Goal: Task Accomplishment & Management: Manage account settings

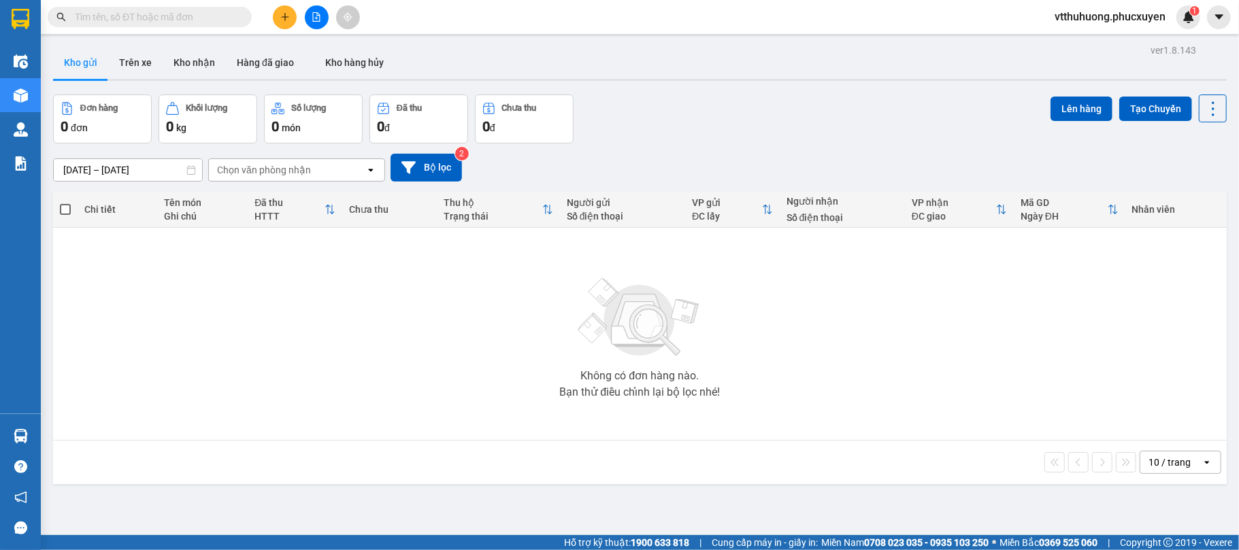
drag, startPoint x: 203, startPoint y: 61, endPoint x: 419, endPoint y: 90, distance: 218.4
click at [203, 61] on button "Kho nhận" at bounding box center [194, 62] width 63 height 33
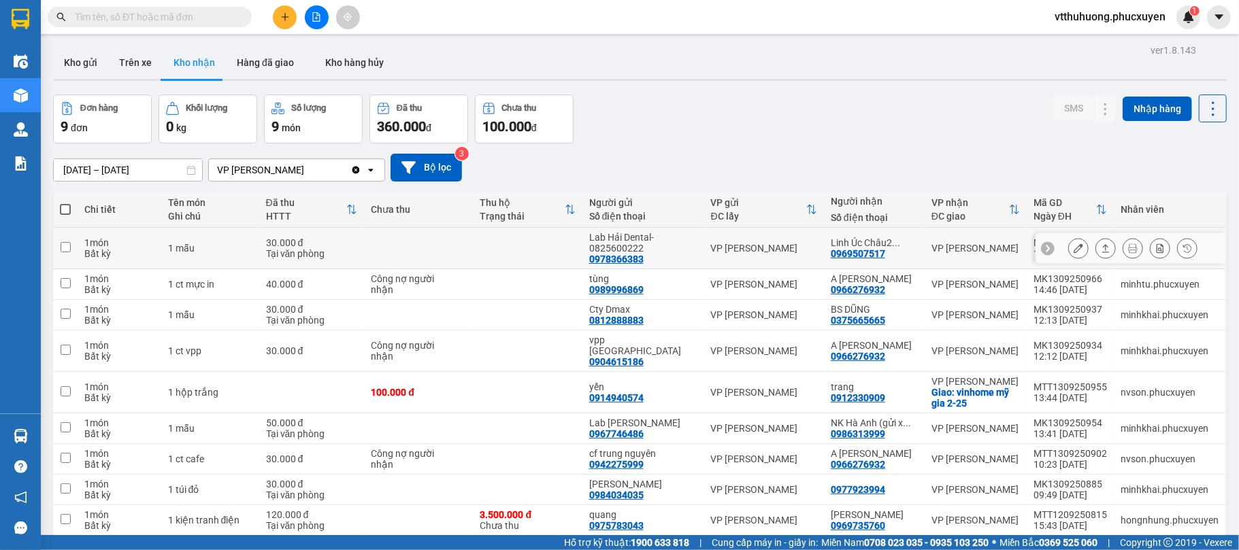
click at [867, 256] on div "0969507517" at bounding box center [857, 253] width 54 height 11
copy div "0969507517"
click at [82, 60] on button "Kho gửi" at bounding box center [80, 62] width 55 height 33
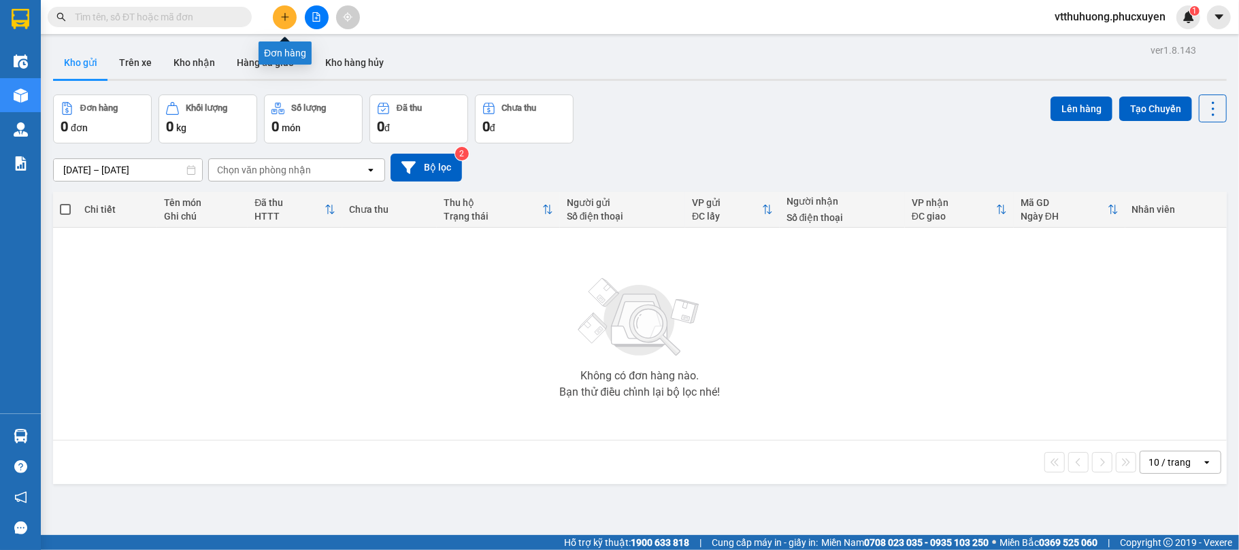
click at [294, 18] on button at bounding box center [285, 17] width 24 height 24
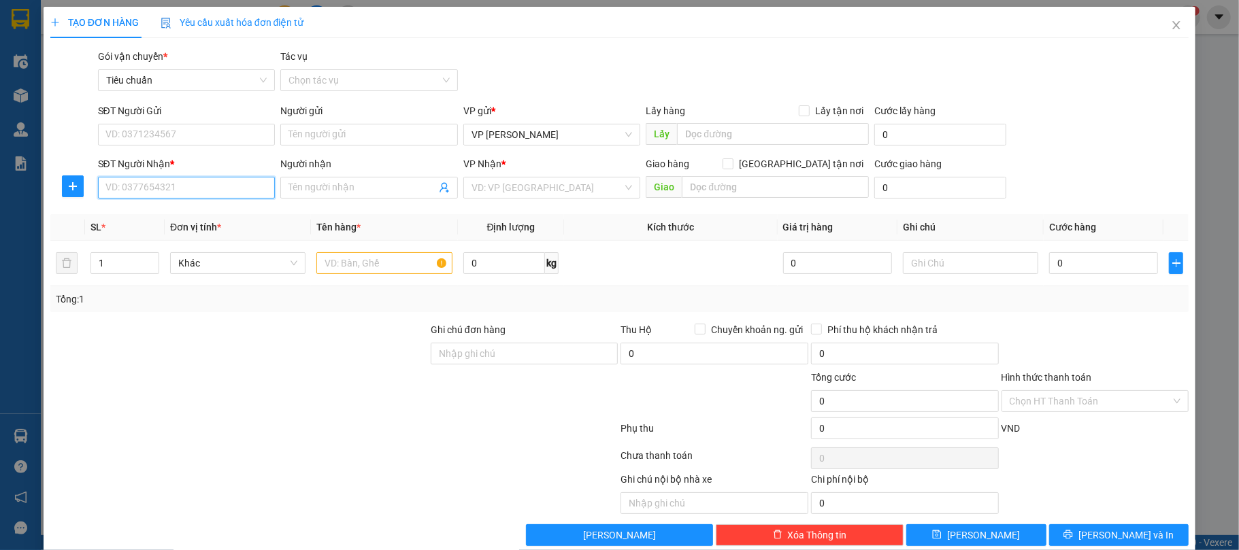
click at [195, 186] on input "SĐT Người Nhận *" at bounding box center [187, 188] width 178 height 22
type input "0327482809"
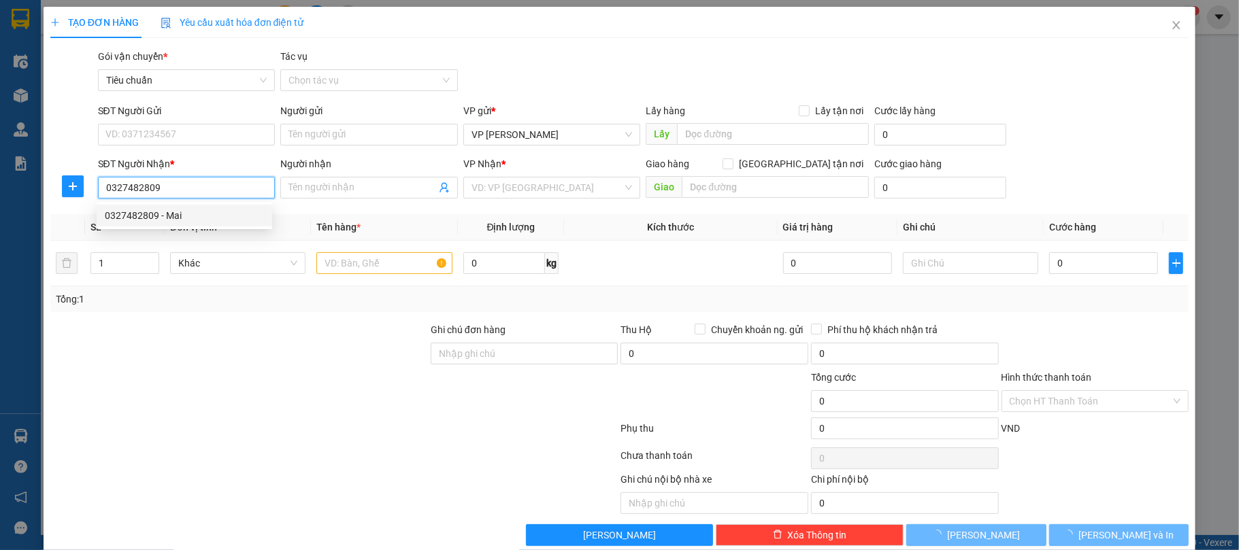
click at [174, 214] on div "0327482809 - Mai" at bounding box center [184, 215] width 159 height 15
drag, startPoint x: 80, startPoint y: 190, endPoint x: 46, endPoint y: 190, distance: 33.3
click at [46, 190] on div "TẠO ĐƠN HÀNG Yêu cầu xuất hóa đơn điện tử Transit Pickup Surcharge Ids Transit …" at bounding box center [620, 282] width 1152 height 550
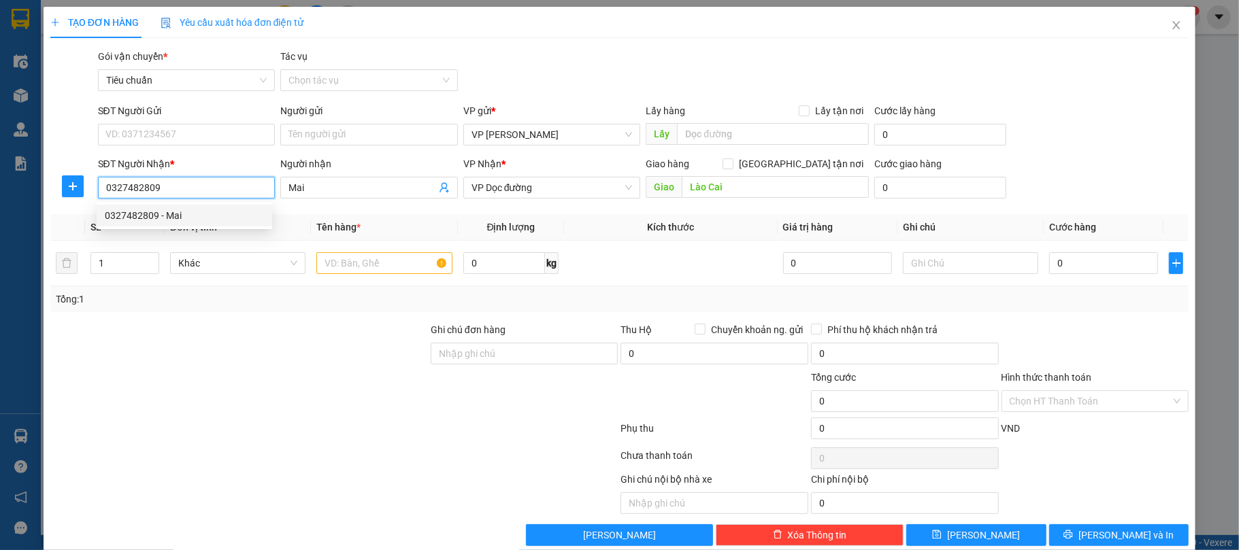
type input "Mai"
type input "Lào Cai"
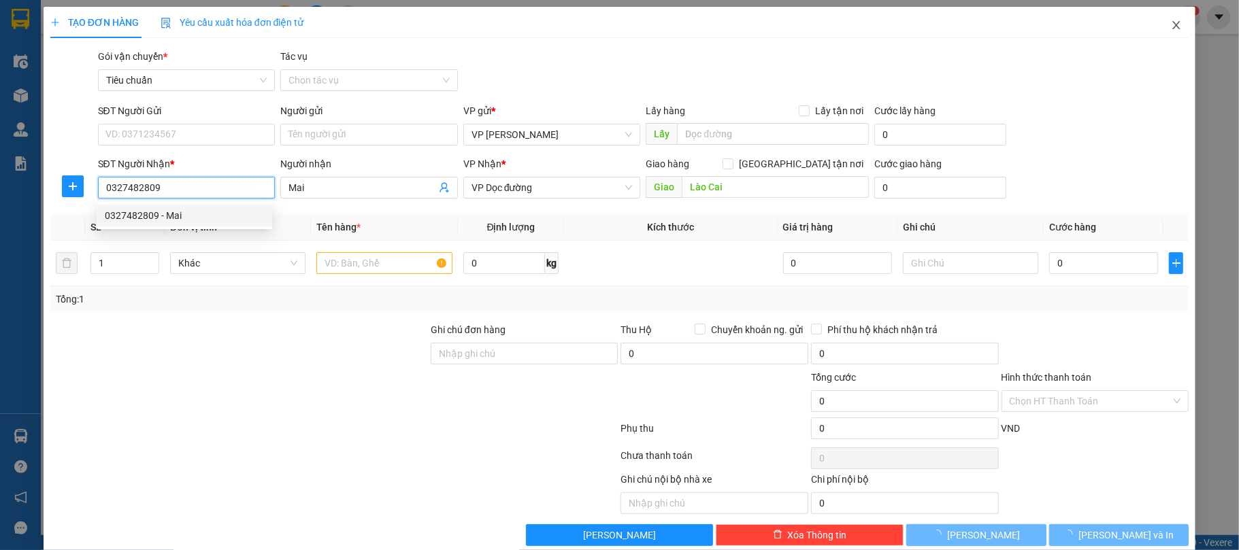
type input "0327482809"
click at [1171, 27] on icon "close" at bounding box center [1176, 25] width 11 height 11
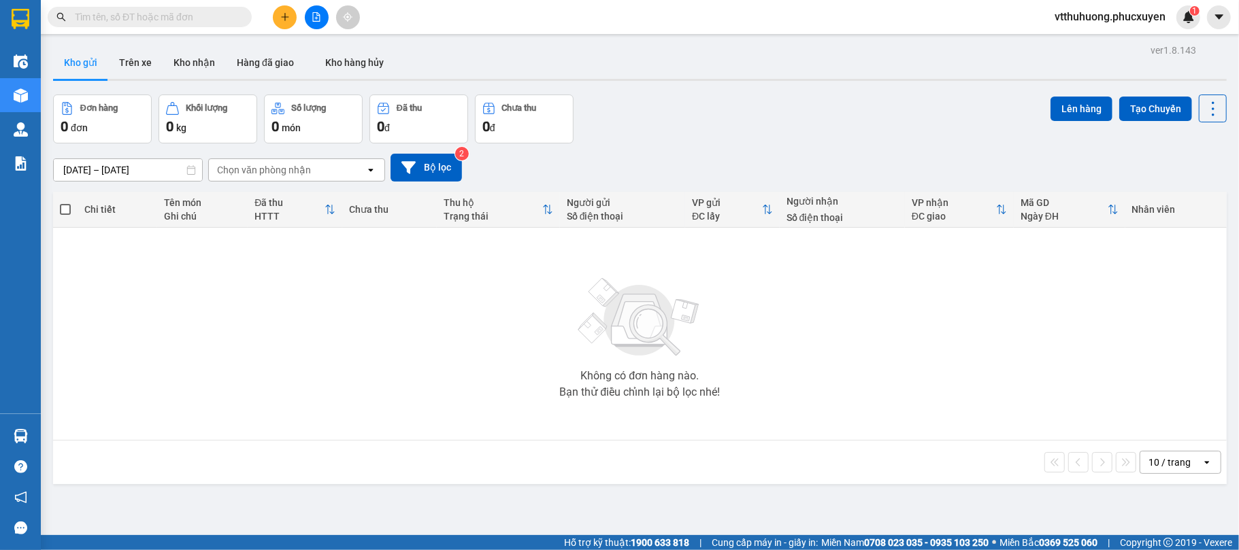
click at [96, 24] on span at bounding box center [150, 17] width 204 height 20
click at [103, 20] on input "text" at bounding box center [155, 17] width 161 height 15
paste input "0327482809"
type input "0327482809"
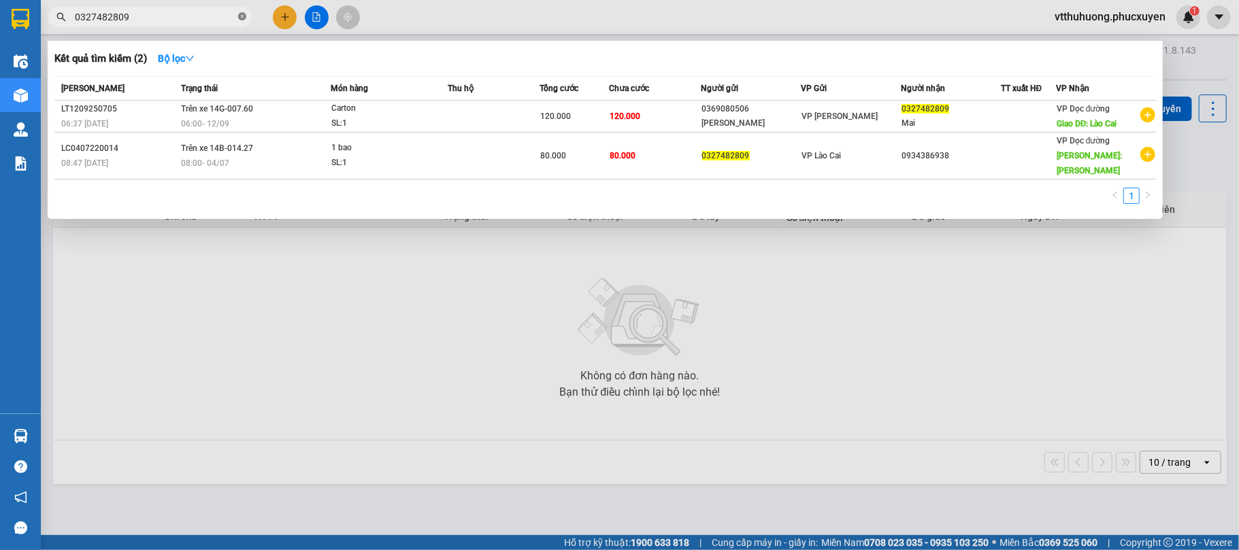
click at [241, 14] on icon "close-circle" at bounding box center [242, 16] width 8 height 8
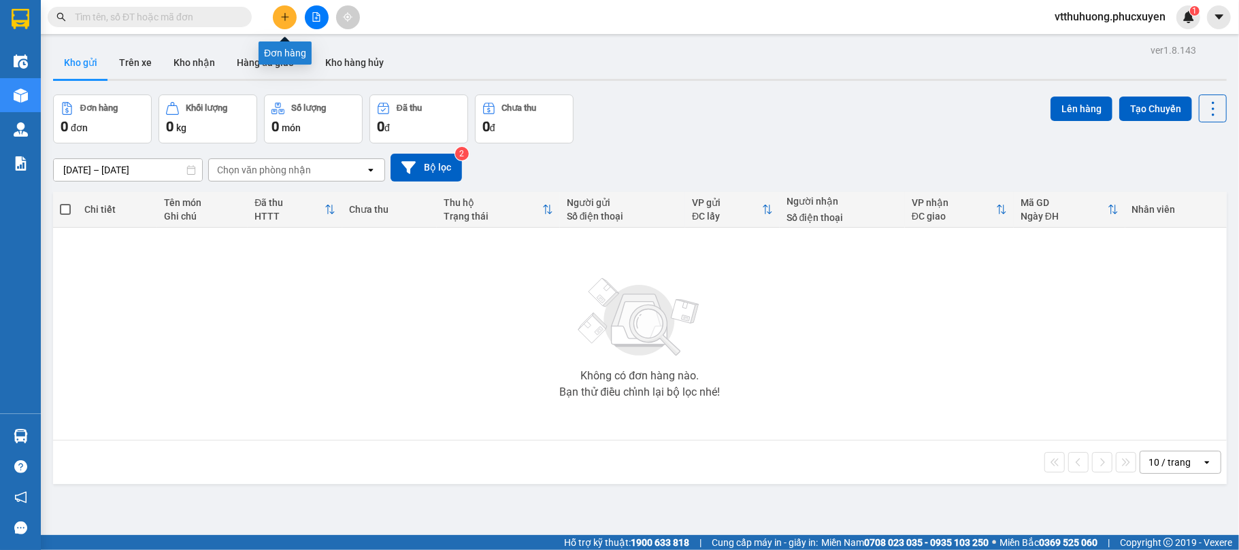
click at [283, 18] on icon "plus" at bounding box center [285, 17] width 10 height 10
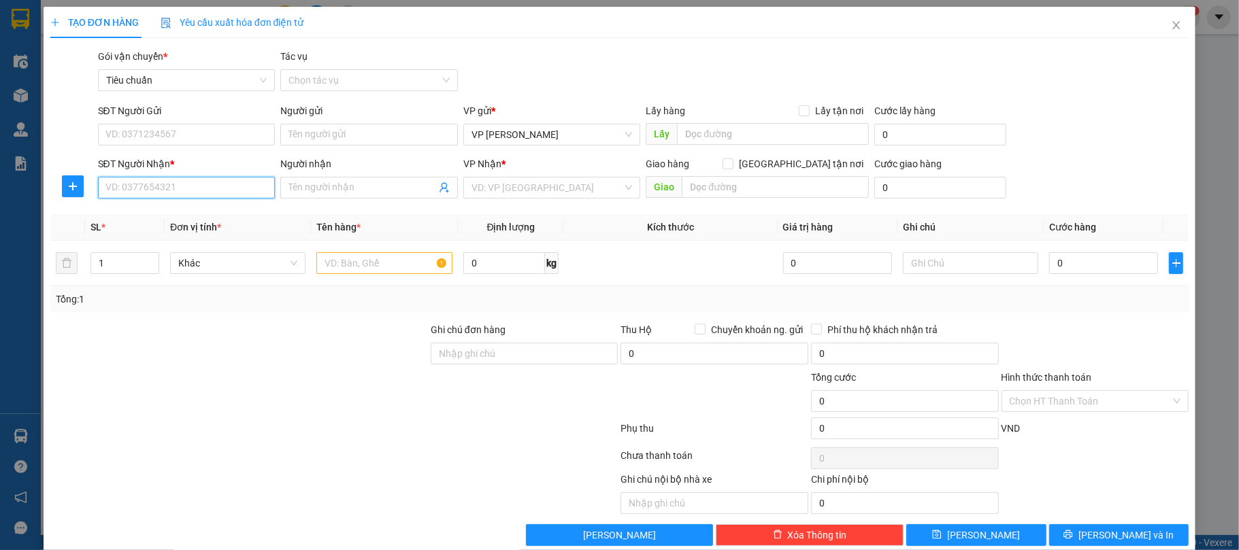
click at [158, 188] on input "SĐT Người Nhận *" at bounding box center [187, 188] width 178 height 22
paste input "0327482809"
type input "0327482809"
click at [174, 215] on div "0327482809 - Mai" at bounding box center [184, 215] width 159 height 15
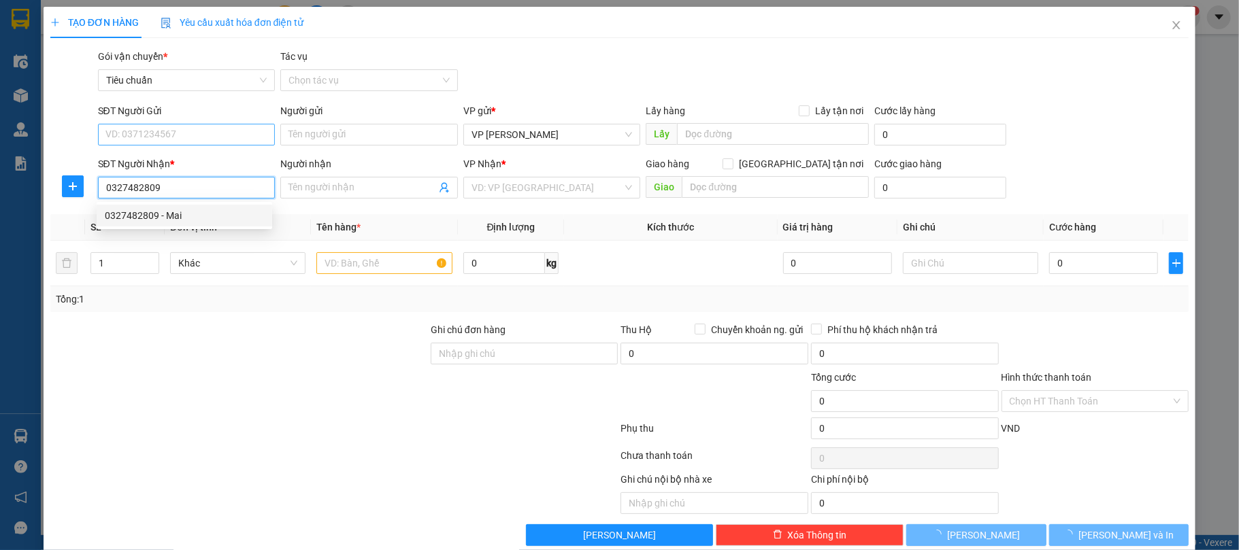
type input "Mai"
type input "Lào Cai"
type input "0327482809"
drag, startPoint x: 167, startPoint y: 132, endPoint x: 202, endPoint y: 128, distance: 35.6
click at [167, 131] on input "SĐT Người Gửi" at bounding box center [187, 135] width 178 height 22
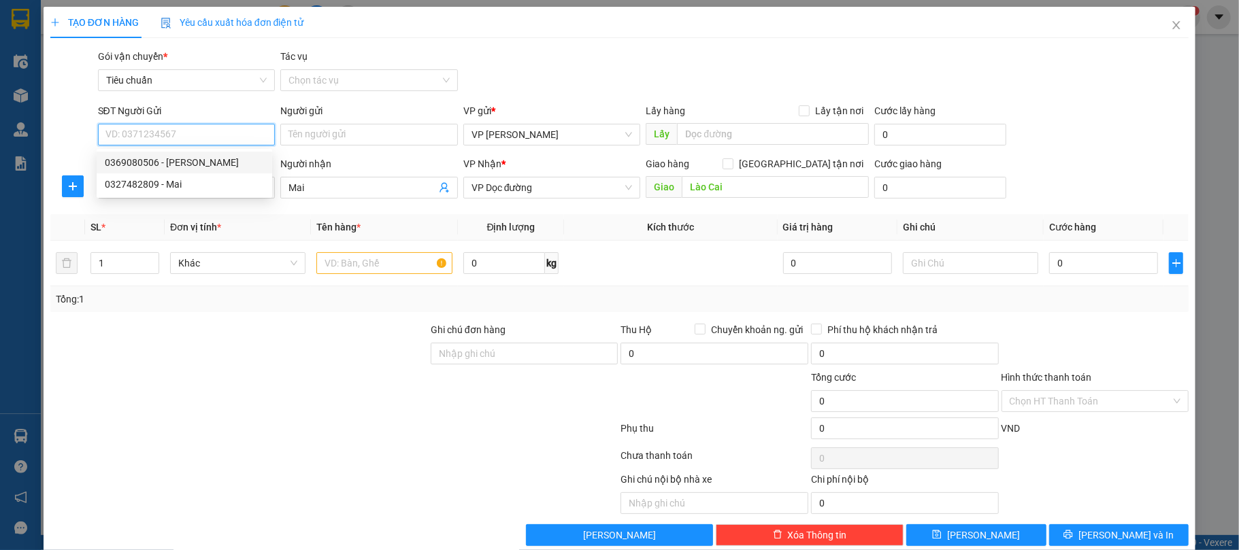
click at [192, 161] on div "0369080506 - [PERSON_NAME]" at bounding box center [184, 162] width 159 height 15
type input "0369080506"
type input "[PERSON_NAME]"
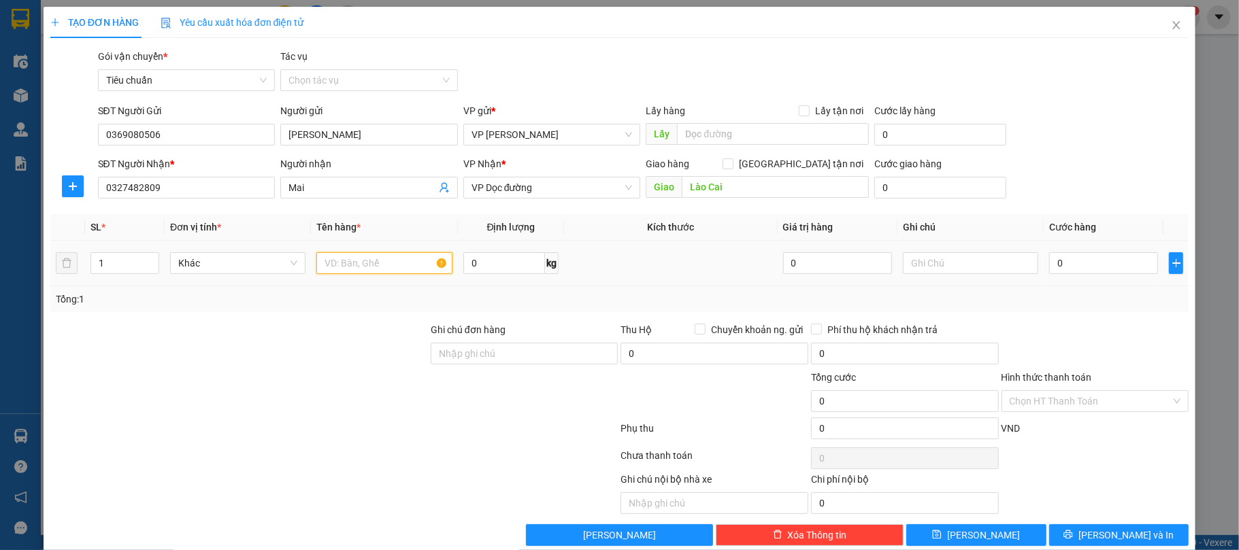
click at [350, 267] on input "text" at bounding box center [383, 263] width 135 height 22
type input "Carton"
type input "1"
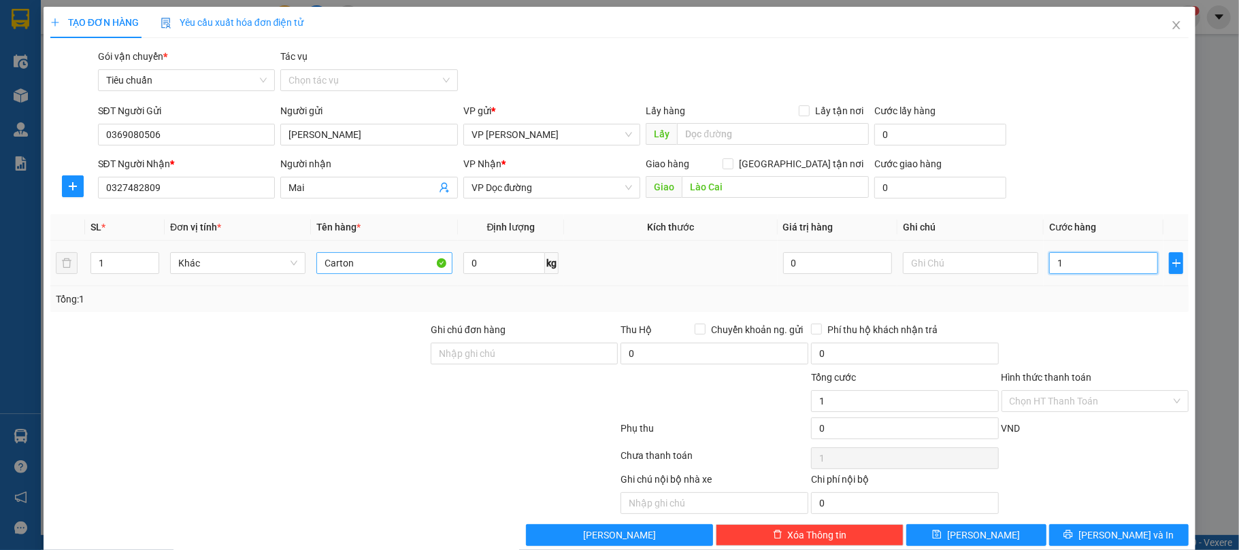
type input "15"
type input "150"
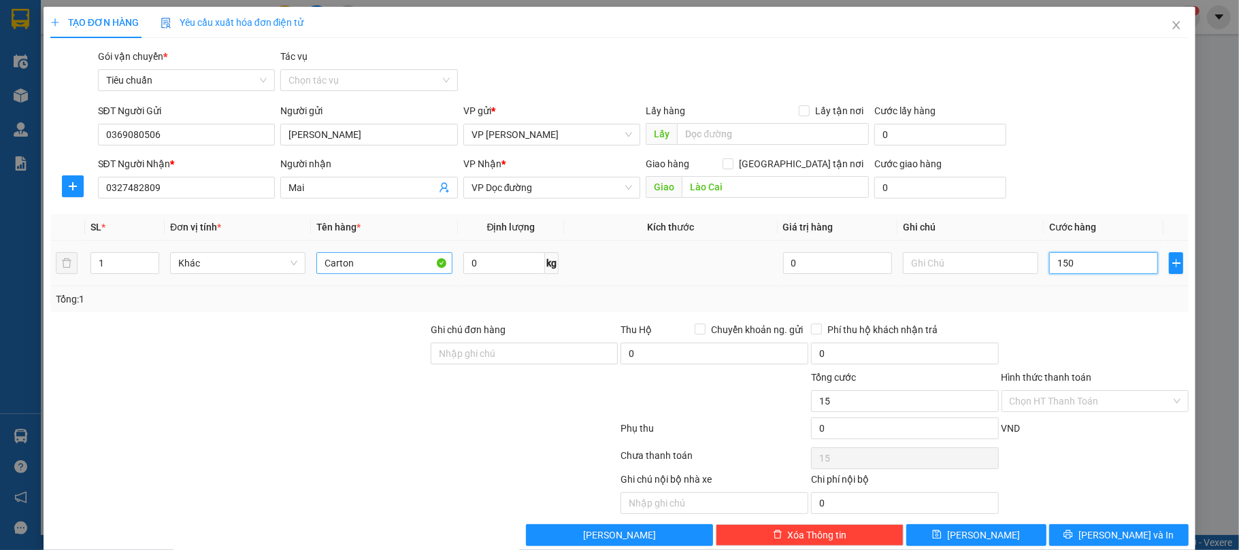
type input "150"
drag, startPoint x: 1128, startPoint y: 542, endPoint x: 733, endPoint y: 75, distance: 612.0
click at [1124, 541] on span "[PERSON_NAME] và In" at bounding box center [1125, 535] width 95 height 15
type input "150.000"
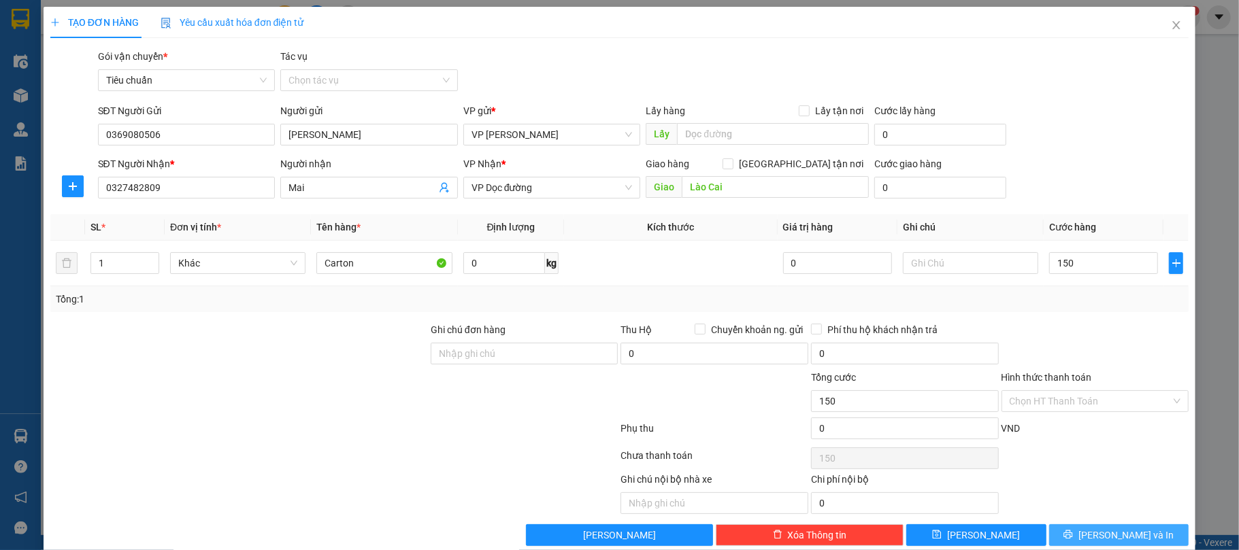
type input "150.000"
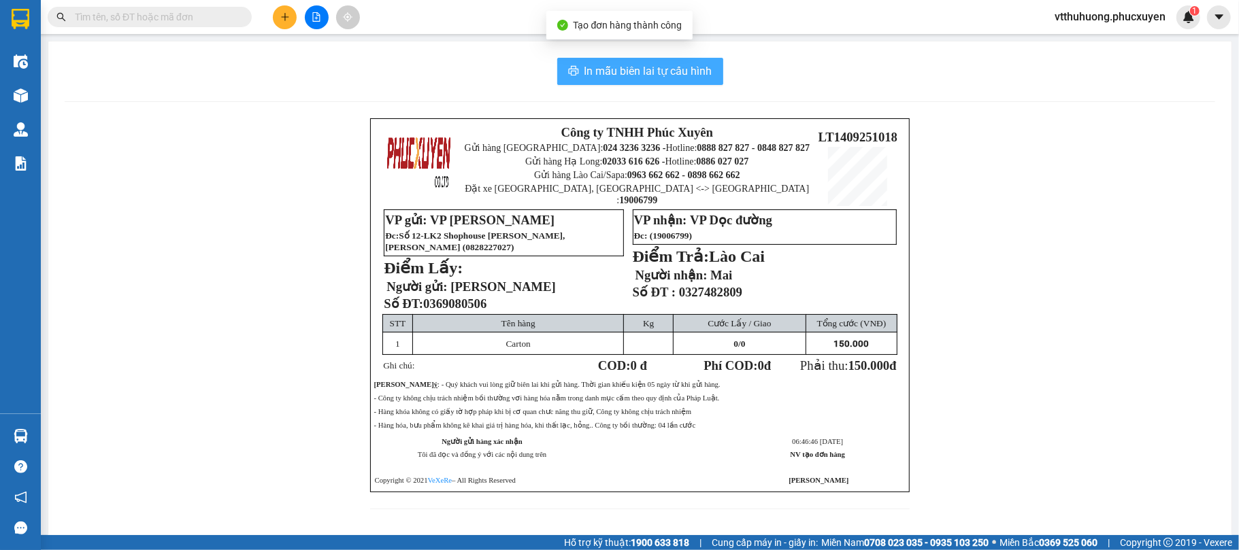
click at [637, 74] on span "In mẫu biên lai tự cấu hình" at bounding box center [648, 71] width 128 height 17
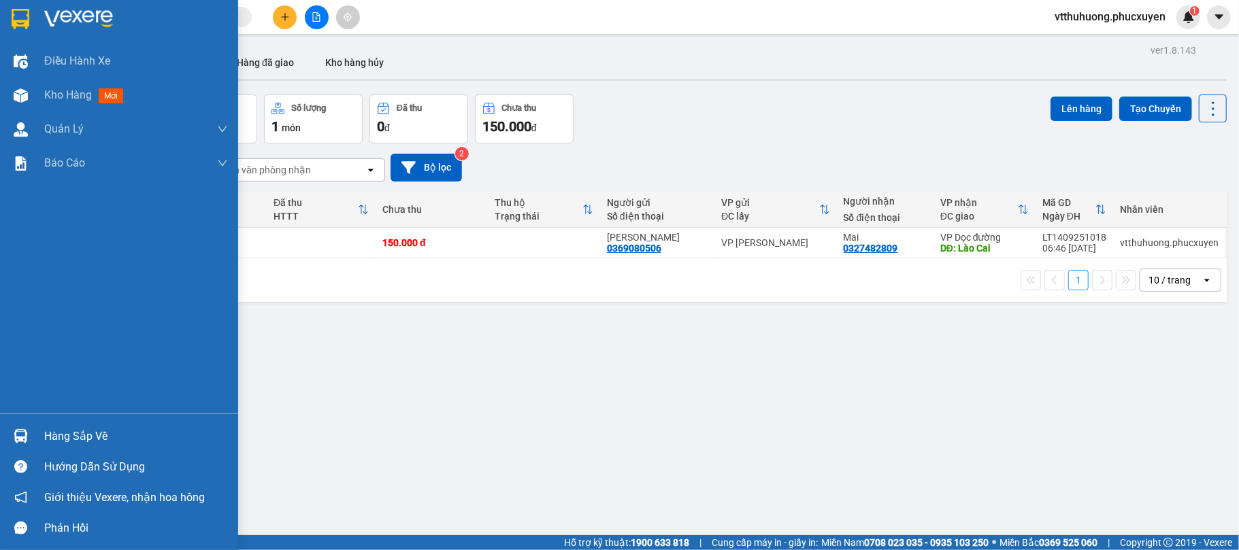
drag, startPoint x: 80, startPoint y: 433, endPoint x: 264, endPoint y: 450, distance: 185.2
click at [82, 433] on div "Hàng sắp về" at bounding box center [136, 436] width 184 height 20
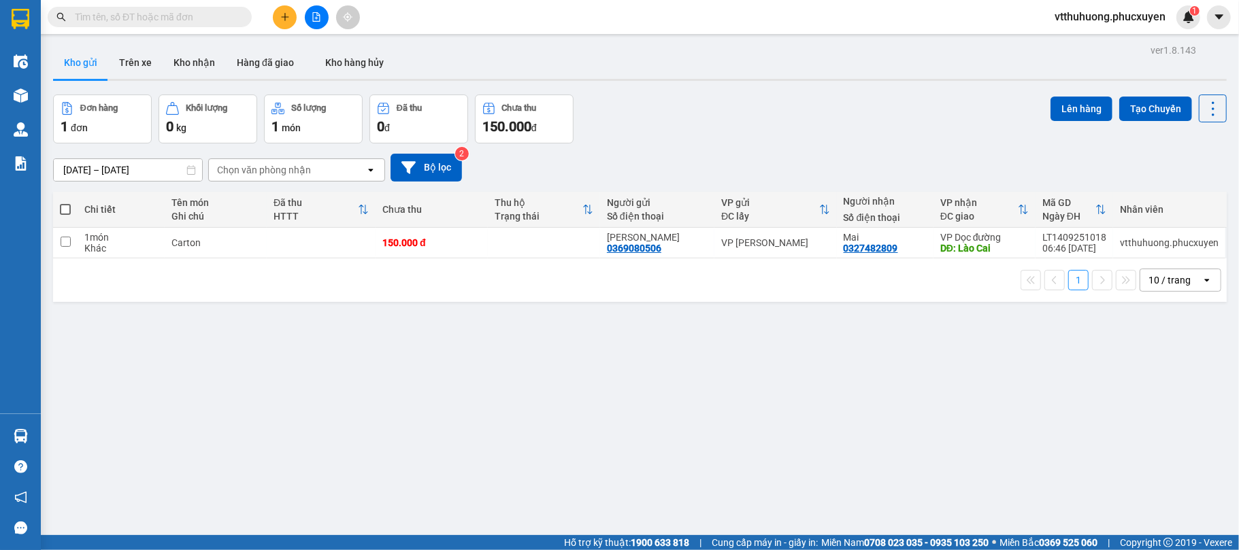
click at [682, 439] on section "Kết quả tìm kiếm ( 2 ) Bộ lọc Mã ĐH Trạng thái Món hàng Thu hộ Tổng cước Chưa c…" at bounding box center [619, 275] width 1239 height 550
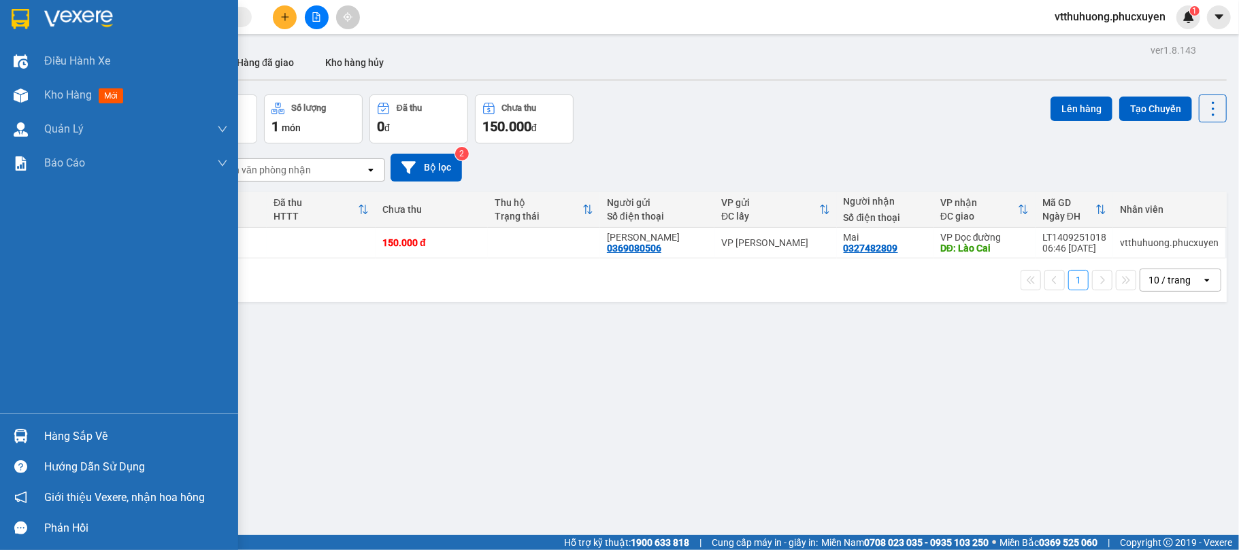
drag, startPoint x: 65, startPoint y: 439, endPoint x: 216, endPoint y: 446, distance: 151.2
click at [66, 439] on div "Hàng sắp về" at bounding box center [136, 436] width 184 height 20
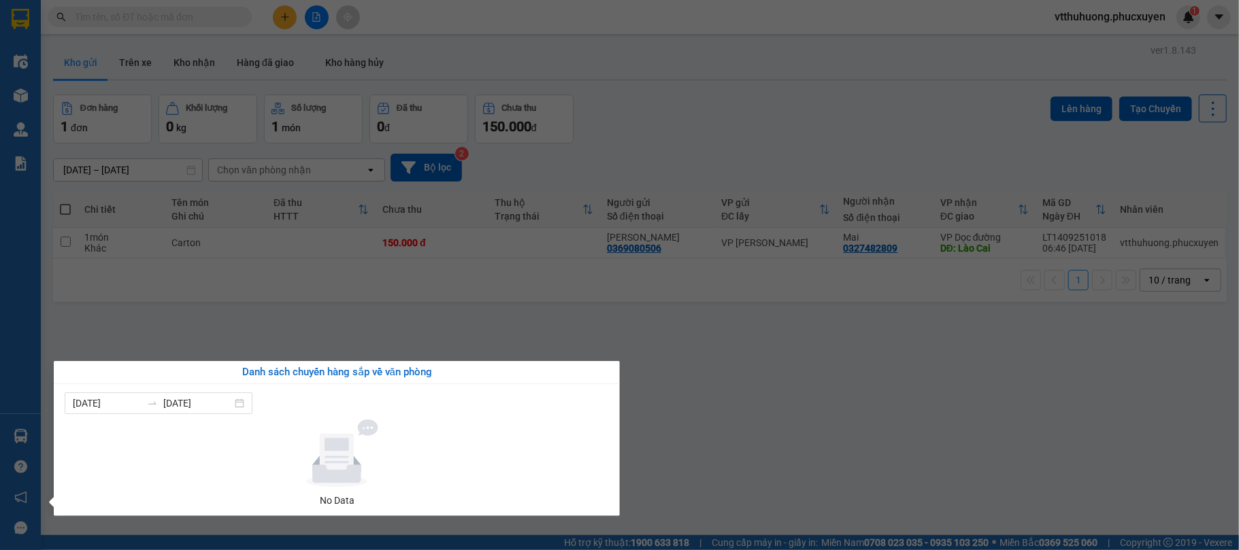
click at [724, 452] on section "Kết quả tìm kiếm ( 2 ) Bộ lọc Mã ĐH Trạng thái Món hàng Thu hộ Tổng cước Chưa c…" at bounding box center [619, 275] width 1239 height 550
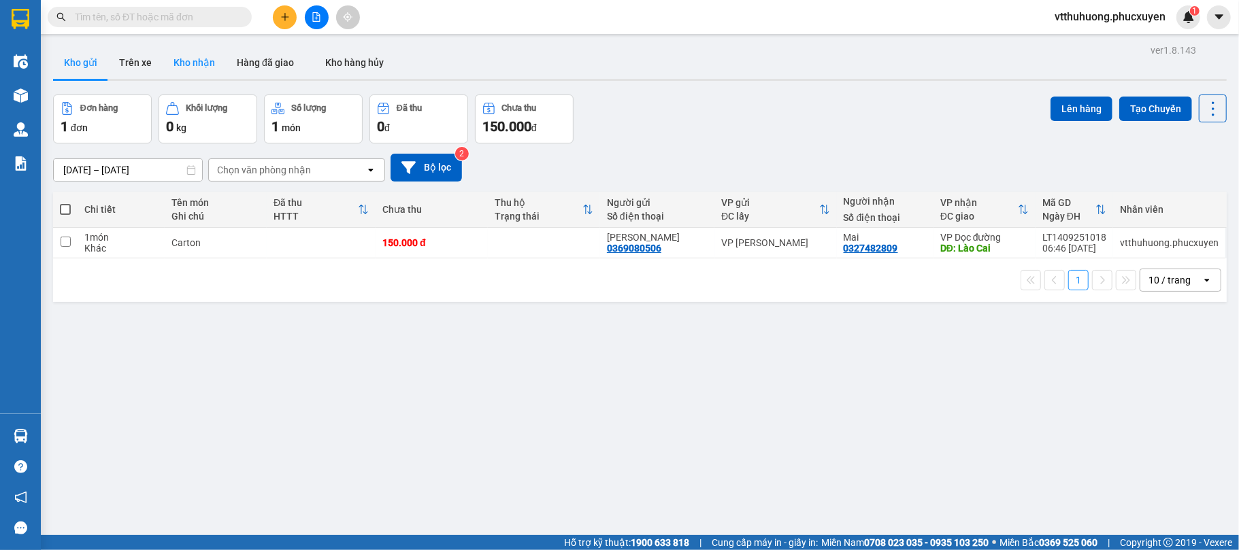
click at [213, 58] on button "Kho nhận" at bounding box center [194, 62] width 63 height 33
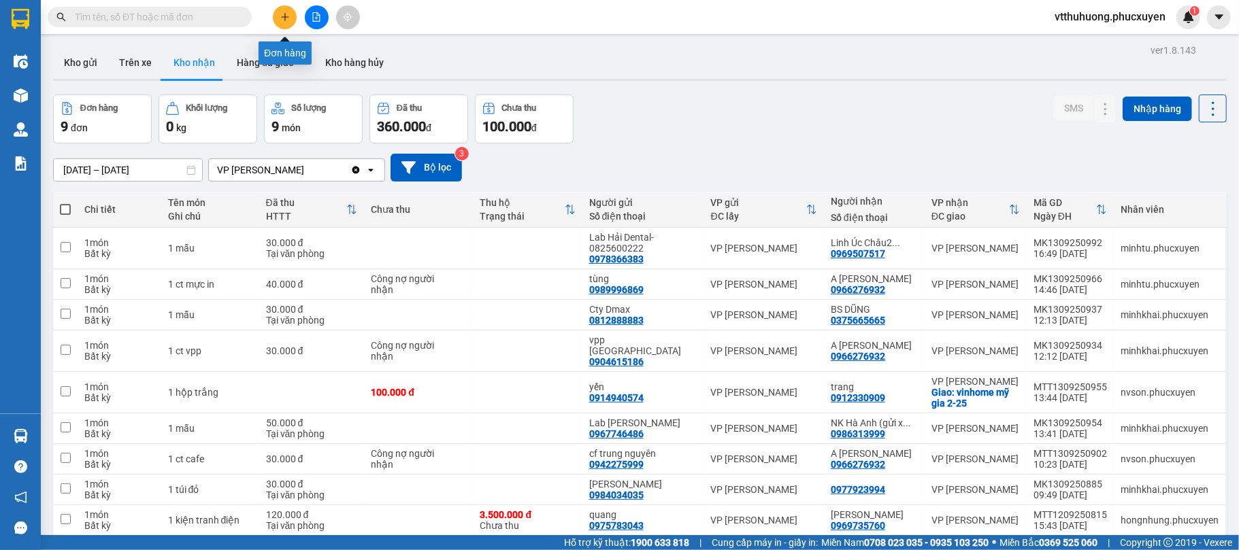
click at [294, 12] on button at bounding box center [285, 17] width 24 height 24
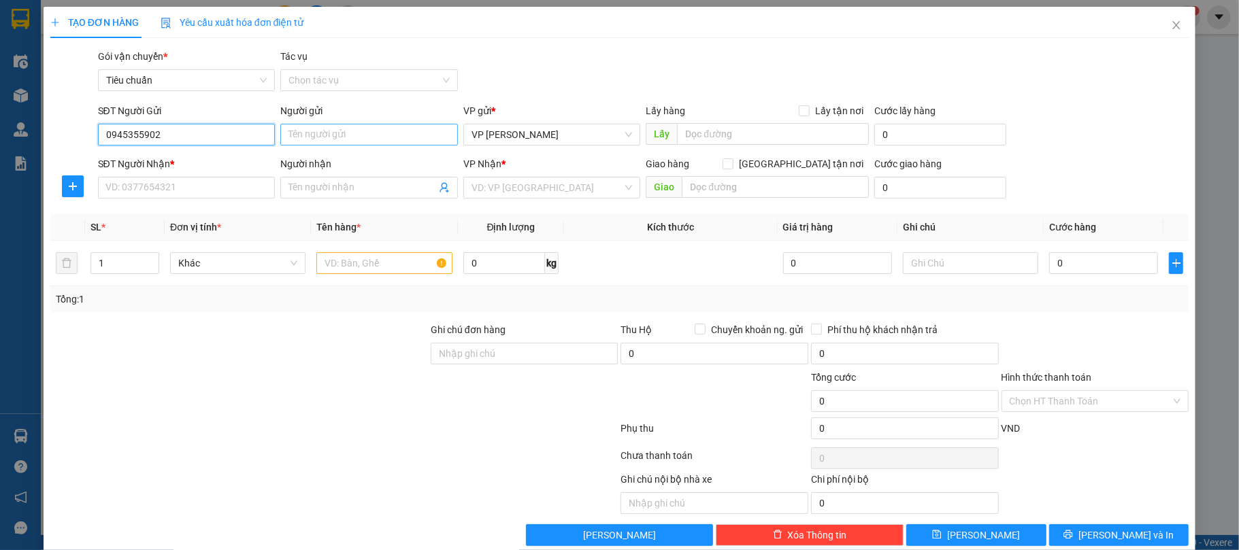
type input "0945355902"
click at [303, 137] on input "Người gửi" at bounding box center [369, 135] width 178 height 22
type input "m"
type input "Mẹ [PERSON_NAME]"
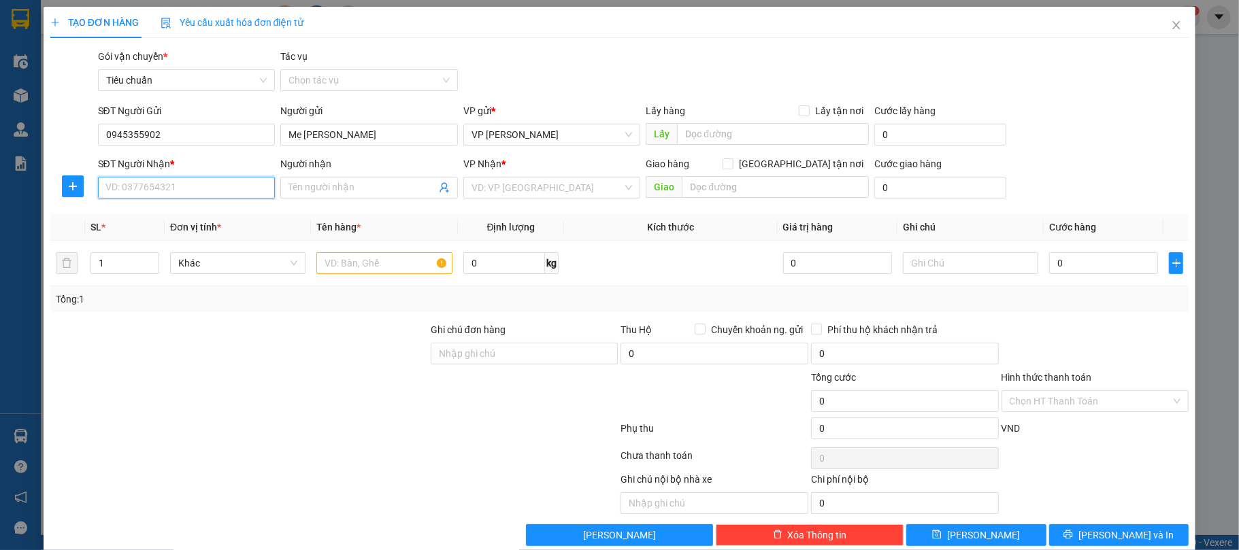
click at [226, 183] on input "SĐT Người Nhận *" at bounding box center [187, 188] width 178 height 22
type input "0858533098"
click at [314, 190] on input "Người nhận" at bounding box center [362, 187] width 148 height 15
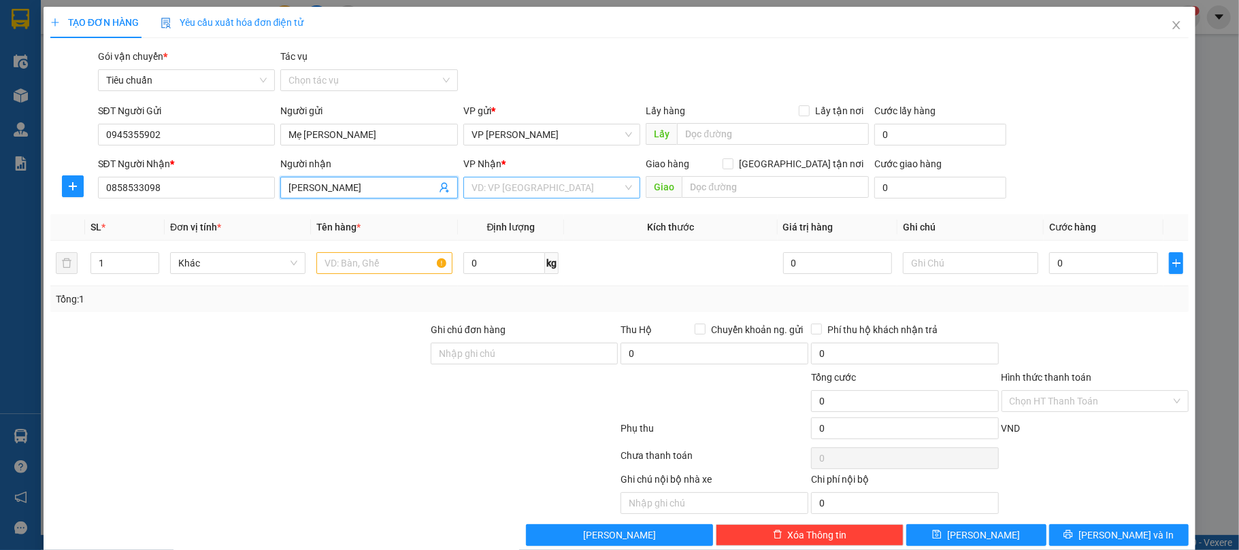
type input "[PERSON_NAME]"
click at [513, 188] on input "search" at bounding box center [547, 188] width 152 height 20
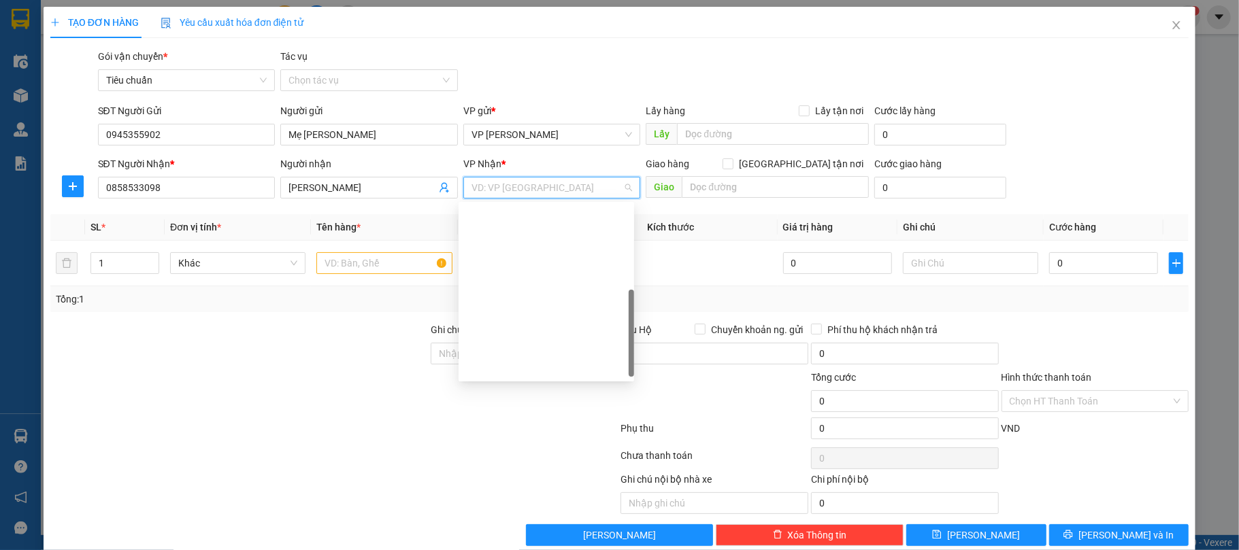
scroll to position [218, 0]
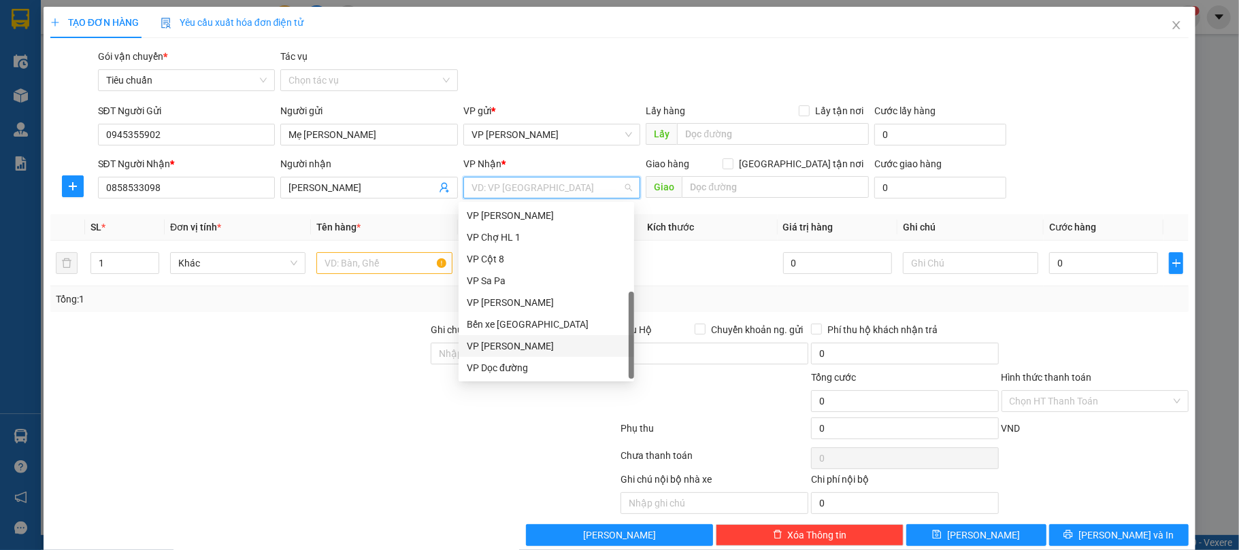
click at [566, 343] on div "VP [PERSON_NAME]" at bounding box center [546, 346] width 159 height 15
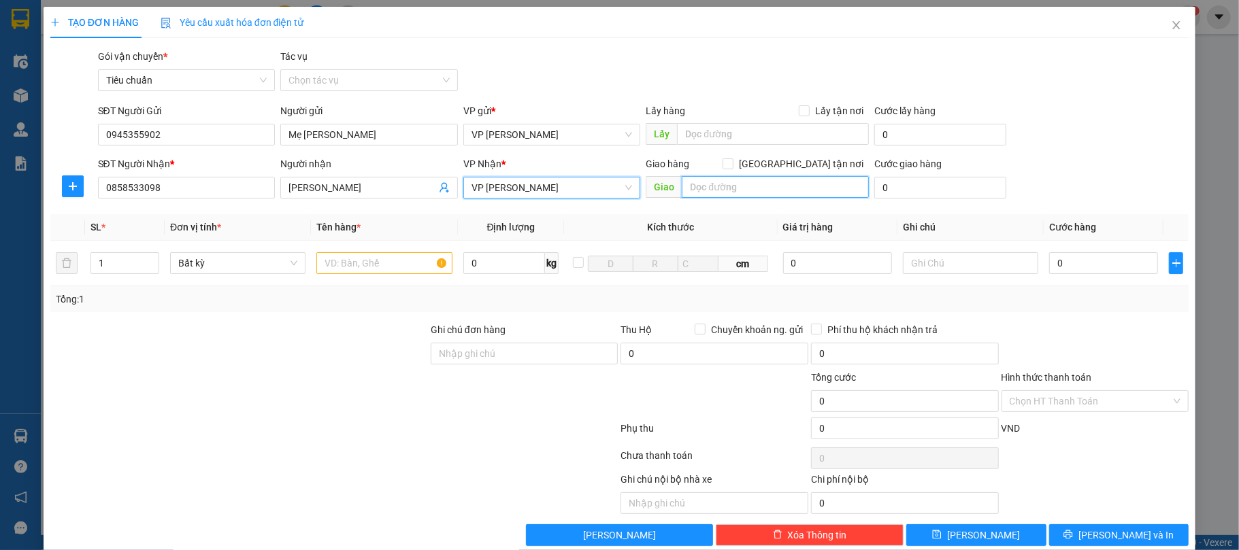
click at [737, 189] on input "text" at bounding box center [775, 187] width 187 height 22
type input "43,[PERSON_NAME]"
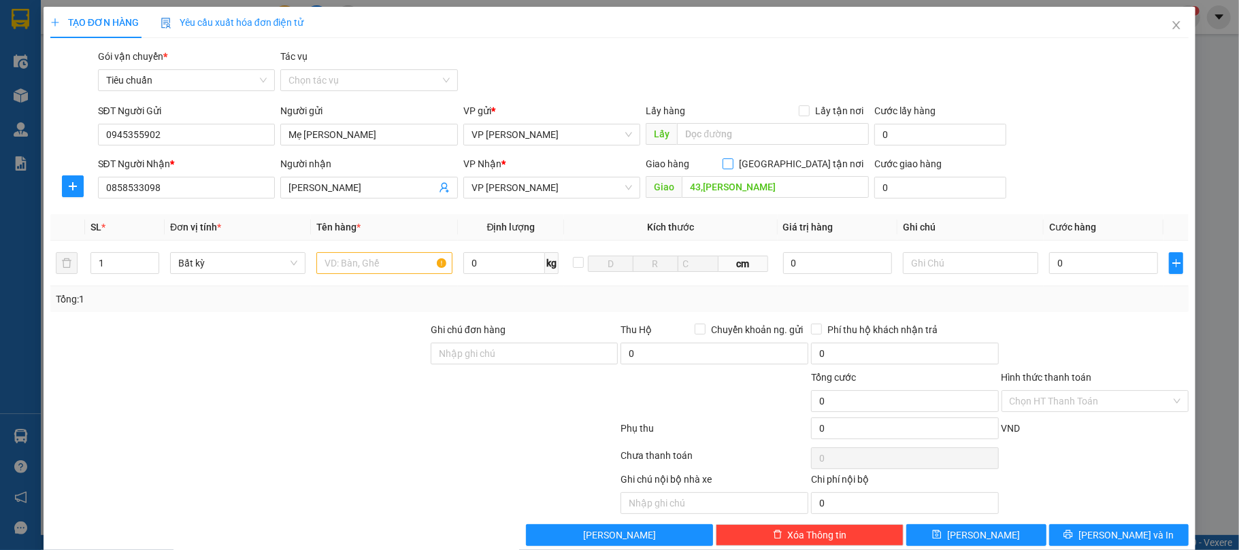
click at [732, 164] on input "[GEOGRAPHIC_DATA] tận nơi" at bounding box center [727, 163] width 10 height 10
checkbox input "true"
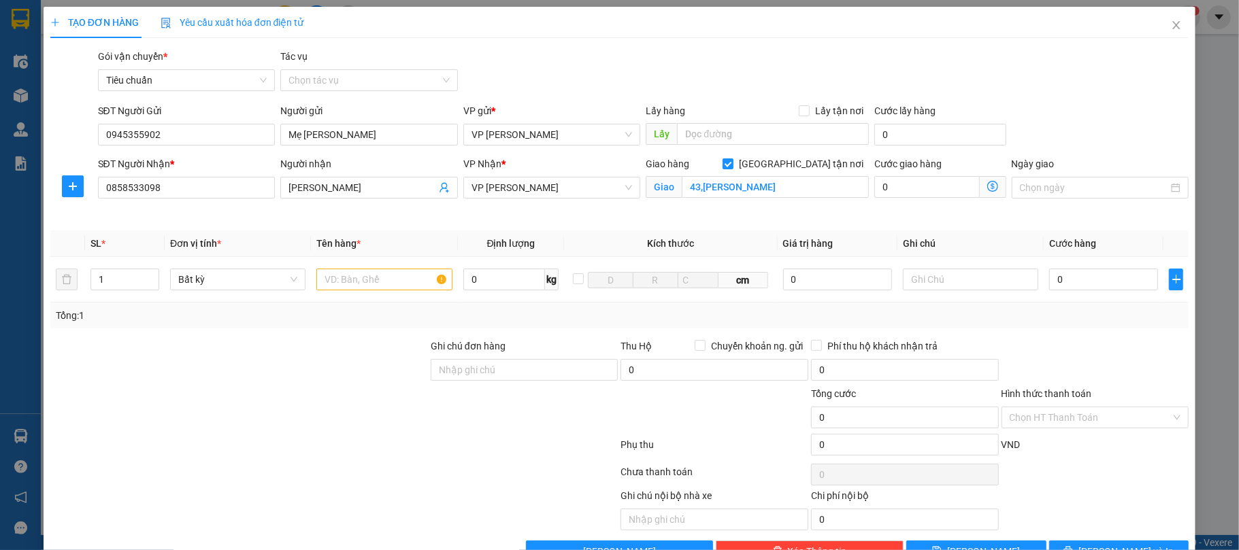
click at [987, 186] on icon "dollar-circle" at bounding box center [992, 186] width 11 height 11
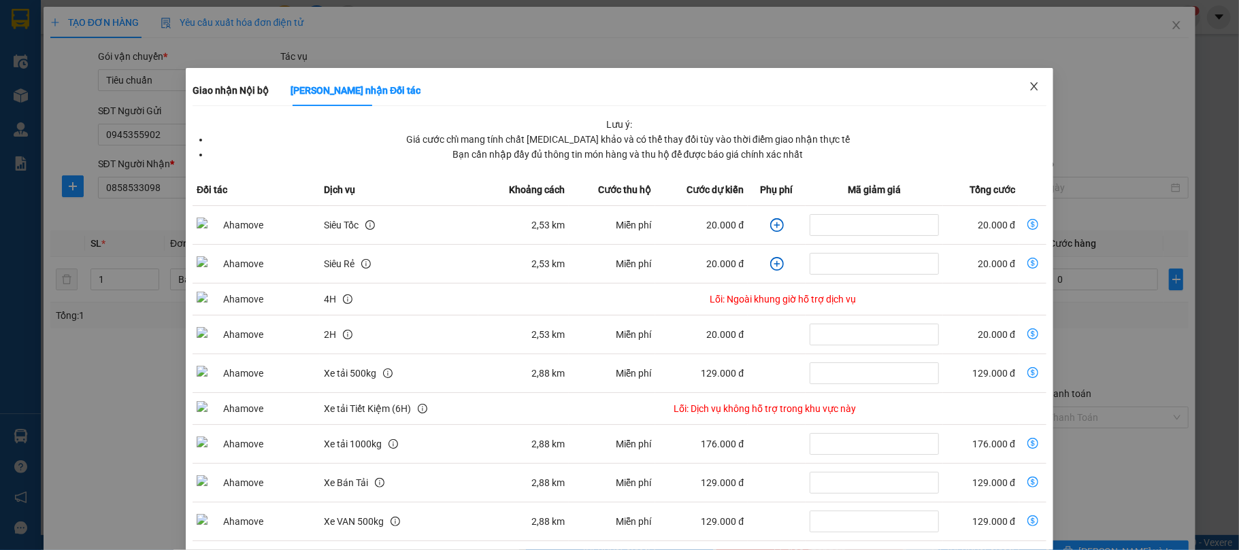
drag, startPoint x: 1030, startPoint y: 83, endPoint x: 622, endPoint y: 139, distance: 412.0
click at [1027, 83] on span "Close" at bounding box center [1034, 87] width 38 height 38
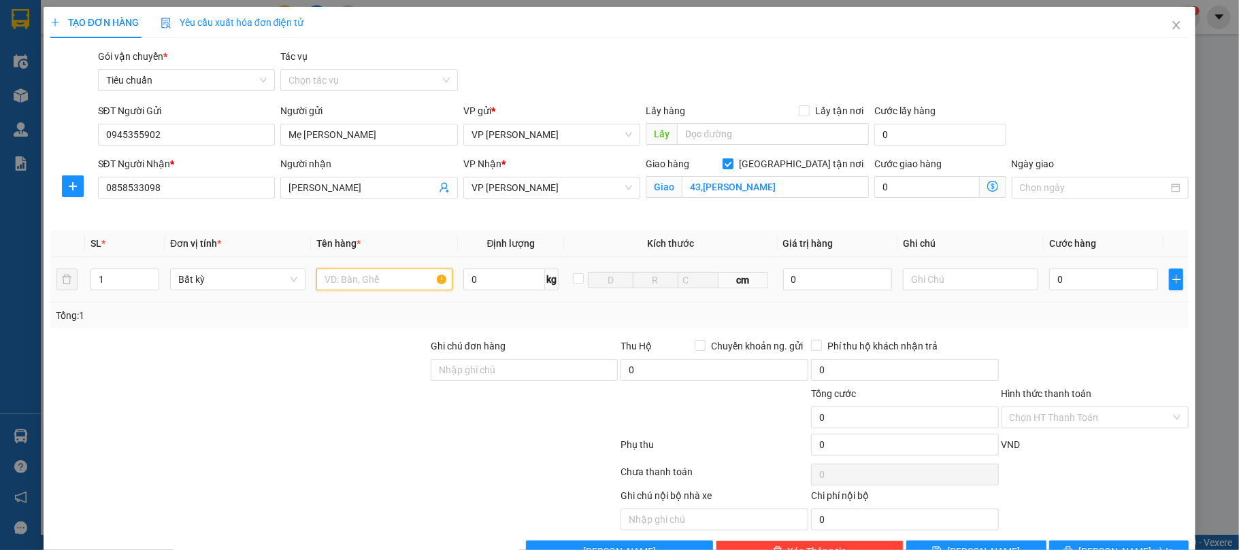
click at [365, 280] on input "text" at bounding box center [383, 280] width 135 height 22
type input "Xốp"
click at [918, 180] on input "0" at bounding box center [926, 187] width 105 height 22
type input "5"
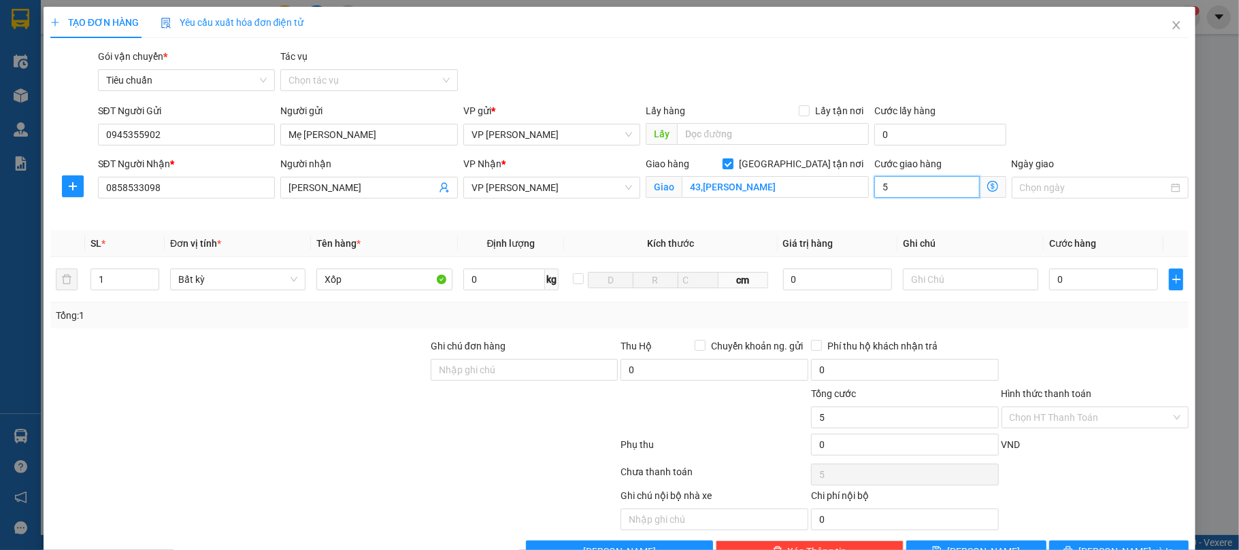
type input "5"
type input "50"
click at [1078, 282] on input "0" at bounding box center [1103, 280] width 109 height 22
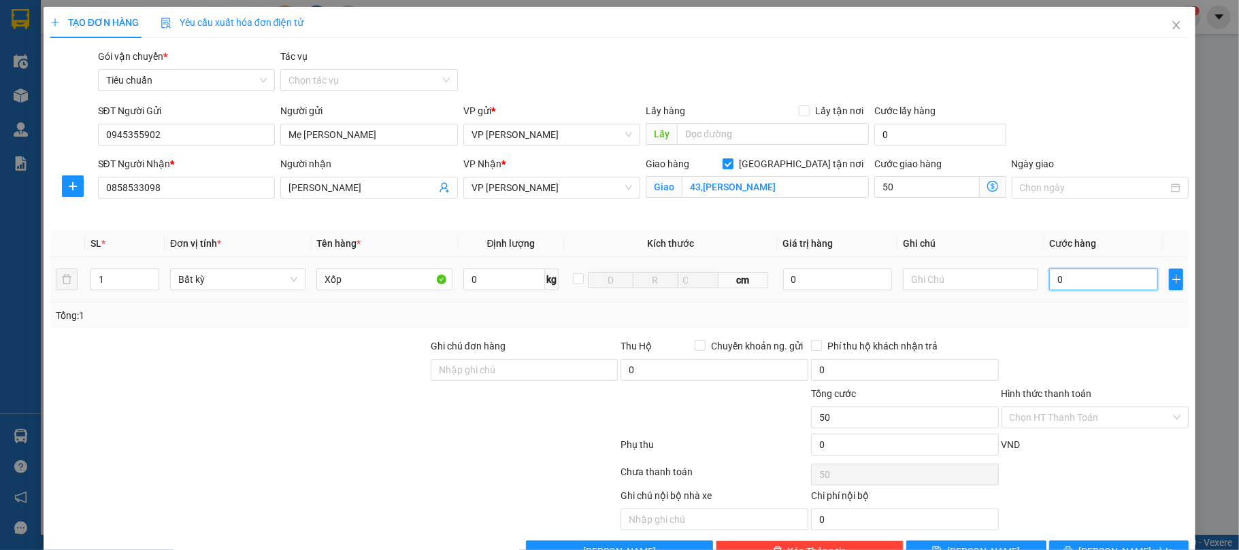
type input "50.000"
type input "8"
type input "50.008"
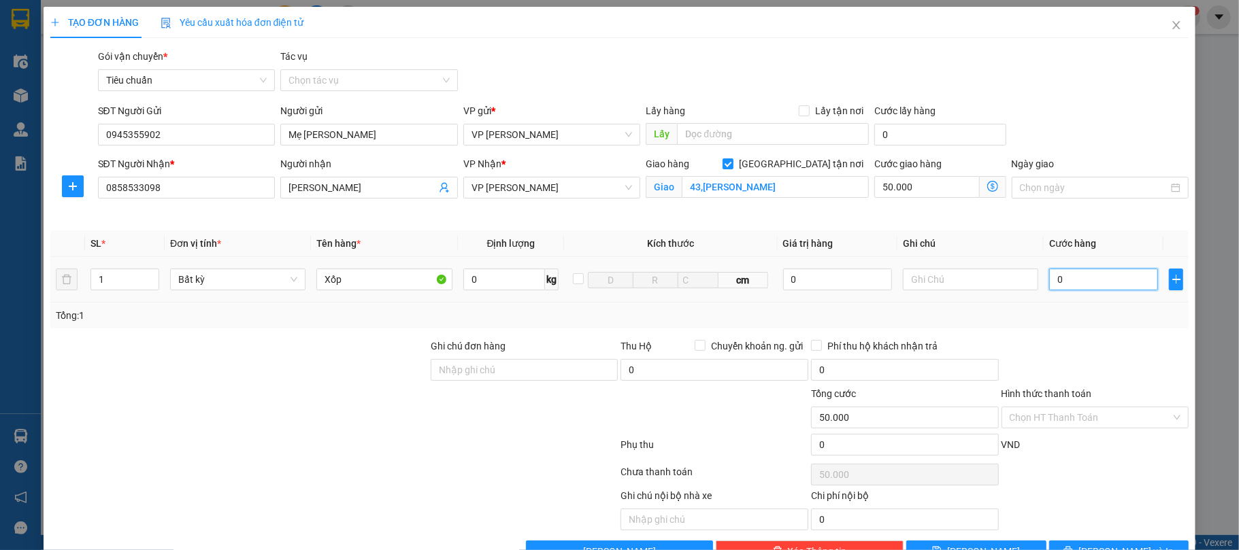
type input "50.008"
type input "80"
type input "50.080"
type input "80.000"
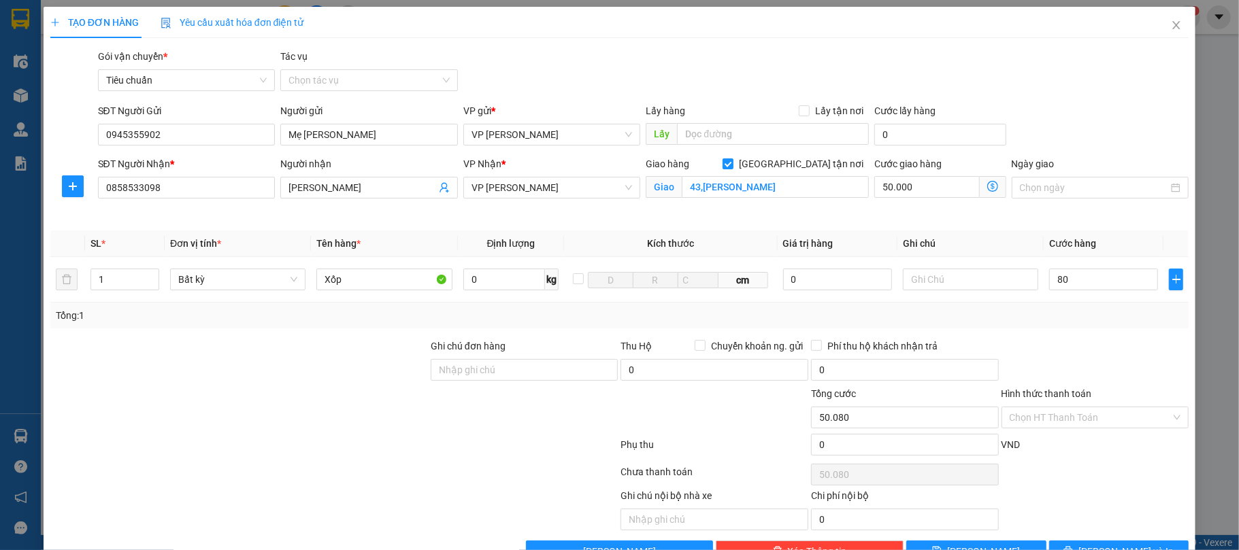
type input "130.000"
click at [1056, 336] on div "Transit Pickup Surcharge Ids Transit Deliver Surcharge Ids Transit Deliver Surc…" at bounding box center [619, 306] width 1139 height 514
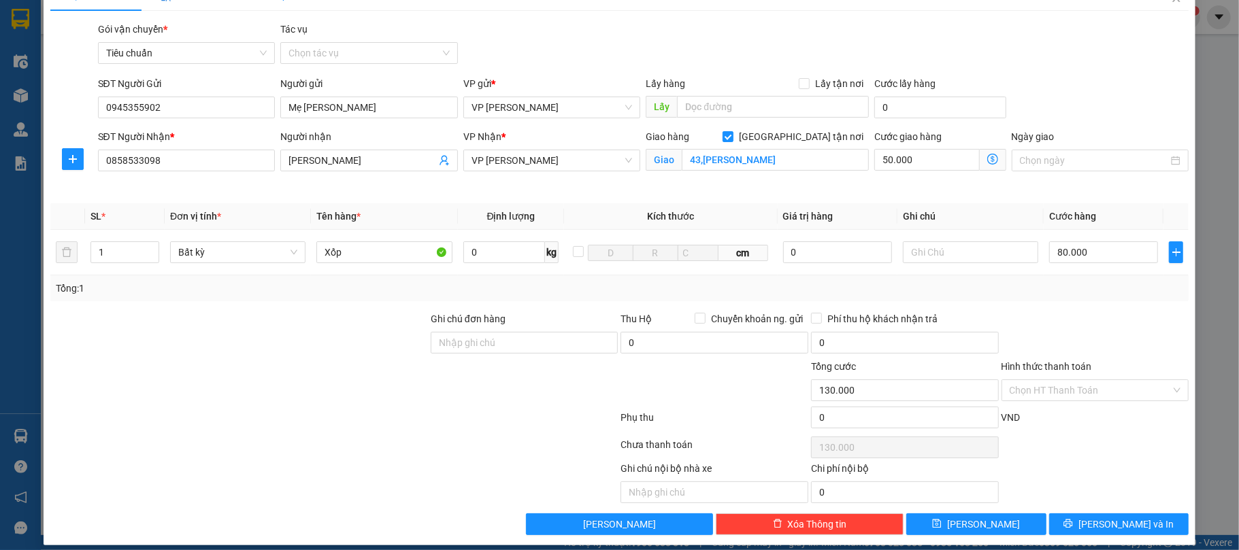
scroll to position [41, 0]
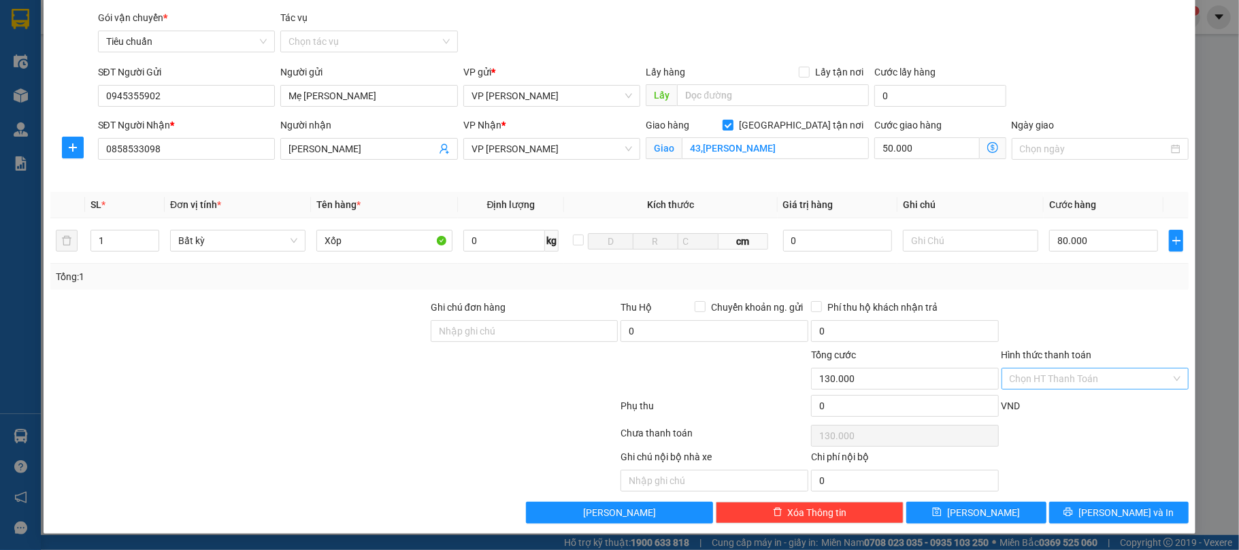
click at [1022, 376] on input "Hình thức thanh toán" at bounding box center [1090, 379] width 162 height 20
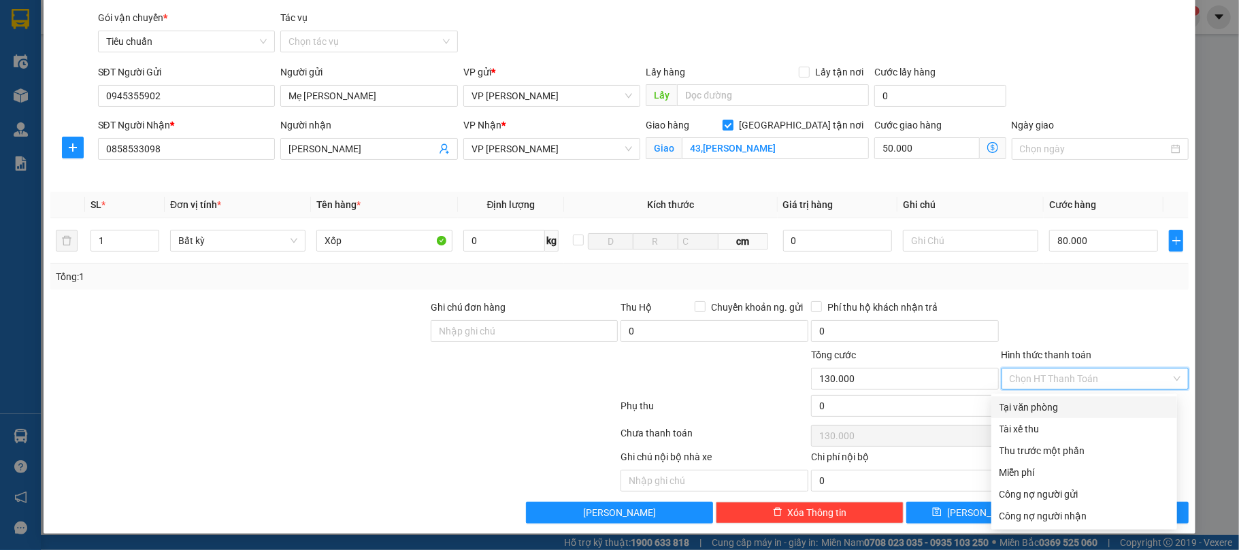
click at [1030, 403] on div "Tại văn phòng" at bounding box center [1083, 407] width 169 height 15
type input "0"
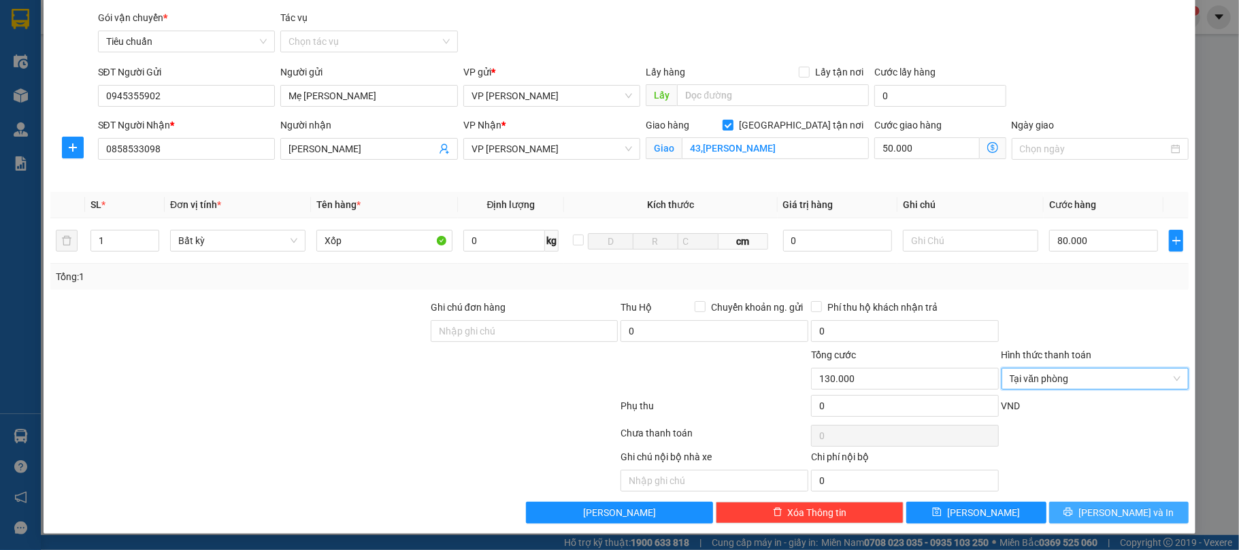
click at [1118, 511] on span "[PERSON_NAME] và In" at bounding box center [1125, 512] width 95 height 15
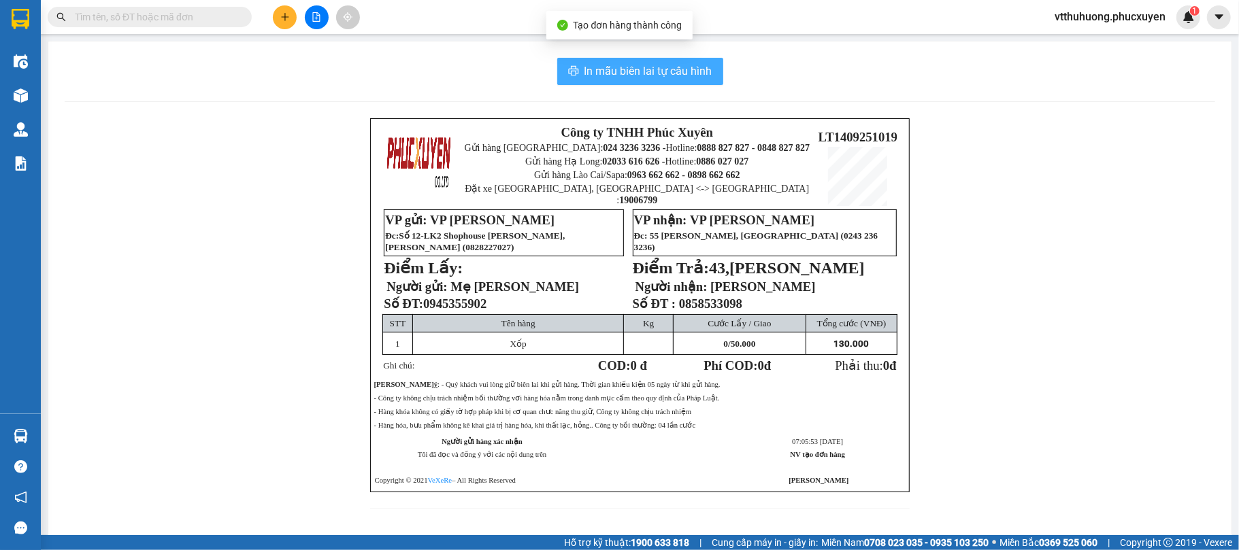
click at [675, 61] on button "In mẫu biên lai tự cấu hình" at bounding box center [640, 71] width 166 height 27
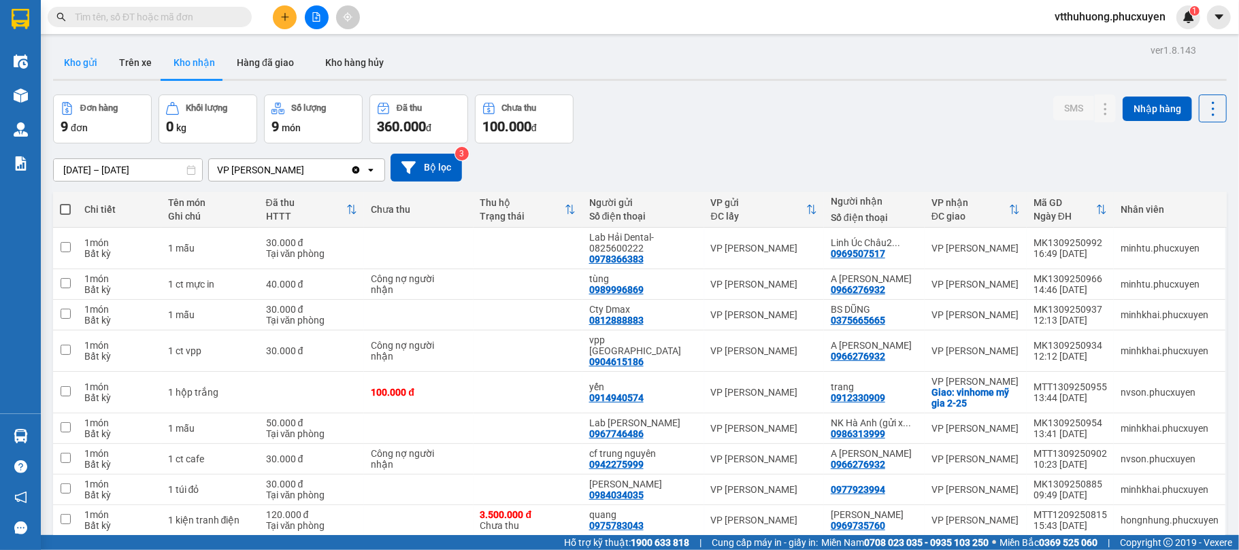
click at [98, 61] on button "Kho gửi" at bounding box center [80, 62] width 55 height 33
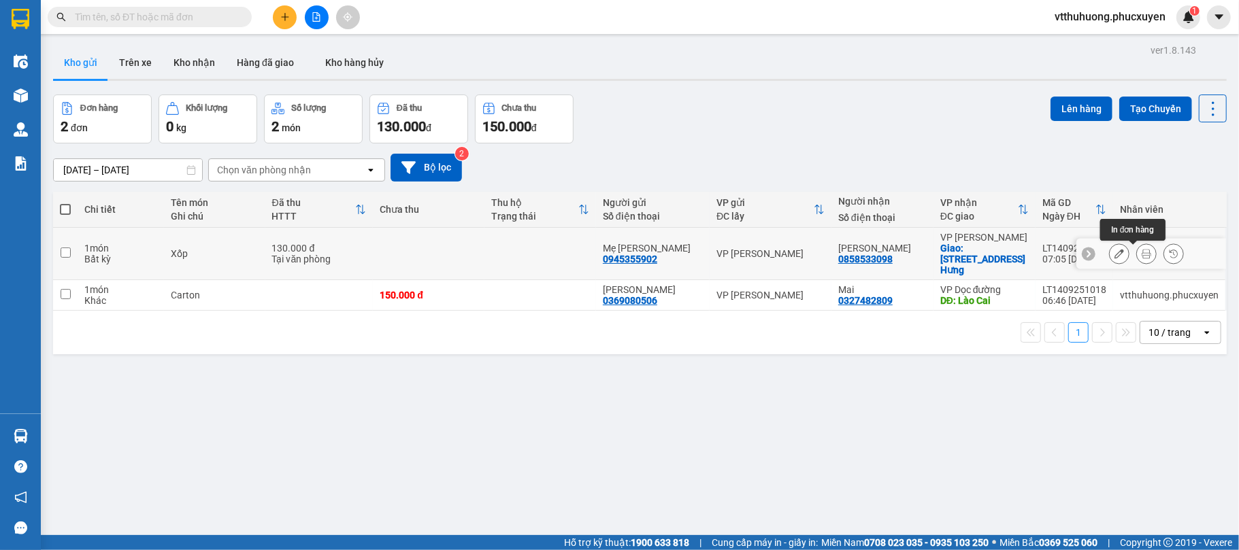
click at [1141, 254] on icon at bounding box center [1146, 254] width 10 height 10
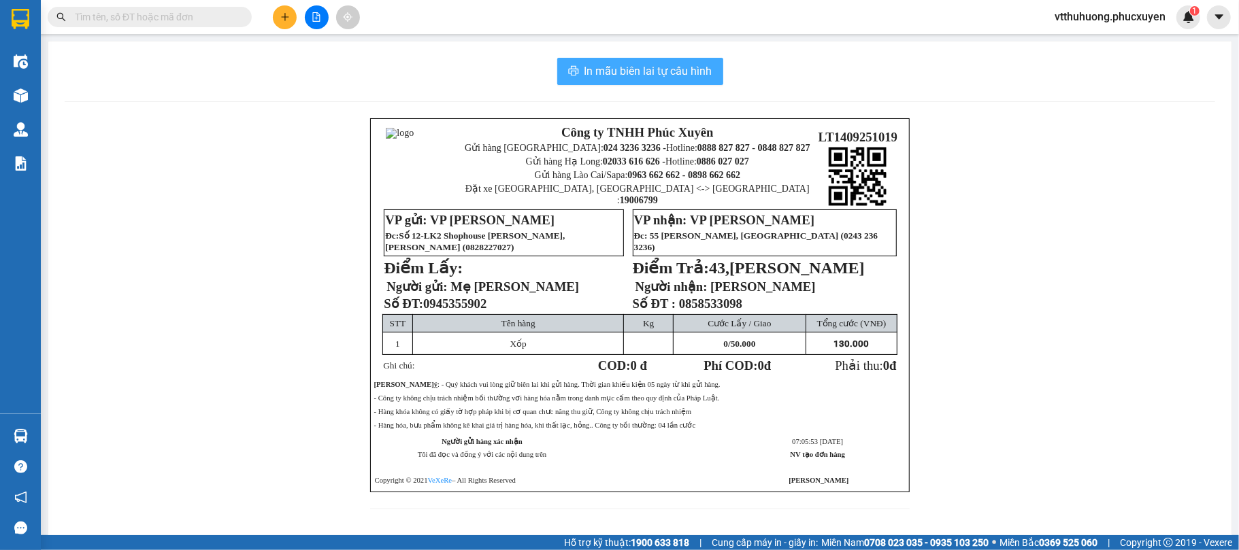
click at [635, 63] on span "In mẫu biên lai tự cấu hình" at bounding box center [648, 71] width 128 height 17
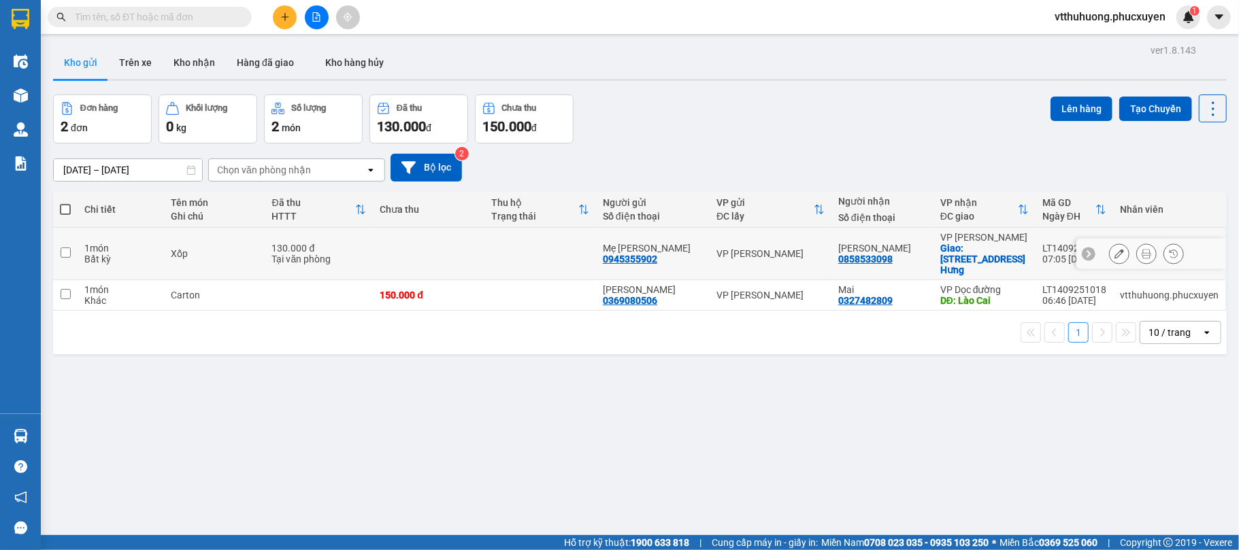
click at [1109, 251] on button at bounding box center [1118, 254] width 19 height 24
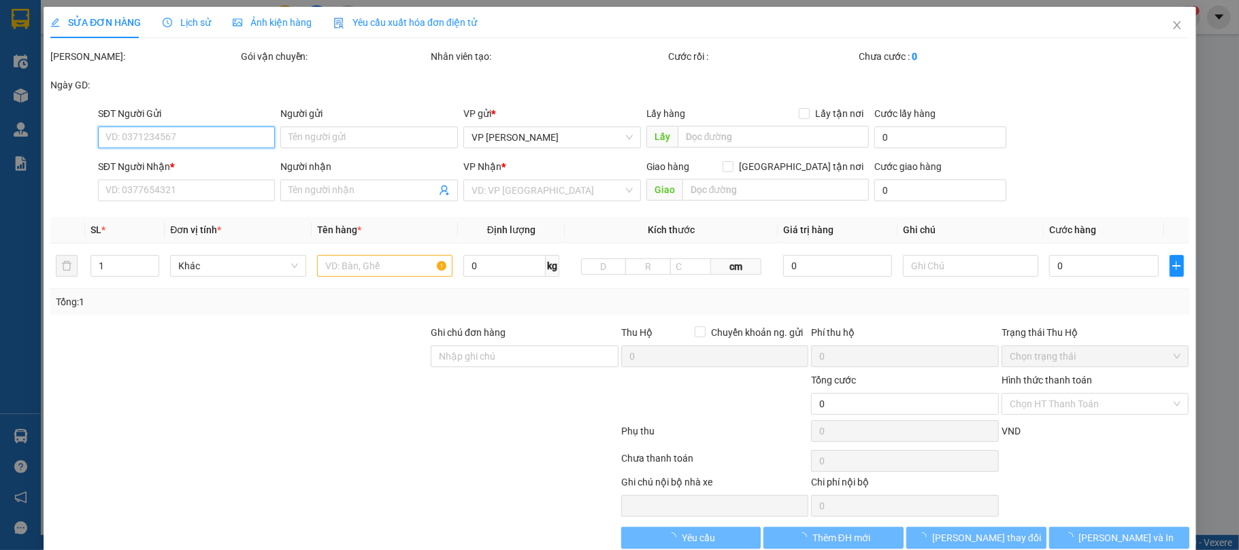
type input "0945355902"
type input "Mẹ [PERSON_NAME]"
type input "0858533098"
type input "[PERSON_NAME]"
checkbox input "true"
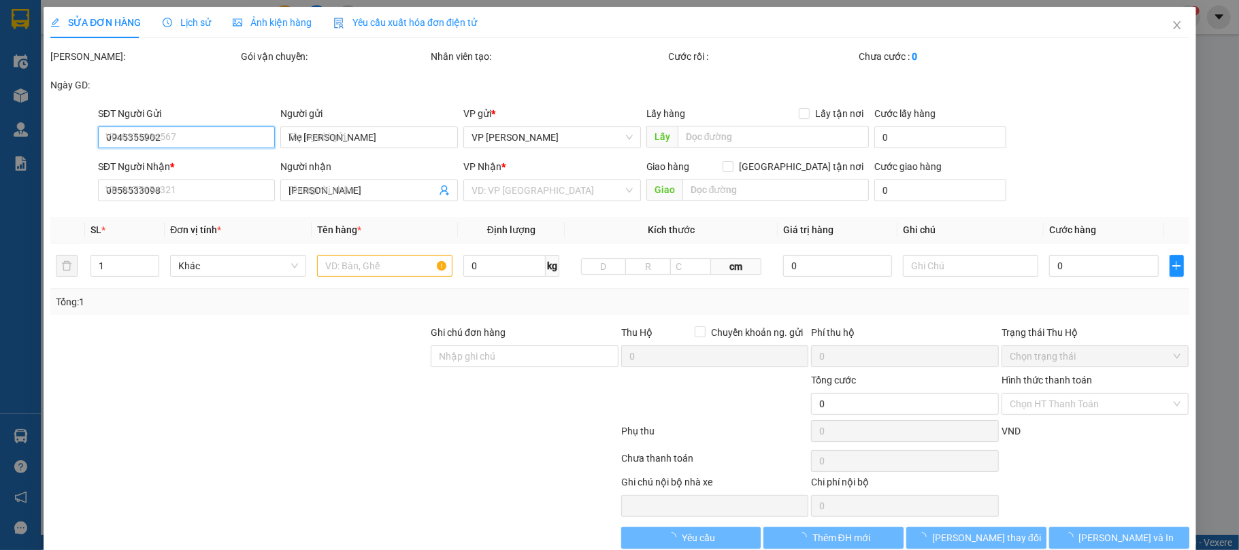
type input "43,[PERSON_NAME]"
type input "130.000"
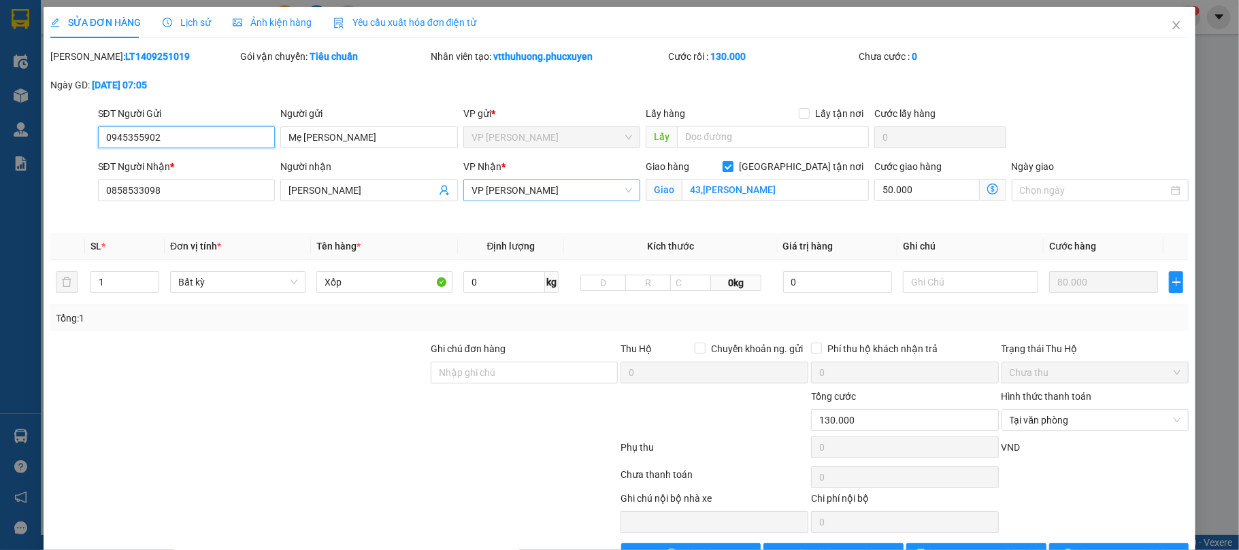
click at [575, 197] on span "VP [PERSON_NAME]" at bounding box center [551, 190] width 161 height 20
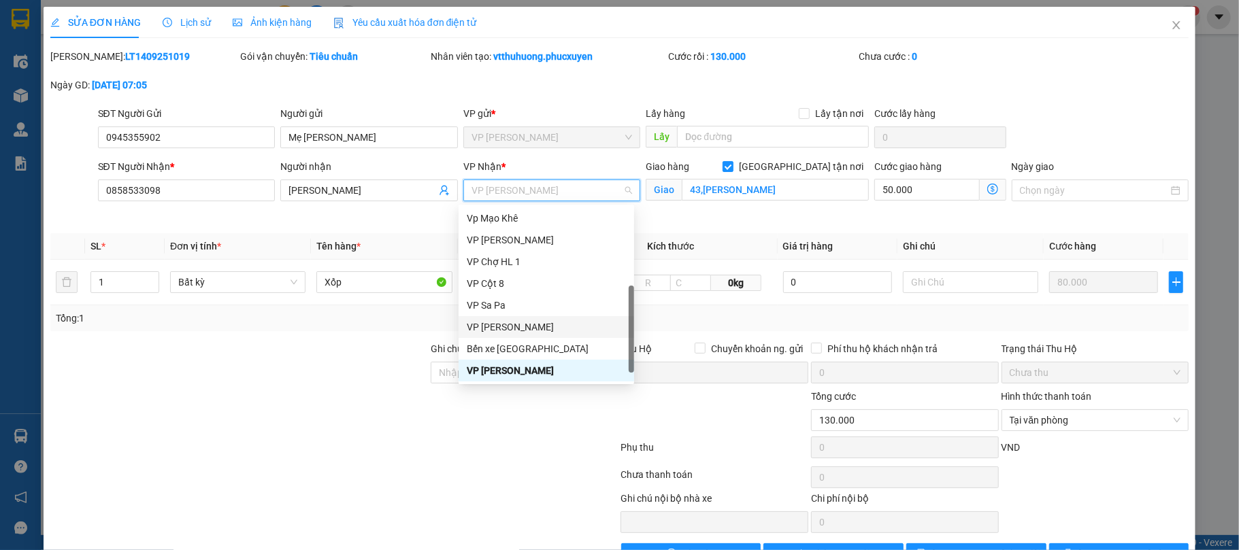
scroll to position [218, 0]
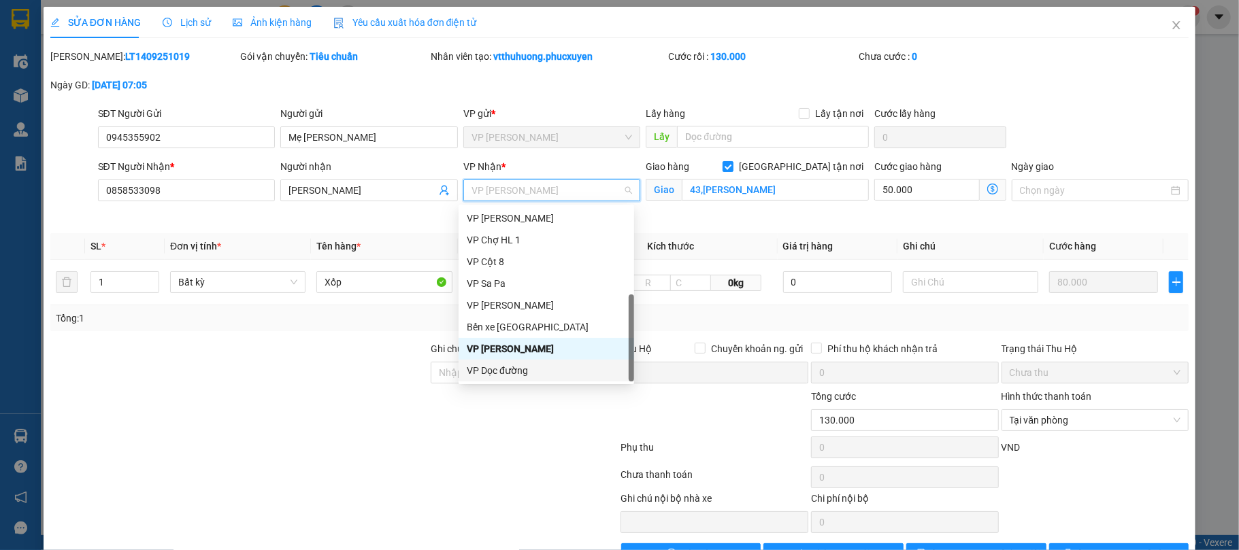
click at [528, 369] on div "VP Dọc đường" at bounding box center [546, 370] width 159 height 15
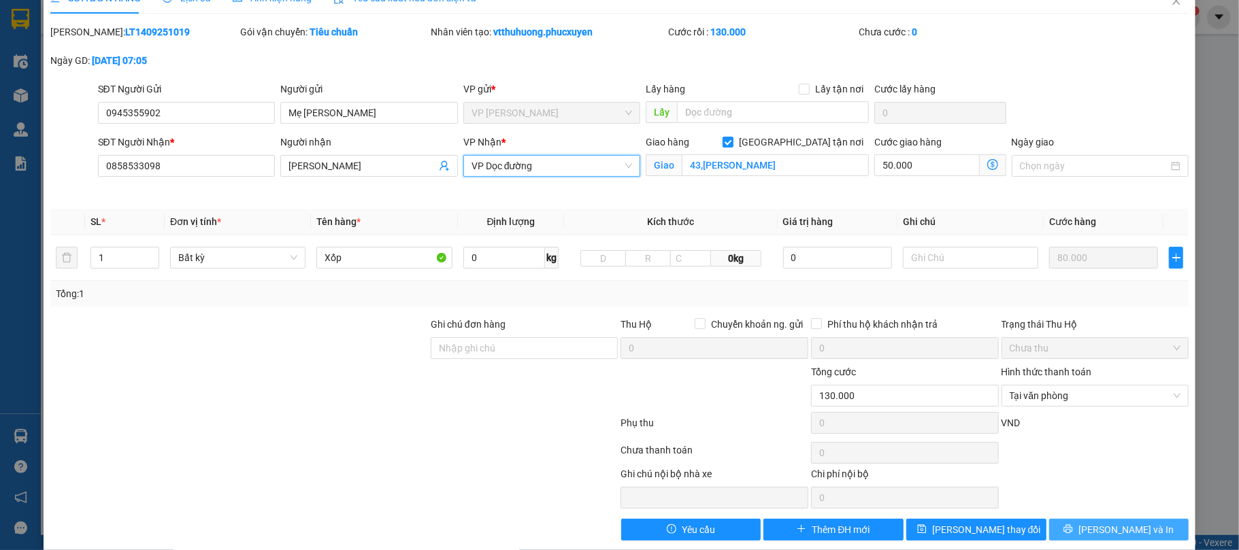
scroll to position [44, 0]
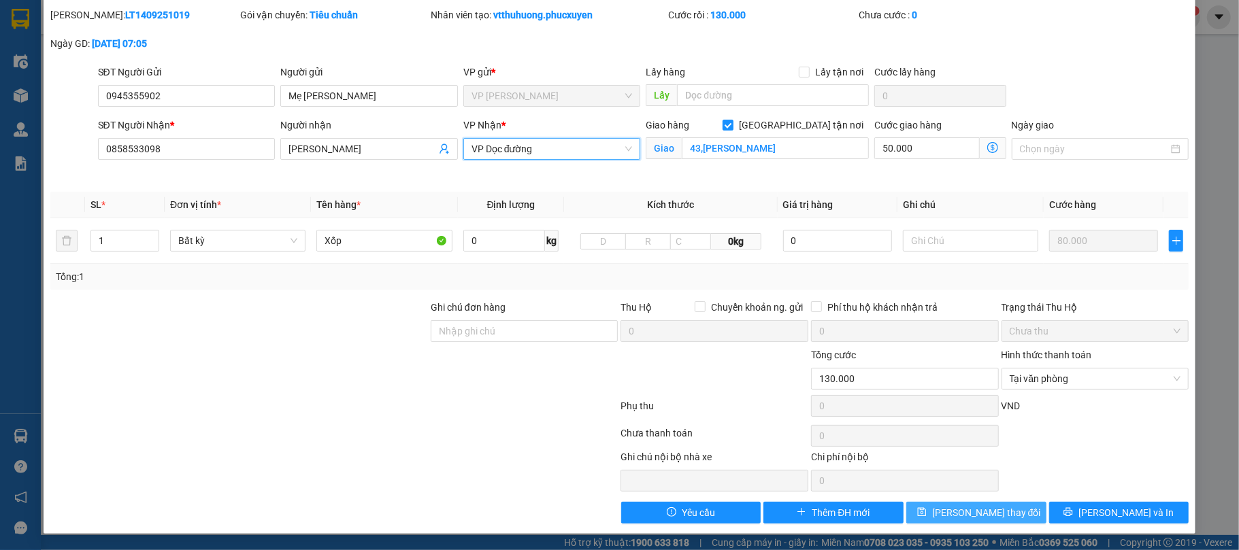
drag, startPoint x: 986, startPoint y: 510, endPoint x: 998, endPoint y: 503, distance: 14.6
click at [986, 510] on span "[PERSON_NAME] thay đổi" at bounding box center [986, 512] width 109 height 15
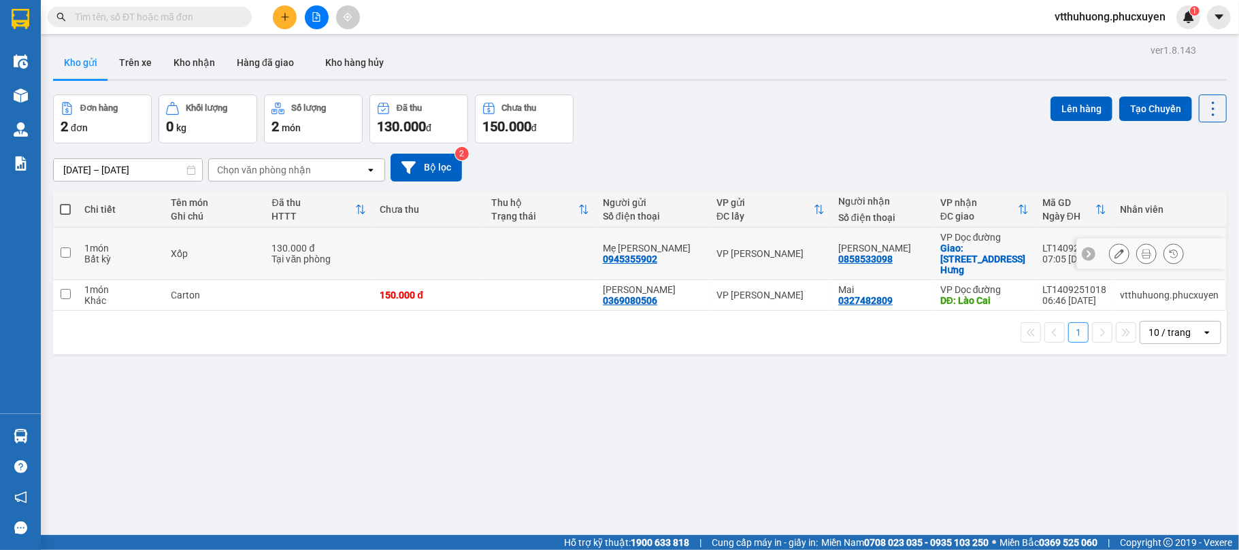
click at [695, 251] on div "Mẹ Hà 0945355902" at bounding box center [653, 254] width 100 height 22
checkbox input "true"
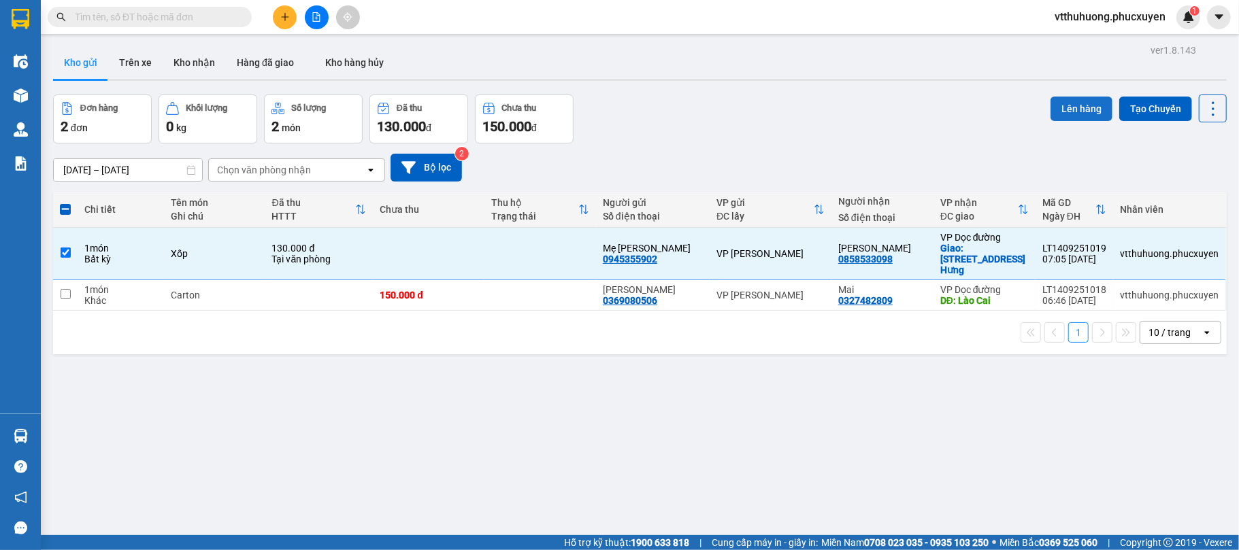
drag, startPoint x: 1075, startPoint y: 95, endPoint x: 1067, endPoint y: 95, distance: 8.2
click at [1072, 97] on button "Lên hàng" at bounding box center [1081, 109] width 62 height 24
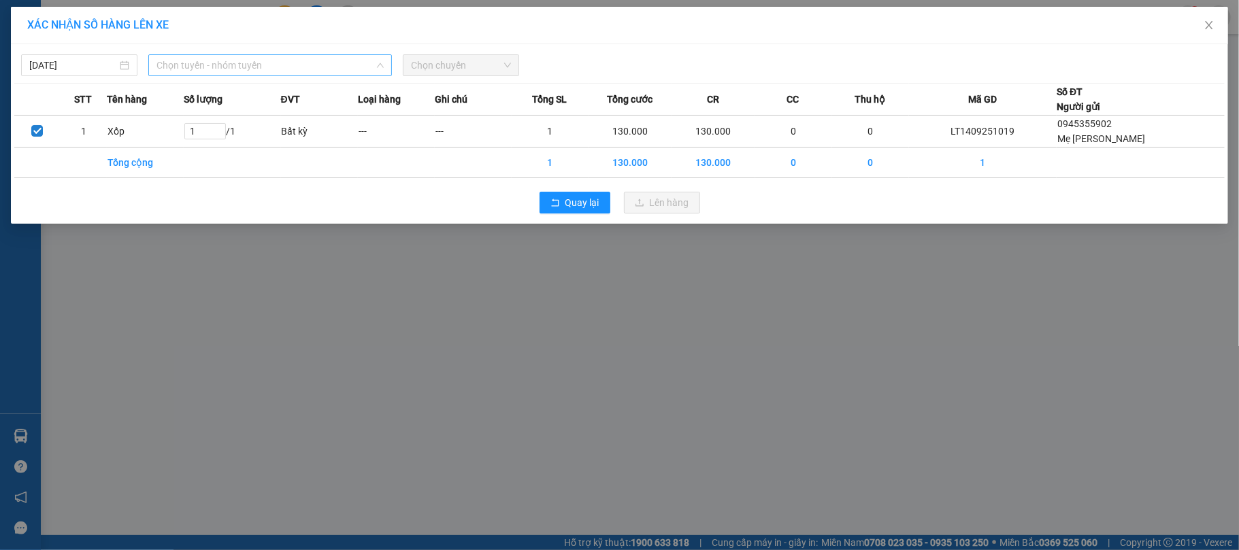
drag, startPoint x: 303, startPoint y: 57, endPoint x: 336, endPoint y: 144, distance: 93.0
click at [303, 57] on span "Chọn tuyến - nhóm tuyến" at bounding box center [269, 65] width 227 height 20
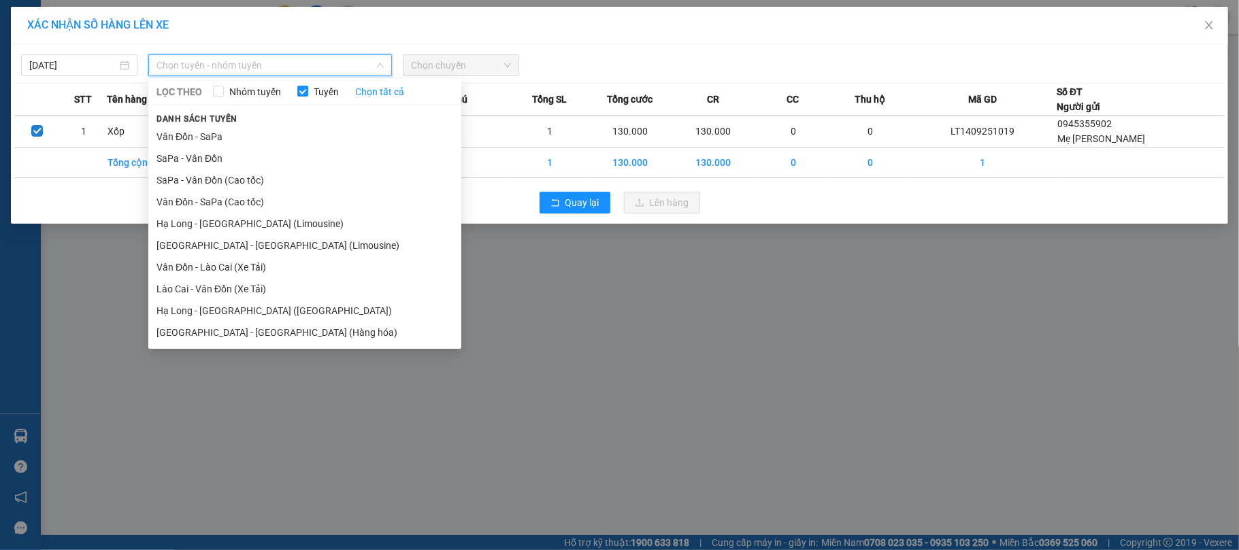
drag, startPoint x: 286, startPoint y: 222, endPoint x: 327, endPoint y: 188, distance: 53.6
click at [286, 218] on li "Hạ Long - [GEOGRAPHIC_DATA] (Limousine)" at bounding box center [304, 224] width 313 height 22
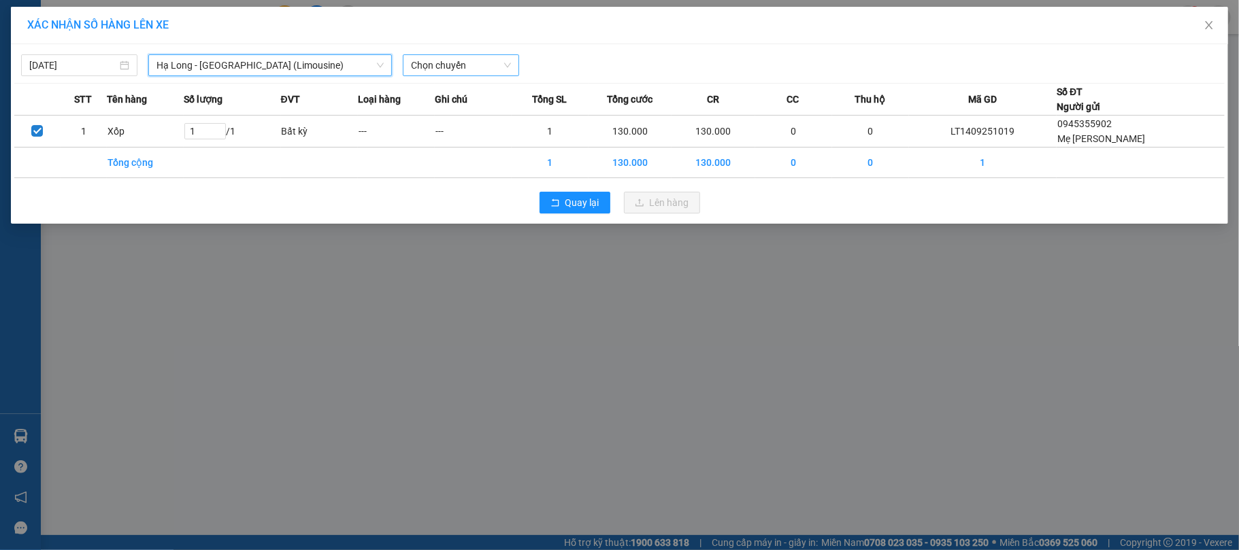
click at [496, 63] on span "Chọn chuyến" at bounding box center [461, 65] width 100 height 20
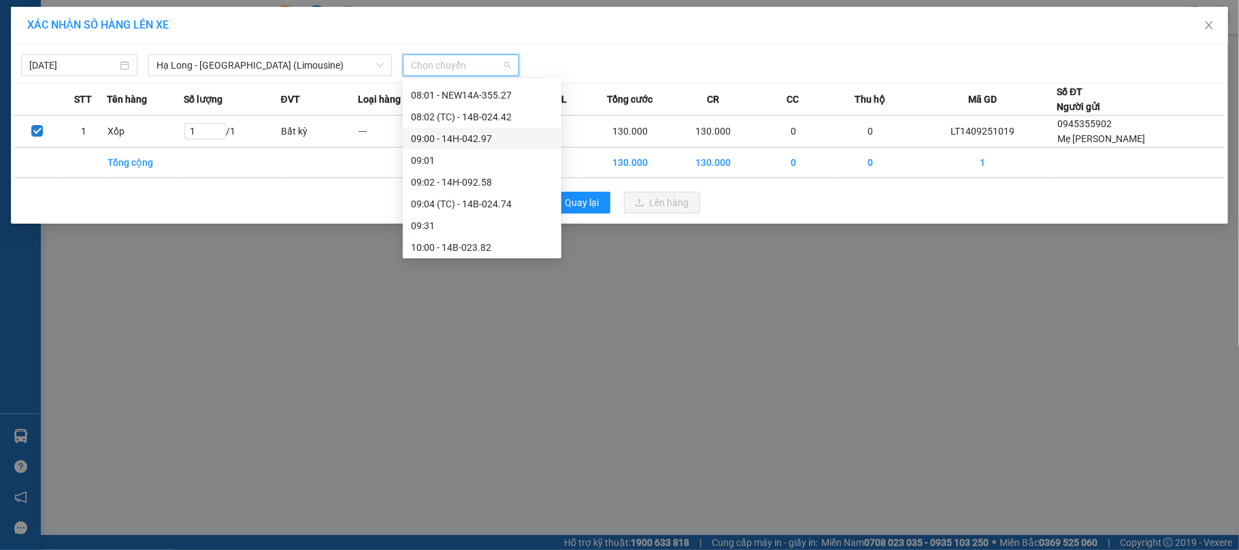
scroll to position [186, 0]
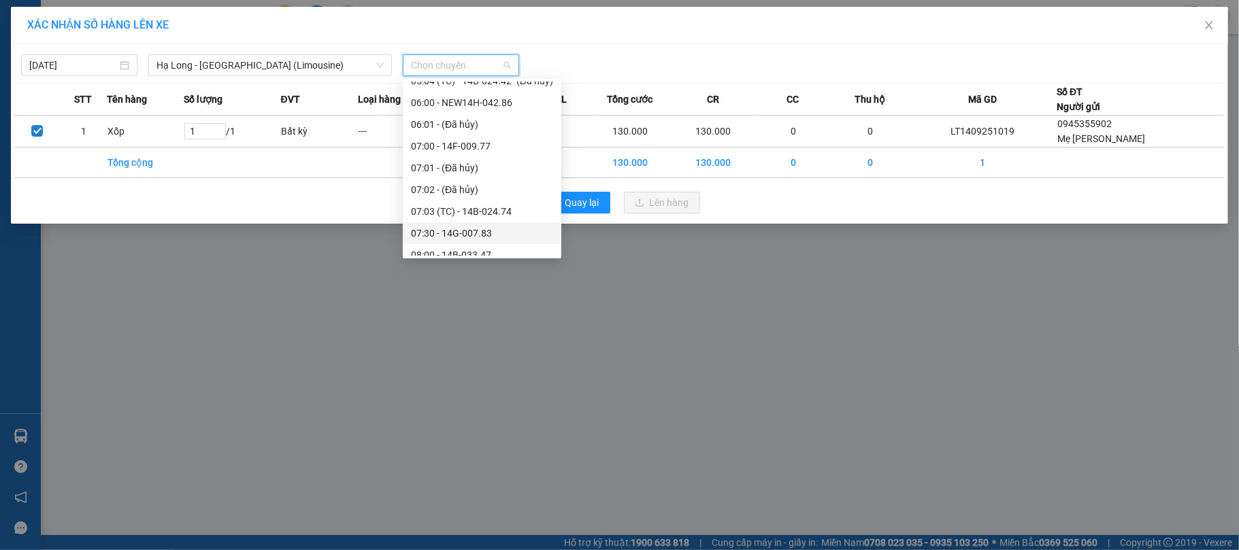
click at [486, 237] on div "07:30 - 14G-007.83" at bounding box center [482, 233] width 142 height 15
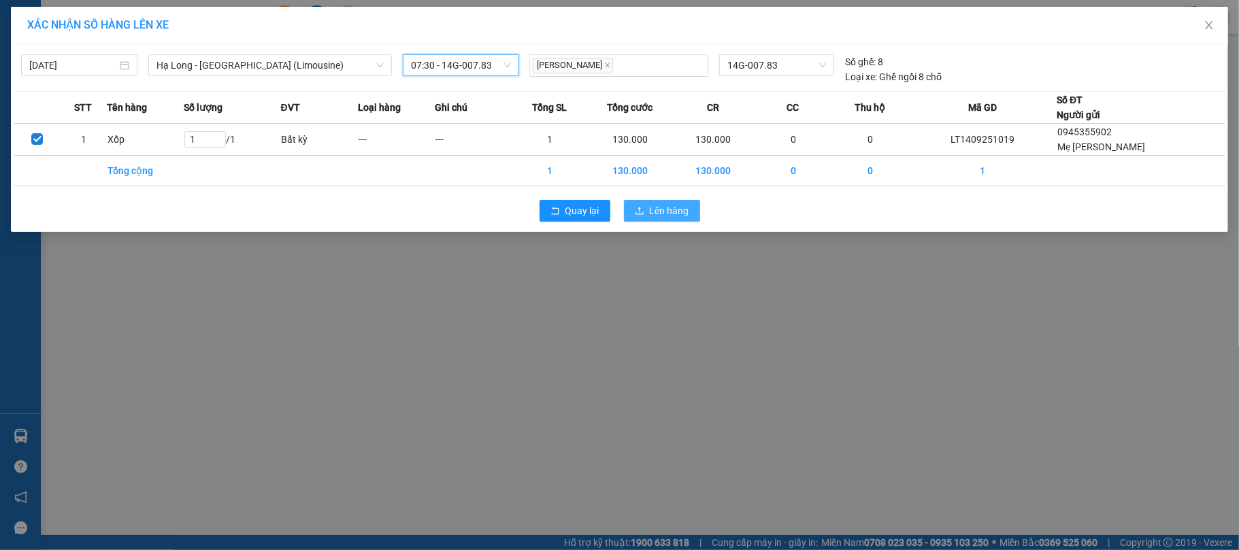
click at [665, 210] on span "Lên hàng" at bounding box center [669, 210] width 39 height 15
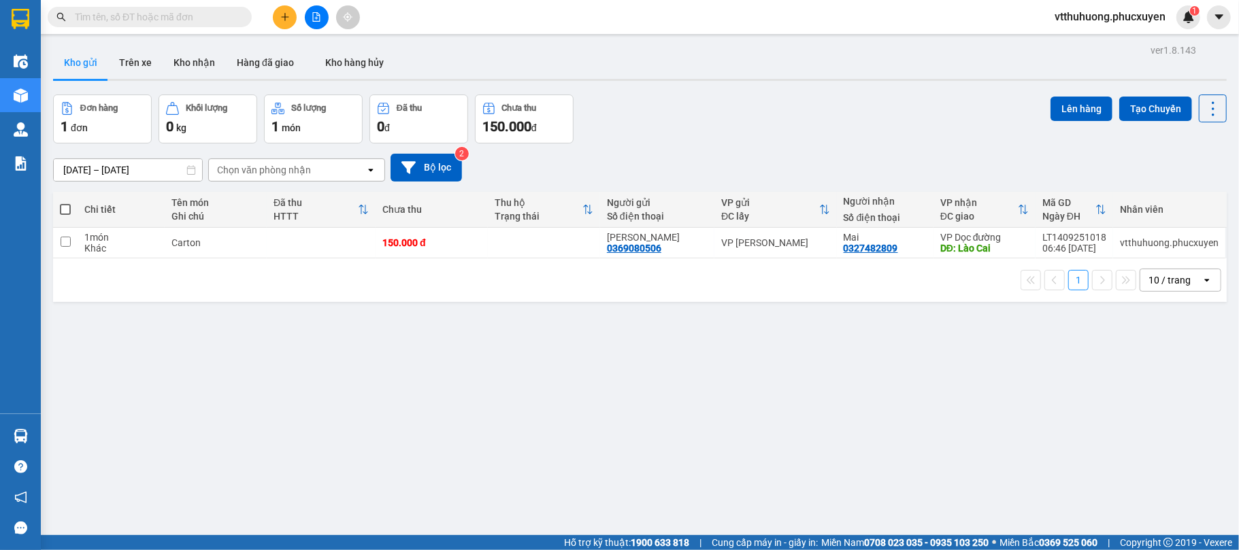
click at [319, 24] on button at bounding box center [317, 17] width 24 height 24
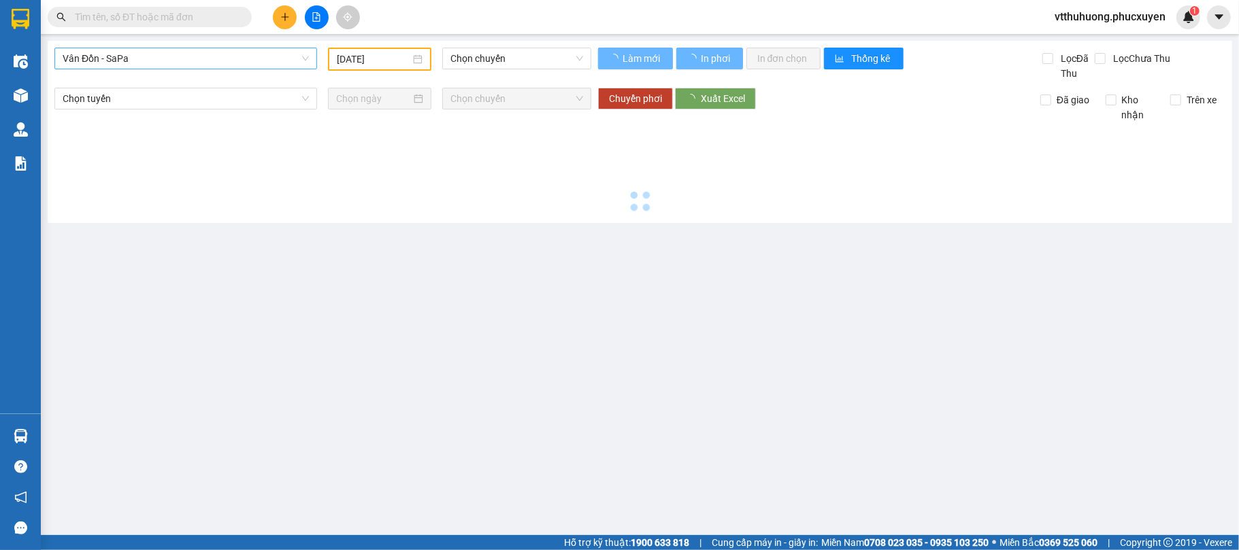
type input "[DATE]"
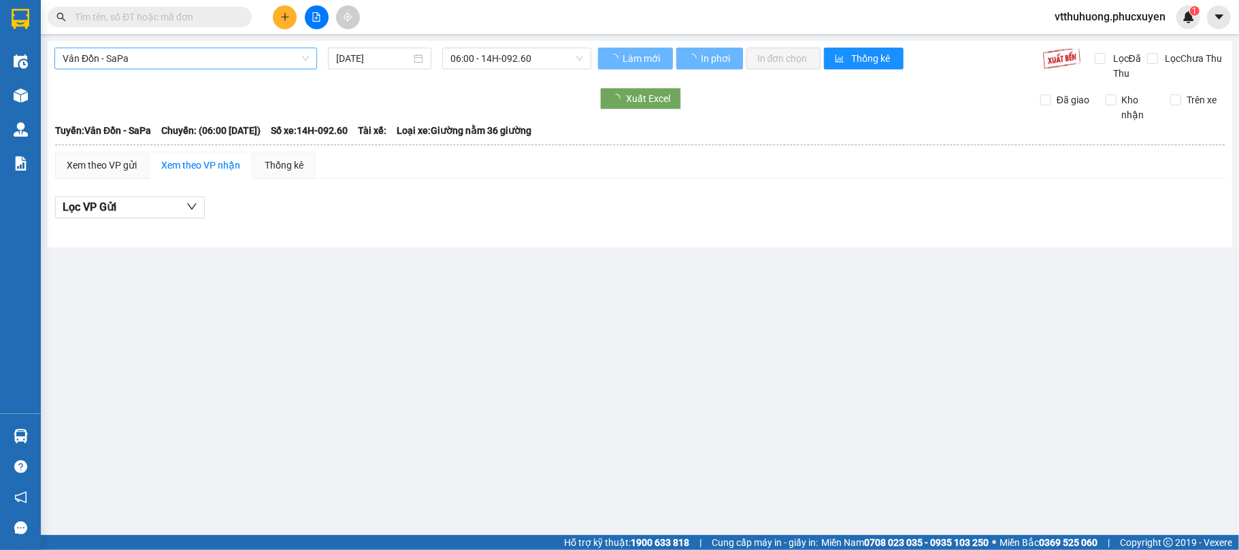
click at [196, 61] on span "Vân Đồn - SaPa" at bounding box center [186, 58] width 246 height 20
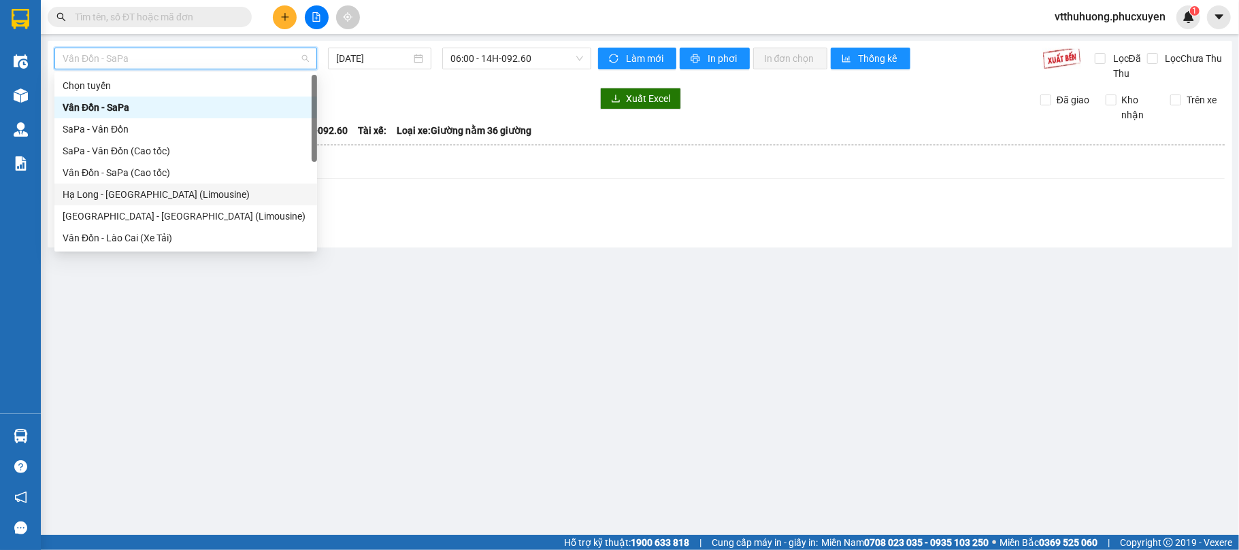
drag, startPoint x: 173, startPoint y: 191, endPoint x: 412, endPoint y: 88, distance: 260.8
click at [174, 190] on div "Hạ Long - [GEOGRAPHIC_DATA] (Limousine)" at bounding box center [186, 194] width 246 height 15
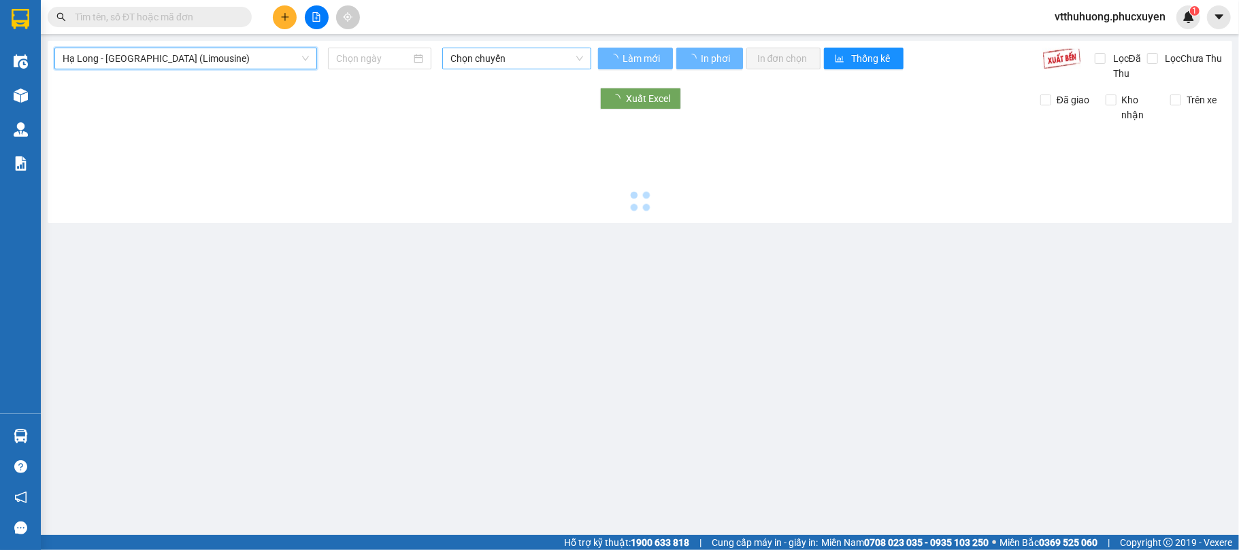
type input "[DATE]"
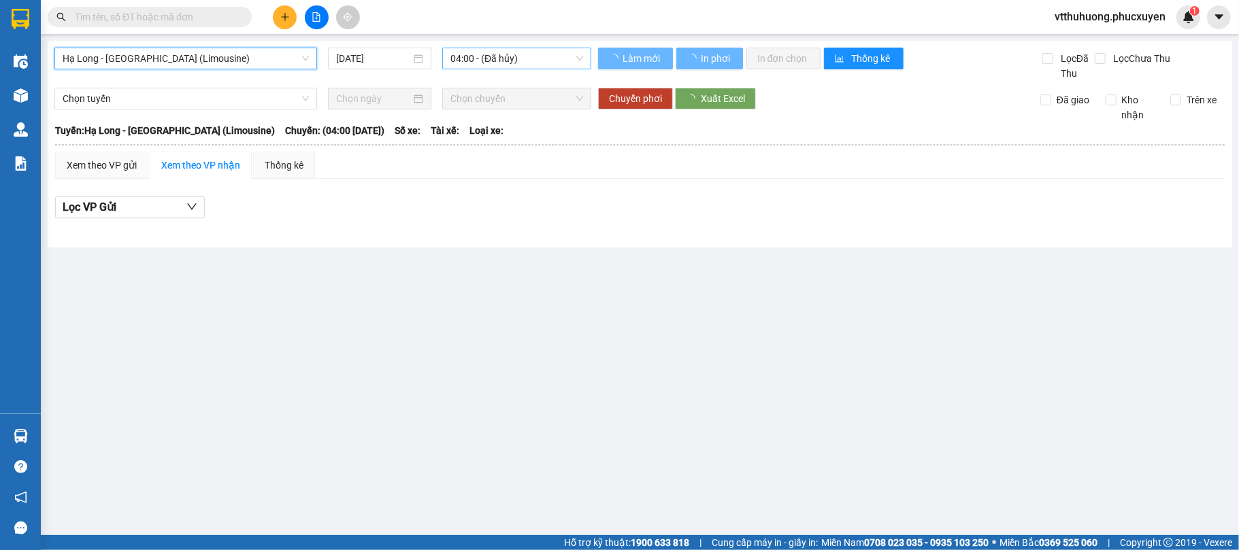
click at [536, 63] on span "04:00 - (Đã hủy)" at bounding box center [516, 58] width 133 height 20
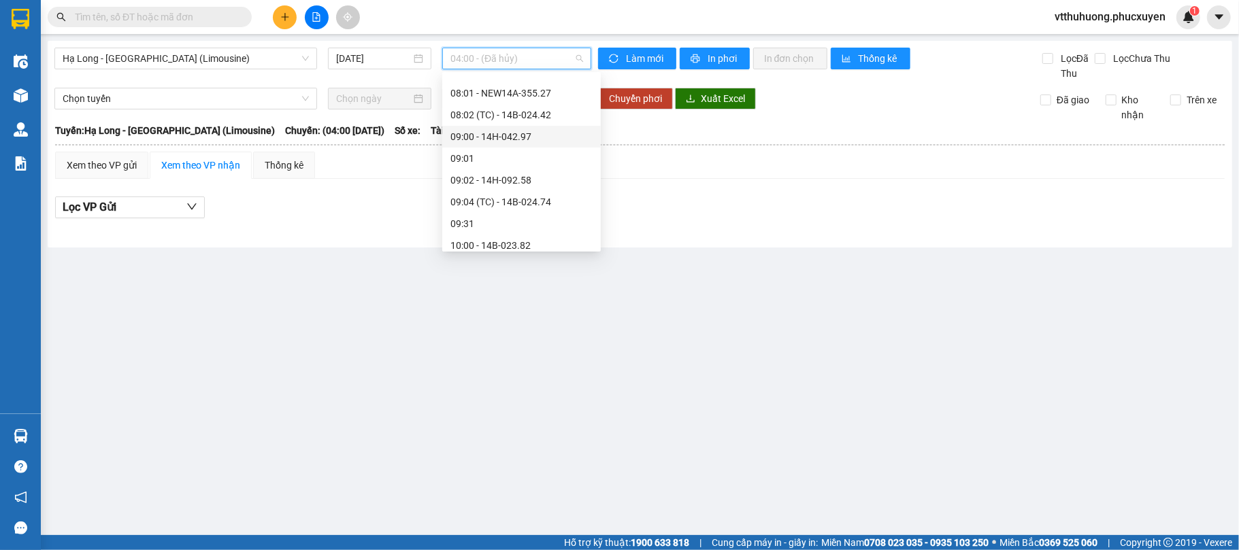
scroll to position [181, 0]
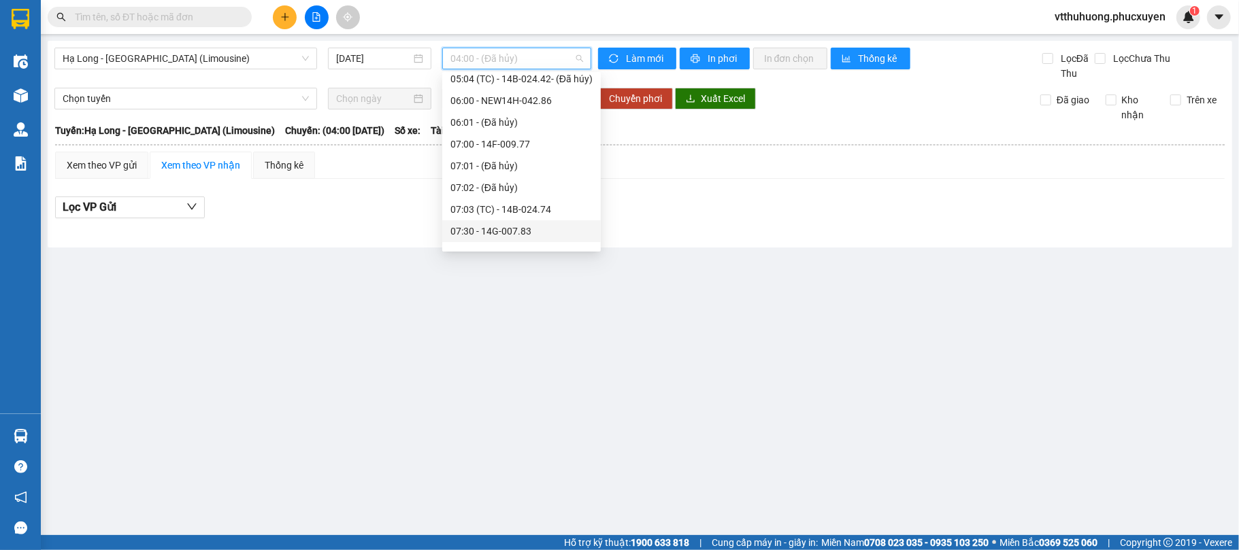
click at [521, 222] on div "07:30 - 14G-007.83" at bounding box center [521, 231] width 158 height 22
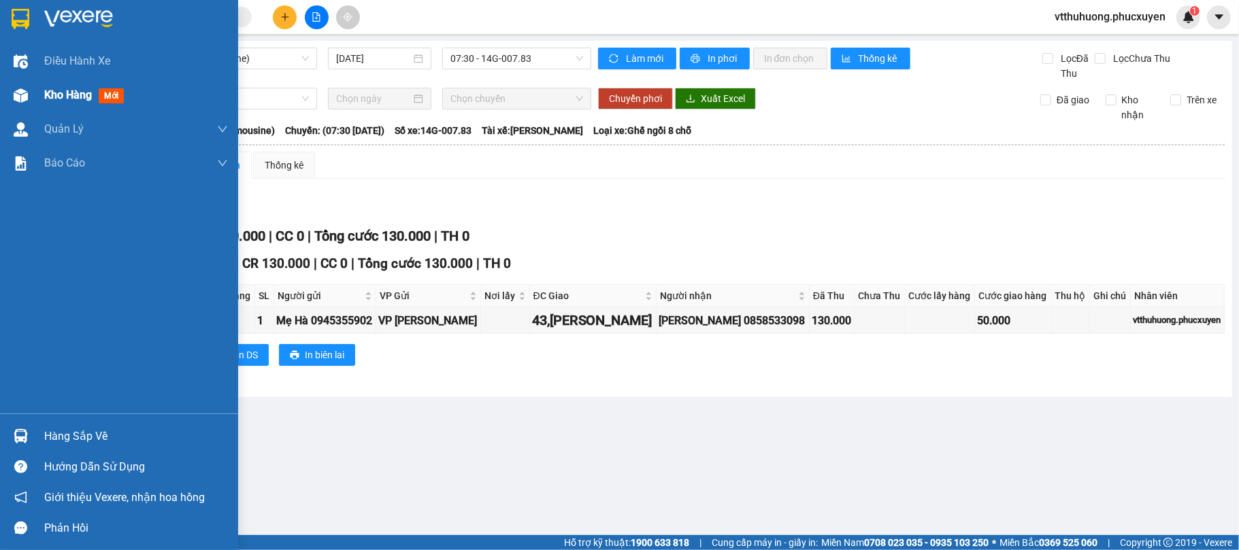
click at [67, 101] on span "Kho hàng" at bounding box center [68, 94] width 48 height 13
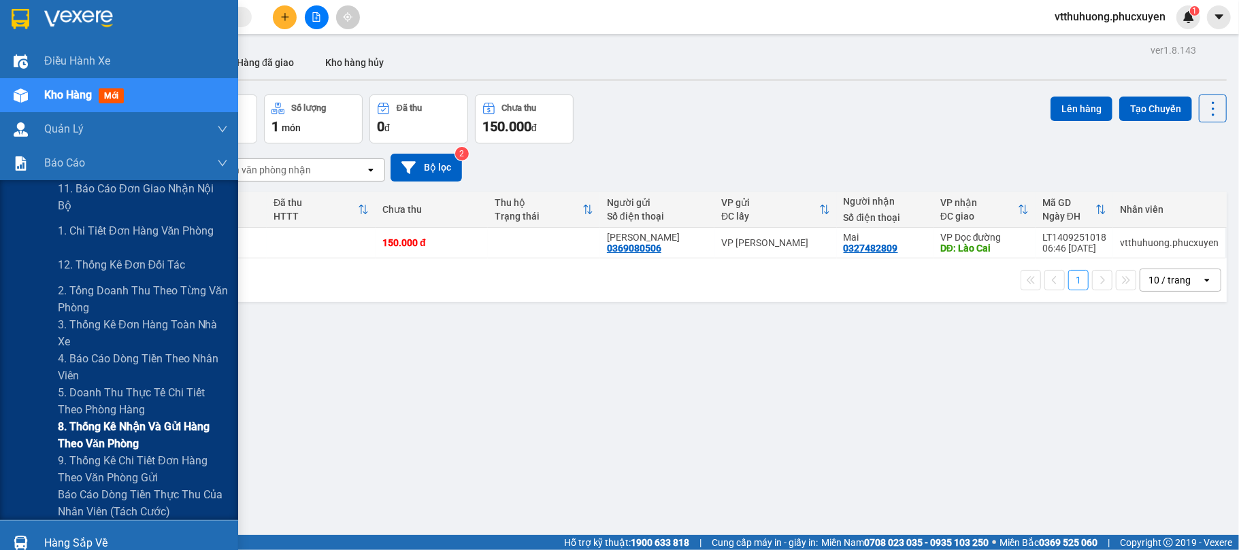
click at [102, 430] on span "8. Thống kê nhận và gửi hàng theo văn phòng" at bounding box center [143, 435] width 170 height 34
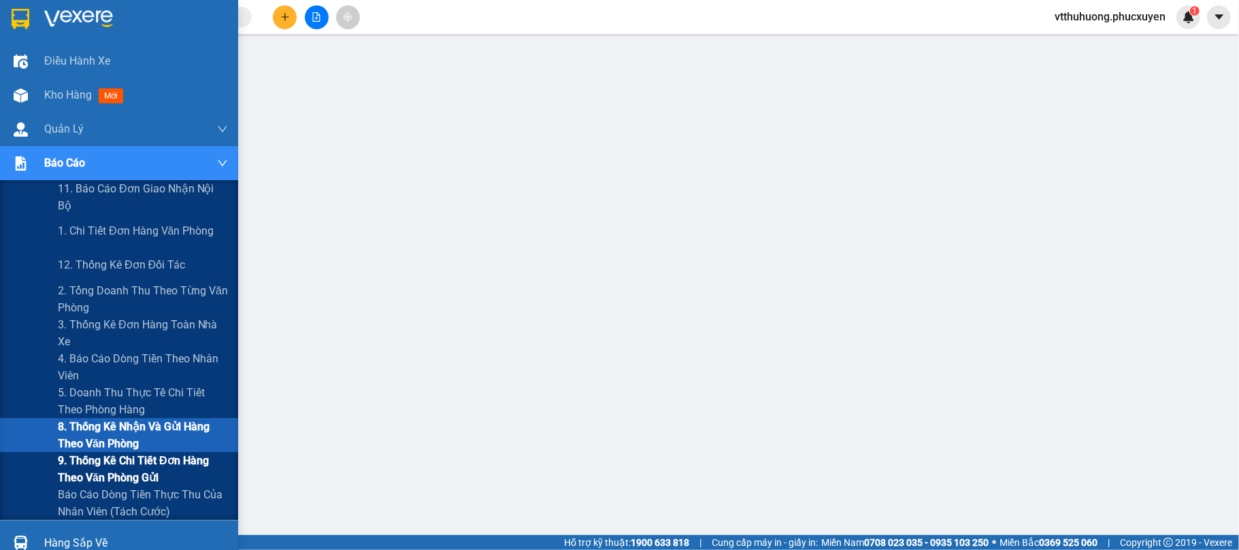
click at [116, 467] on span "9. Thống kê chi tiết đơn hàng theo văn phòng gửi" at bounding box center [143, 469] width 170 height 34
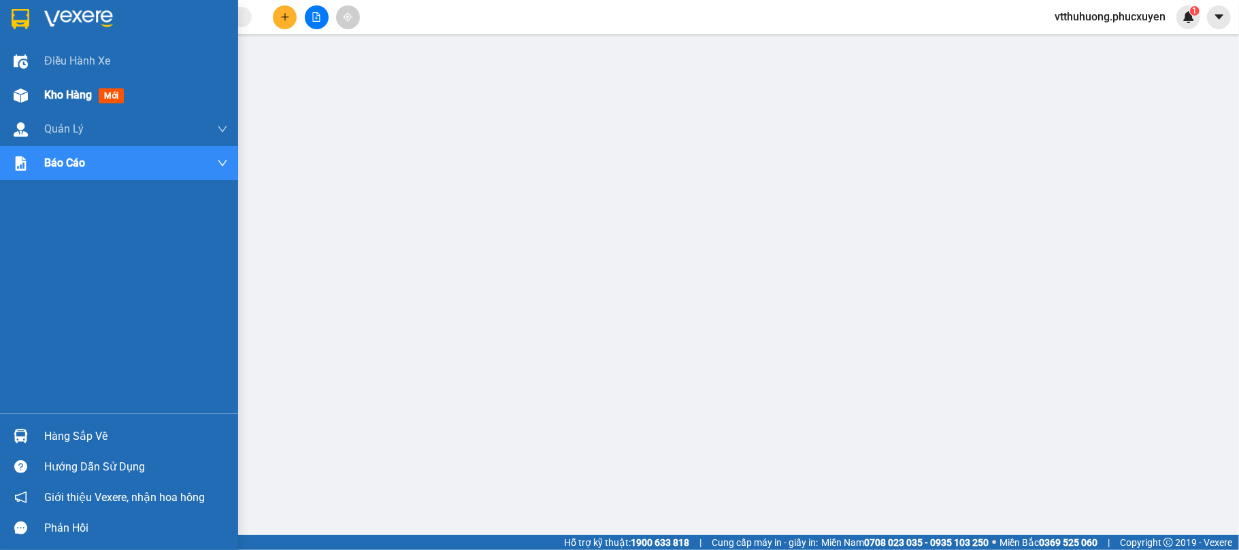
click at [66, 96] on span "Kho hàng" at bounding box center [68, 94] width 48 height 13
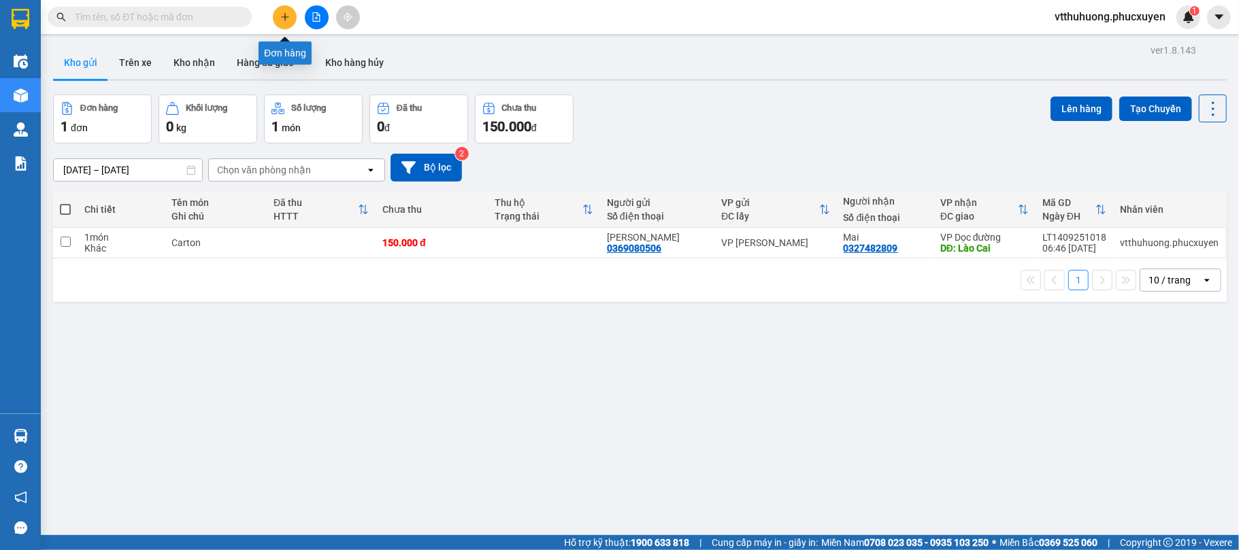
click at [286, 20] on icon "plus" at bounding box center [285, 17] width 10 height 10
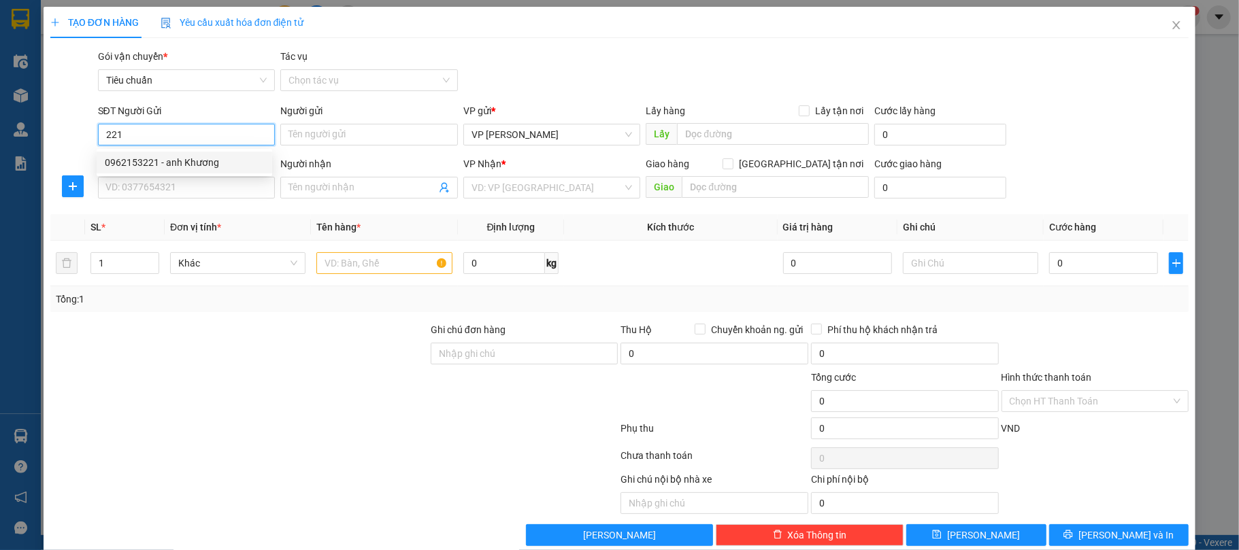
click at [201, 161] on div "0962153221 - anh Khương" at bounding box center [184, 162] width 159 height 15
type input "0962153221"
type input "anh Khương"
type input "0962153221"
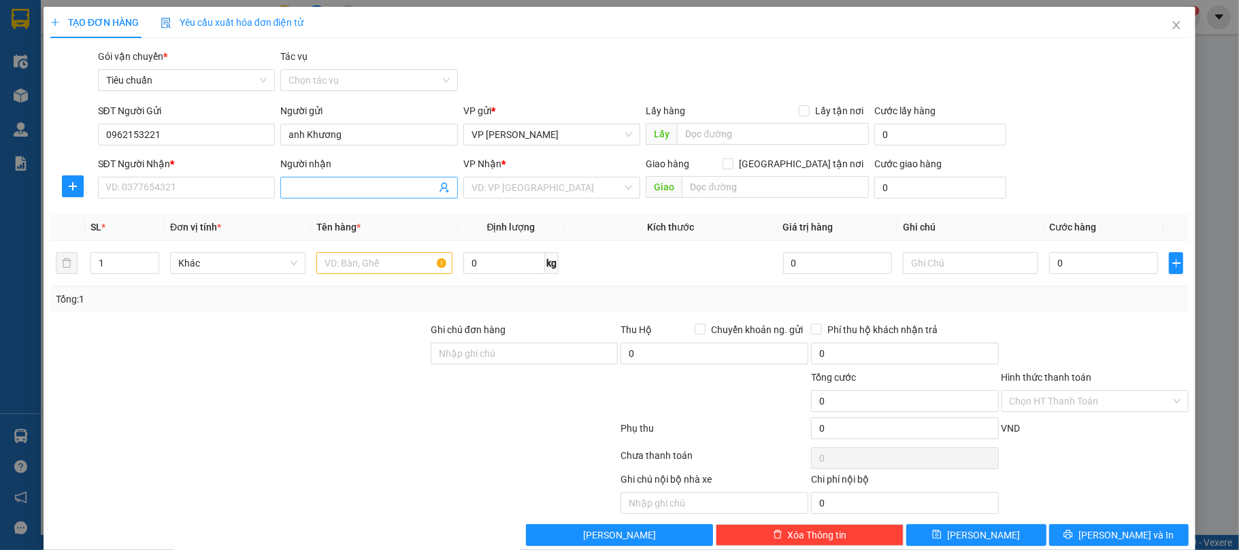
click at [439, 188] on icon "user-add" at bounding box center [444, 187] width 11 height 11
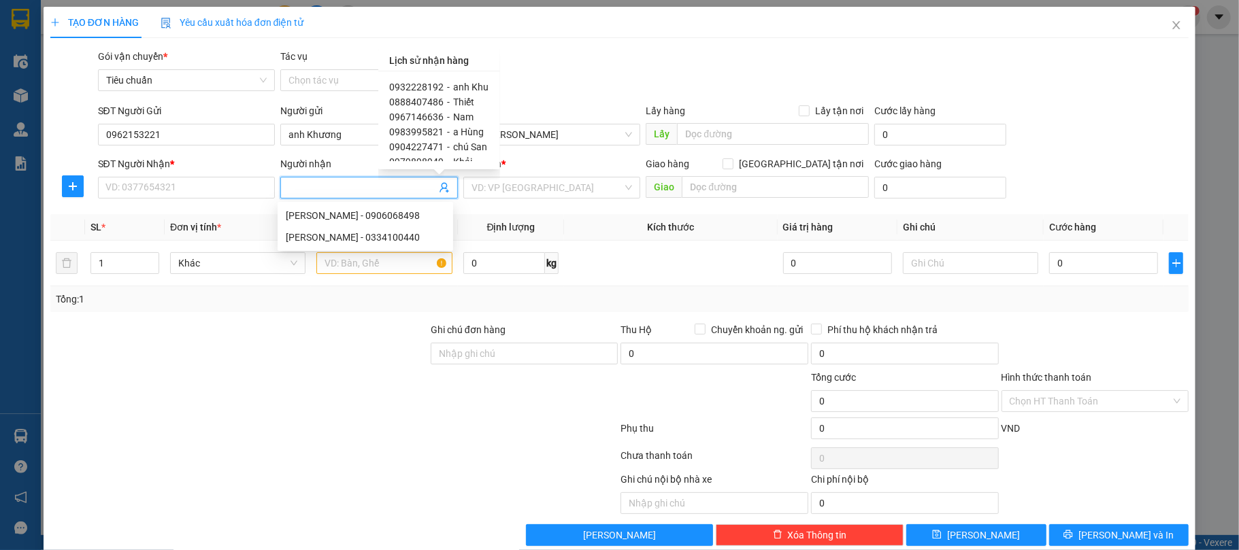
click at [448, 86] on div "0932228192 - anh Khu" at bounding box center [439, 87] width 100 height 15
type input "0932228192"
type input "anh Khu"
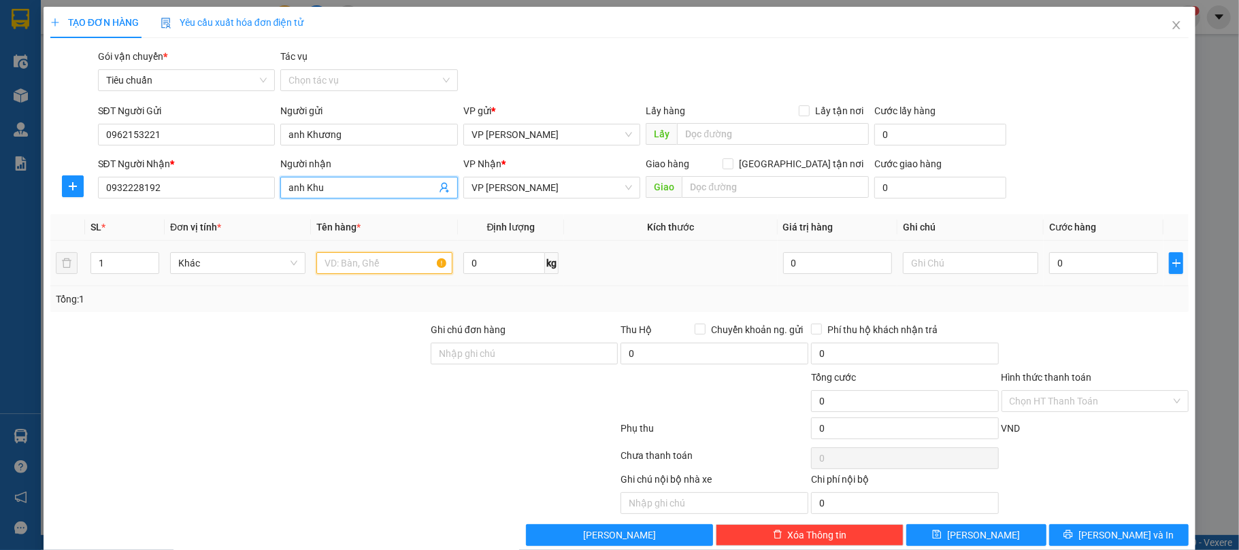
click at [356, 265] on input "text" at bounding box center [383, 263] width 135 height 22
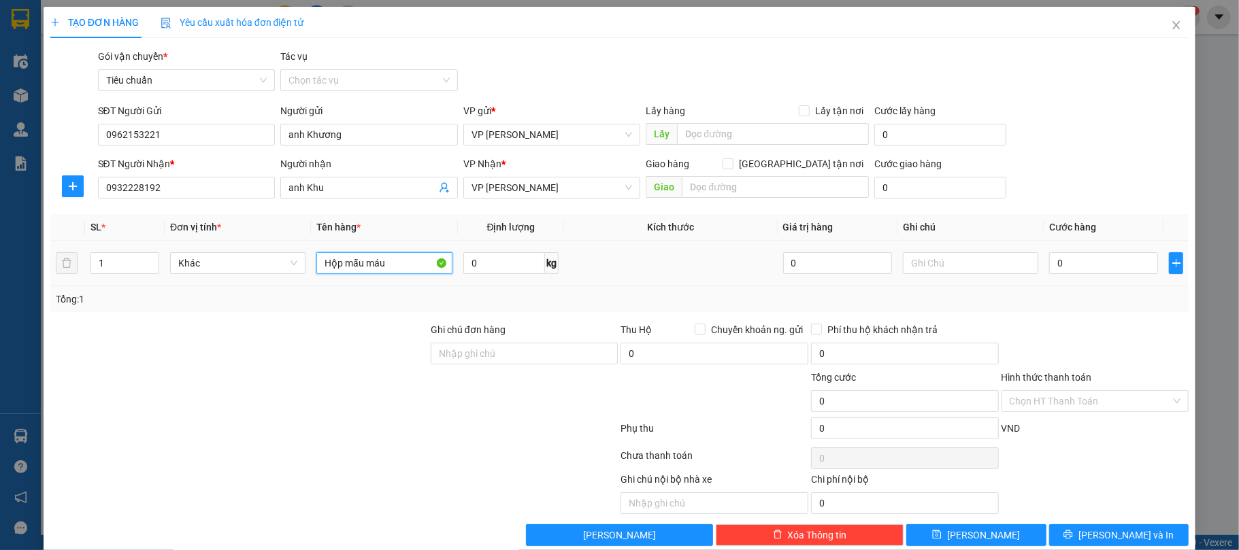
type input "Hộp mẫu máu"
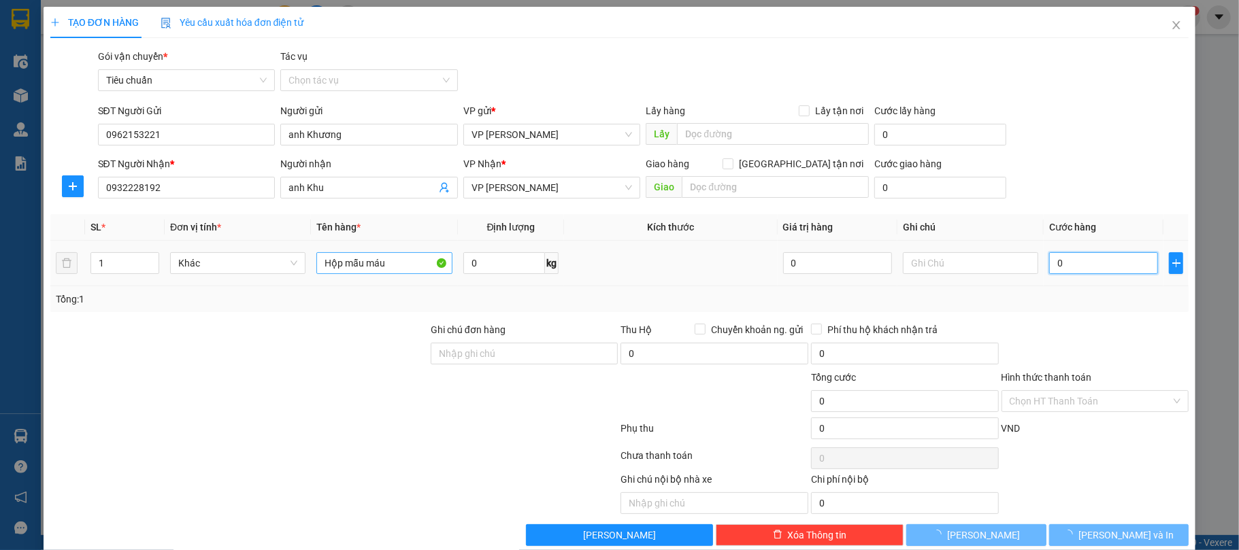
type input "5"
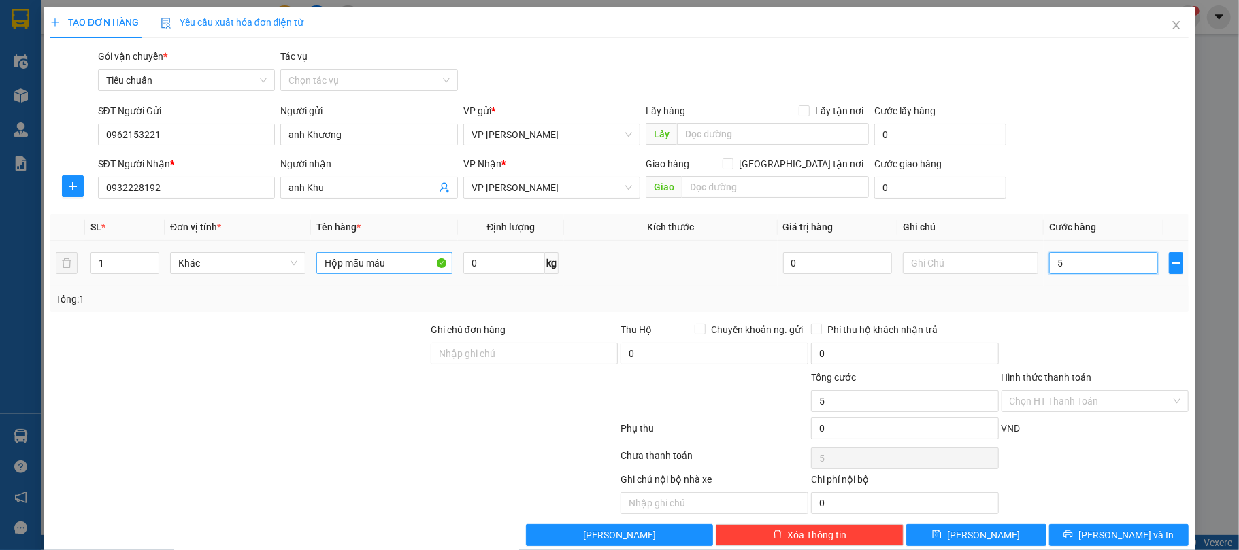
type input "5"
type input "50"
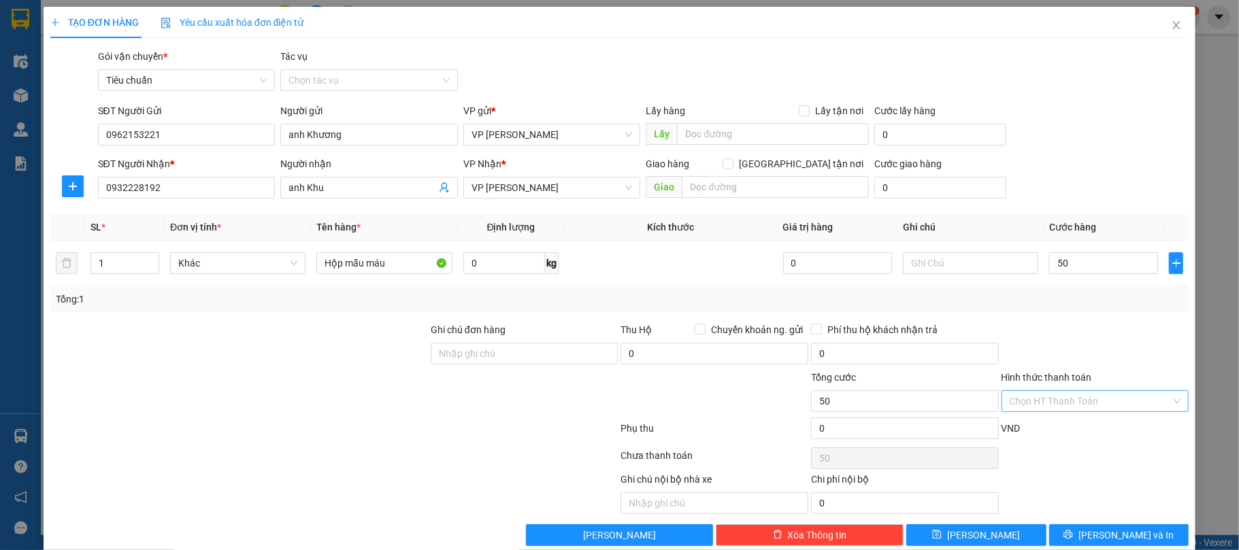
click at [1035, 406] on input "Hình thức thanh toán" at bounding box center [1090, 401] width 162 height 20
type input "50.000"
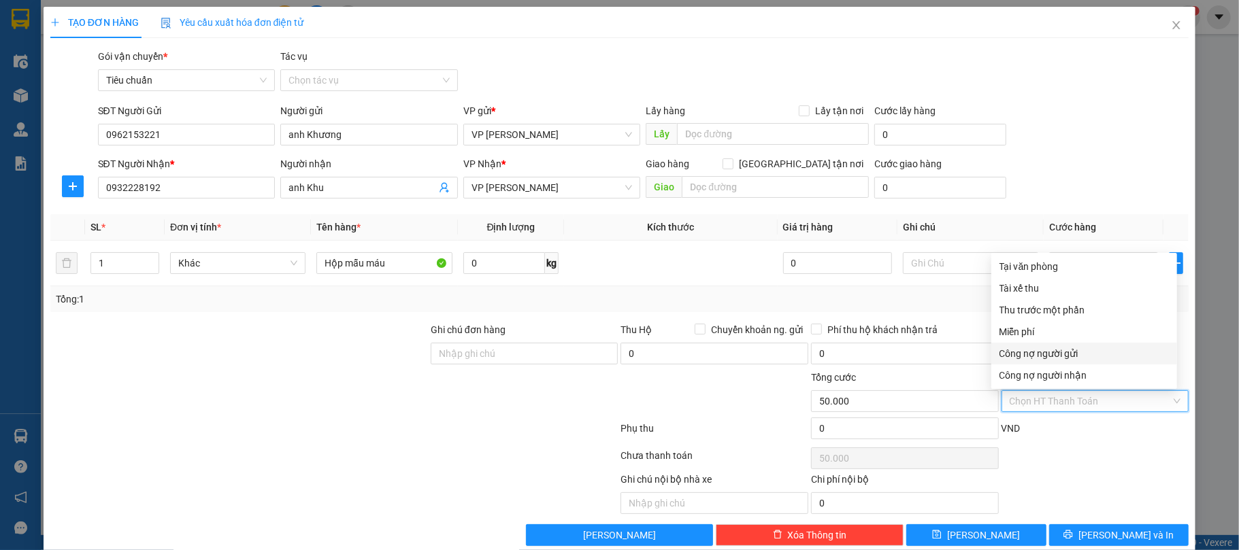
click at [1062, 354] on div "Công nợ người gửi" at bounding box center [1083, 353] width 169 height 15
type input "0"
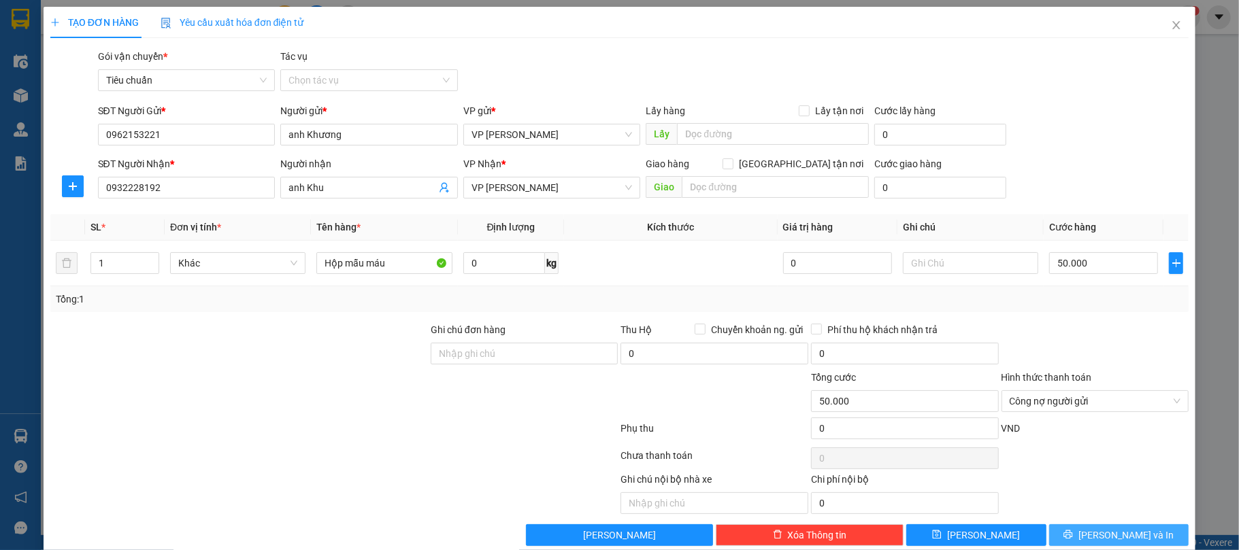
click at [1124, 537] on span "[PERSON_NAME] và In" at bounding box center [1125, 535] width 95 height 15
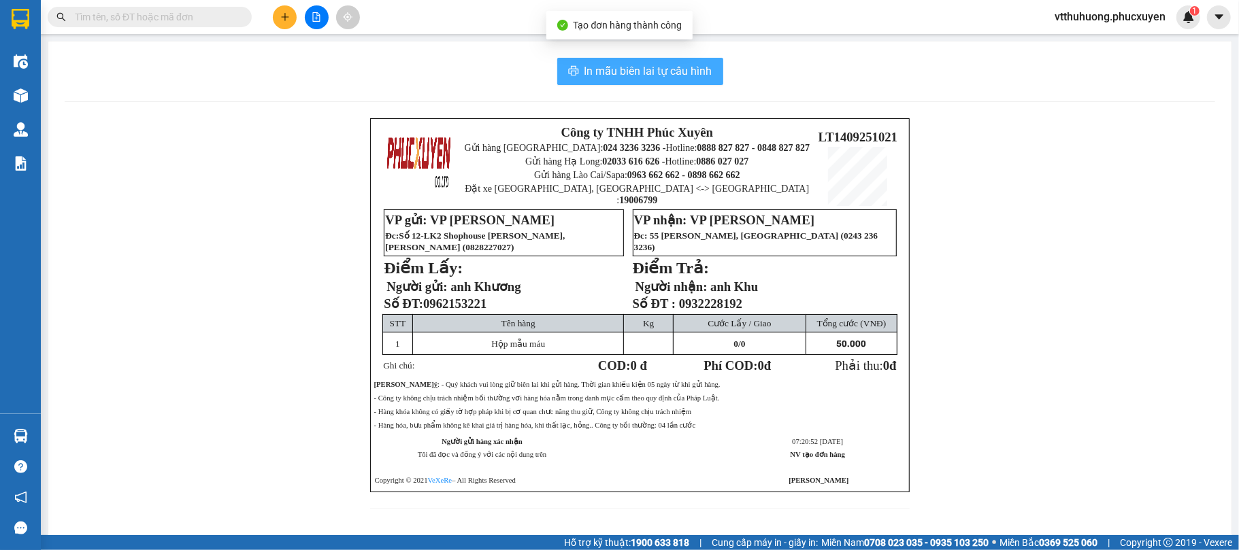
click at [634, 66] on span "In mẫu biên lai tự cấu hình" at bounding box center [648, 71] width 128 height 17
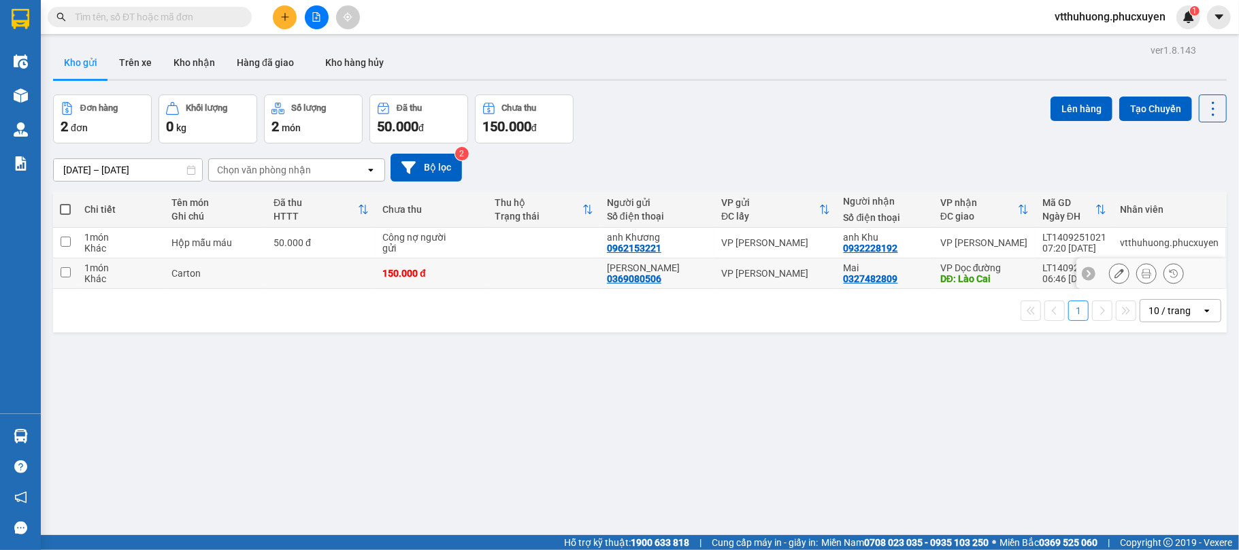
click at [529, 275] on td at bounding box center [544, 273] width 112 height 31
checkbox input "true"
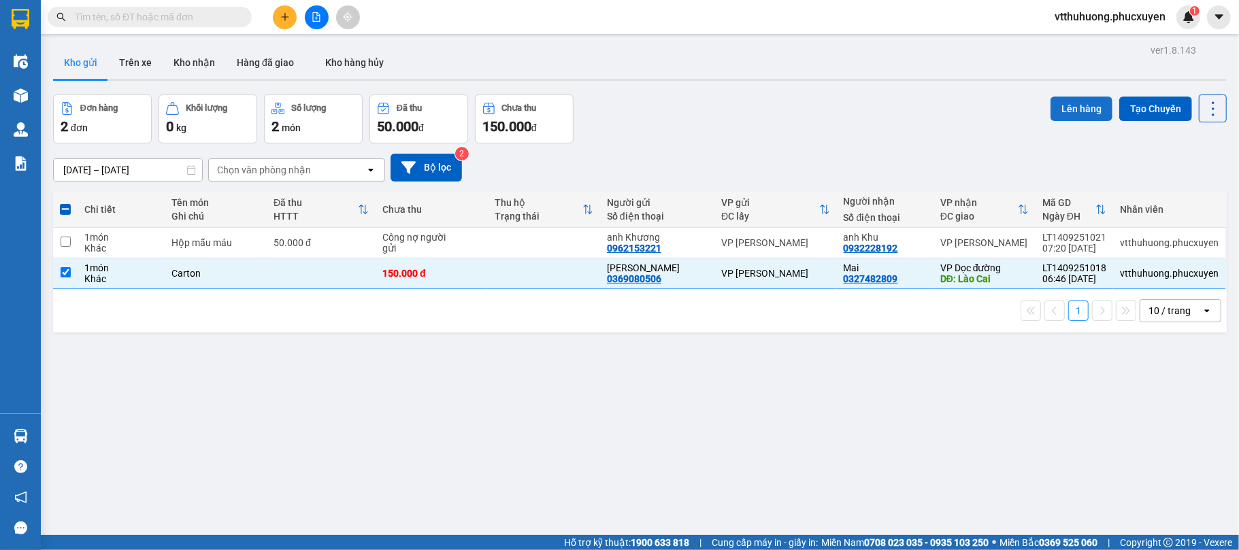
drag, startPoint x: 1066, startPoint y: 114, endPoint x: 1052, endPoint y: 105, distance: 17.7
click at [1067, 110] on button "Lên hàng" at bounding box center [1081, 109] width 62 height 24
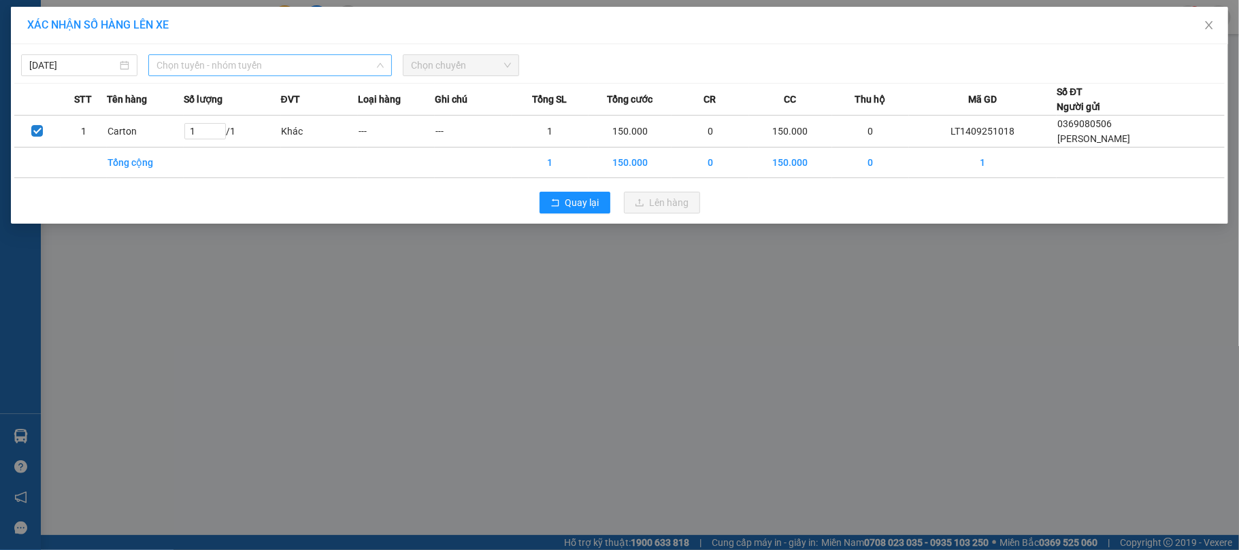
click at [319, 69] on span "Chọn tuyến - nhóm tuyến" at bounding box center [269, 65] width 227 height 20
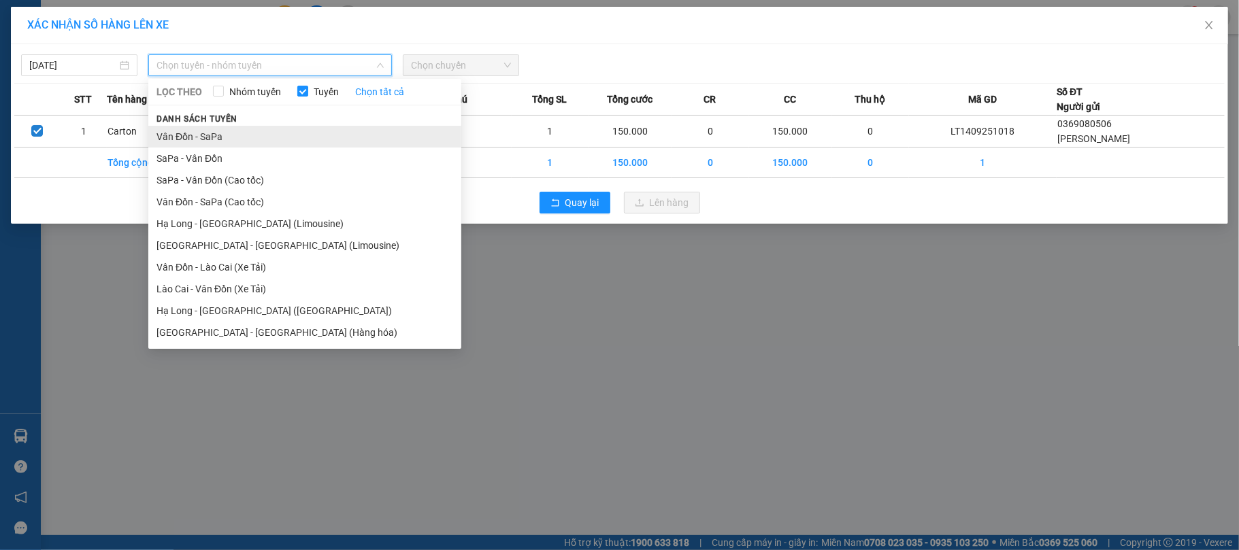
click at [208, 137] on li "Vân Đồn - SaPa" at bounding box center [304, 137] width 313 height 22
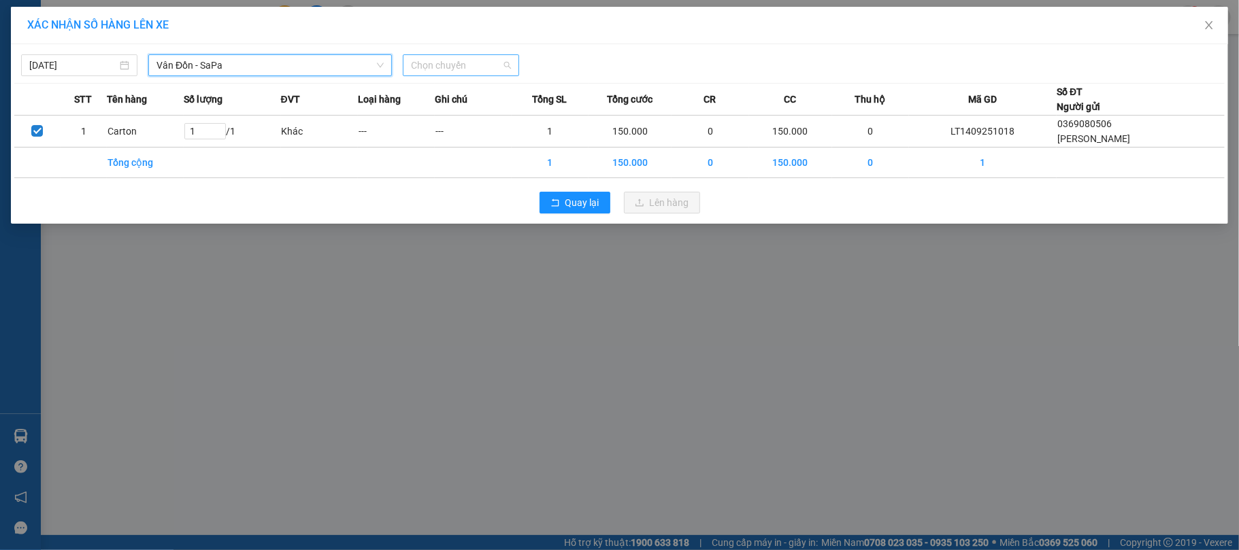
click at [483, 64] on span "Chọn chuyến" at bounding box center [461, 65] width 100 height 20
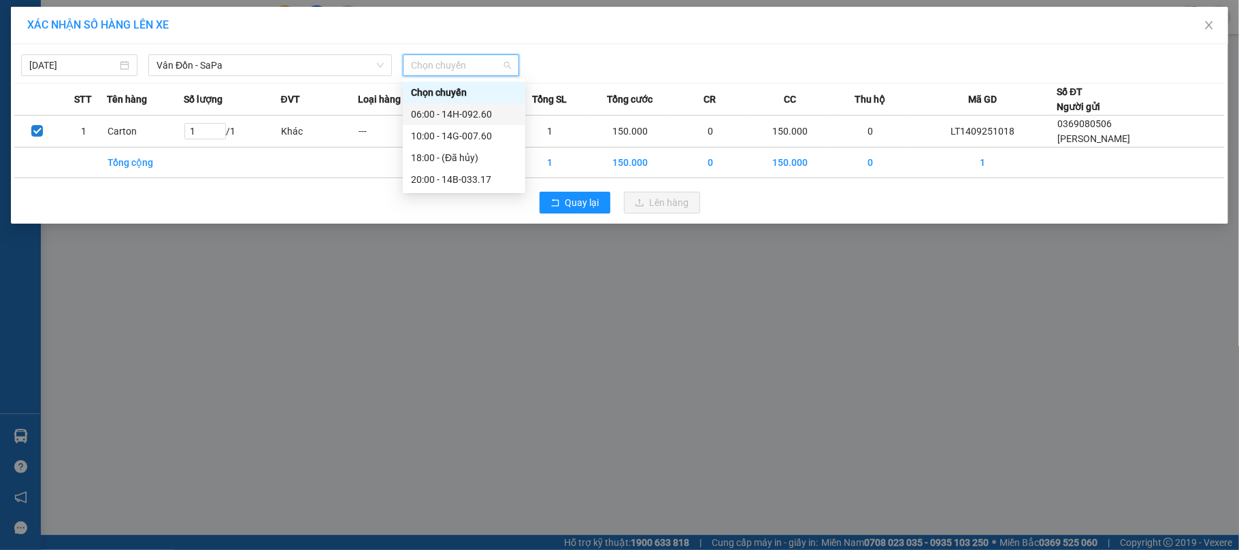
click at [475, 113] on div "06:00 - 14H-092.60" at bounding box center [464, 114] width 106 height 15
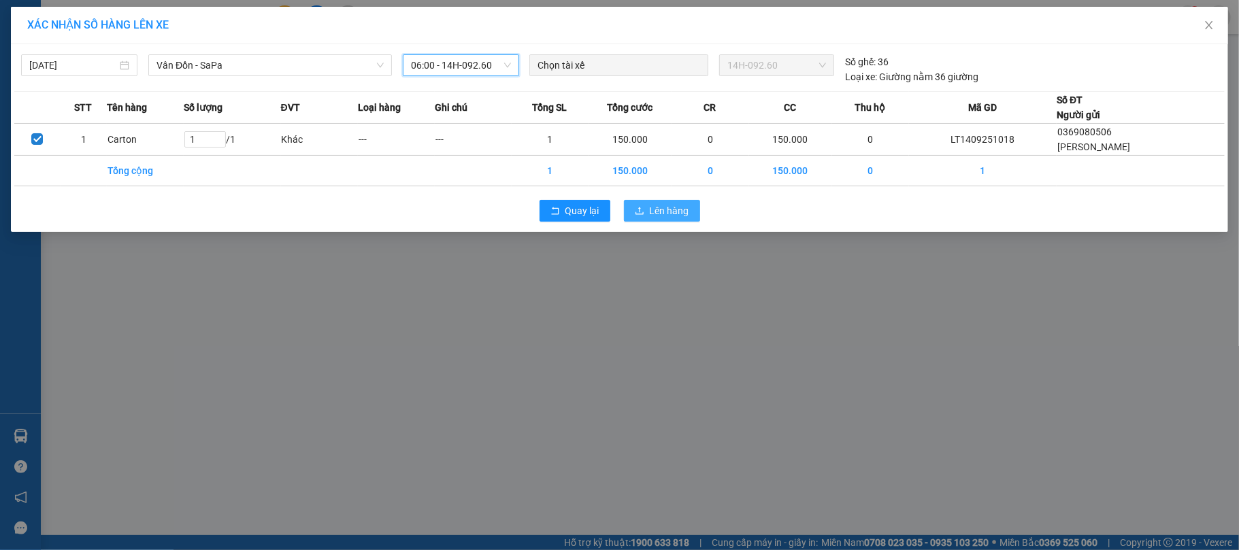
drag, startPoint x: 662, startPoint y: 208, endPoint x: 626, endPoint y: 246, distance: 52.4
click at [661, 209] on span "Lên hàng" at bounding box center [669, 210] width 39 height 15
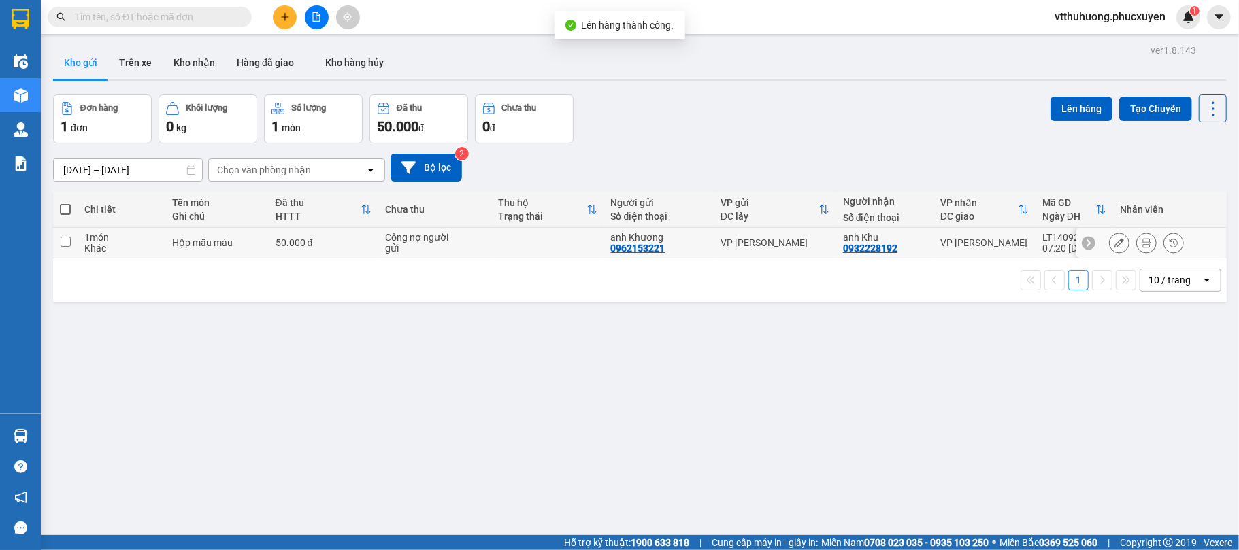
click at [569, 239] on td at bounding box center [547, 243] width 113 height 31
checkbox input "true"
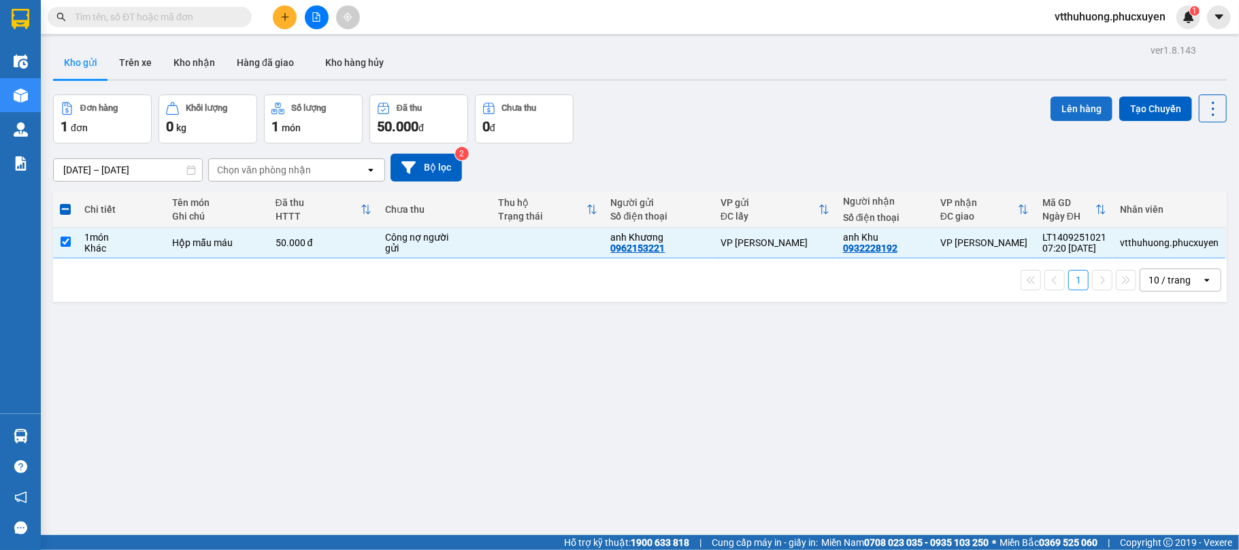
click at [1069, 105] on button "Lên hàng" at bounding box center [1081, 109] width 62 height 24
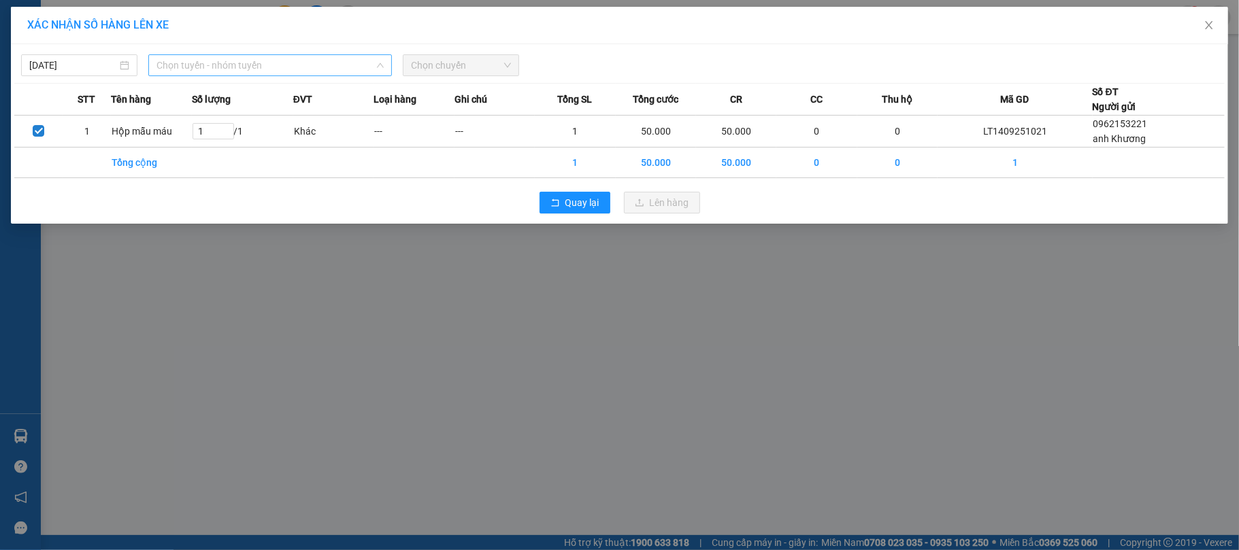
click at [324, 65] on span "Chọn tuyến - nhóm tuyến" at bounding box center [269, 65] width 227 height 20
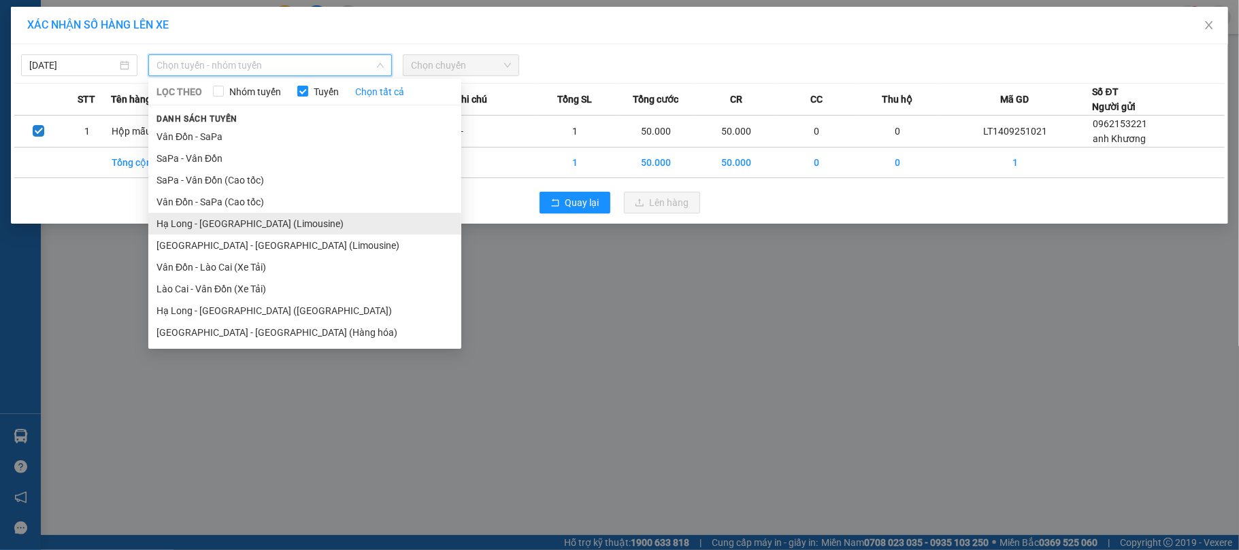
click at [259, 224] on li "Hạ Long - [GEOGRAPHIC_DATA] (Limousine)" at bounding box center [304, 224] width 313 height 22
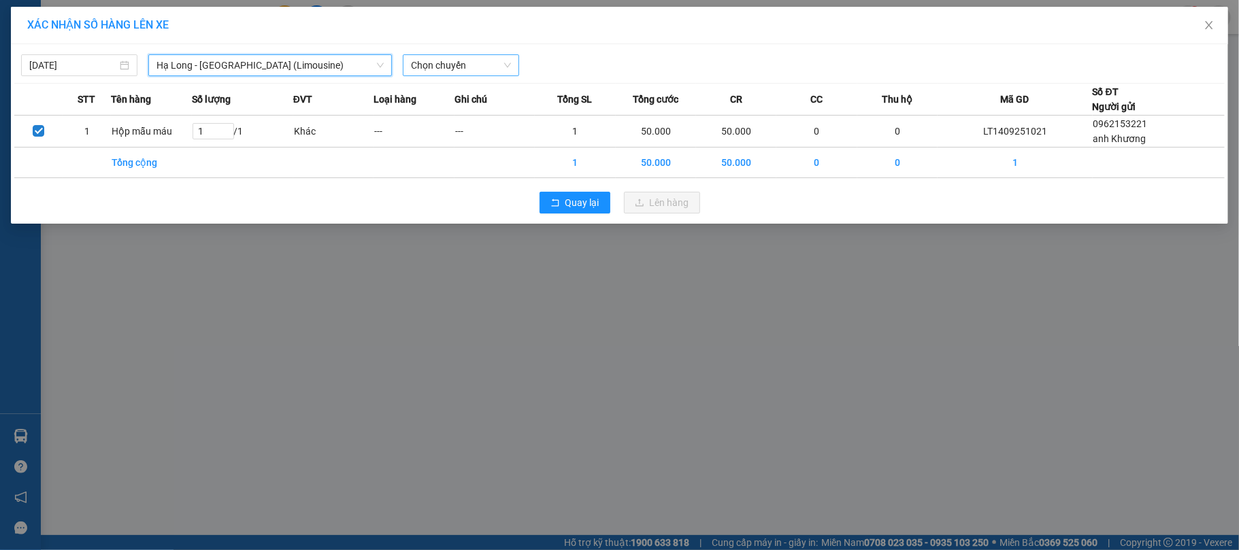
click at [465, 65] on span "Chọn chuyến" at bounding box center [461, 65] width 100 height 20
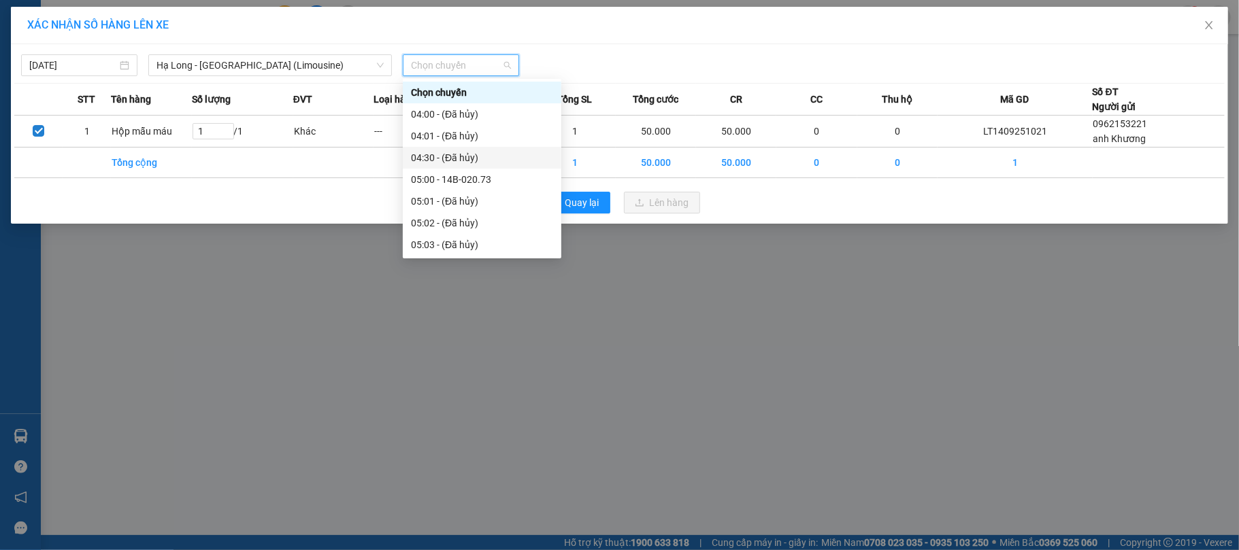
scroll to position [363, 0]
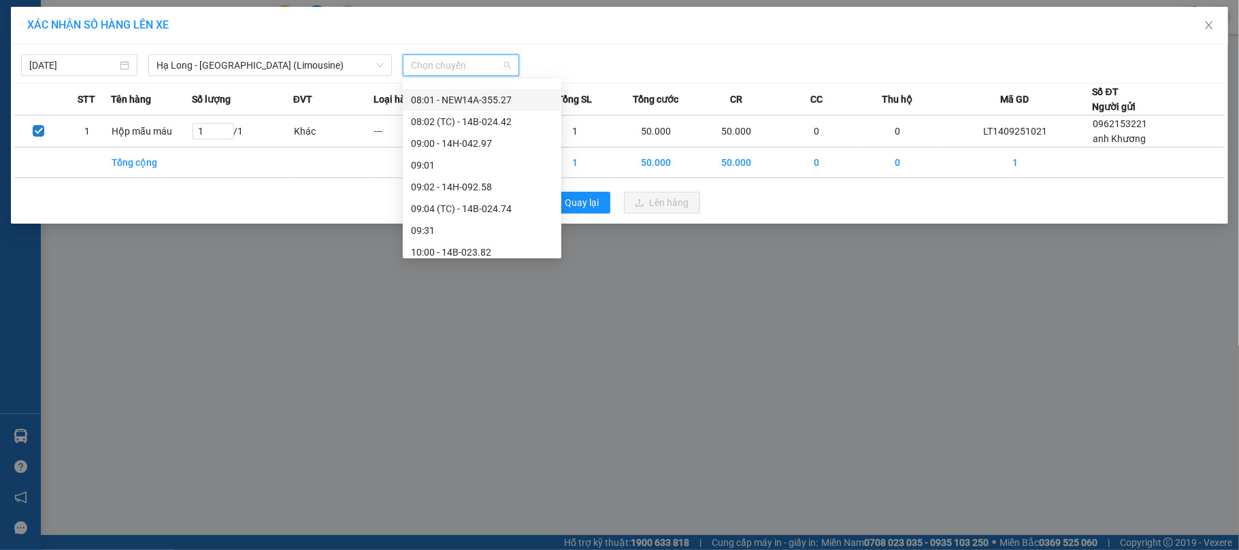
click at [502, 95] on div "08:01 - NEW14A-355.27" at bounding box center [482, 100] width 142 height 15
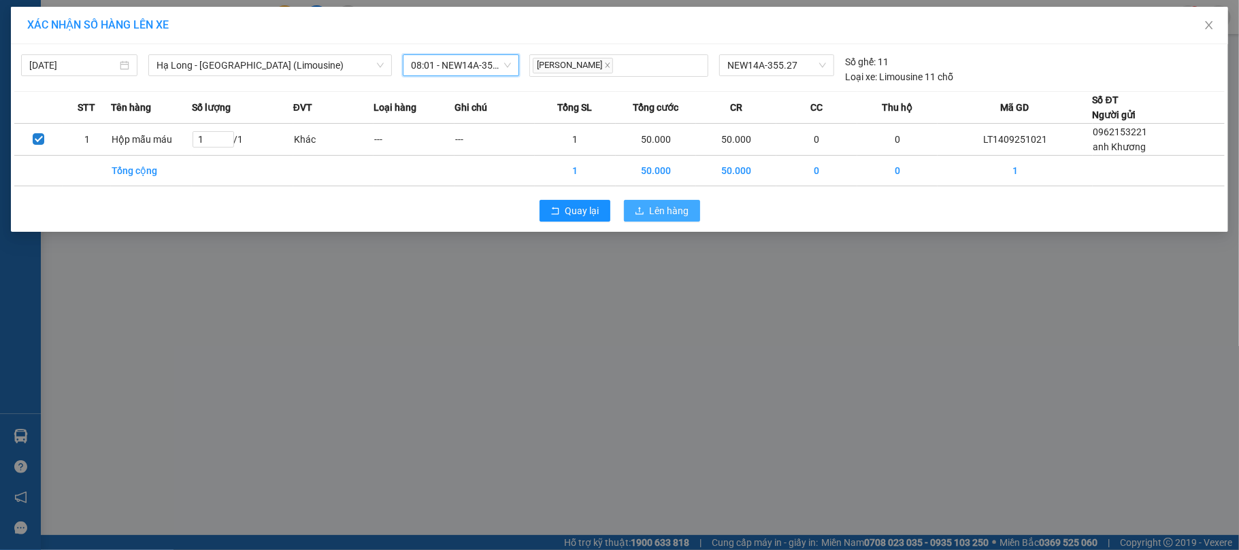
click at [672, 205] on span "Lên hàng" at bounding box center [669, 210] width 39 height 15
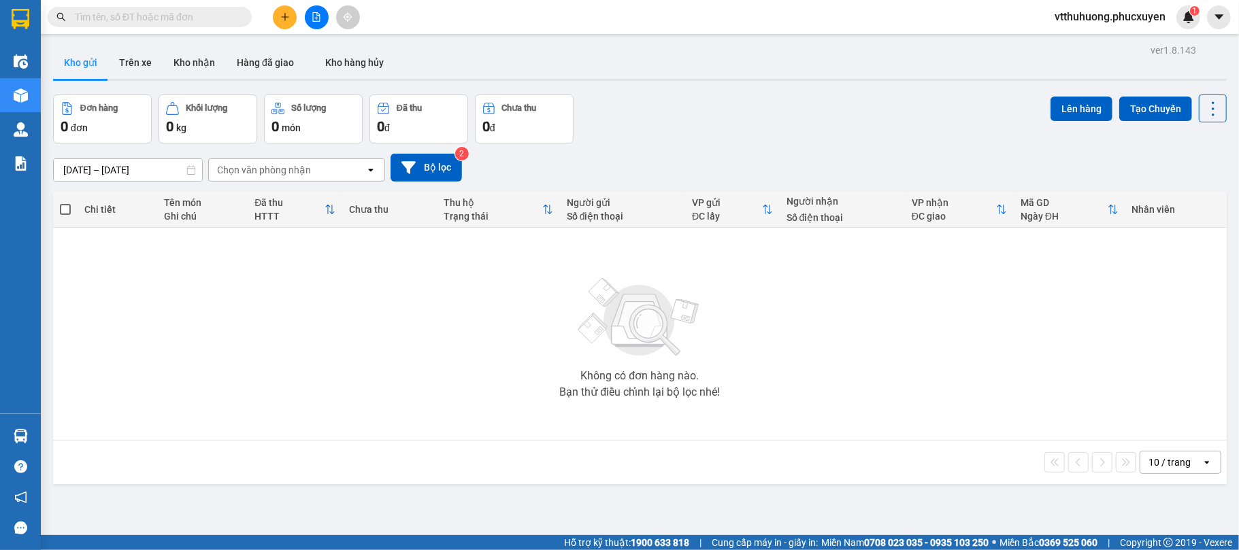
drag, startPoint x: 188, startPoint y: 53, endPoint x: 132, endPoint y: 12, distance: 69.1
click at [186, 50] on button "Kho nhận" at bounding box center [194, 62] width 63 height 33
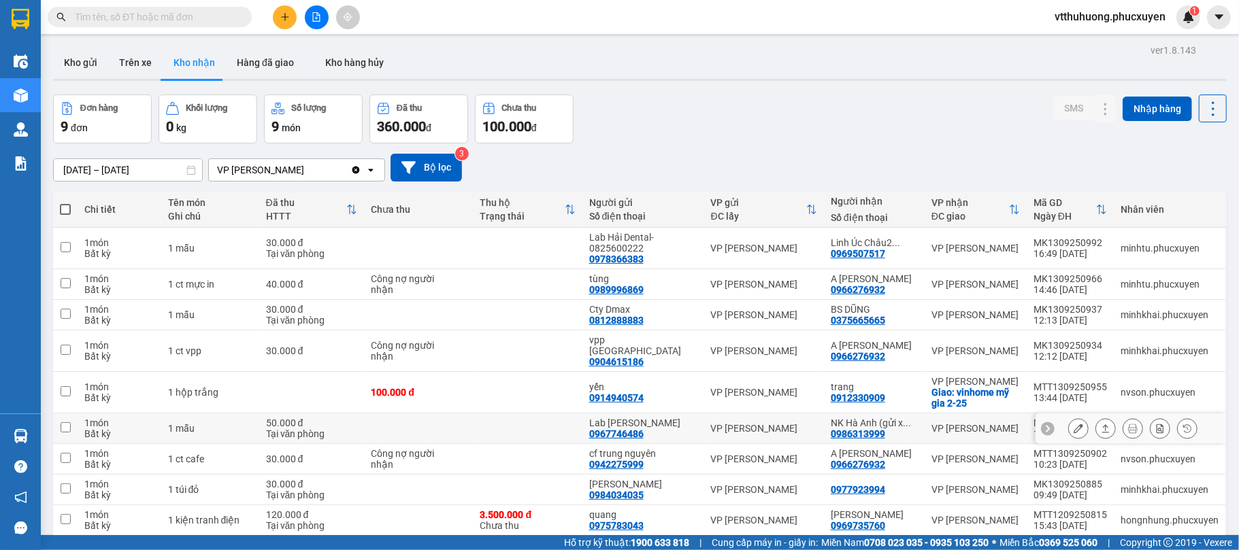
scroll to position [63, 0]
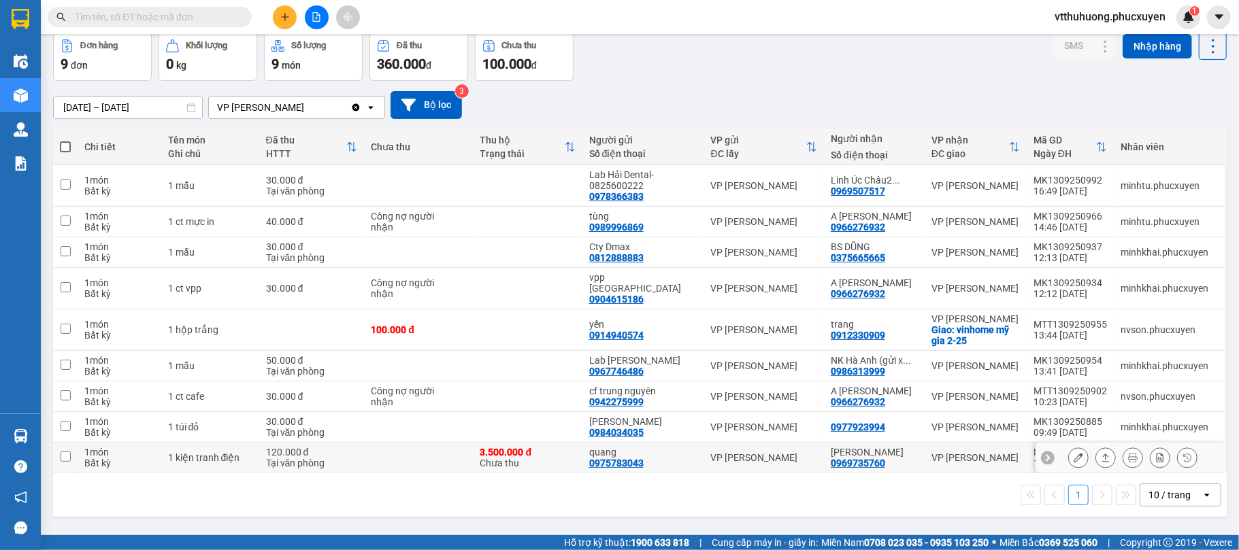
click at [1073, 453] on icon at bounding box center [1078, 458] width 10 height 10
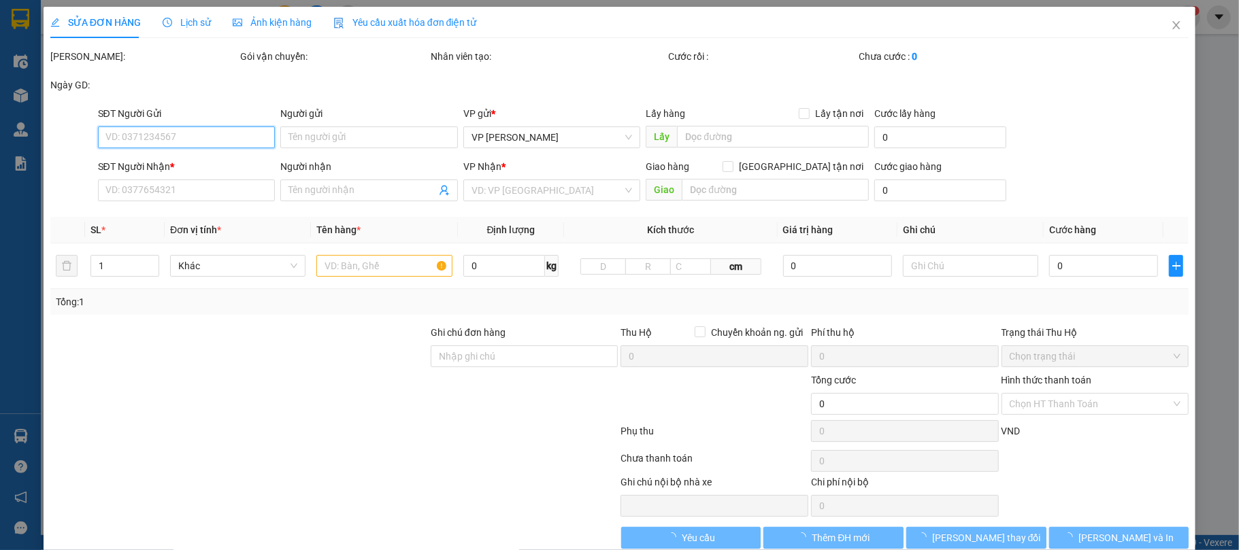
type input "0975783043"
type input "quang"
type input "0969735760"
type input "[PERSON_NAME]"
type input "vietcom/ 0901000002468/ ng hồng quang"
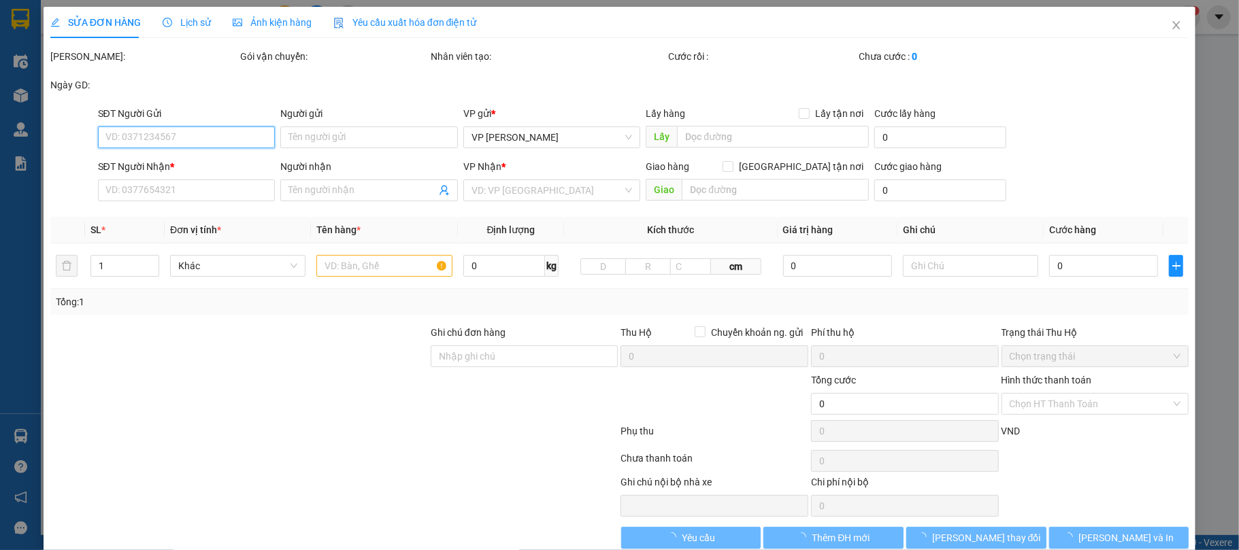
type input "120.000"
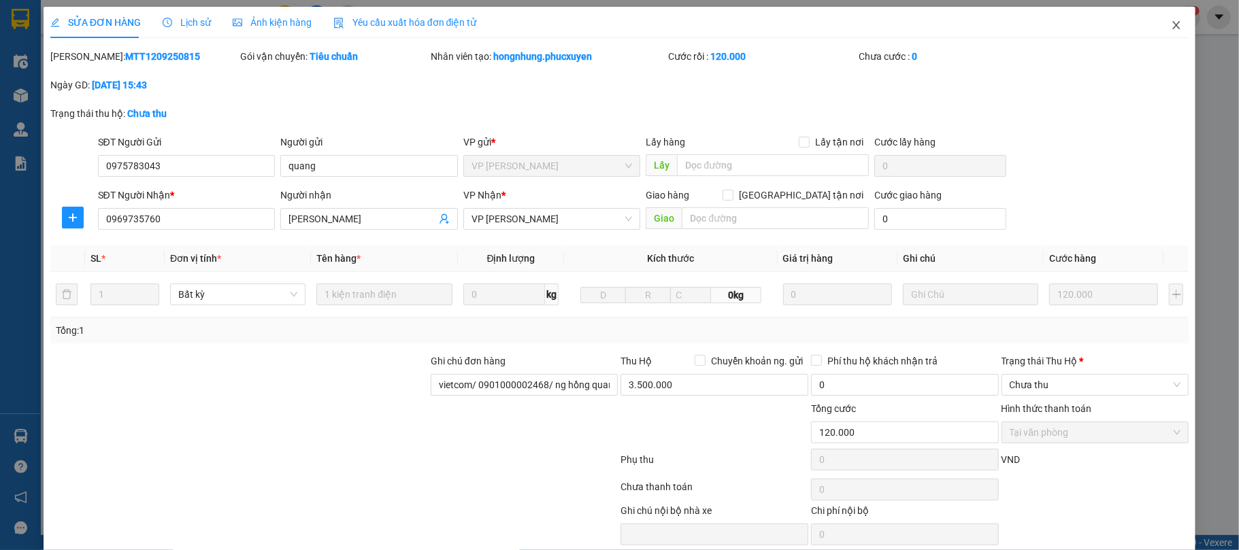
click at [1171, 22] on icon "close" at bounding box center [1176, 25] width 11 height 11
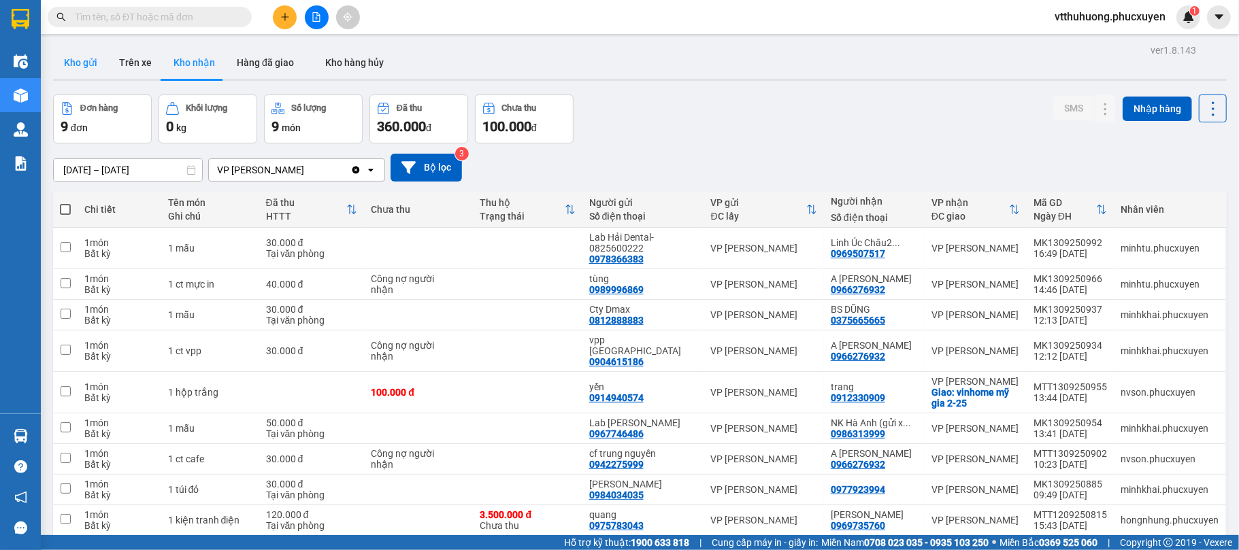
click at [88, 54] on button "Kho gửi" at bounding box center [80, 62] width 55 height 33
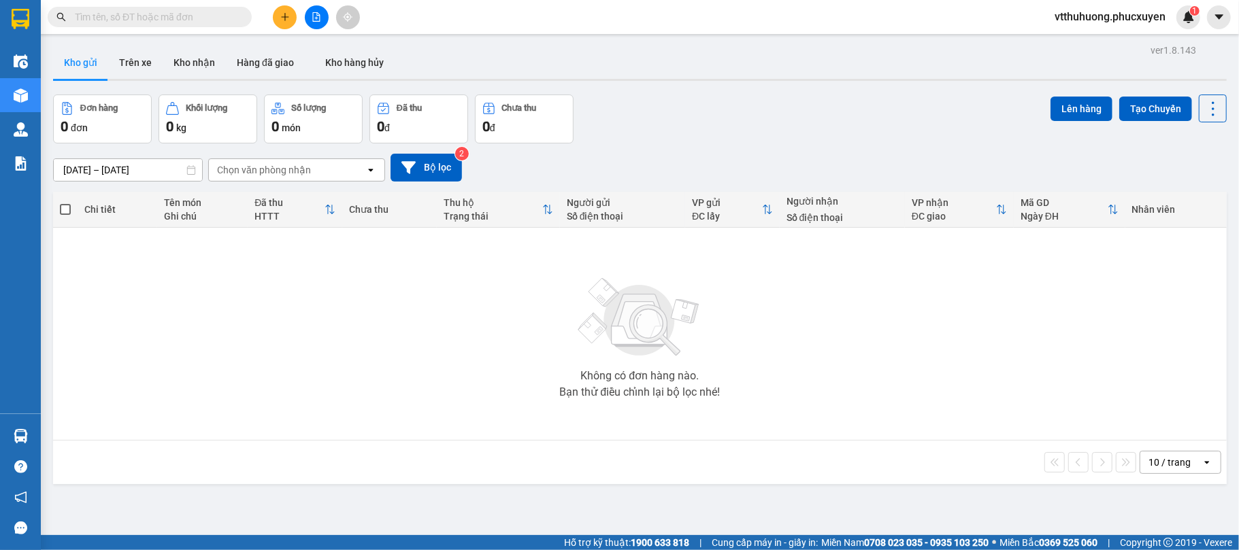
drag, startPoint x: 200, startPoint y: 60, endPoint x: 605, endPoint y: 80, distance: 405.9
click at [201, 60] on button "Kho nhận" at bounding box center [194, 62] width 63 height 33
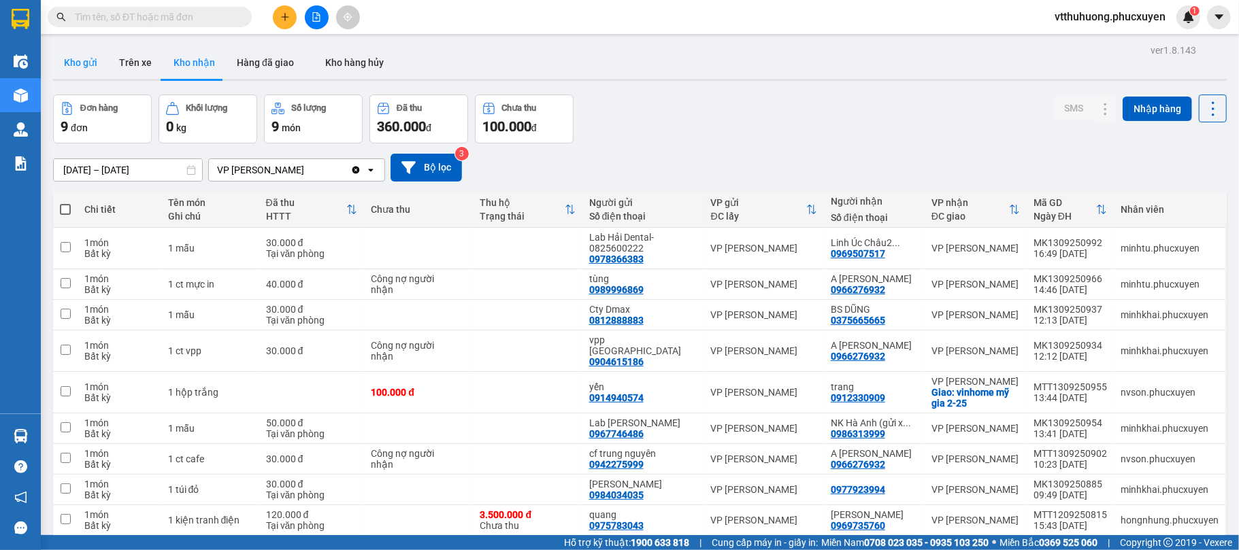
click at [71, 55] on button "Kho gửi" at bounding box center [80, 62] width 55 height 33
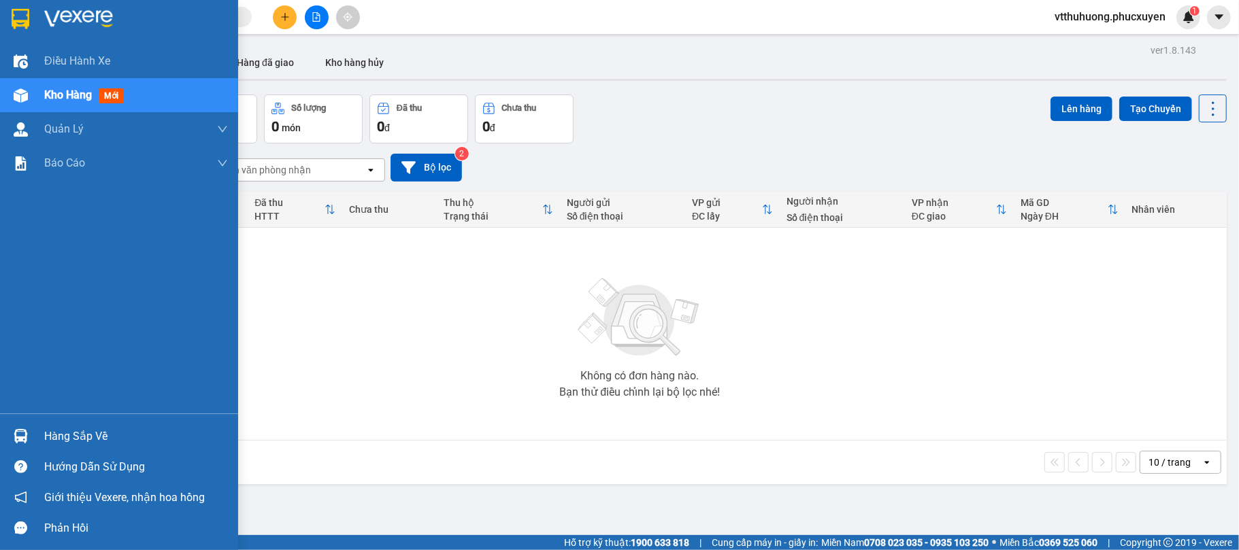
drag, startPoint x: 52, startPoint y: 433, endPoint x: 135, endPoint y: 433, distance: 82.3
click at [57, 433] on div "Hàng sắp về" at bounding box center [136, 436] width 184 height 20
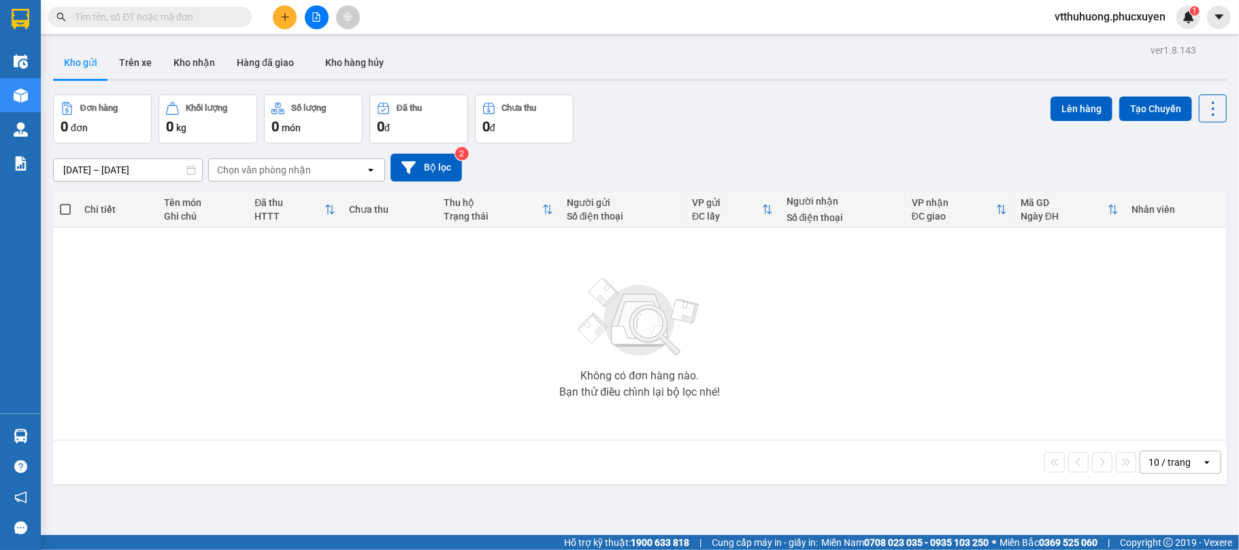
drag, startPoint x: 650, startPoint y: 474, endPoint x: 648, endPoint y: 213, distance: 261.2
click at [650, 471] on section "Kết quả tìm kiếm ( 2 ) Bộ lọc Mã ĐH Trạng thái Món hàng Thu hộ Tổng cước Chưa c…" at bounding box center [619, 275] width 1239 height 550
click at [667, 139] on div "Đơn hàng 0 đơn Khối lượng 0 kg Số lượng 0 món Đã thu 0 đ Chưa thu 0 đ Lên hàng …" at bounding box center [639, 119] width 1173 height 49
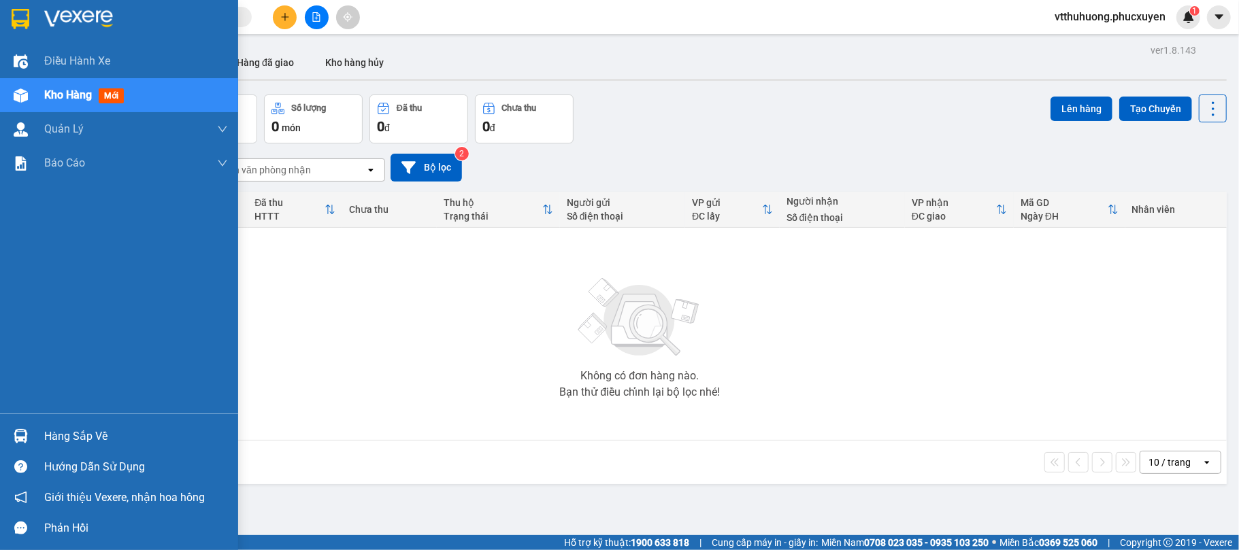
drag, startPoint x: 90, startPoint y: 441, endPoint x: 325, endPoint y: 445, distance: 234.7
click at [97, 441] on div "Hàng sắp về" at bounding box center [136, 436] width 184 height 20
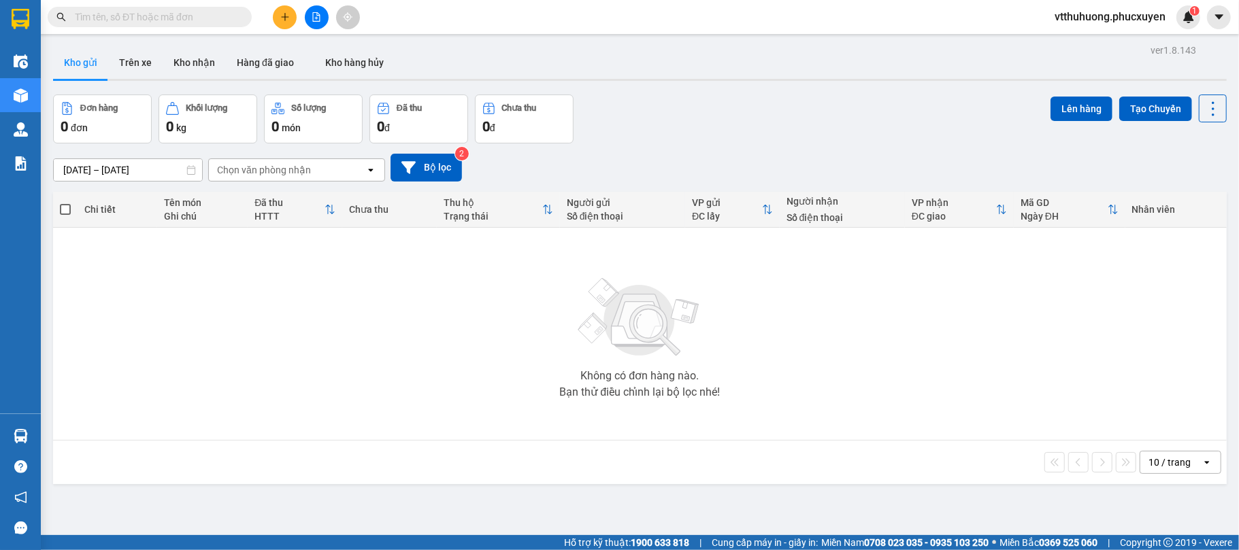
click at [760, 477] on section "Kết quả tìm kiếm ( 2 ) Bộ lọc Mã ĐH Trạng thái Món hàng Thu hộ Tổng cước Chưa c…" at bounding box center [619, 275] width 1239 height 550
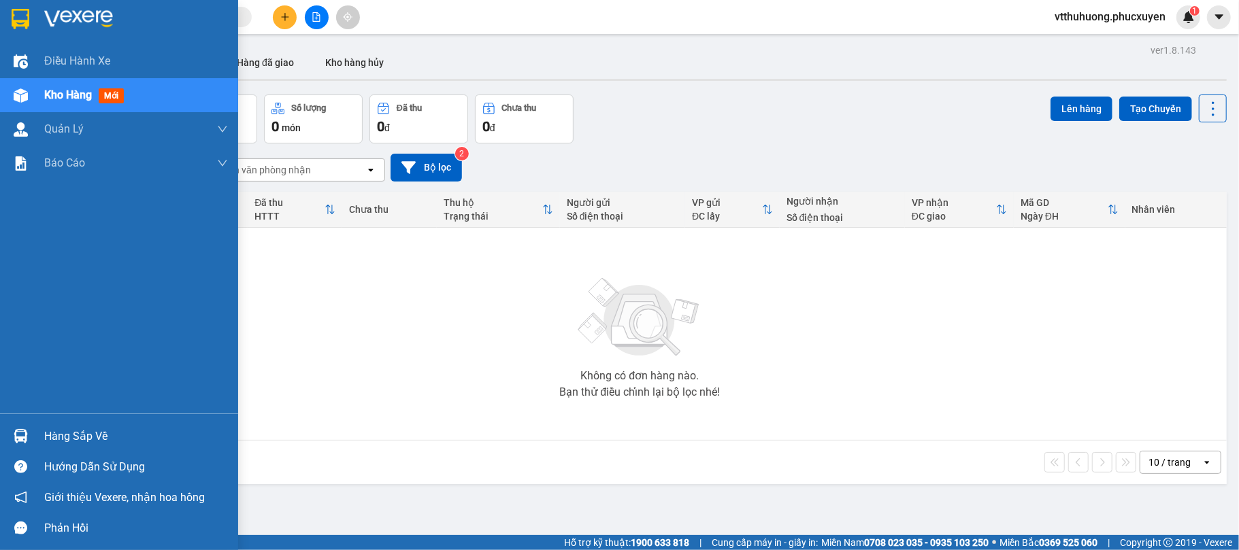
drag, startPoint x: 83, startPoint y: 431, endPoint x: 341, endPoint y: 431, distance: 257.8
click at [98, 431] on div "Hàng sắp về" at bounding box center [136, 436] width 184 height 20
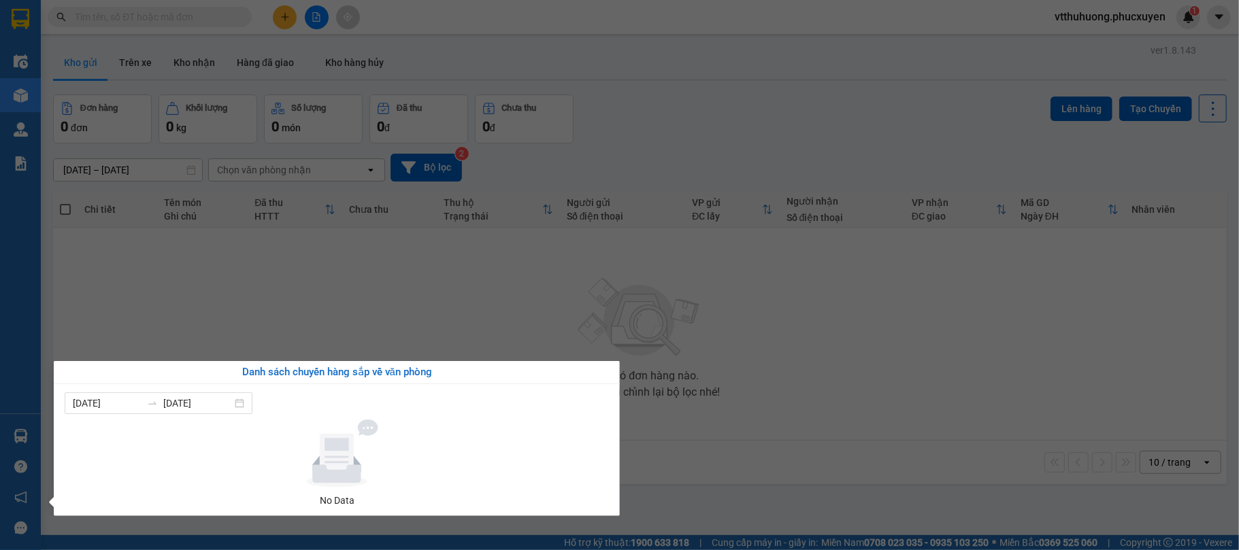
click at [774, 482] on section "Kết quả tìm kiếm ( 2 ) Bộ lọc Mã ĐH Trạng thái Món hàng Thu hộ Tổng cước Chưa c…" at bounding box center [619, 275] width 1239 height 550
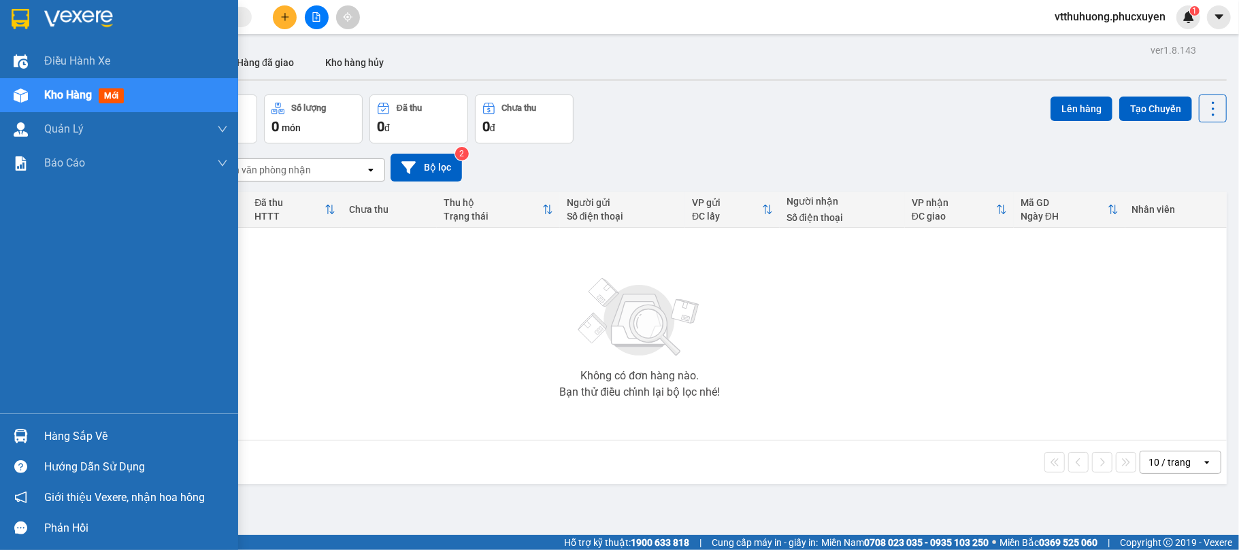
drag, startPoint x: 79, startPoint y: 433, endPoint x: 289, endPoint y: 433, distance: 210.2
click at [82, 433] on div "Hàng sắp về" at bounding box center [136, 436] width 184 height 20
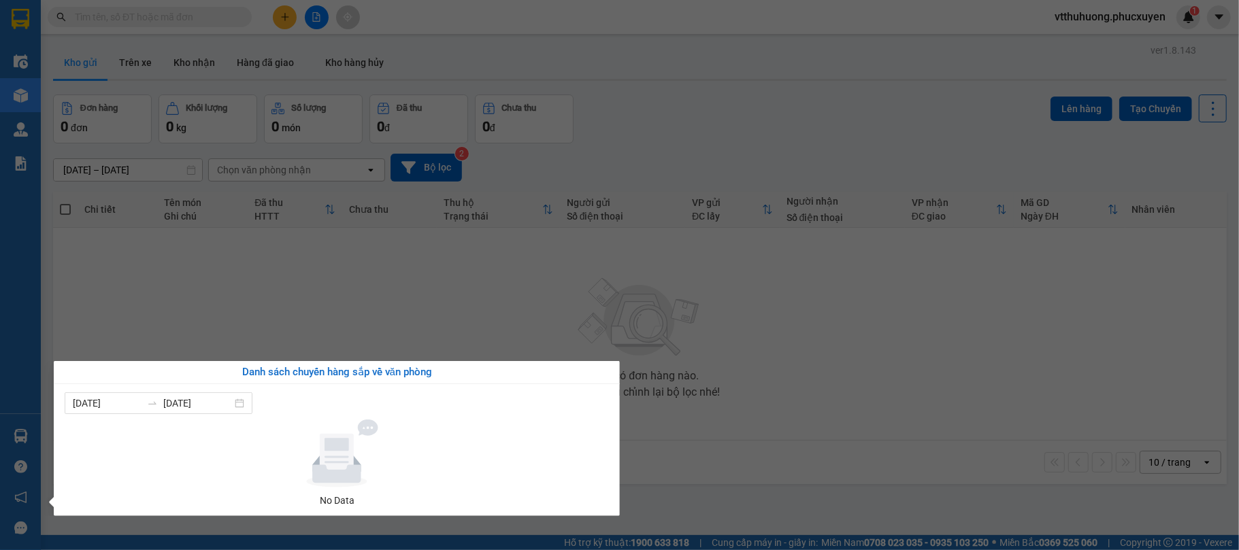
click at [782, 448] on section "Kết quả tìm kiếm ( 2 ) Bộ lọc Mã ĐH Trạng thái Món hàng Thu hộ Tổng cước Chưa c…" at bounding box center [619, 275] width 1239 height 550
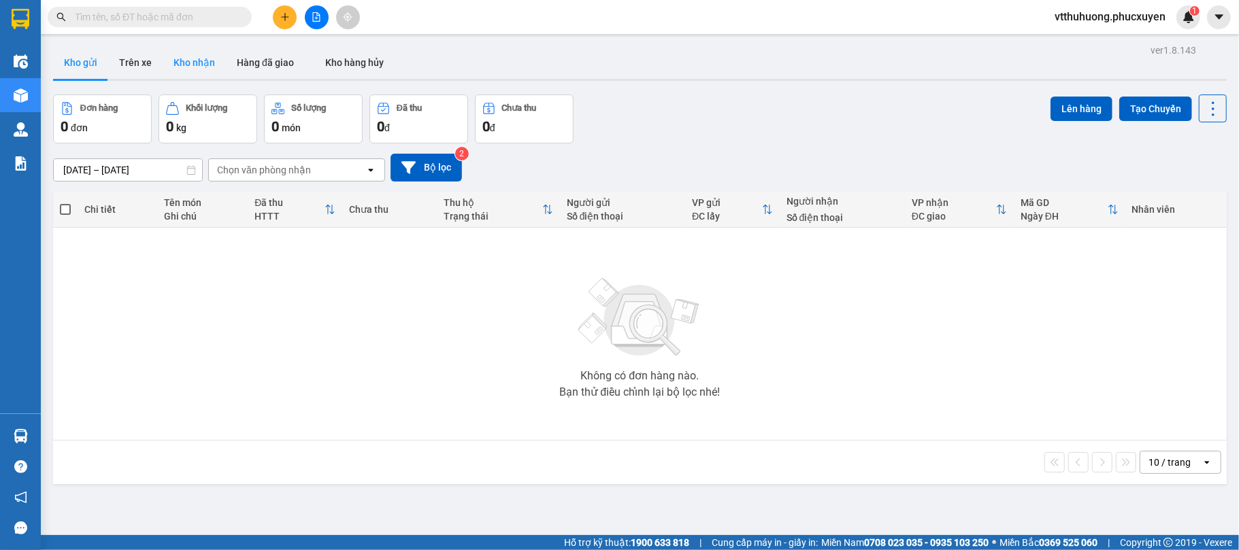
click at [175, 50] on button "Kho nhận" at bounding box center [194, 62] width 63 height 33
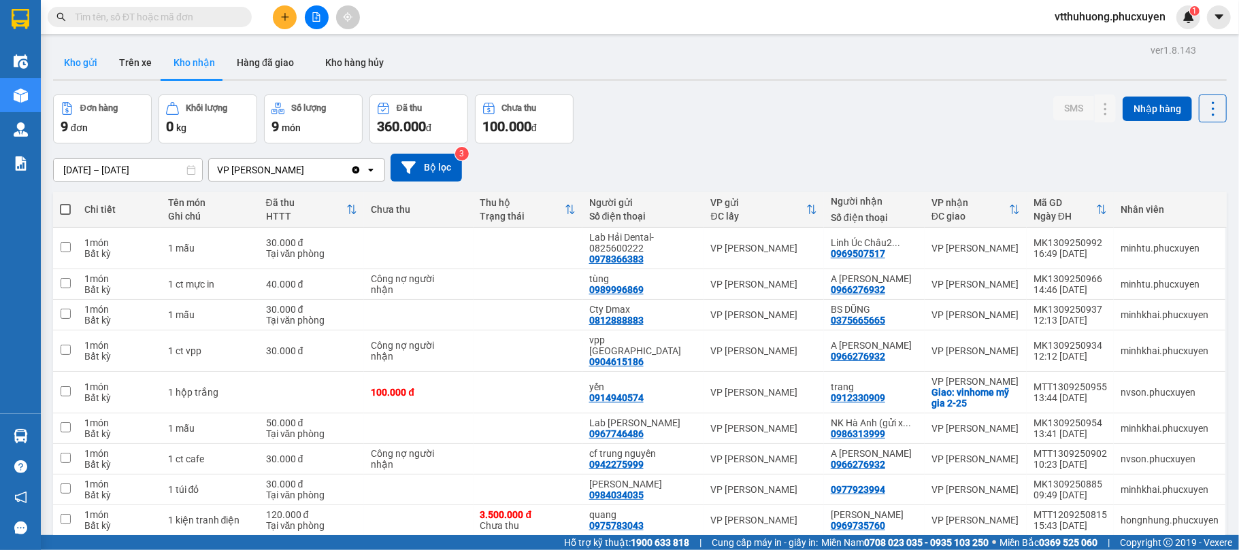
click at [69, 63] on button "Kho gửi" at bounding box center [80, 62] width 55 height 33
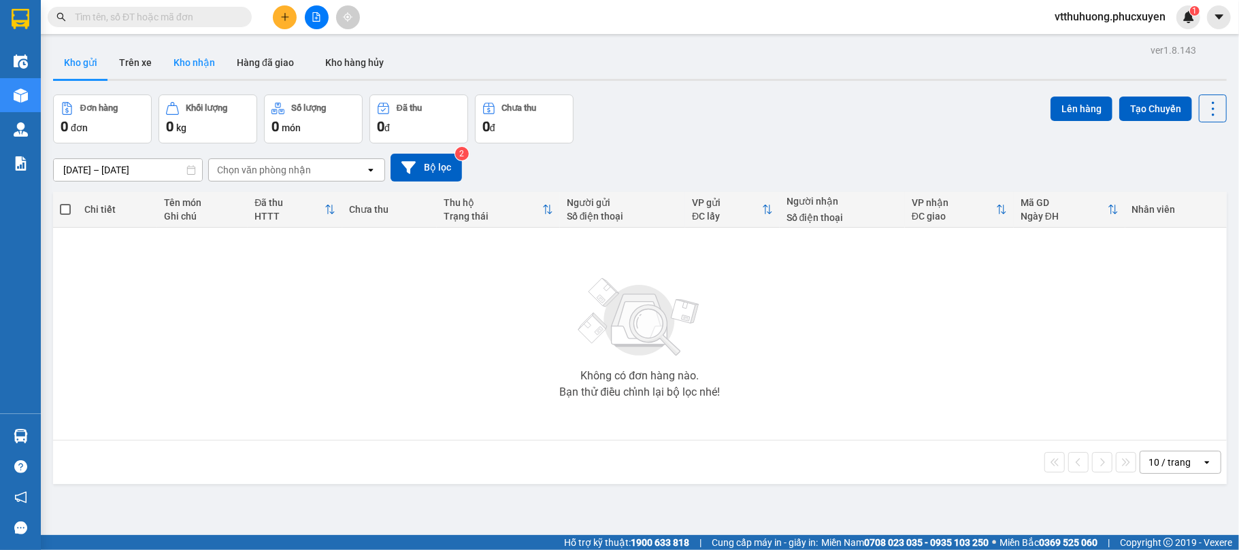
drag, startPoint x: 185, startPoint y: 52, endPoint x: 166, endPoint y: 64, distance: 22.6
click at [186, 52] on button "Kho nhận" at bounding box center [194, 62] width 63 height 33
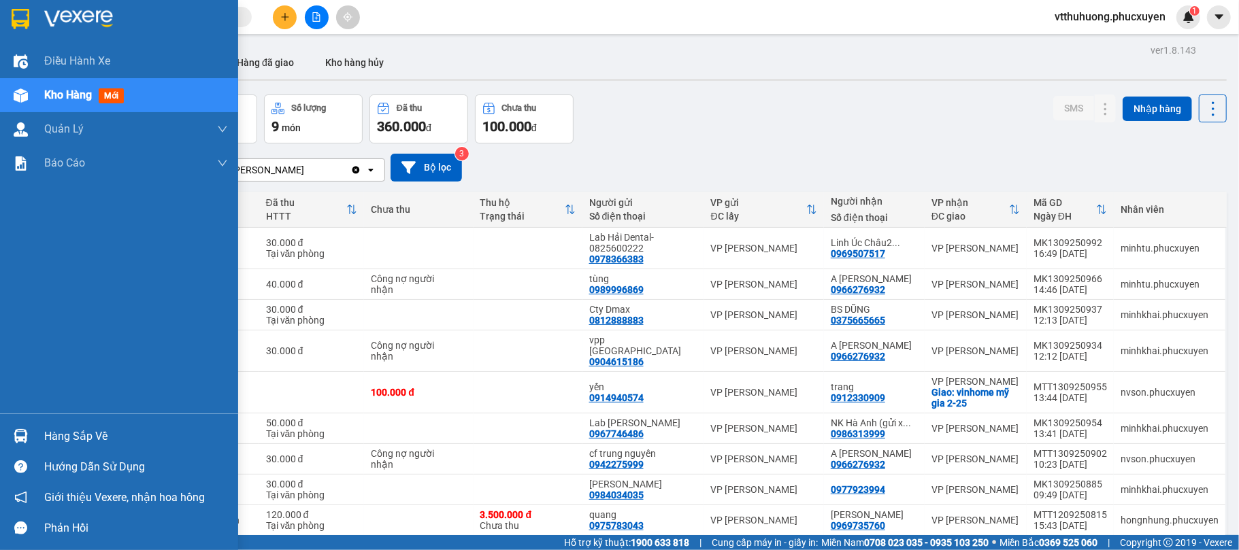
click at [85, 439] on div "Hàng sắp về" at bounding box center [136, 436] width 184 height 20
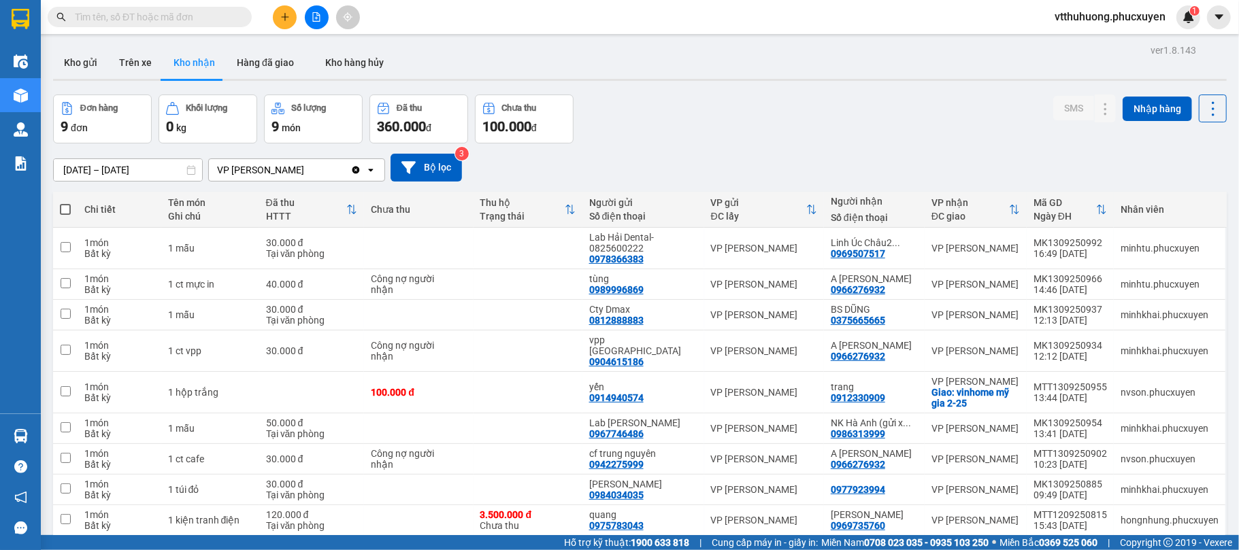
click at [774, 104] on section "Kết quả tìm kiếm ( 2 ) Bộ lọc Mã ĐH Trạng thái Món hàng Thu hộ Tổng cước Chưa c…" at bounding box center [619, 275] width 1239 height 550
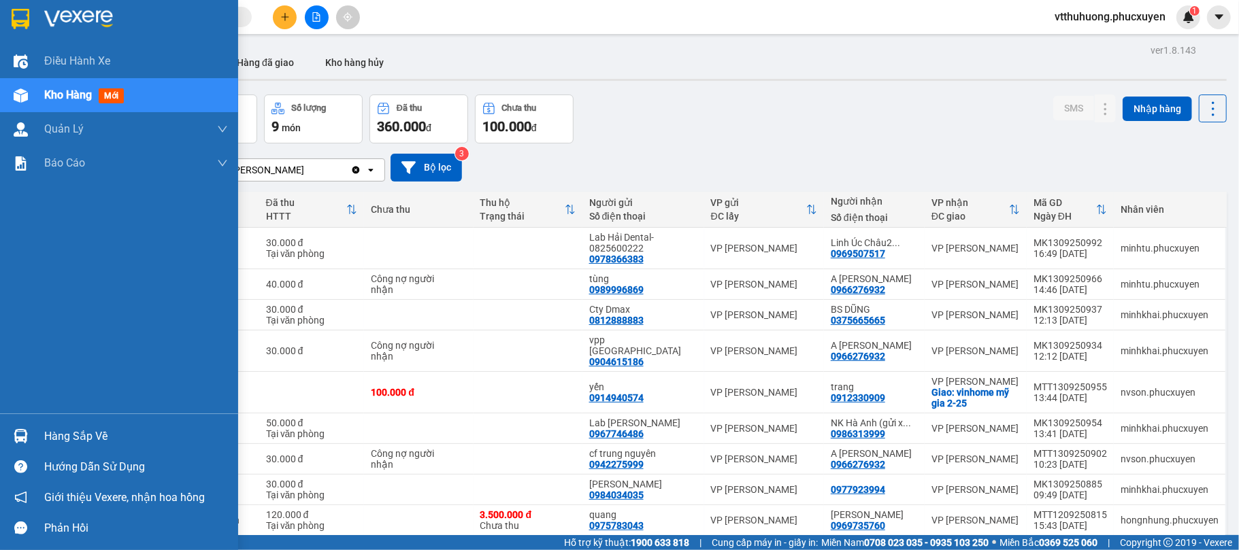
drag, startPoint x: 52, startPoint y: 436, endPoint x: 291, endPoint y: 427, distance: 239.6
click at [52, 436] on div "Hàng sắp về" at bounding box center [136, 436] width 184 height 20
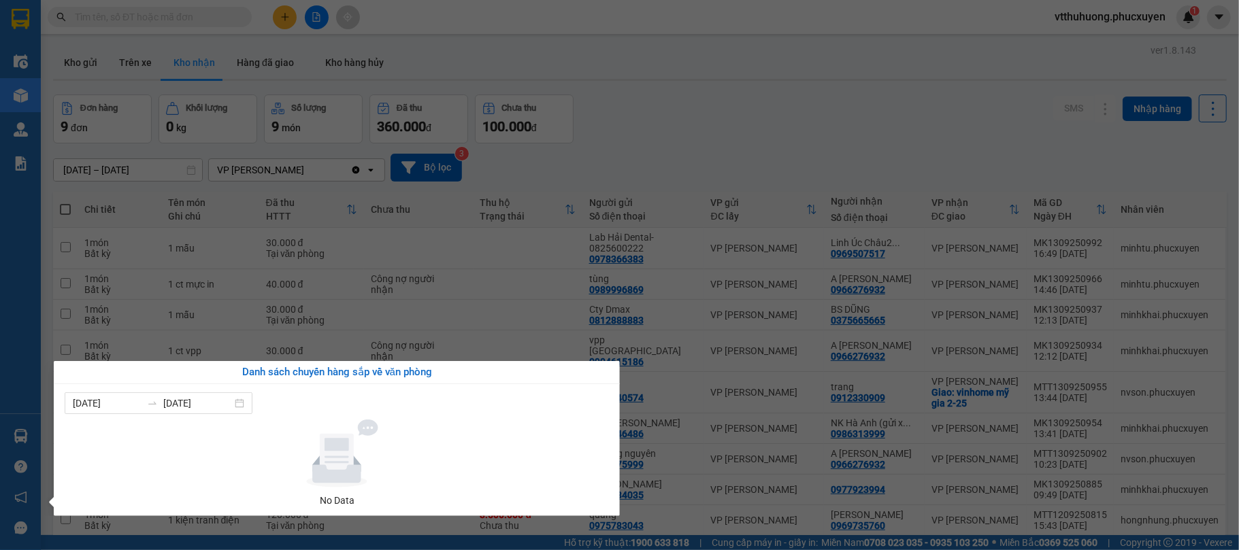
click at [906, 87] on section "Kết quả tìm kiếm ( 2 ) Bộ lọc Mã ĐH Trạng thái Món hàng Thu hộ Tổng cước Chưa c…" at bounding box center [619, 275] width 1239 height 550
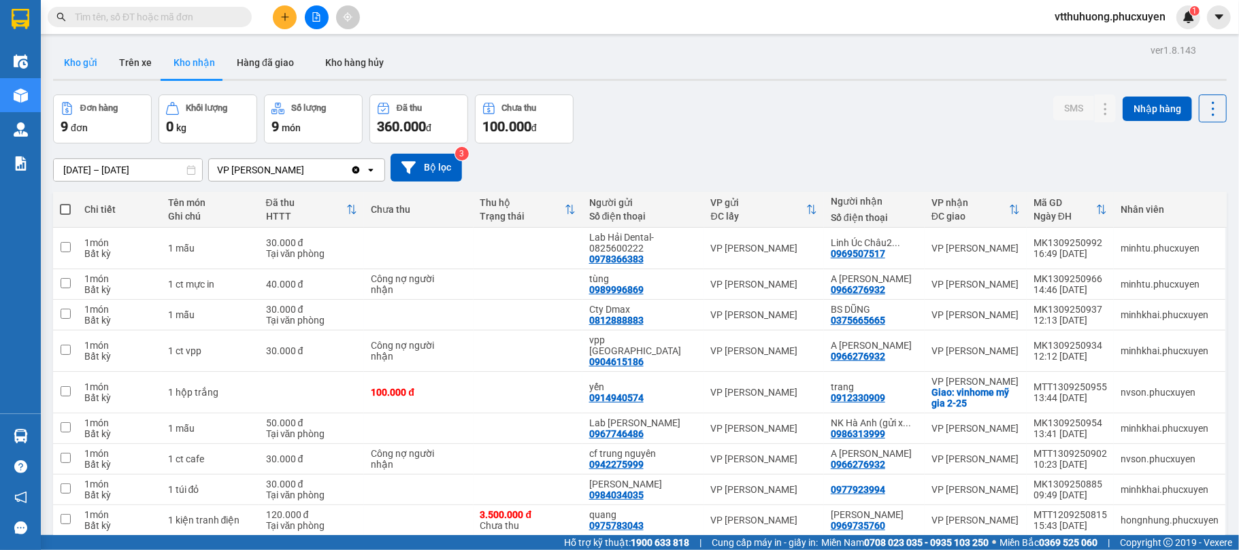
click at [91, 57] on button "Kho gửi" at bounding box center [80, 62] width 55 height 33
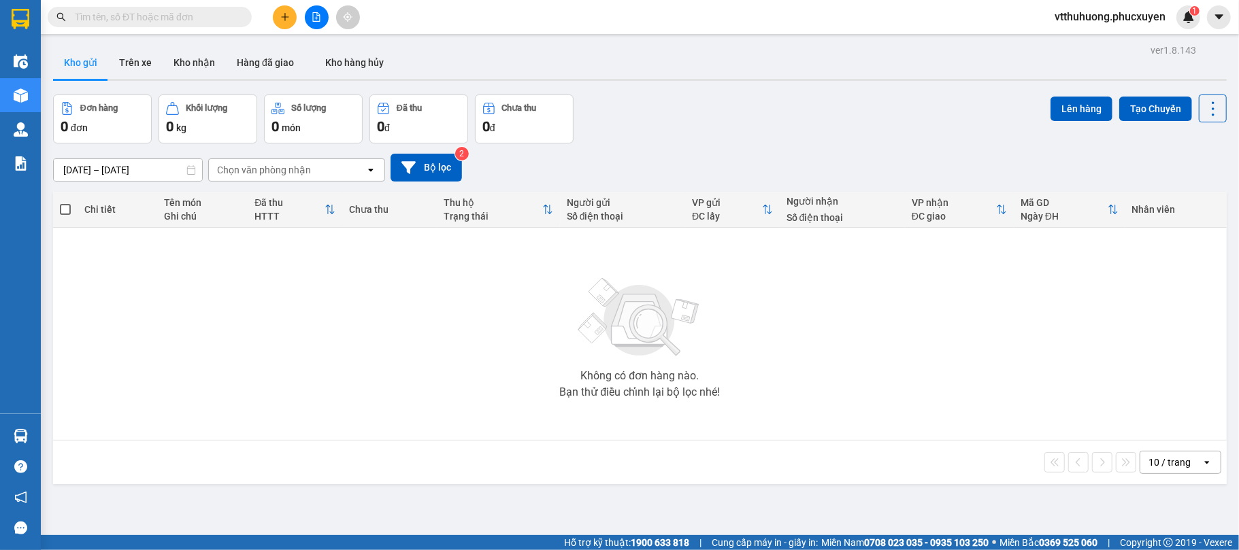
drag, startPoint x: 197, startPoint y: 60, endPoint x: 605, endPoint y: 75, distance: 409.1
click at [197, 58] on button "Kho nhận" at bounding box center [194, 62] width 63 height 33
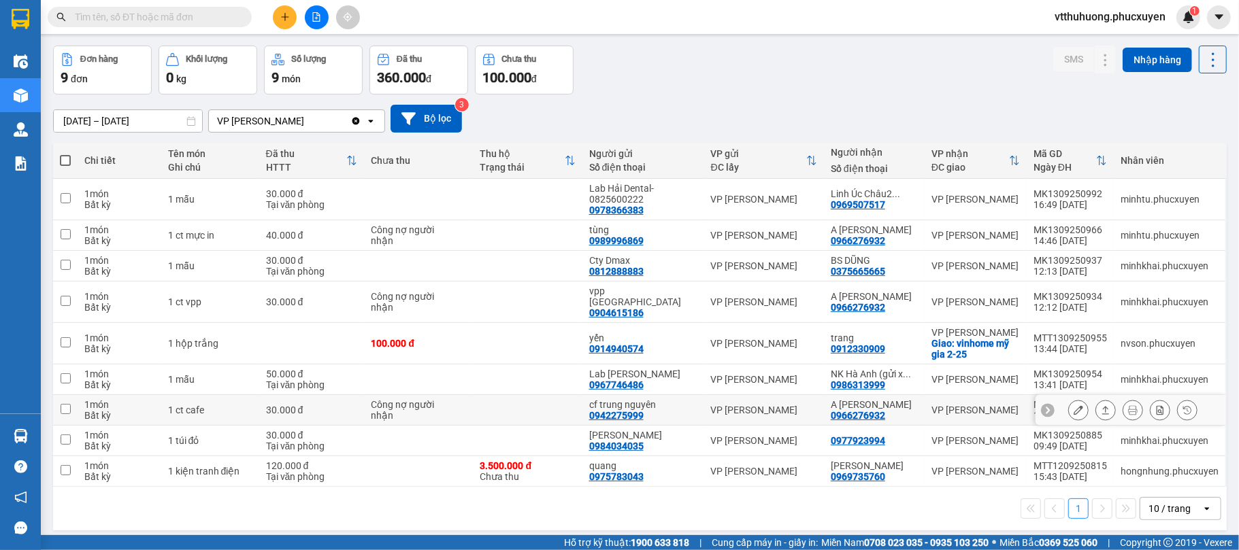
scroll to position [63, 0]
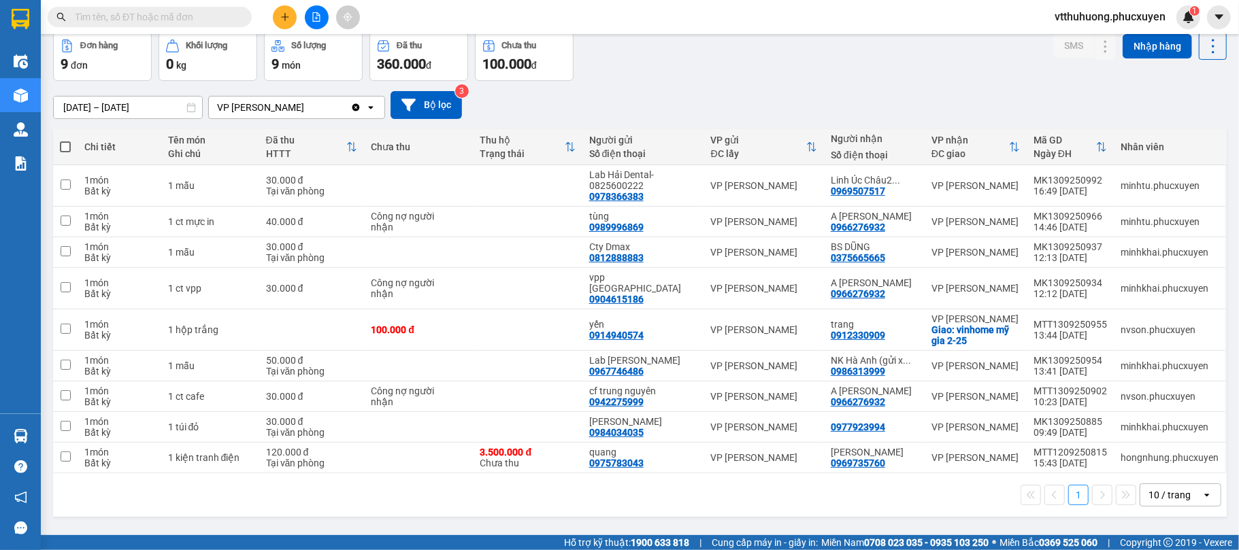
click at [231, 17] on input "text" at bounding box center [155, 17] width 161 height 15
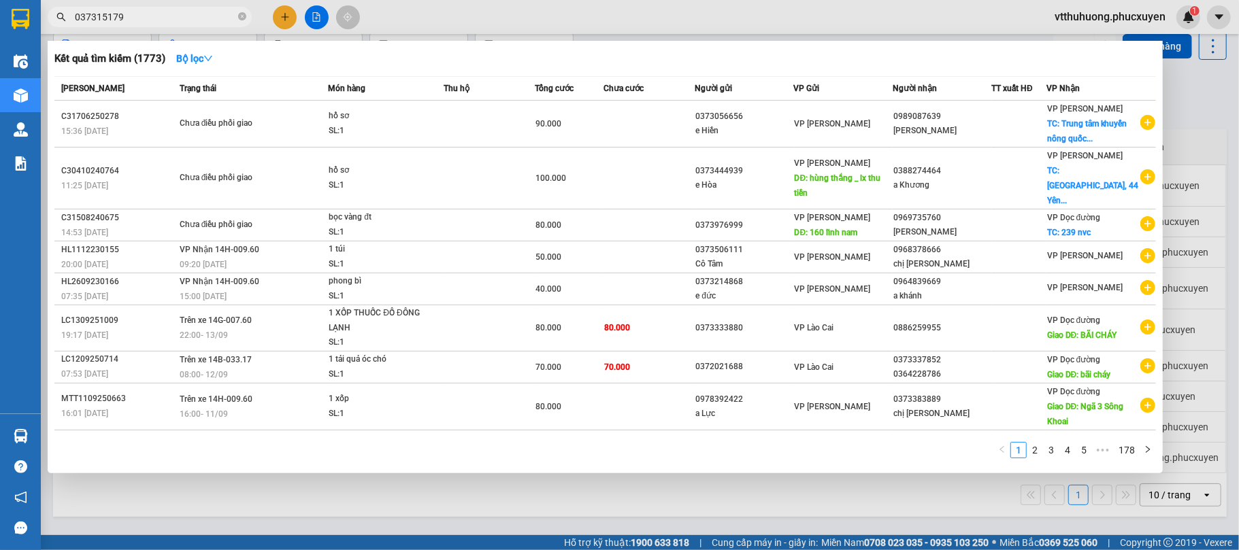
type input "0373151790"
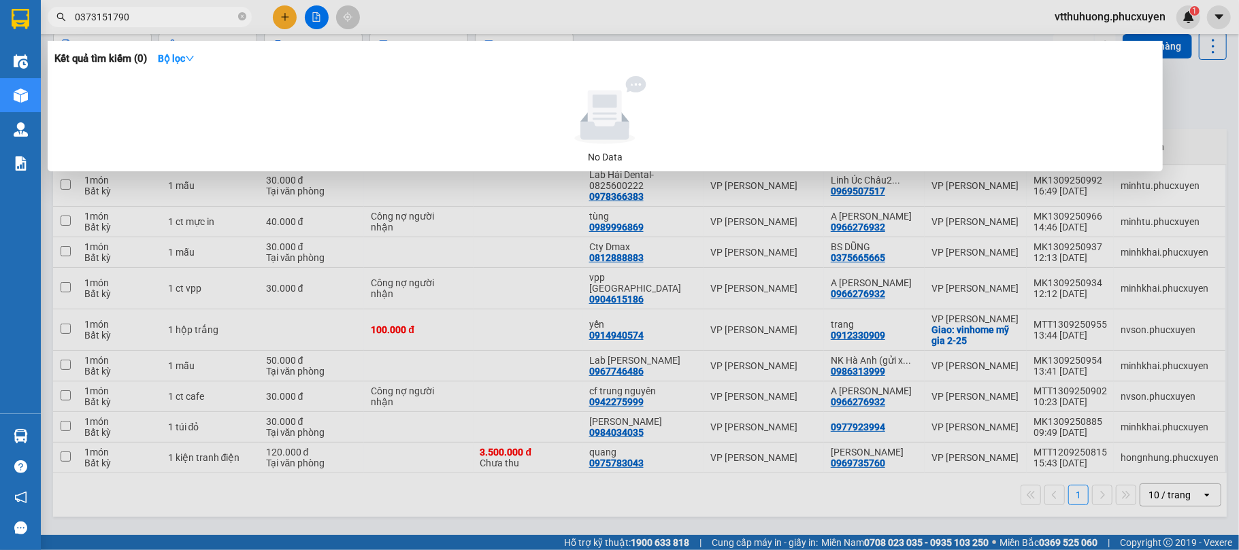
click at [246, 17] on span "0373151790" at bounding box center [150, 17] width 204 height 20
click at [243, 19] on icon "close-circle" at bounding box center [242, 16] width 8 height 8
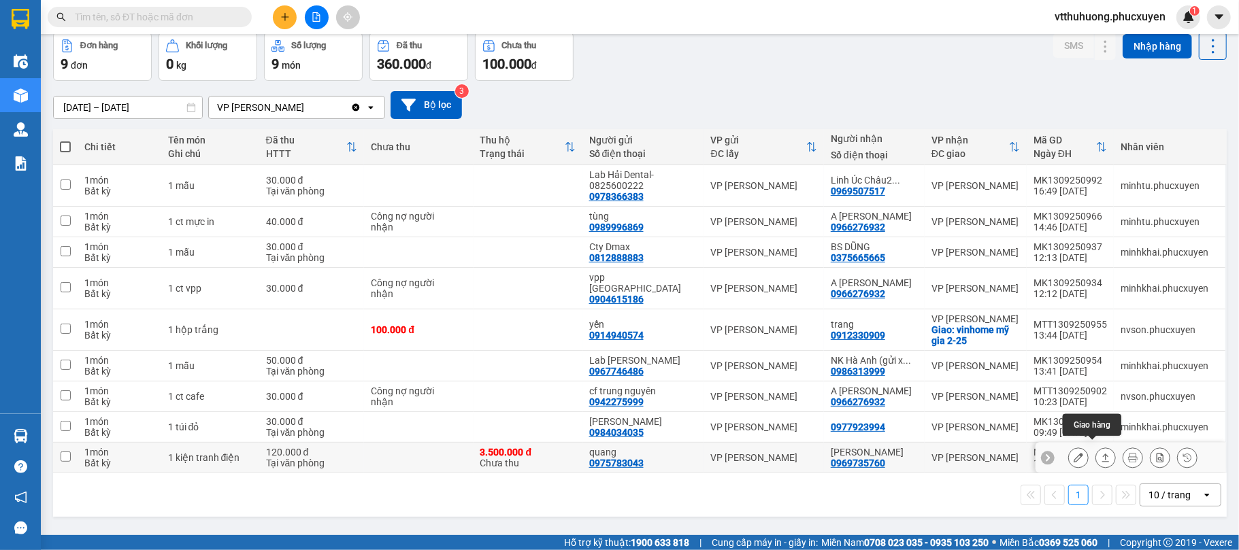
click at [1101, 453] on icon at bounding box center [1106, 458] width 10 height 10
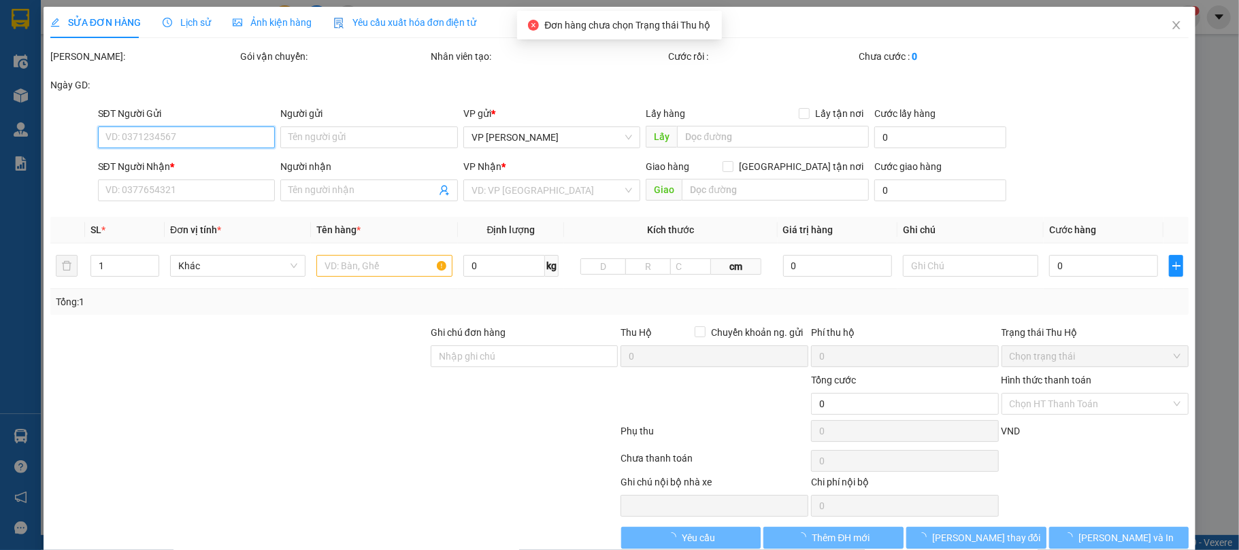
type input "0975783043"
type input "quang"
type input "0969735760"
type input "[PERSON_NAME]"
type input "vietcom/ 0901000002468/ ng hồng quang"
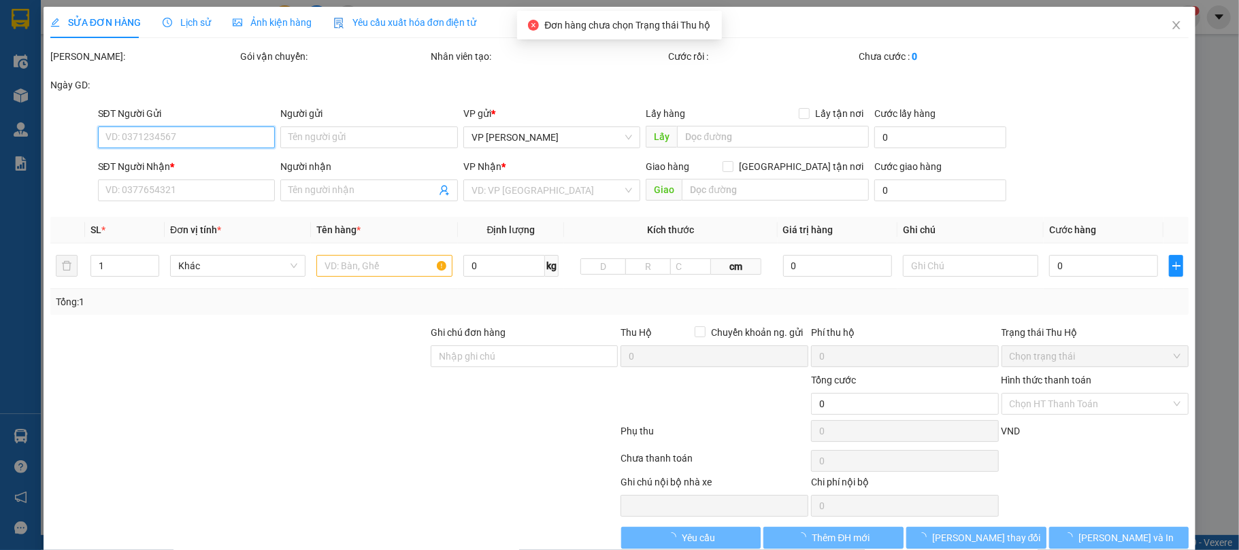
type input "120.000"
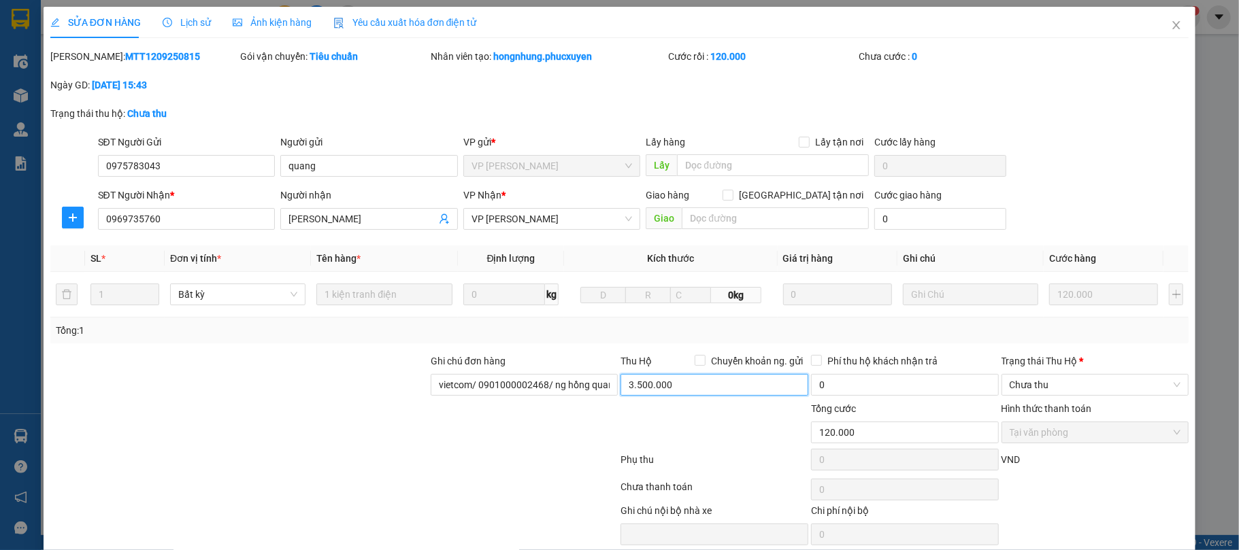
click at [620, 388] on input "3.500.000" at bounding box center [714, 385] width 188 height 22
type input "0"
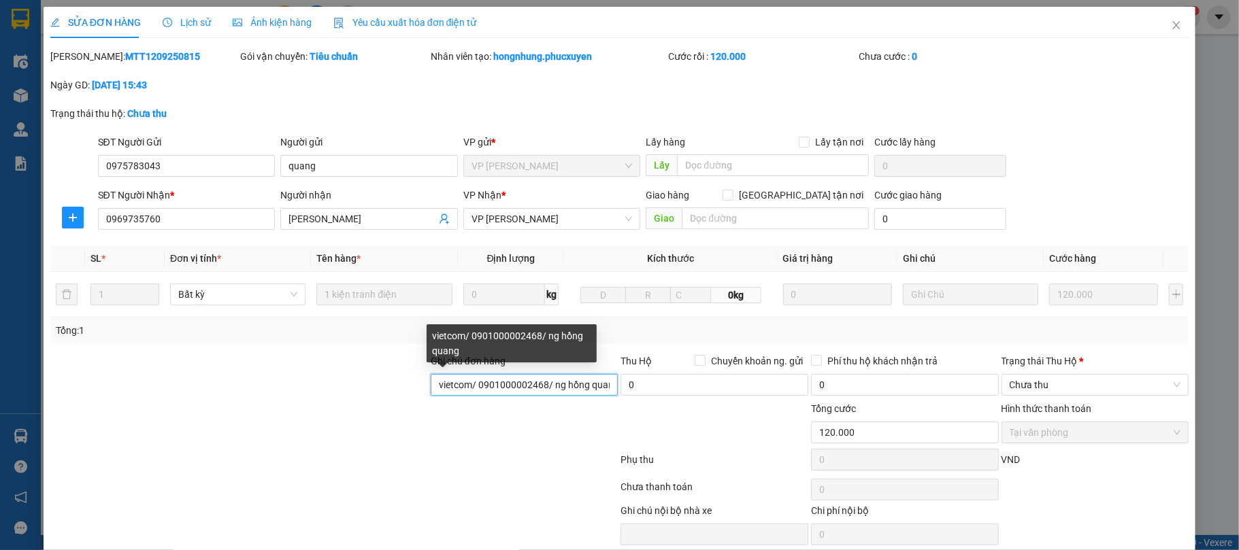
click at [603, 385] on input "vietcom/ 0901000002468/ ng hồng quang" at bounding box center [525, 385] width 188 height 22
type input "vietcom/ 0901000002468/ ng hồng qung"
drag, startPoint x: 607, startPoint y: 387, endPoint x: 324, endPoint y: 380, distance: 282.4
click at [324, 380] on div "Ghi chú đơn hàng vietcom/ 0901000002468/ ng hồng qung Thu Hộ Chuyển khoản ng. g…" at bounding box center [619, 378] width 1141 height 48
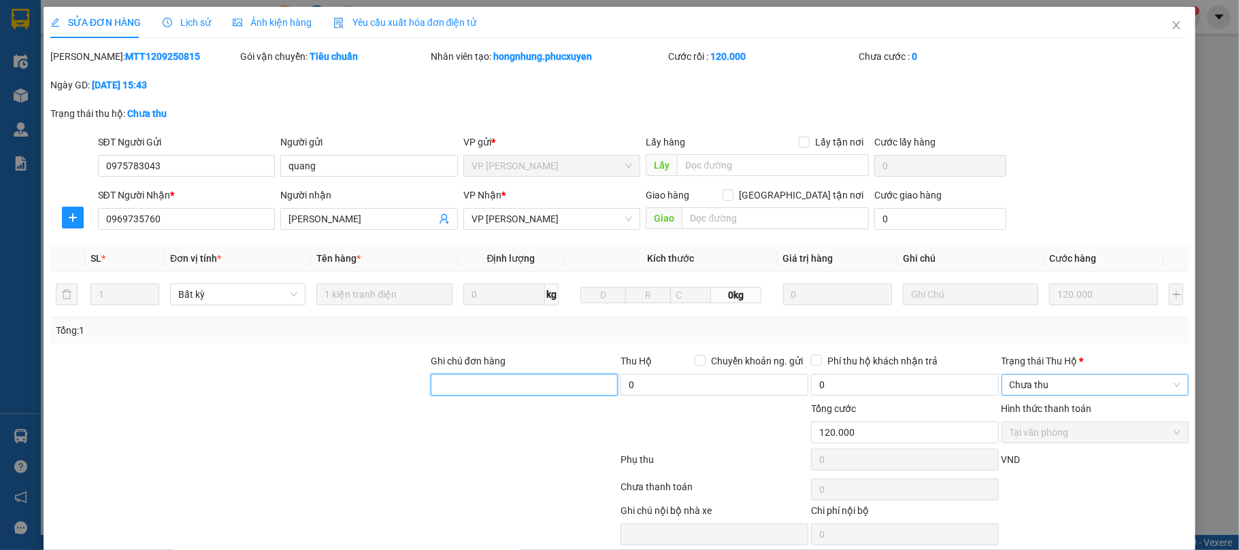
click at [1138, 381] on span "Chưa thu" at bounding box center [1094, 385] width 171 height 20
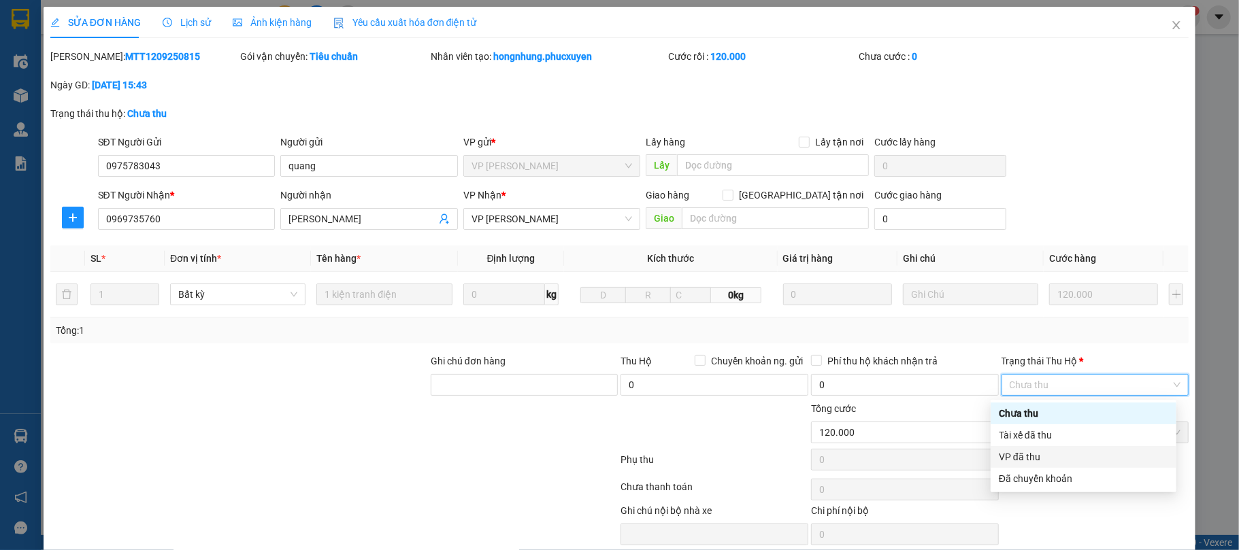
drag, startPoint x: 1024, startPoint y: 456, endPoint x: 1056, endPoint y: 479, distance: 39.5
click at [1024, 457] on div "VP đã thu" at bounding box center [1082, 457] width 169 height 15
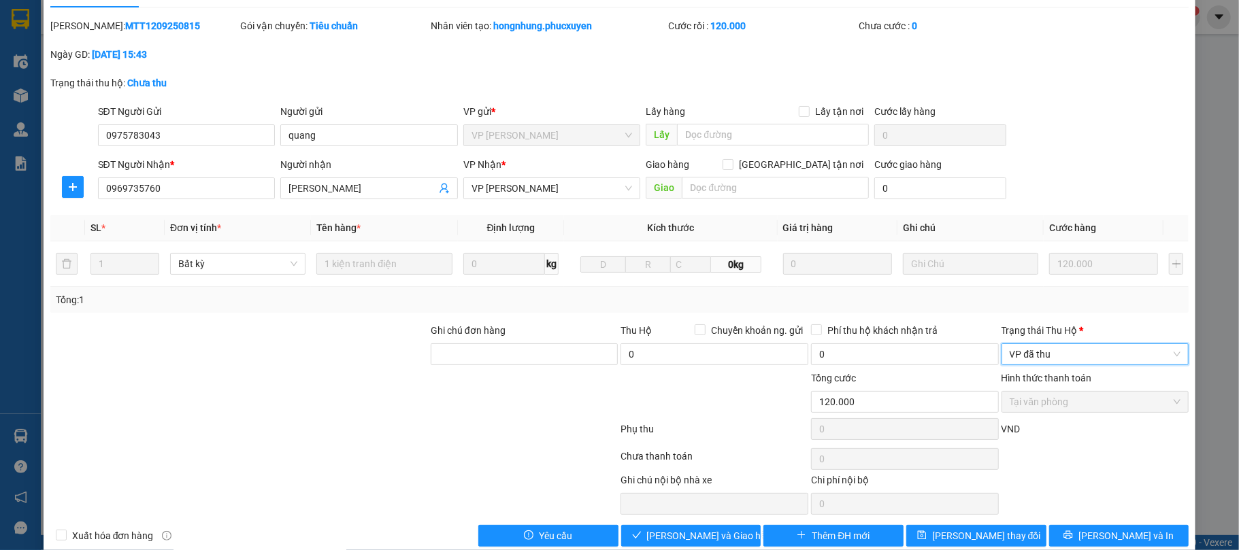
scroll to position [56, 0]
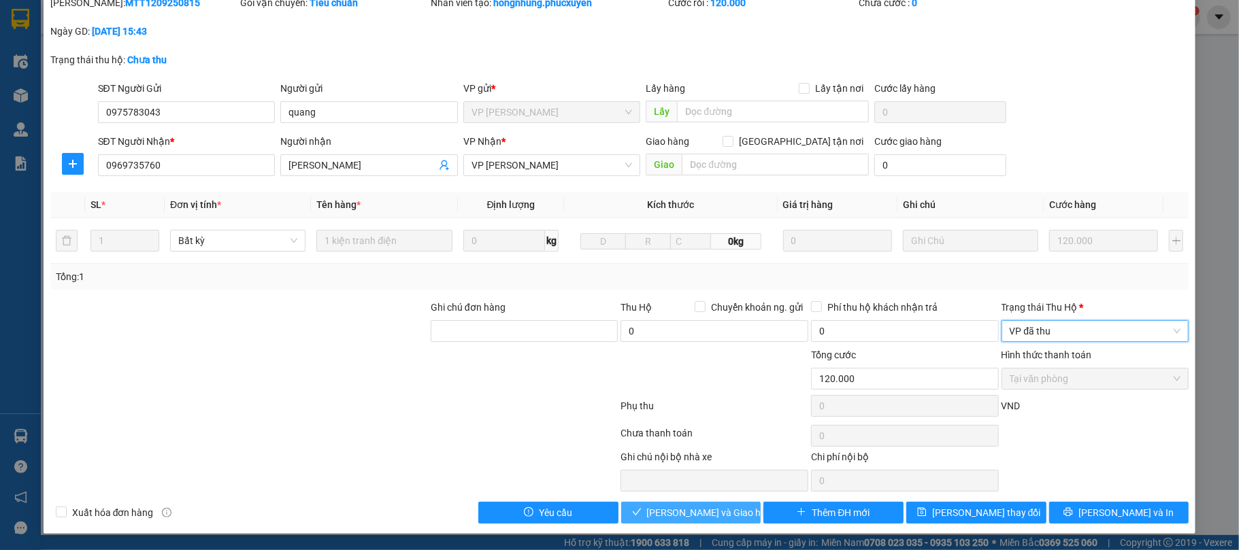
click at [665, 514] on span "[PERSON_NAME] và Giao hàng" at bounding box center [712, 512] width 131 height 15
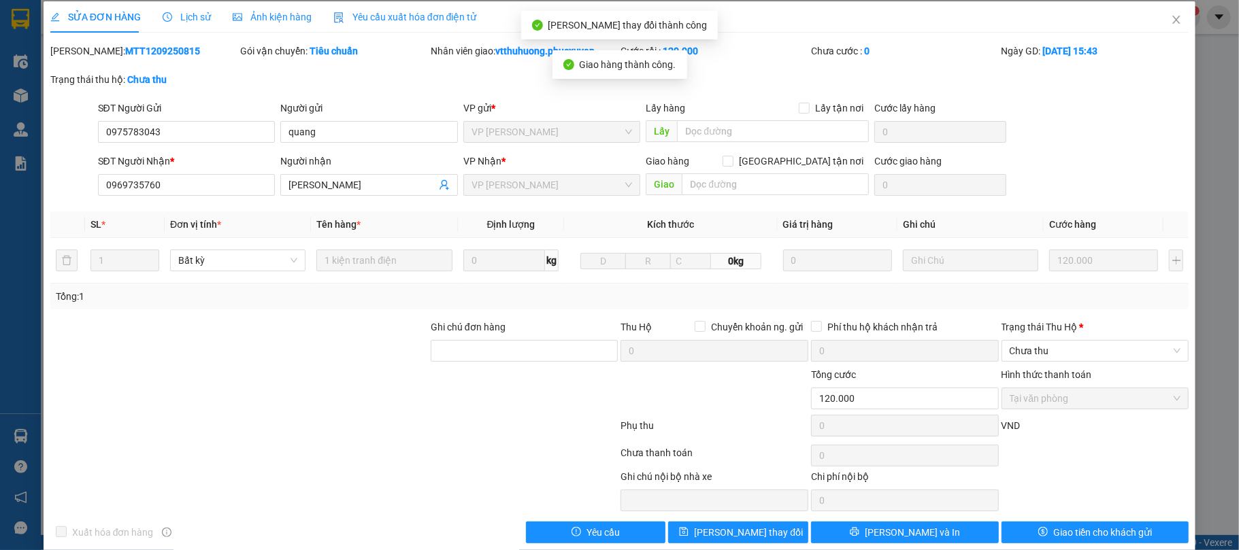
scroll to position [0, 0]
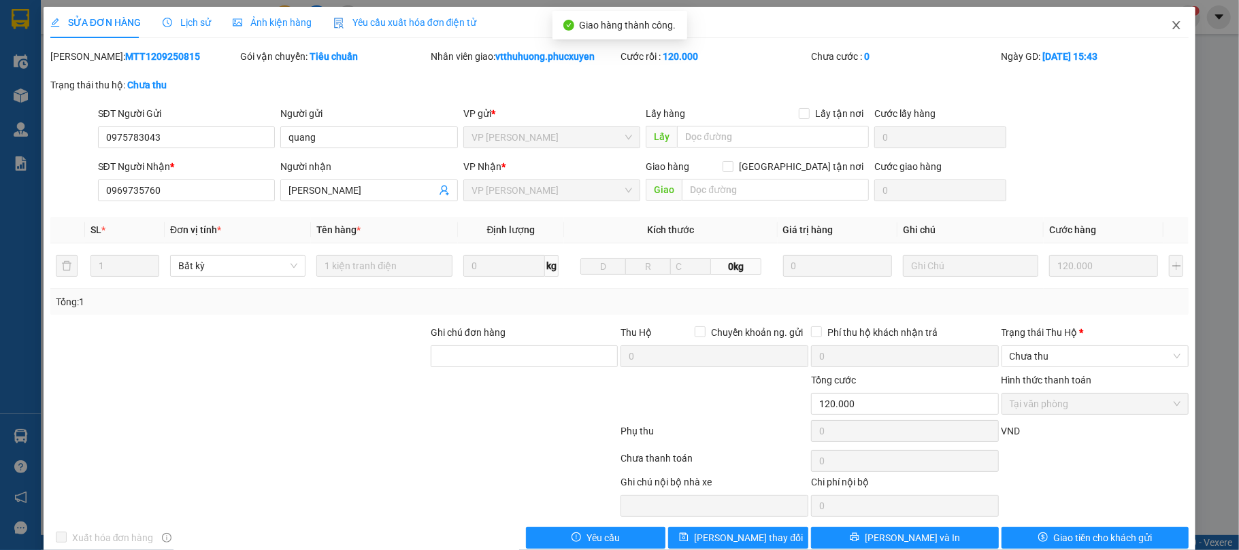
click at [1171, 27] on icon "close" at bounding box center [1176, 25] width 11 height 11
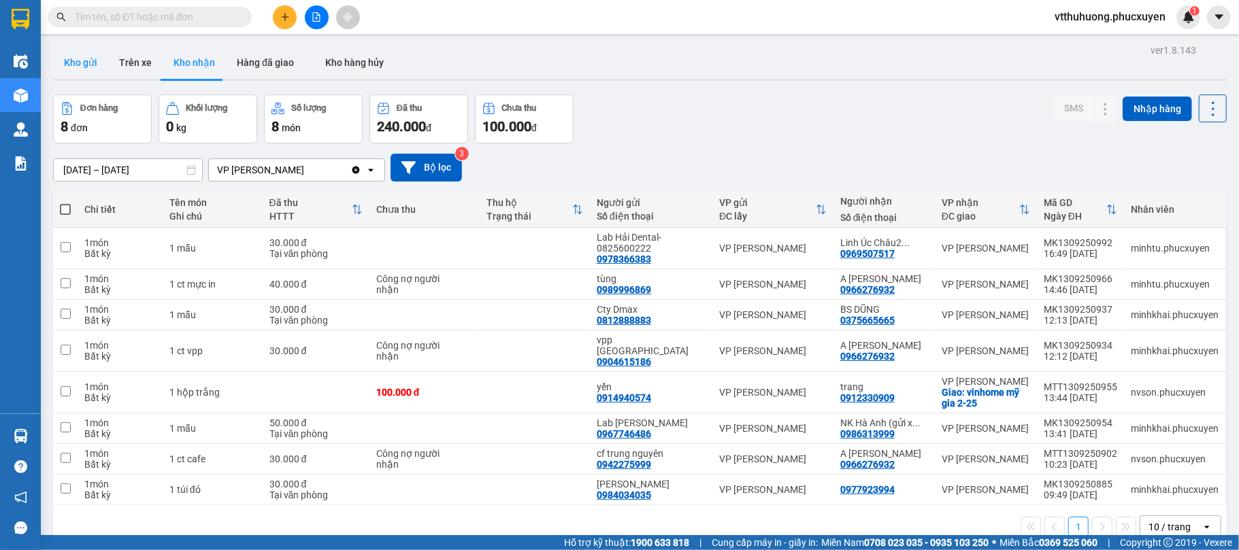
click at [82, 55] on button "Kho gửi" at bounding box center [80, 62] width 55 height 33
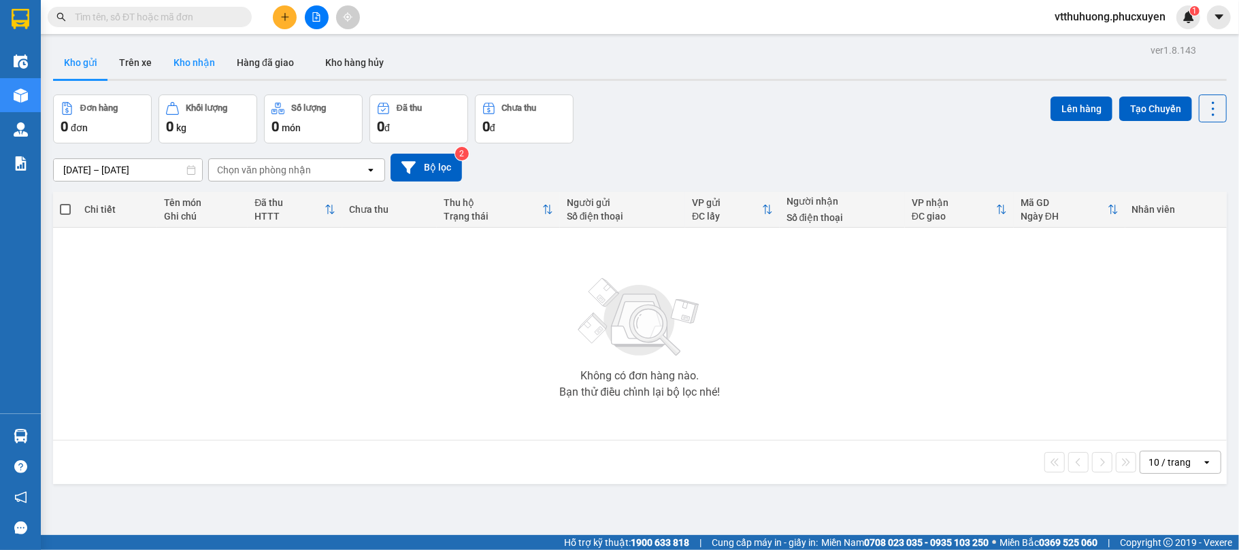
click at [202, 64] on button "Kho nhận" at bounding box center [194, 62] width 63 height 33
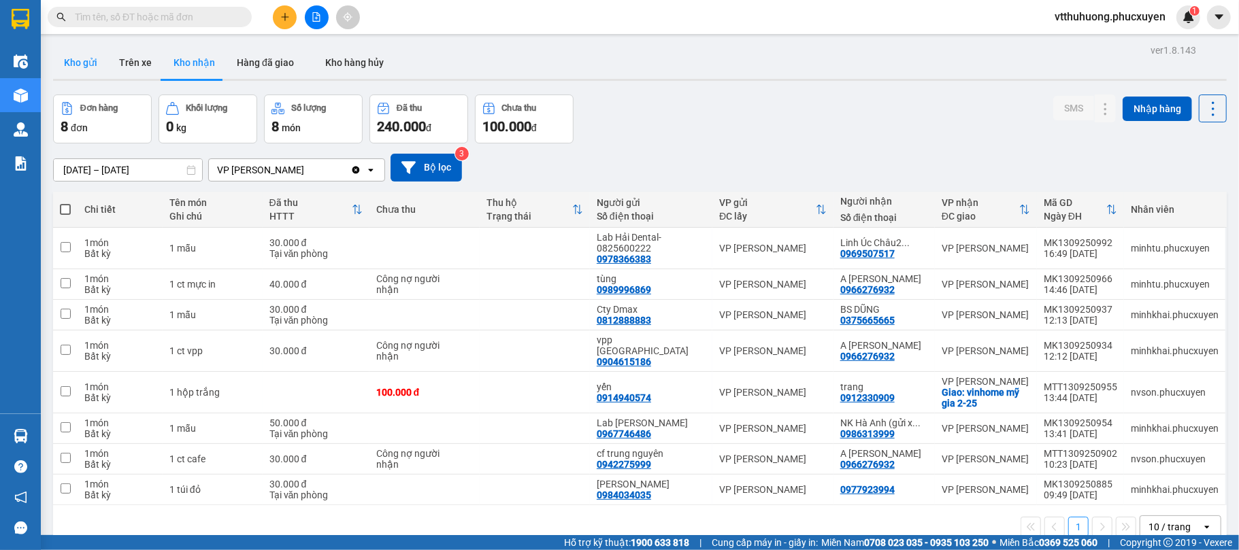
click at [86, 68] on button "Kho gửi" at bounding box center [80, 62] width 55 height 33
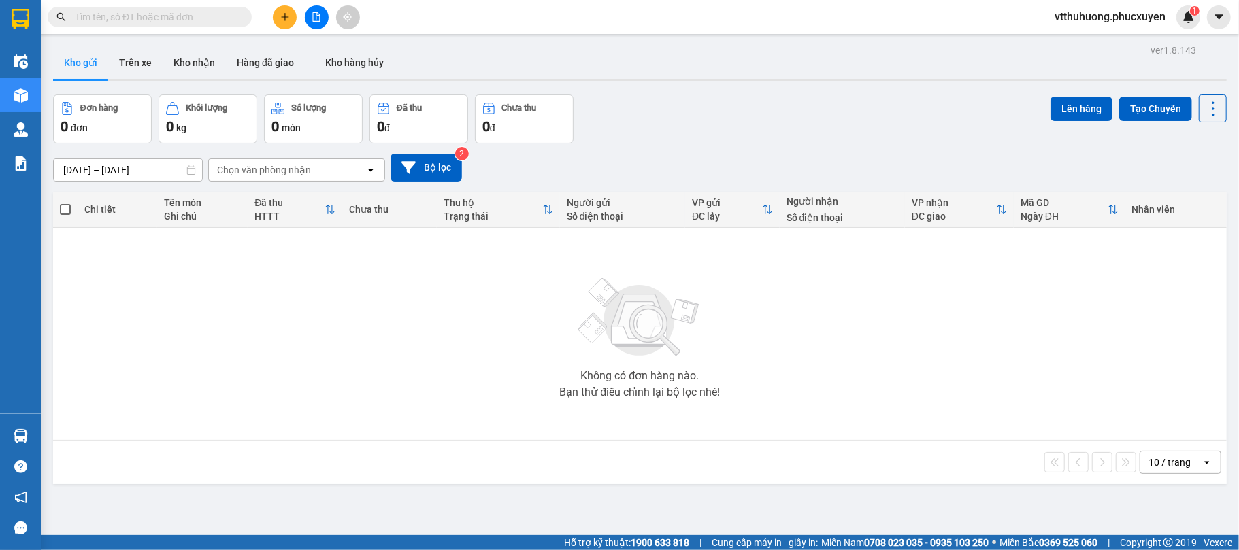
click at [148, 18] on input "text" at bounding box center [155, 17] width 161 height 15
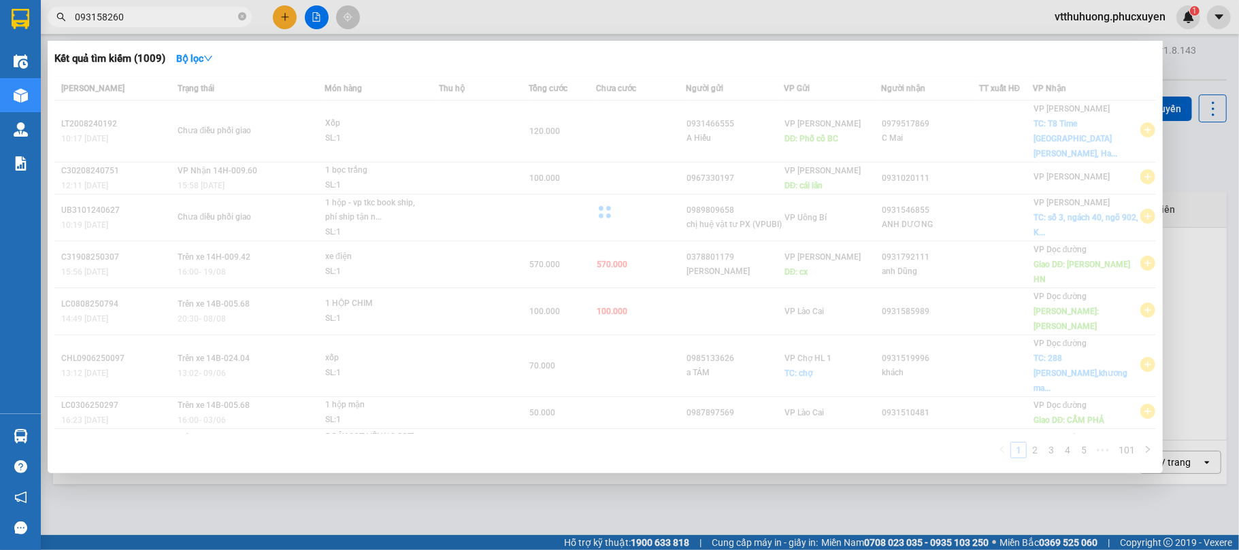
type input "0931582607"
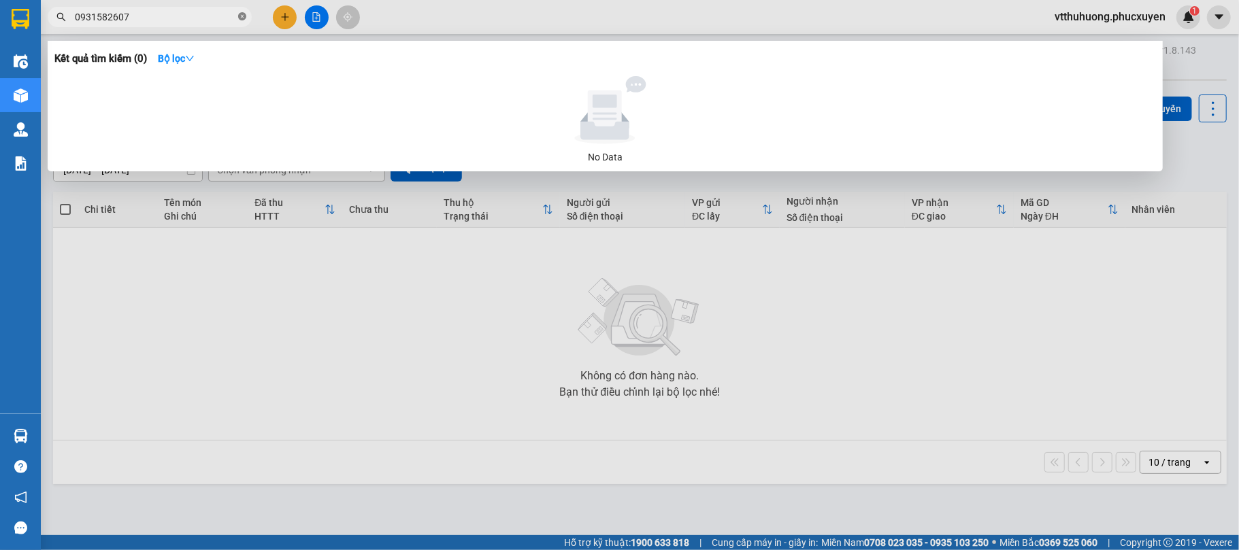
click at [242, 17] on icon "close-circle" at bounding box center [242, 16] width 8 height 8
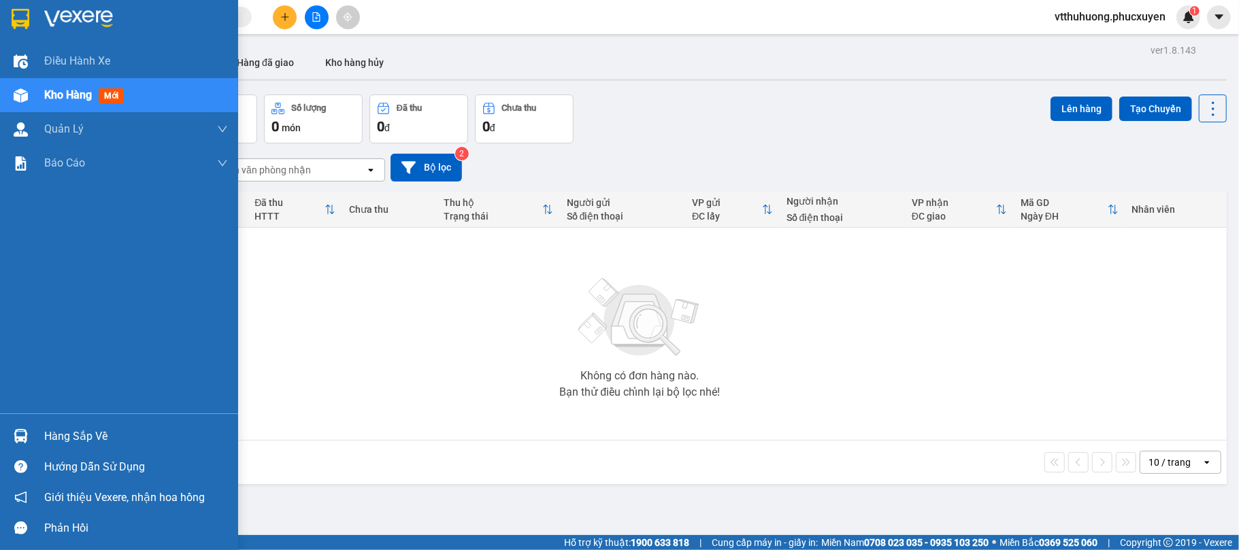
click at [80, 433] on div "Hàng sắp về" at bounding box center [136, 436] width 184 height 20
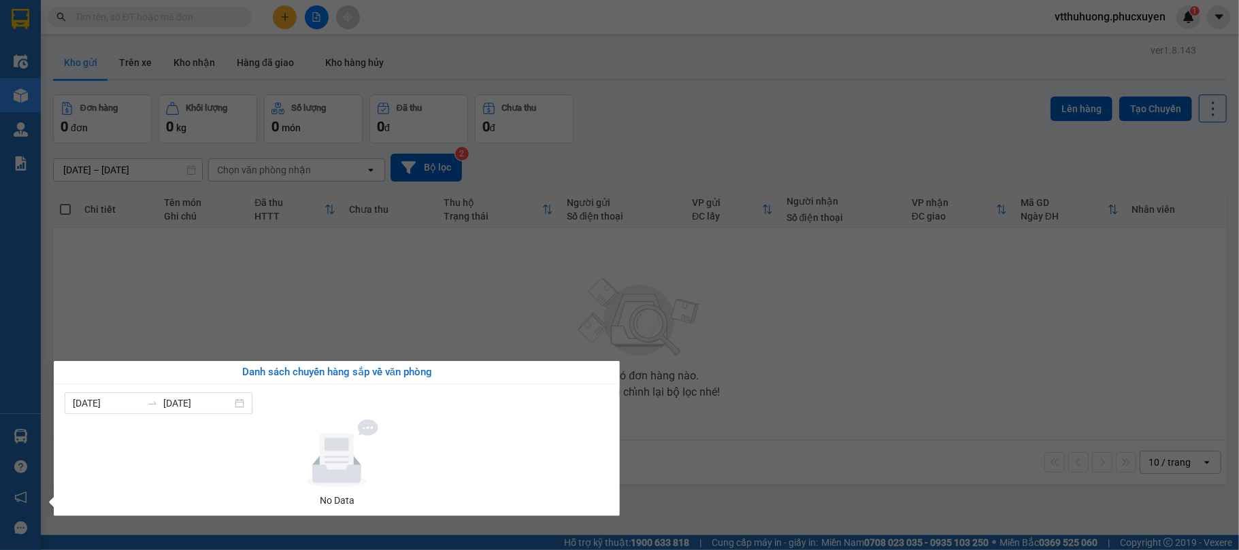
click at [733, 483] on section "Kết quả tìm kiếm ( 0 ) Bộ lọc No Data vtthuhuong.phucxuyen 1 Điều hành xe Kho h…" at bounding box center [619, 275] width 1239 height 550
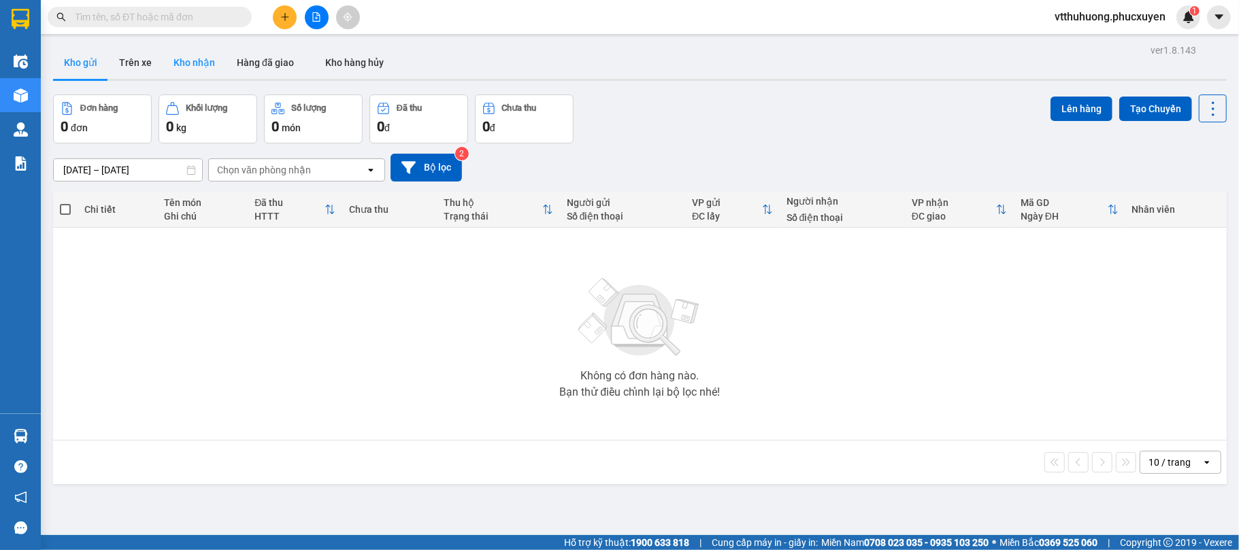
click at [207, 61] on button "Kho nhận" at bounding box center [194, 62] width 63 height 33
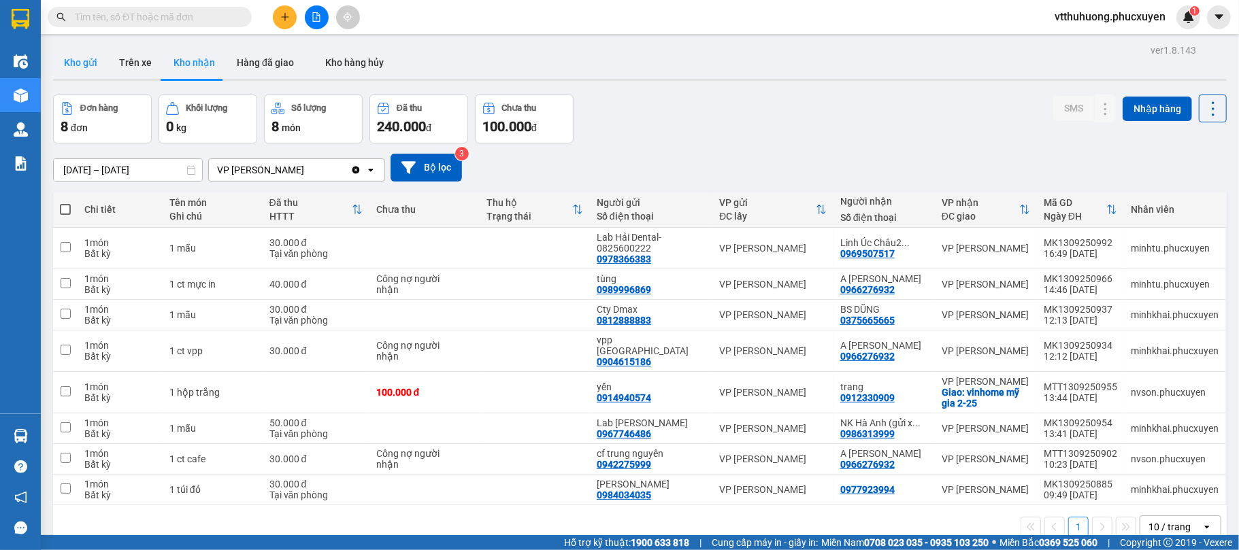
click at [82, 50] on button "Kho gửi" at bounding box center [80, 62] width 55 height 33
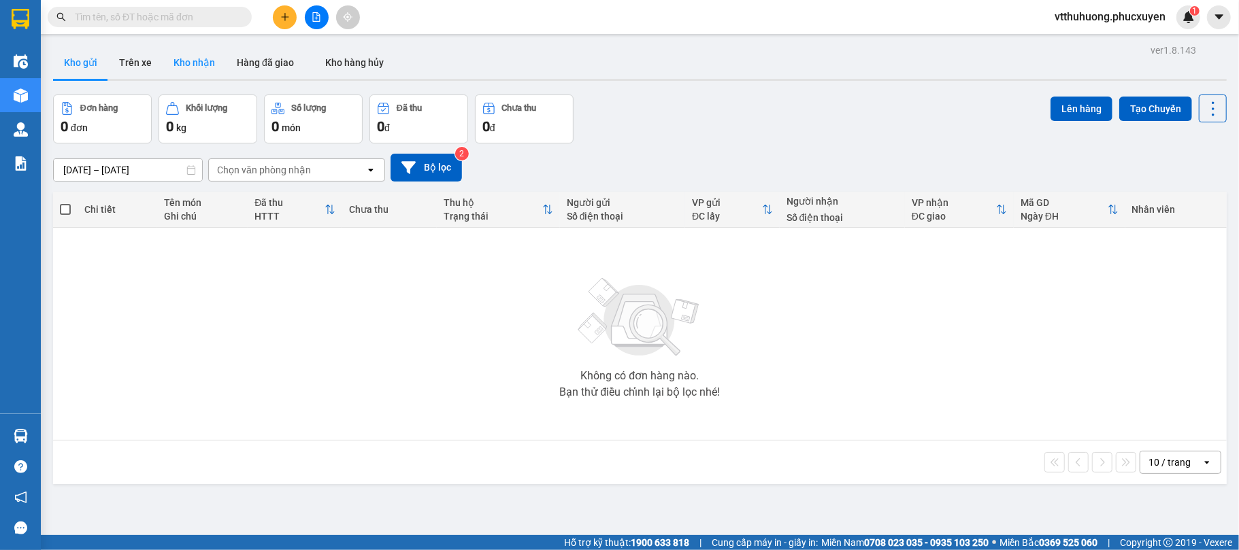
click at [186, 69] on button "Kho nhận" at bounding box center [194, 62] width 63 height 33
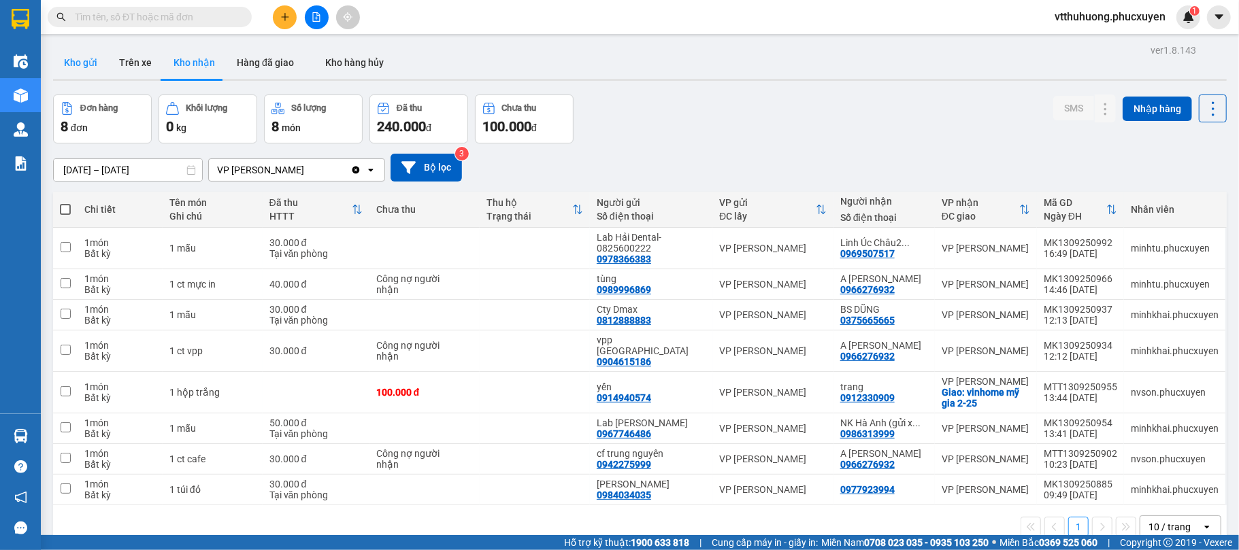
click at [71, 50] on button "Kho gửi" at bounding box center [80, 62] width 55 height 33
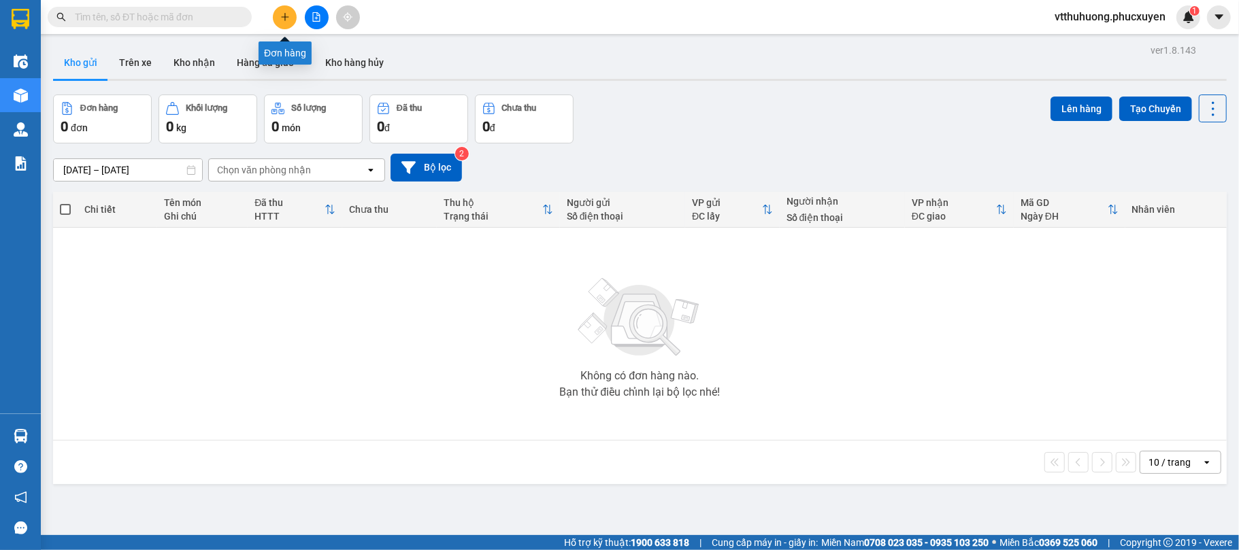
click at [282, 18] on icon "plus" at bounding box center [285, 17] width 10 height 10
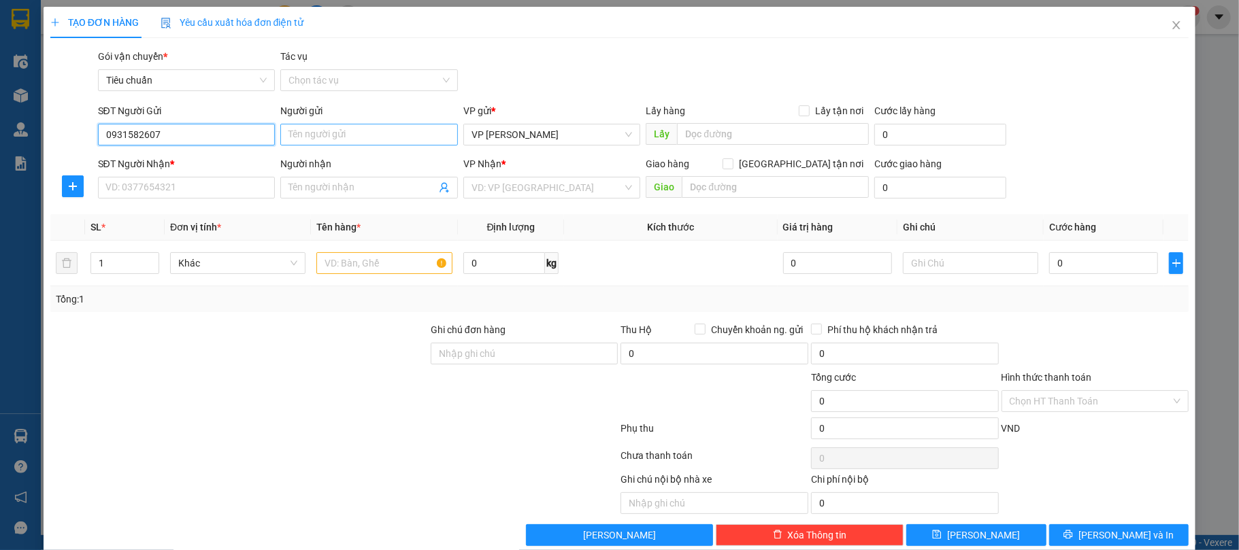
type input "0931582607"
click at [344, 128] on input "Người gửi" at bounding box center [369, 135] width 178 height 22
type input "Mẹ Thúy"
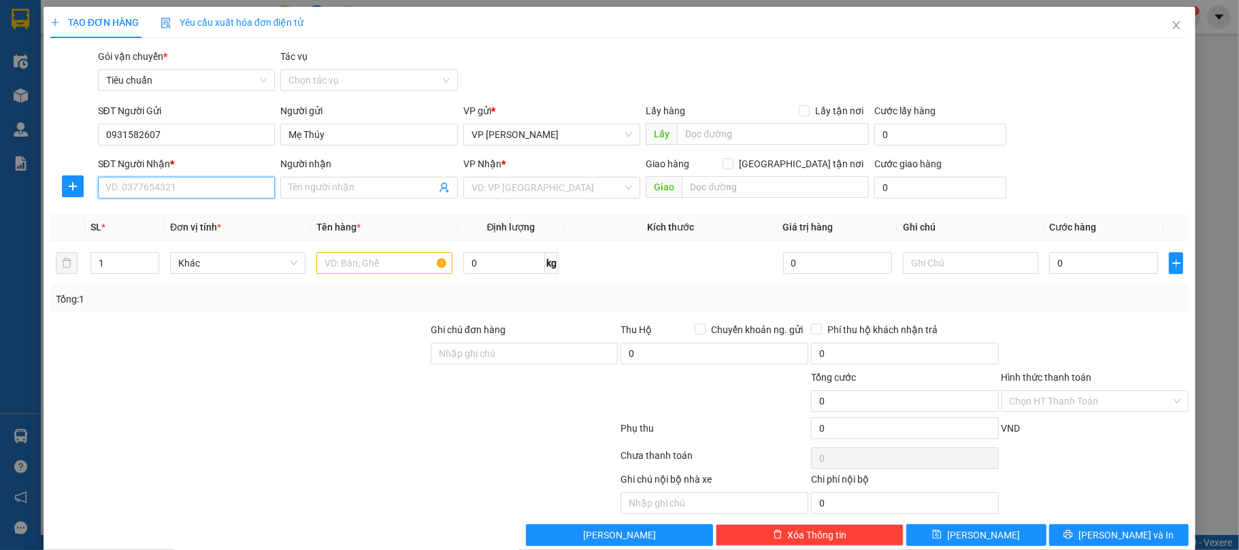
click at [156, 189] on input "SĐT Người Nhận *" at bounding box center [187, 188] width 178 height 22
type input "0796377280"
click at [337, 193] on input "Người nhận" at bounding box center [362, 187] width 148 height 15
click at [324, 190] on input "Người nhận" at bounding box center [362, 187] width 148 height 15
click at [294, 192] on input "Người nhận" at bounding box center [362, 187] width 148 height 15
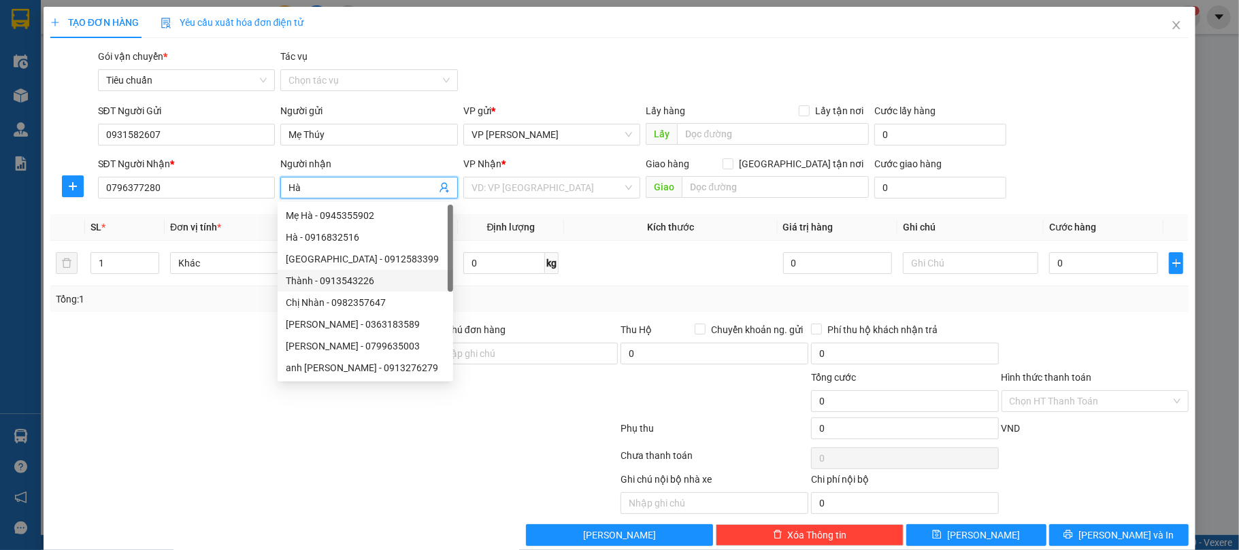
type input "Hà"
drag, startPoint x: 398, startPoint y: 469, endPoint x: 398, endPoint y: 441, distance: 27.2
click at [398, 456] on div at bounding box center [334, 458] width 571 height 27
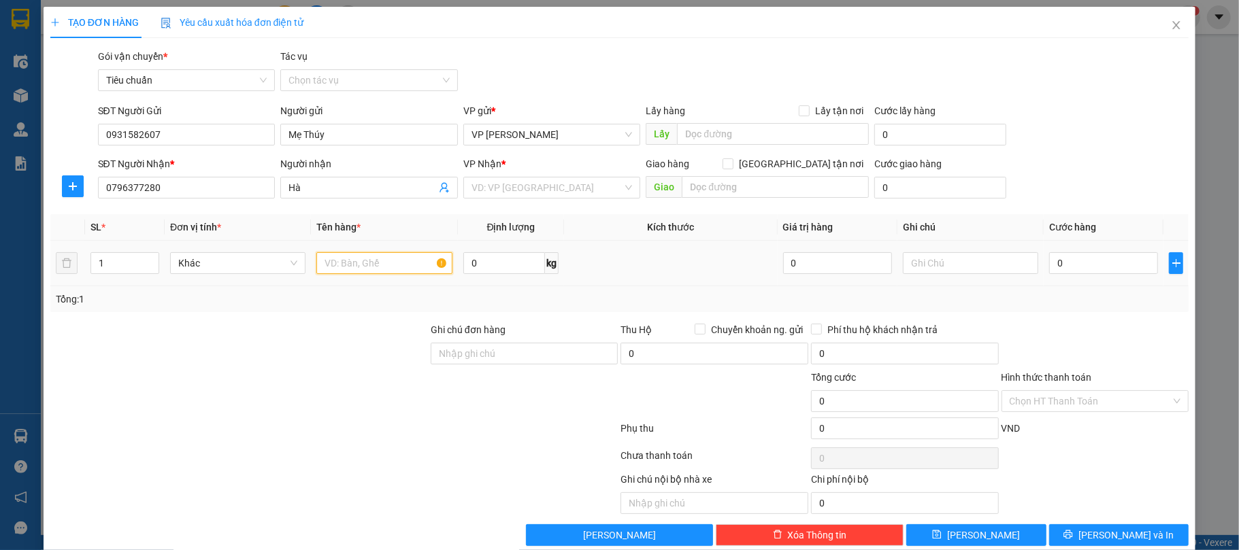
click at [356, 264] on input "text" at bounding box center [383, 263] width 135 height 22
click at [567, 186] on input "search" at bounding box center [547, 188] width 152 height 20
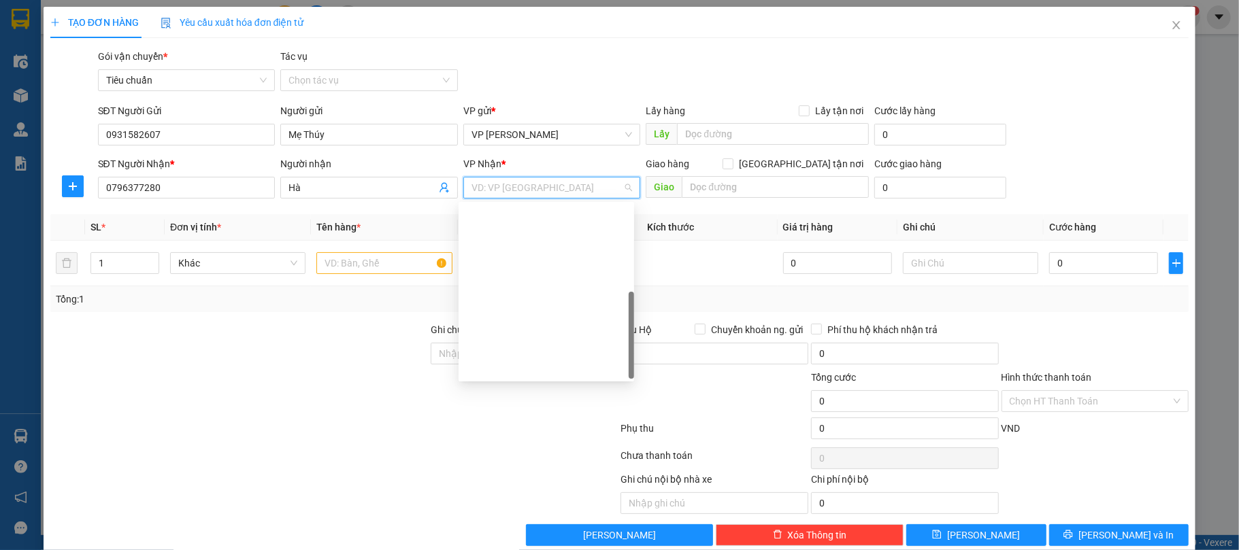
scroll to position [218, 0]
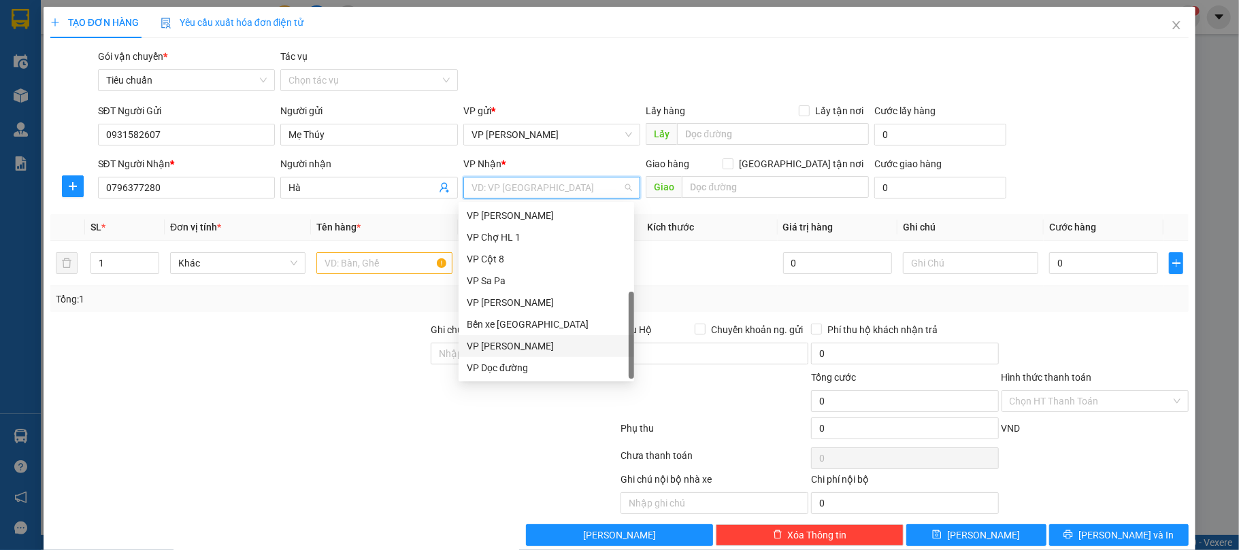
click at [537, 343] on div "VP [PERSON_NAME]" at bounding box center [546, 346] width 159 height 15
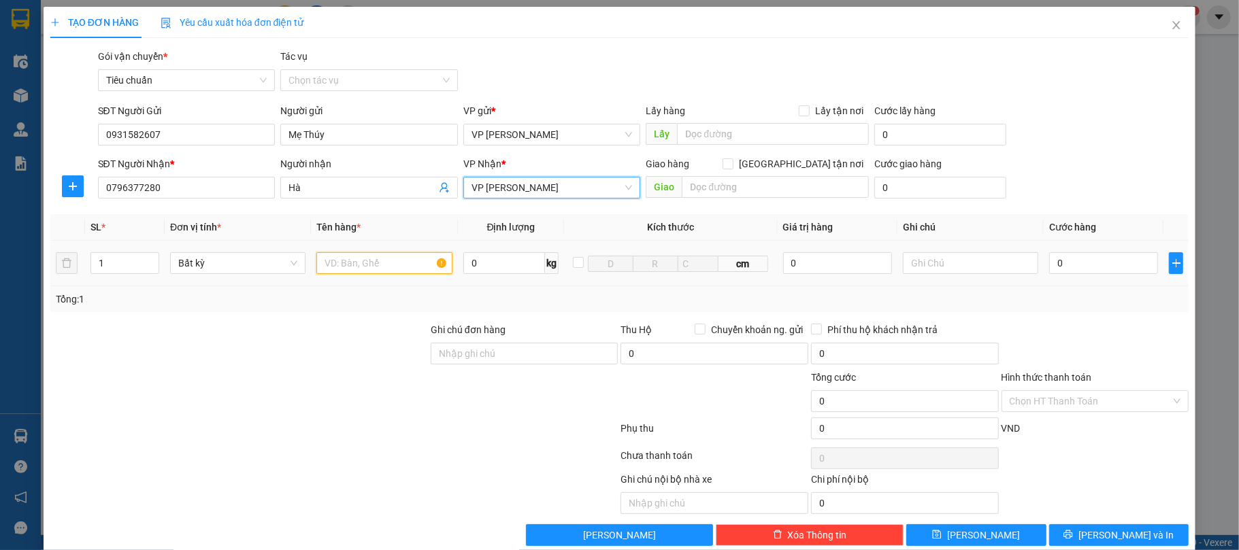
click at [379, 265] on input "text" at bounding box center [383, 263] width 135 height 22
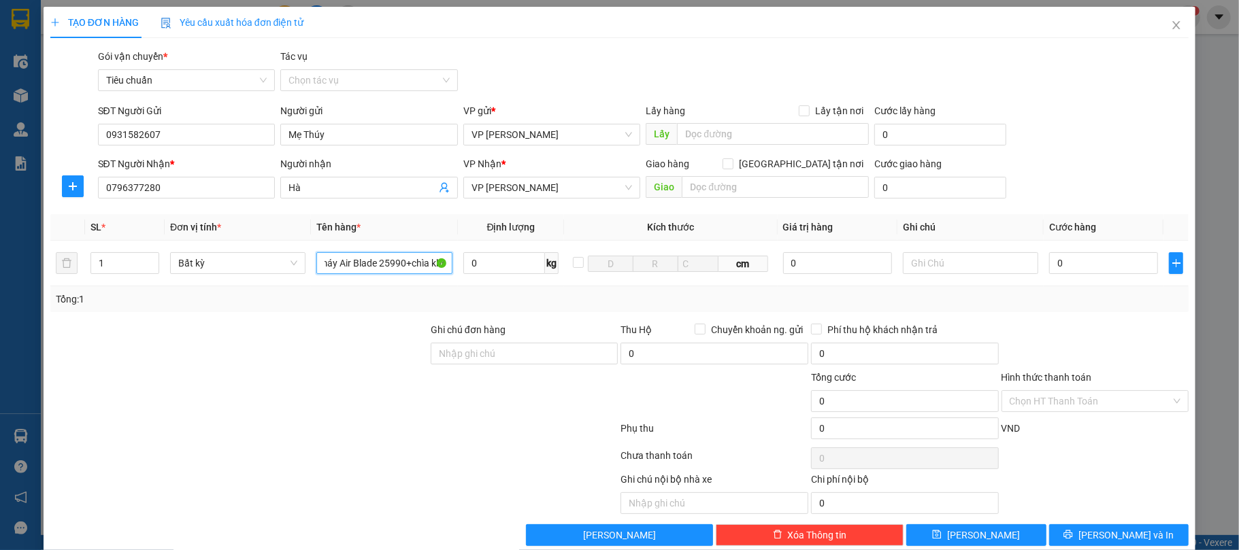
scroll to position [0, 35]
type input "1 xe máy Air Blade 25990+chìa khóa"
click at [1097, 269] on input "0" at bounding box center [1103, 263] width 109 height 22
type input "2"
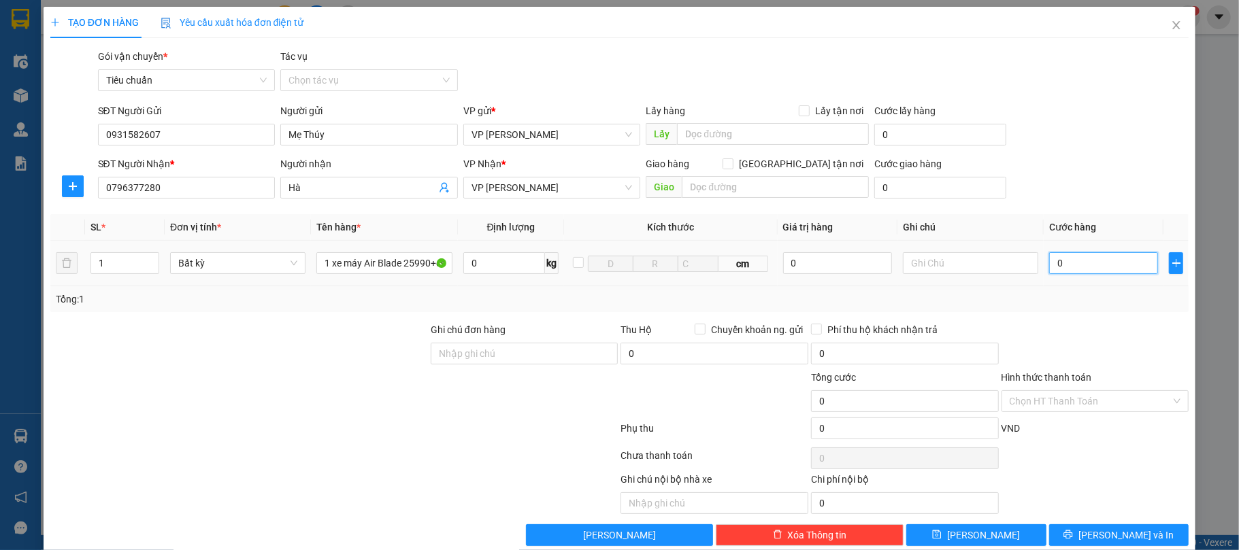
type input "2"
type input "20"
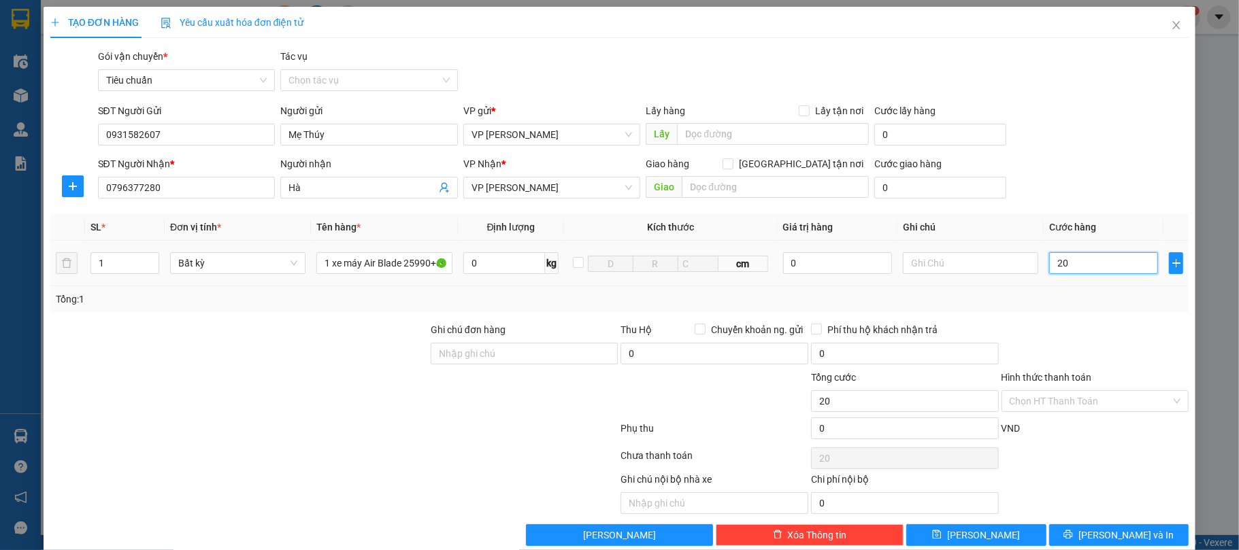
type input "200"
type input "200.000"
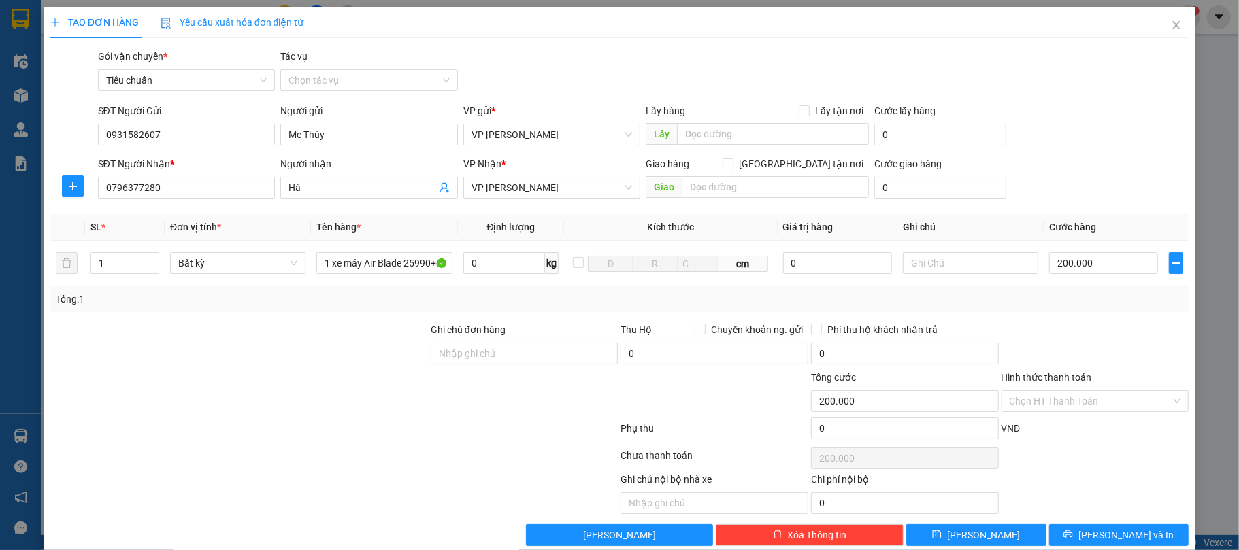
click at [1067, 325] on div at bounding box center [1095, 346] width 190 height 48
click at [1015, 401] on input "Hình thức thanh toán" at bounding box center [1090, 401] width 162 height 20
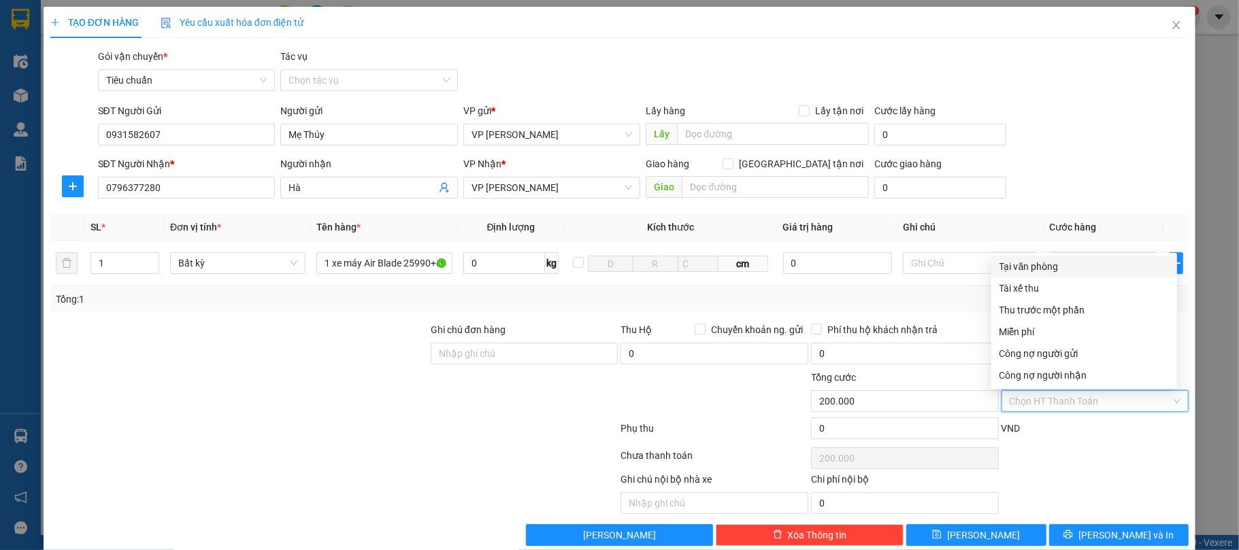
click at [1031, 269] on div "Tại văn phòng" at bounding box center [1083, 266] width 169 height 15
type input "0"
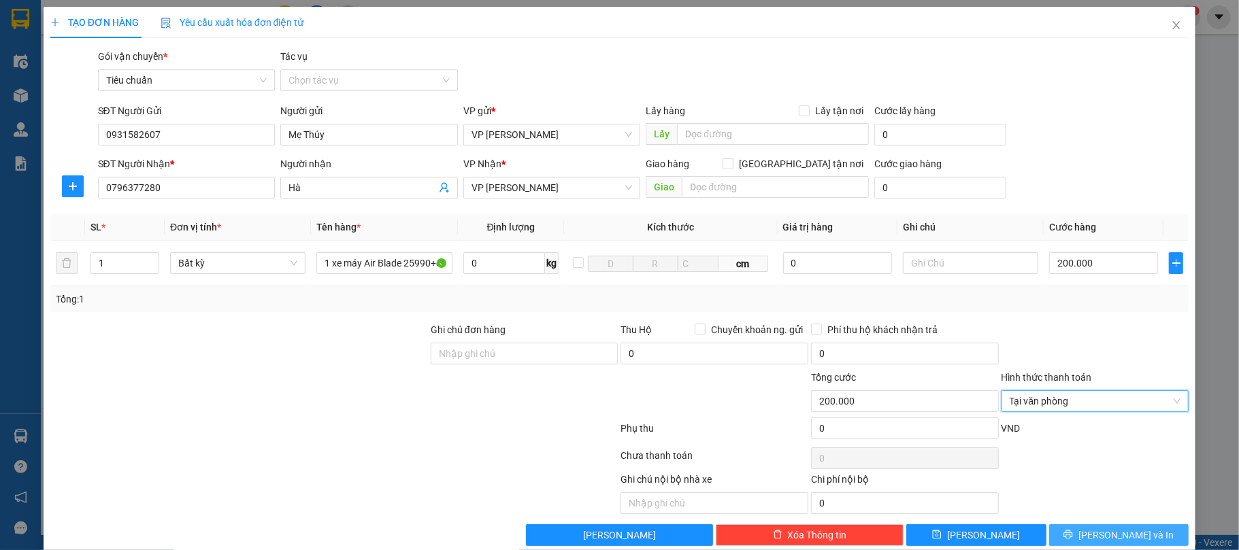
click at [1126, 540] on span "[PERSON_NAME] và In" at bounding box center [1125, 535] width 95 height 15
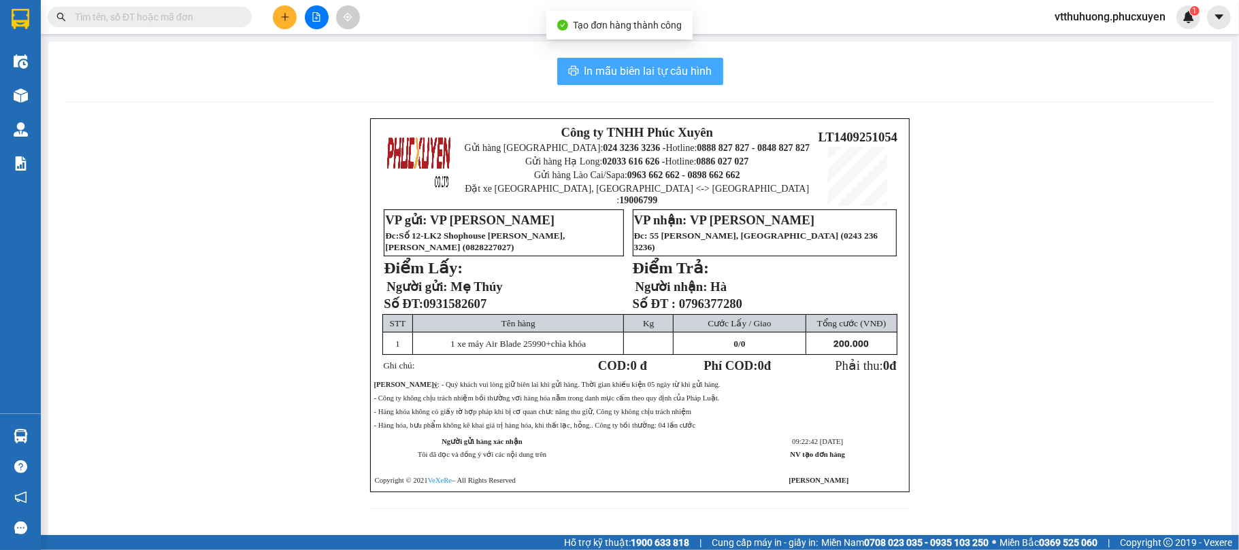
click at [662, 58] on button "In mẫu biên lai tự cấu hình" at bounding box center [640, 71] width 166 height 27
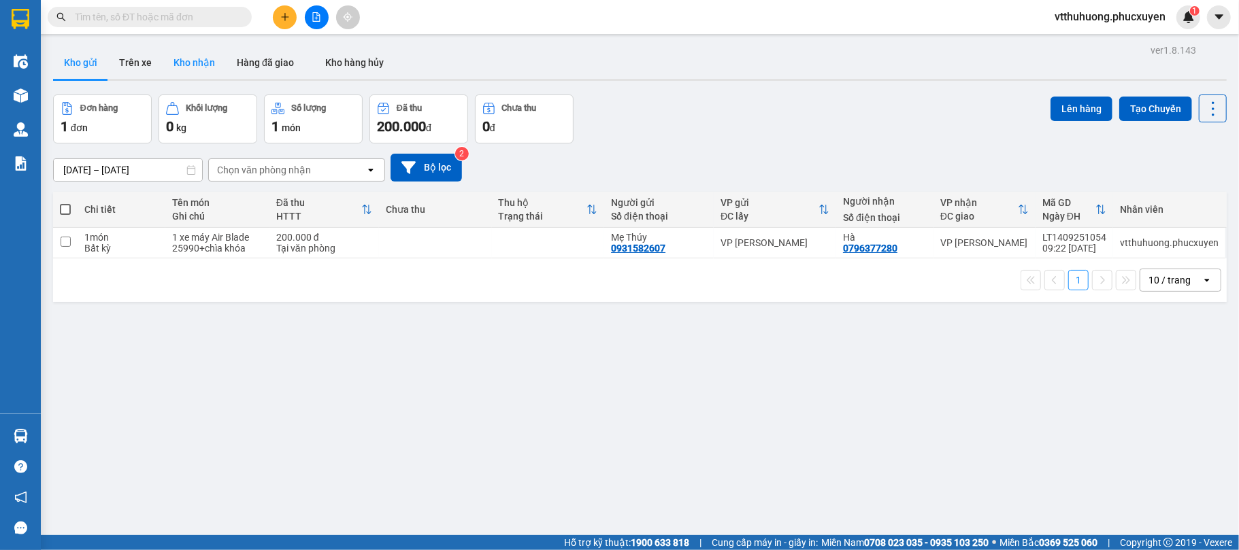
click at [194, 54] on button "Kho nhận" at bounding box center [194, 62] width 63 height 33
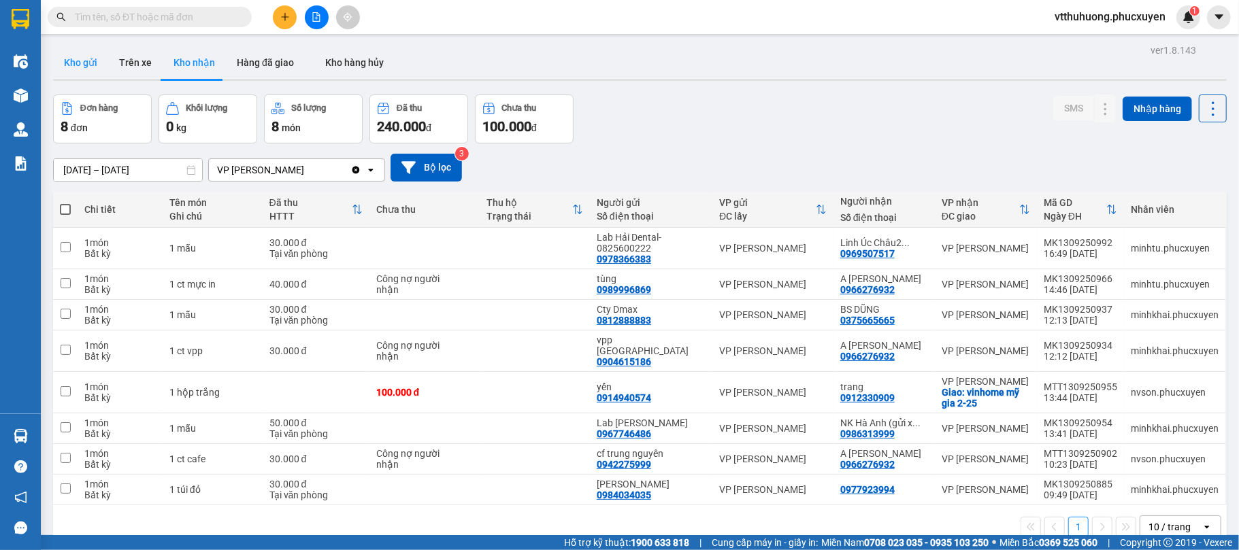
click at [93, 58] on button "Kho gửi" at bounding box center [80, 62] width 55 height 33
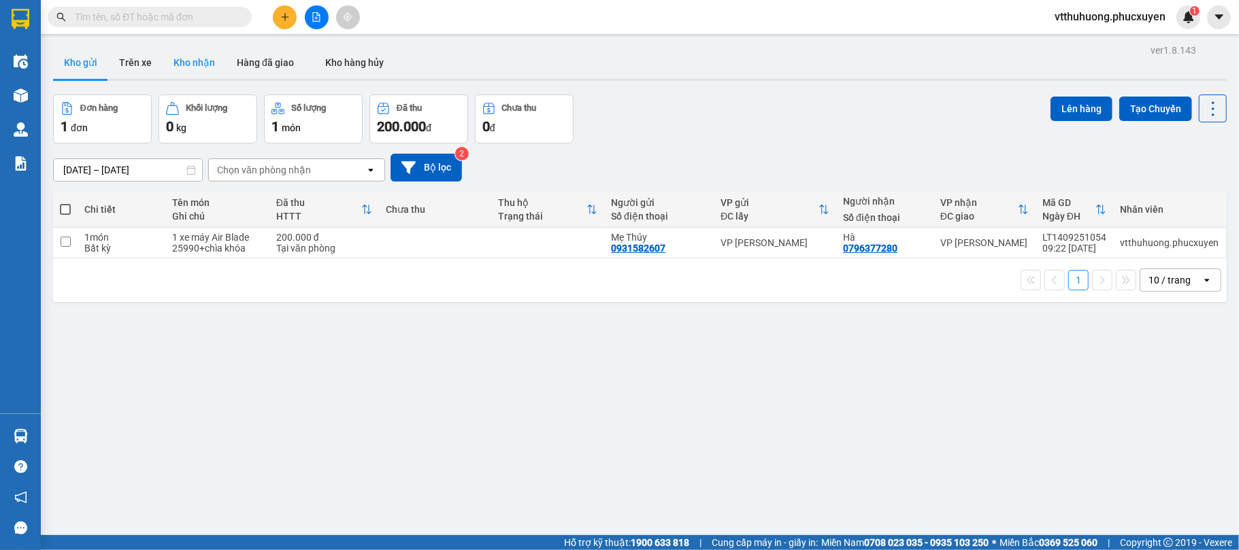
click at [197, 60] on button "Kho nhận" at bounding box center [194, 62] width 63 height 33
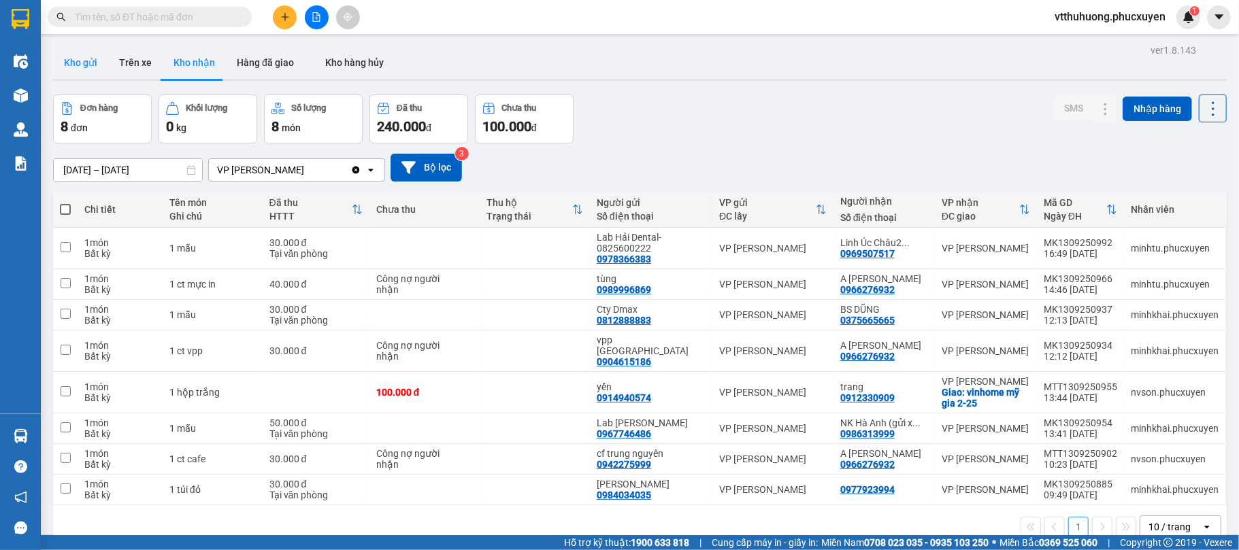
click at [84, 64] on button "Kho gửi" at bounding box center [80, 62] width 55 height 33
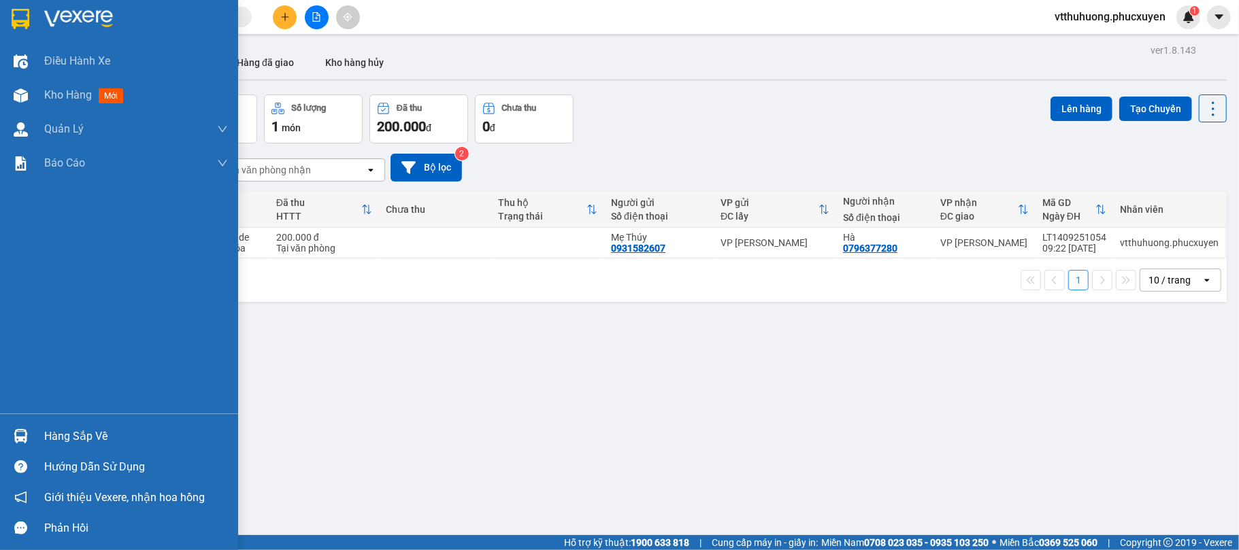
drag, startPoint x: 64, startPoint y: 425, endPoint x: 289, endPoint y: 425, distance: 225.1
click at [93, 425] on div "Hàng sắp về" at bounding box center [119, 436] width 238 height 31
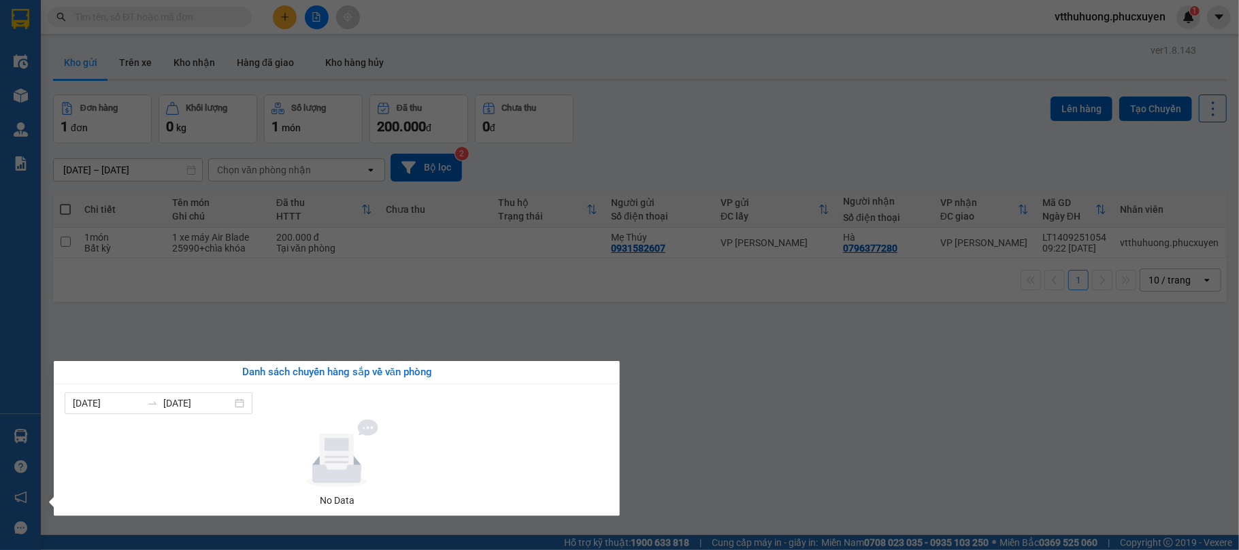
drag, startPoint x: 820, startPoint y: 430, endPoint x: 808, endPoint y: 426, distance: 12.9
click at [820, 430] on section "Kết quả tìm kiếm ( 0 ) Bộ lọc No Data vtthuhuong.phucxuyen 1 Điều hành xe Kho h…" at bounding box center [619, 275] width 1239 height 550
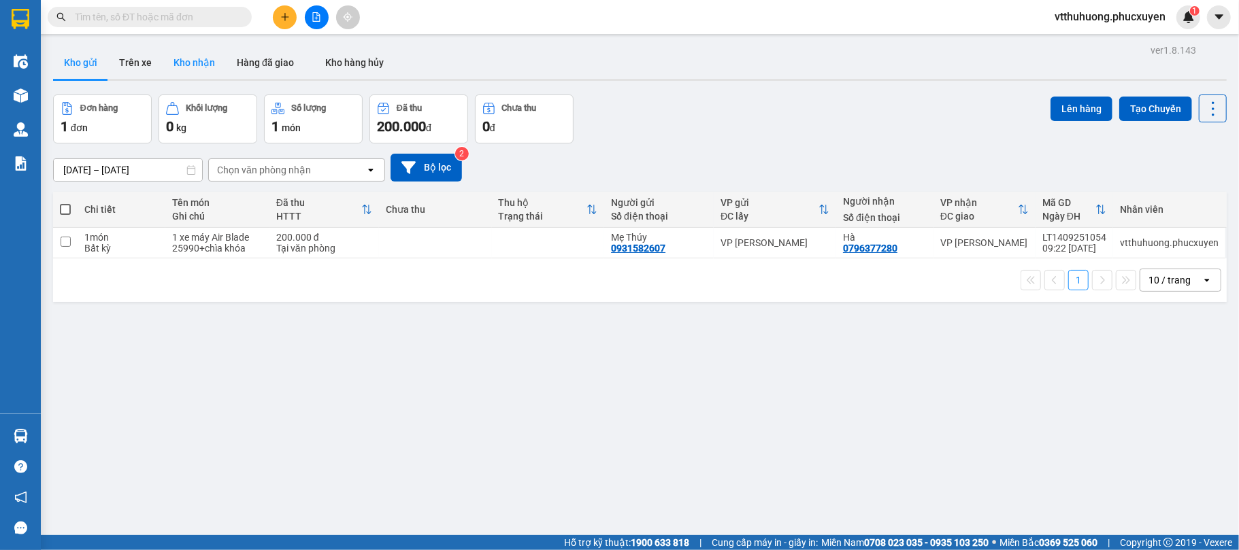
click at [207, 60] on button "Kho nhận" at bounding box center [194, 62] width 63 height 33
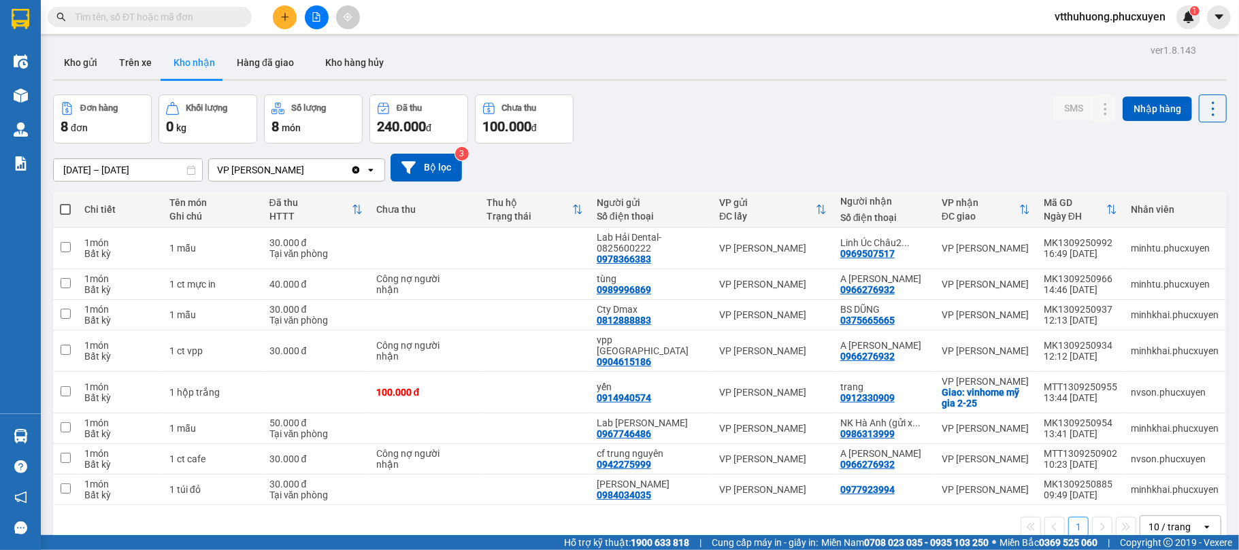
drag, startPoint x: 74, startPoint y: 60, endPoint x: 180, endPoint y: 12, distance: 115.7
click at [80, 55] on button "Kho gửi" at bounding box center [80, 62] width 55 height 33
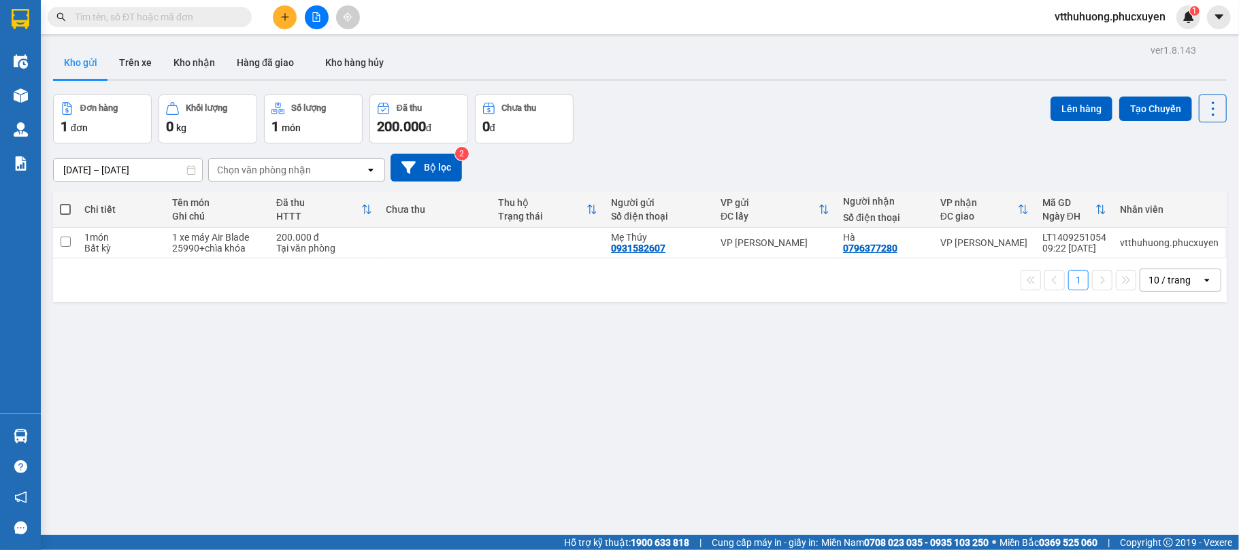
click at [199, 61] on button "Kho nhận" at bounding box center [194, 62] width 63 height 33
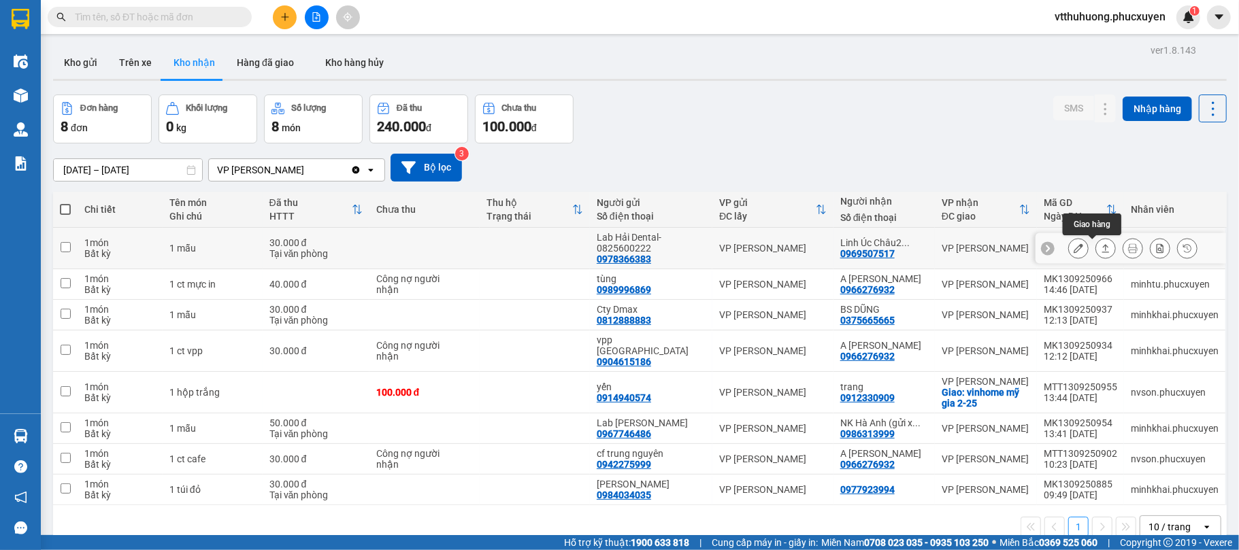
click at [1101, 248] on icon at bounding box center [1106, 248] width 10 height 10
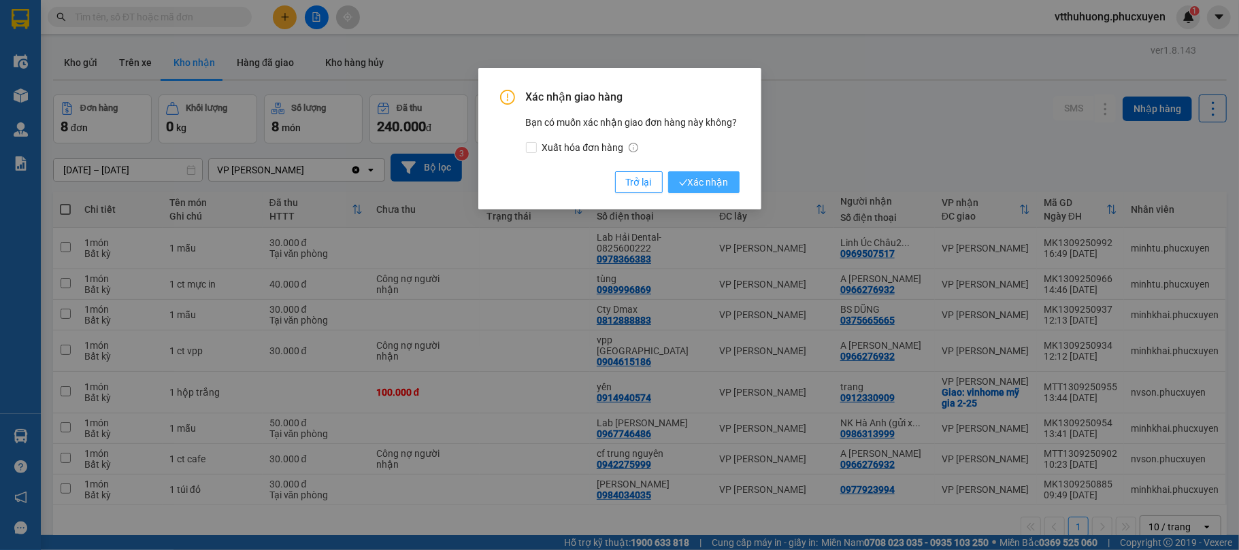
click at [716, 180] on span "Xác nhận" at bounding box center [704, 182] width 50 height 15
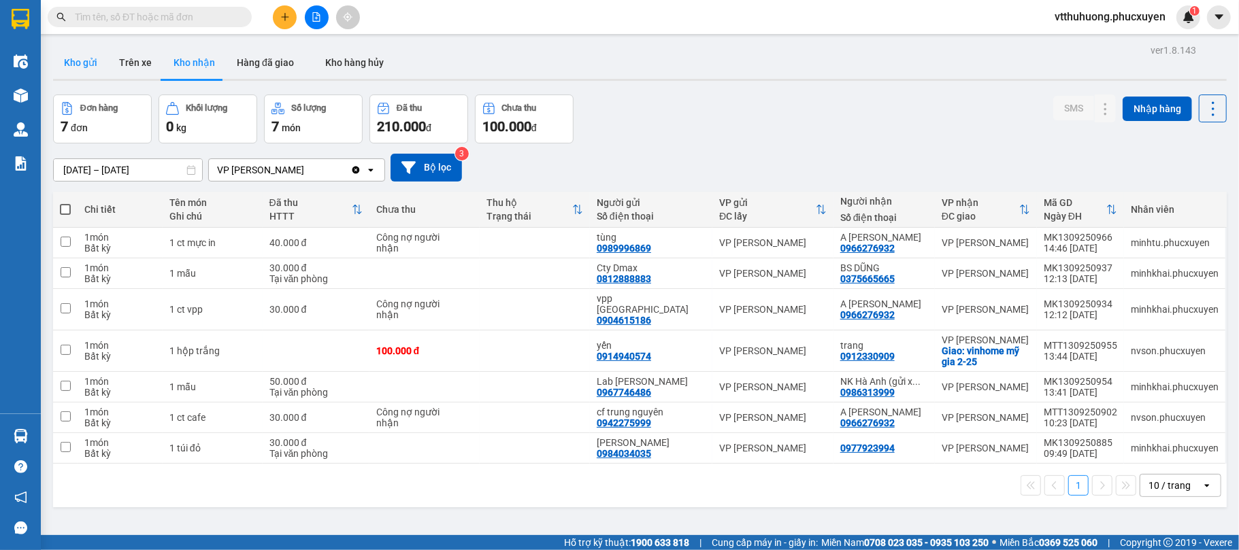
click at [82, 58] on button "Kho gửi" at bounding box center [80, 62] width 55 height 33
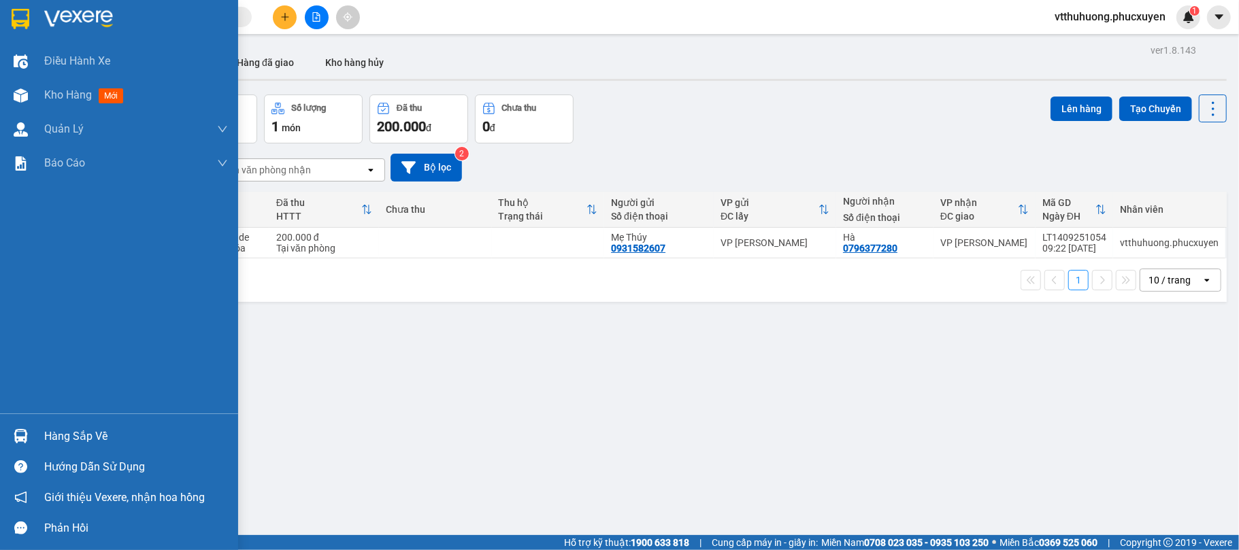
click at [67, 425] on div "Hàng sắp về" at bounding box center [119, 436] width 238 height 31
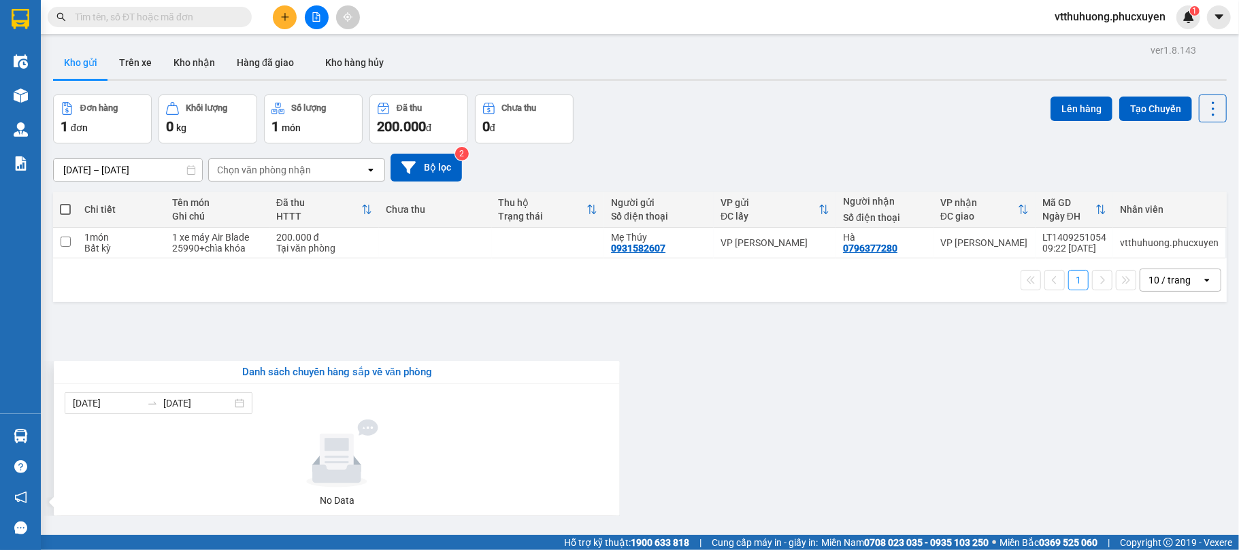
click at [673, 449] on section "Kết quả tìm kiếm ( 0 ) Bộ lọc No Data vtthuhuong.phucxuyen 1 Điều hành xe Kho h…" at bounding box center [619, 275] width 1239 height 550
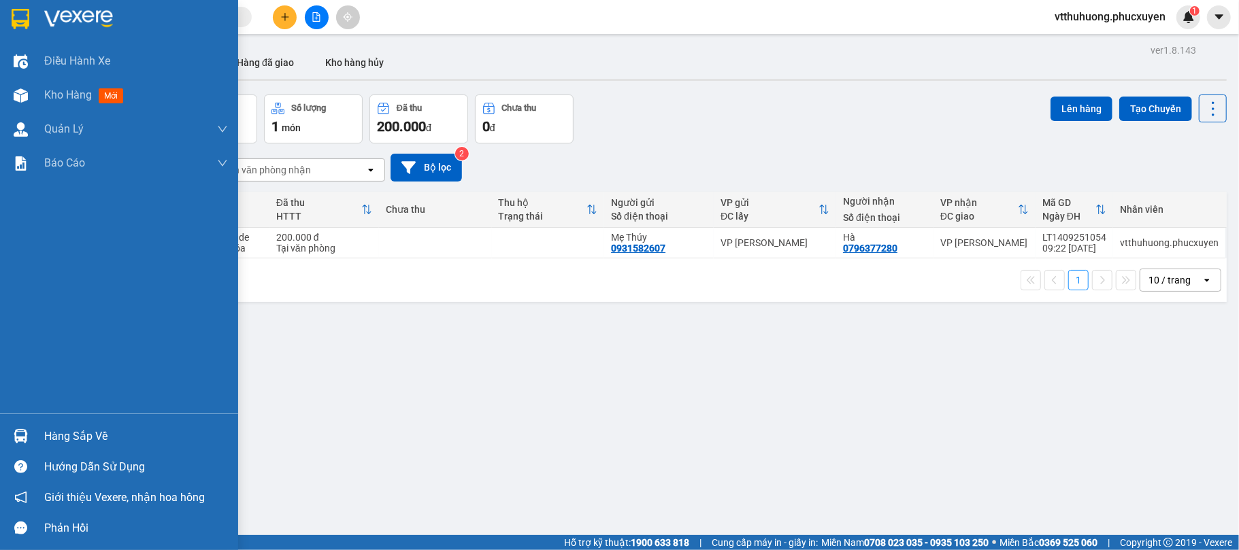
drag, startPoint x: 65, startPoint y: 439, endPoint x: 303, endPoint y: 441, distance: 238.1
click at [69, 439] on div "Hàng sắp về" at bounding box center [136, 436] width 184 height 20
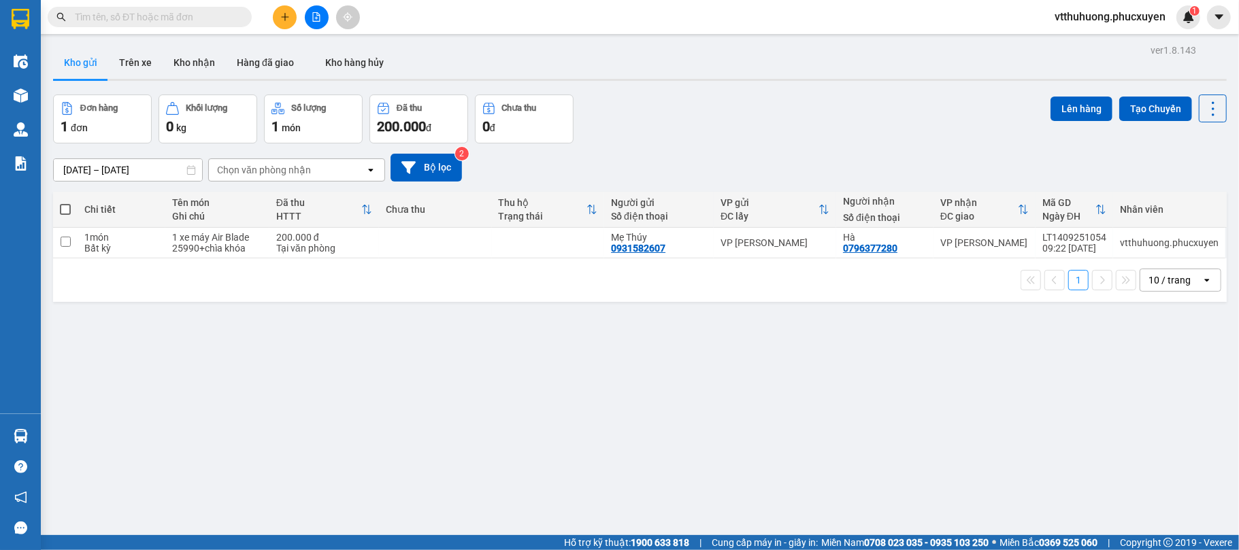
click at [667, 426] on section "Kết quả tìm kiếm ( 0 ) Bộ lọc No Data vtthuhuong.phucxuyen 1 Điều hành xe Kho h…" at bounding box center [619, 275] width 1239 height 550
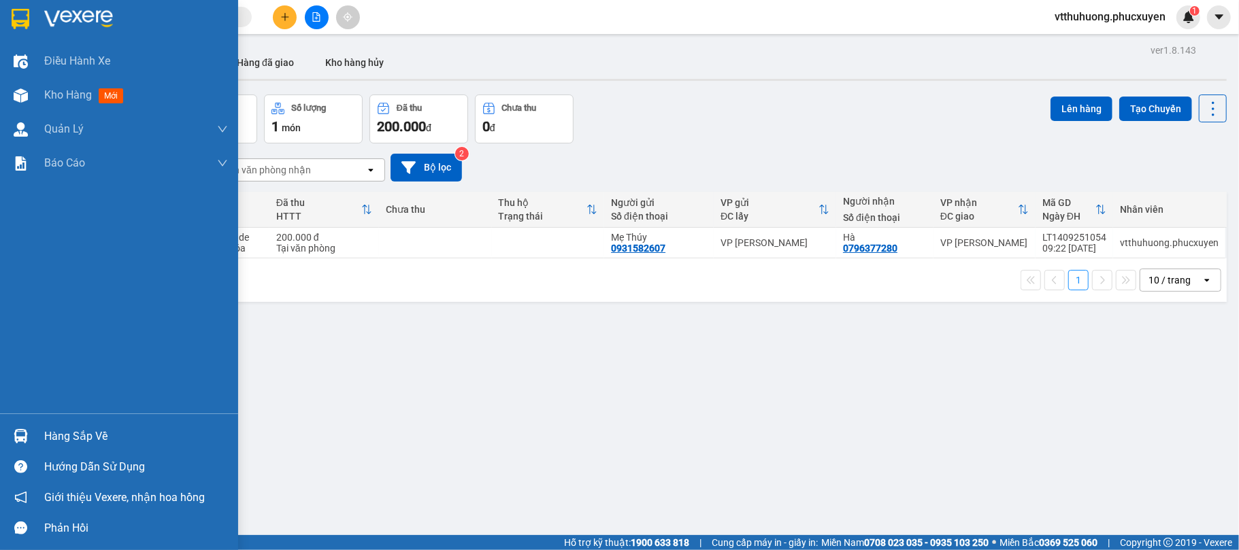
drag, startPoint x: 78, startPoint y: 429, endPoint x: 332, endPoint y: 437, distance: 254.5
click at [87, 426] on div "Hàng sắp về" at bounding box center [136, 436] width 184 height 20
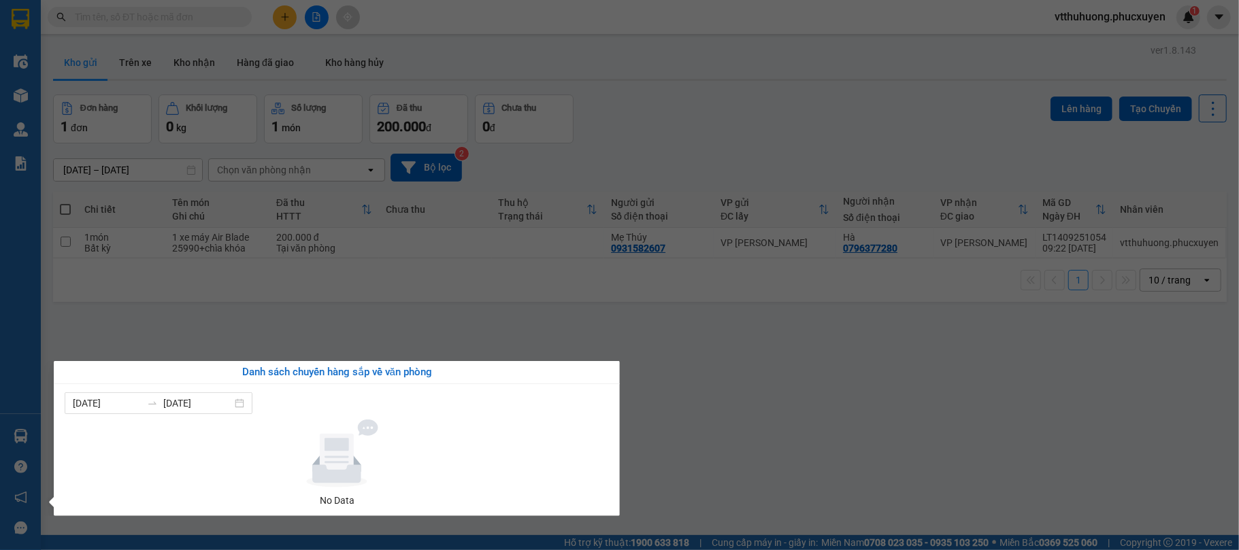
click at [711, 450] on section "Kết quả tìm kiếm ( 0 ) Bộ lọc No Data vtthuhuong.phucxuyen 1 Điều hành xe Kho h…" at bounding box center [619, 275] width 1239 height 550
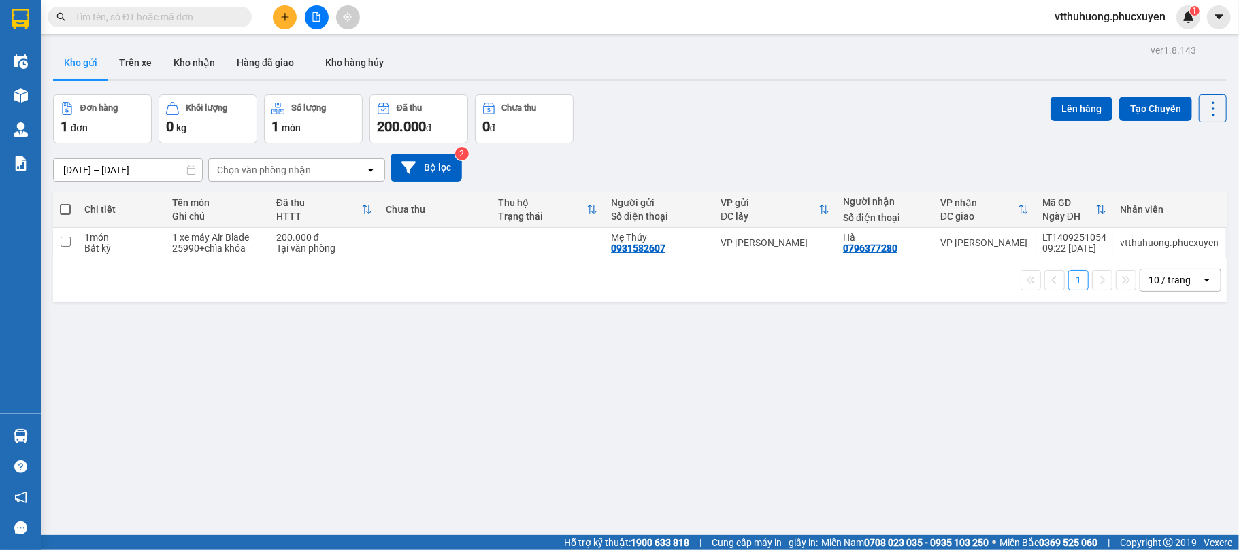
click at [307, 16] on button at bounding box center [317, 17] width 24 height 24
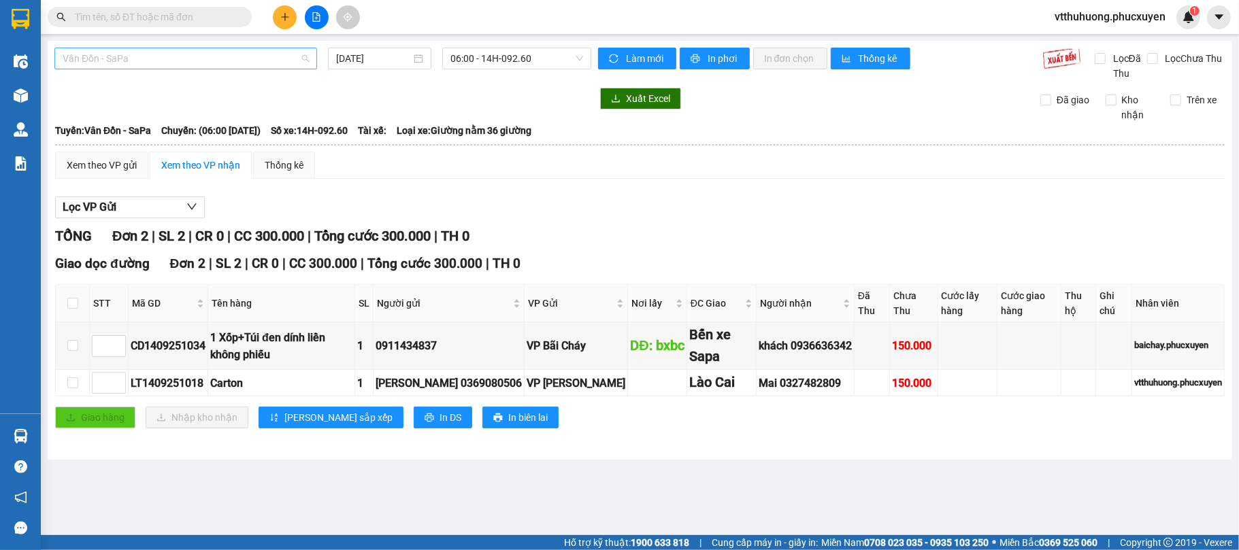
click at [233, 58] on span "Vân Đồn - SaPa" at bounding box center [186, 58] width 246 height 20
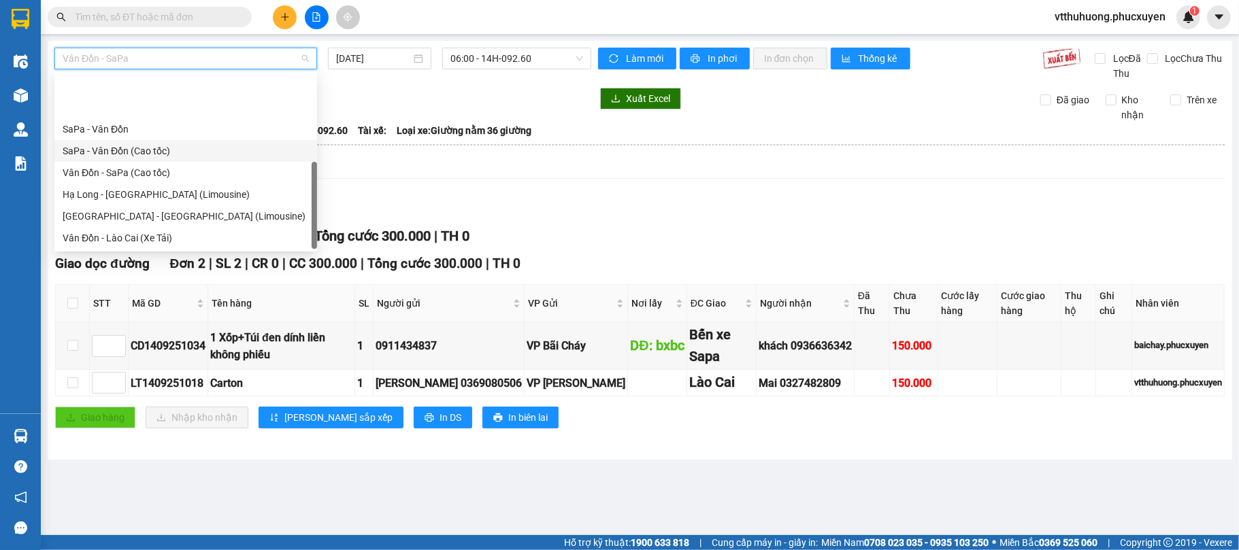
scroll to position [65, 0]
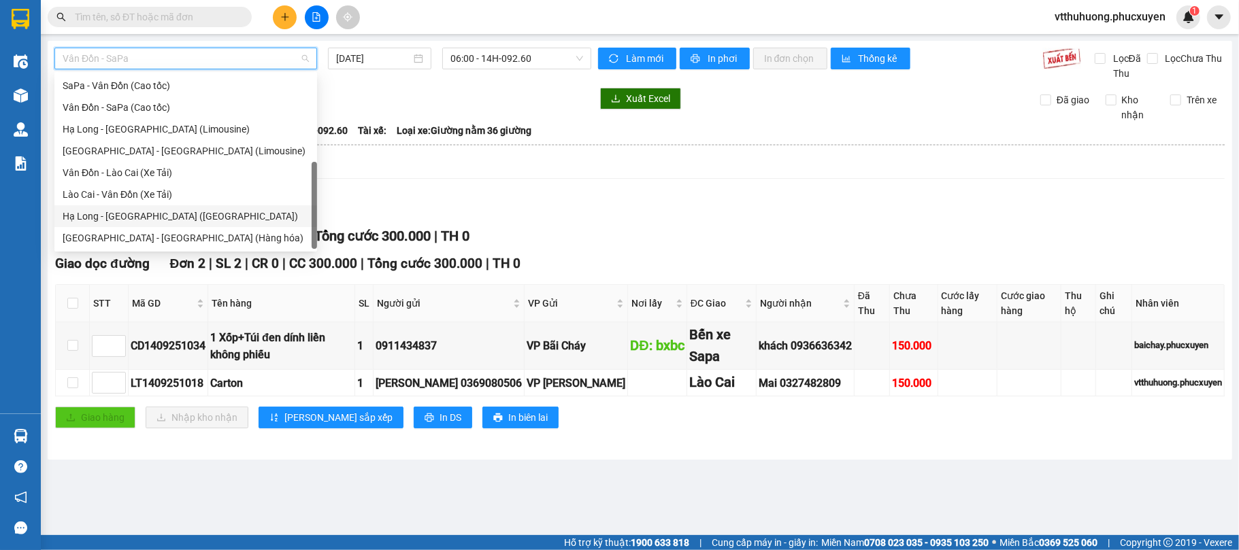
click at [173, 211] on div "Hạ Long - [GEOGRAPHIC_DATA] ([GEOGRAPHIC_DATA])" at bounding box center [186, 216] width 246 height 15
type input "[DATE]"
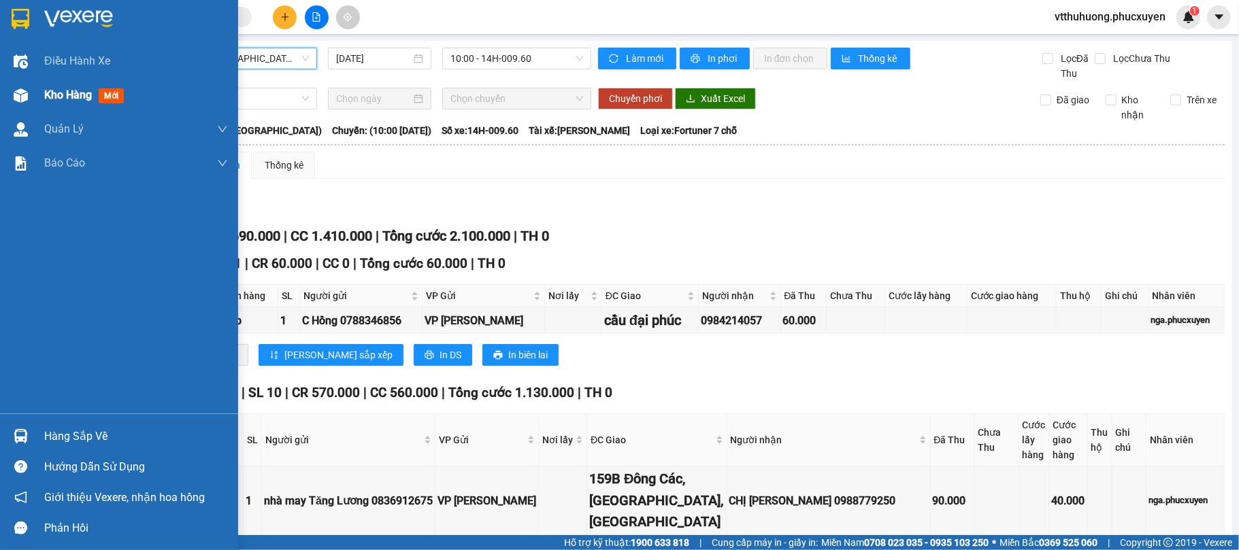
click at [53, 98] on span "Kho hàng" at bounding box center [68, 94] width 48 height 13
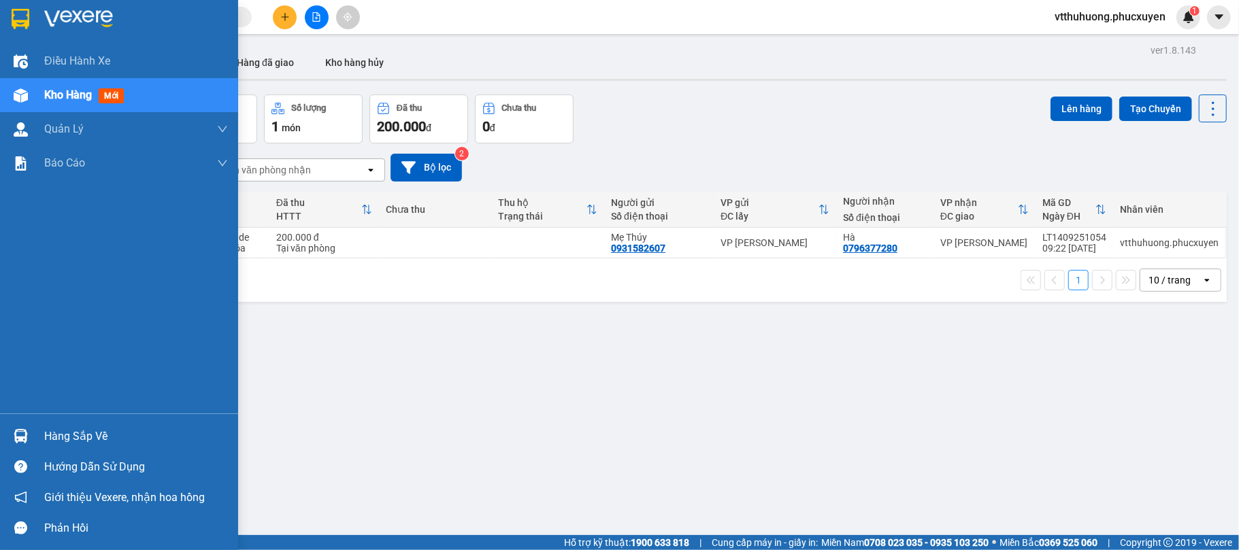
drag, startPoint x: 76, startPoint y: 431, endPoint x: 354, endPoint y: 473, distance: 280.7
click at [86, 431] on div "Hàng sắp về" at bounding box center [136, 436] width 184 height 20
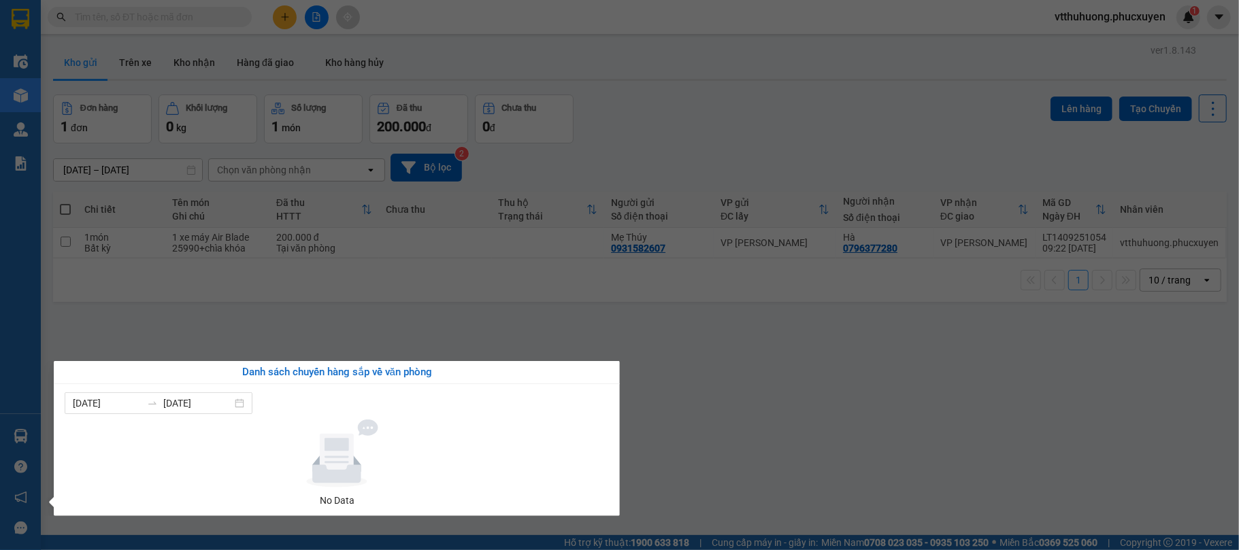
click at [752, 142] on section "Kết quả tìm kiếm ( 0 ) Bộ lọc No Data vtthuhuong.phucxuyen 1 Điều hành xe Kho h…" at bounding box center [619, 275] width 1239 height 550
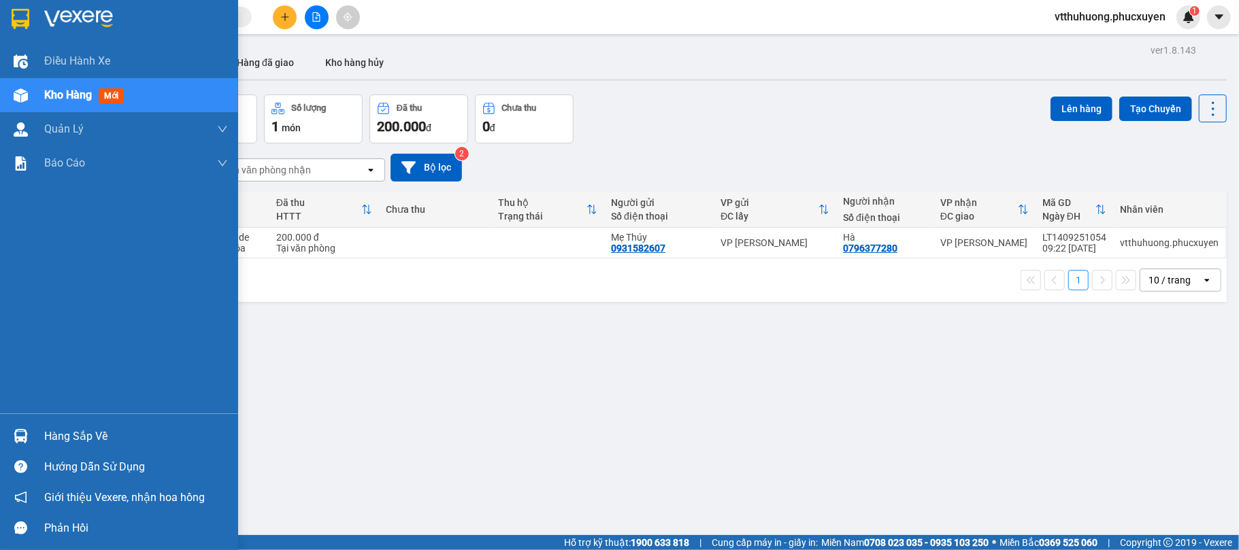
drag, startPoint x: 78, startPoint y: 450, endPoint x: 142, endPoint y: 427, distance: 68.6
click at [80, 448] on div "Hàng sắp về" at bounding box center [119, 436] width 238 height 31
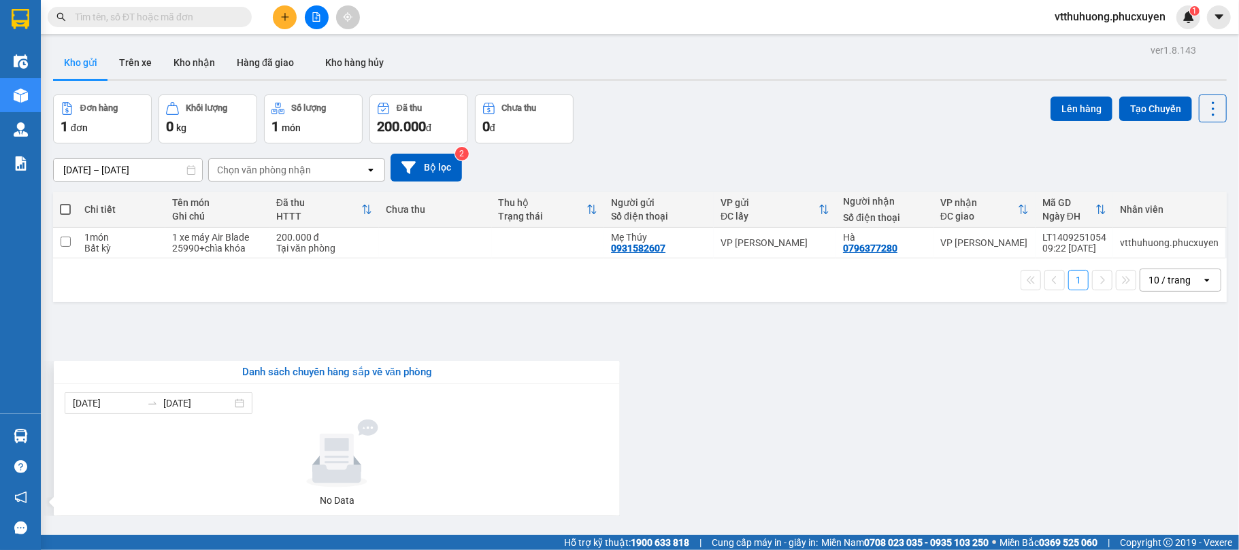
click at [669, 473] on section "Kết quả tìm kiếm ( 0 ) Bộ lọc No Data vtthuhuong.phucxuyen 1 Điều hành xe Kho h…" at bounding box center [619, 275] width 1239 height 550
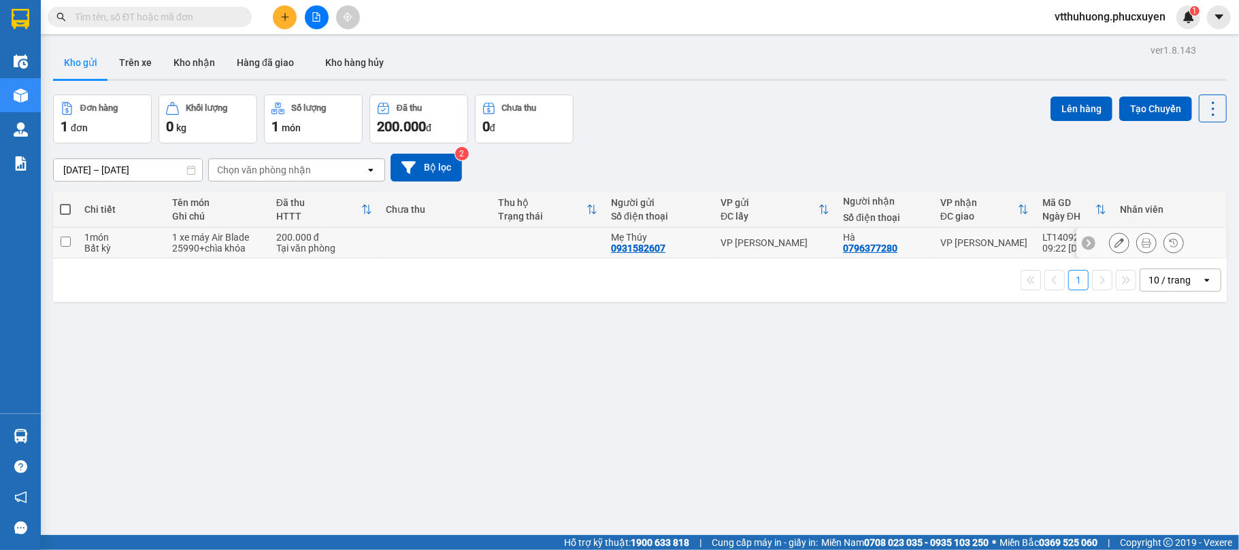
click at [452, 253] on td at bounding box center [435, 243] width 113 height 31
checkbox input "true"
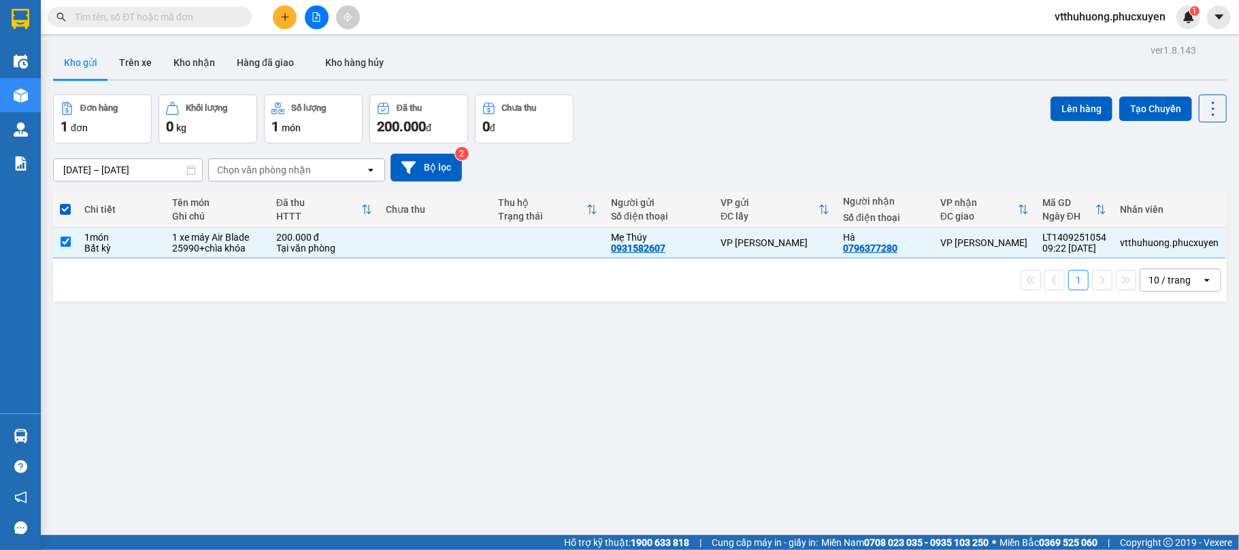
click at [1010, 360] on div "ver 1.8.143 Kho gửi Trên xe Kho nhận Hàng đã giao Kho hàng hủy Đơn hàng 1 đơn K…" at bounding box center [640, 316] width 1184 height 550
click at [1114, 241] on icon at bounding box center [1119, 243] width 10 height 10
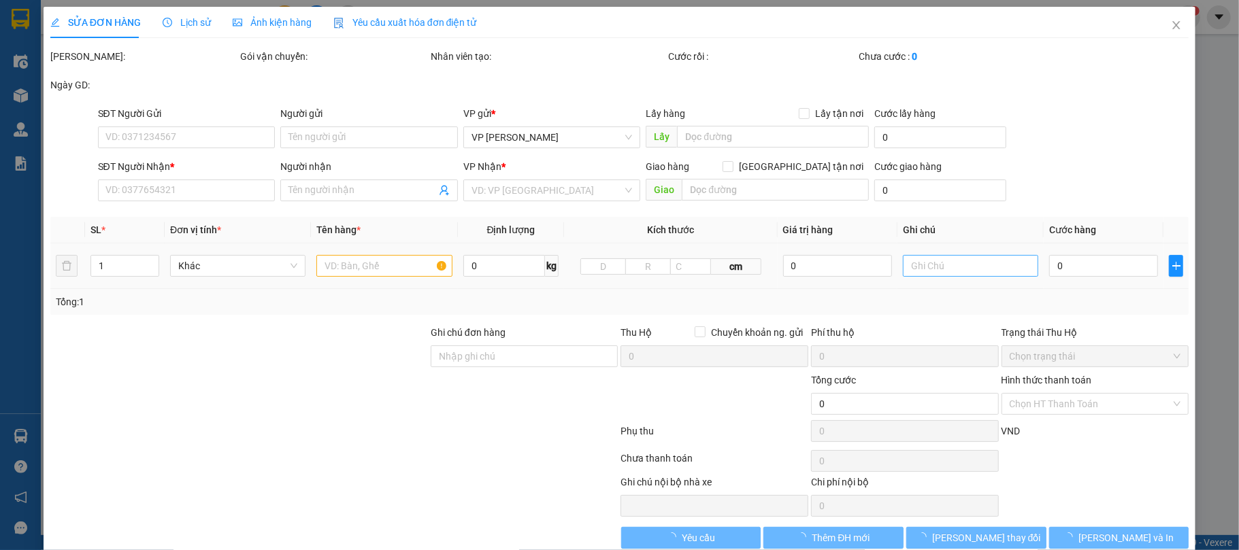
type input "0931582607"
type input "Mẹ Thúy"
type input "0796377280"
type input "Hà"
type input "200.000"
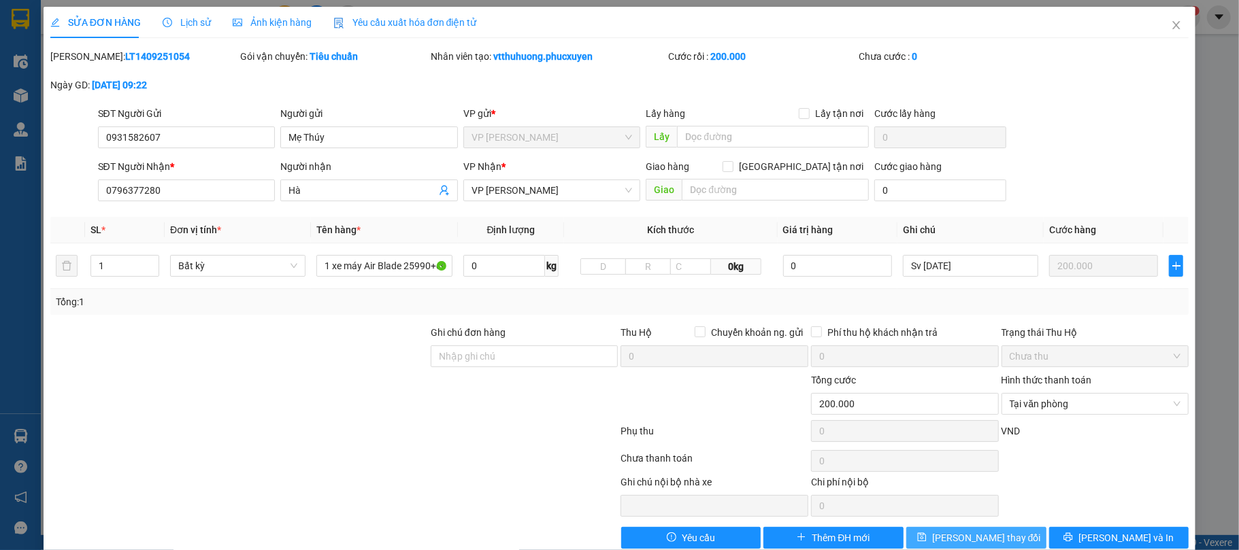
type input "Sv [DATE]"
click at [1000, 540] on button "[PERSON_NAME] thay đổi" at bounding box center [976, 538] width 140 height 22
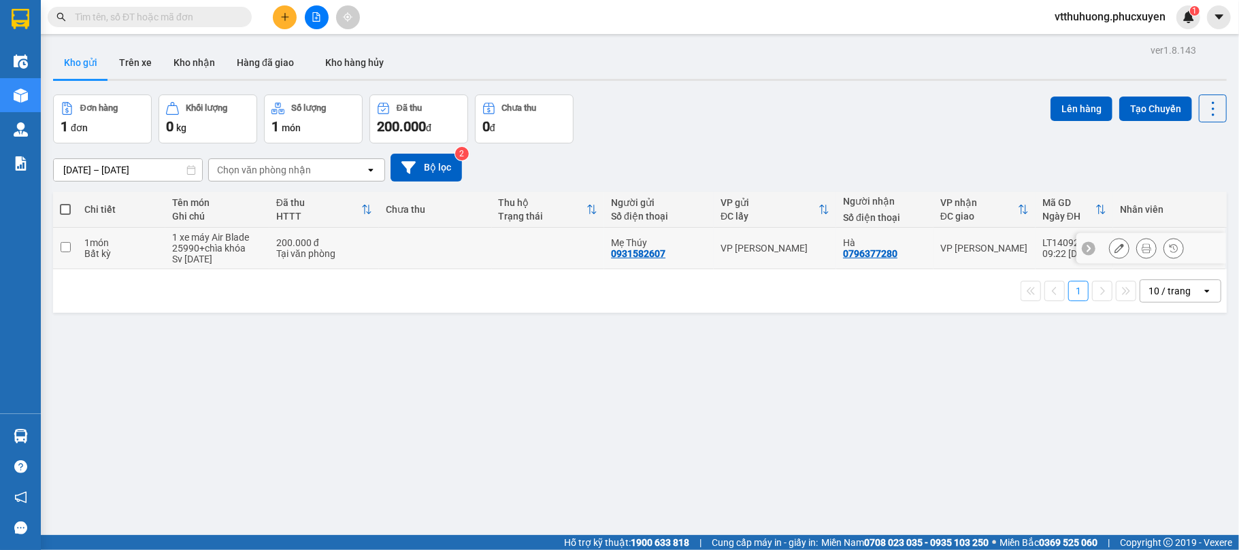
click at [520, 243] on td at bounding box center [548, 248] width 113 height 41
checkbox input "true"
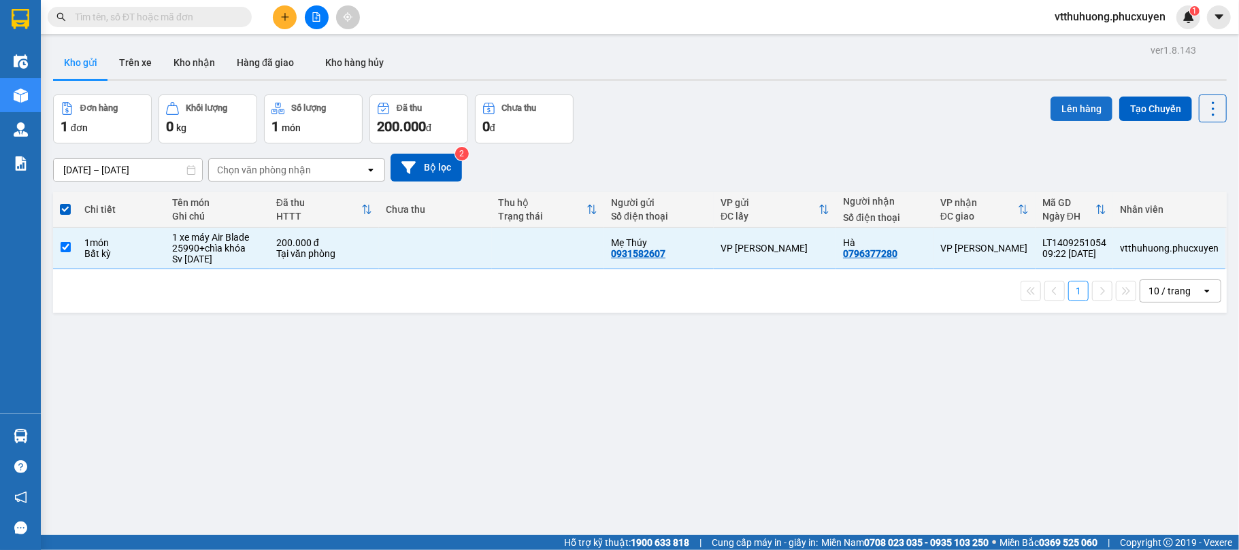
click at [1051, 103] on button "Lên hàng" at bounding box center [1081, 109] width 62 height 24
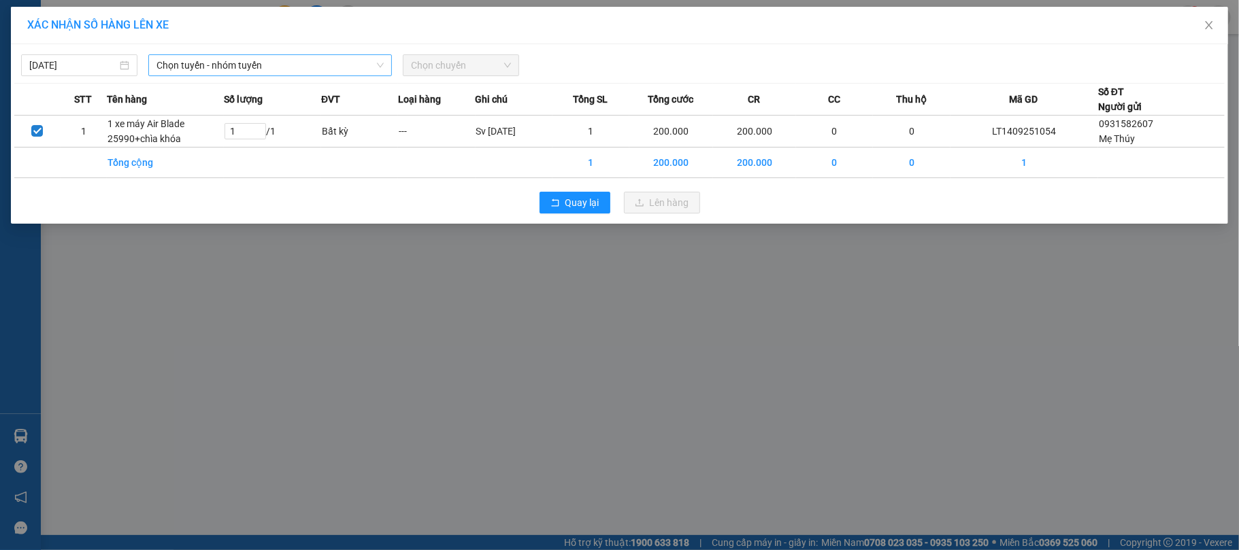
click at [310, 69] on span "Chọn tuyến - nhóm tuyến" at bounding box center [269, 65] width 227 height 20
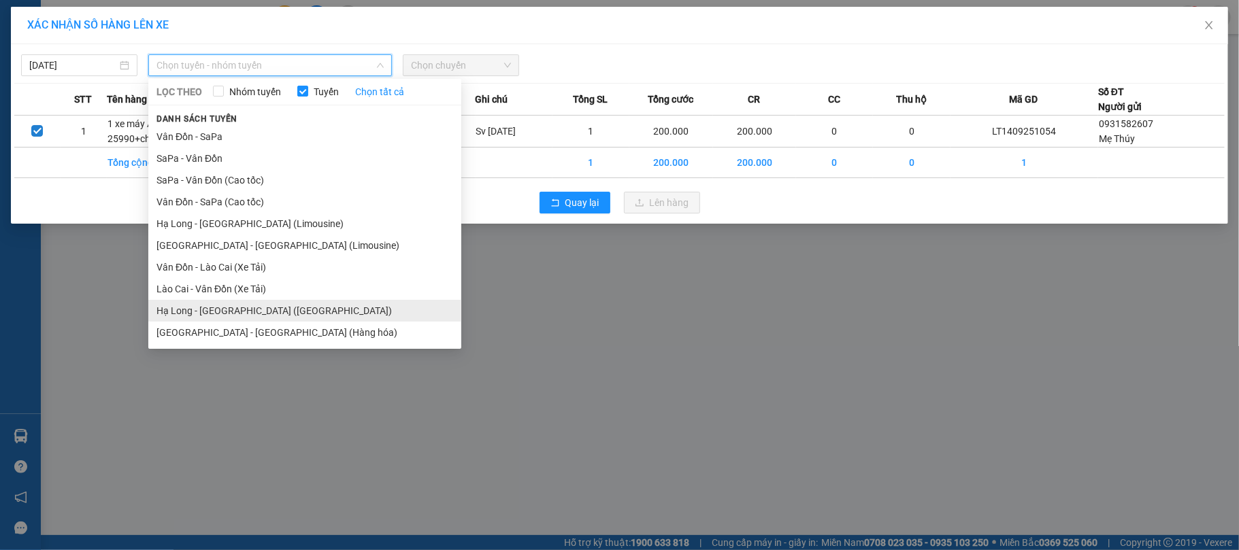
click at [275, 310] on li "Hạ Long - [GEOGRAPHIC_DATA] ([GEOGRAPHIC_DATA])" at bounding box center [304, 311] width 313 height 22
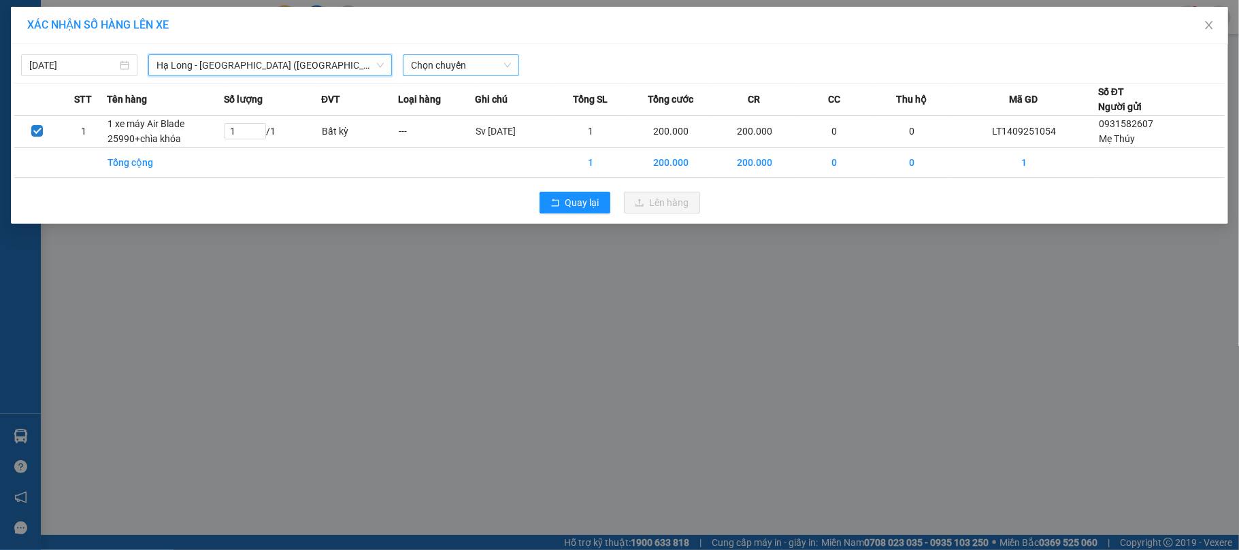
click at [480, 71] on span "Chọn chuyến" at bounding box center [461, 65] width 100 height 20
click at [468, 107] on div "10:00 - 14H-009.60" at bounding box center [464, 114] width 106 height 15
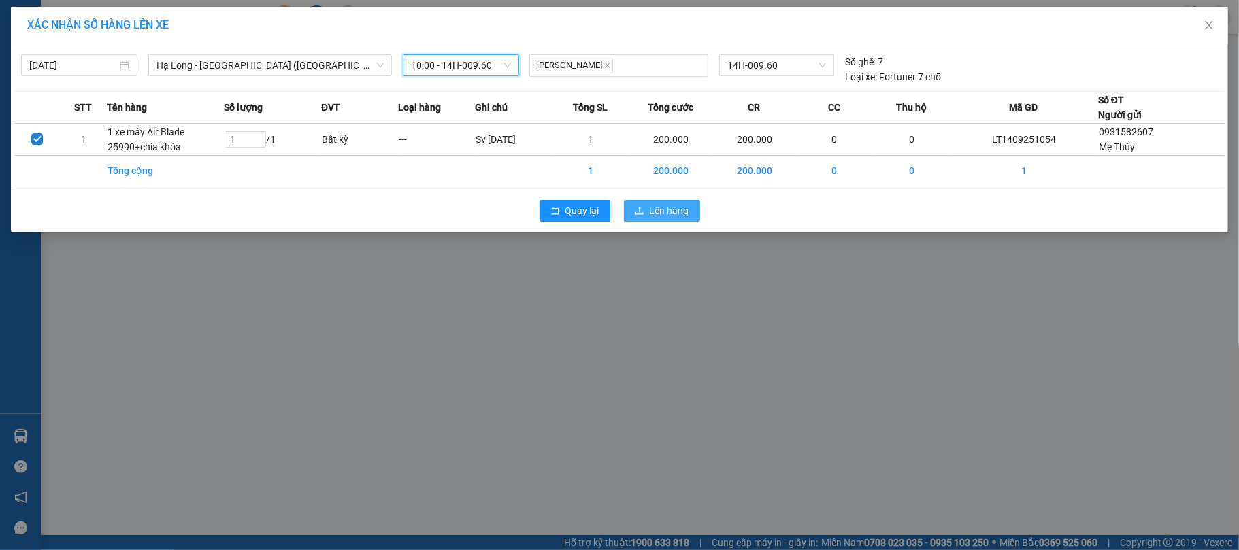
click at [661, 208] on span "Lên hàng" at bounding box center [669, 210] width 39 height 15
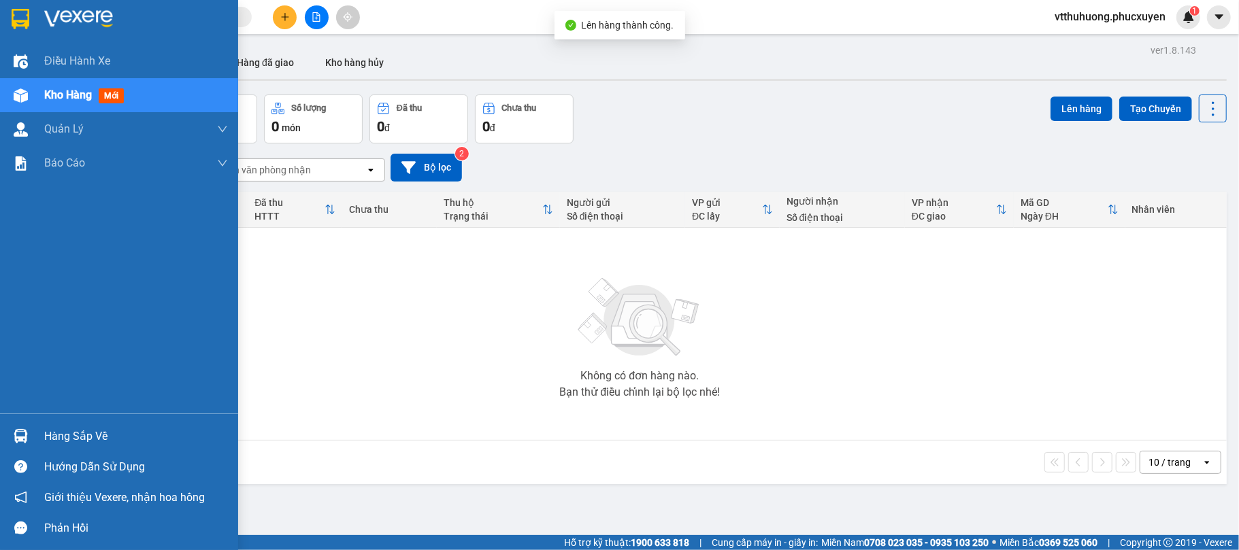
drag, startPoint x: 73, startPoint y: 446, endPoint x: 183, endPoint y: 435, distance: 110.0
click at [77, 446] on div "Hàng sắp về" at bounding box center [136, 436] width 184 height 20
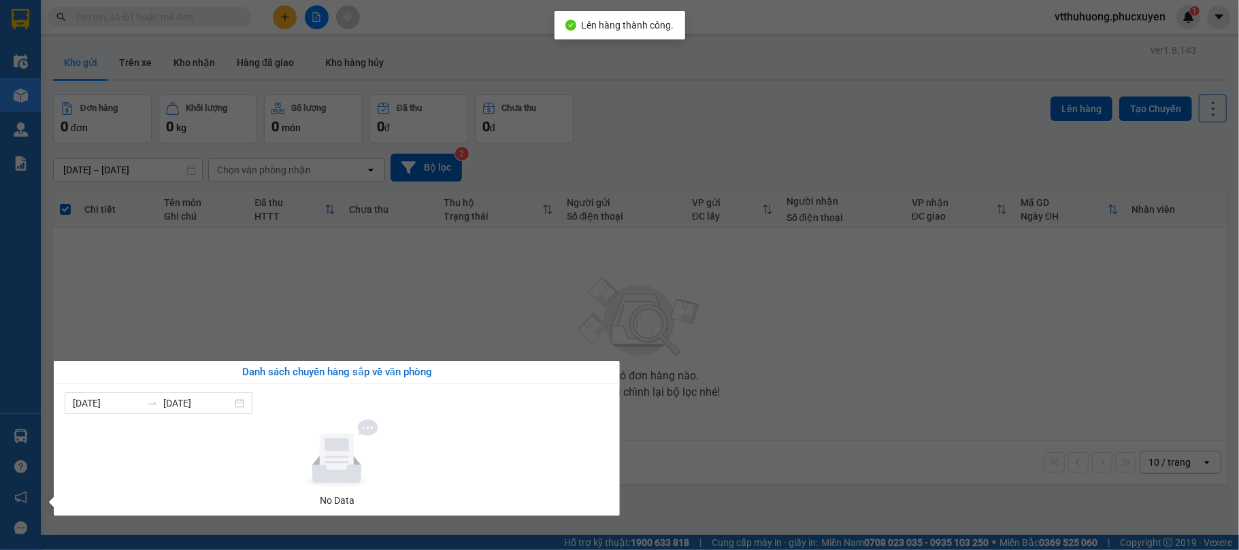
click at [667, 477] on section "Kết quả tìm kiếm ( 0 ) Bộ lọc No Data vtthuhuong.phucxuyen 1 Điều hành xe Kho h…" at bounding box center [619, 275] width 1239 height 550
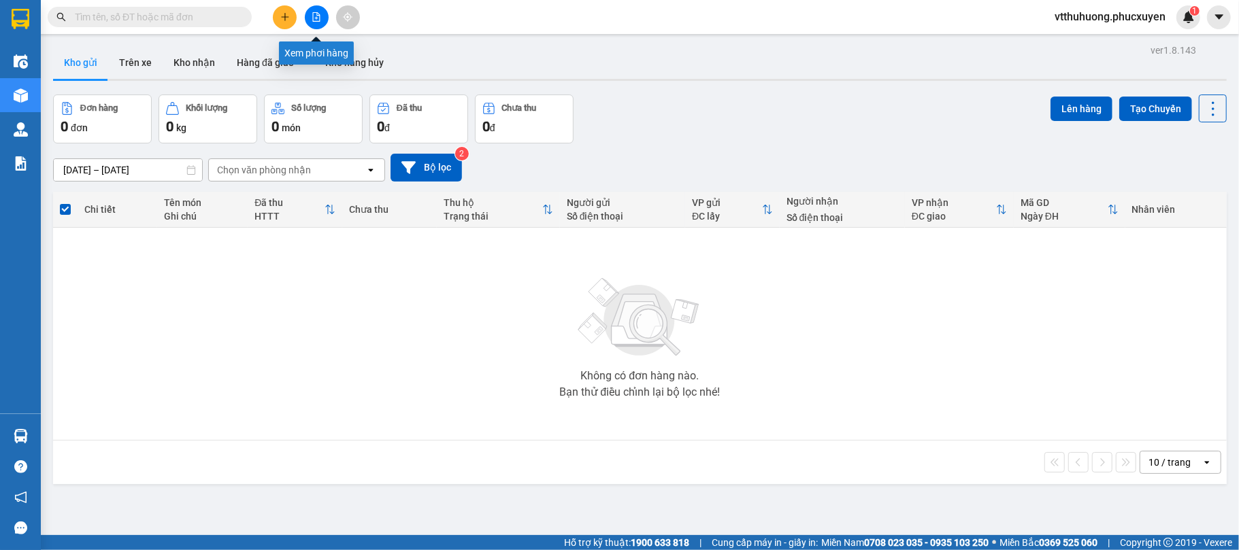
click at [316, 11] on button at bounding box center [317, 17] width 24 height 24
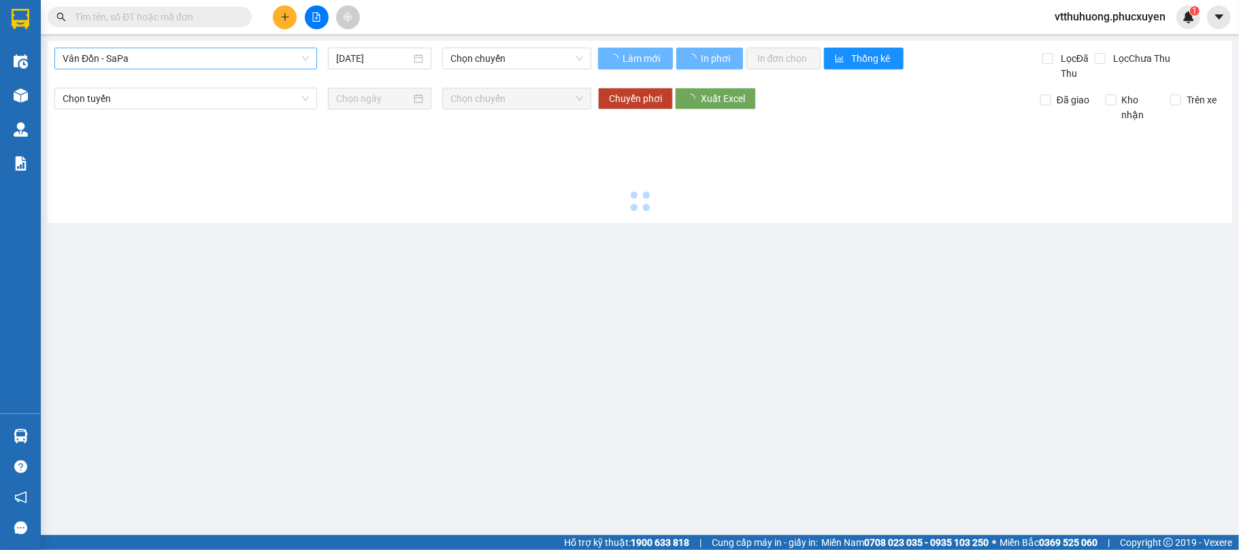
click at [177, 63] on span "Vân Đồn - SaPa" at bounding box center [186, 58] width 246 height 20
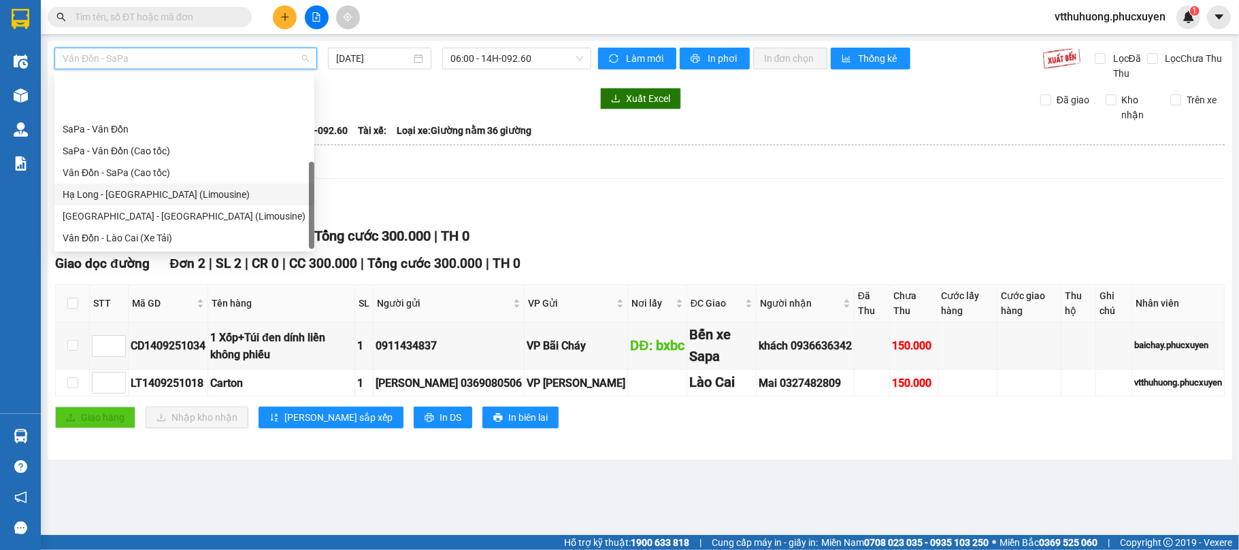
scroll to position [65, 0]
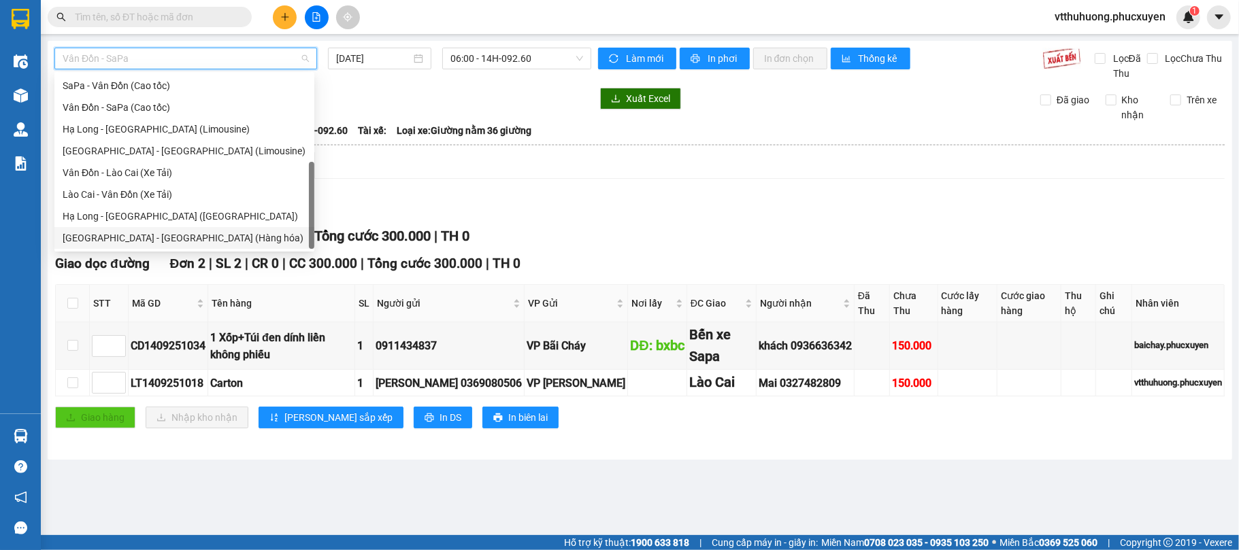
click at [183, 237] on div "[GEOGRAPHIC_DATA] - [GEOGRAPHIC_DATA] (Hàng hóa)" at bounding box center [184, 238] width 243 height 15
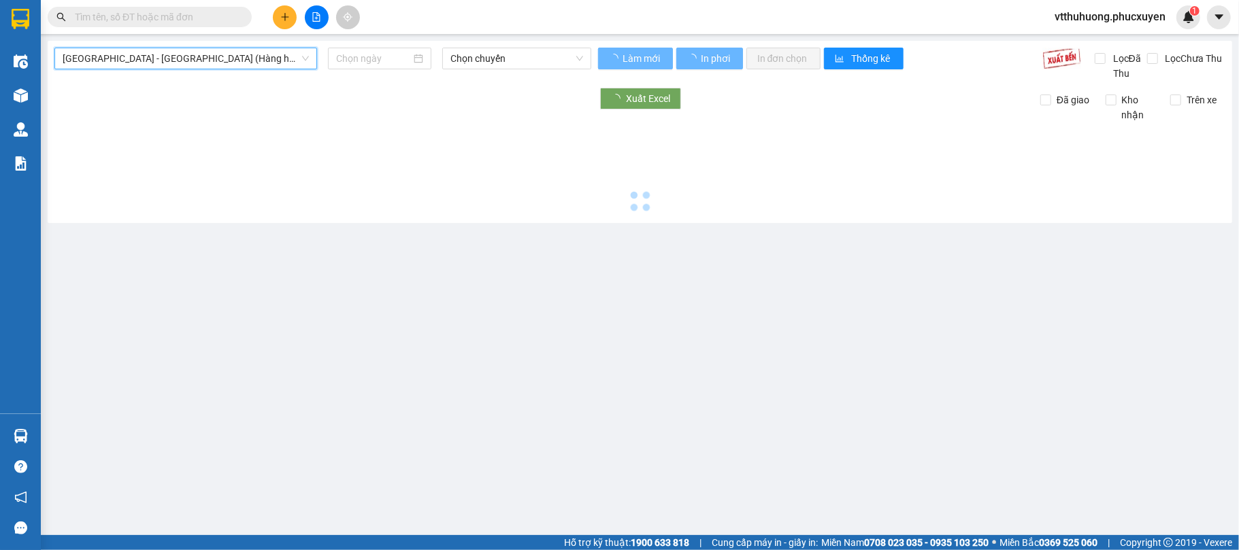
type input "[DATE]"
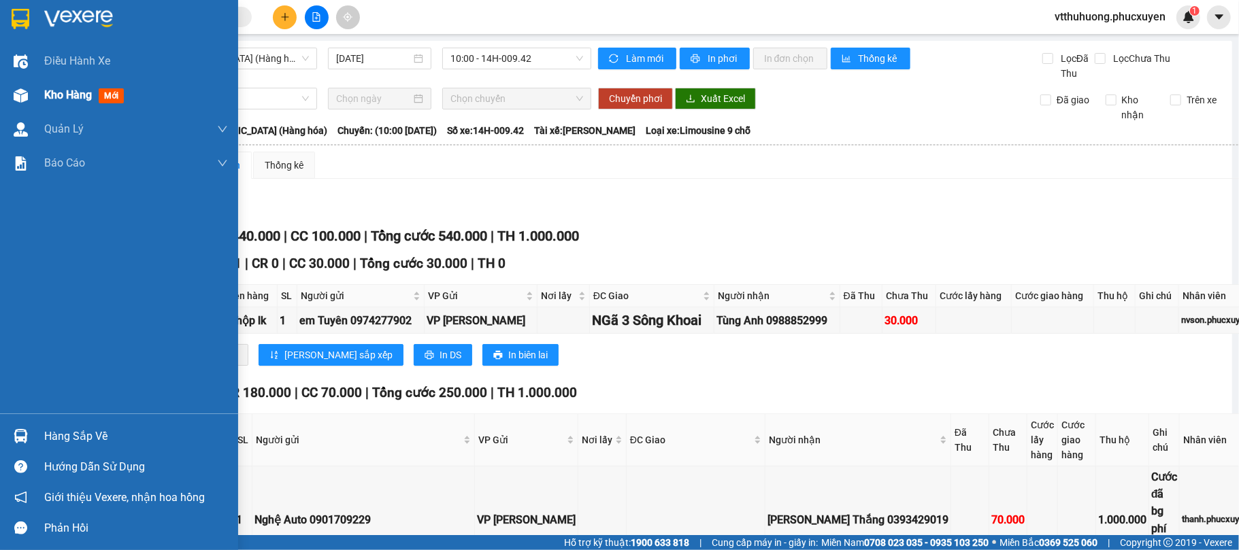
click at [65, 88] on span "Kho hàng" at bounding box center [68, 94] width 48 height 13
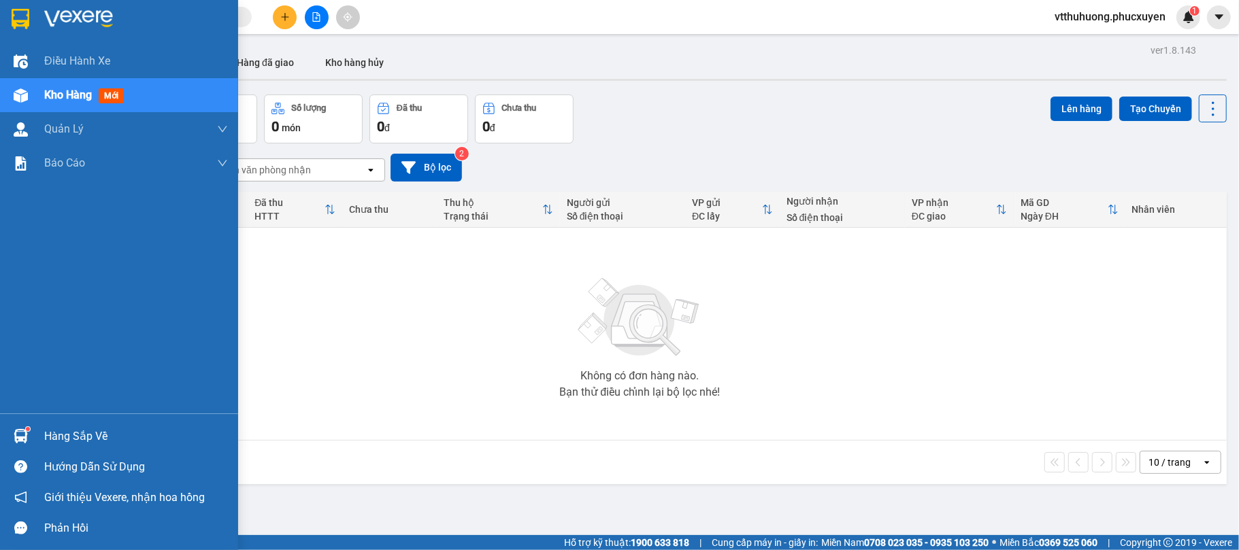
click at [86, 445] on div "Hàng sắp về" at bounding box center [136, 436] width 184 height 20
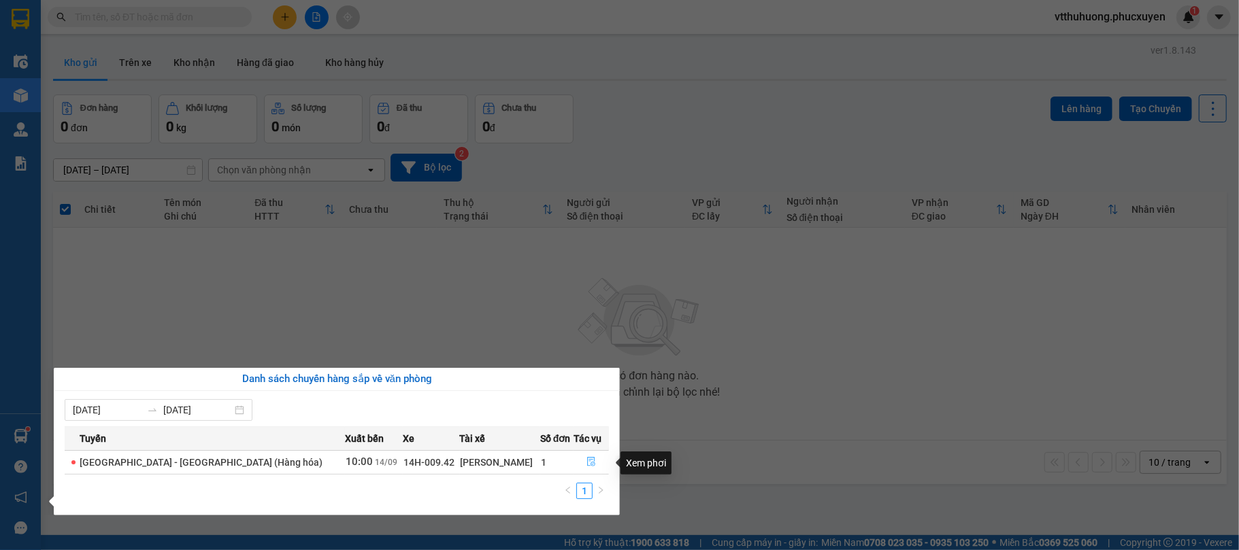
click at [588, 458] on icon "file-done" at bounding box center [591, 463] width 8 height 10
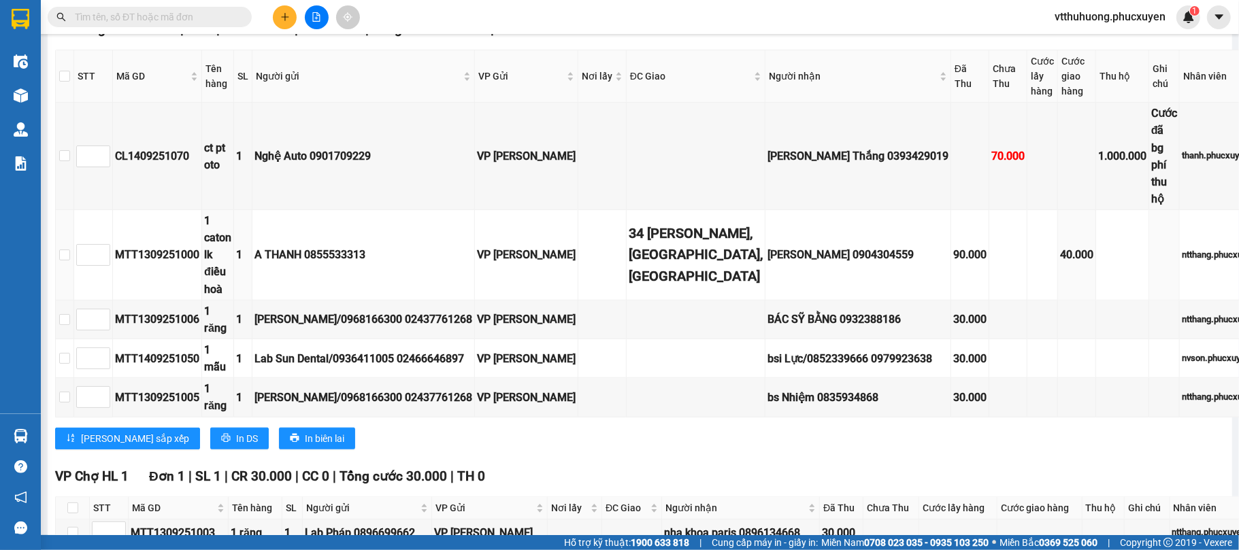
scroll to position [122, 0]
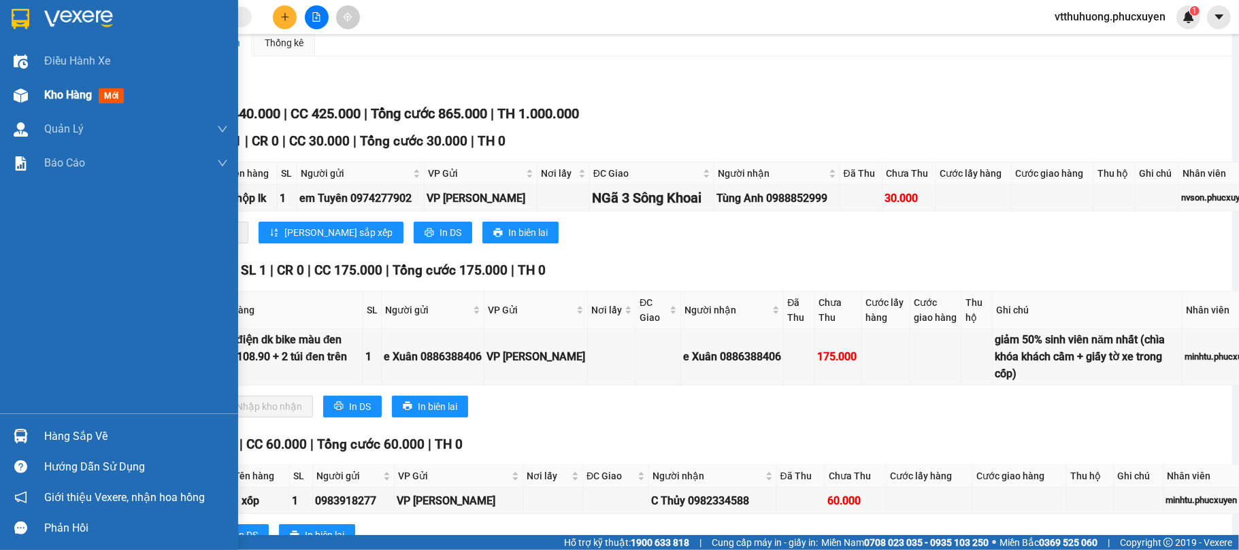
click at [71, 91] on span "Kho hàng" at bounding box center [68, 94] width 48 height 13
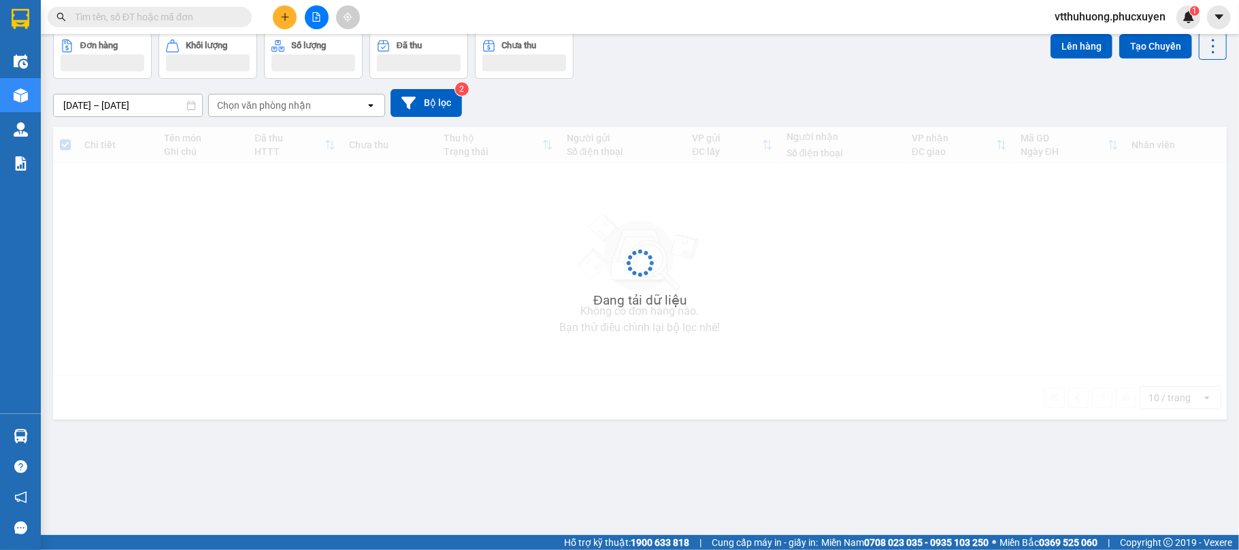
scroll to position [63, 0]
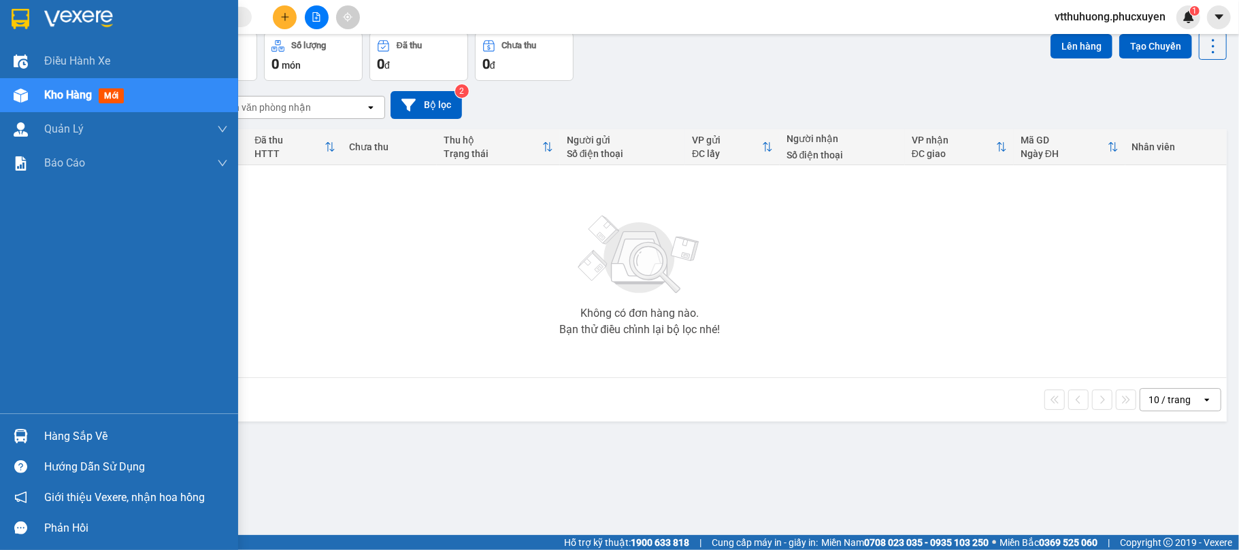
click at [93, 426] on div "Hàng sắp về" at bounding box center [136, 436] width 184 height 20
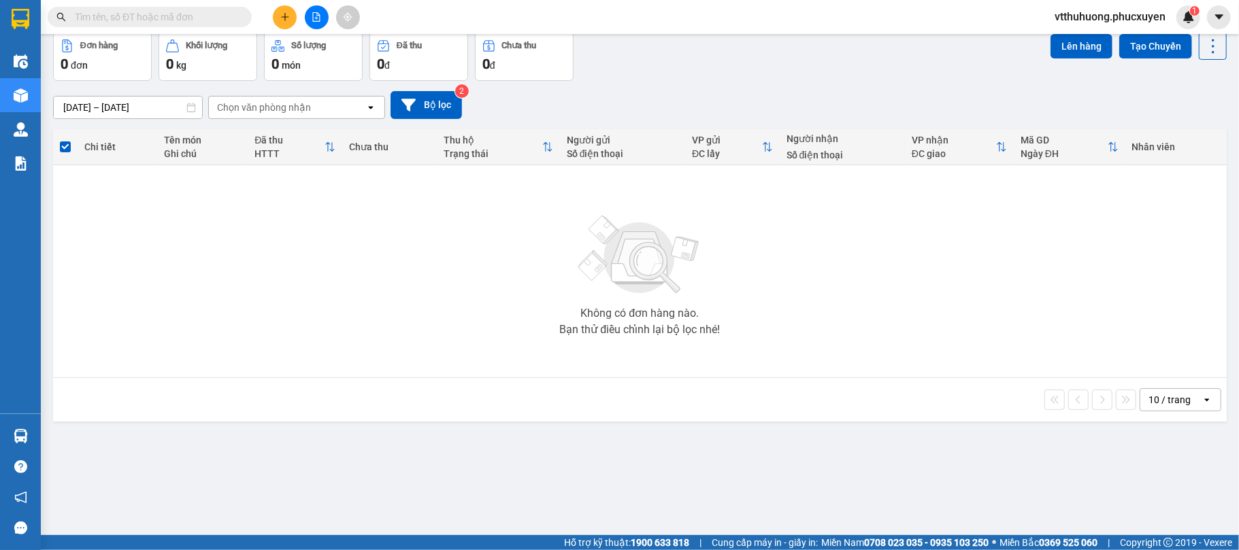
click at [725, 482] on section "Kết quả tìm kiếm ( 0 ) Bộ lọc No Data vtthuhuong.phucxuyen 1 Điều hành xe Kho h…" at bounding box center [619, 275] width 1239 height 550
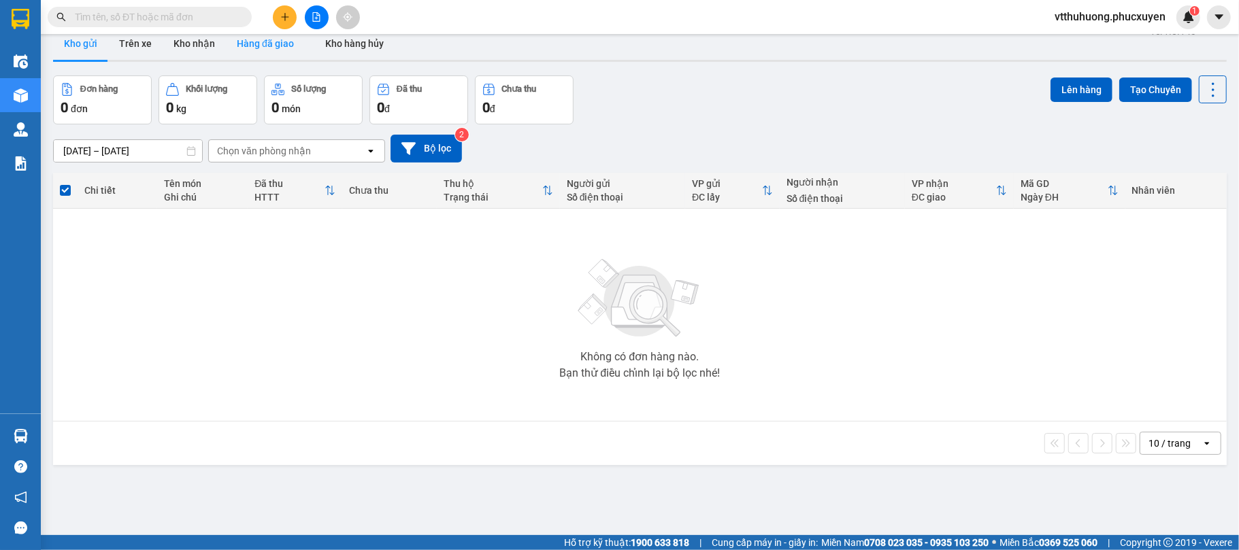
scroll to position [0, 0]
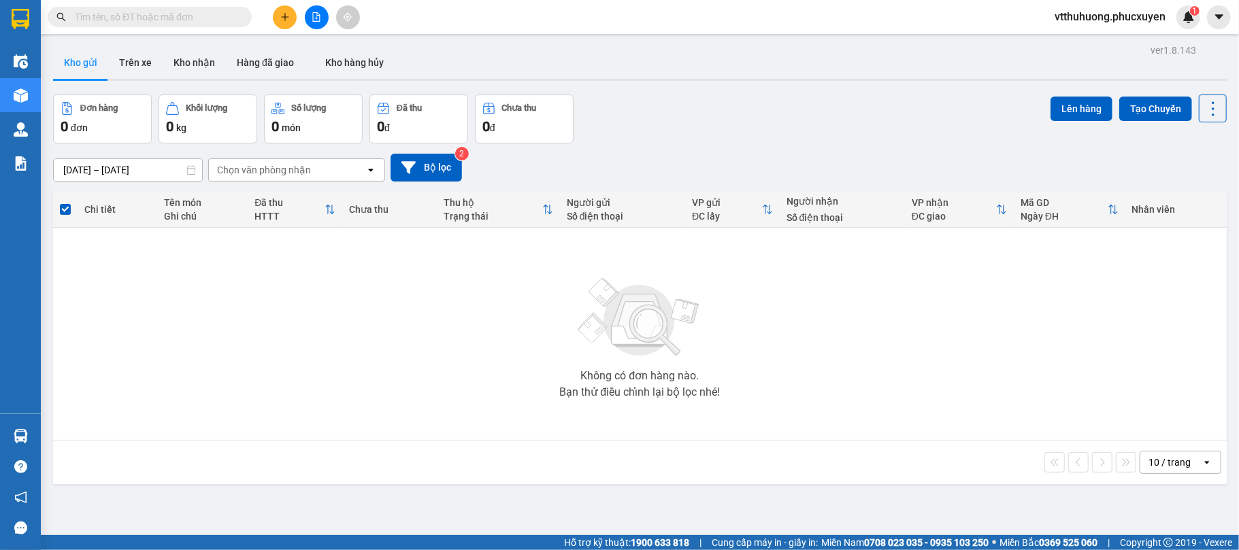
click at [316, 19] on icon "file-add" at bounding box center [316, 17] width 7 height 10
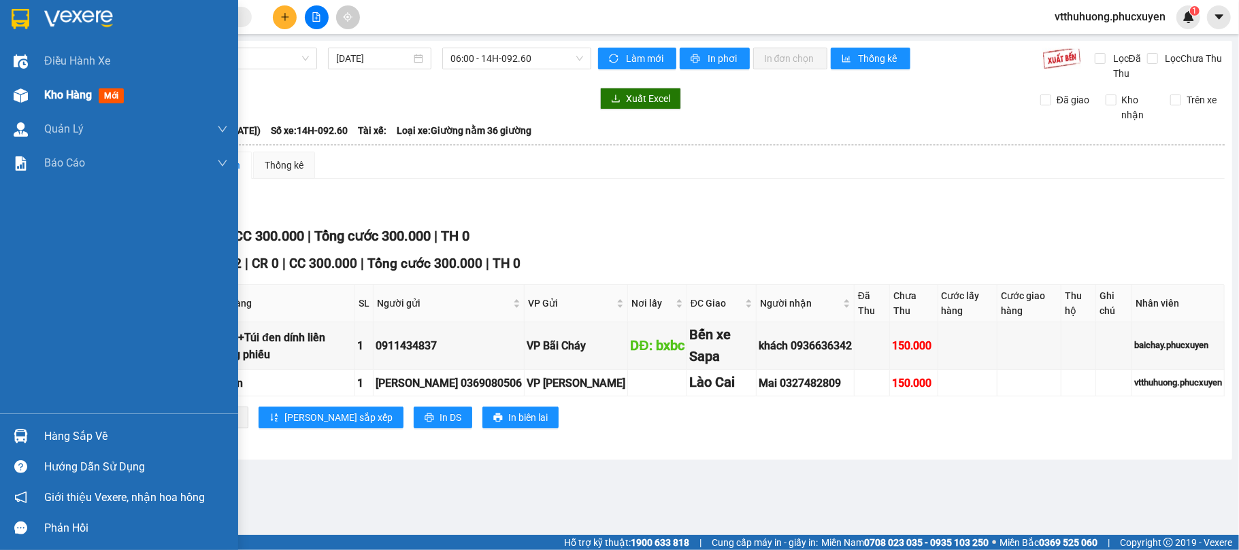
click at [69, 91] on span "Kho hàng" at bounding box center [68, 94] width 48 height 13
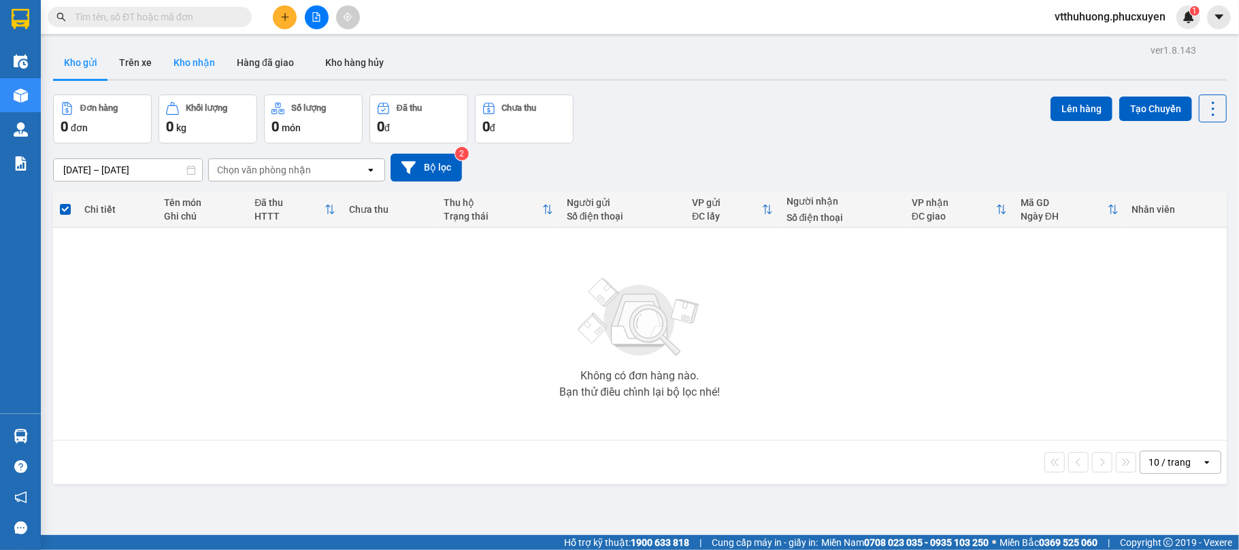
click at [200, 52] on button "Kho nhận" at bounding box center [194, 62] width 63 height 33
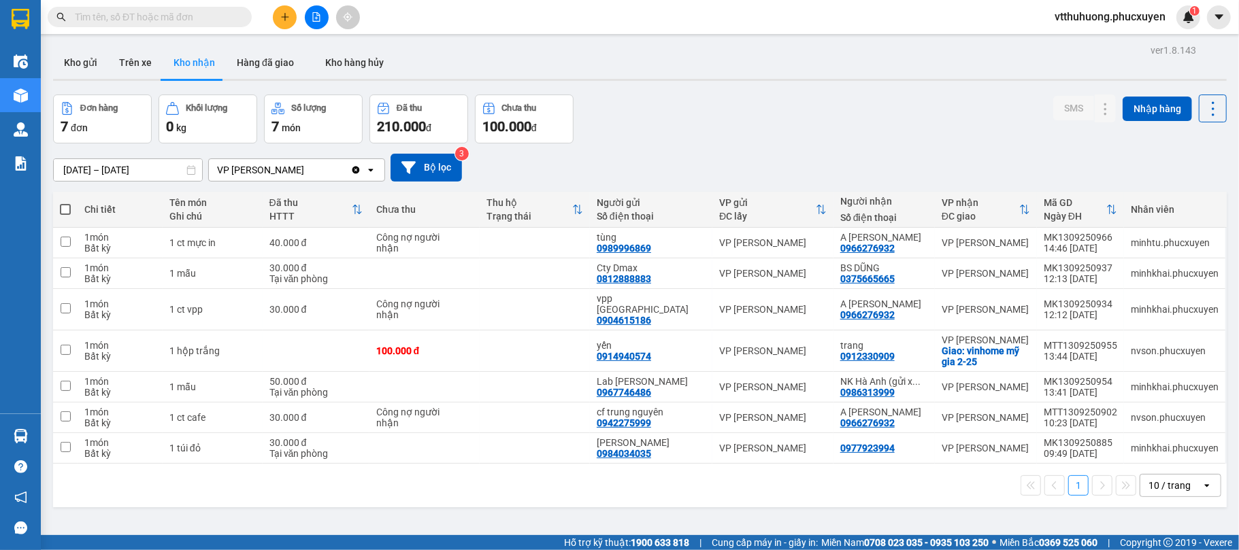
click at [86, 54] on button "Kho gửi" at bounding box center [80, 62] width 55 height 33
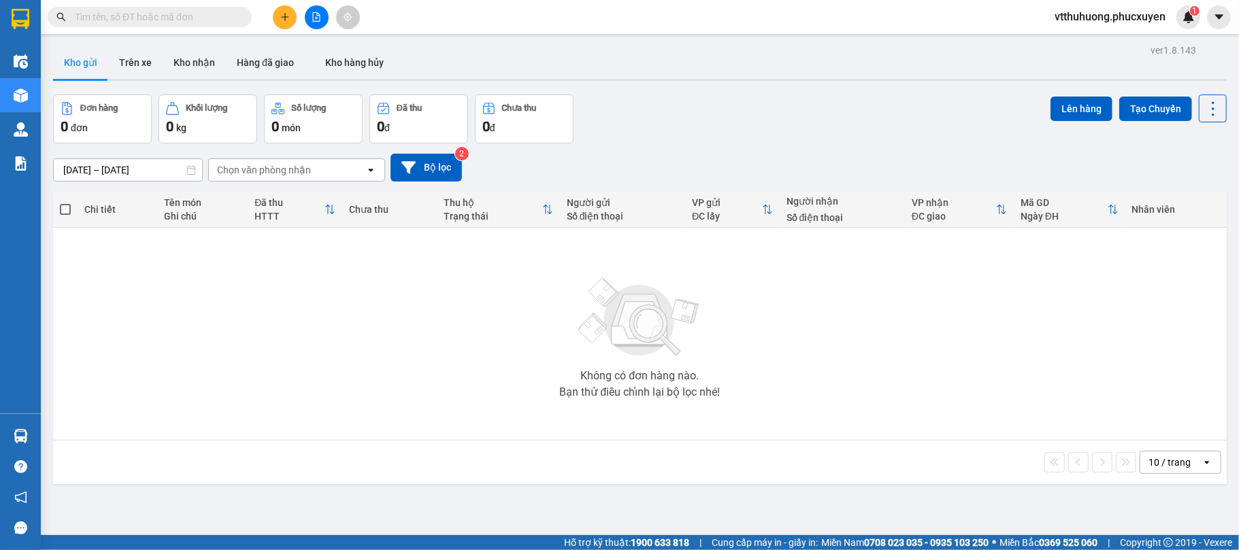
click at [203, 64] on button "Kho nhận" at bounding box center [194, 62] width 63 height 33
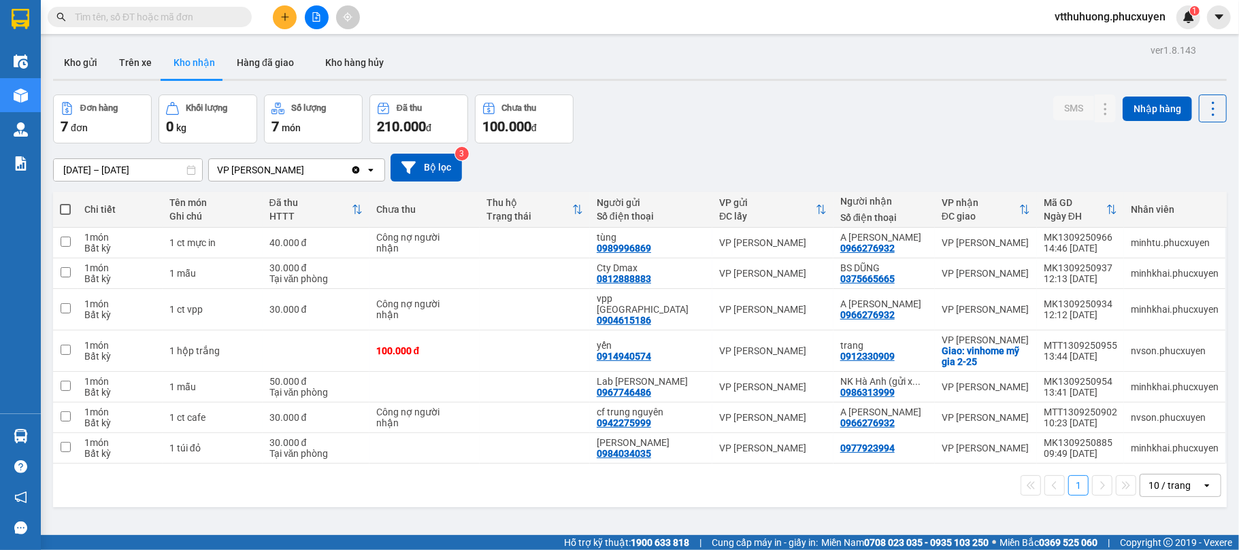
drag, startPoint x: 72, startPoint y: 58, endPoint x: 573, endPoint y: 58, distance: 500.6
click at [73, 58] on button "Kho gửi" at bounding box center [80, 62] width 55 height 33
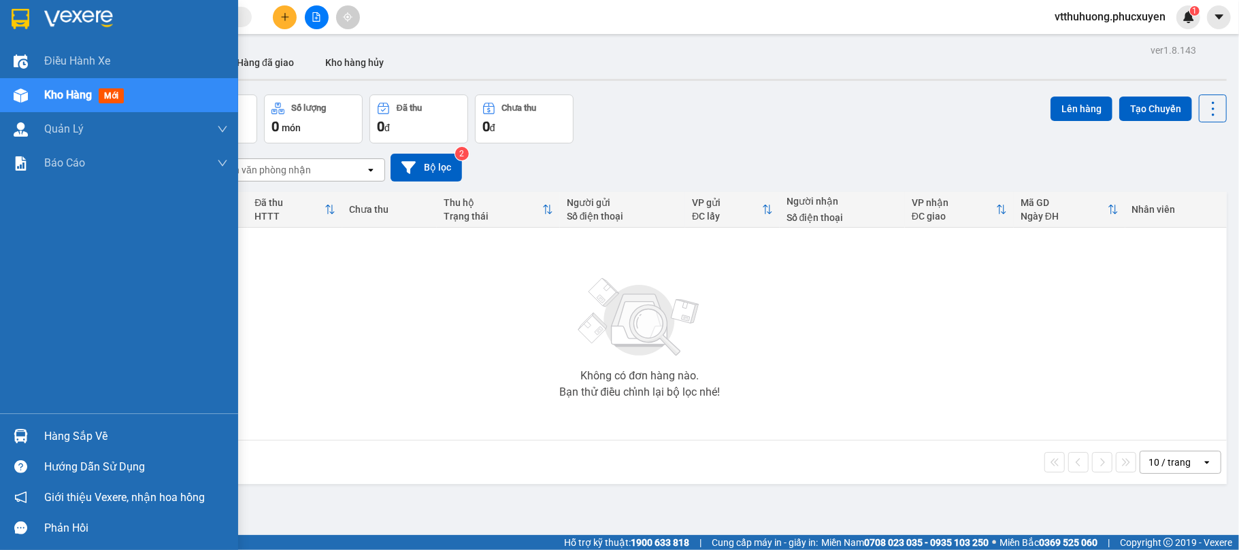
drag, startPoint x: 77, startPoint y: 433, endPoint x: 554, endPoint y: 425, distance: 476.9
click at [78, 433] on div "Hàng sắp về" at bounding box center [136, 436] width 184 height 20
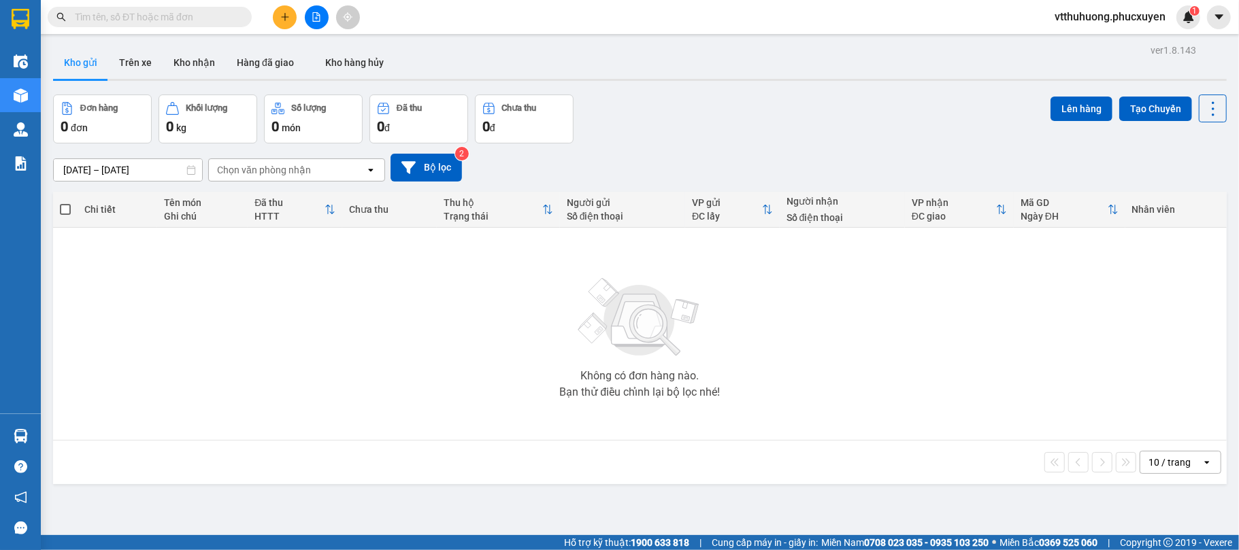
drag, startPoint x: 740, startPoint y: 491, endPoint x: 463, endPoint y: 273, distance: 352.7
click at [735, 493] on section "Kết quả tìm kiếm ( 0 ) Bộ lọc No Data vtthuhuong.phucxuyen 1 Điều hành xe Kho h…" at bounding box center [619, 275] width 1239 height 550
click at [197, 63] on button "Kho nhận" at bounding box center [194, 62] width 63 height 33
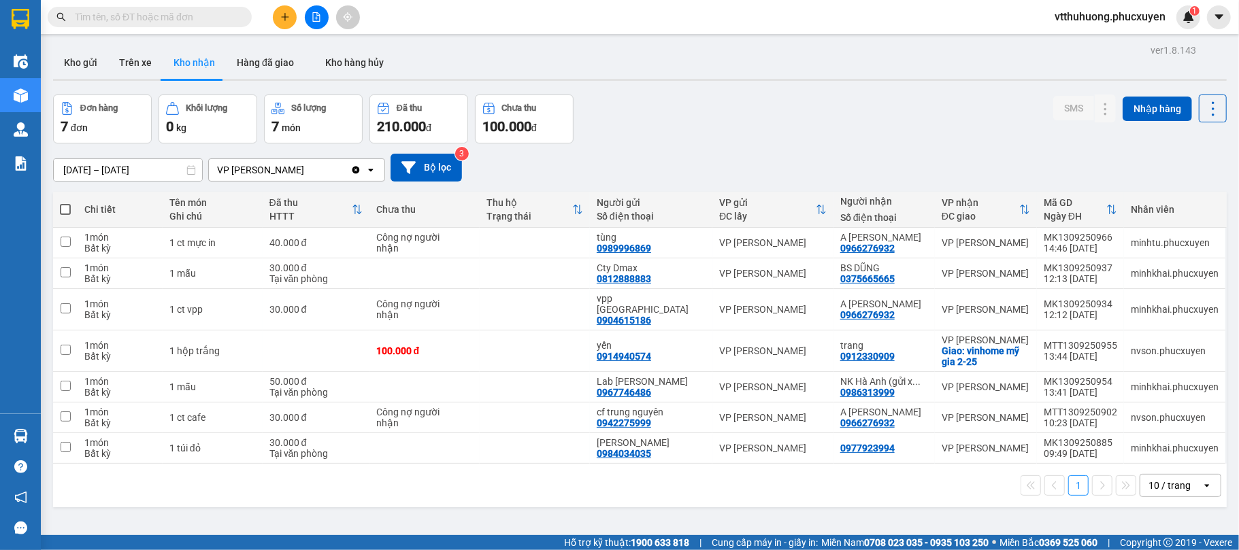
drag, startPoint x: 90, startPoint y: 63, endPoint x: 243, endPoint y: 3, distance: 165.0
click at [90, 61] on button "Kho gửi" at bounding box center [80, 62] width 55 height 33
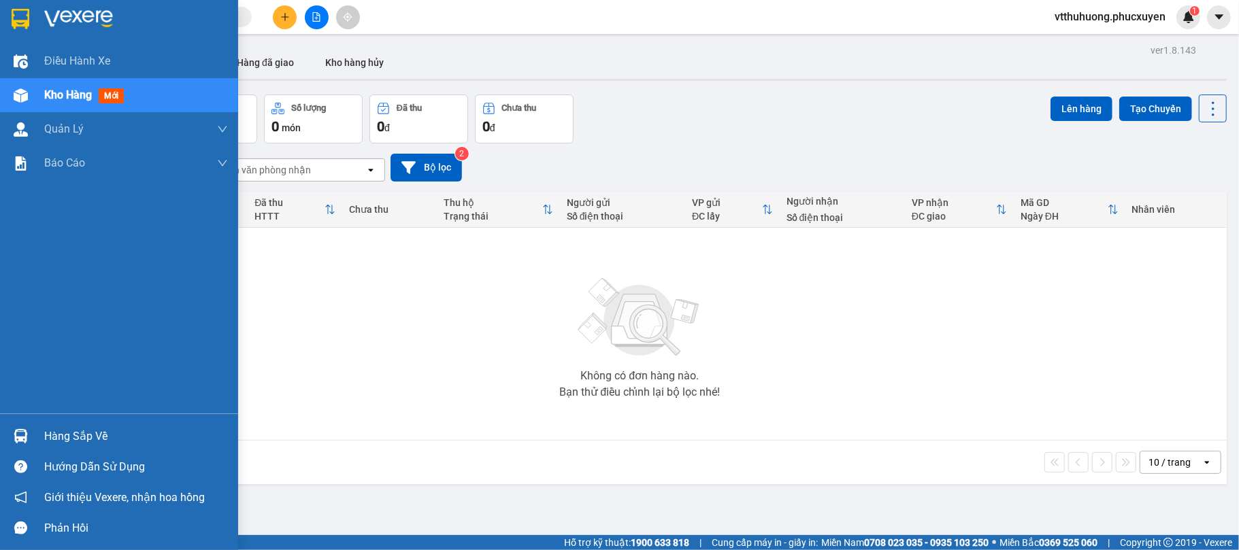
drag, startPoint x: 69, startPoint y: 433, endPoint x: 115, endPoint y: 433, distance: 45.6
click at [72, 433] on div "Hàng sắp về" at bounding box center [136, 436] width 184 height 20
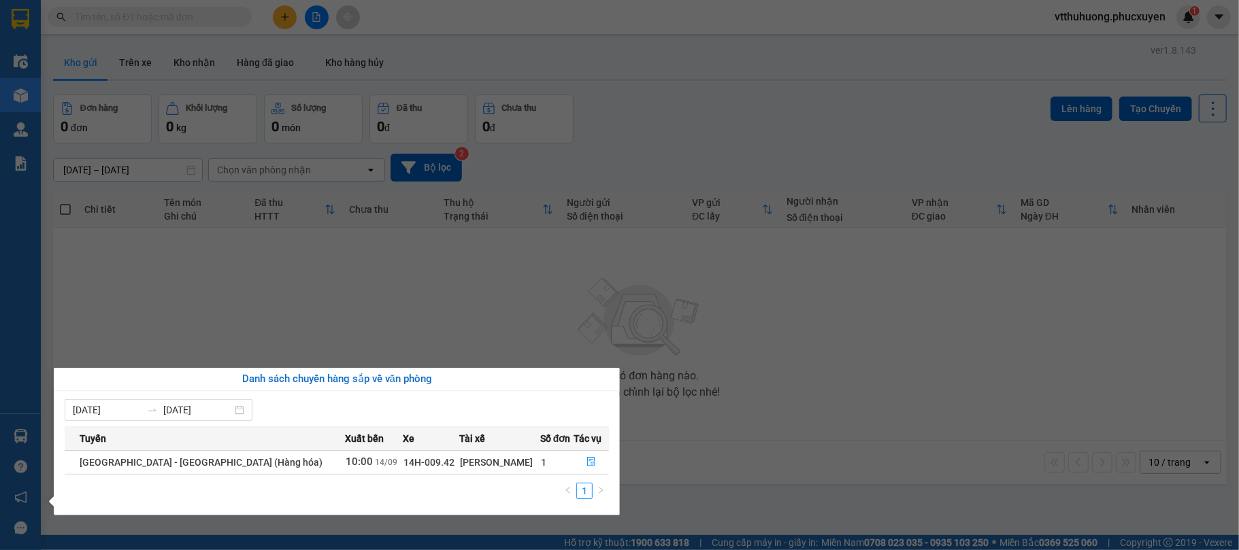
click at [672, 499] on section "Kết quả tìm kiếm ( 0 ) Bộ lọc No Data vtthuhuong.phucxuyen 1 Điều hành xe Kho h…" at bounding box center [619, 275] width 1239 height 550
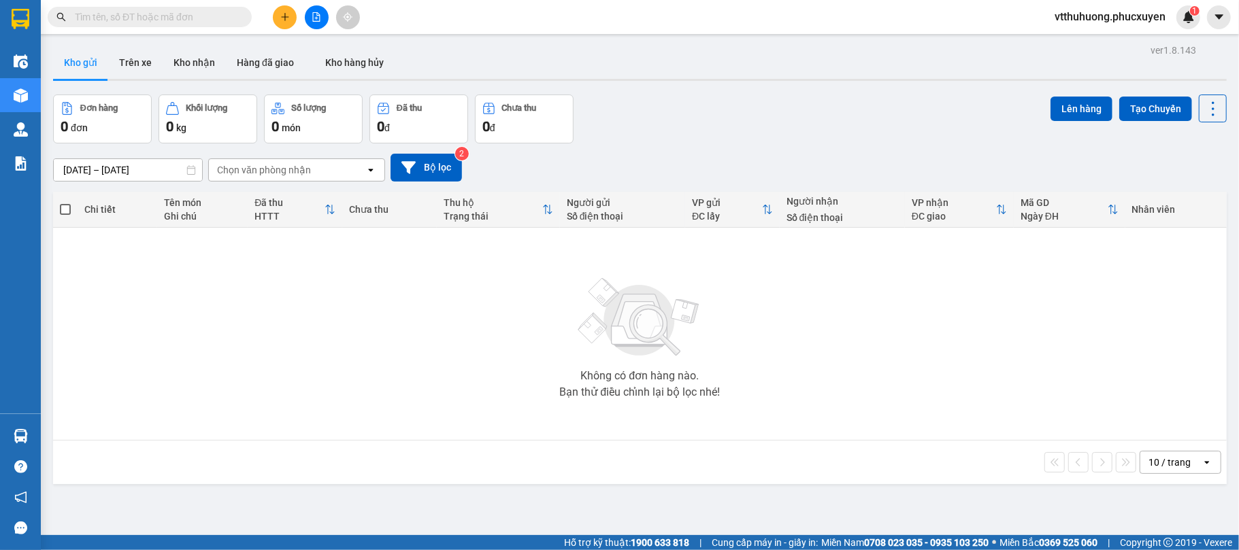
click at [771, 129] on div "Đơn hàng 0 đơn Khối lượng 0 kg Số lượng 0 món Đã thu 0 đ Chưa thu 0 đ Lên hàng …" at bounding box center [639, 119] width 1173 height 49
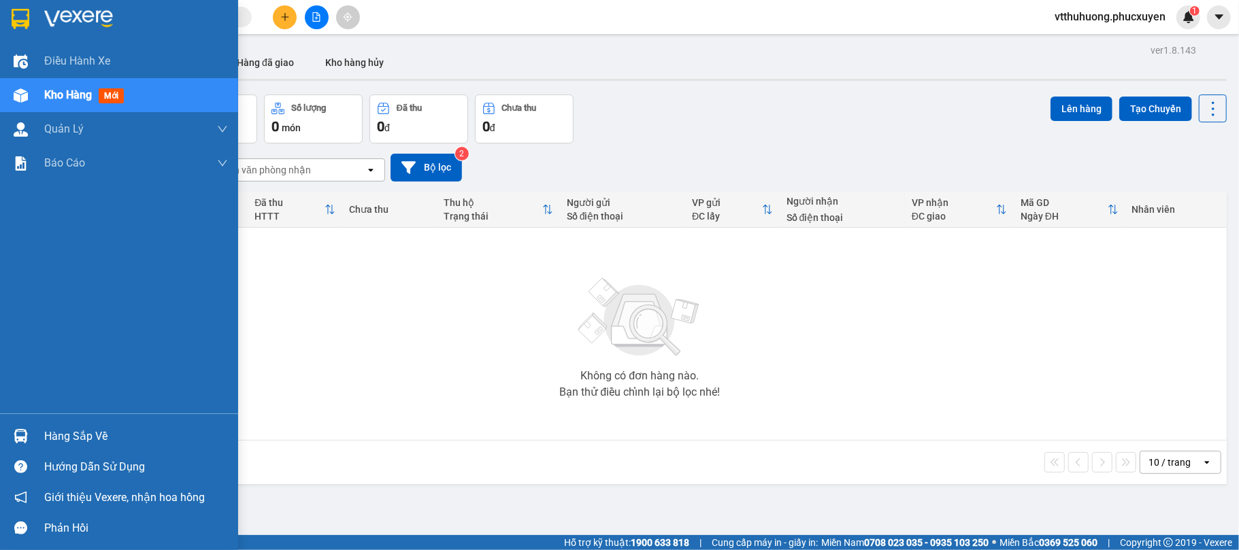
drag, startPoint x: 94, startPoint y: 427, endPoint x: 213, endPoint y: 446, distance: 120.5
click at [95, 428] on div "Hàng sắp về" at bounding box center [136, 436] width 184 height 20
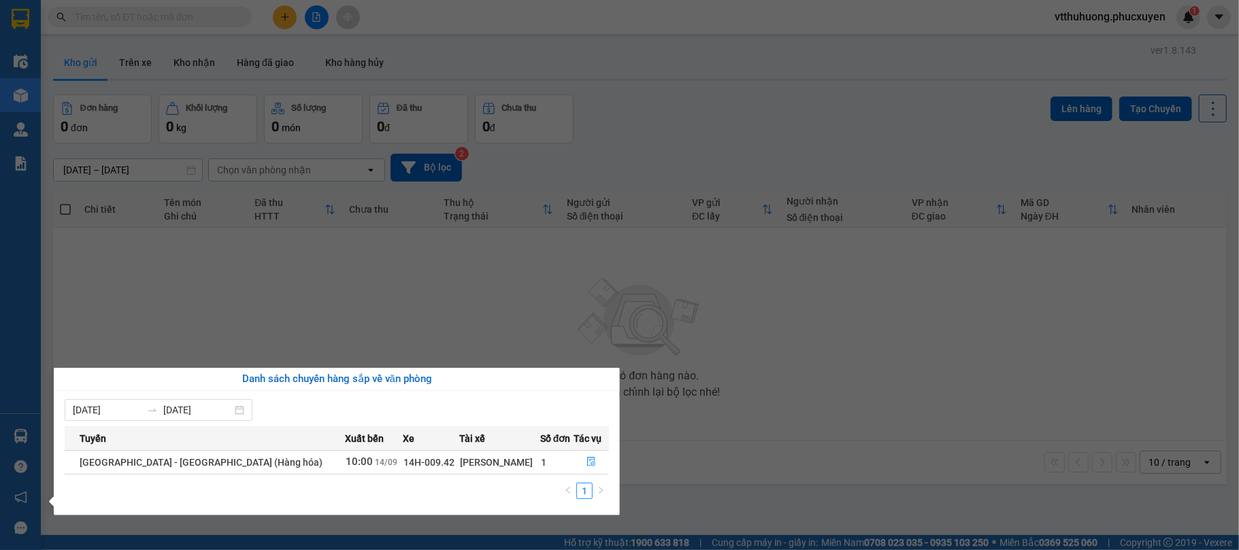
click at [697, 458] on section "Kết quả tìm kiếm ( 0 ) Bộ lọc No Data vtthuhuong.phucxuyen 1 Điều hành xe Kho h…" at bounding box center [619, 275] width 1239 height 550
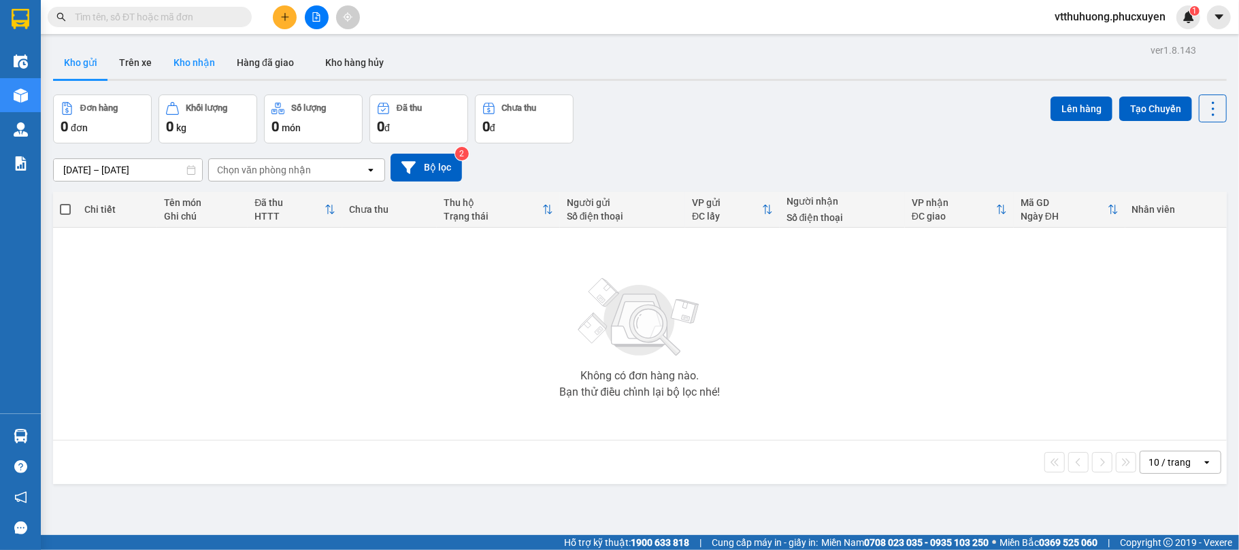
click at [191, 50] on button "Kho nhận" at bounding box center [194, 62] width 63 height 33
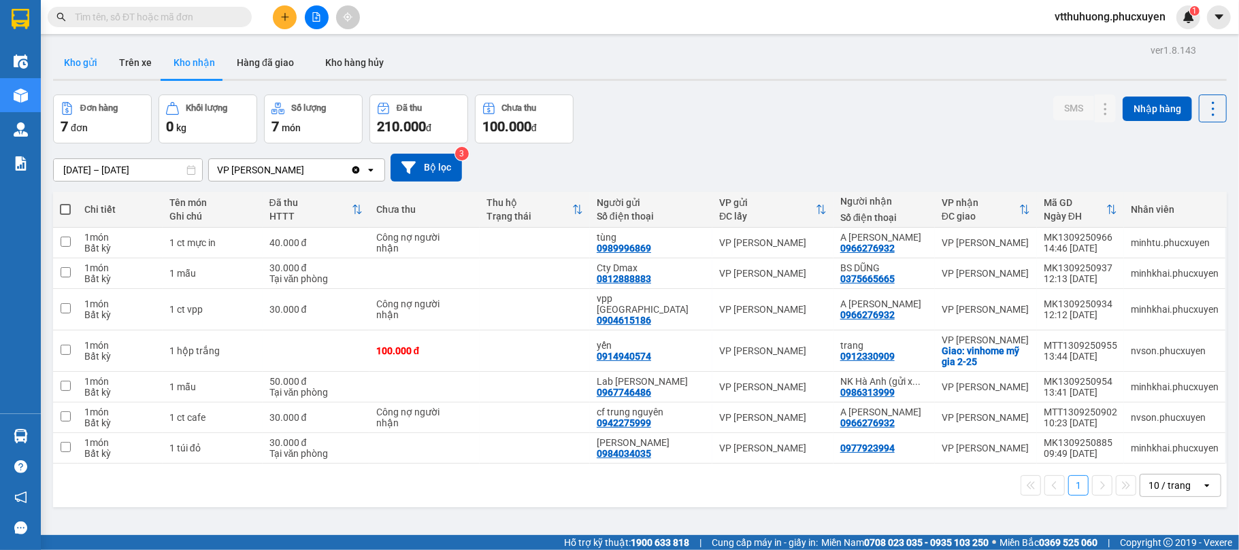
click at [90, 56] on button "Kho gửi" at bounding box center [80, 62] width 55 height 33
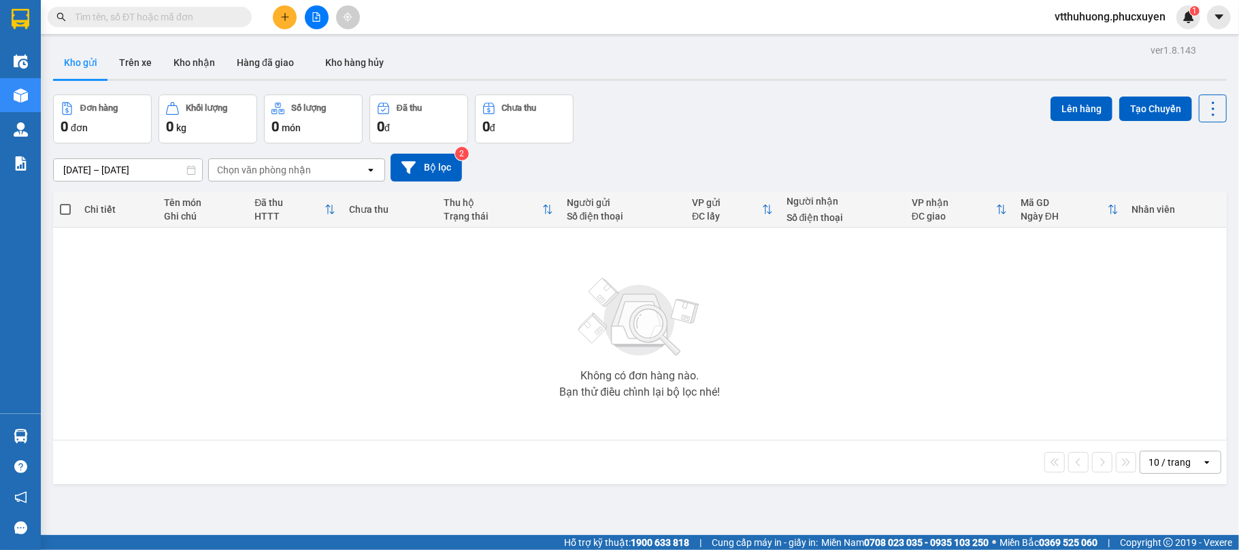
click at [177, 60] on button "Kho nhận" at bounding box center [194, 62] width 63 height 33
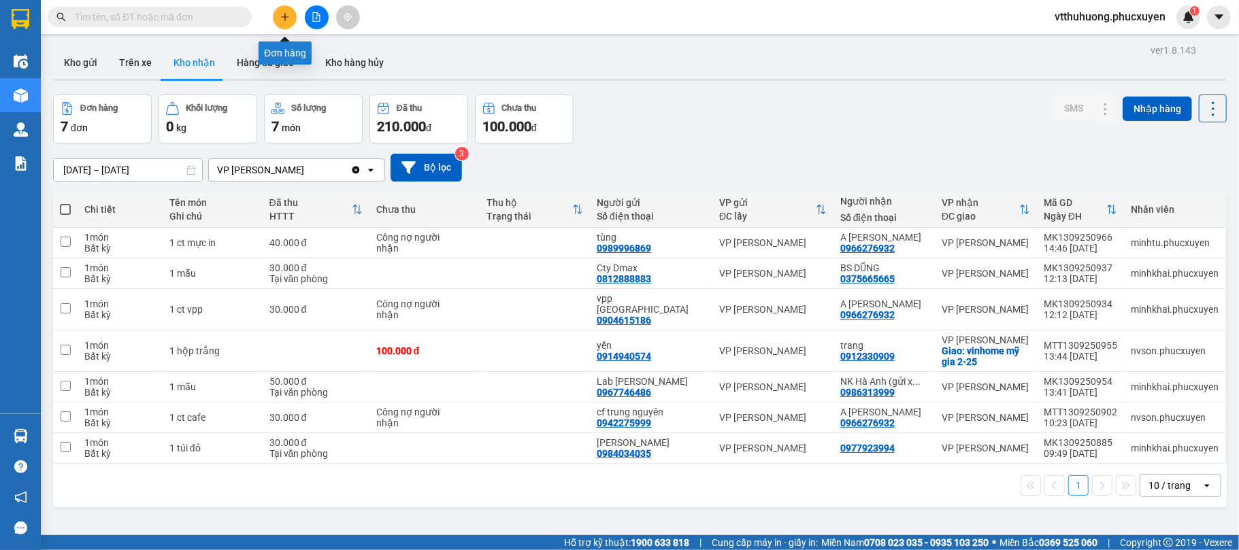
click at [282, 25] on button at bounding box center [285, 17] width 24 height 24
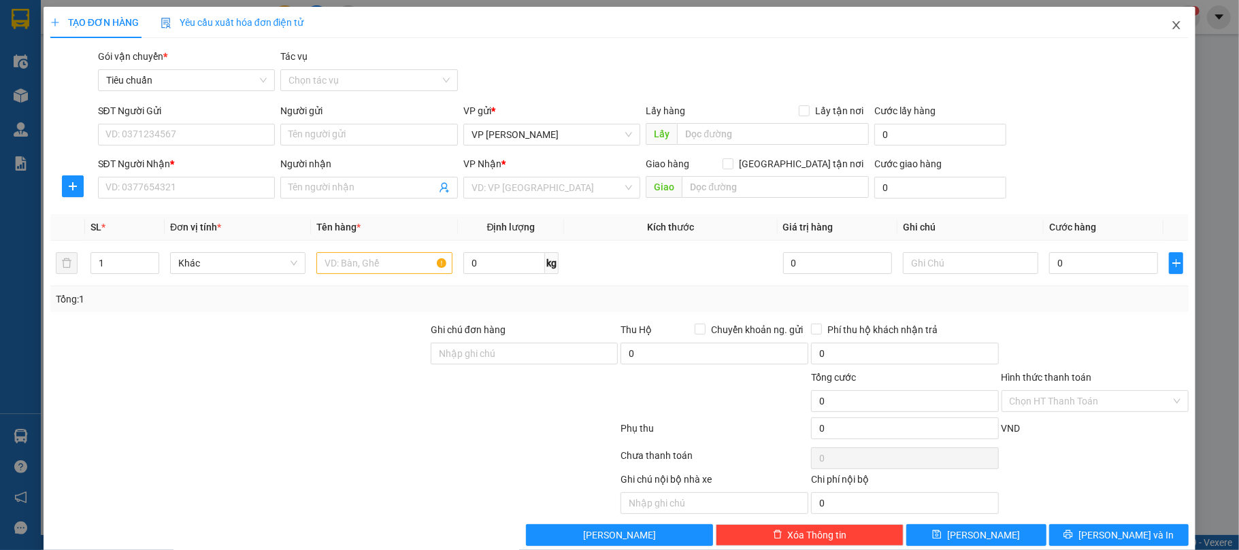
click at [1171, 28] on icon "close" at bounding box center [1176, 25] width 11 height 11
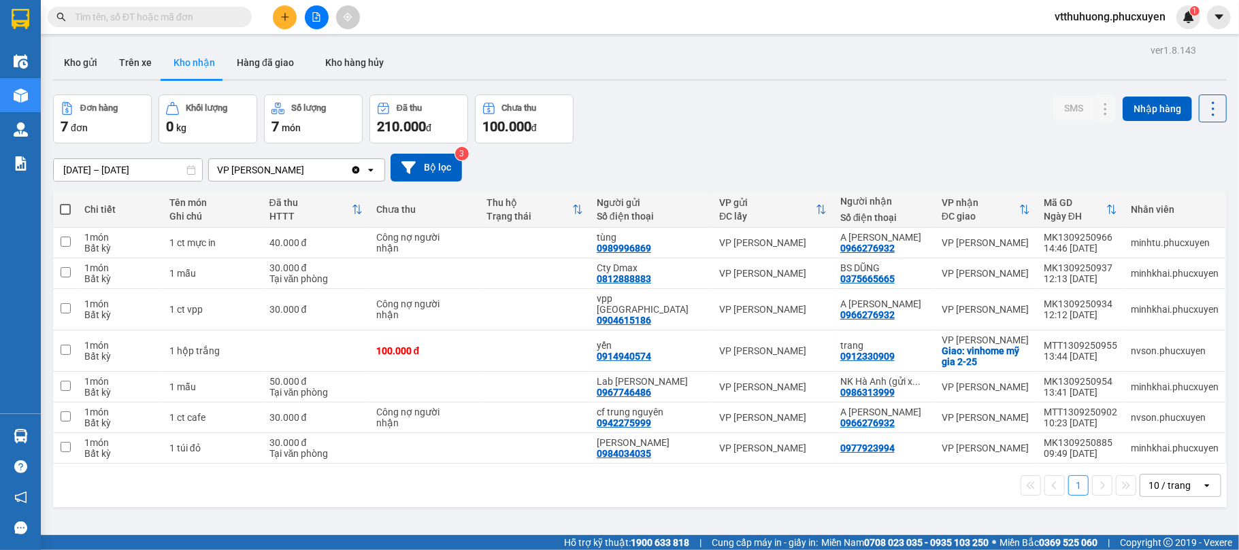
click at [156, 22] on input "text" at bounding box center [155, 17] width 161 height 15
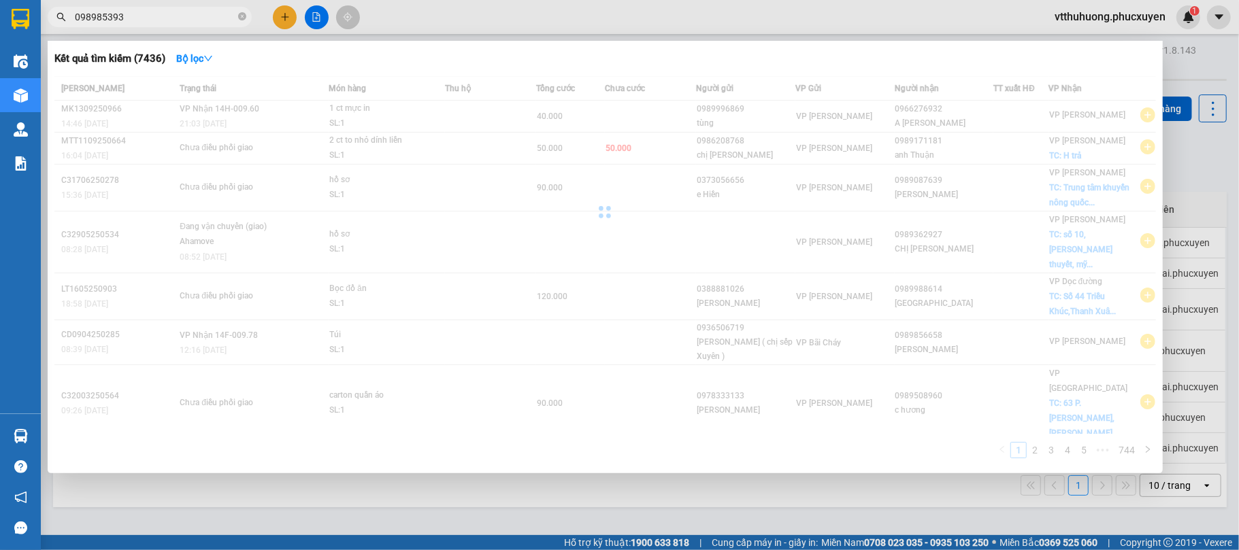
type input "0989853939"
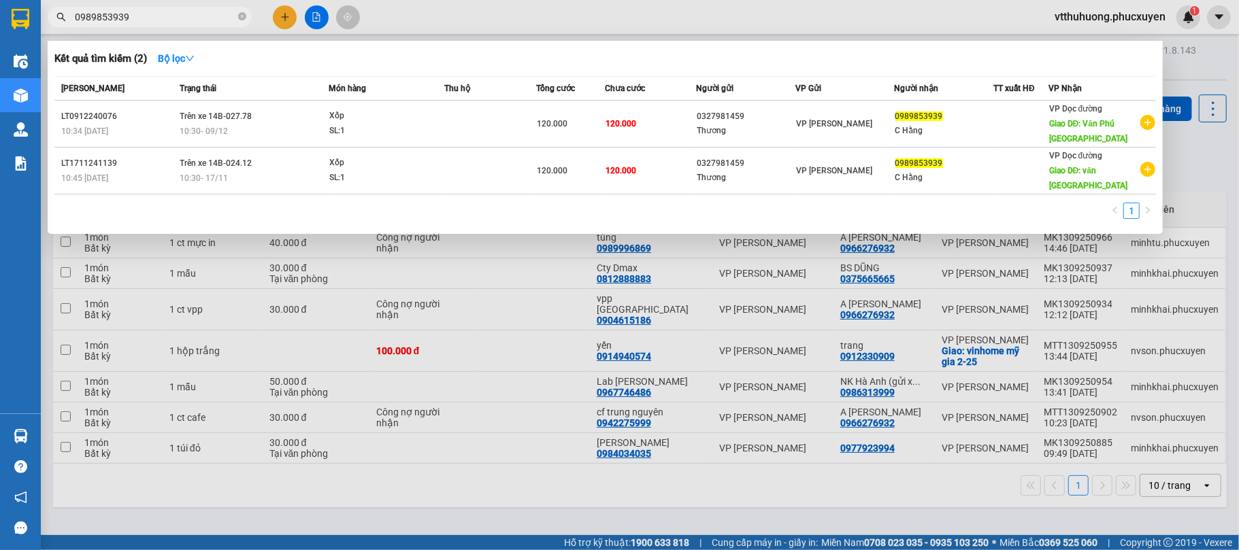
drag, startPoint x: 150, startPoint y: 20, endPoint x: 71, endPoint y: 22, distance: 78.9
click at [71, 22] on span "0989853939" at bounding box center [150, 17] width 204 height 20
drag, startPoint x: 240, startPoint y: 15, endPoint x: 292, endPoint y: 15, distance: 51.7
click at [240, 14] on icon "close-circle" at bounding box center [242, 16] width 8 height 8
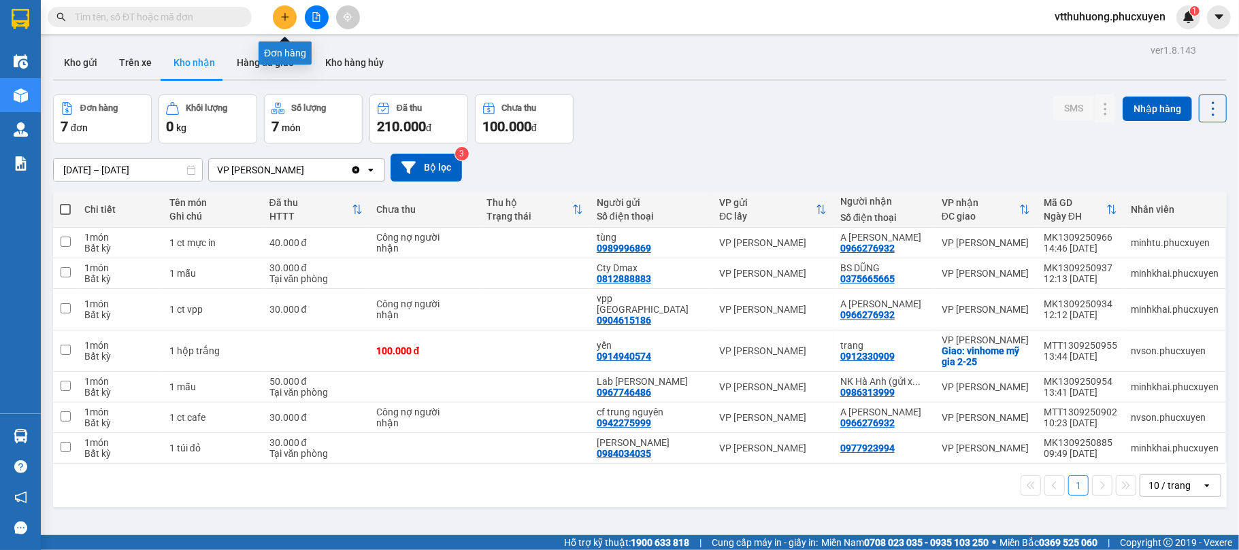
click at [295, 17] on button at bounding box center [285, 17] width 24 height 24
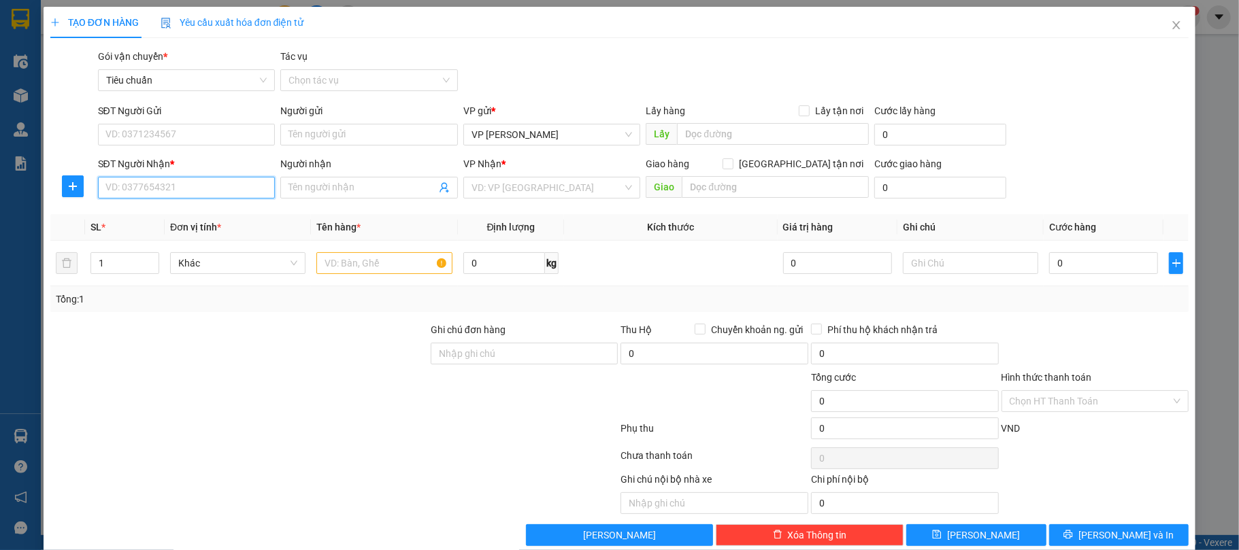
click at [153, 180] on input "SĐT Người Nhận *" at bounding box center [187, 188] width 178 height 22
paste input "0989853939"
type input "0989853939"
click at [186, 215] on div "0989853939 - C Hằng" at bounding box center [184, 215] width 159 height 15
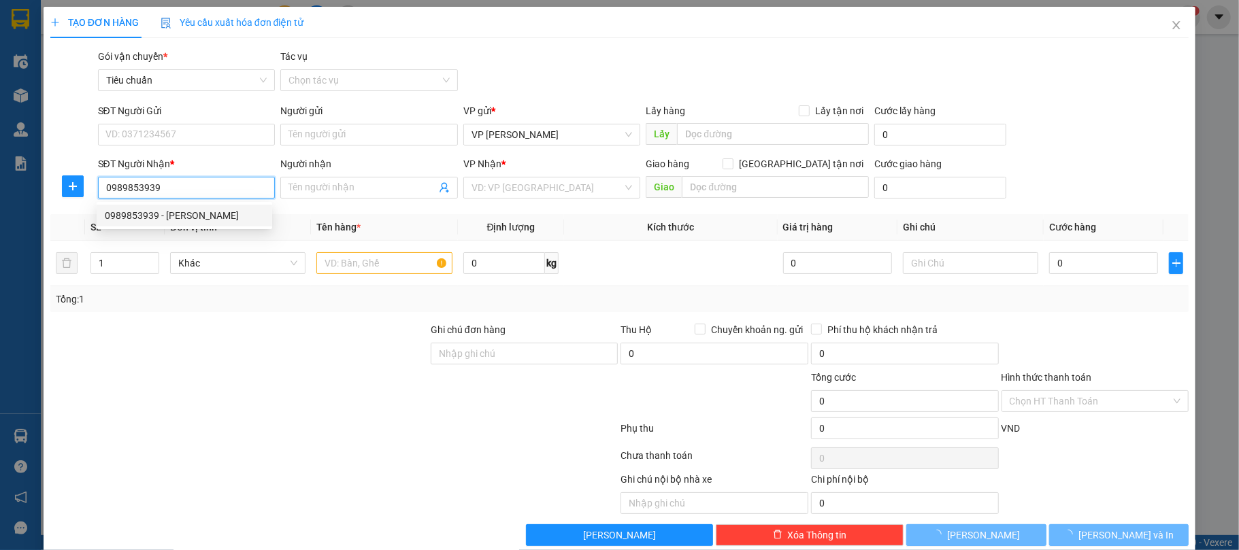
type input "C Hằng"
type input "Văn Phú Yên Bái"
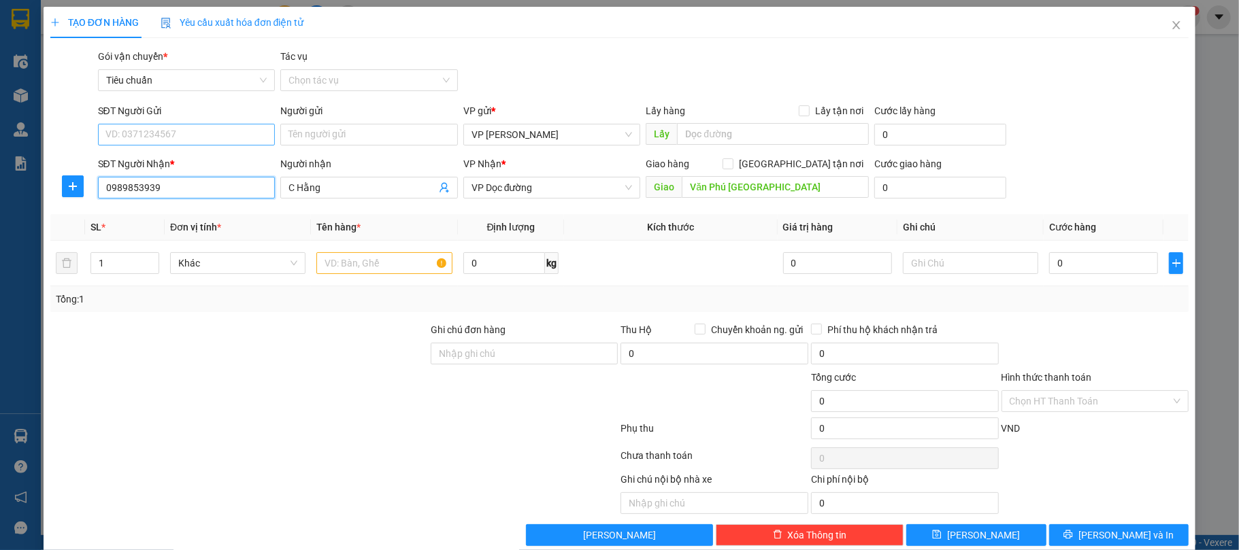
type input "0989853939"
click at [178, 136] on input "SĐT Người Gửi" at bounding box center [187, 135] width 178 height 22
click at [218, 135] on input "SĐT Người Gửi" at bounding box center [187, 135] width 178 height 22
type input "0989902816"
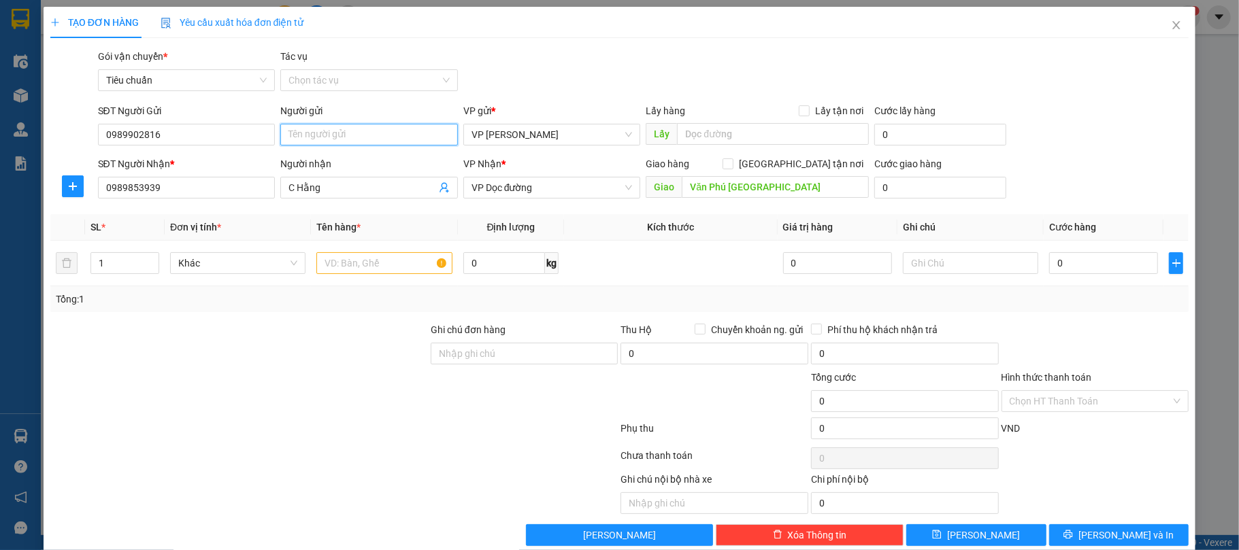
click at [331, 137] on input "Người gửi" at bounding box center [369, 135] width 178 height 22
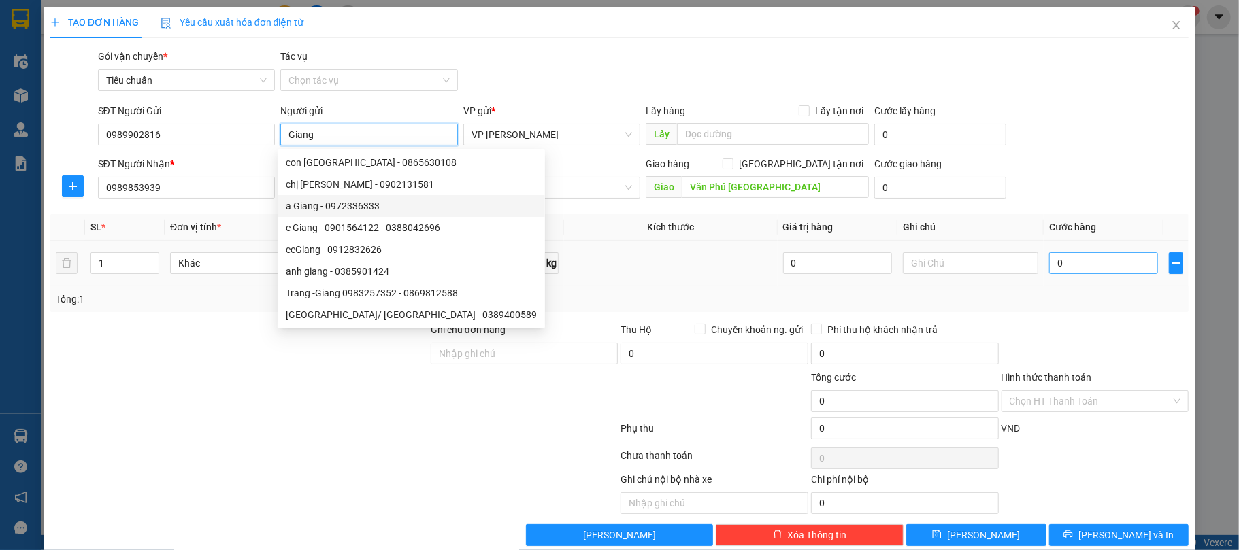
type input "Giang"
click at [1087, 273] on input "0" at bounding box center [1103, 263] width 109 height 22
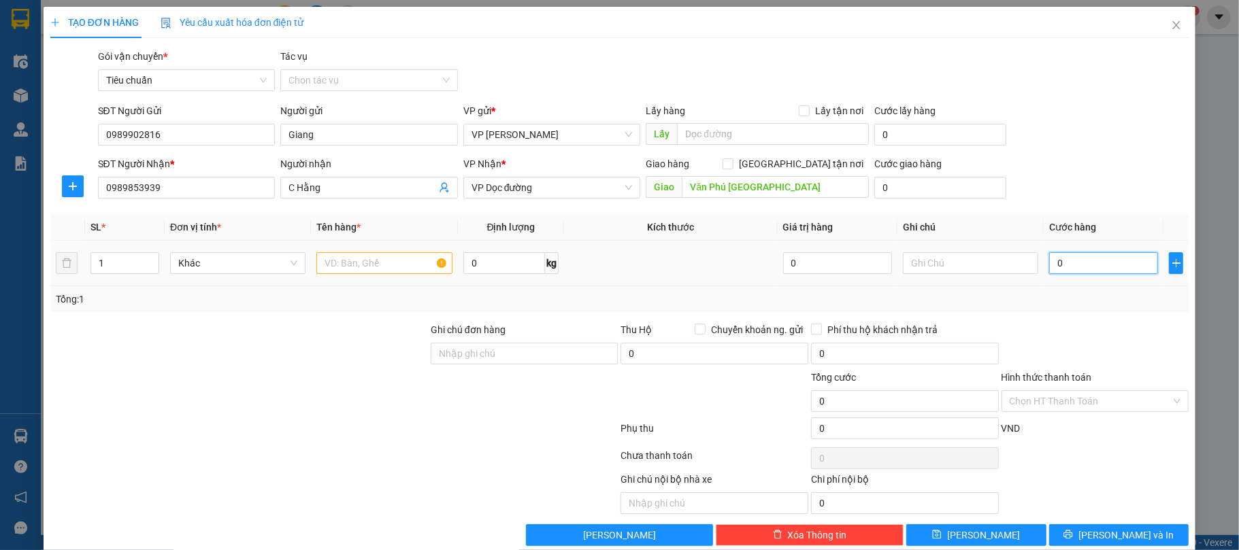
type input "1"
type input "12"
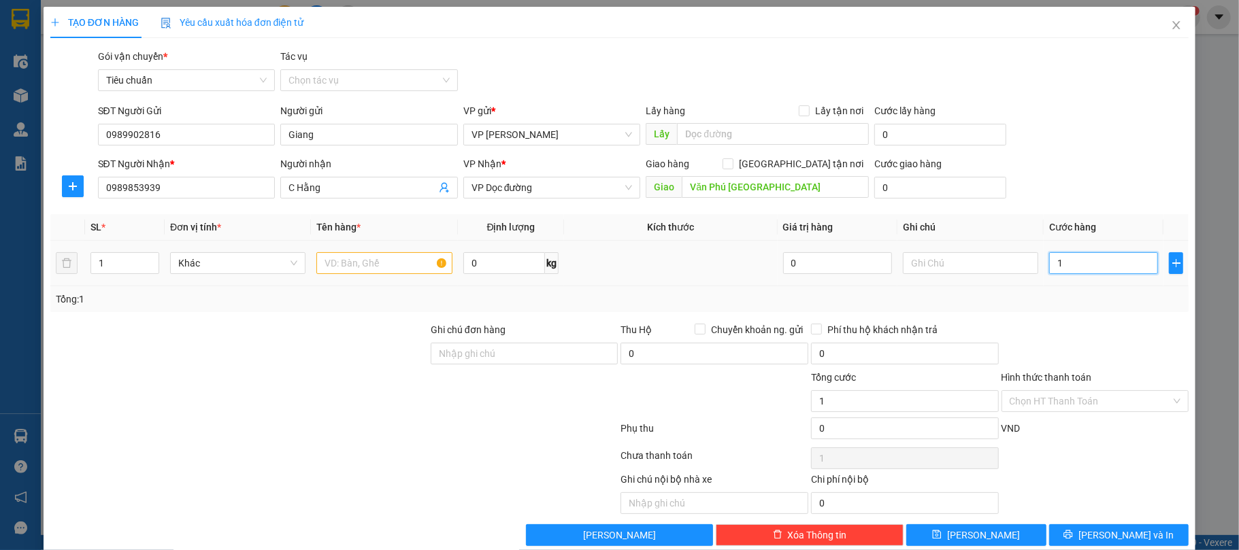
type input "12"
type input "120"
type input "120.000"
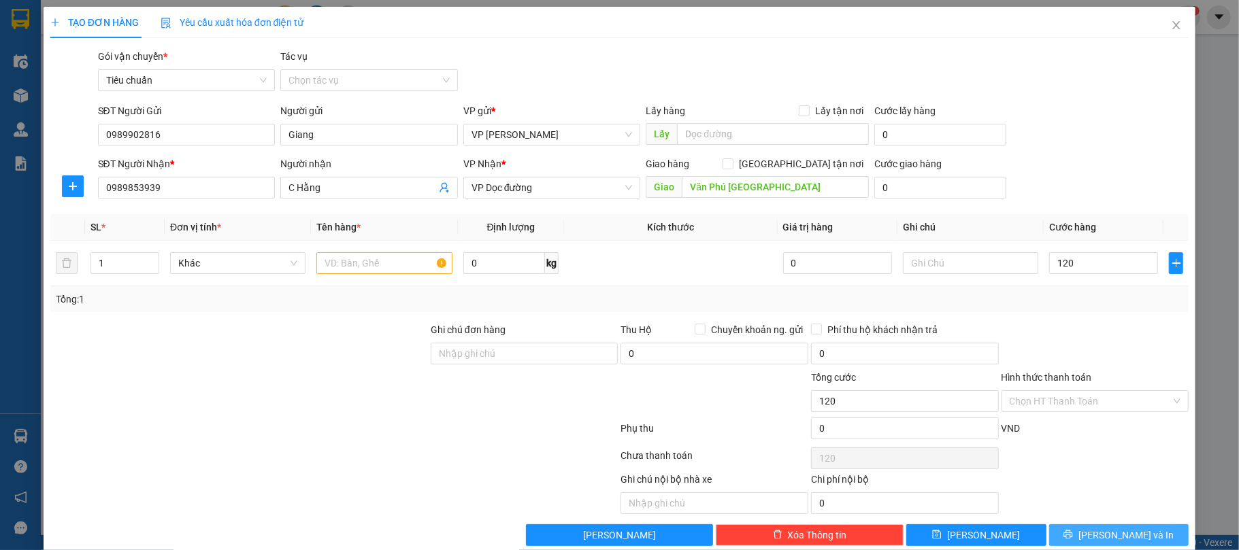
type input "120.000"
drag, startPoint x: 1120, startPoint y: 531, endPoint x: 754, endPoint y: 12, distance: 634.6
click at [1119, 531] on span "[PERSON_NAME] và In" at bounding box center [1125, 535] width 95 height 15
click at [381, 269] on input "text" at bounding box center [383, 263] width 135 height 22
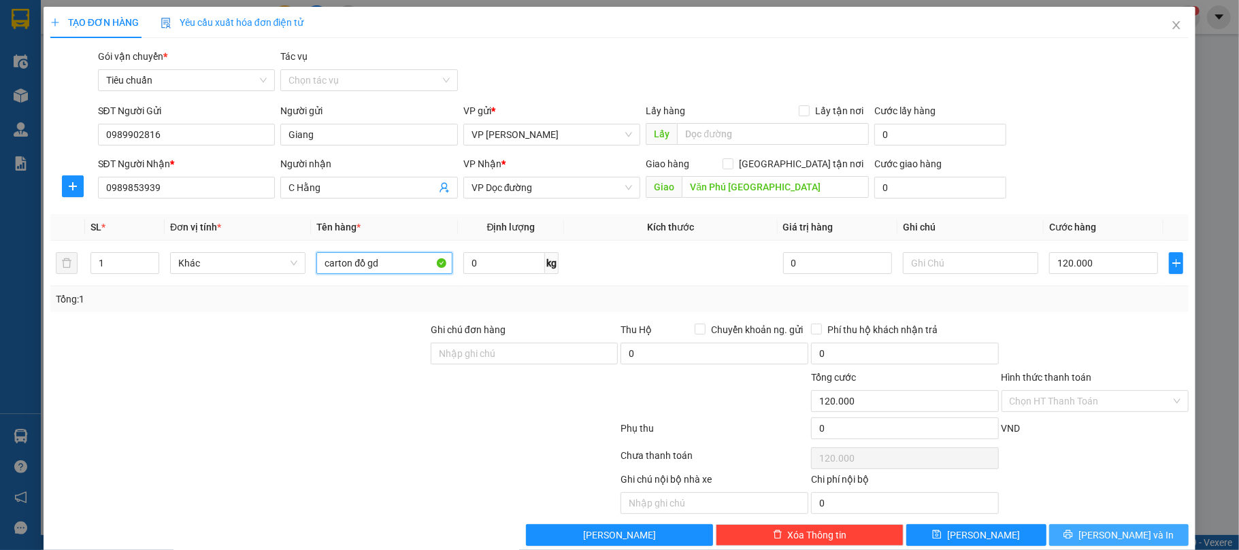
type input "carton đồ gd"
click at [1073, 536] on icon "printer" at bounding box center [1068, 535] width 10 height 10
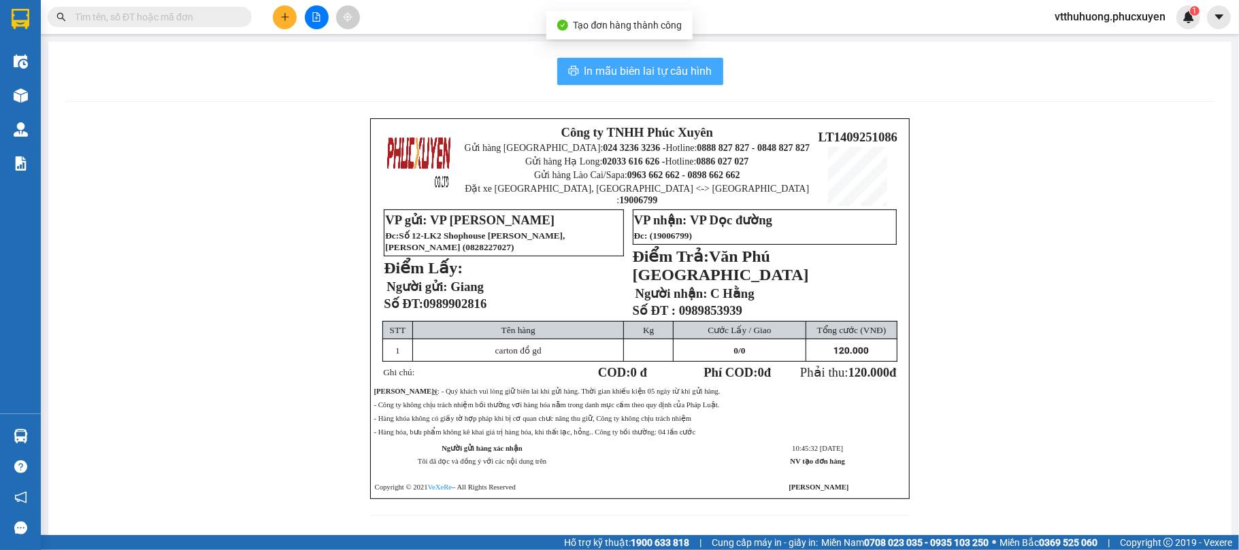
drag, startPoint x: 650, startPoint y: 58, endPoint x: 616, endPoint y: 36, distance: 41.0
click at [650, 57] on div "In mẫu biên lai tự cấu hình Công ty TNHH Phúc Xuyên Gửi hàng Hà Nội: 024 3236 3…" at bounding box center [639, 294] width 1183 height 507
click at [631, 77] on span "In mẫu biên lai tự cấu hình" at bounding box center [648, 71] width 128 height 17
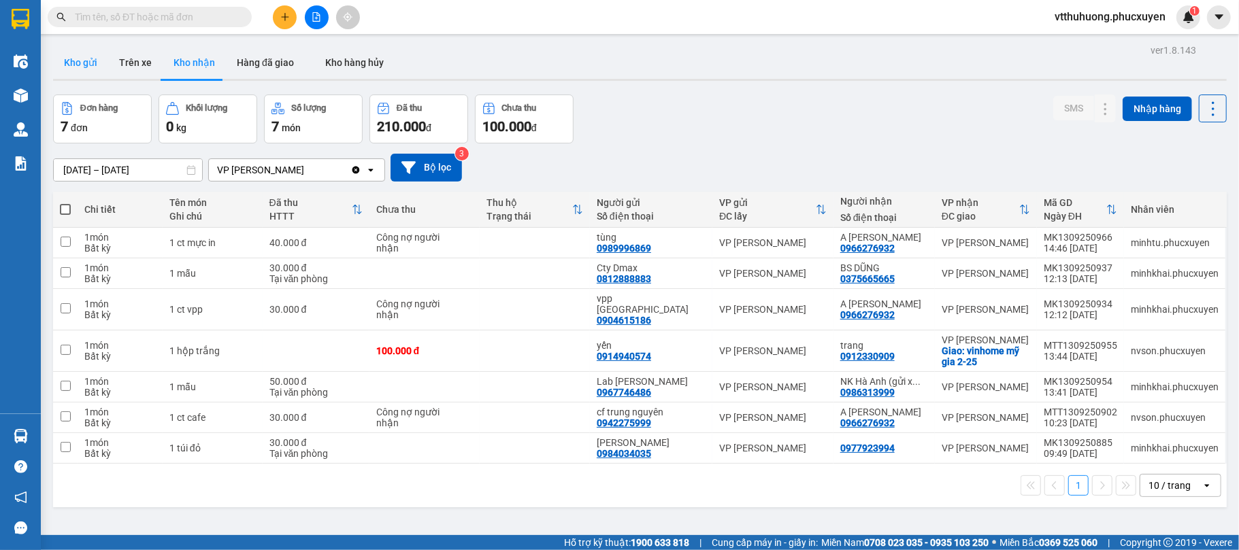
click at [74, 61] on button "Kho gửi" at bounding box center [80, 62] width 55 height 33
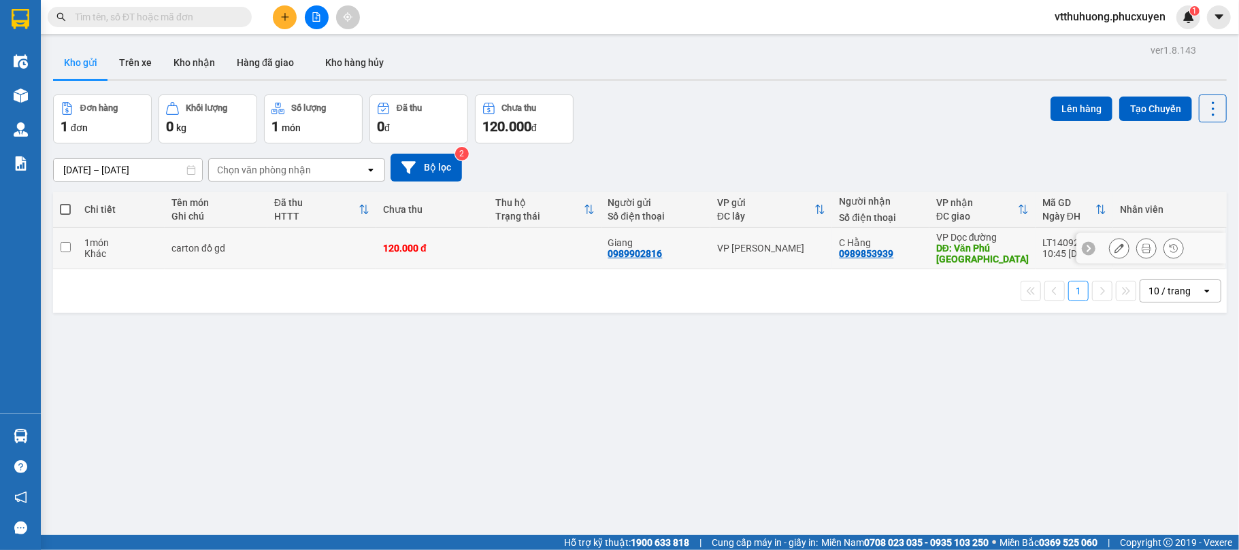
click at [875, 250] on div "0989853939" at bounding box center [866, 253] width 54 height 11
copy div "0989853939"
click at [90, 12] on input "text" at bounding box center [155, 17] width 161 height 15
paste input "0989853939"
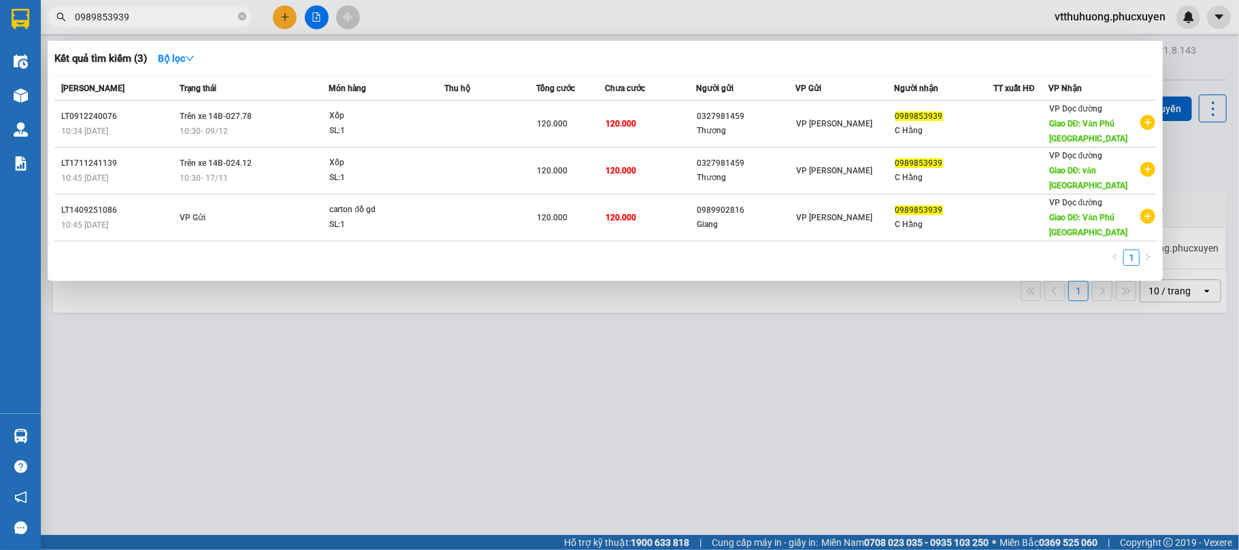
type input "0989853939"
click at [341, 358] on div at bounding box center [619, 275] width 1239 height 550
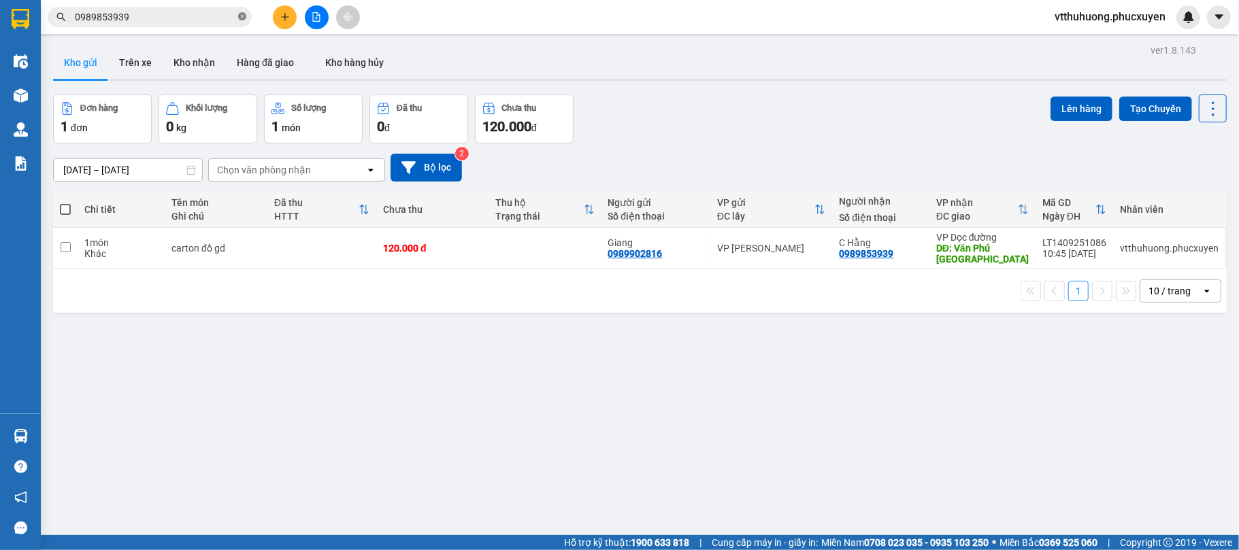
click at [243, 14] on icon "close-circle" at bounding box center [242, 16] width 8 height 8
drag, startPoint x: 511, startPoint y: 249, endPoint x: 754, endPoint y: 186, distance: 250.1
click at [525, 249] on td at bounding box center [544, 248] width 112 height 41
checkbox input "true"
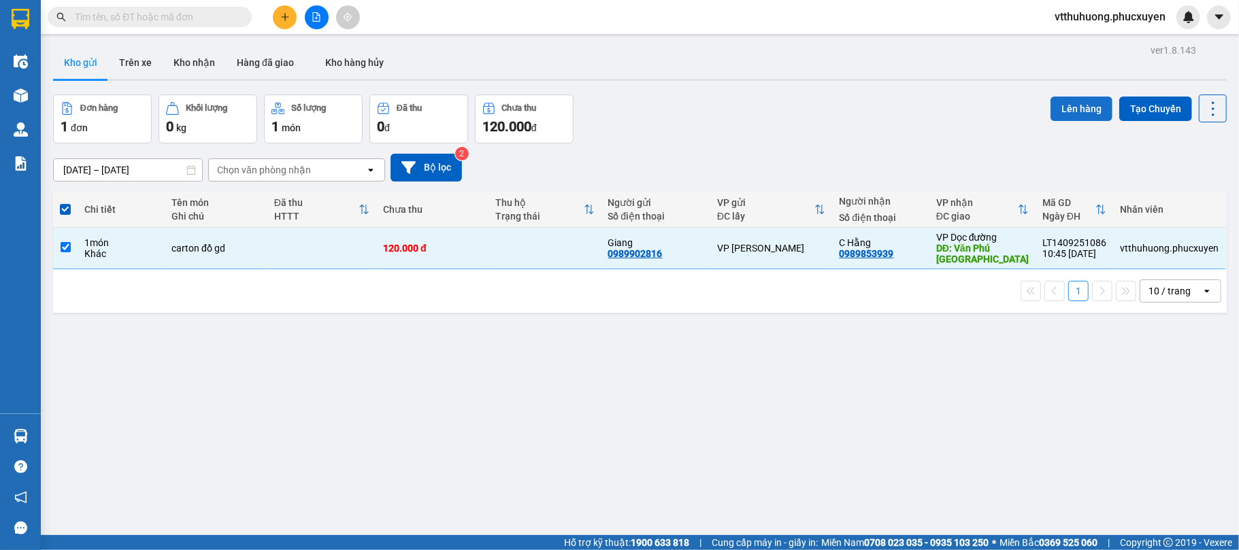
drag, startPoint x: 1068, startPoint y: 103, endPoint x: 1038, endPoint y: 104, distance: 29.9
click at [1064, 104] on button "Lên hàng" at bounding box center [1081, 109] width 62 height 24
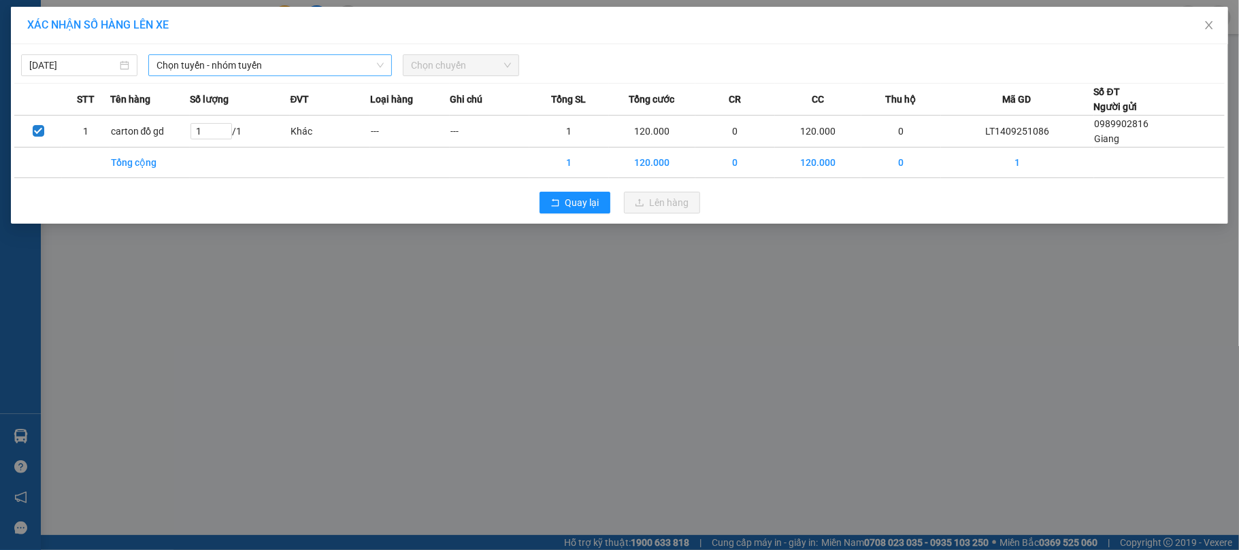
click at [279, 56] on span "Chọn tuyến - nhóm tuyến" at bounding box center [269, 65] width 227 height 20
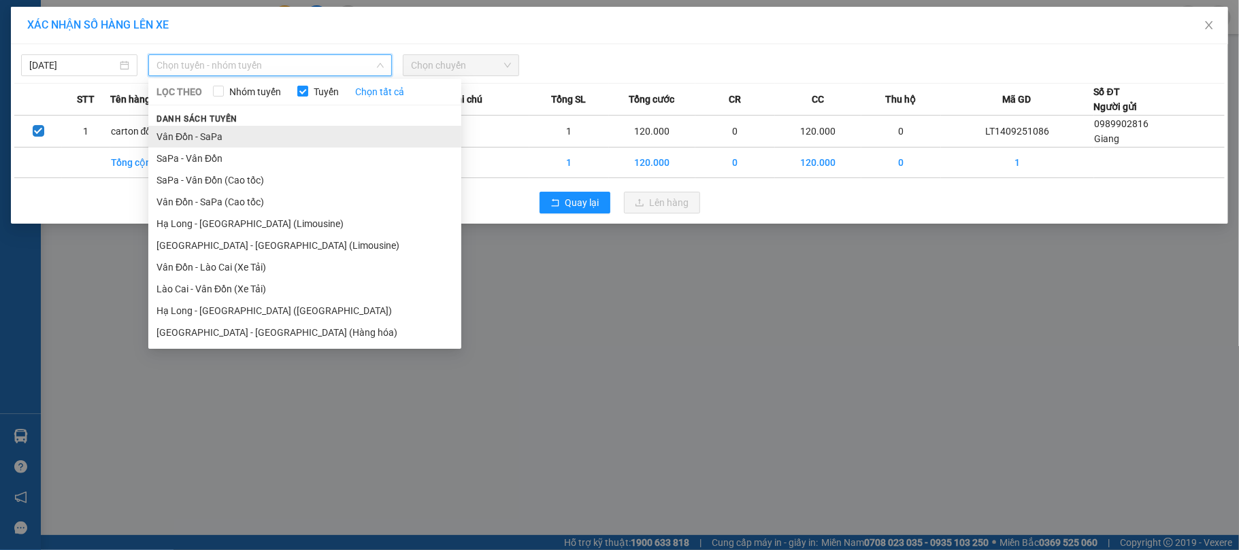
click at [214, 137] on li "Vân Đồn - SaPa" at bounding box center [304, 137] width 313 height 22
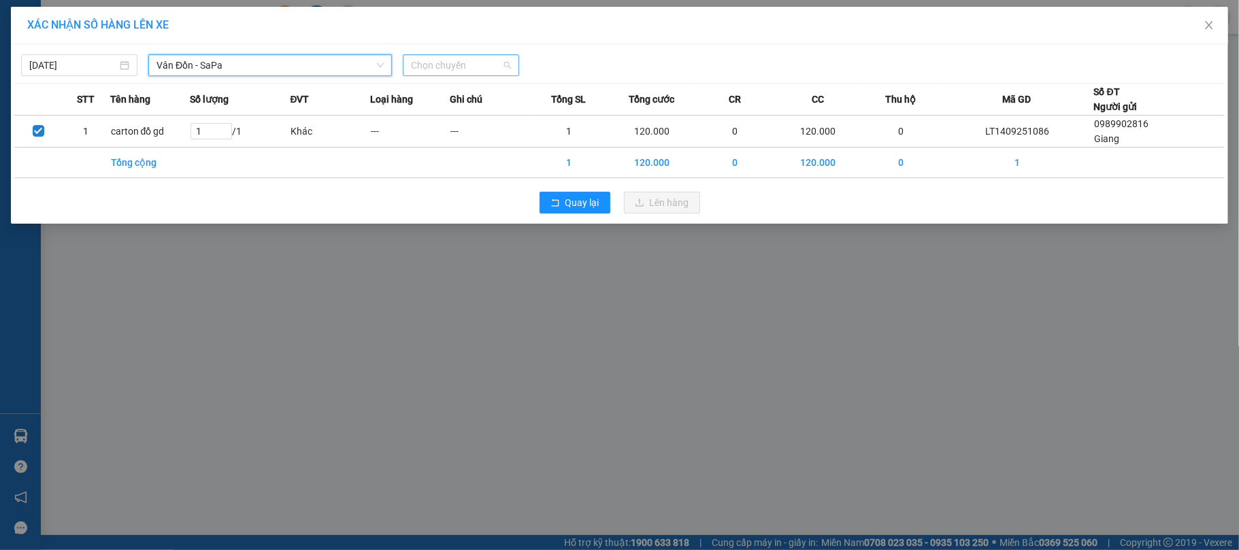
click at [483, 56] on span "Chọn chuyến" at bounding box center [461, 65] width 100 height 20
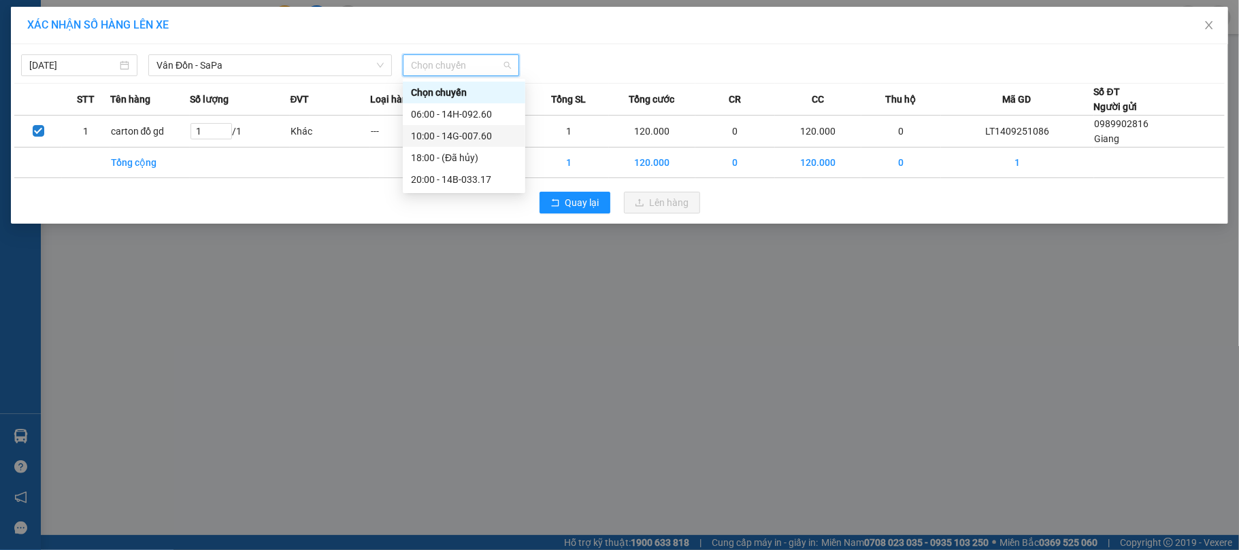
drag, startPoint x: 482, startPoint y: 132, endPoint x: 809, endPoint y: 191, distance: 333.1
click at [482, 133] on div "10:00 - 14G-007.60" at bounding box center [464, 136] width 106 height 15
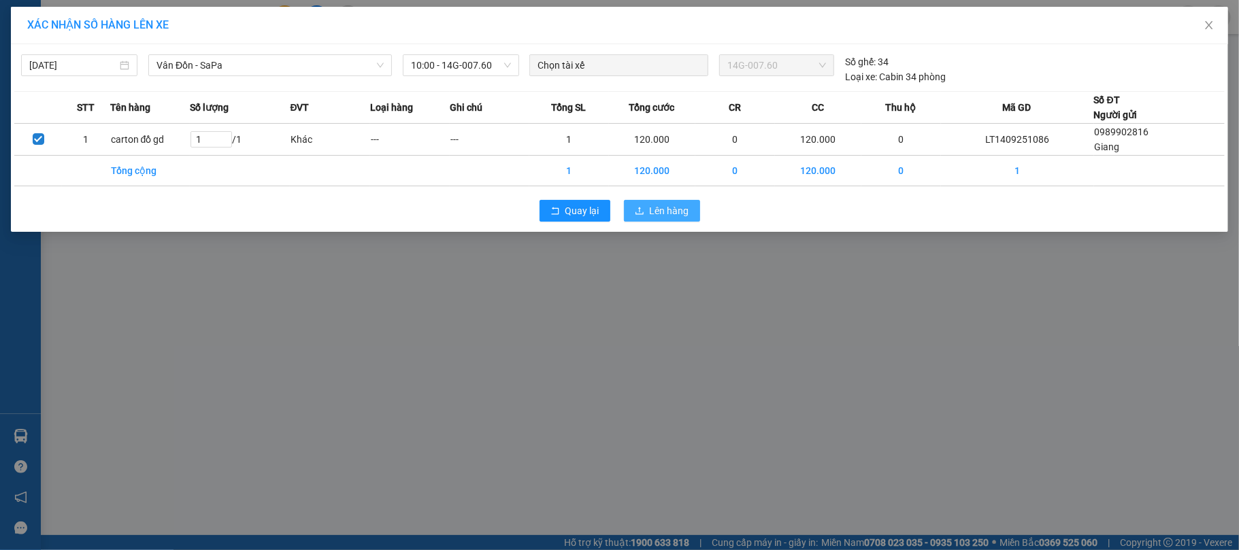
click at [682, 204] on span "Lên hàng" at bounding box center [669, 210] width 39 height 15
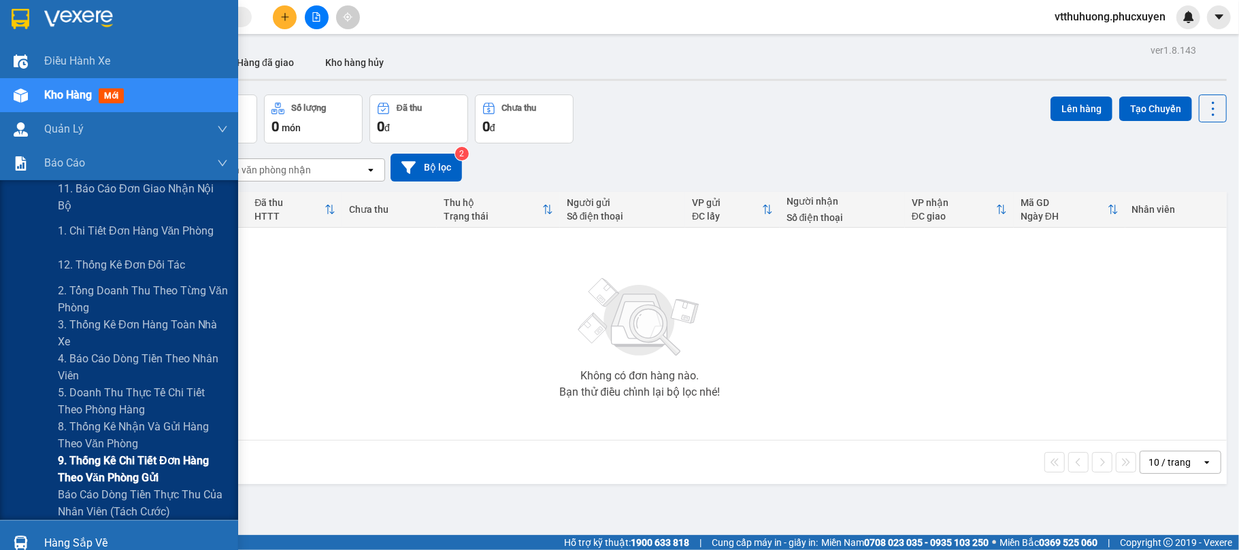
click at [102, 461] on span "9. Thống kê chi tiết đơn hàng theo văn phòng gửi" at bounding box center [143, 469] width 170 height 34
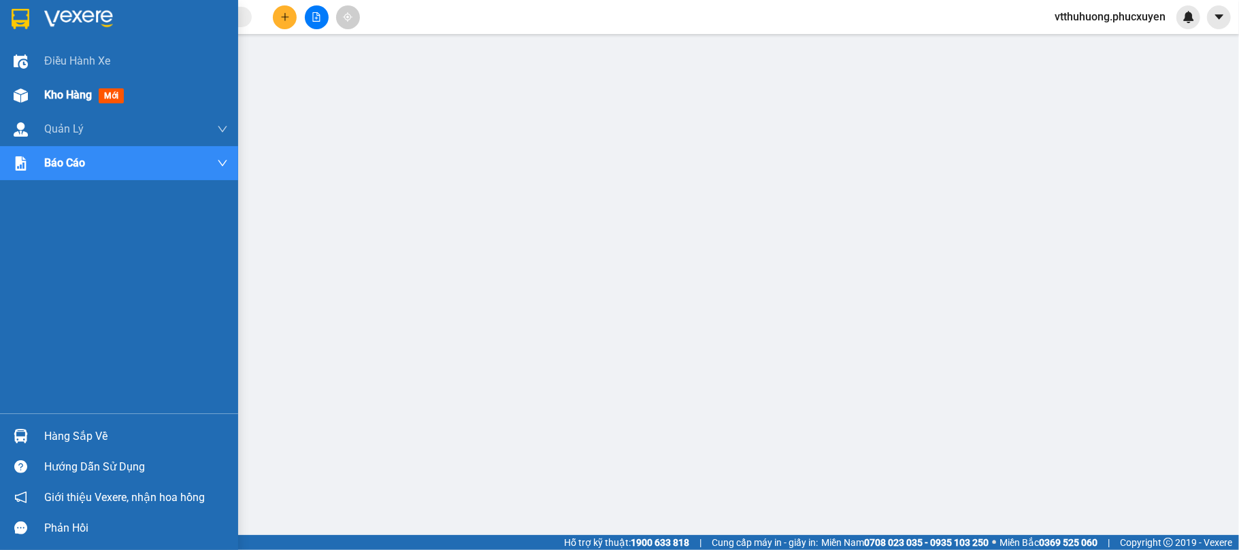
click at [54, 88] on span "Kho hàng" at bounding box center [68, 94] width 48 height 13
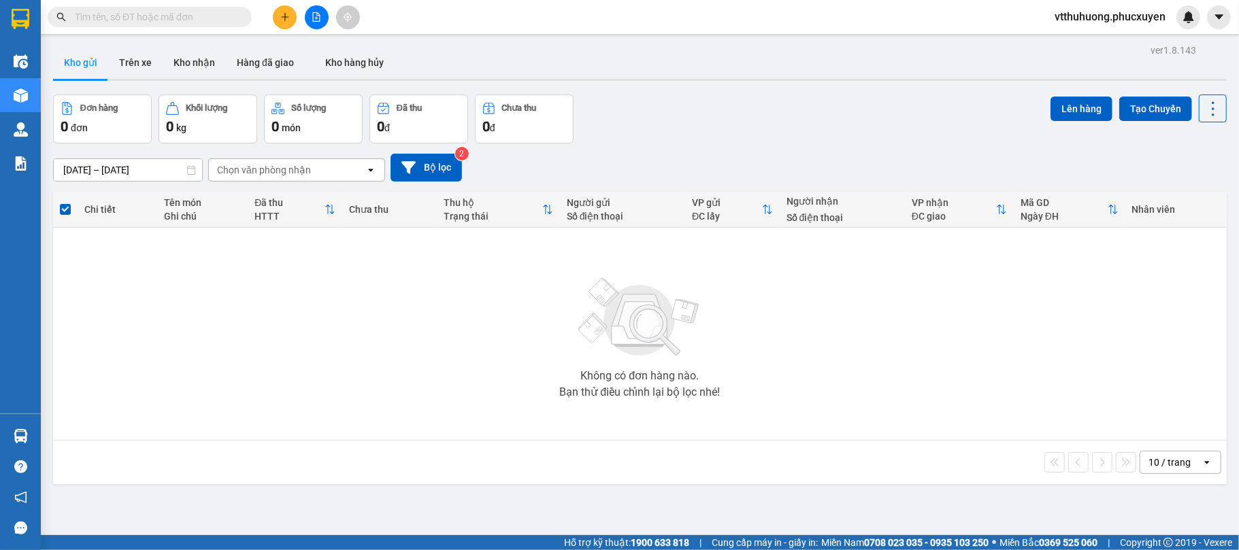
click at [792, 118] on div "Đơn hàng 0 đơn Khối lượng 0 kg Số lượng 0 món Đã thu 0 đ Chưa thu 0 đ Lên hàng …" at bounding box center [639, 119] width 1173 height 49
click at [186, 66] on button "Kho nhận" at bounding box center [194, 62] width 63 height 33
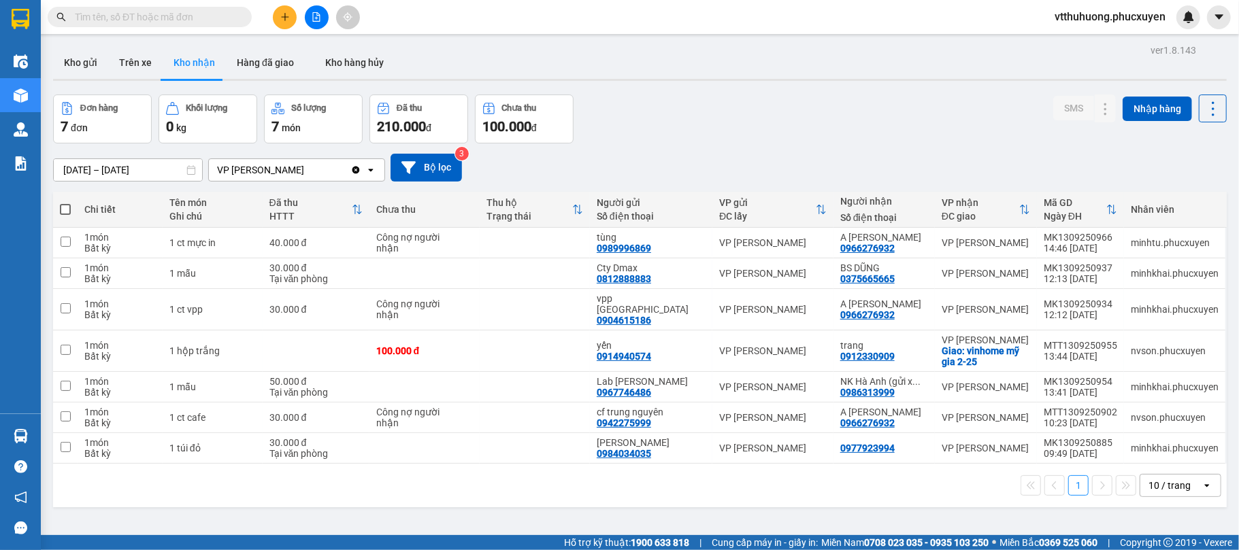
click at [868, 123] on div "Đơn hàng 7 đơn Khối lượng 0 kg Số lượng 7 món Đã thu 210.000 đ Chưa thu 100.000…" at bounding box center [639, 119] width 1173 height 49
click at [88, 64] on button "Kho gửi" at bounding box center [80, 62] width 55 height 33
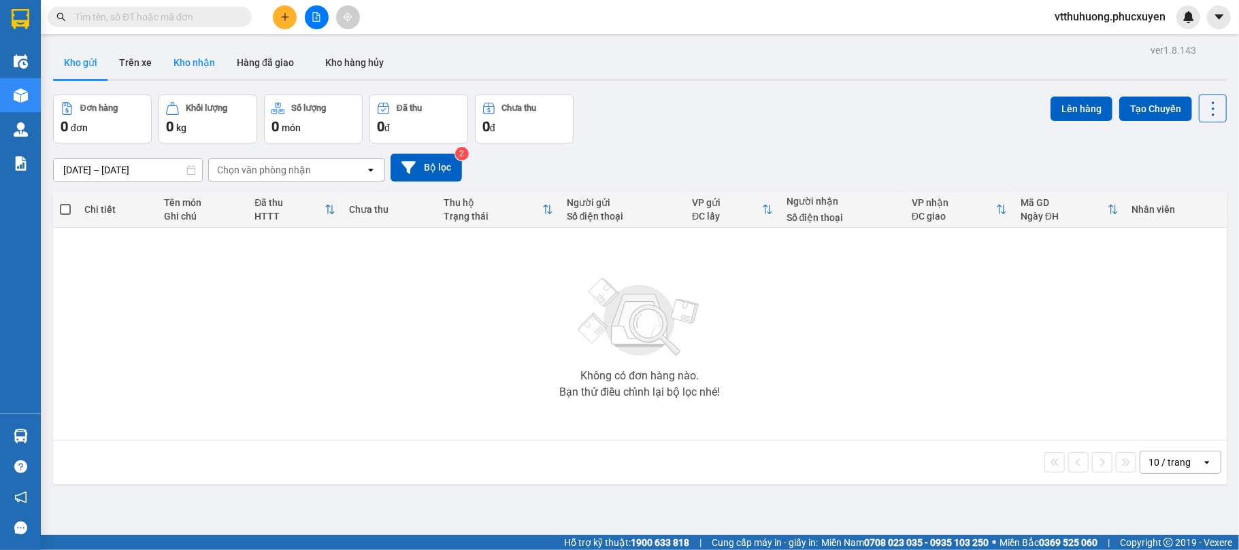
click at [205, 61] on button "Kho nhận" at bounding box center [194, 62] width 63 height 33
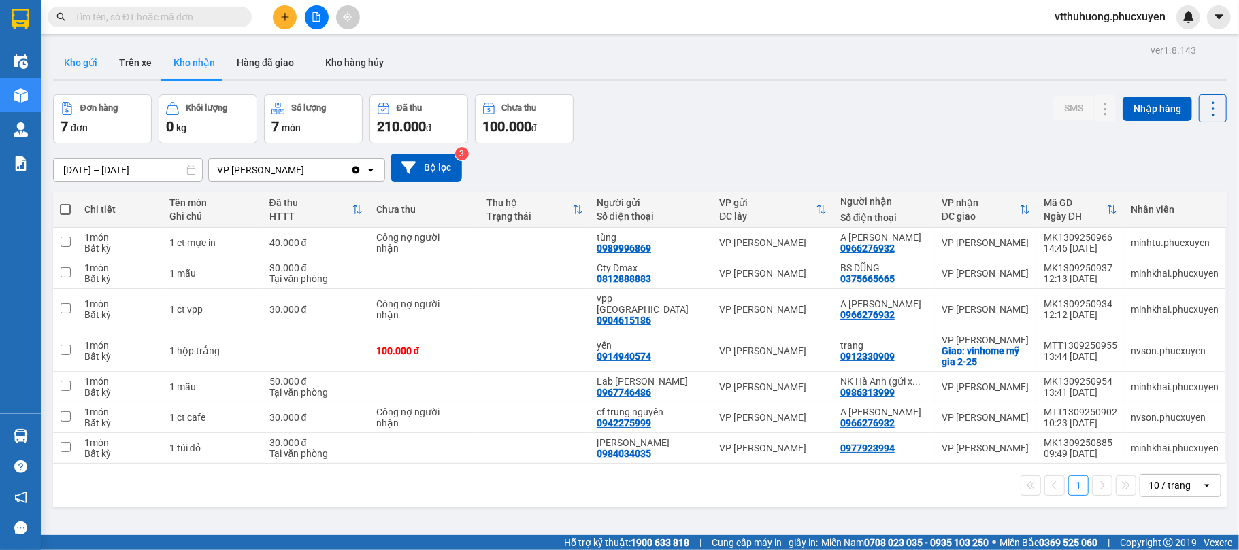
click at [76, 54] on button "Kho gửi" at bounding box center [80, 62] width 55 height 33
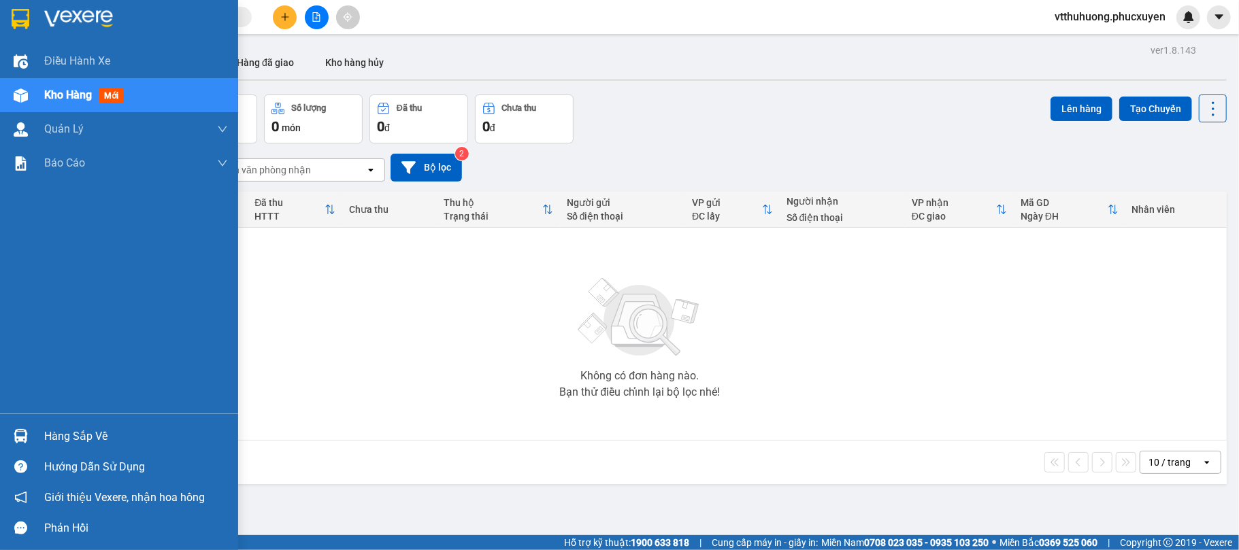
click at [90, 434] on div "Hàng sắp về" at bounding box center [136, 436] width 184 height 20
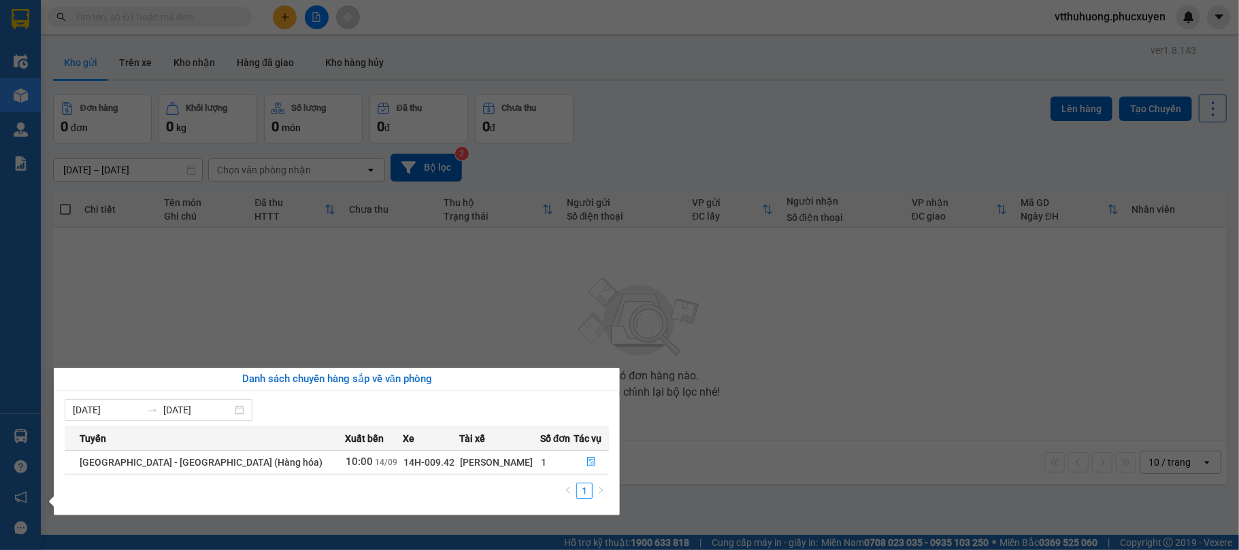
click at [790, 444] on section "Kết quả tìm kiếm ( 3 ) Bộ lọc Mã ĐH Trạng thái Món hàng Thu hộ Tổng cước Chưa c…" at bounding box center [619, 275] width 1239 height 550
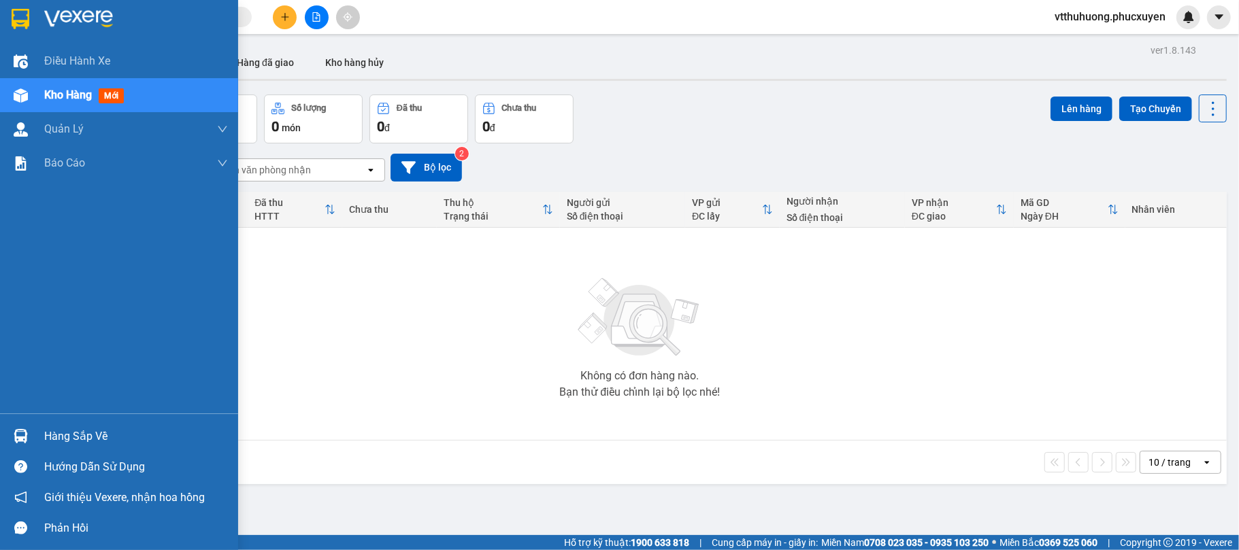
drag, startPoint x: 61, startPoint y: 93, endPoint x: 104, endPoint y: 102, distance: 44.6
click at [61, 93] on span "Kho hàng" at bounding box center [68, 94] width 48 height 13
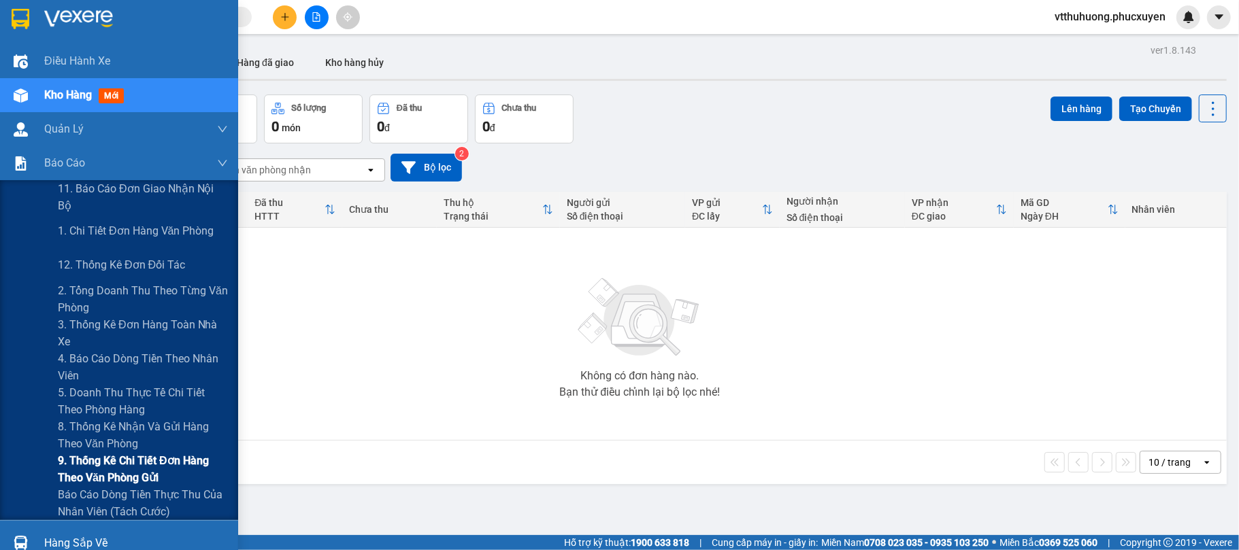
click at [117, 458] on span "9. Thống kê chi tiết đơn hàng theo văn phòng gửi" at bounding box center [143, 469] width 170 height 34
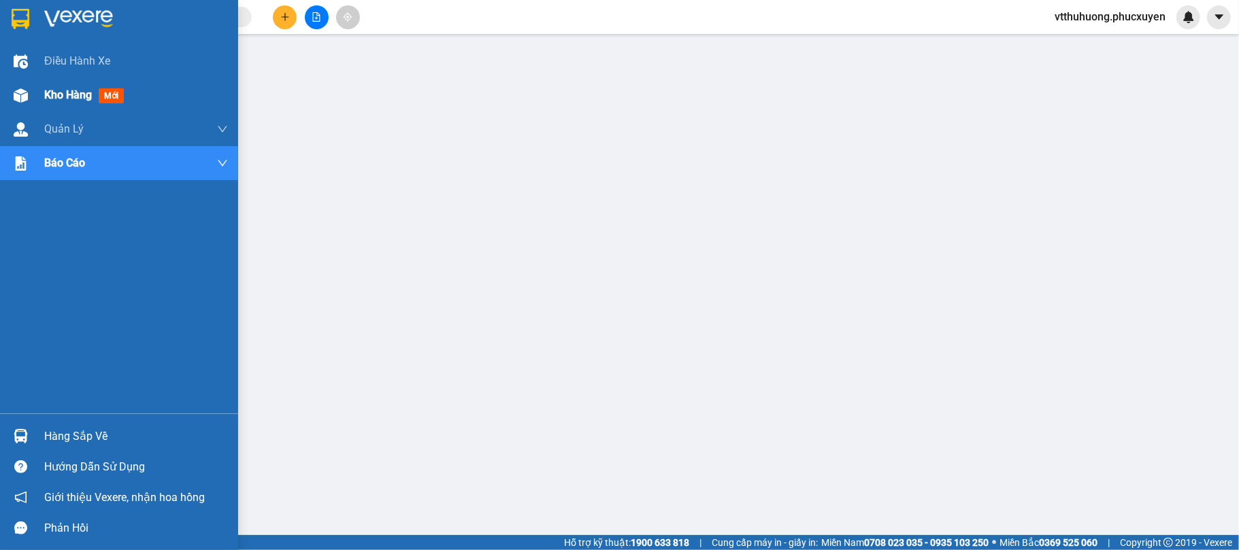
click at [52, 91] on span "Kho hàng" at bounding box center [68, 94] width 48 height 13
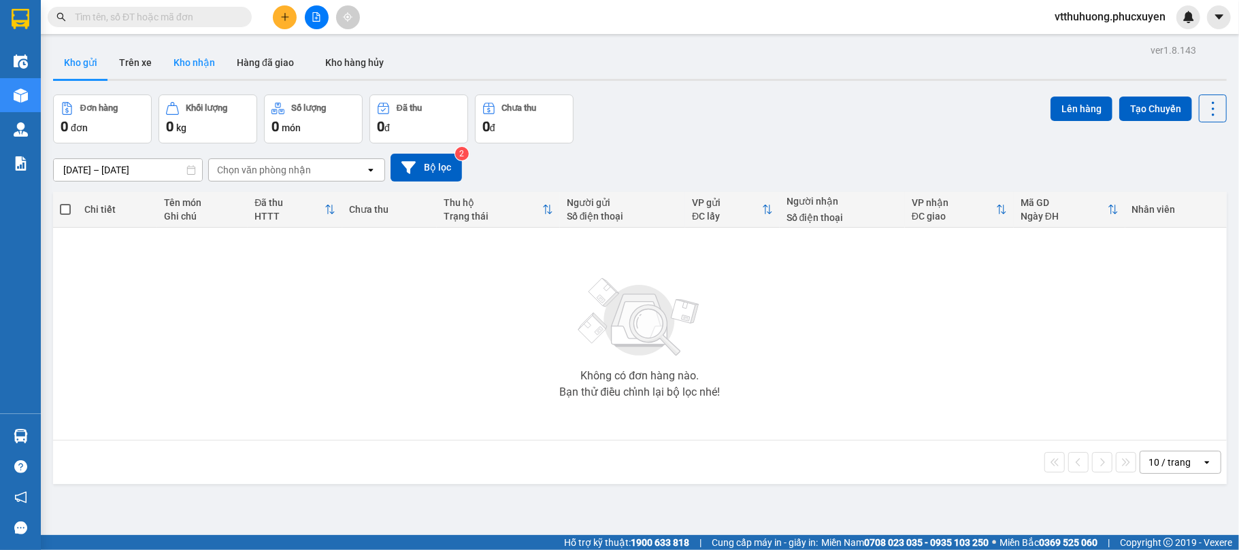
click at [200, 63] on button "Kho nhận" at bounding box center [194, 62] width 63 height 33
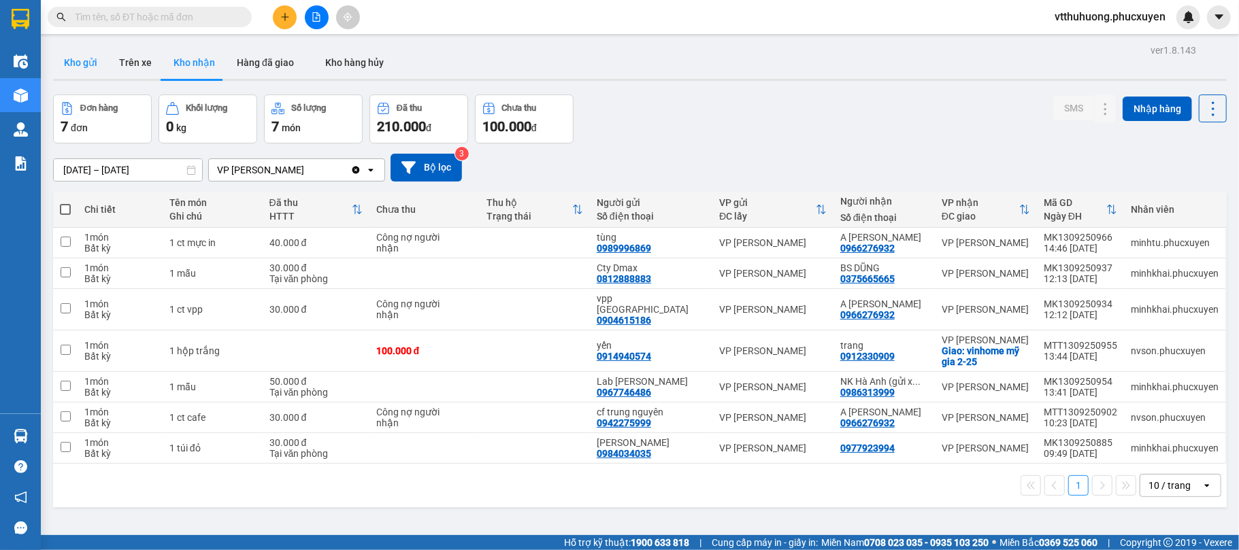
click at [86, 74] on button "Kho gửi" at bounding box center [80, 62] width 55 height 33
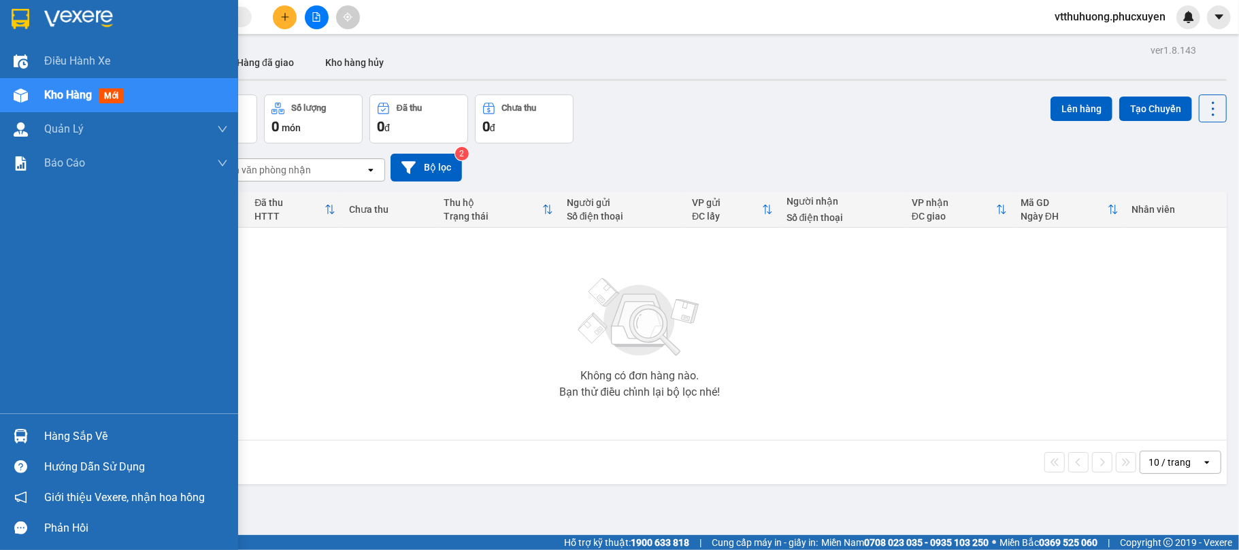
click at [65, 435] on div "Hàng sắp về" at bounding box center [136, 436] width 184 height 20
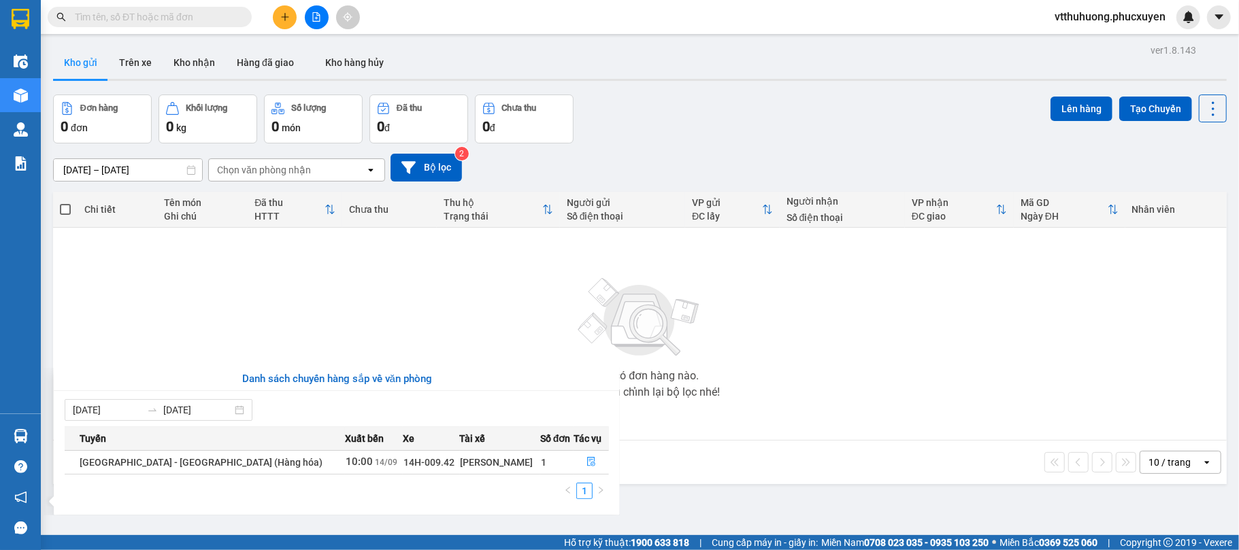
click at [788, 474] on section "Kết quả tìm kiếm ( 3 ) Bộ lọc Mã ĐH Trạng thái Món hàng Thu hộ Tổng cước Chưa c…" at bounding box center [619, 275] width 1239 height 550
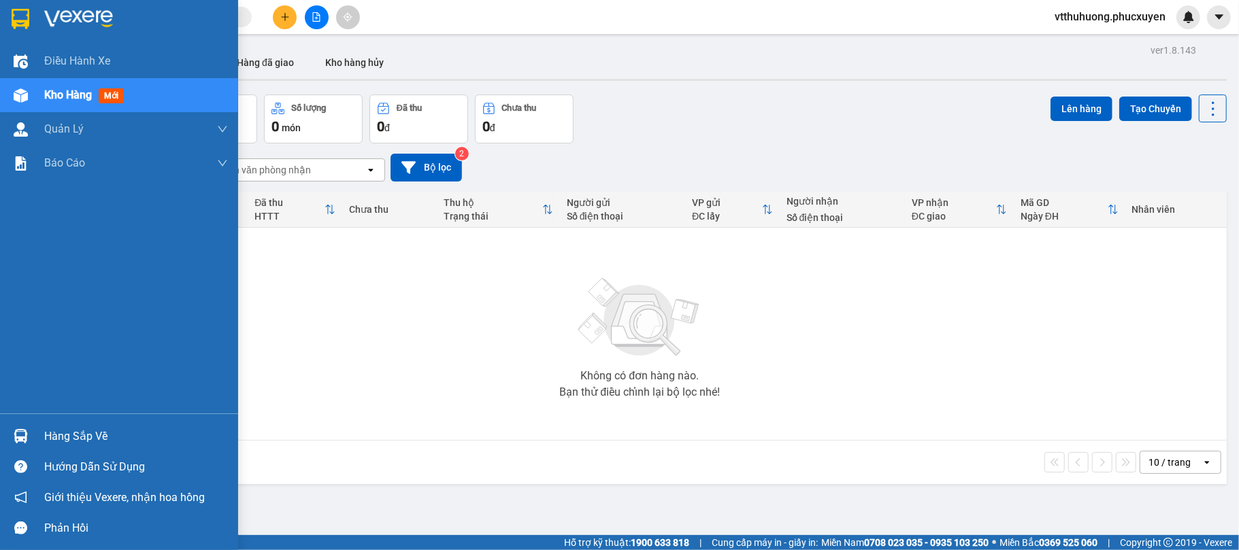
drag, startPoint x: 53, startPoint y: 427, endPoint x: 246, endPoint y: 433, distance: 192.6
click at [61, 428] on div "Hàng sắp về" at bounding box center [136, 436] width 184 height 20
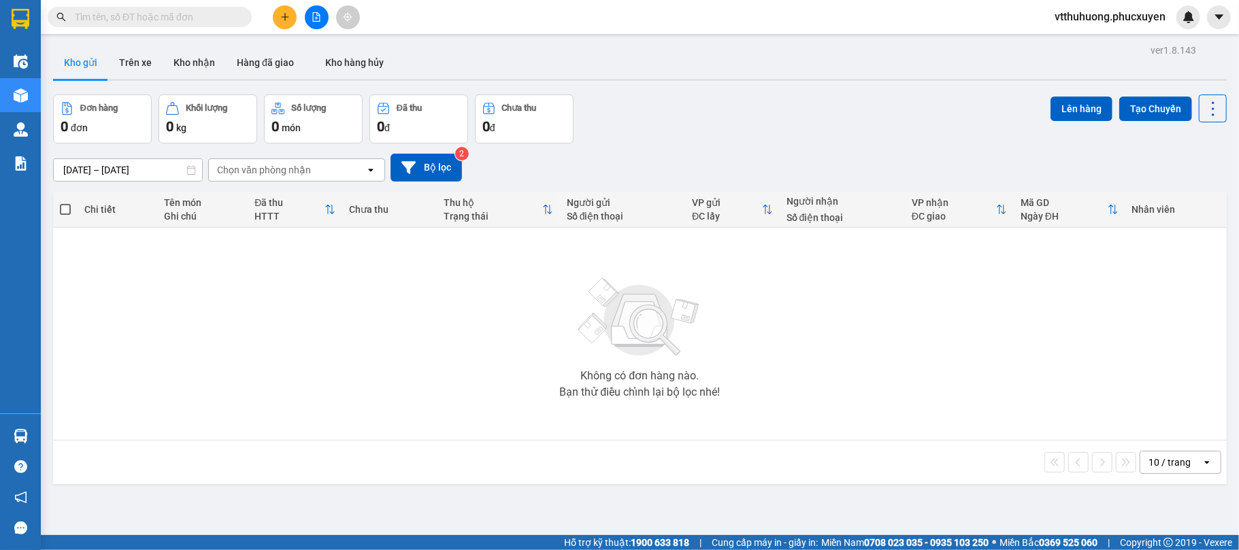
click at [653, 496] on section "Kết quả tìm kiếm ( 3 ) Bộ lọc Mã ĐH Trạng thái Món hàng Thu hộ Tổng cước Chưa c…" at bounding box center [619, 275] width 1239 height 550
click at [193, 57] on button "Kho nhận" at bounding box center [194, 62] width 63 height 33
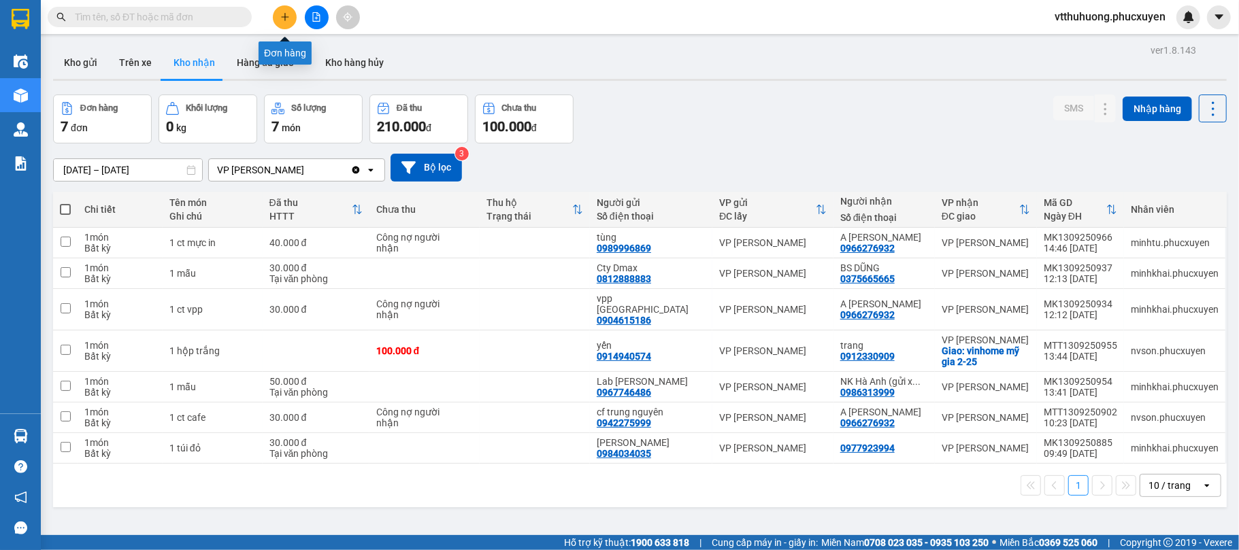
click at [288, 19] on icon "plus" at bounding box center [285, 17] width 10 height 10
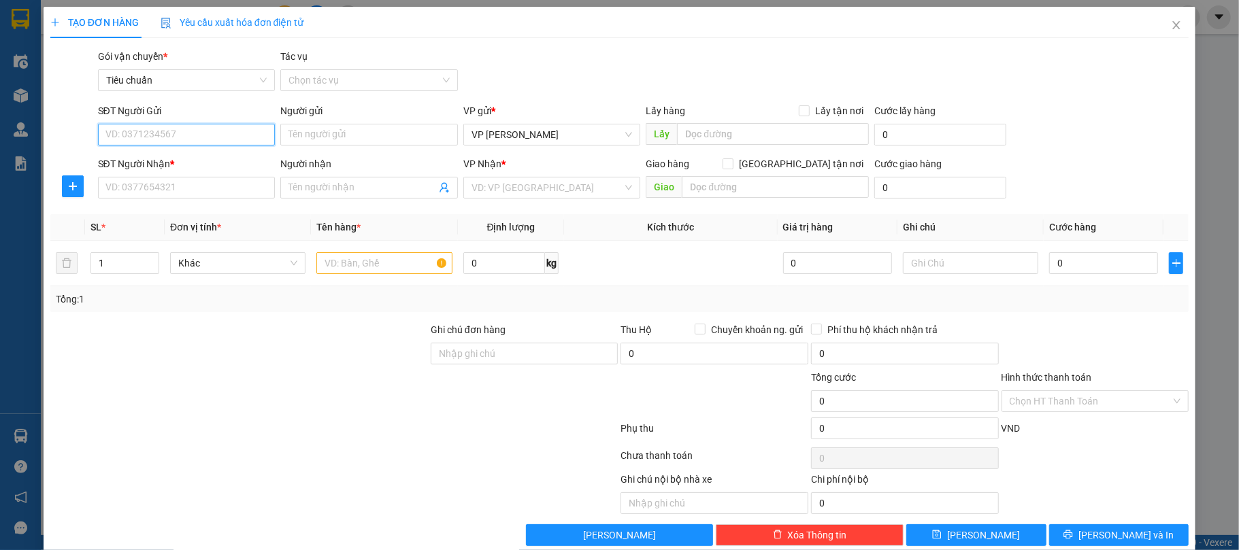
click at [170, 140] on input "SĐT Người Gửi" at bounding box center [187, 135] width 178 height 22
click at [142, 161] on div "0948829366" at bounding box center [184, 162] width 159 height 15
type input "0948829366"
click at [165, 195] on input "SĐT Người Nhận *" at bounding box center [187, 188] width 178 height 22
type input "0988512825"
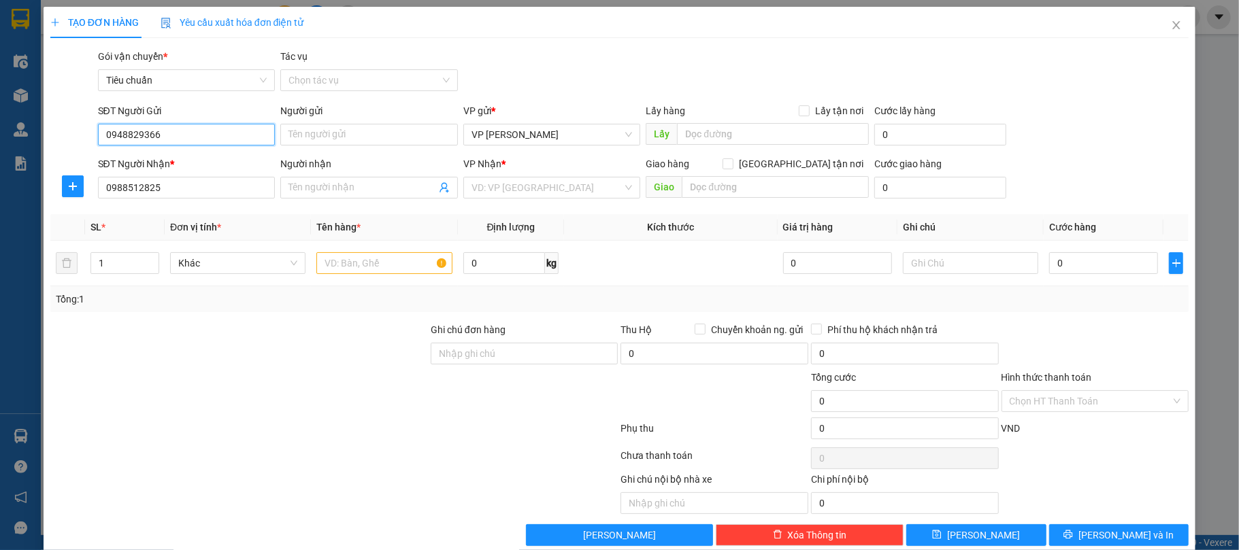
drag, startPoint x: 180, startPoint y: 137, endPoint x: 58, endPoint y: 128, distance: 122.1
click at [58, 128] on div "SĐT Người Gửi 0948829366 0948829366 Người gửi Tên người gửi VP gửi * VP Loong T…" at bounding box center [619, 127] width 1141 height 48
click at [1173, 26] on icon "close" at bounding box center [1176, 25] width 7 height 8
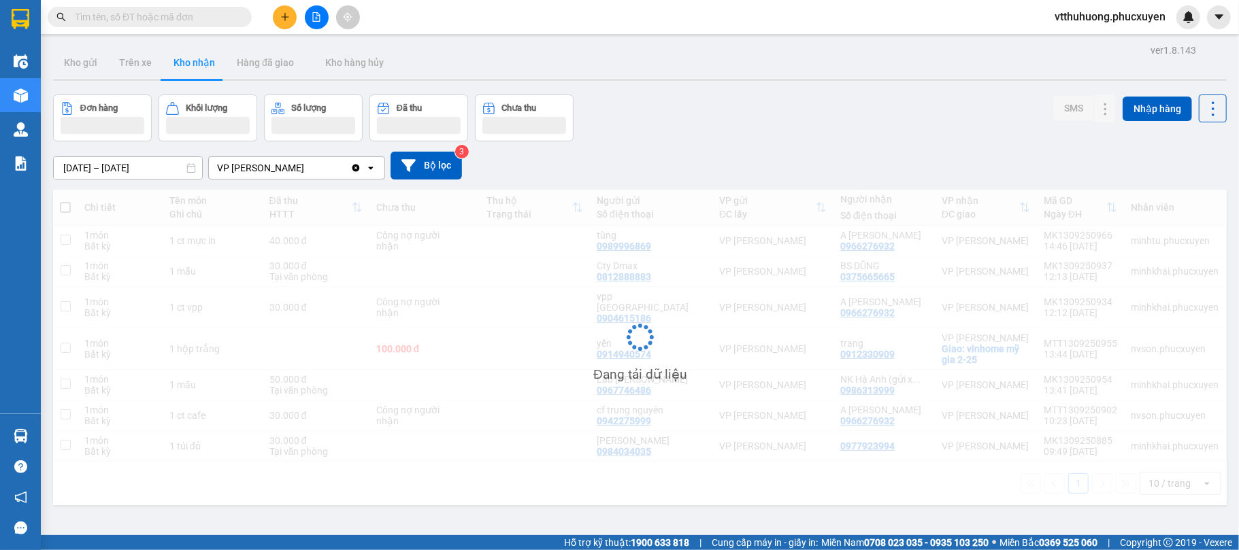
click at [107, 14] on input "text" at bounding box center [155, 17] width 161 height 15
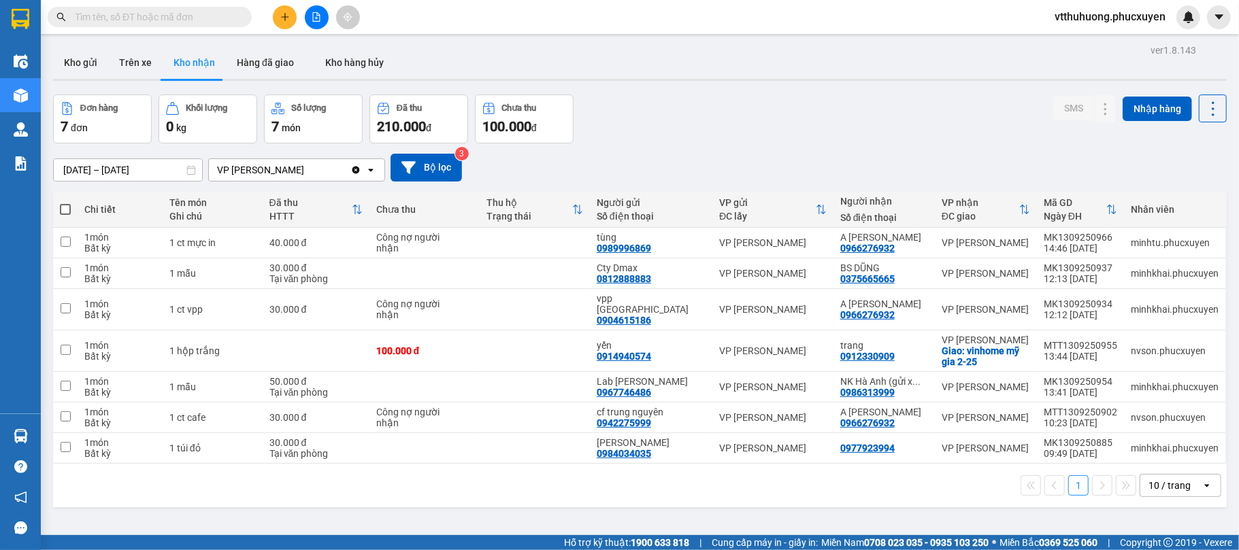
paste input "0948829366"
type input "0948829366"
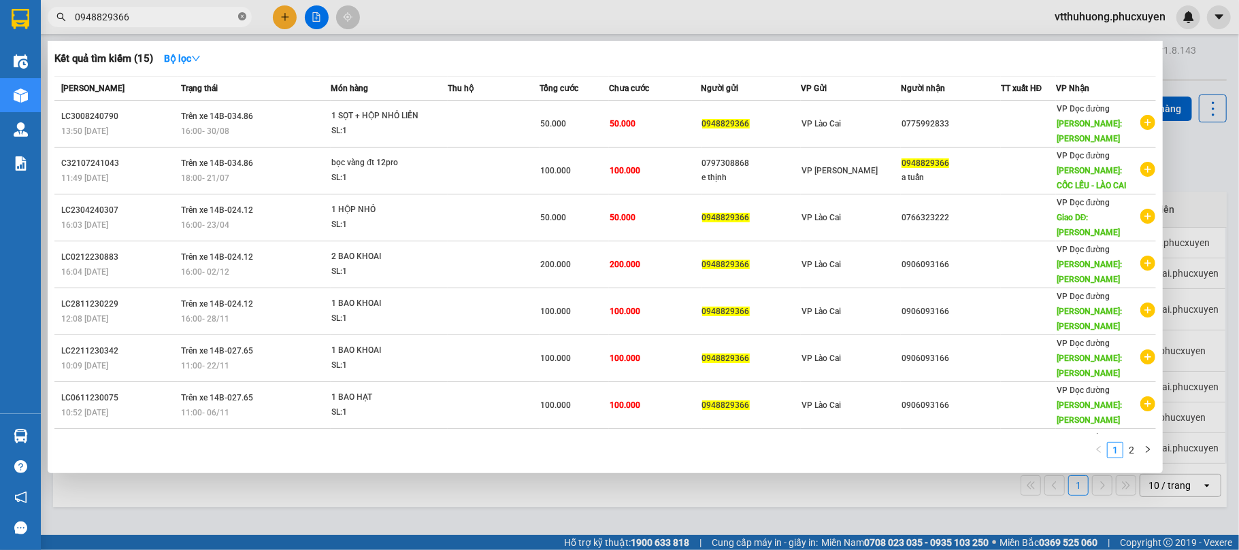
click at [242, 20] on icon "close-circle" at bounding box center [242, 16] width 8 height 8
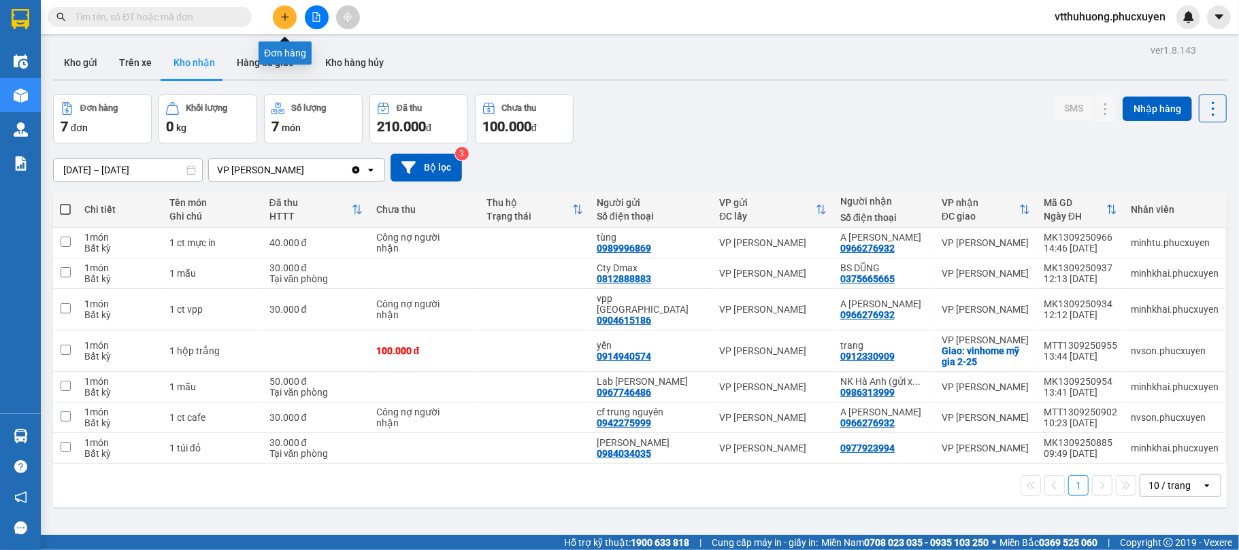
click at [284, 10] on button at bounding box center [285, 17] width 24 height 24
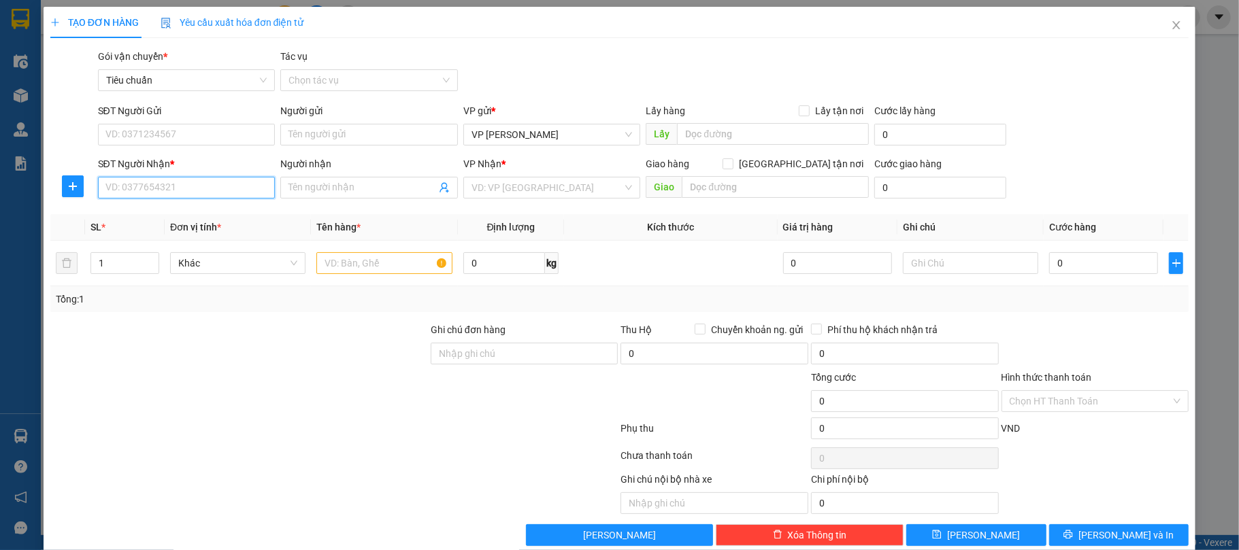
click at [139, 186] on input "SĐT Người Nhận *" at bounding box center [187, 188] width 178 height 22
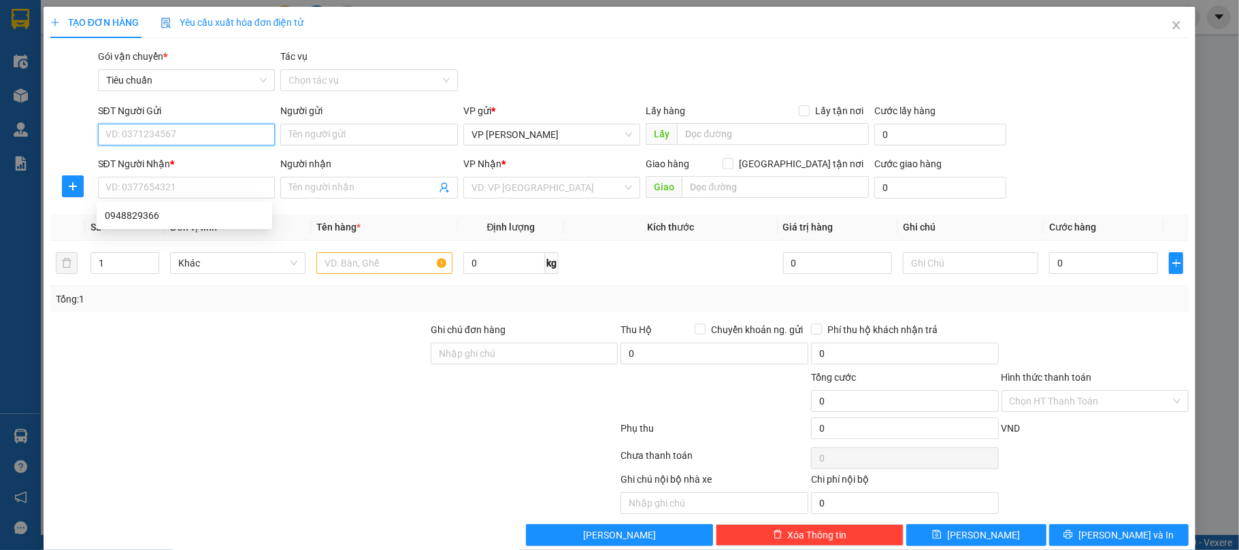
click at [132, 137] on input "SĐT Người Gửi" at bounding box center [187, 135] width 178 height 22
paste input "0948829366"
click at [153, 161] on div "0948829366" at bounding box center [184, 162] width 159 height 15
type input "0948829366"
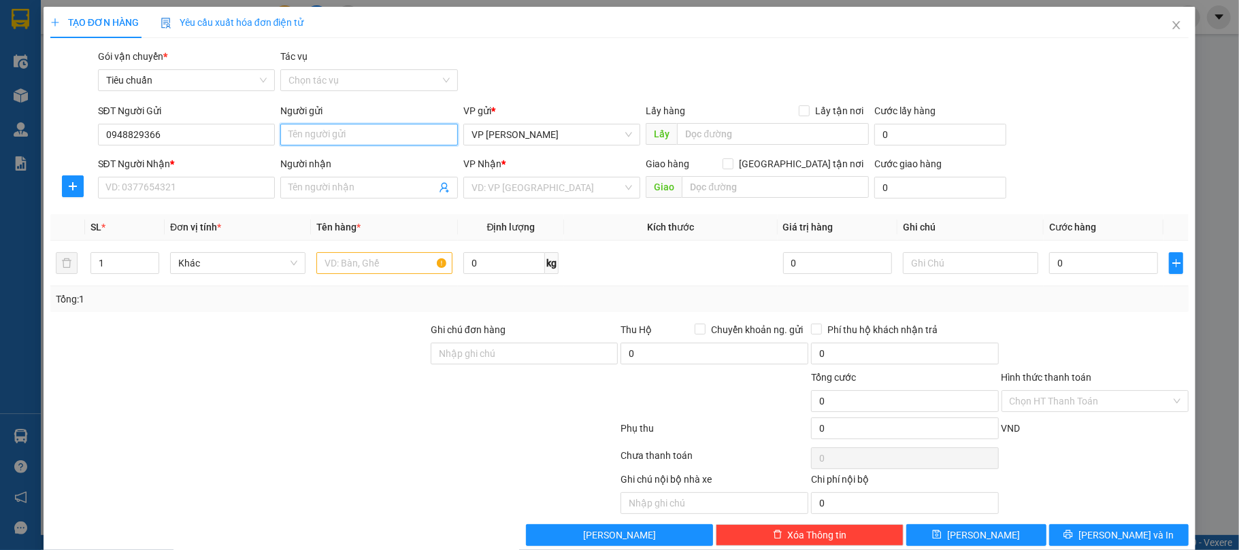
click at [305, 137] on input "Người gửi" at bounding box center [369, 135] width 178 height 22
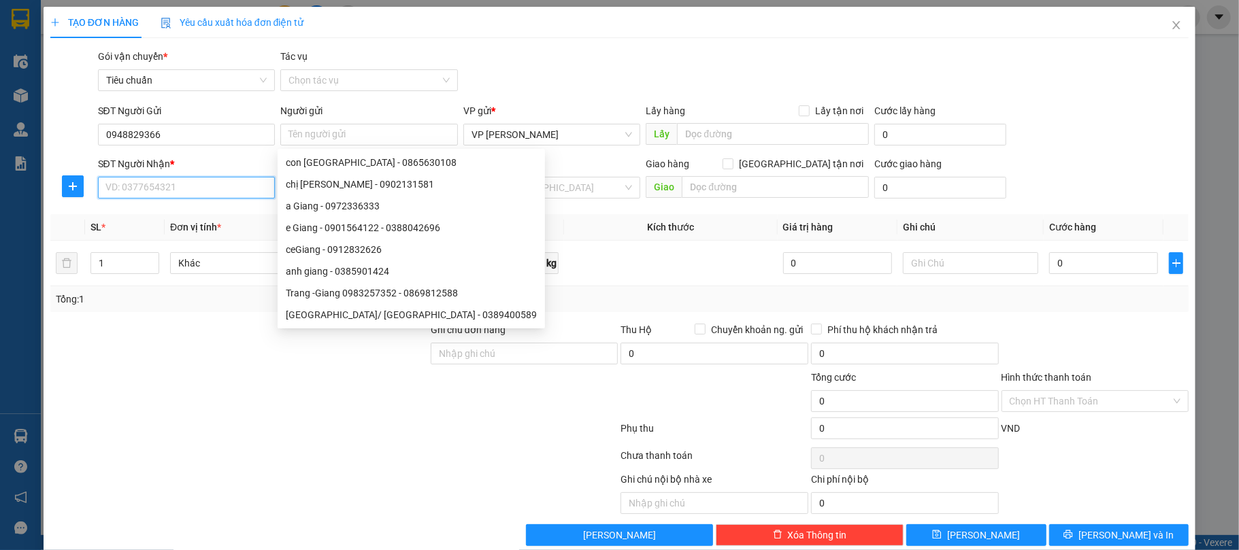
click at [169, 191] on input "SĐT Người Nhận *" at bounding box center [187, 188] width 178 height 22
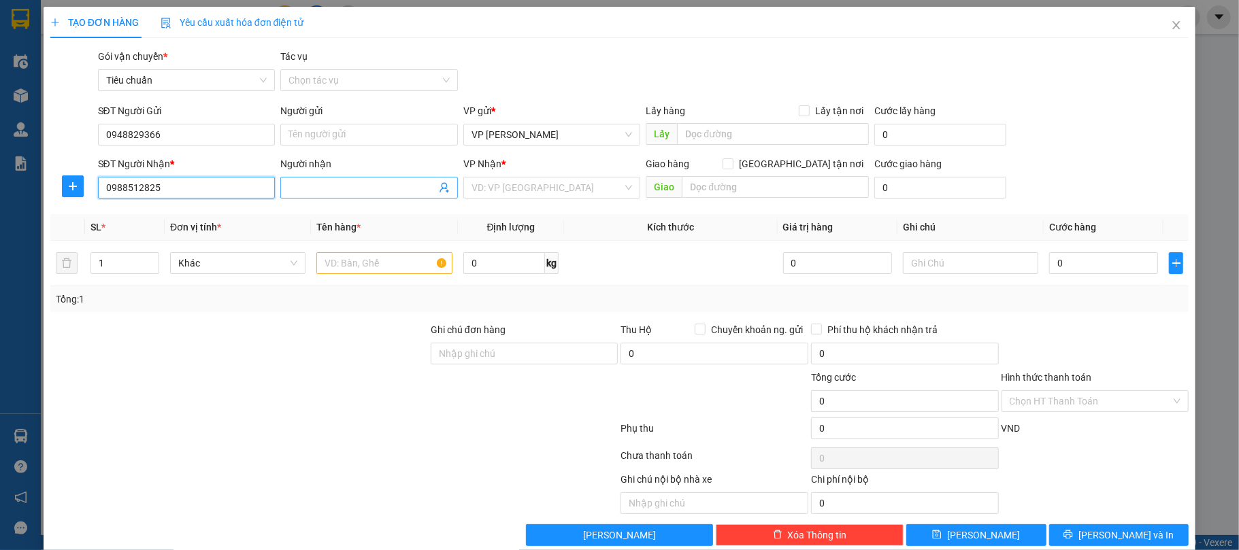
type input "0988512825"
click at [306, 188] on input "Người nhận" at bounding box center [362, 187] width 148 height 15
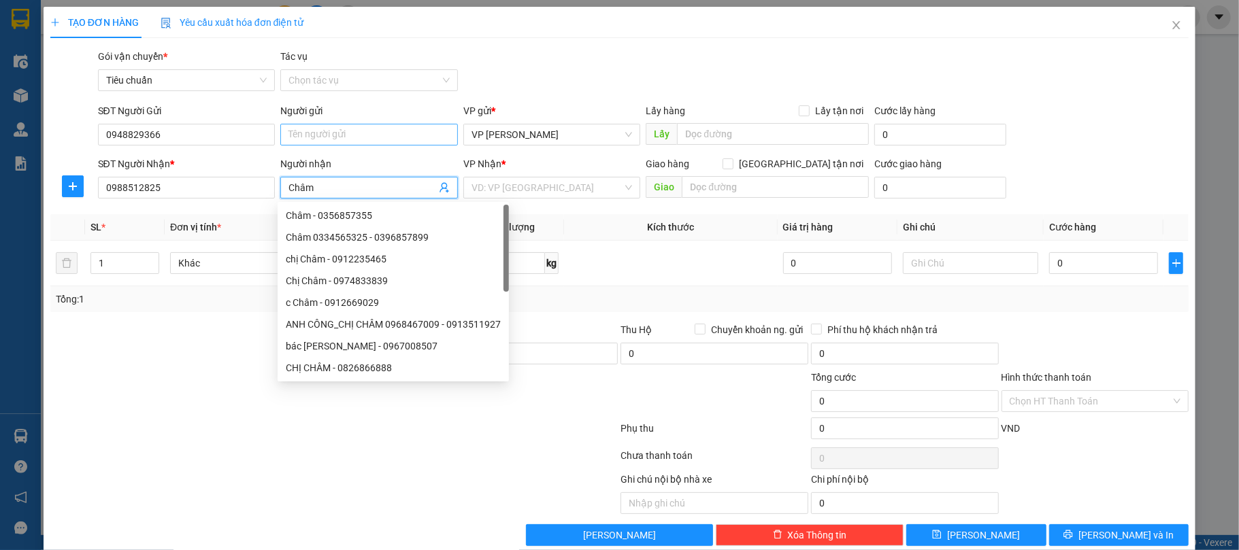
type input "Châm"
drag, startPoint x: 317, startPoint y: 131, endPoint x: 290, endPoint y: 107, distance: 36.6
click at [314, 131] on input "Người gửi" at bounding box center [369, 135] width 178 height 22
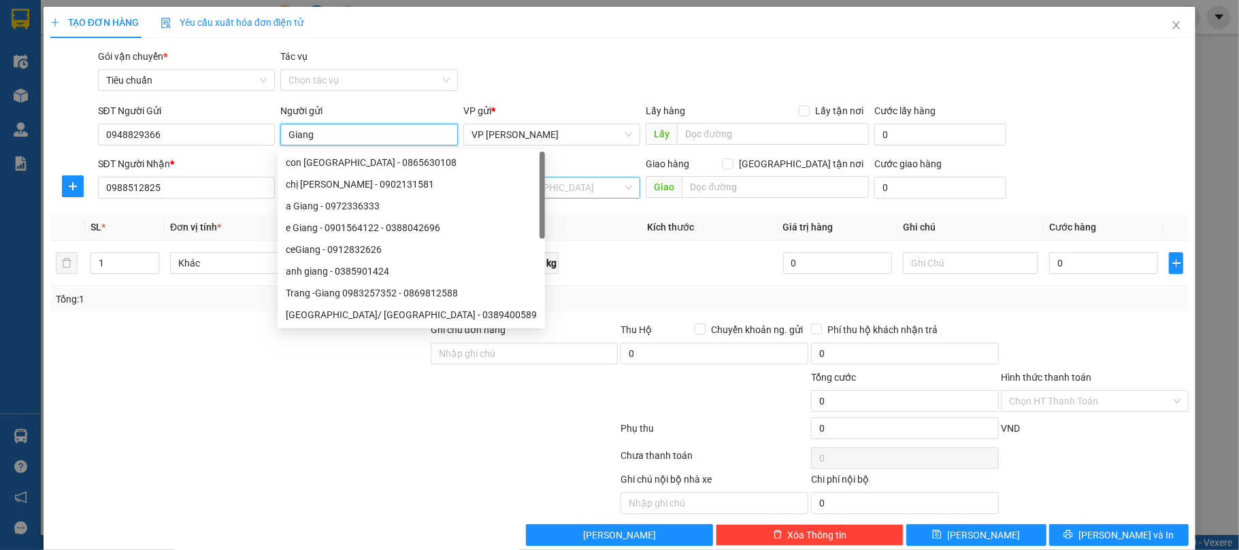
type input "Giang"
click at [548, 183] on input "search" at bounding box center [547, 188] width 152 height 20
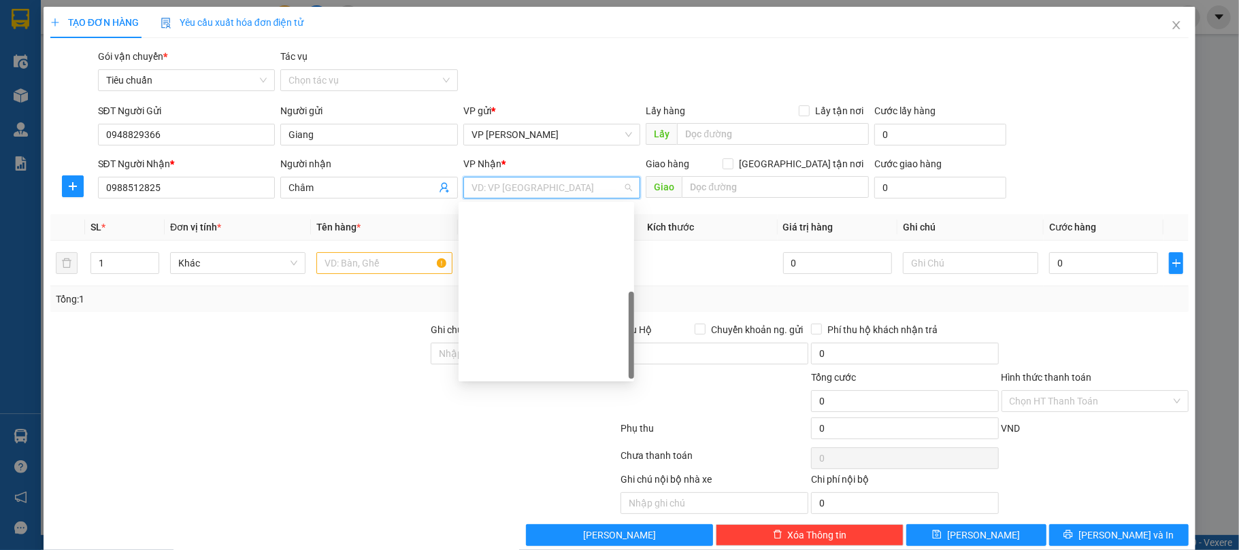
scroll to position [218, 0]
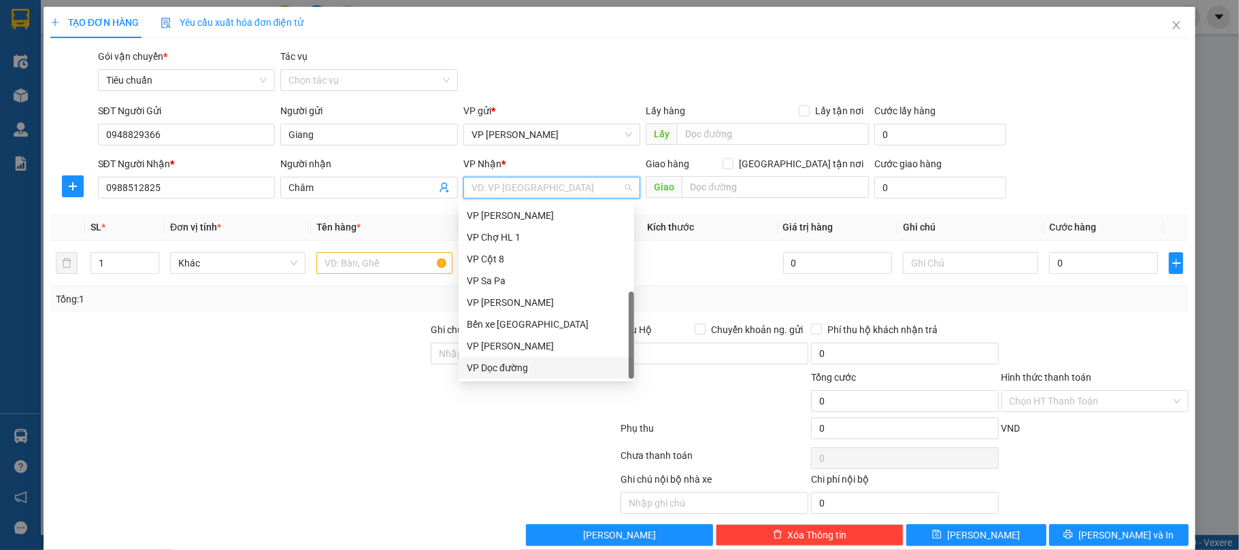
click at [533, 367] on div "VP Dọc đường" at bounding box center [546, 367] width 159 height 15
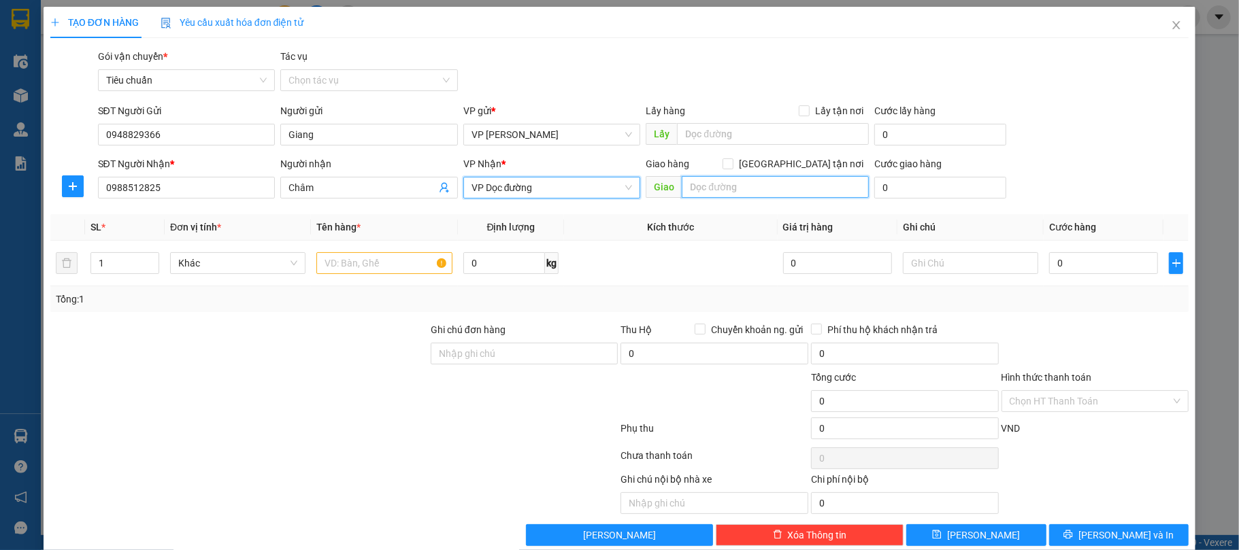
click at [732, 183] on input "text" at bounding box center [775, 187] width 187 height 22
click at [724, 185] on input "Cốc Lếu lào Cai" at bounding box center [775, 187] width 187 height 22
type input "Cốc Lếu Lào Cai"
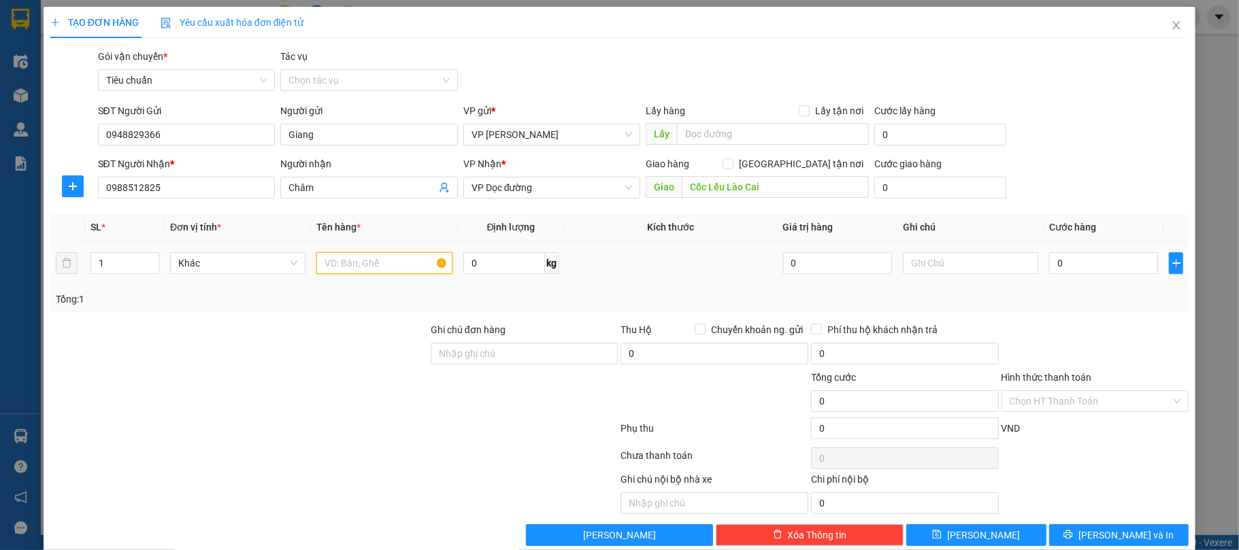
click at [339, 262] on input "text" at bounding box center [383, 263] width 135 height 22
type input "Xốp"
click at [1095, 267] on input "0" at bounding box center [1103, 263] width 109 height 22
type input "1"
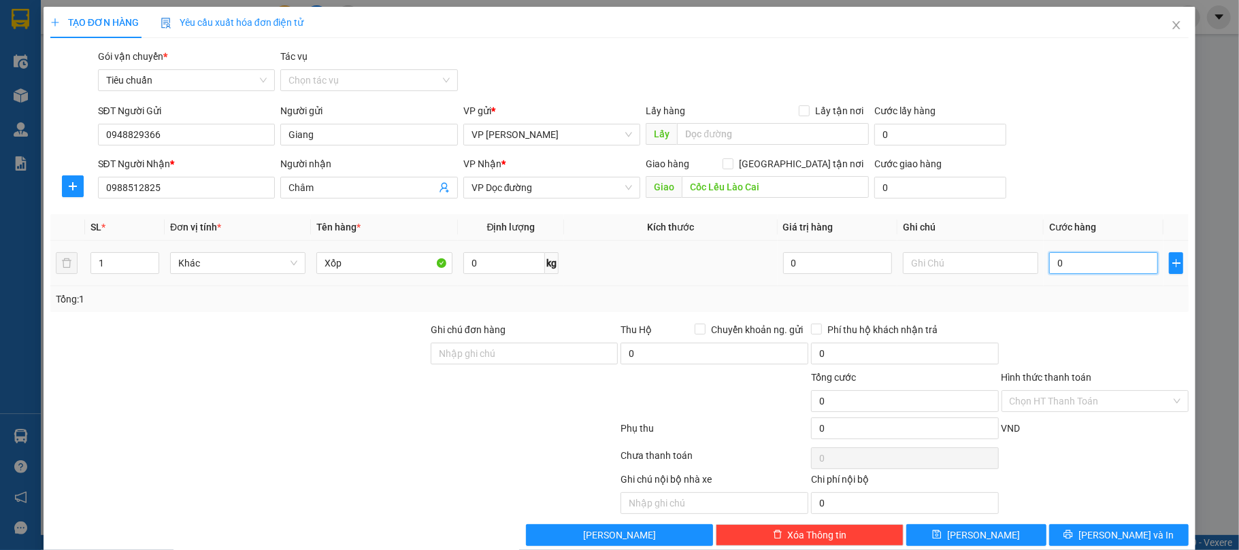
type input "1"
type input "10"
type input "100"
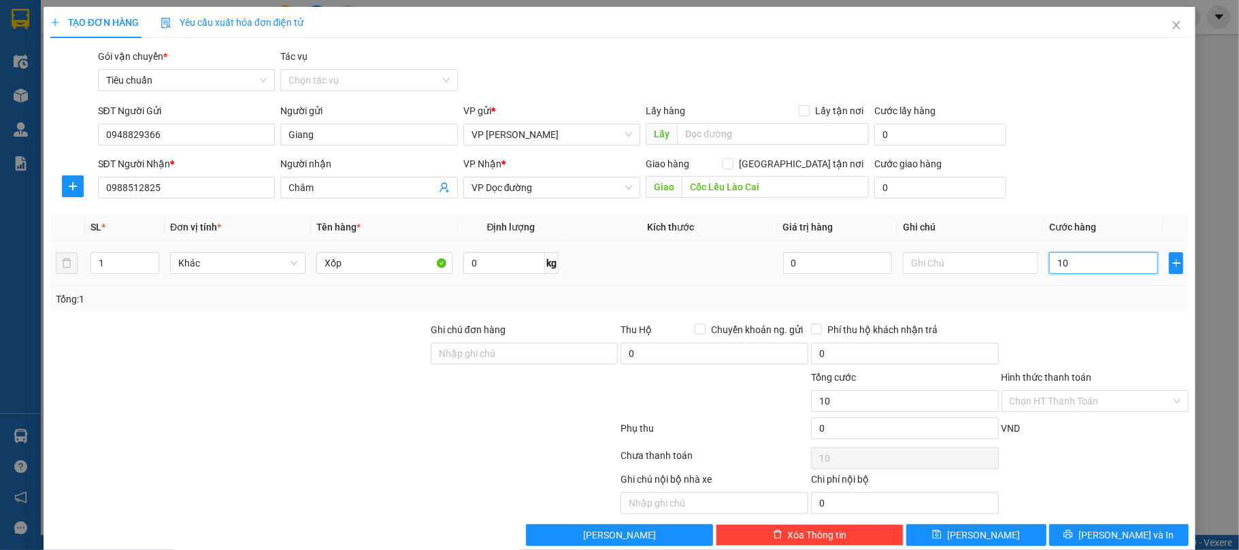
type input "100"
type input "100.000"
click at [1107, 336] on div at bounding box center [1095, 346] width 190 height 48
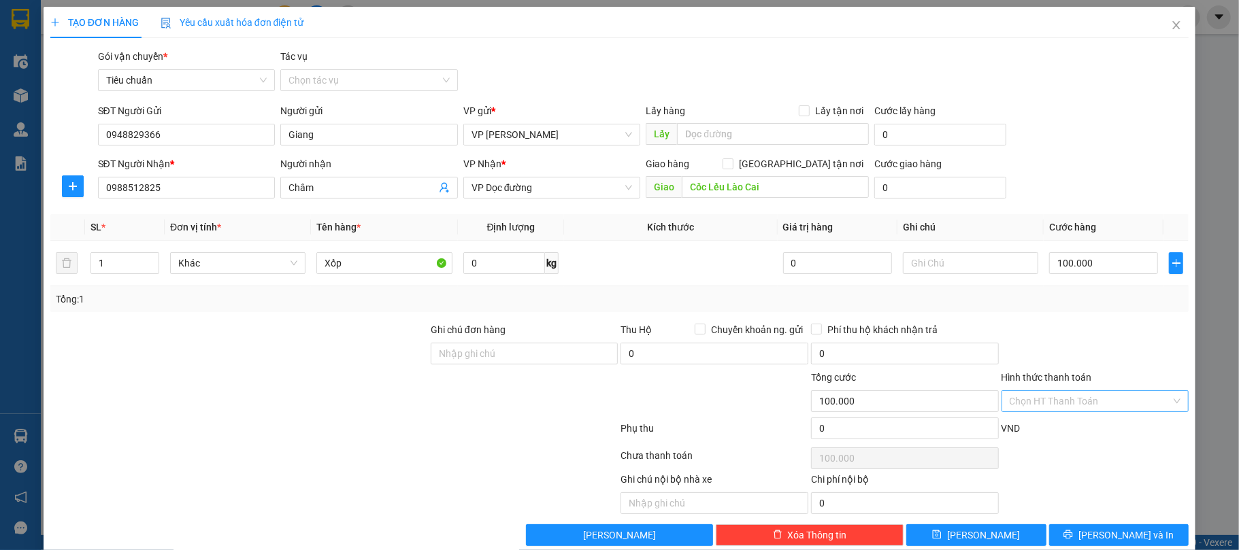
click at [1009, 401] on input "Hình thức thanh toán" at bounding box center [1090, 401] width 162 height 20
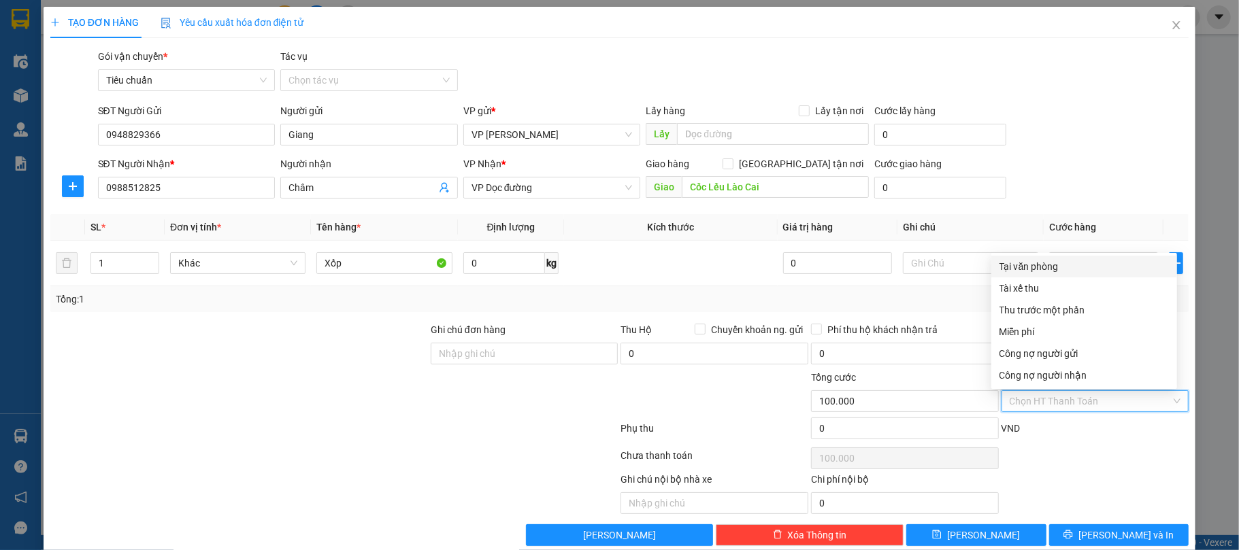
click at [1015, 264] on div "Tại văn phòng" at bounding box center [1083, 266] width 169 height 15
type input "0"
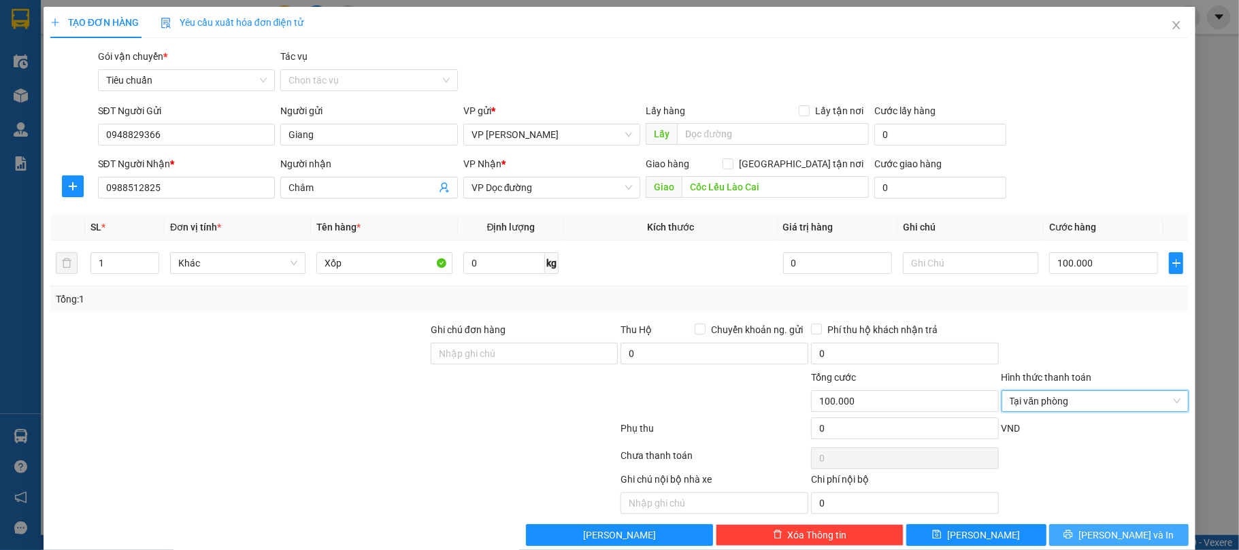
click at [1118, 536] on span "[PERSON_NAME] và In" at bounding box center [1125, 535] width 95 height 15
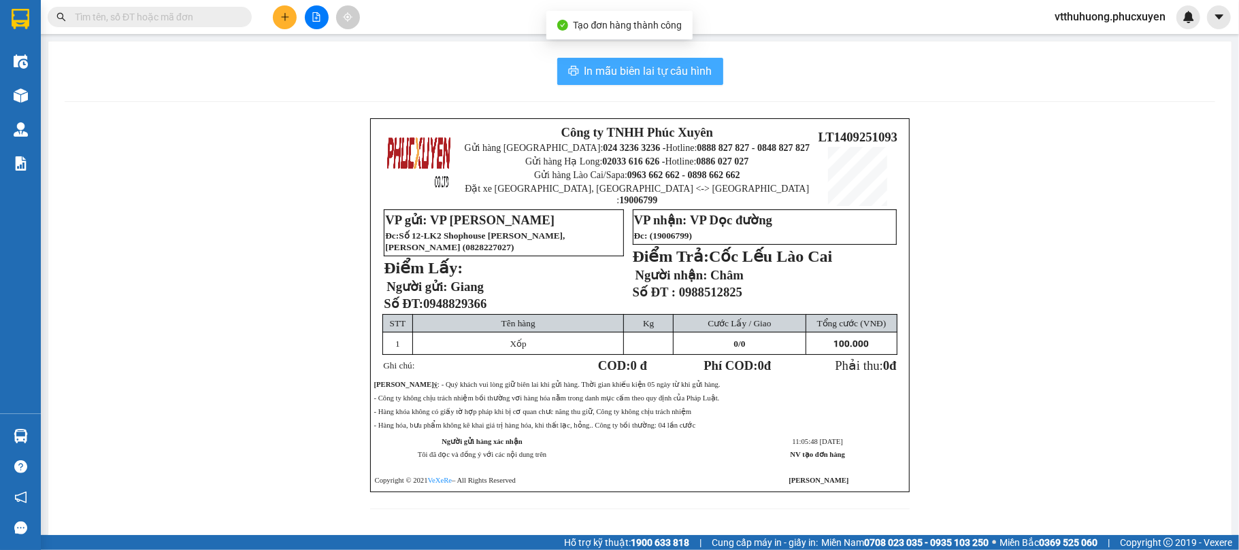
drag, startPoint x: 622, startPoint y: 76, endPoint x: 862, endPoint y: 120, distance: 244.8
click at [618, 71] on span "In mẫu biên lai tự cấu hình" at bounding box center [648, 71] width 128 height 17
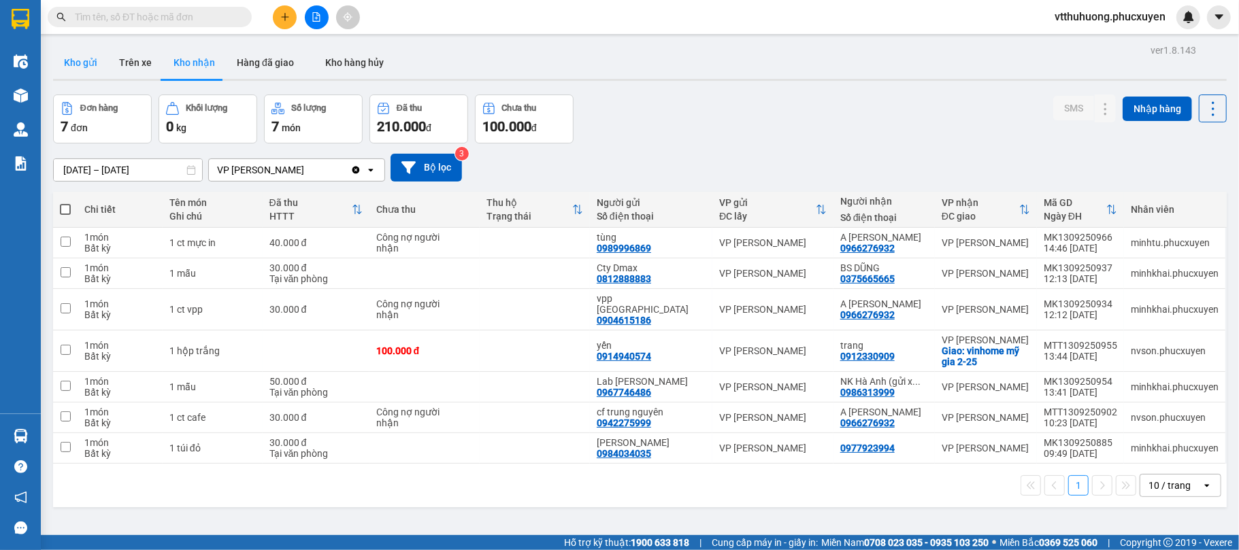
click at [80, 61] on button "Kho gửi" at bounding box center [80, 62] width 55 height 33
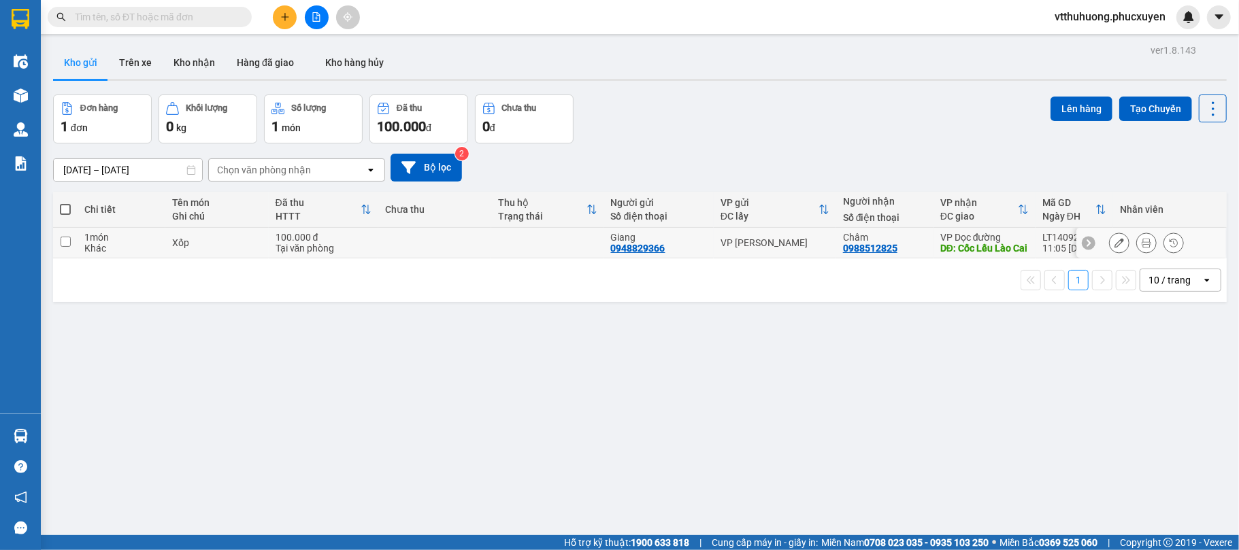
click at [657, 251] on div "0948829366" at bounding box center [638, 248] width 54 height 11
click at [639, 254] on div "0948829366" at bounding box center [638, 248] width 54 height 11
click at [638, 254] on div "0948829366" at bounding box center [638, 248] width 54 height 11
copy div "0948829366"
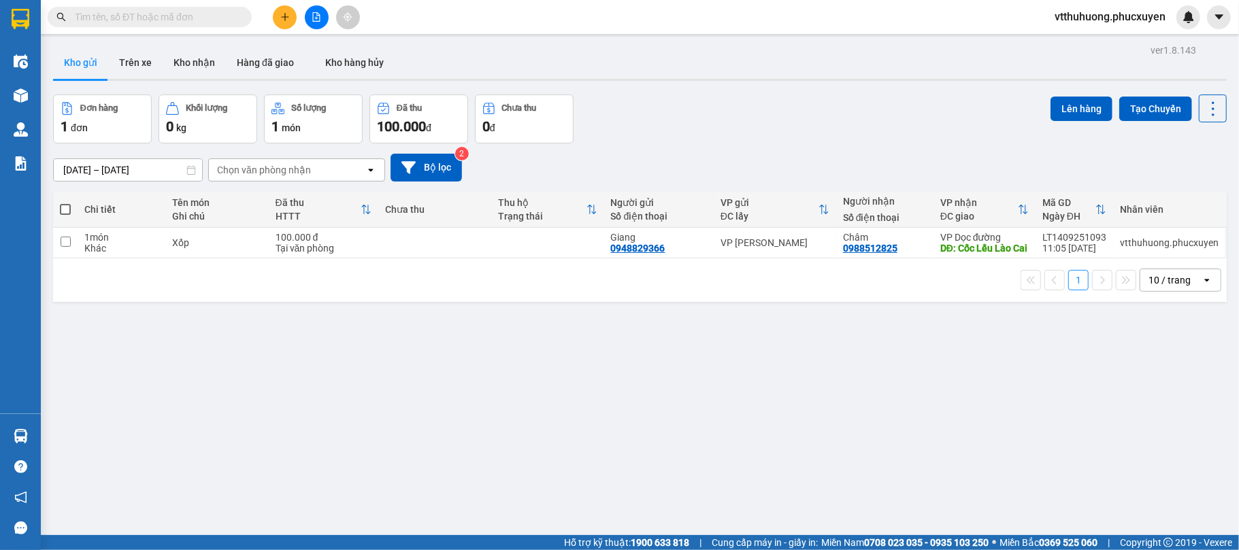
click at [166, 8] on span at bounding box center [150, 17] width 204 height 20
click at [117, 10] on input "text" at bounding box center [155, 17] width 161 height 15
paste input "0948829366"
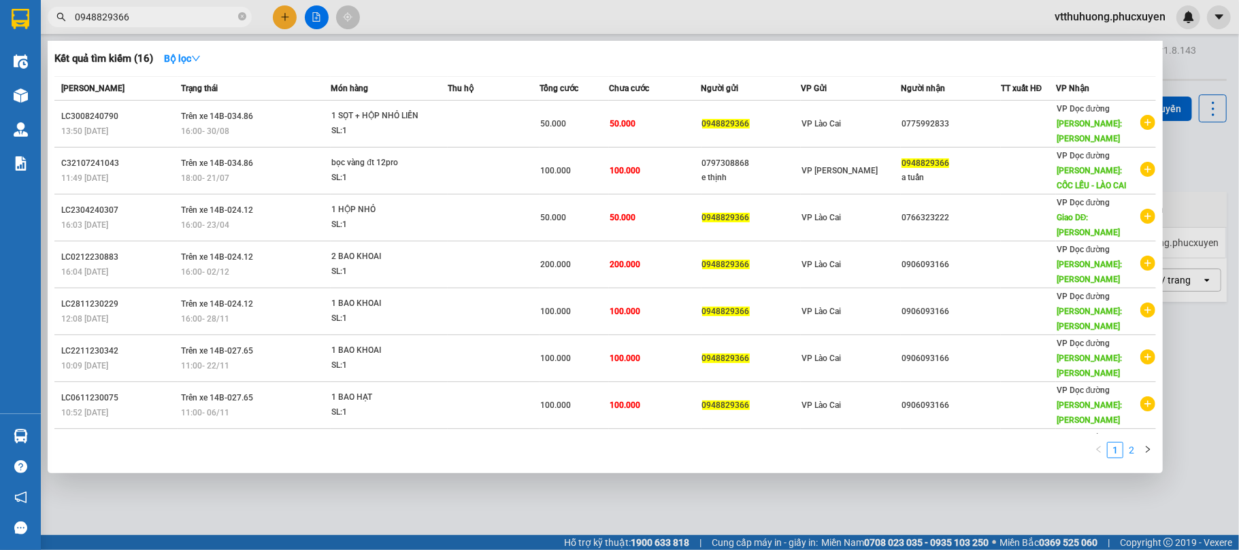
type input "0948829366"
click at [1133, 450] on link "2" at bounding box center [1131, 450] width 15 height 15
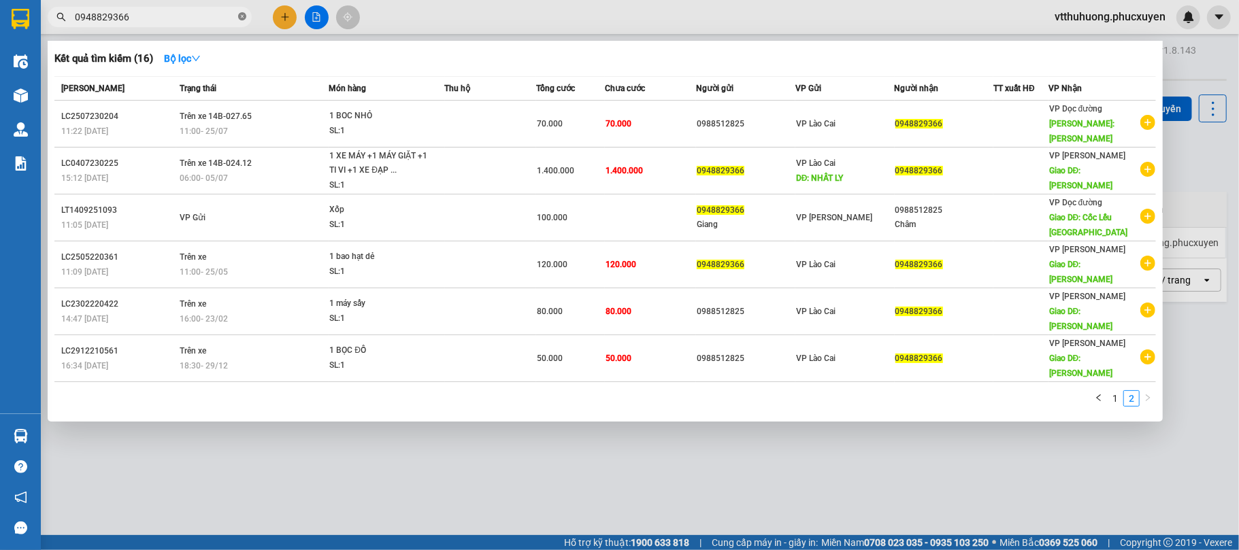
click at [242, 18] on icon "close-circle" at bounding box center [242, 16] width 8 height 8
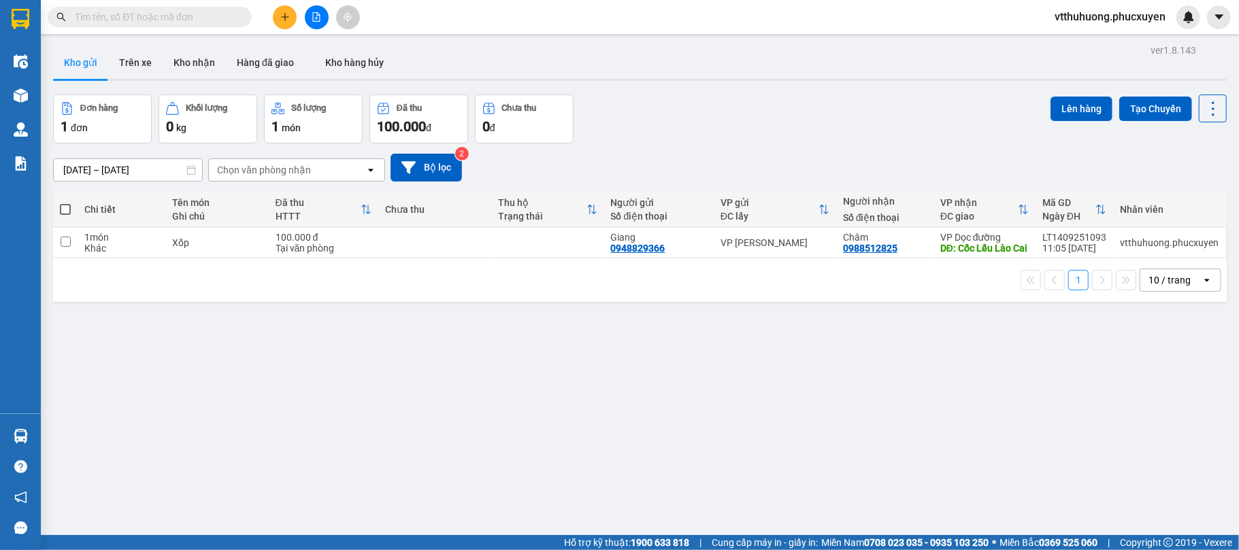
click at [139, 14] on input "text" at bounding box center [155, 17] width 161 height 15
paste input "0948829366"
type input "0948829366"
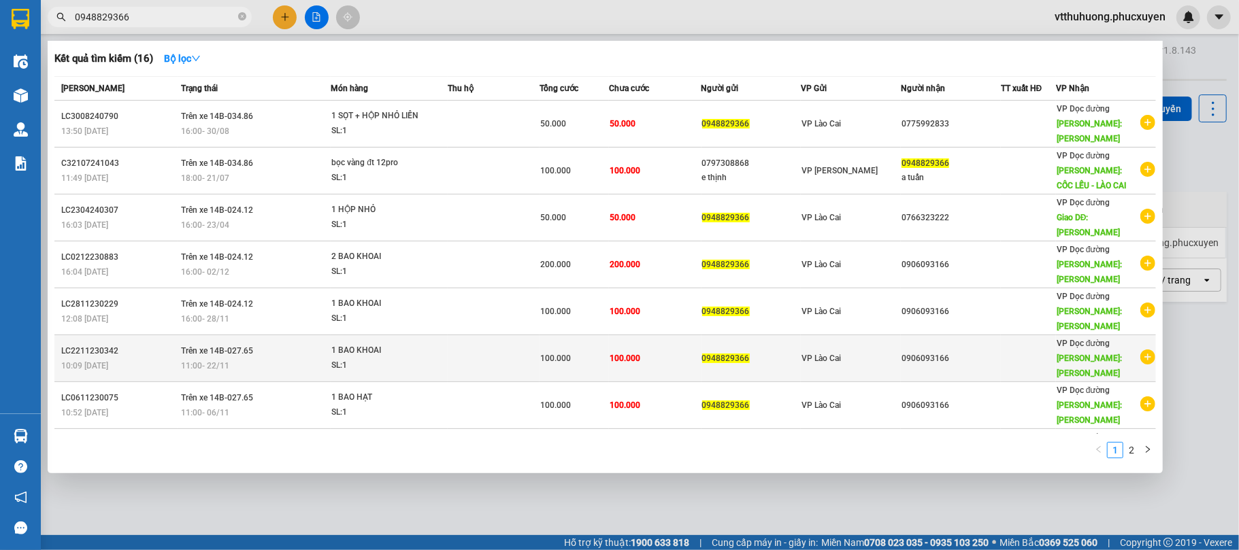
scroll to position [23, 0]
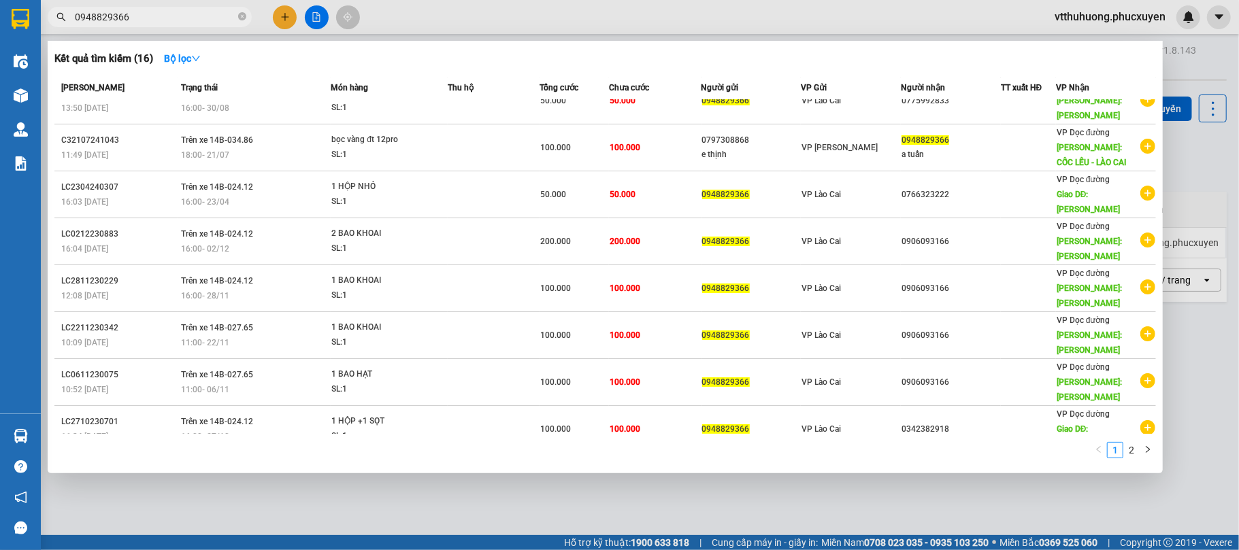
click at [239, 19] on icon "close-circle" at bounding box center [242, 16] width 8 height 8
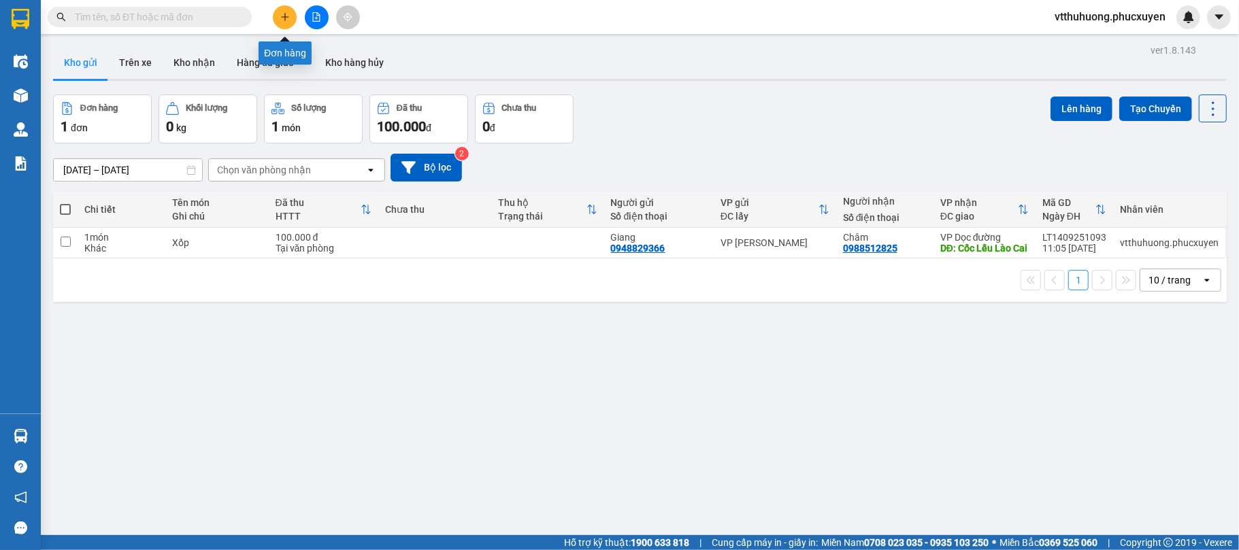
click at [289, 17] on icon "plus" at bounding box center [285, 17] width 10 height 10
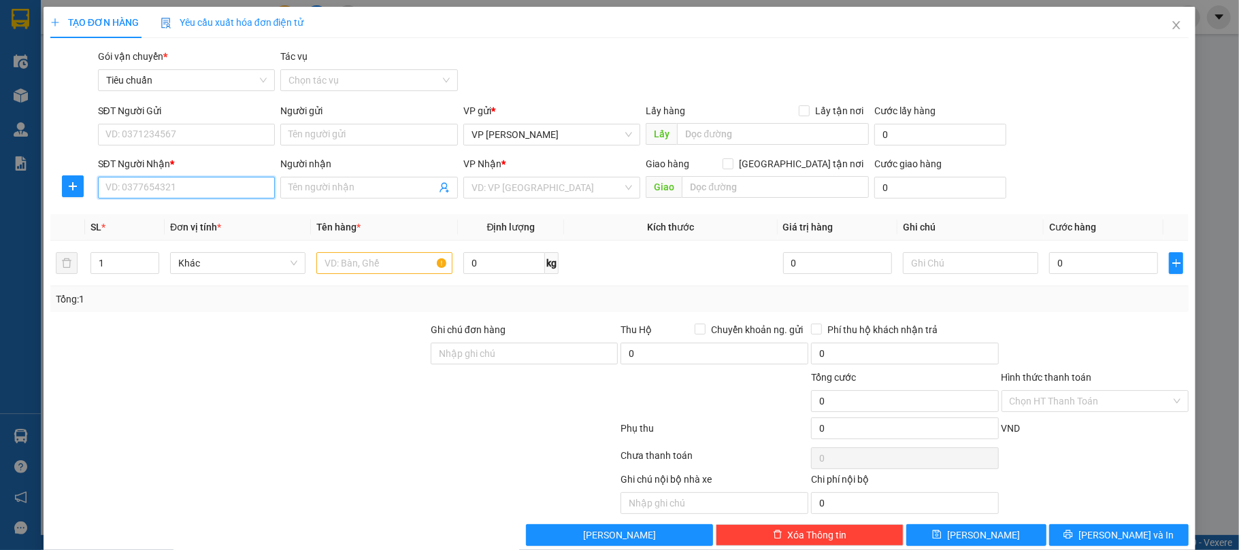
click at [224, 188] on input "SĐT Người Nhận *" at bounding box center [187, 188] width 178 height 22
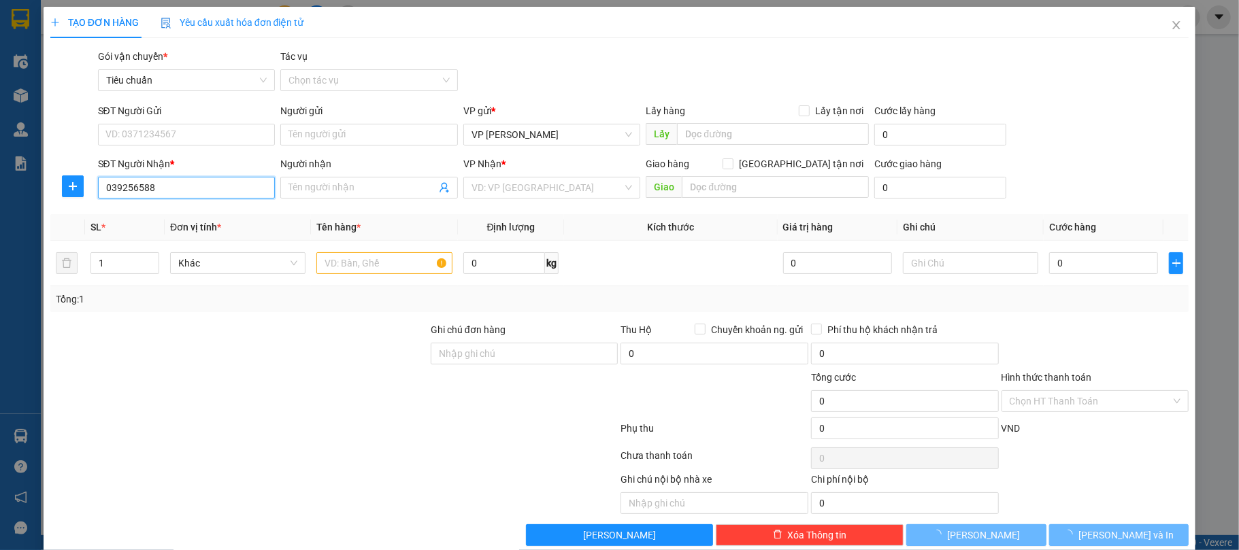
type input "0392565887"
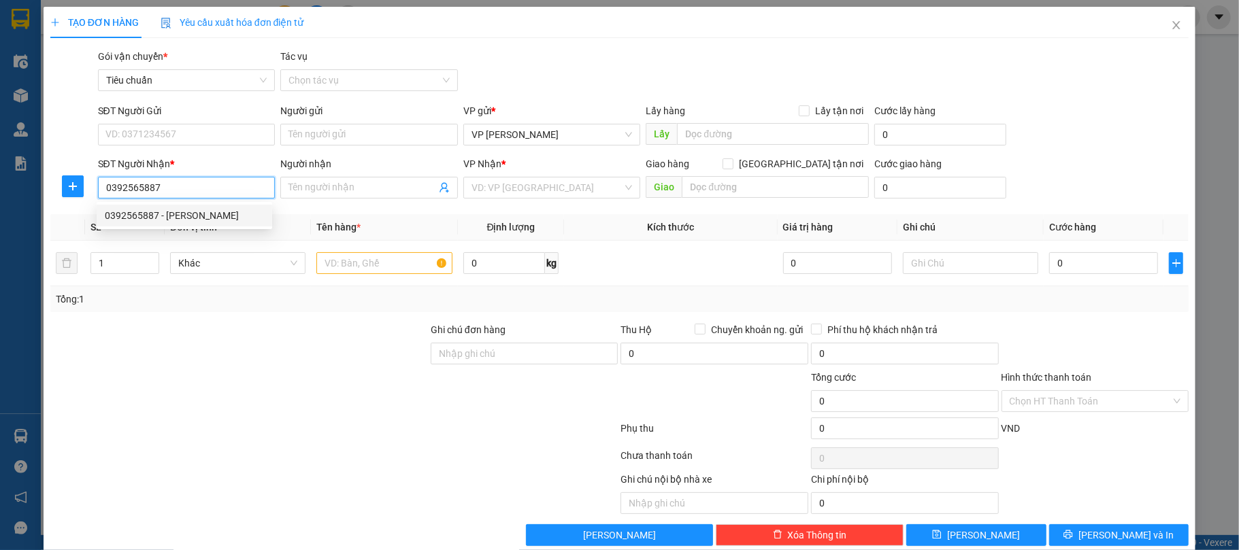
click at [171, 209] on div "0392565887 - c Hồng" at bounding box center [184, 215] width 159 height 15
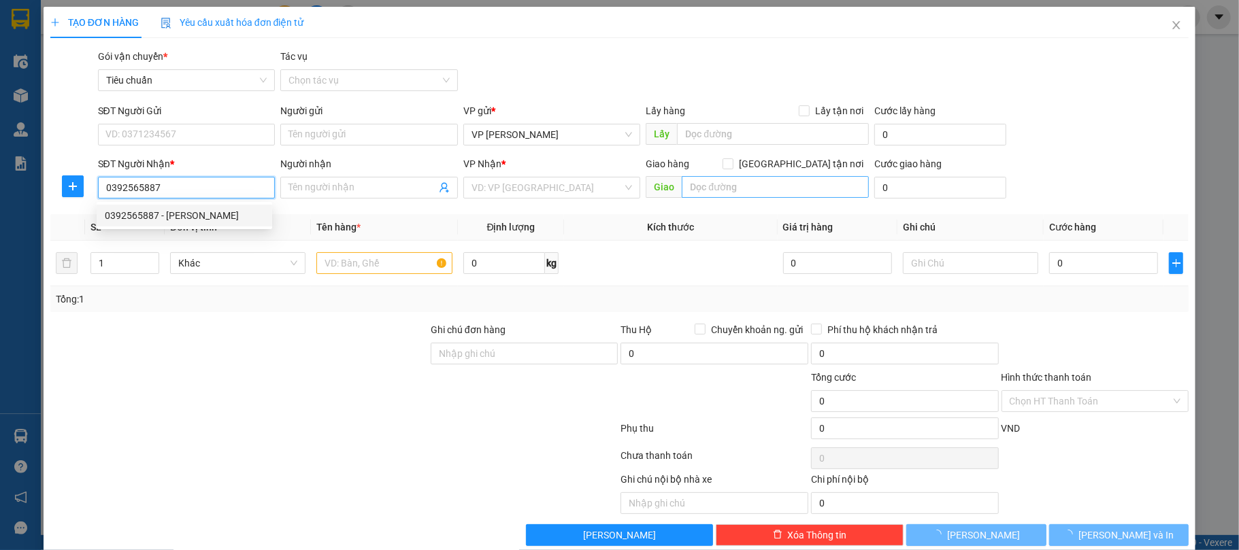
type input "c Hồng"
type input "phú thọ"
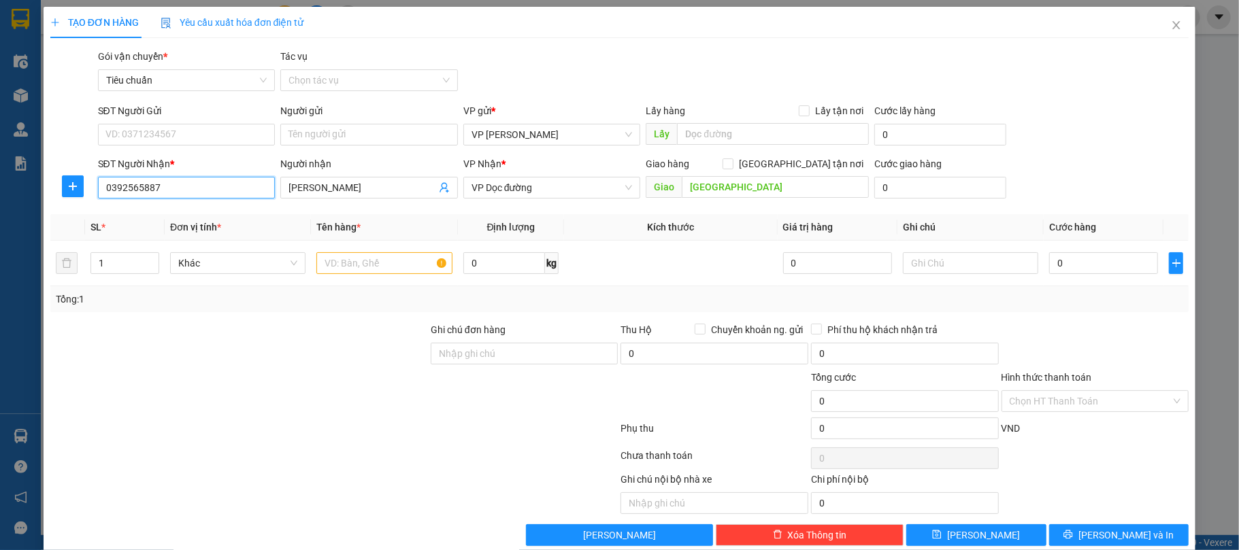
drag, startPoint x: 156, startPoint y: 184, endPoint x: 33, endPoint y: 180, distance: 123.8
click at [33, 180] on div "TẠO ĐƠN HÀNG Yêu cầu xuất hóa đơn điện tử Transit Pickup Surcharge Ids Transit …" at bounding box center [619, 275] width 1239 height 550
type input "0392565887"
click at [1171, 24] on icon "close" at bounding box center [1176, 25] width 11 height 11
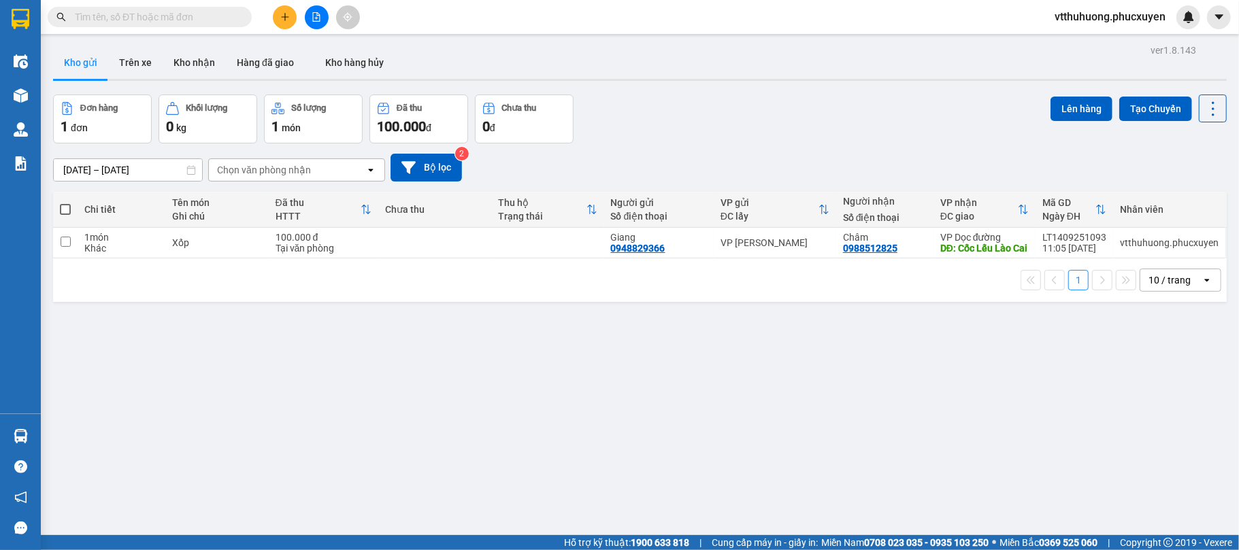
click at [107, 22] on input "text" at bounding box center [155, 17] width 161 height 15
paste input "0392565887"
type input "0392565887"
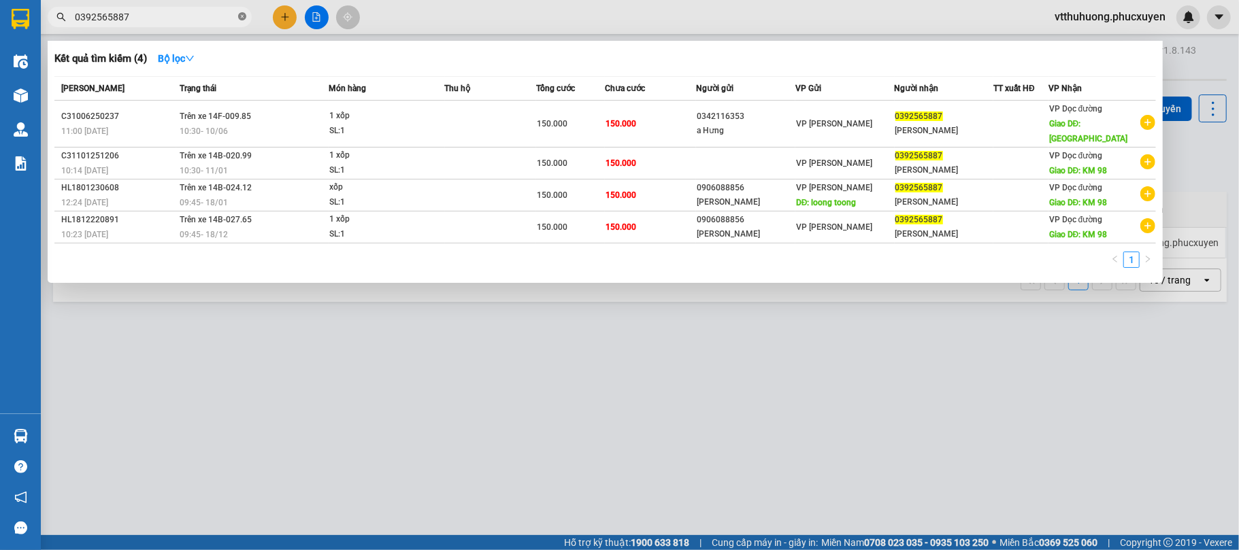
click at [240, 20] on icon "close-circle" at bounding box center [242, 16] width 8 height 8
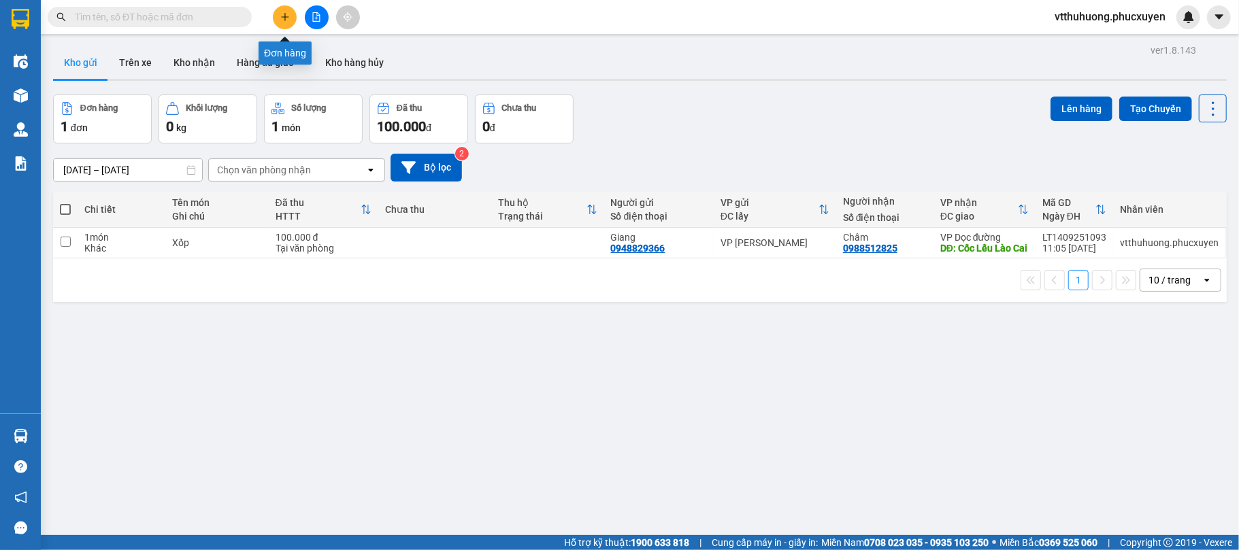
click at [289, 19] on icon "plus" at bounding box center [285, 17] width 10 height 10
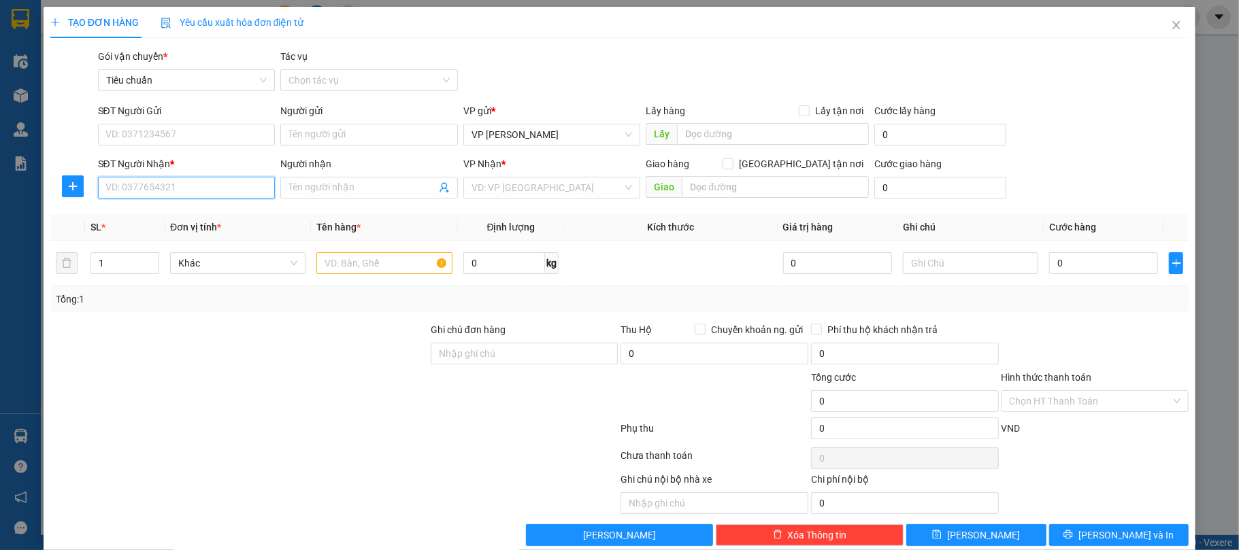
click at [156, 191] on input "SĐT Người Nhận *" at bounding box center [187, 188] width 178 height 22
paste input "0392565887"
type input "0392565887"
click at [167, 218] on div "0392565887 - c Hồng" at bounding box center [184, 215] width 159 height 15
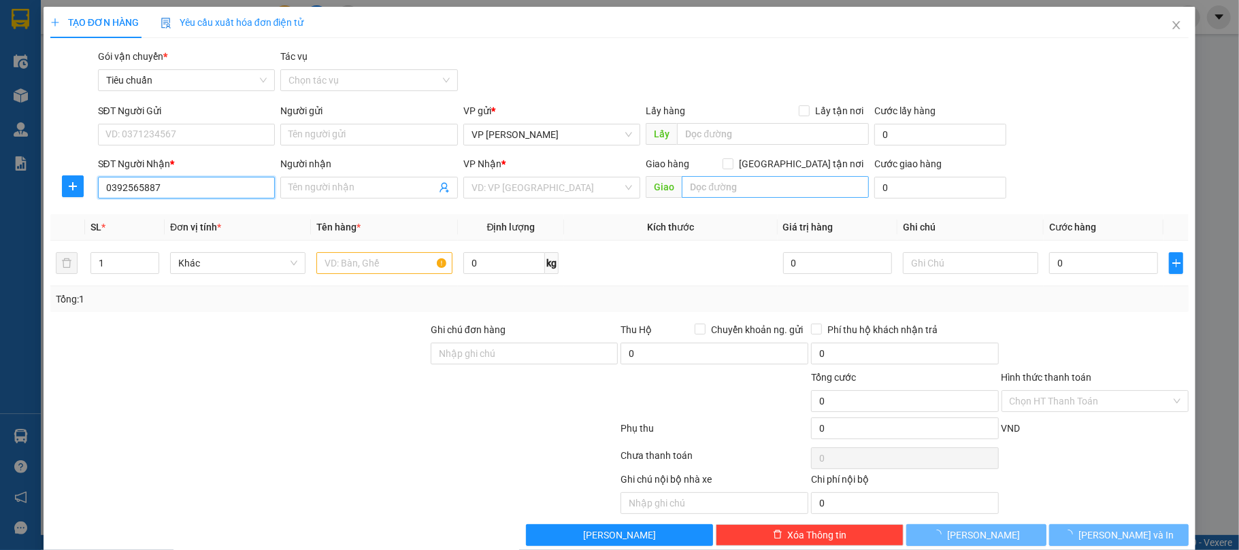
type input "c Hồng"
type input "phú thọ"
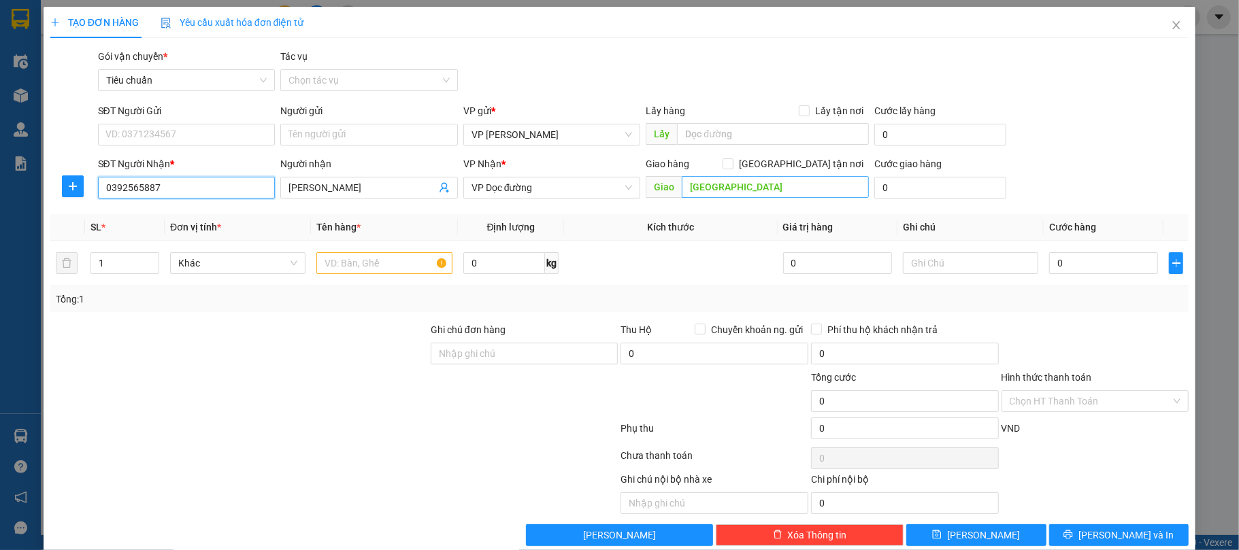
type input "0392565887"
type input "Km 98 Phú Thọ"
click at [363, 267] on input "text" at bounding box center [383, 263] width 135 height 22
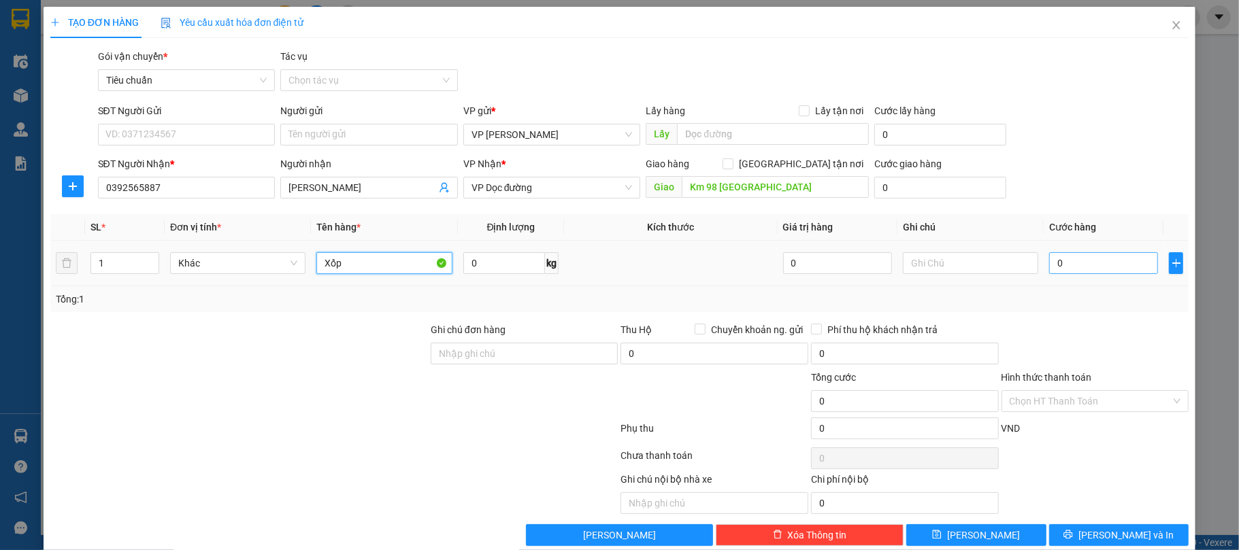
type input "Xốp"
click at [1092, 269] on input "0" at bounding box center [1103, 263] width 109 height 22
type input "1"
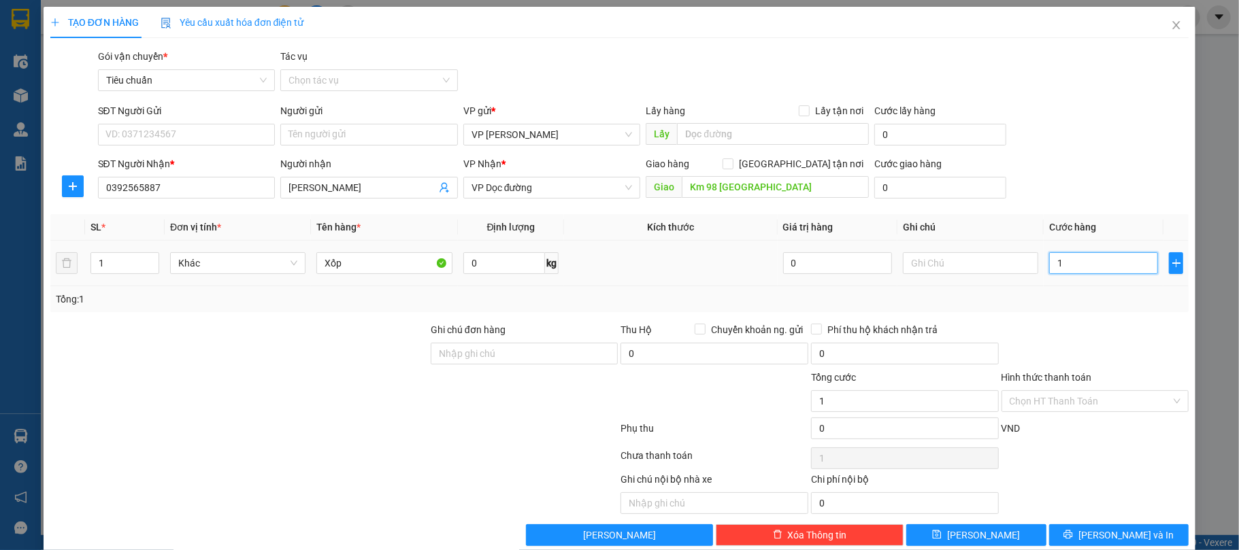
type input "15"
type input "150"
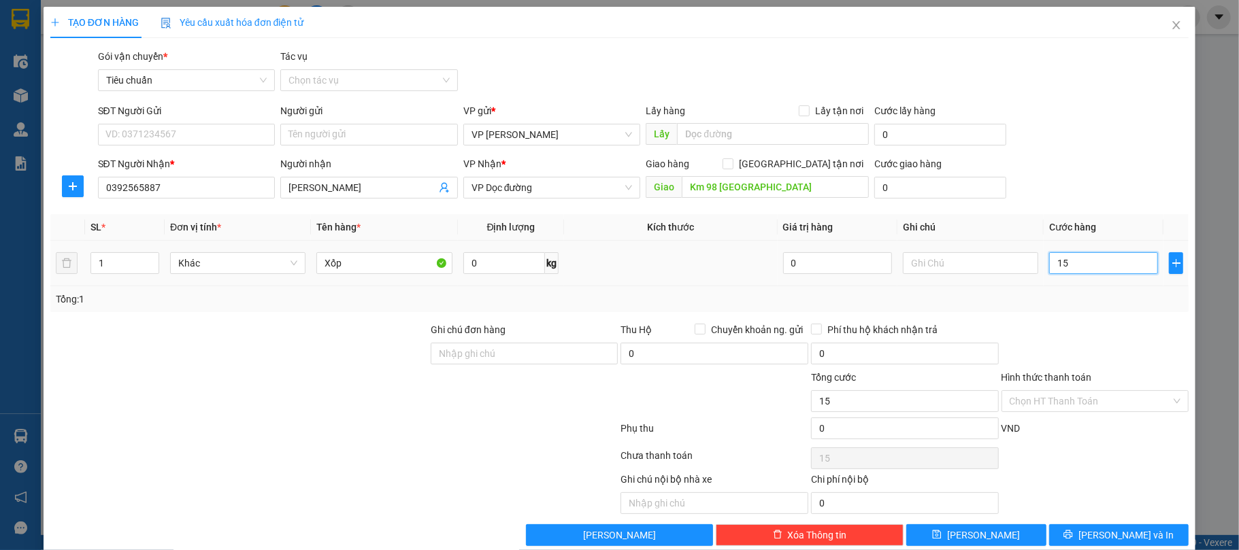
type input "150"
type input "150.000"
drag, startPoint x: 1132, startPoint y: 541, endPoint x: 822, endPoint y: 36, distance: 592.9
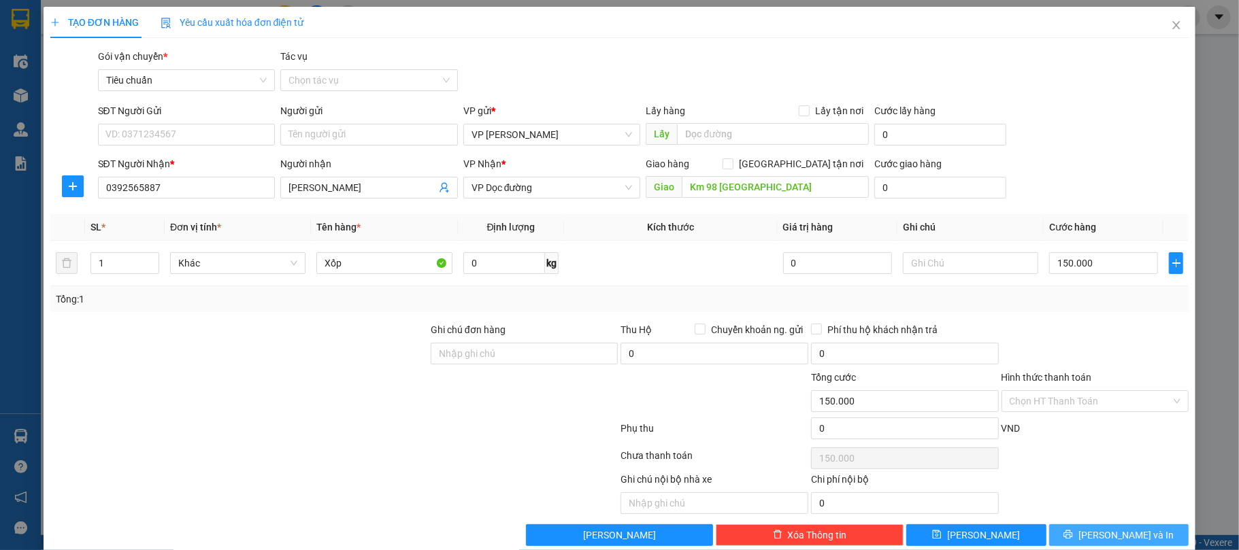
click at [1132, 540] on span "[PERSON_NAME] và In" at bounding box center [1125, 535] width 95 height 15
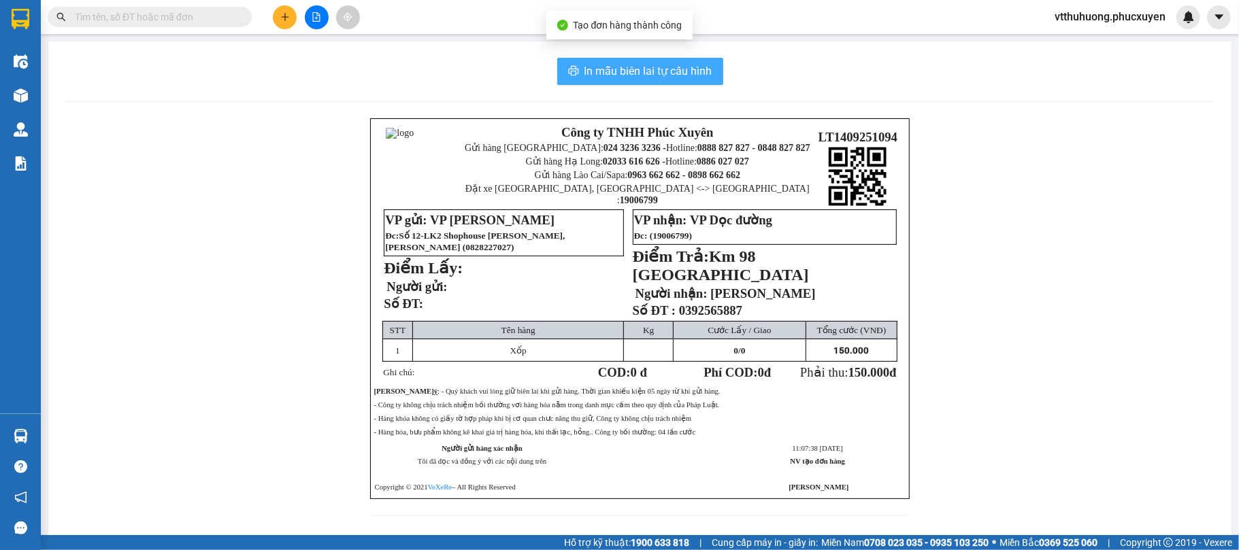
drag, startPoint x: 608, startPoint y: 73, endPoint x: 621, endPoint y: 42, distance: 33.9
click at [608, 72] on span "In mẫu biên lai tự cấu hình" at bounding box center [648, 71] width 128 height 17
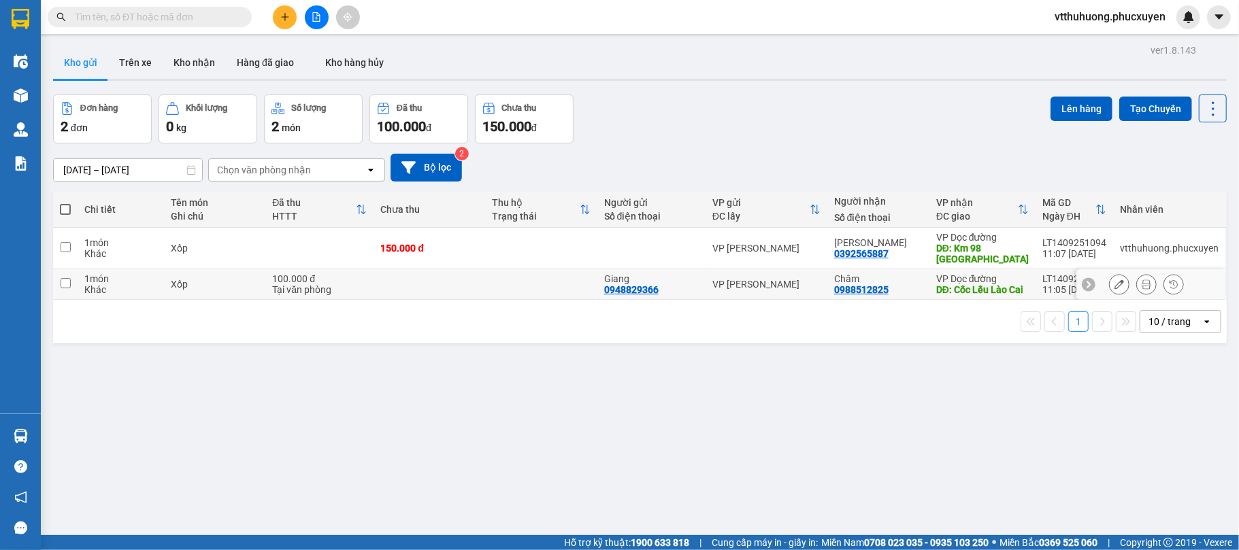
click at [652, 284] on div "0948829366" at bounding box center [631, 289] width 54 height 11
copy div "0948829366"
click at [283, 8] on button at bounding box center [285, 17] width 24 height 24
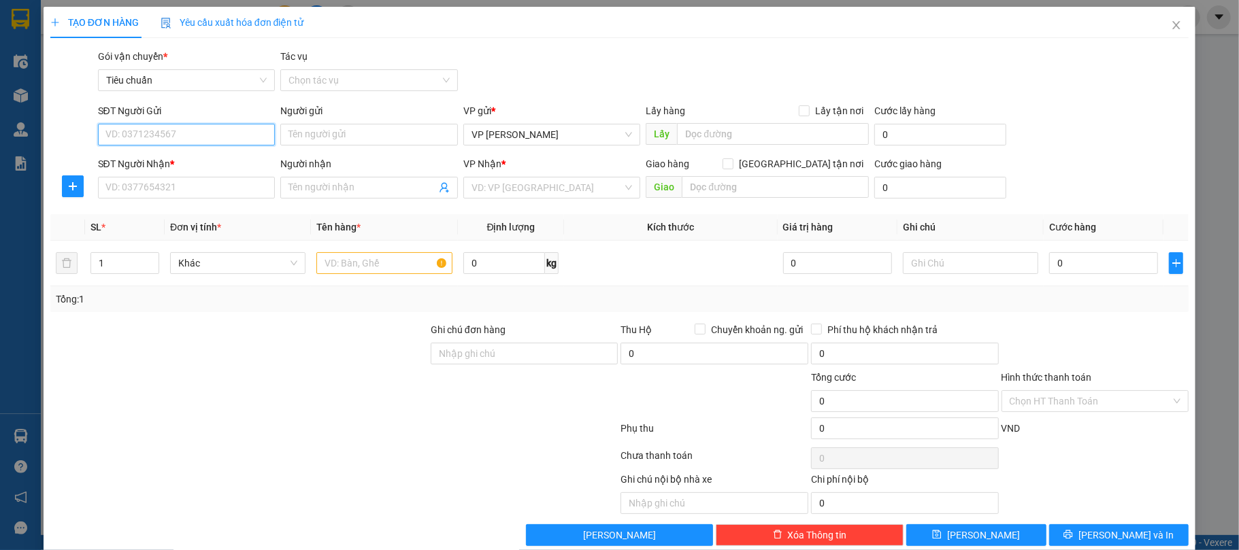
click at [152, 135] on input "SĐT Người Gửi" at bounding box center [187, 135] width 178 height 22
paste input "0948829366"
type input "0948829366"
click at [180, 163] on div "0948829366 - Giang" at bounding box center [184, 162] width 159 height 15
type input "Giang"
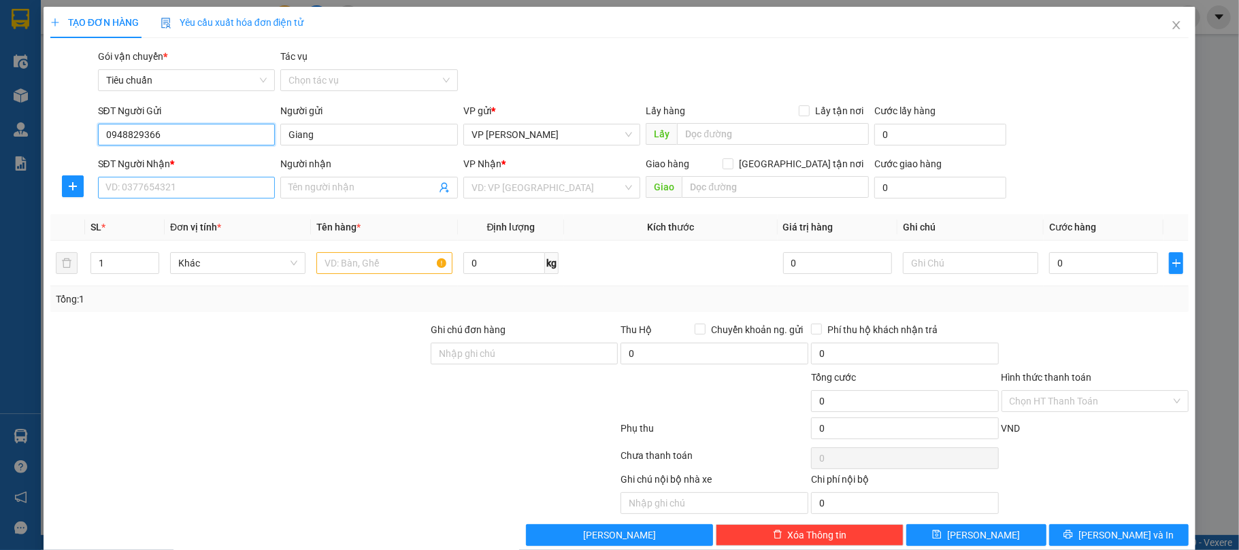
type input "0948829366"
click at [180, 188] on input "SĐT Người Nhận *" at bounding box center [187, 188] width 178 height 22
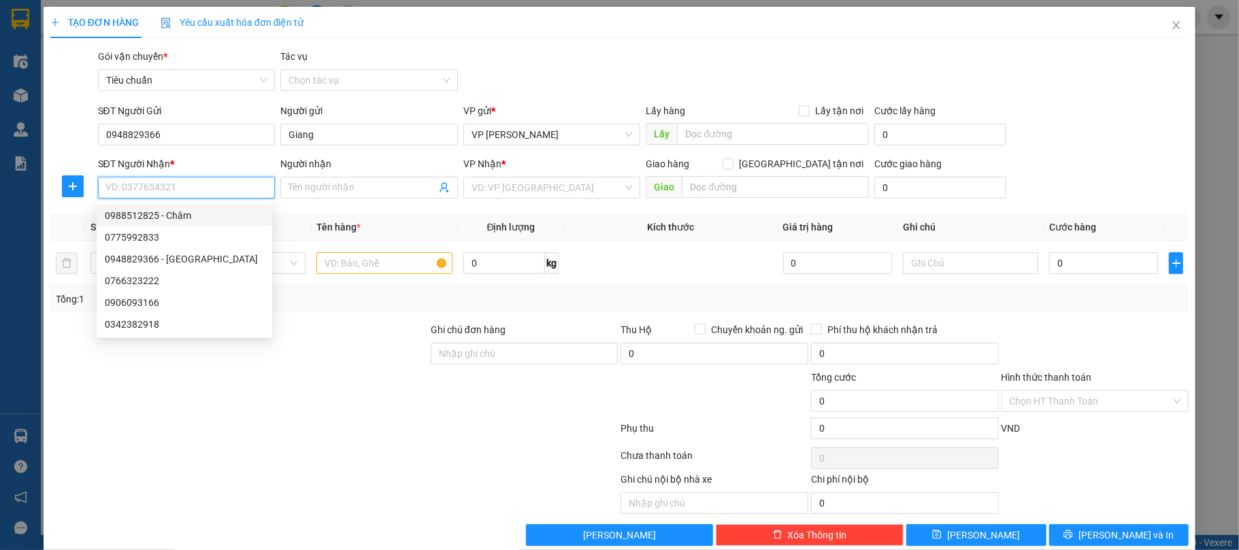
click at [175, 218] on div "0988512825 - Châm" at bounding box center [184, 215] width 159 height 15
type input "0988512825"
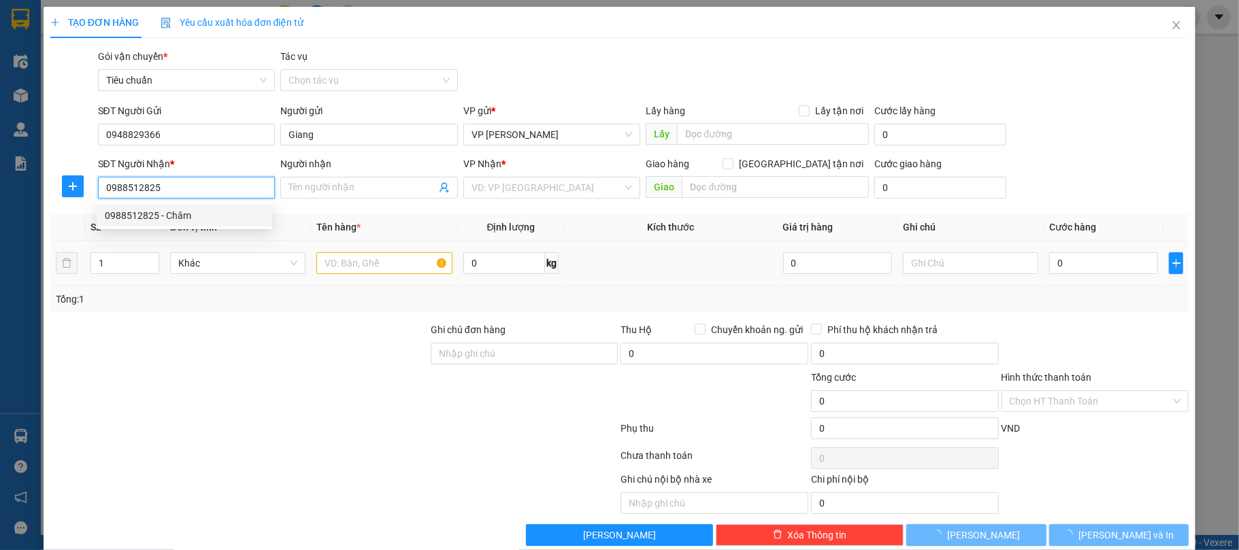
type input "Châm"
type input "Cốc Lếu Lào Cai"
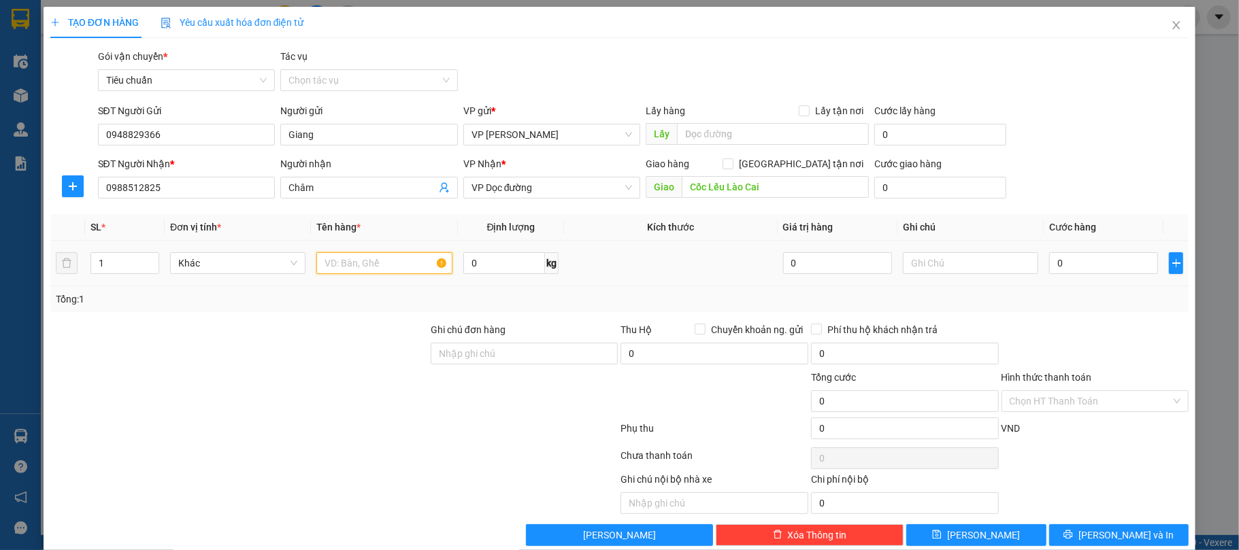
click at [354, 264] on input "text" at bounding box center [383, 263] width 135 height 22
type input "Xốp"
click at [1073, 262] on input "0" at bounding box center [1103, 263] width 109 height 22
type input "1"
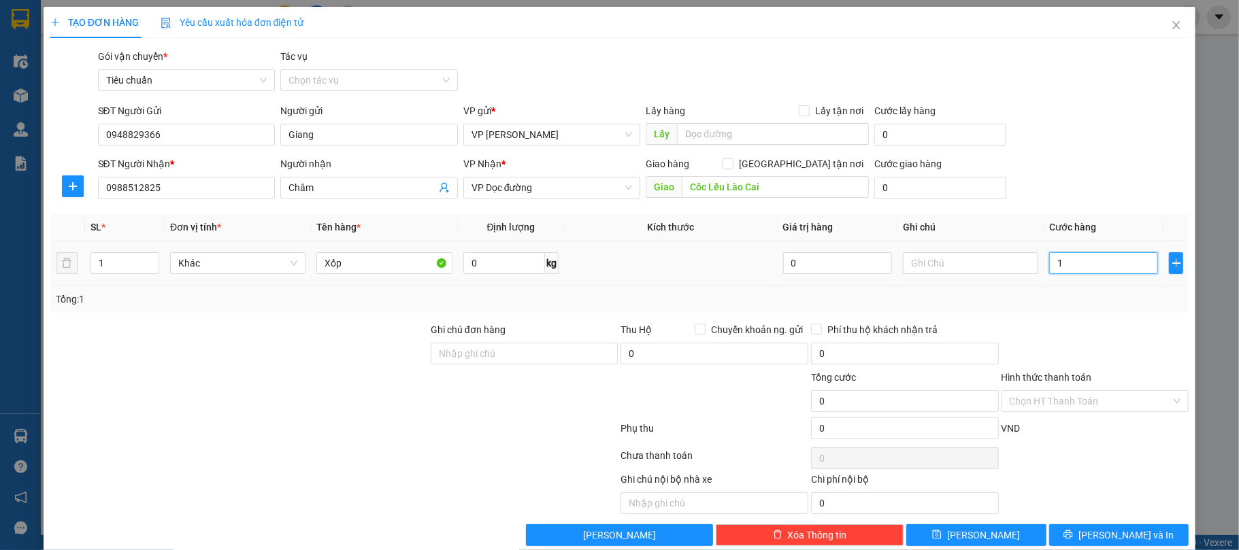
type input "1"
type input "10"
type input "100"
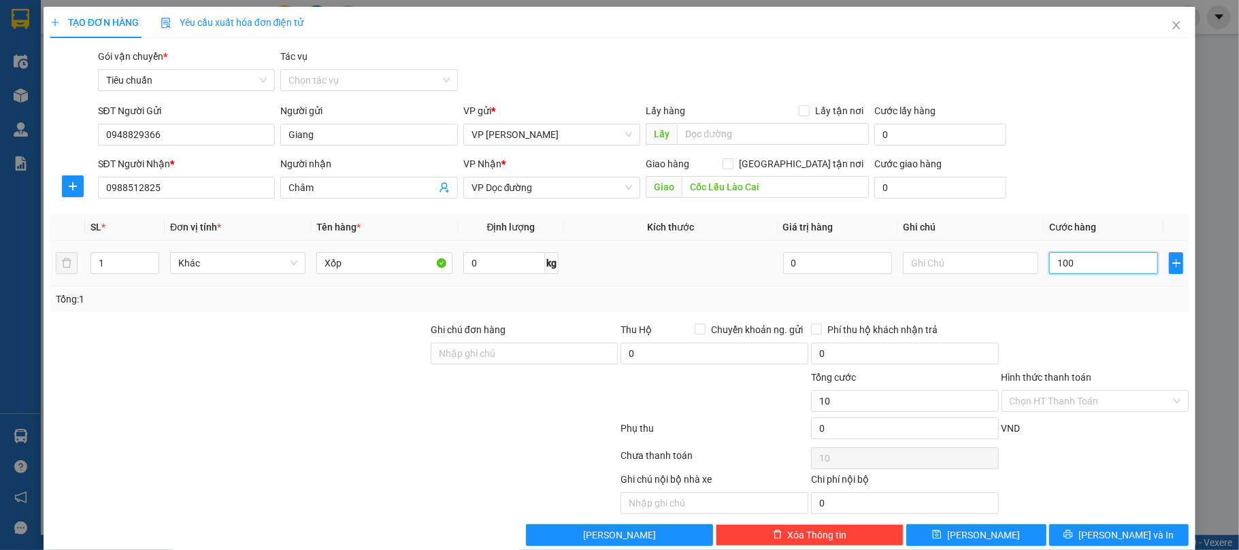
type input "100"
type input "100.000"
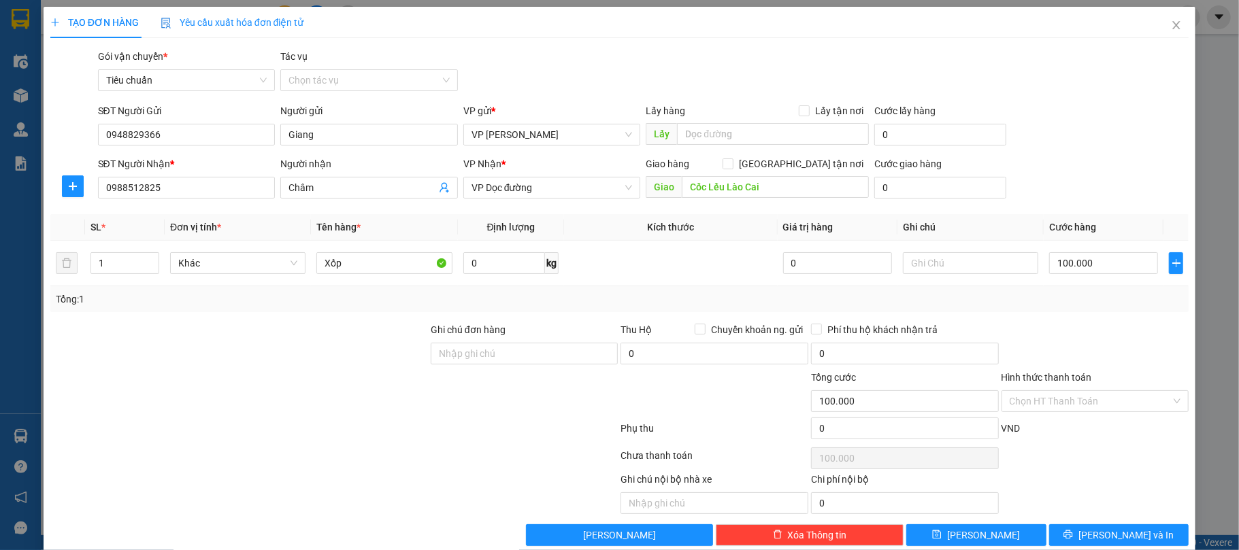
drag, startPoint x: 1092, startPoint y: 322, endPoint x: 1168, endPoint y: 368, distance: 88.5
click at [1097, 322] on div "Transit Pickup Surcharge Ids Transit Deliver Surcharge Ids Transit Deliver Surc…" at bounding box center [619, 297] width 1139 height 497
click at [1094, 537] on span "[PERSON_NAME] và In" at bounding box center [1125, 535] width 95 height 15
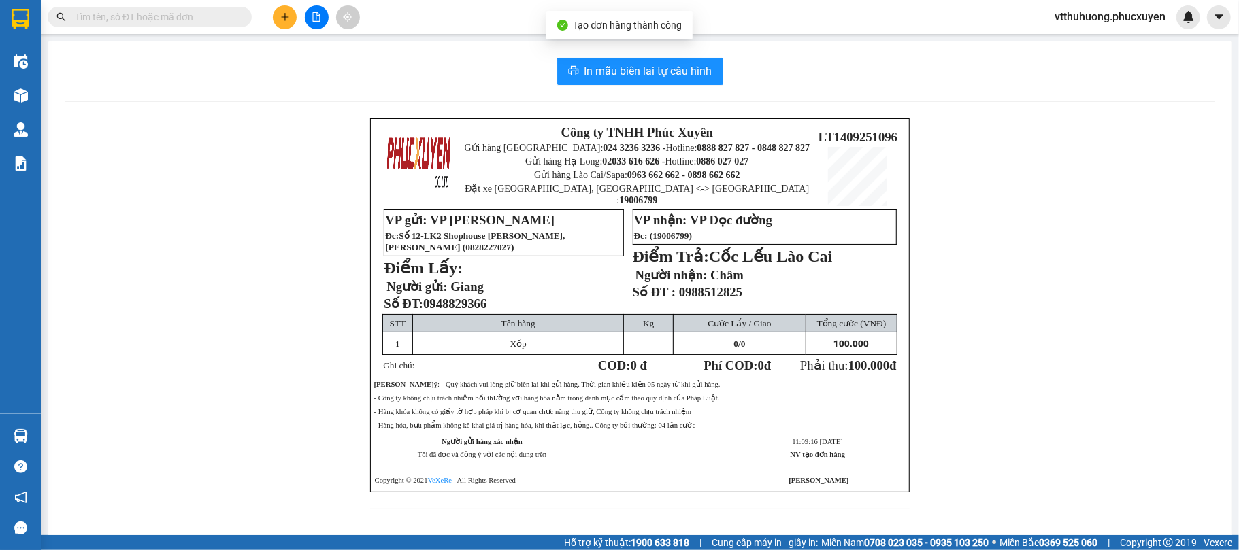
click at [622, 55] on div "In mẫu biên lai tự cấu hình Công ty TNHH Phúc Xuyên Gửi hàng Hà Nội: 024 3236 3…" at bounding box center [639, 291] width 1183 height 501
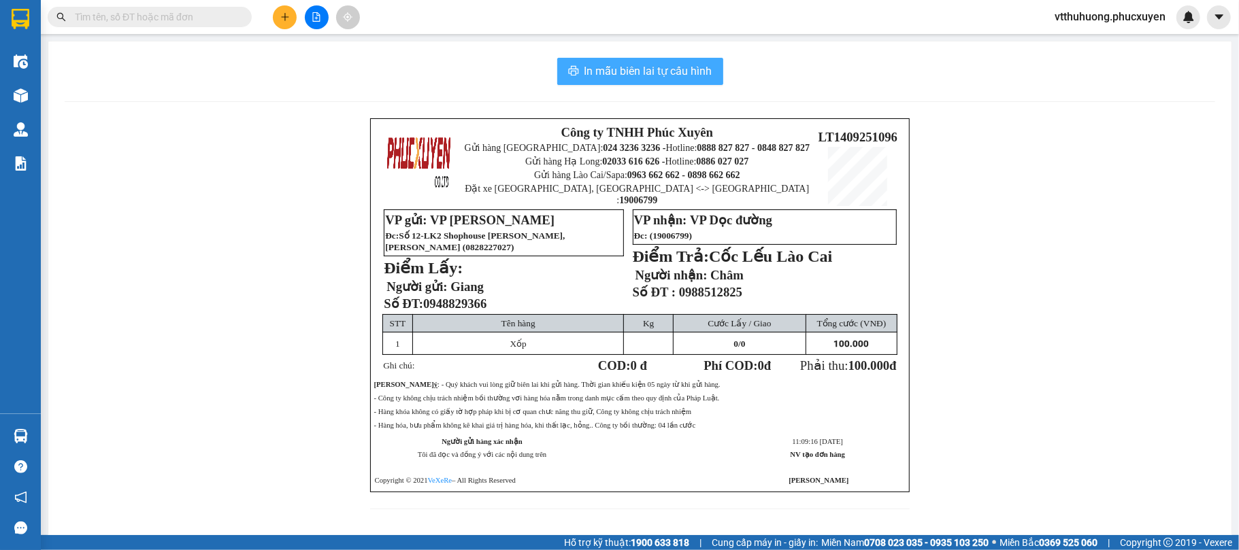
click at [637, 73] on span "In mẫu biên lai tự cấu hình" at bounding box center [648, 71] width 128 height 17
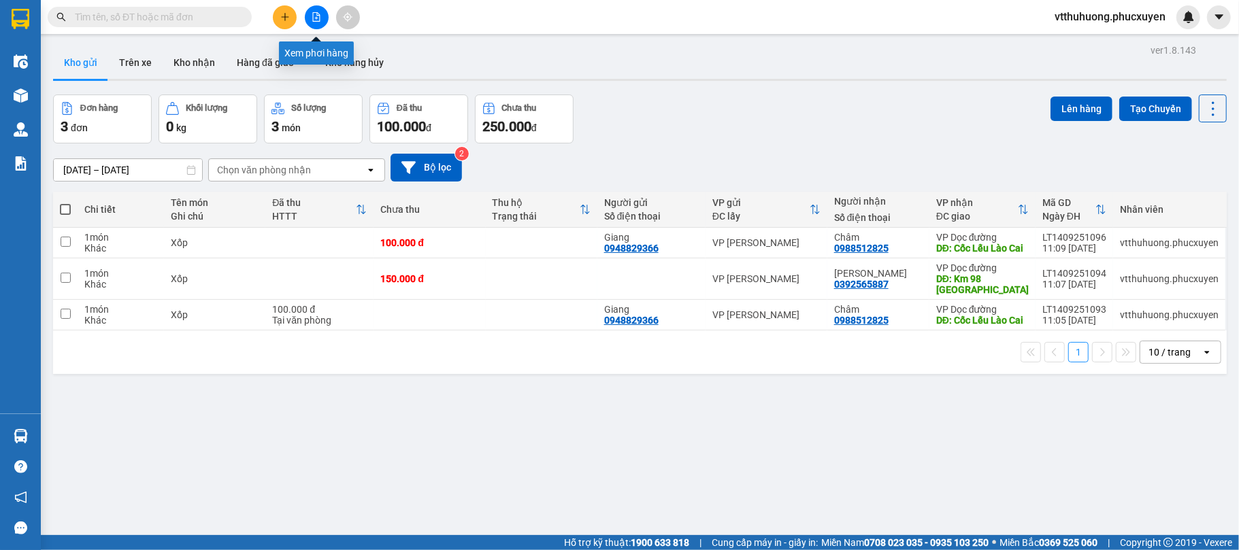
click at [312, 20] on icon "file-add" at bounding box center [317, 17] width 10 height 10
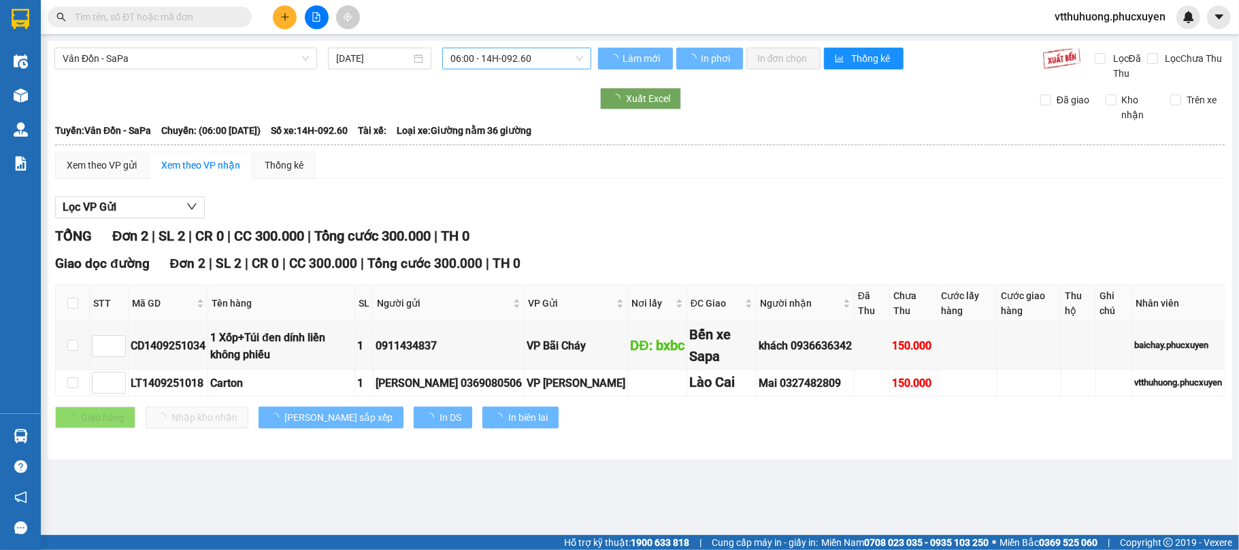
click at [550, 57] on span "06:00 - 14H-092.60" at bounding box center [516, 58] width 133 height 20
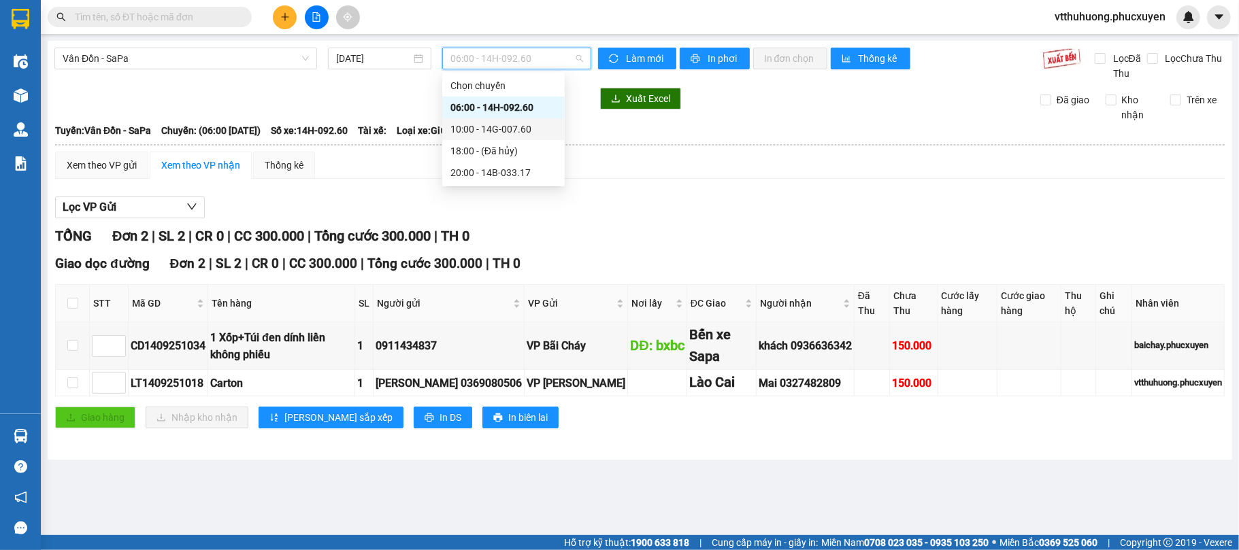
click at [521, 128] on div "10:00 - 14G-007.60" at bounding box center [503, 129] width 106 height 15
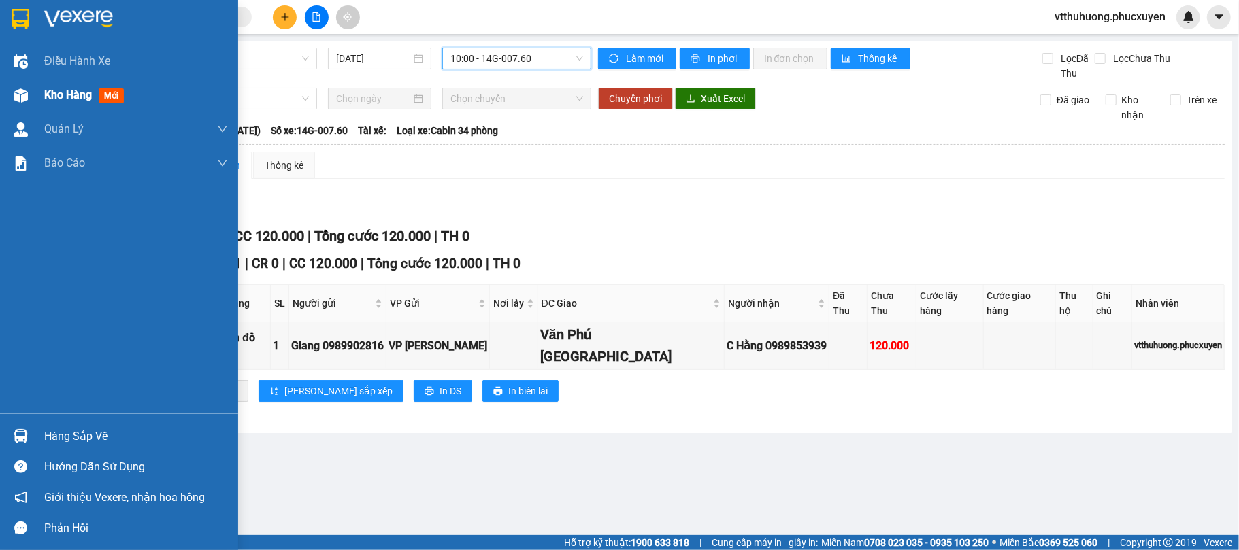
click at [69, 96] on span "Kho hàng" at bounding box center [68, 94] width 48 height 13
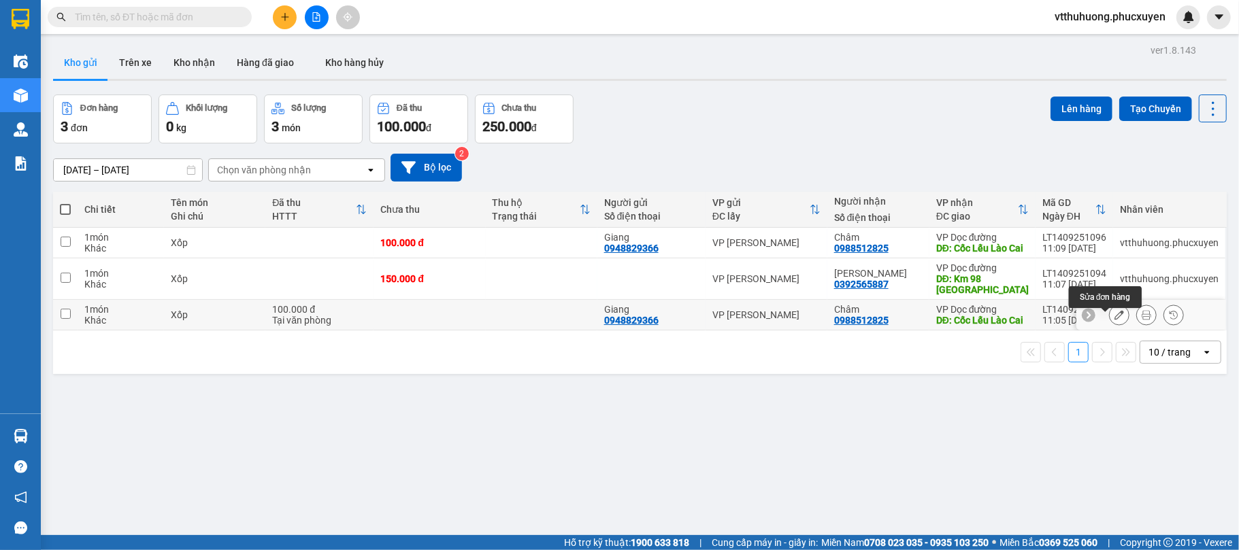
click at [1114, 318] on icon at bounding box center [1119, 315] width 10 height 10
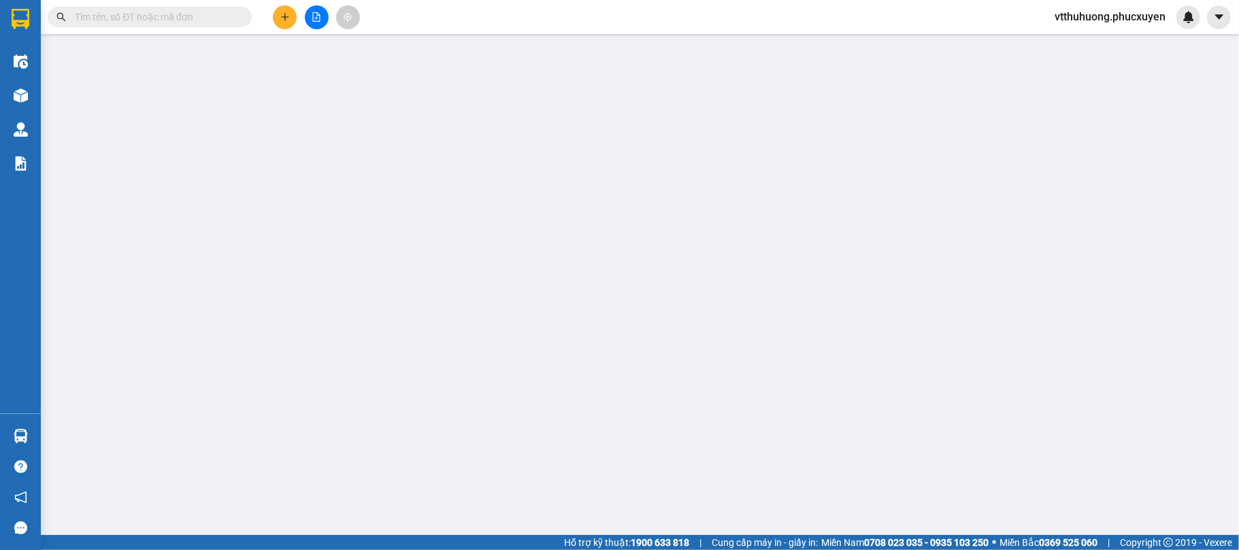
type input "0948829366"
type input "Giang"
type input "0988512825"
type input "Châm"
type input "Cốc Lếu Lào Cai"
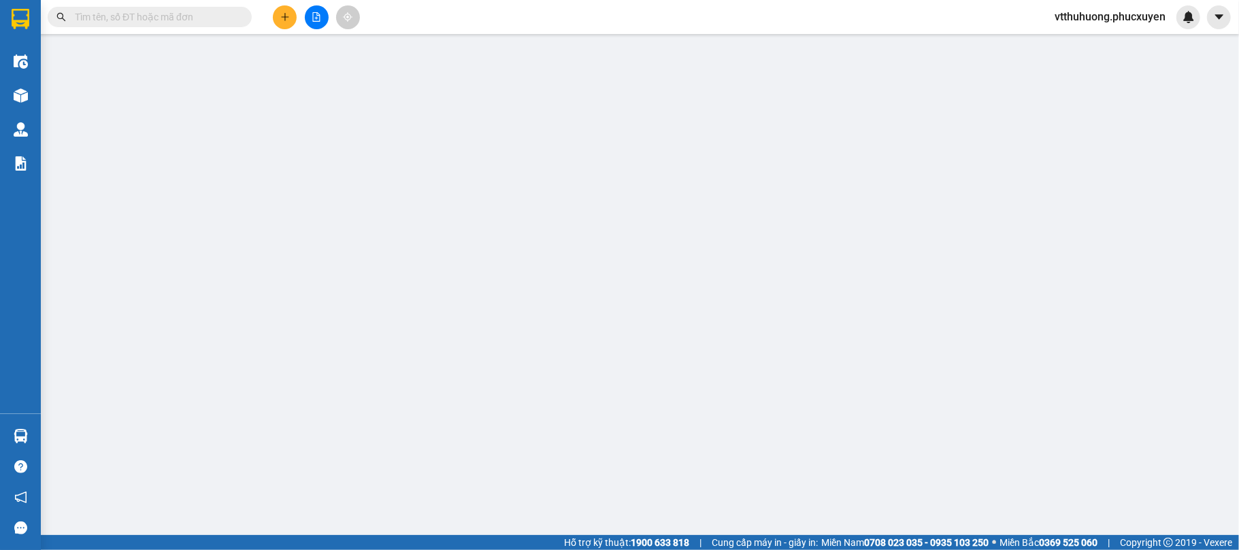
type input "100.000"
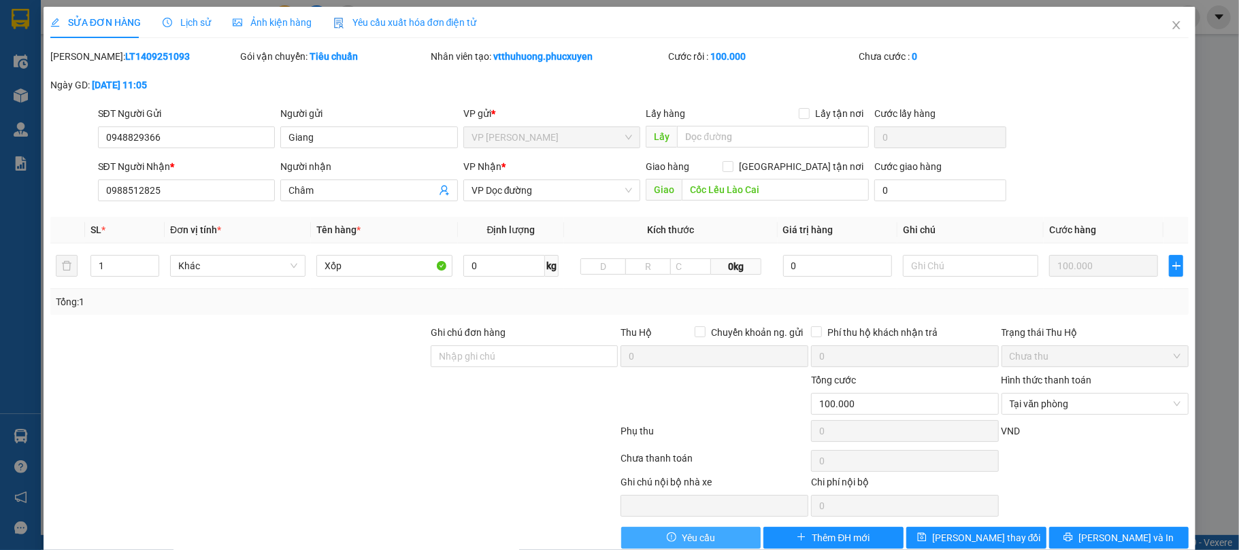
click at [692, 541] on span "Yêu cầu" at bounding box center [698, 538] width 33 height 15
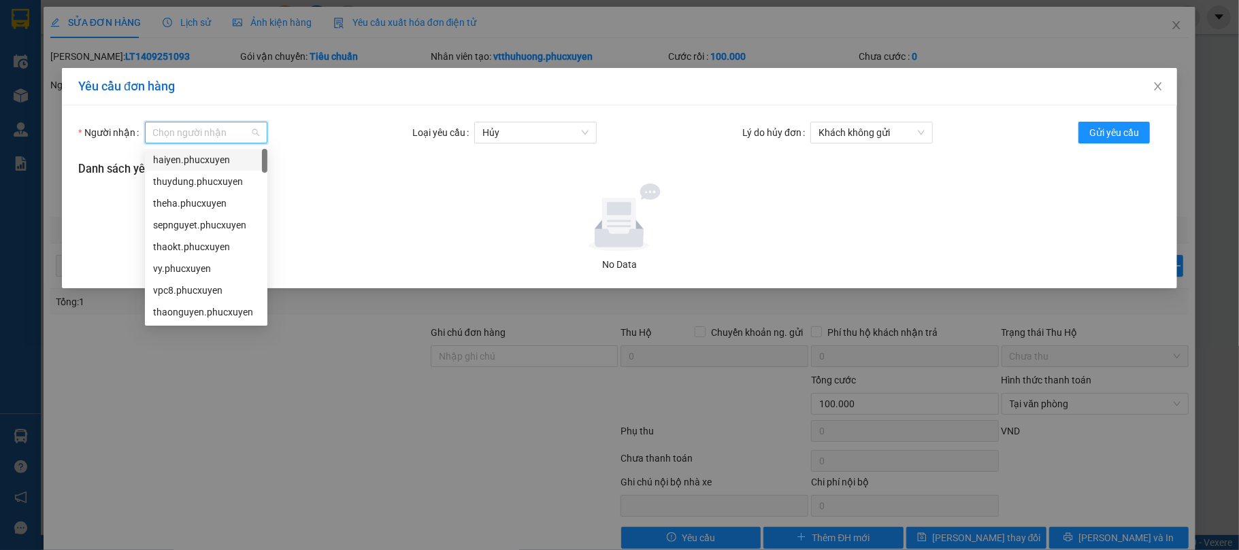
click at [214, 136] on input "Người nhận" at bounding box center [201, 132] width 97 height 20
type input "ly"
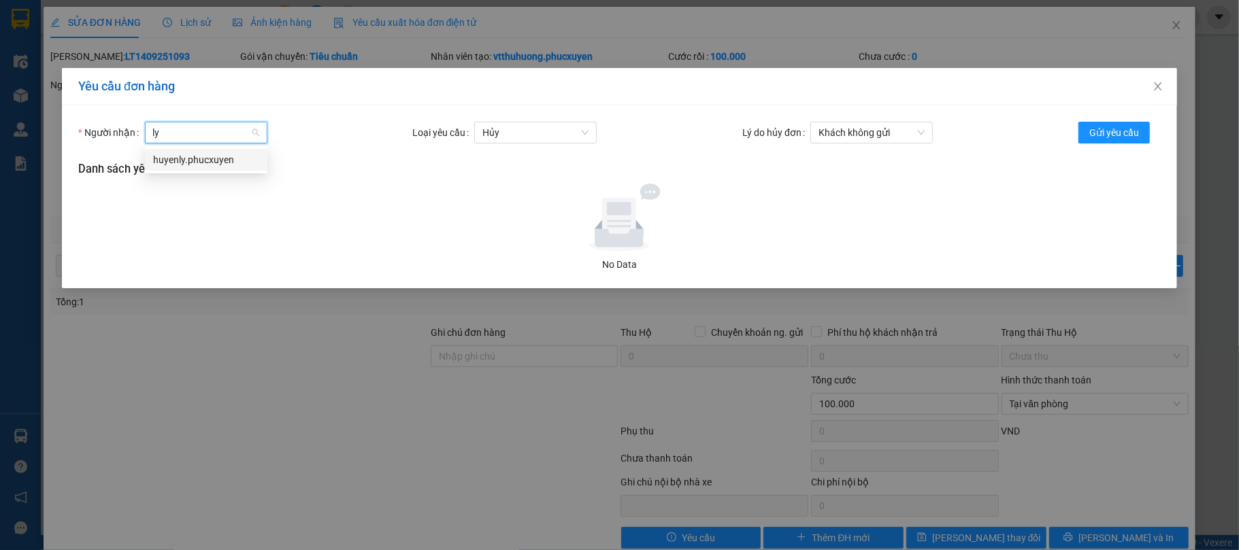
drag, startPoint x: 201, startPoint y: 159, endPoint x: 352, endPoint y: 139, distance: 152.3
click at [201, 161] on div "huyenly.phucxuyen" at bounding box center [206, 159] width 106 height 15
drag, startPoint x: 1094, startPoint y: 127, endPoint x: 1081, endPoint y: 112, distance: 19.3
click at [1094, 127] on span "Gửi yêu cầu" at bounding box center [1114, 132] width 50 height 15
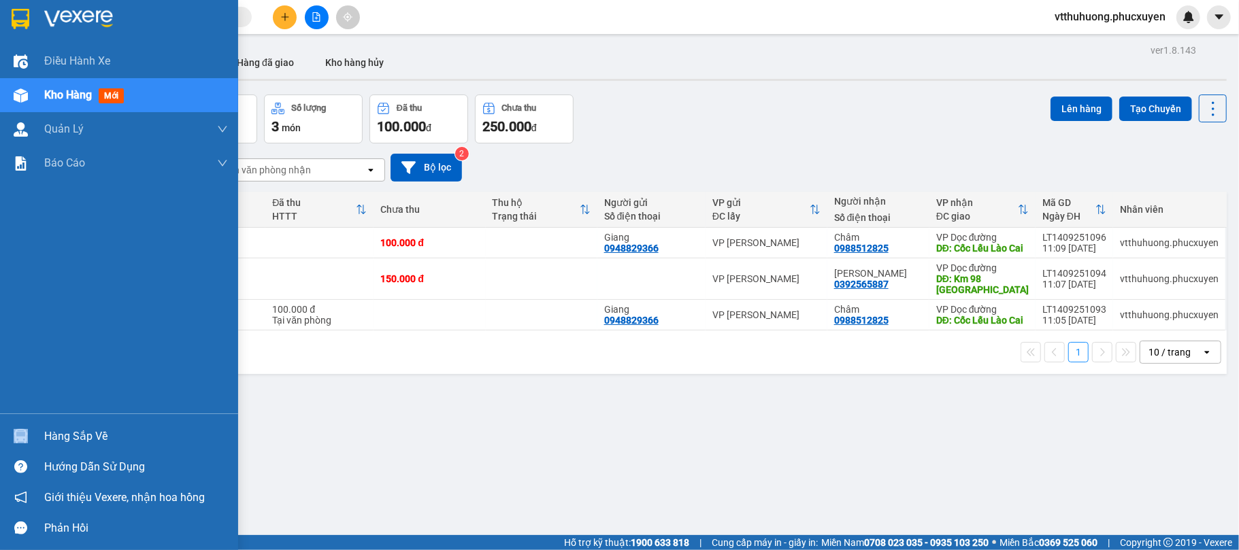
click at [64, 426] on div "Hàng sắp về" at bounding box center [119, 436] width 238 height 31
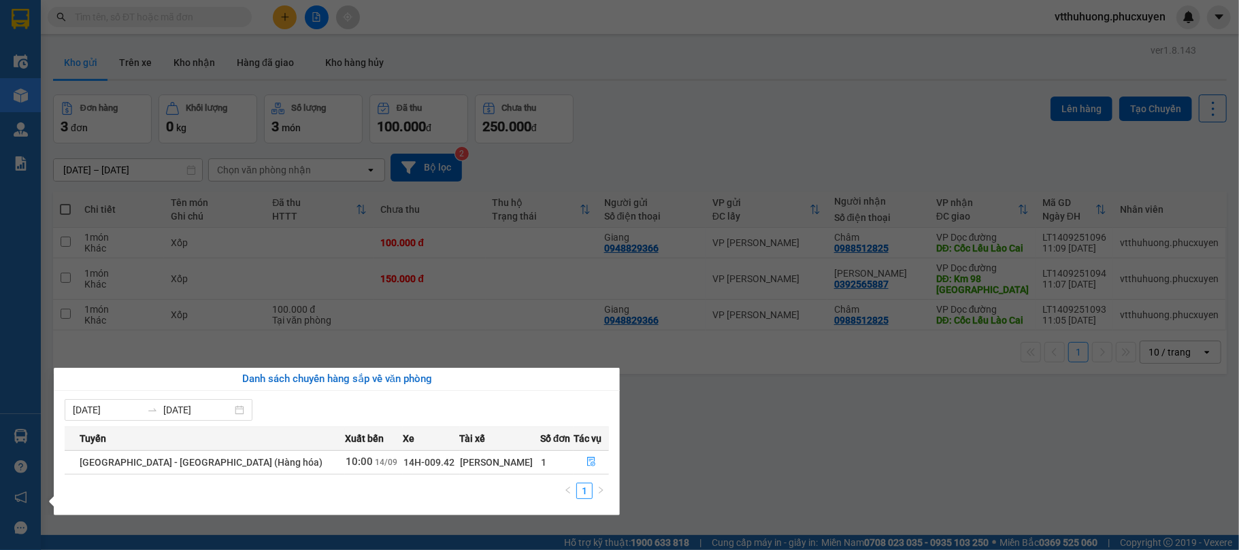
click at [694, 454] on section "Kết quả tìm kiếm ( 4 ) Bộ lọc Mã ĐH Trạng thái Món hàng Thu hộ Tổng cước Chưa c…" at bounding box center [619, 275] width 1239 height 550
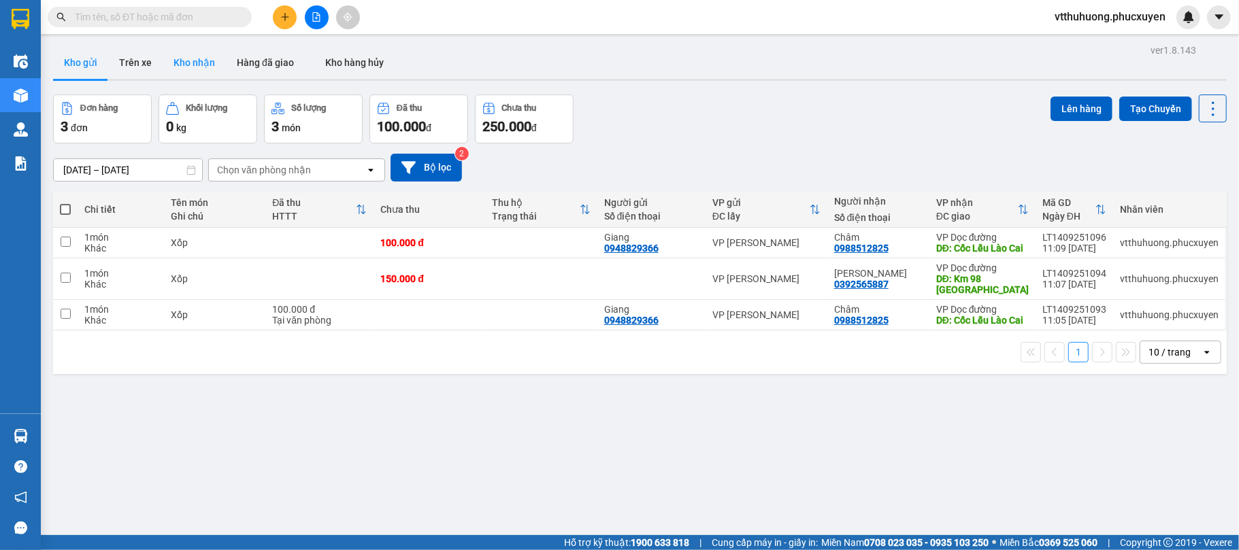
click at [210, 63] on button "Kho nhận" at bounding box center [194, 62] width 63 height 33
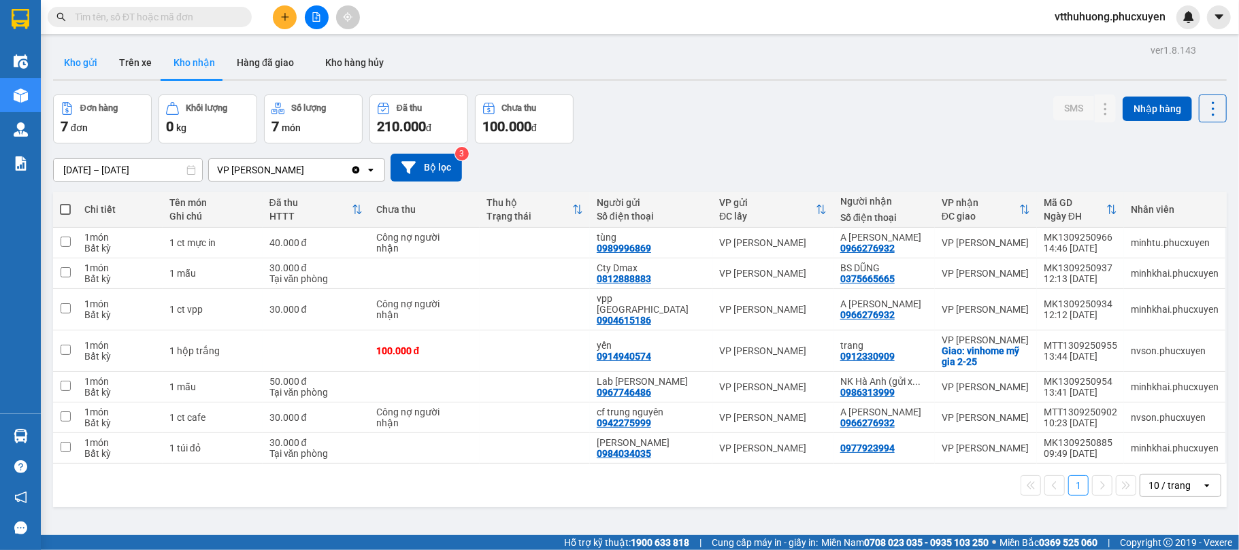
click at [88, 64] on button "Kho gửi" at bounding box center [80, 62] width 55 height 33
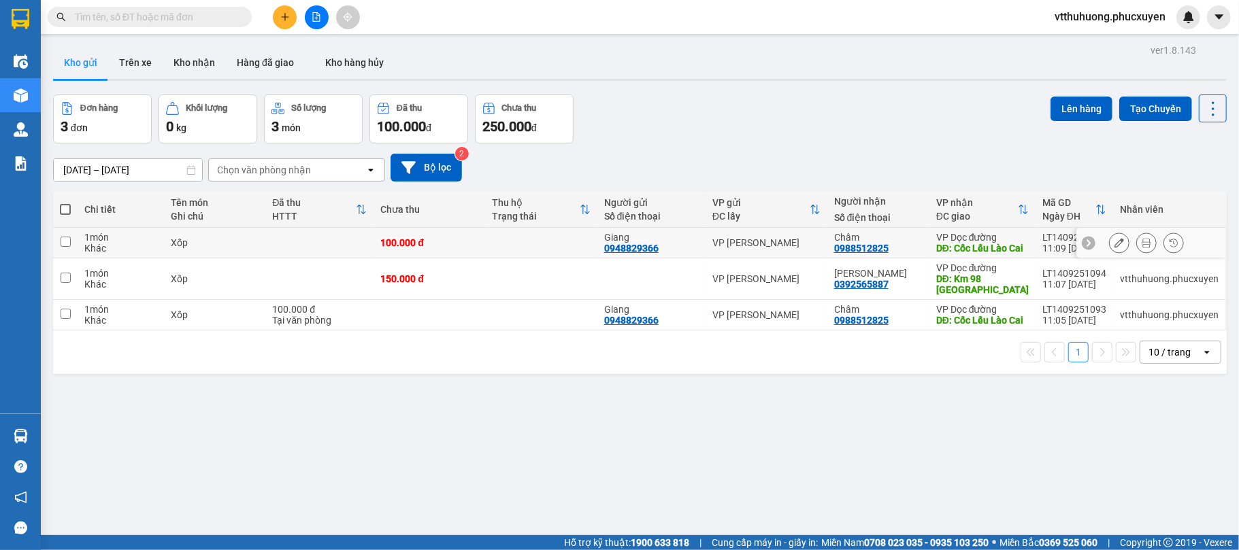
click at [522, 235] on td at bounding box center [542, 243] width 112 height 31
checkbox input "true"
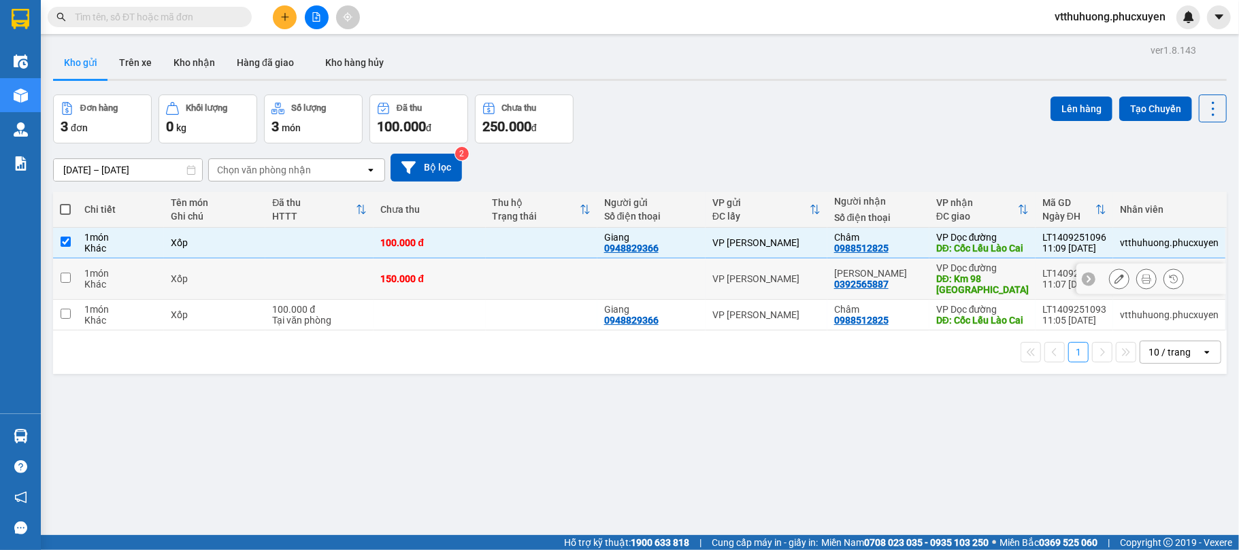
click at [539, 288] on td at bounding box center [542, 278] width 112 height 41
checkbox input "true"
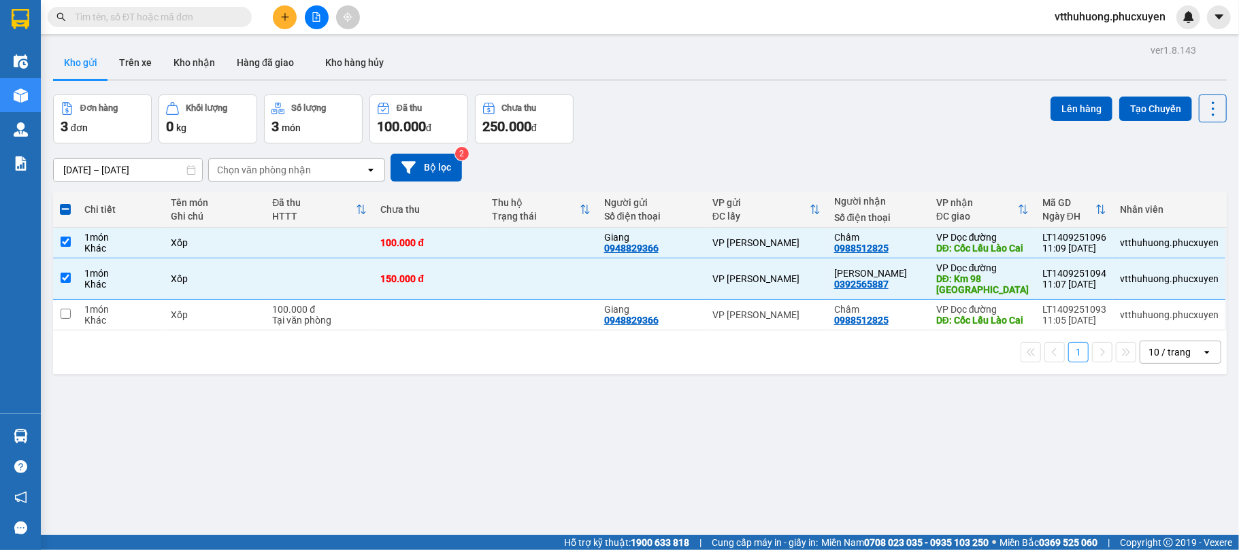
drag, startPoint x: 1062, startPoint y: 107, endPoint x: 1031, endPoint y: 107, distance: 31.3
click at [1050, 107] on button "Lên hàng" at bounding box center [1081, 109] width 62 height 24
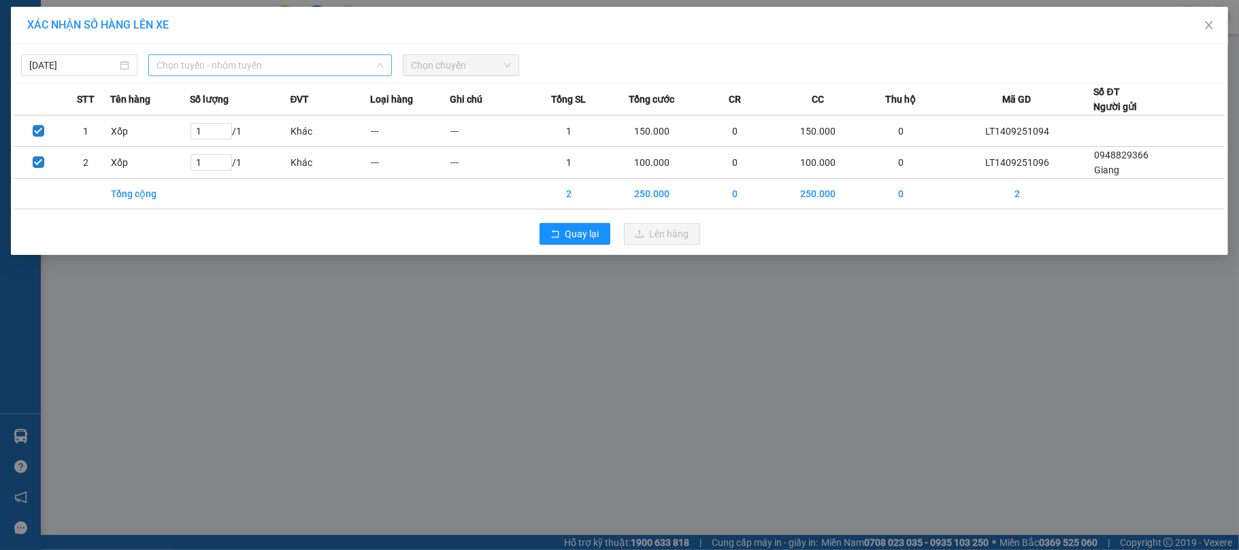
click at [322, 65] on span "Chọn tuyến - nhóm tuyến" at bounding box center [269, 65] width 227 height 20
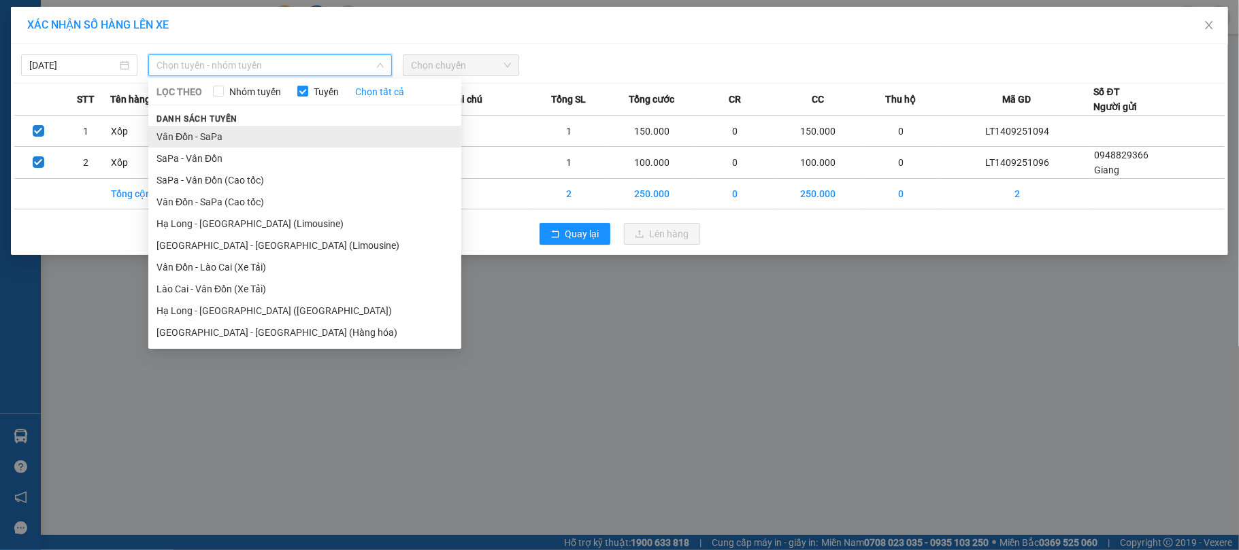
click at [209, 139] on li "Vân Đồn - SaPa" at bounding box center [304, 137] width 313 height 22
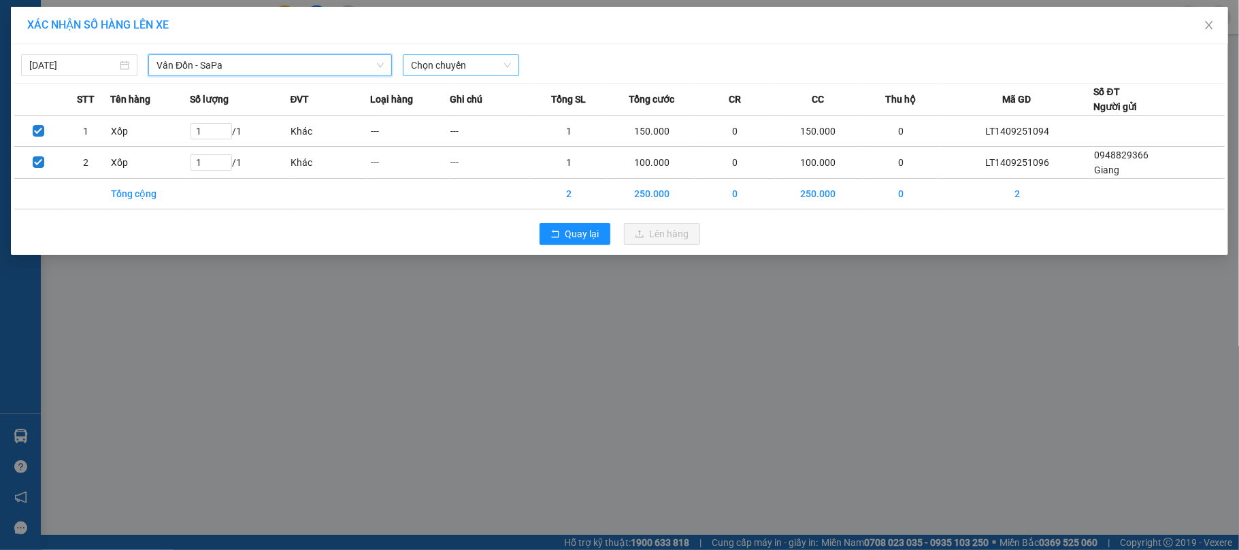
click at [480, 61] on span "Chọn chuyến" at bounding box center [461, 65] width 100 height 20
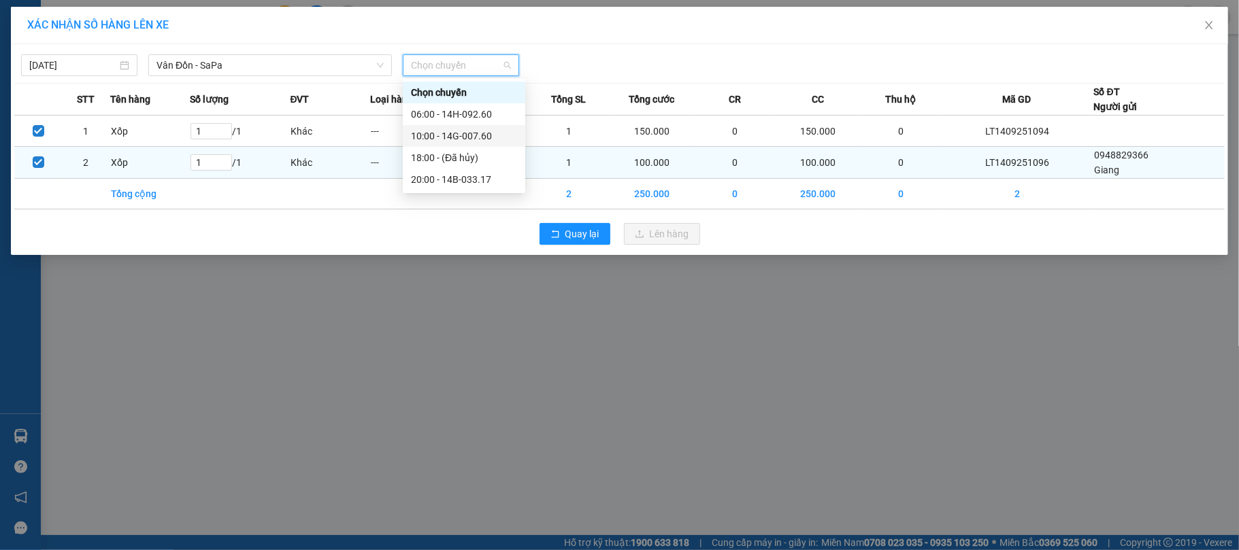
drag, startPoint x: 477, startPoint y: 131, endPoint x: 577, endPoint y: 161, distance: 104.6
click at [479, 131] on div "10:00 - 14G-007.60" at bounding box center [464, 136] width 106 height 15
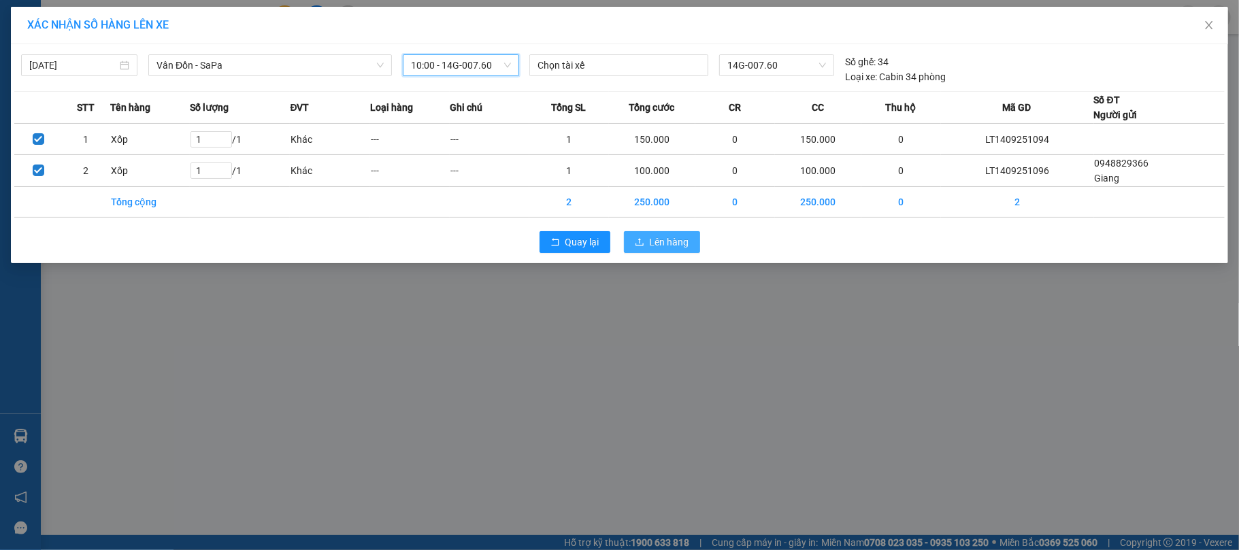
click at [654, 245] on span "Lên hàng" at bounding box center [669, 242] width 39 height 15
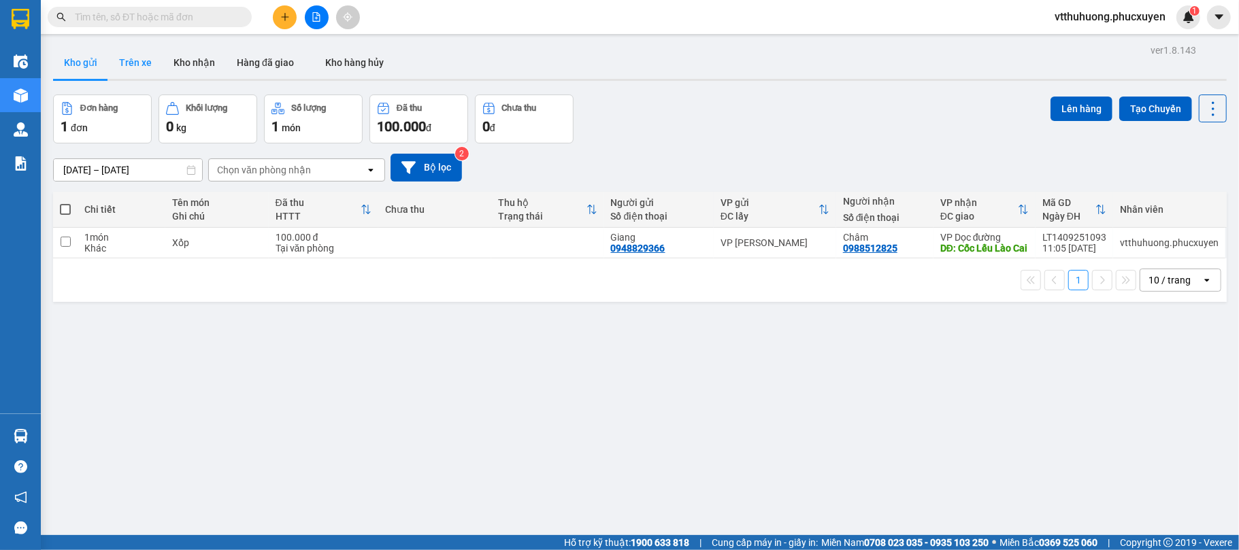
click at [183, 58] on button "Kho nhận" at bounding box center [194, 62] width 63 height 33
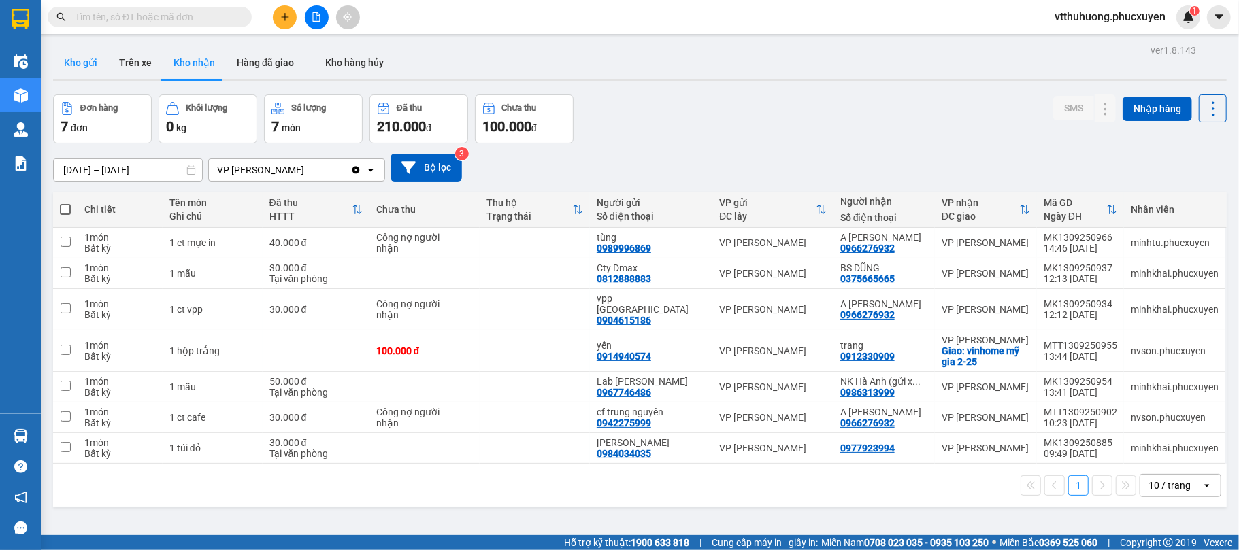
click at [77, 63] on button "Kho gửi" at bounding box center [80, 62] width 55 height 33
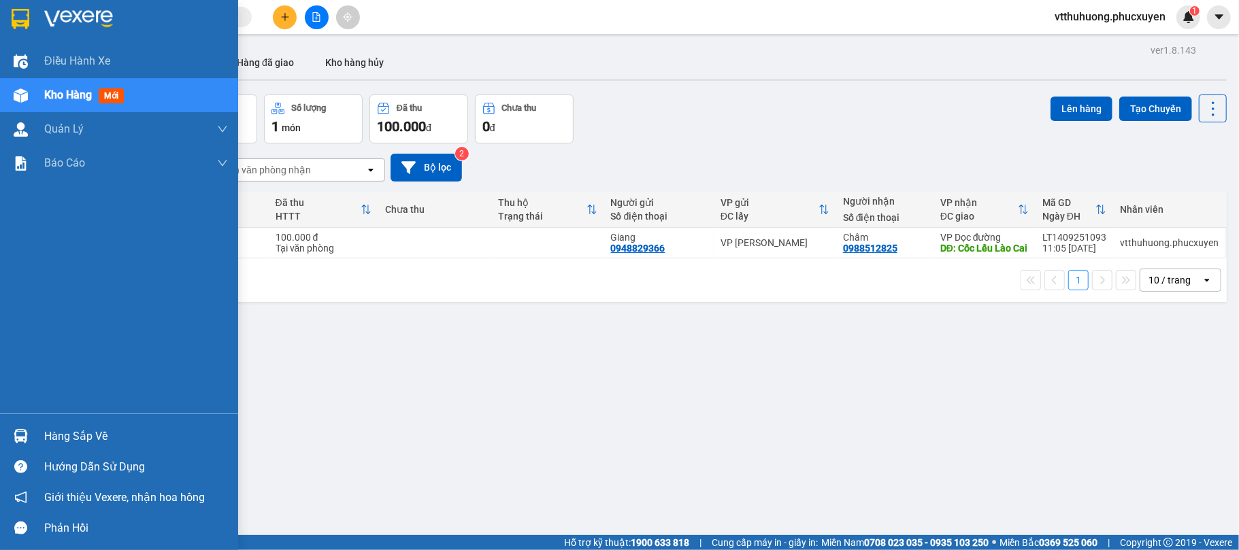
drag, startPoint x: 93, startPoint y: 433, endPoint x: 580, endPoint y: 371, distance: 491.0
click at [94, 433] on div "Hàng sắp về" at bounding box center [136, 436] width 184 height 20
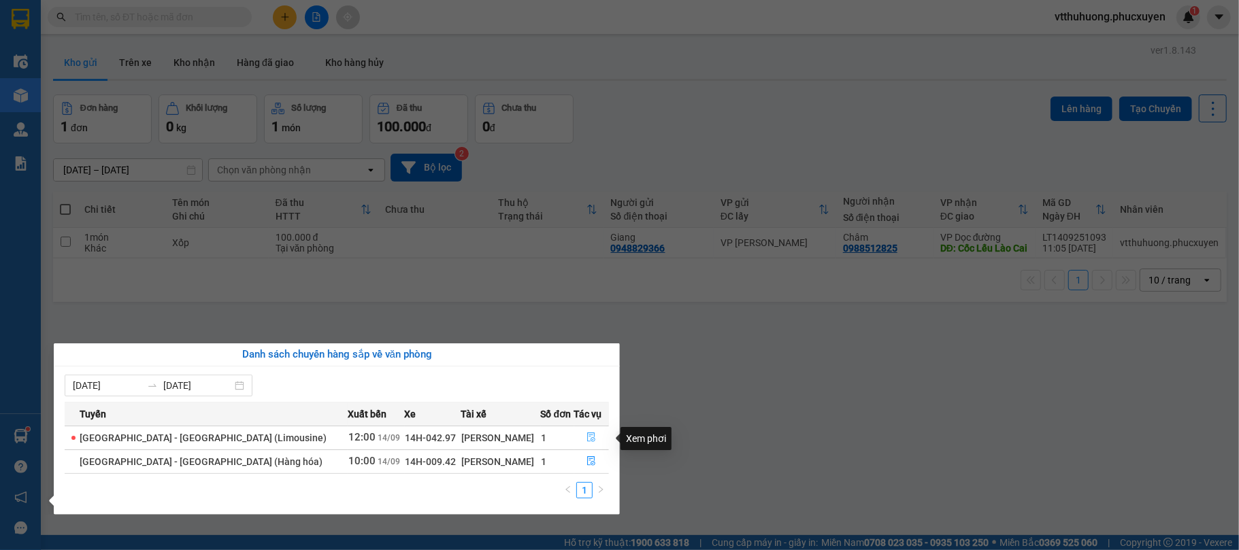
click at [586, 437] on icon "file-done" at bounding box center [591, 438] width 10 height 10
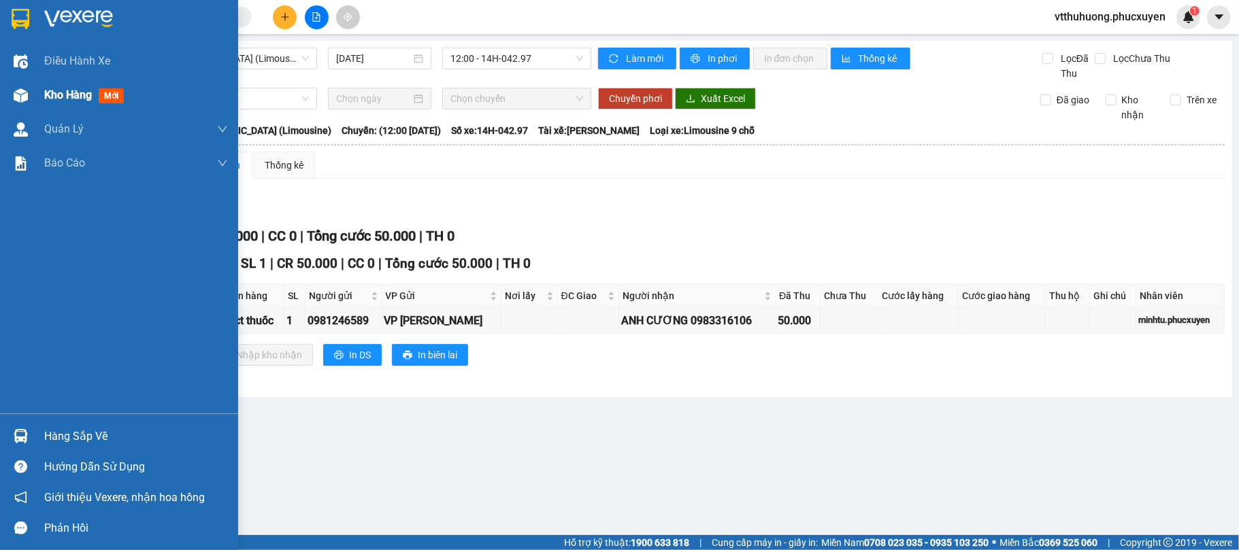
click at [76, 93] on span "Kho hàng" at bounding box center [68, 94] width 48 height 13
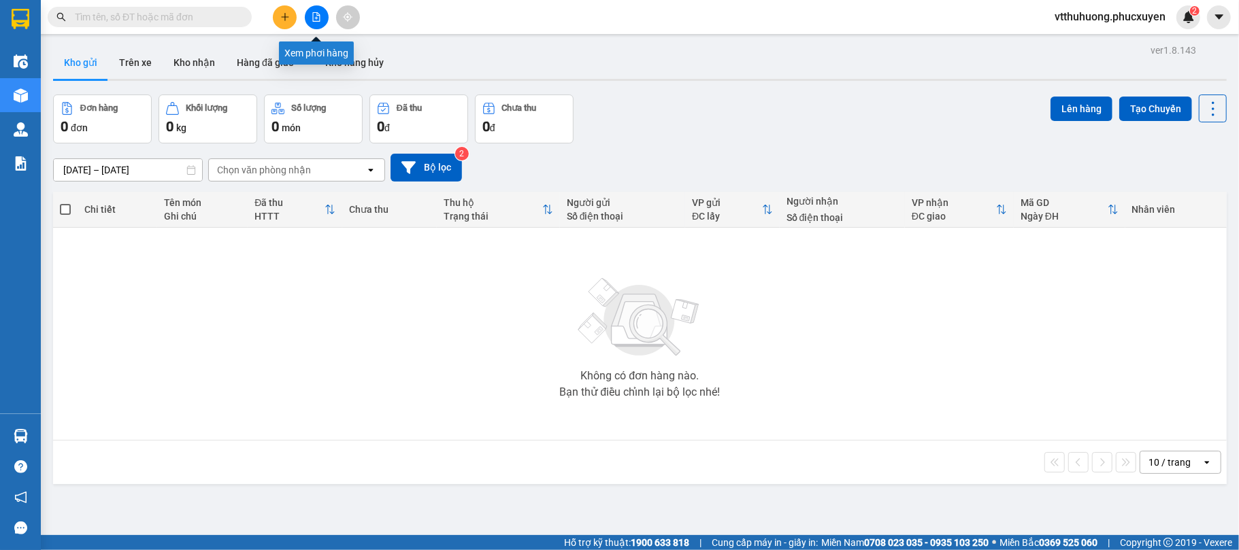
click at [318, 10] on button at bounding box center [317, 17] width 24 height 24
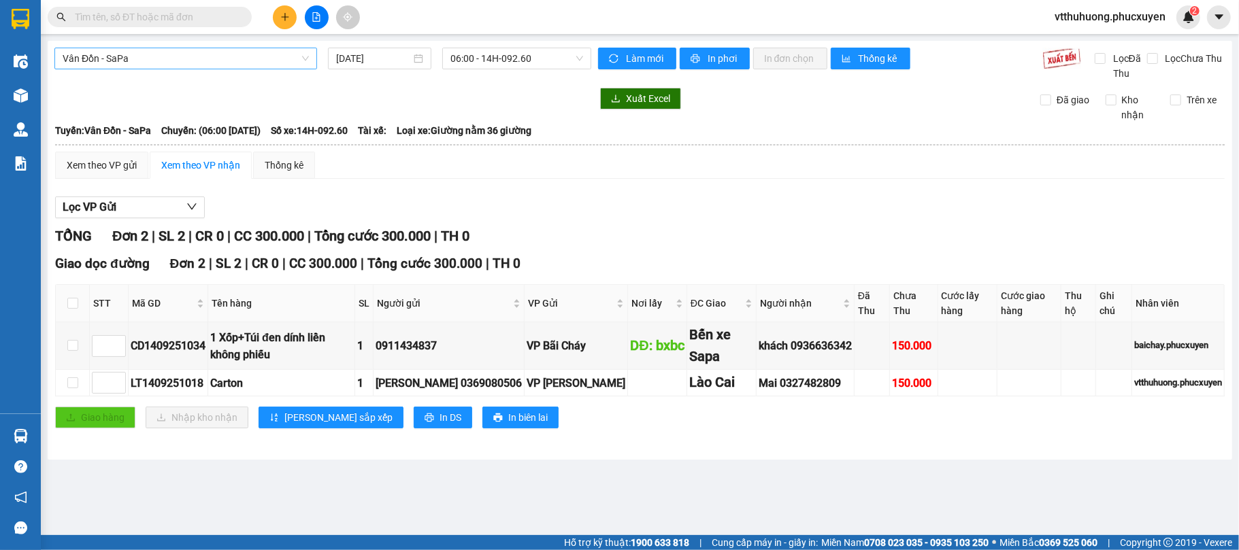
click at [194, 54] on span "Vân Đồn - SaPa" at bounding box center [186, 58] width 246 height 20
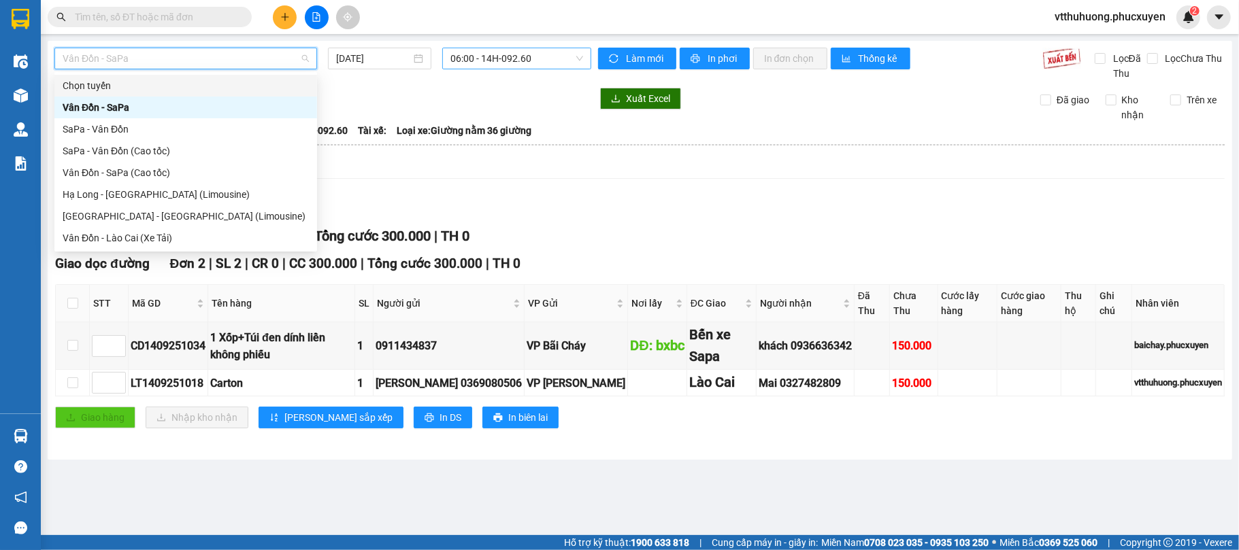
click at [561, 58] on span "06:00 - 14H-092.60" at bounding box center [516, 58] width 133 height 20
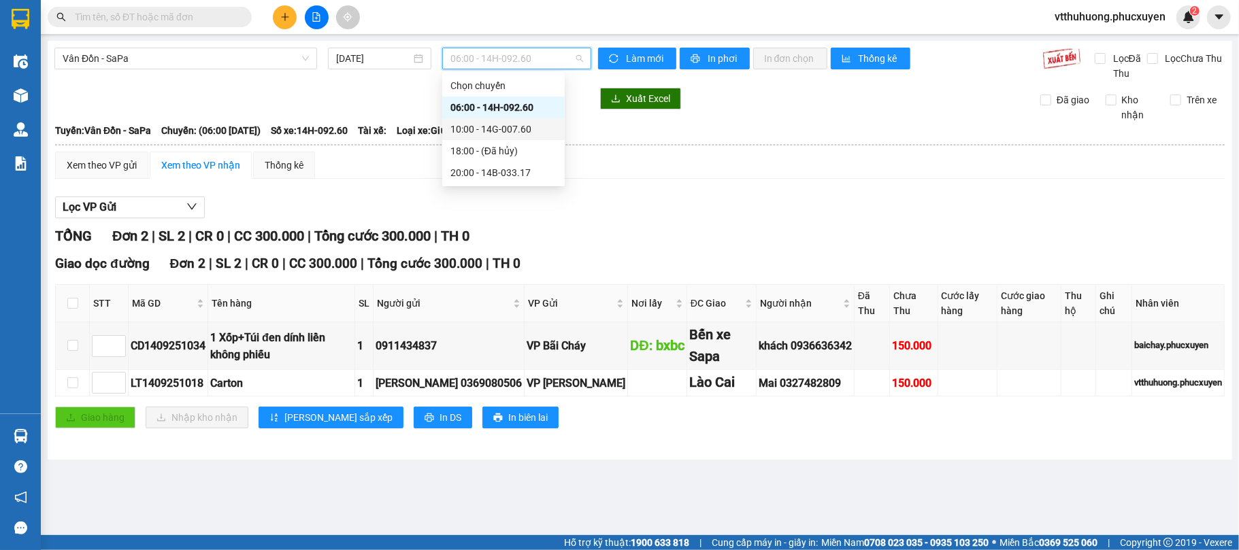
click at [521, 125] on div "10:00 - 14G-007.60" at bounding box center [503, 129] width 106 height 15
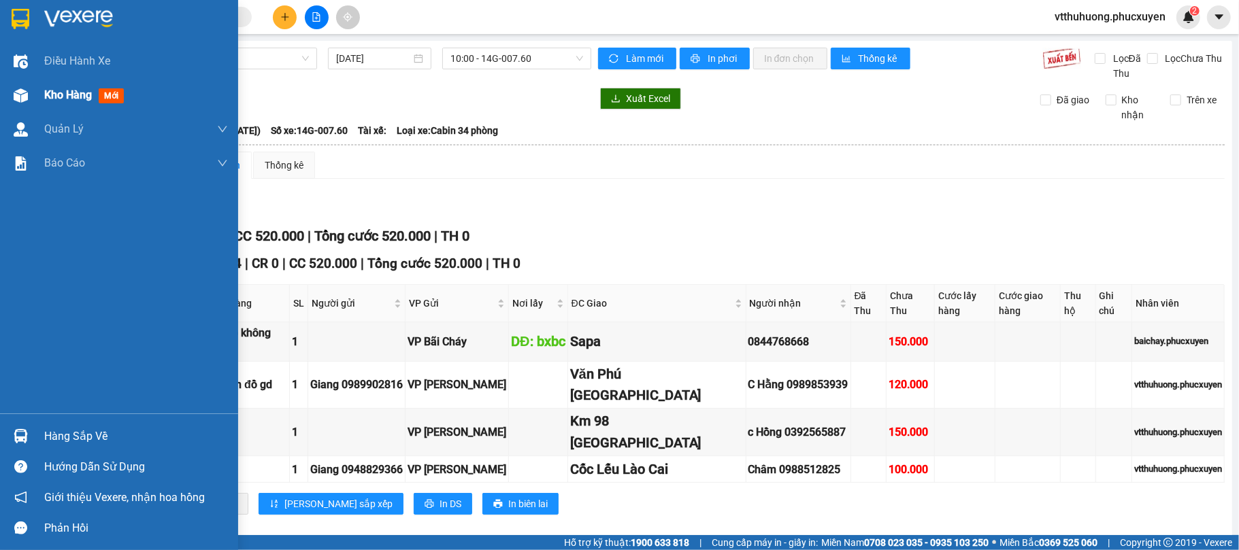
click at [41, 90] on div "Kho hàng mới" at bounding box center [119, 95] width 238 height 34
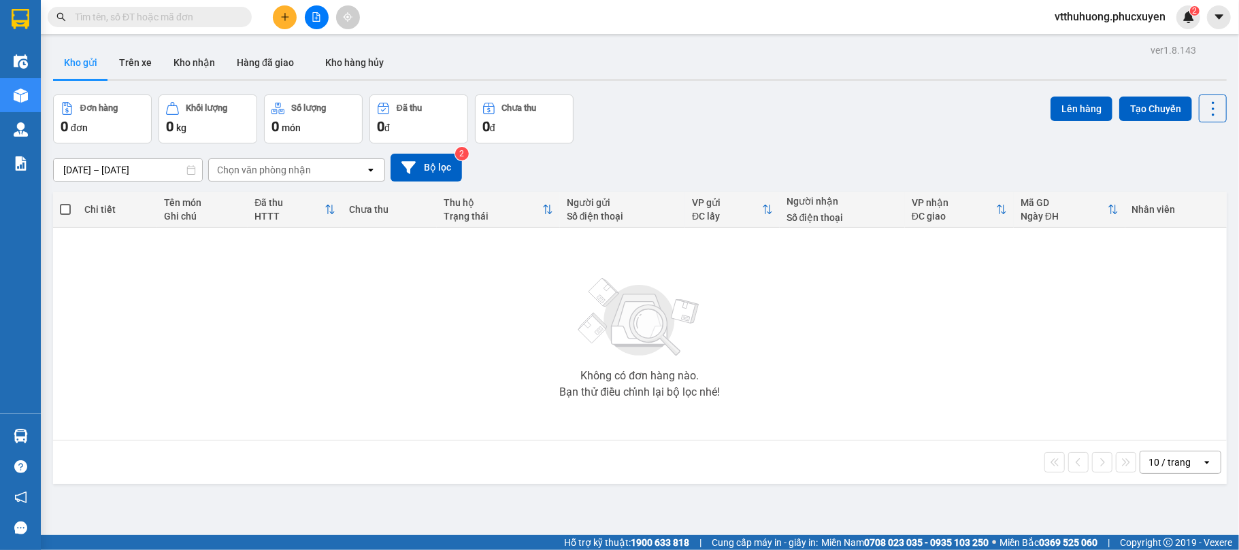
drag, startPoint x: 194, startPoint y: 54, endPoint x: 87, endPoint y: 60, distance: 106.9
click at [195, 55] on button "Kho nhận" at bounding box center [194, 62] width 63 height 33
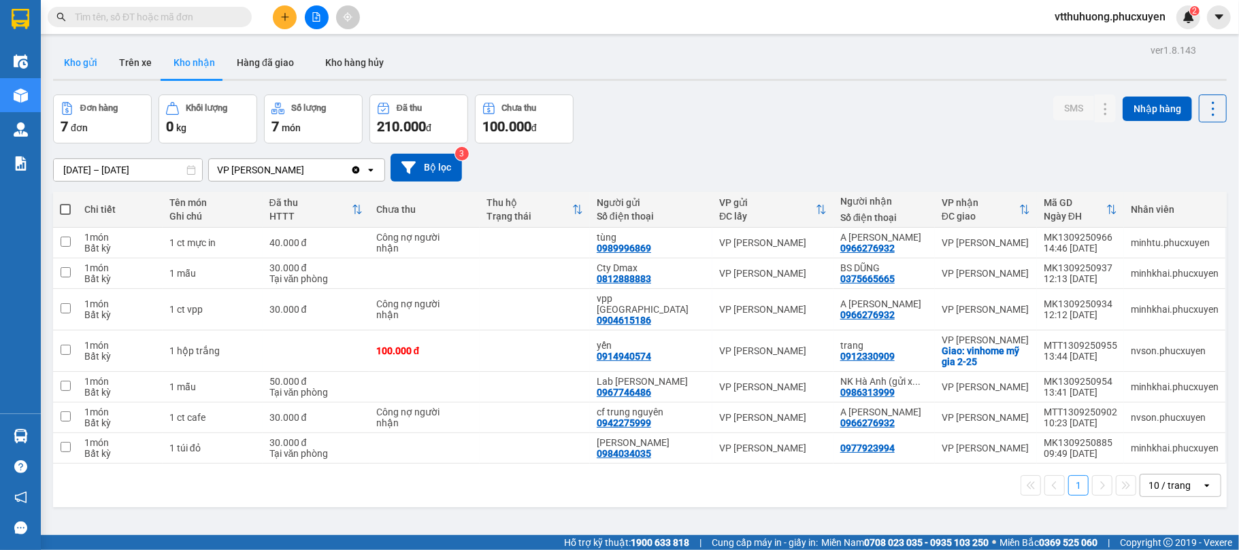
click at [93, 68] on button "Kho gửi" at bounding box center [80, 62] width 55 height 33
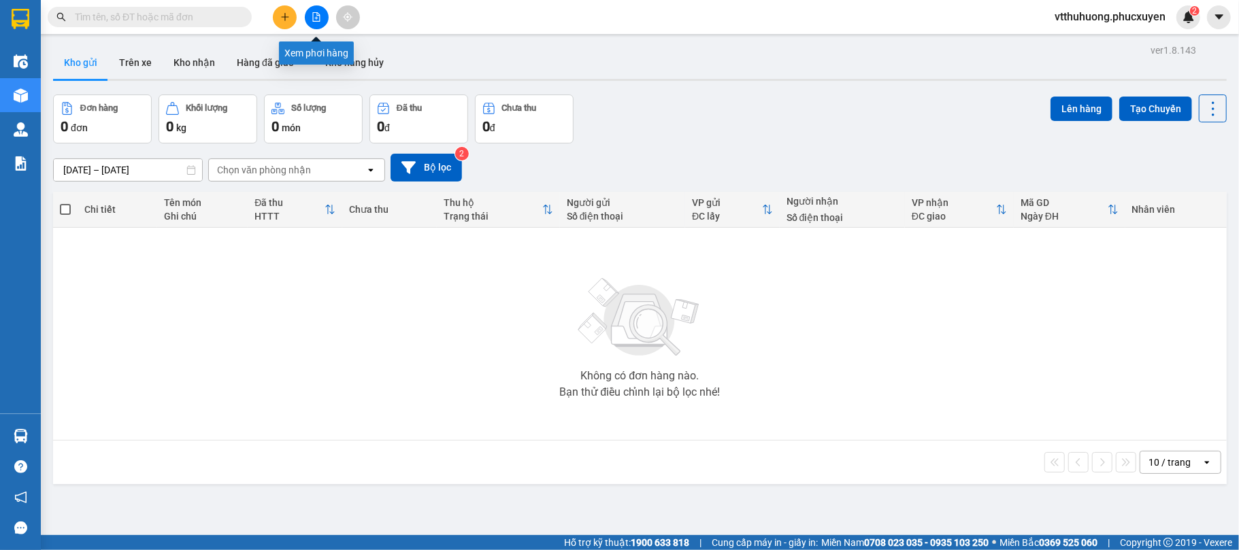
click at [316, 14] on icon "file-add" at bounding box center [317, 17] width 10 height 10
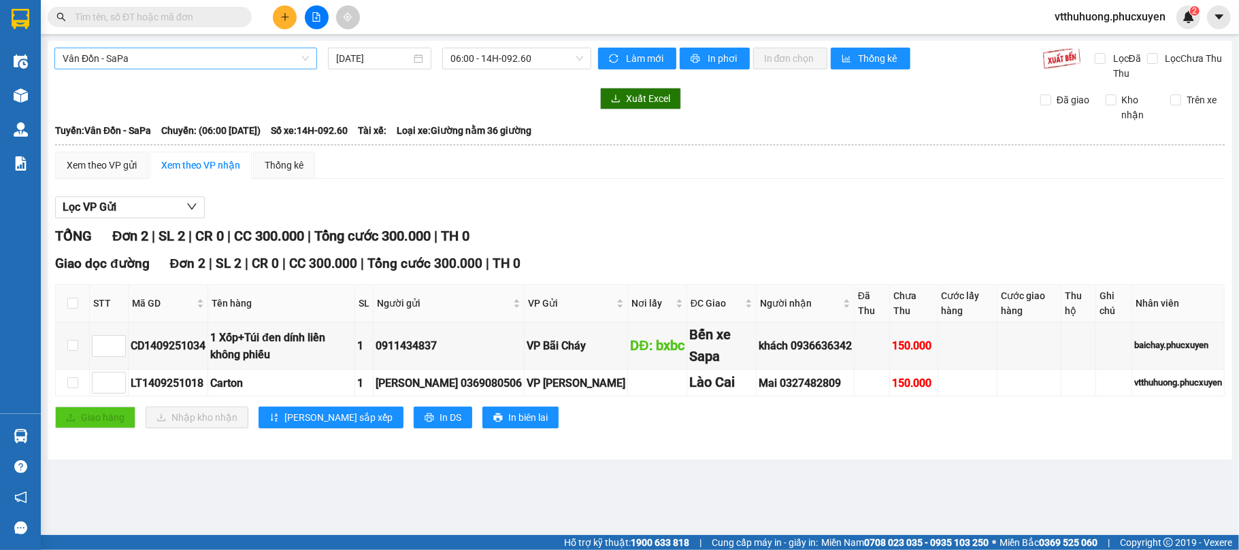
click at [216, 61] on span "Vân Đồn - SaPa" at bounding box center [186, 58] width 246 height 20
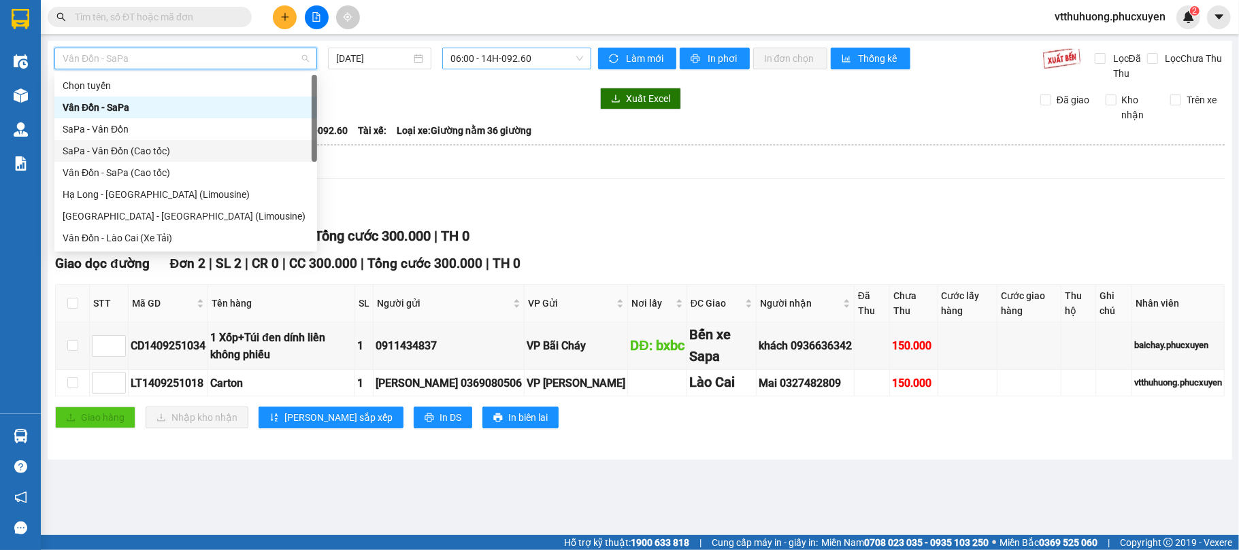
click at [547, 54] on span "06:00 - 14H-092.60" at bounding box center [516, 58] width 133 height 20
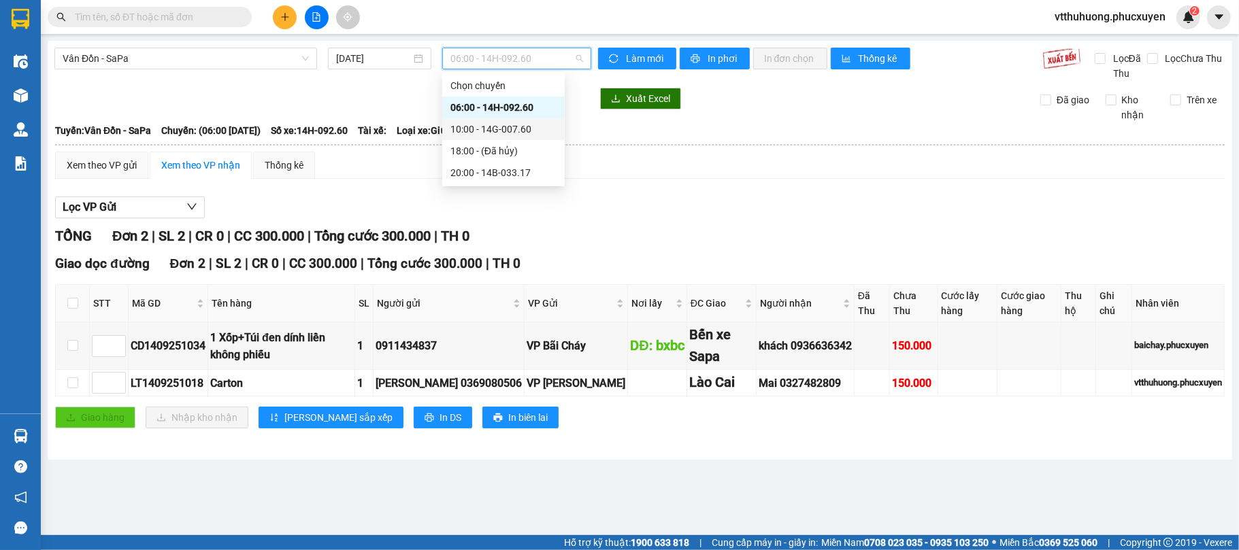
click at [520, 124] on div "10:00 - 14G-007.60" at bounding box center [503, 129] width 106 height 15
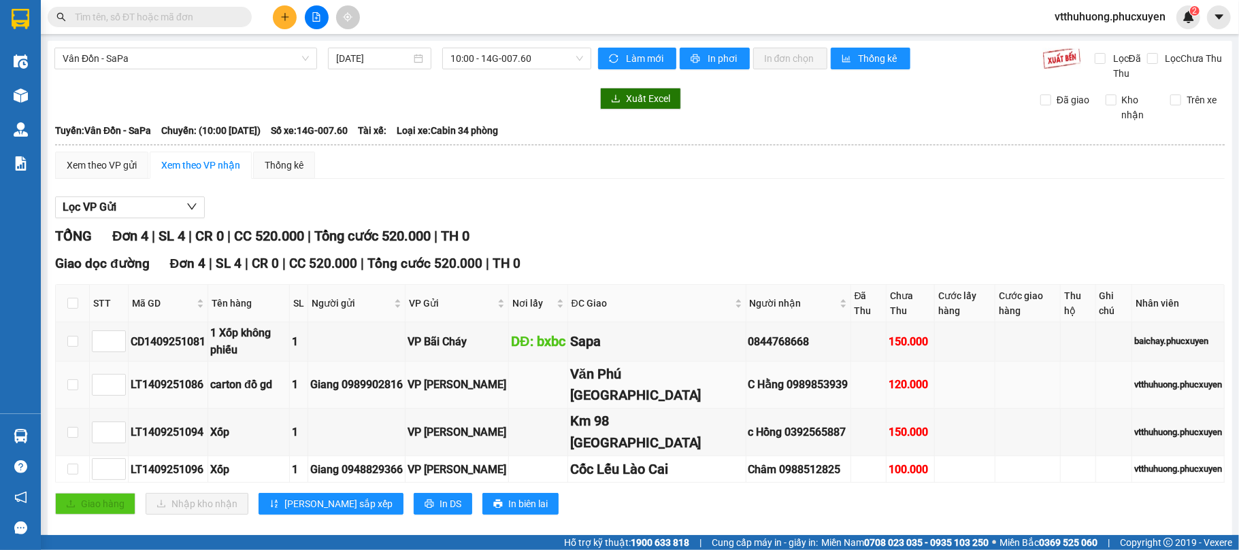
click at [183, 376] on div "LT1409251086" at bounding box center [168, 384] width 75 height 17
copy div "LT1409251086"
click at [104, 10] on input "text" at bounding box center [155, 17] width 161 height 15
paste input "LT1409251086"
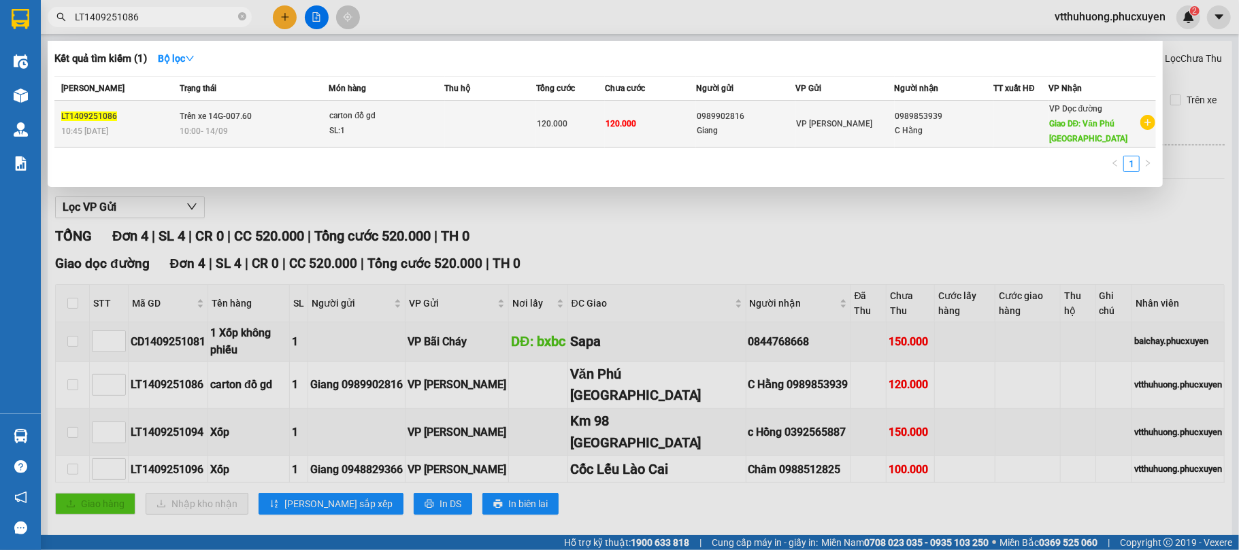
type input "LT1409251086"
click at [457, 128] on td at bounding box center [490, 124] width 91 height 47
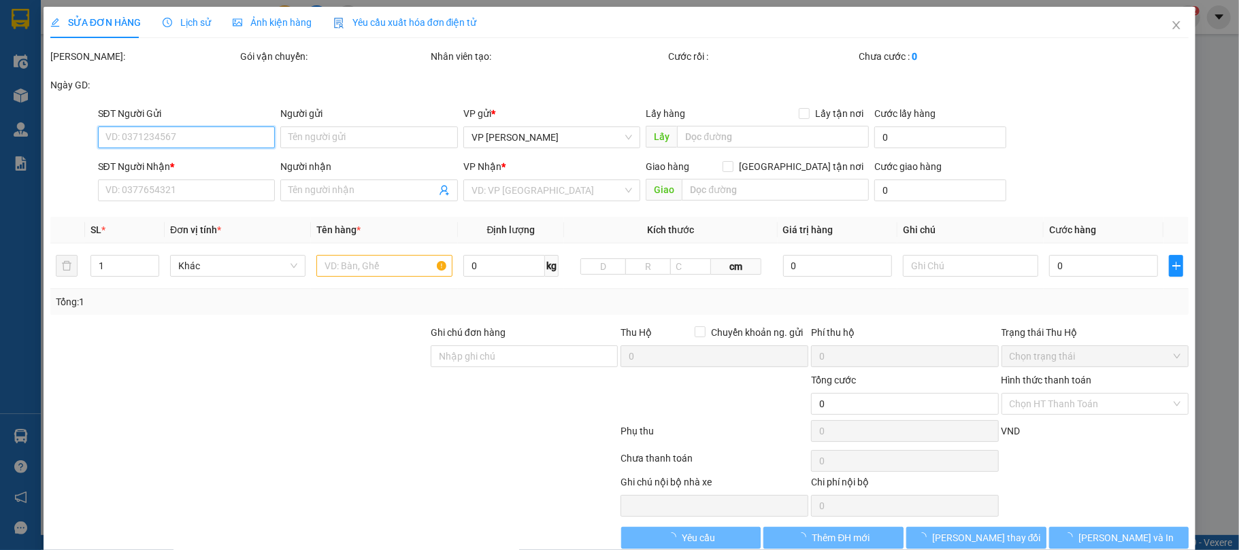
type input "0989902816"
type input "Giang"
type input "0989853939"
type input "C Hằng"
type input "Văn Phú Yên Bái"
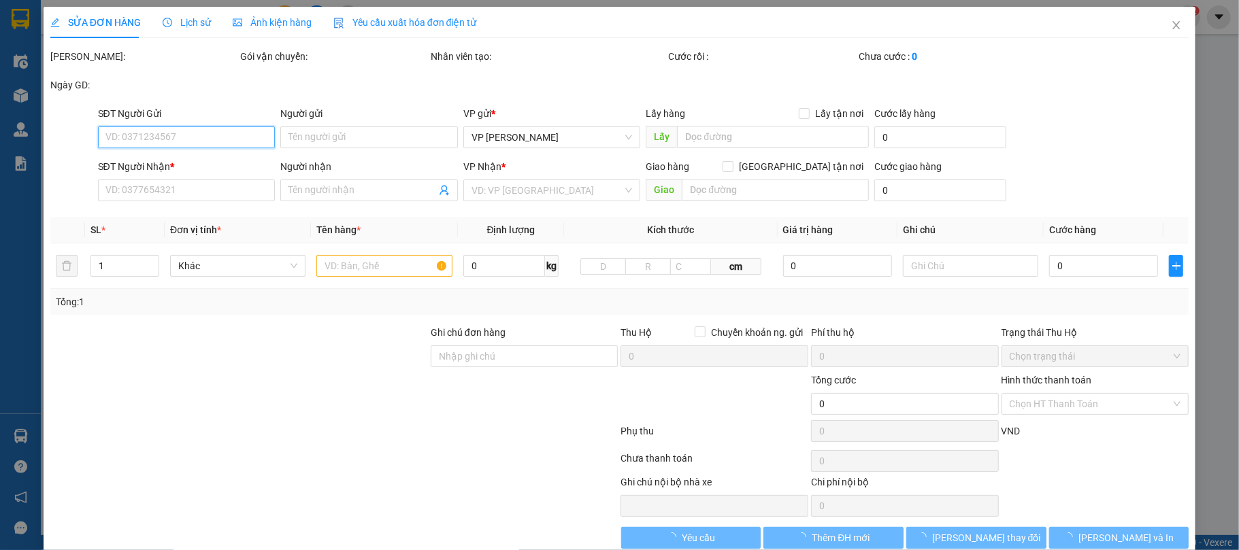
type input "120.000"
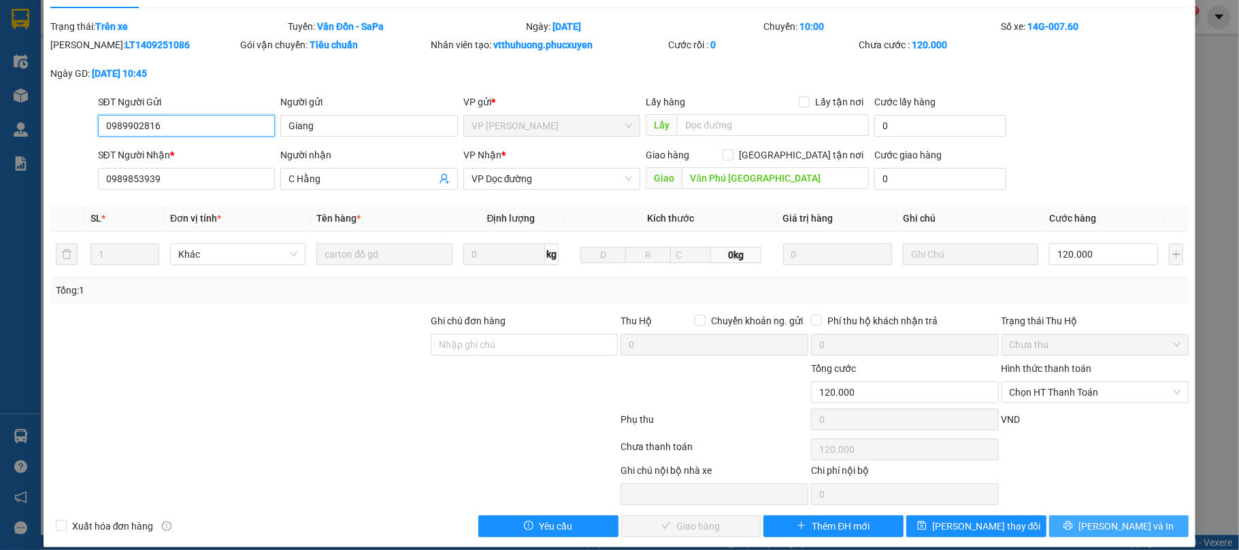
scroll to position [46, 0]
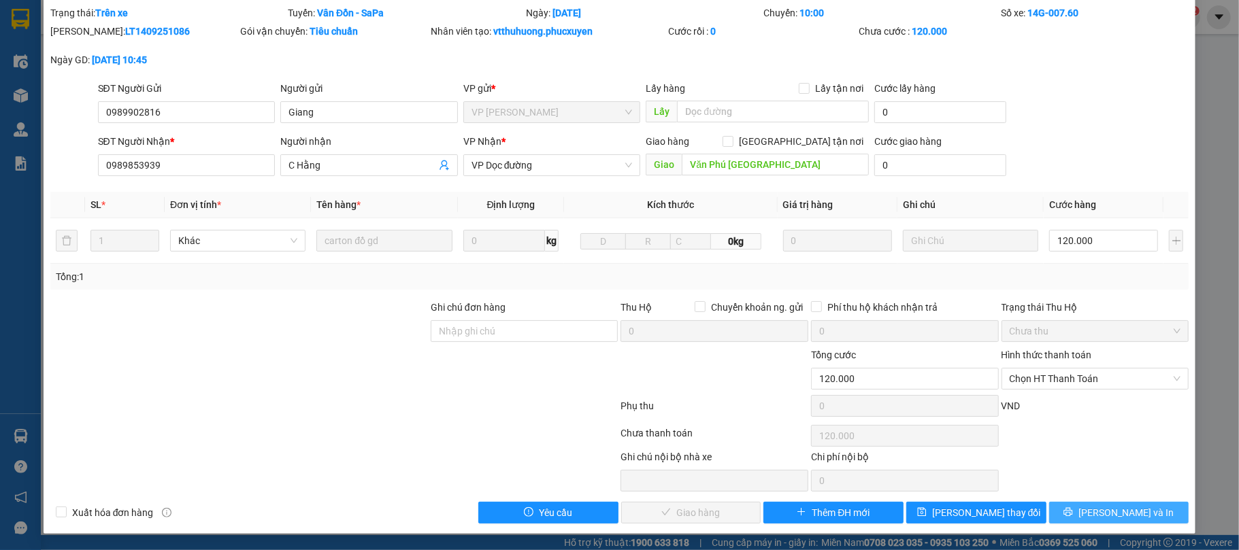
click at [1120, 512] on span "[PERSON_NAME] và In" at bounding box center [1125, 512] width 95 height 15
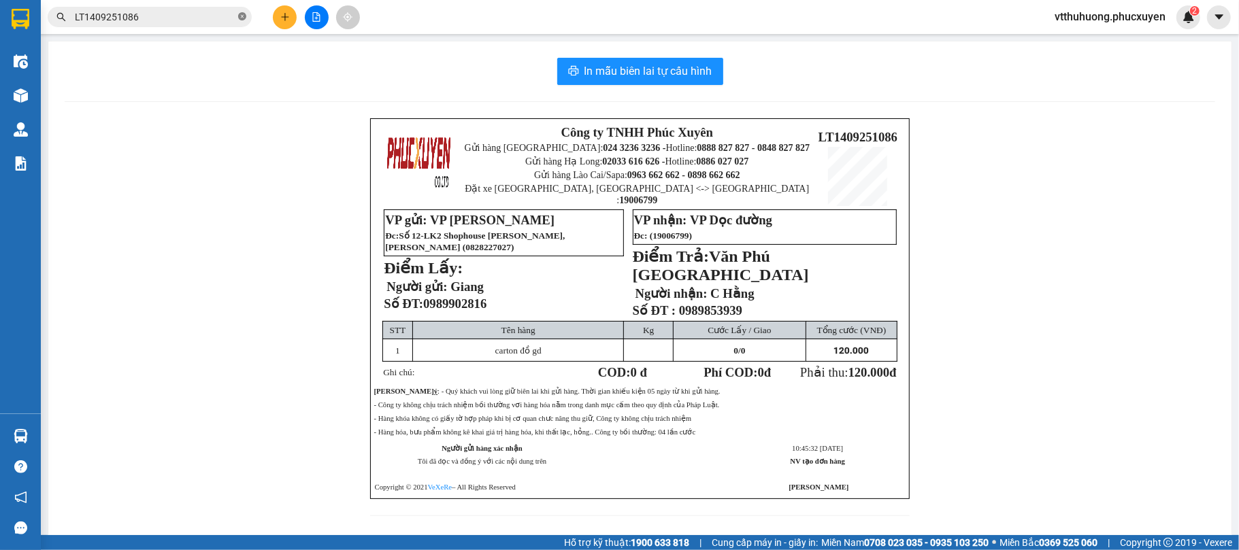
click at [238, 20] on icon "close-circle" at bounding box center [242, 16] width 8 height 8
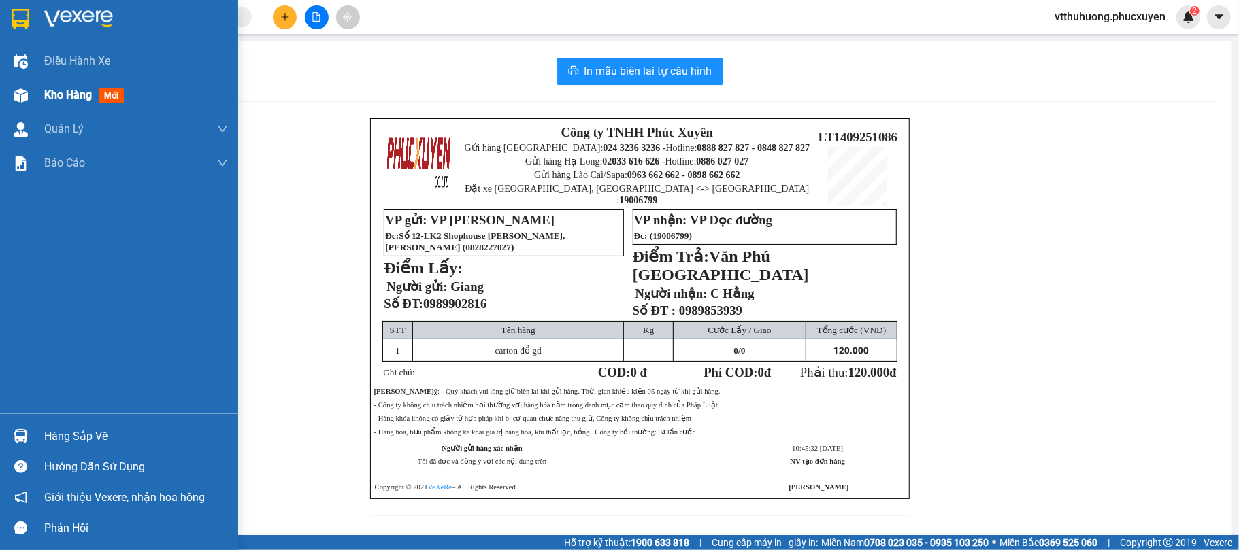
click at [65, 88] on span "Kho hàng" at bounding box center [68, 94] width 48 height 13
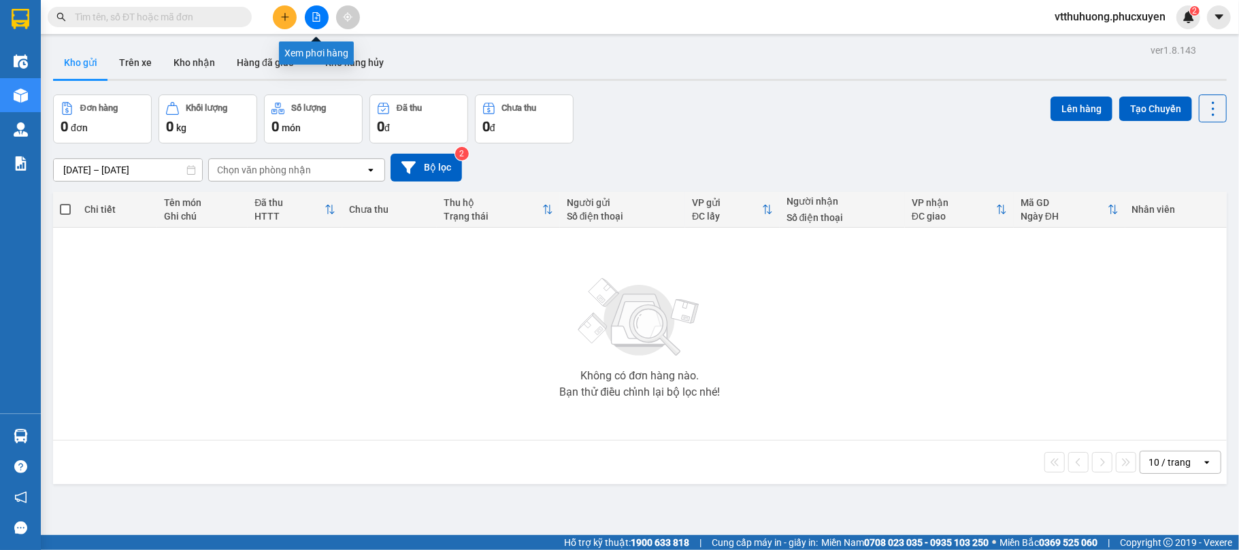
click at [316, 18] on icon "file-add" at bounding box center [316, 17] width 7 height 10
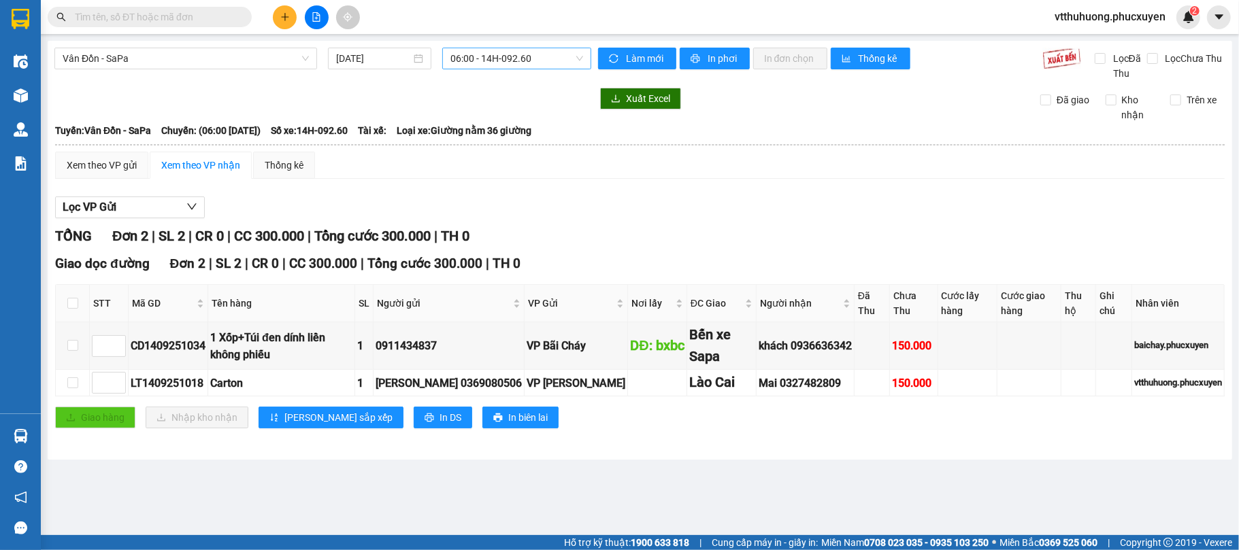
click at [548, 56] on span "06:00 - 14H-092.60" at bounding box center [516, 58] width 133 height 20
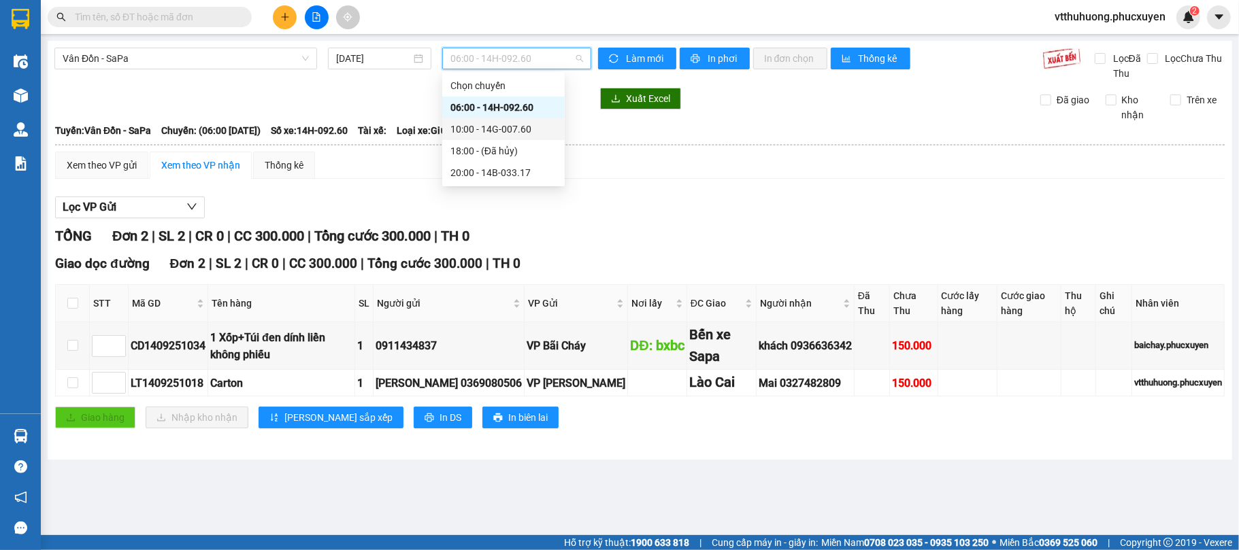
click at [512, 124] on div "10:00 - 14G-007.60" at bounding box center [503, 129] width 106 height 15
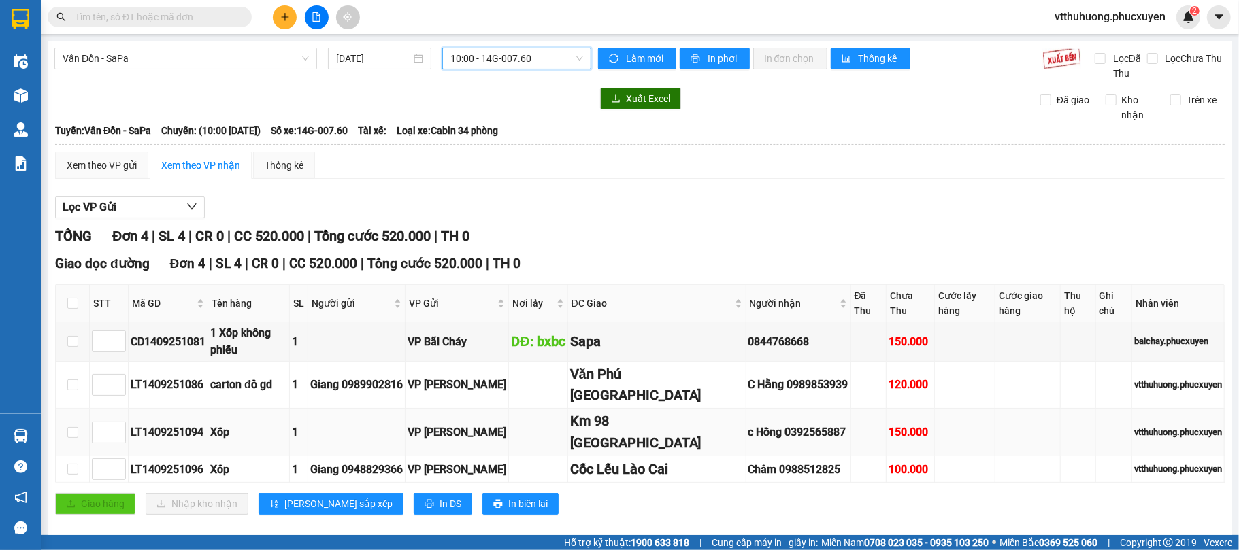
click at [180, 424] on div "LT1409251094" at bounding box center [168, 432] width 75 height 17
copy div "LT1409251094"
click at [85, 14] on input "text" at bounding box center [155, 17] width 161 height 15
paste input "LT1409251094"
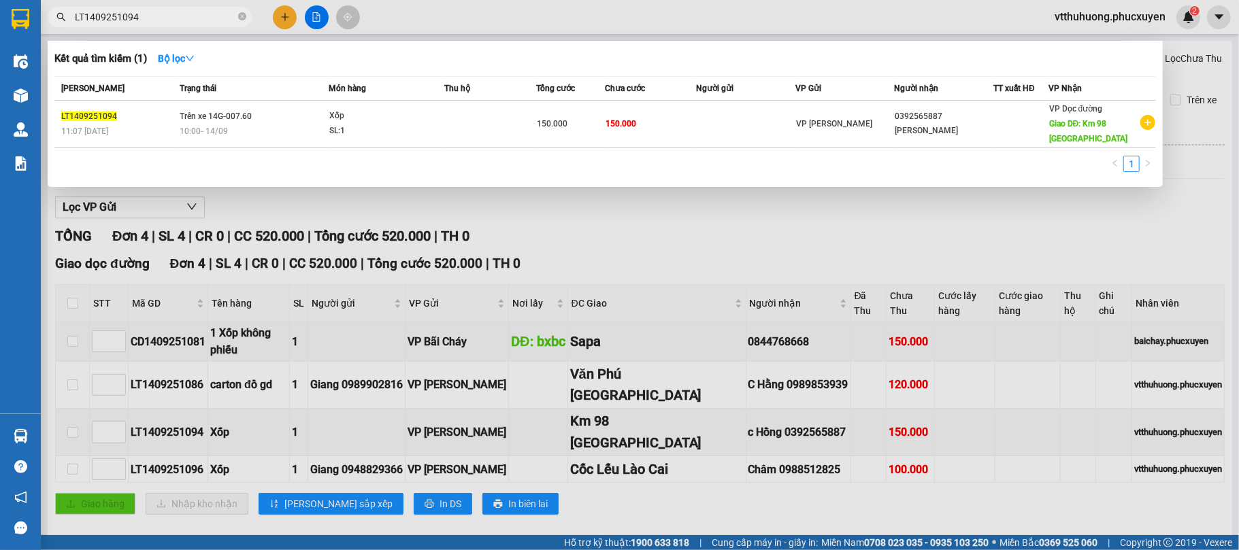
type input "LT1409251094"
click at [422, 131] on div "SL: 1" at bounding box center [380, 131] width 102 height 15
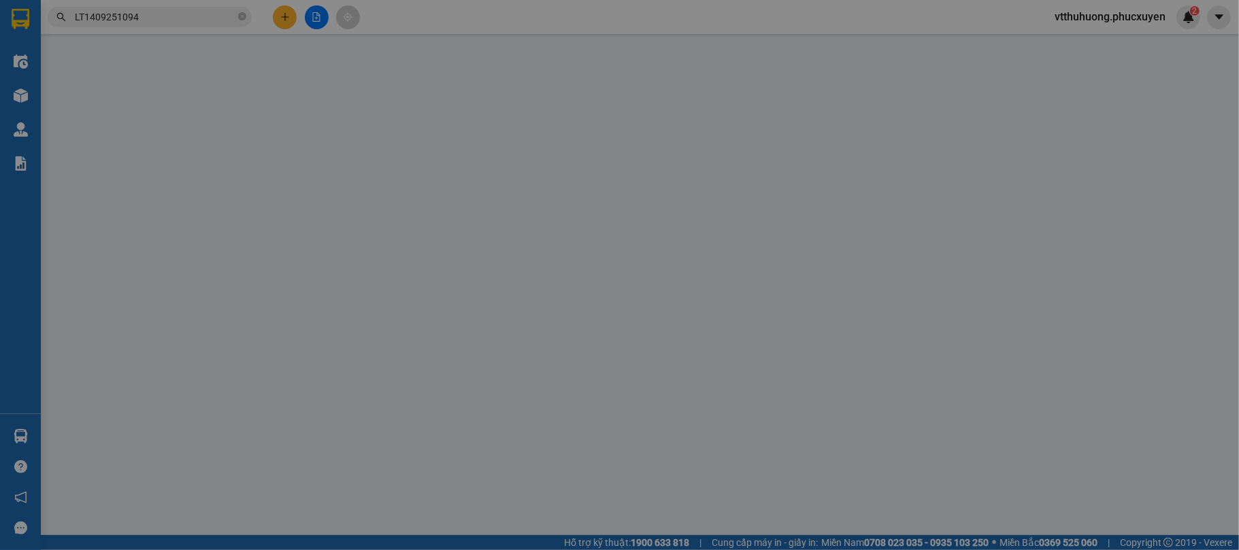
type input "0392565887"
type input "c Hồng"
type input "Km 98 Phú Thọ"
type input "150.000"
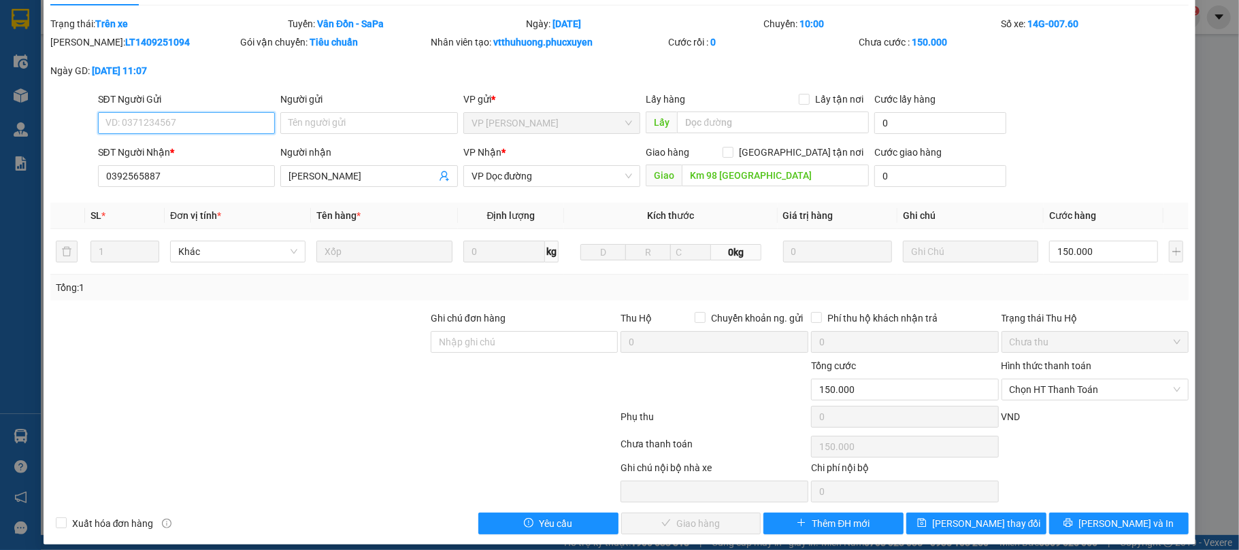
scroll to position [46, 0]
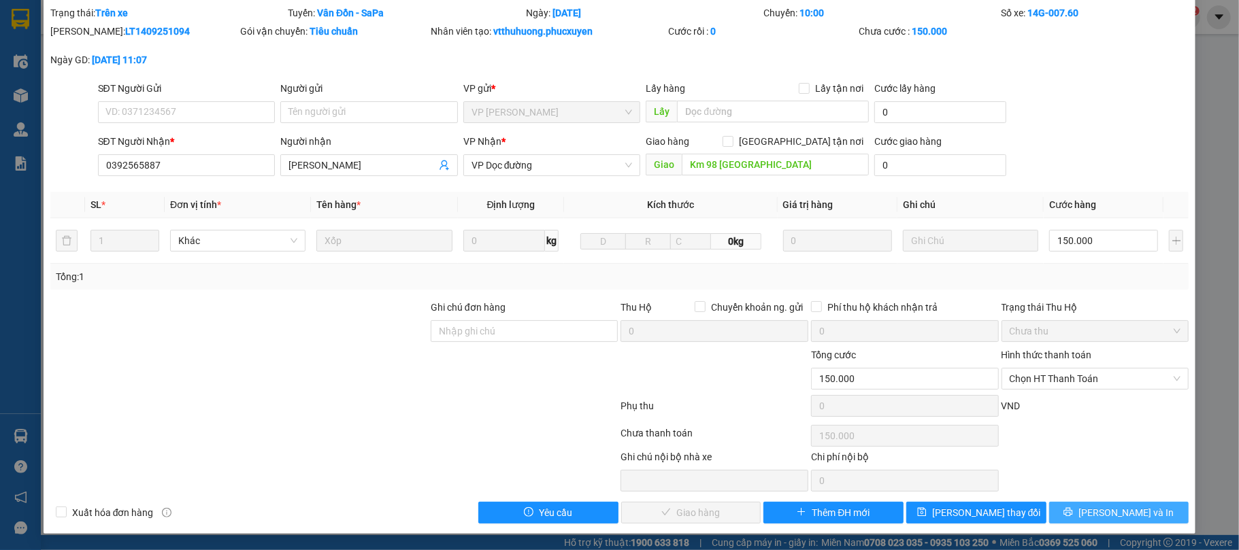
click at [1100, 511] on span "[PERSON_NAME] và In" at bounding box center [1125, 512] width 95 height 15
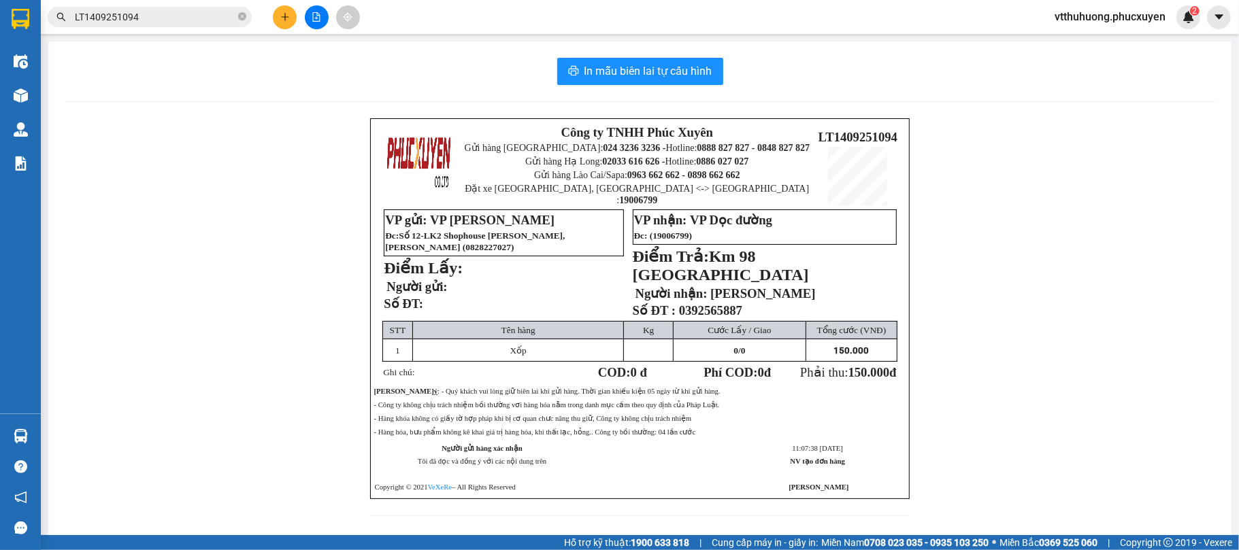
click at [241, 20] on icon "close-circle" at bounding box center [242, 16] width 8 height 8
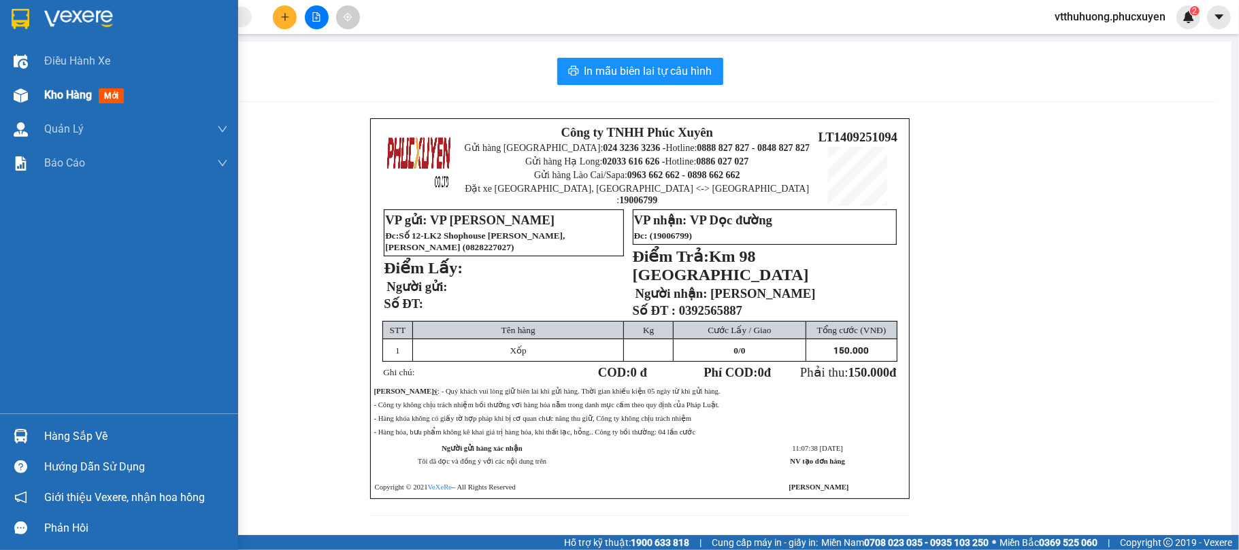
click at [60, 99] on span "Kho hàng" at bounding box center [68, 94] width 48 height 13
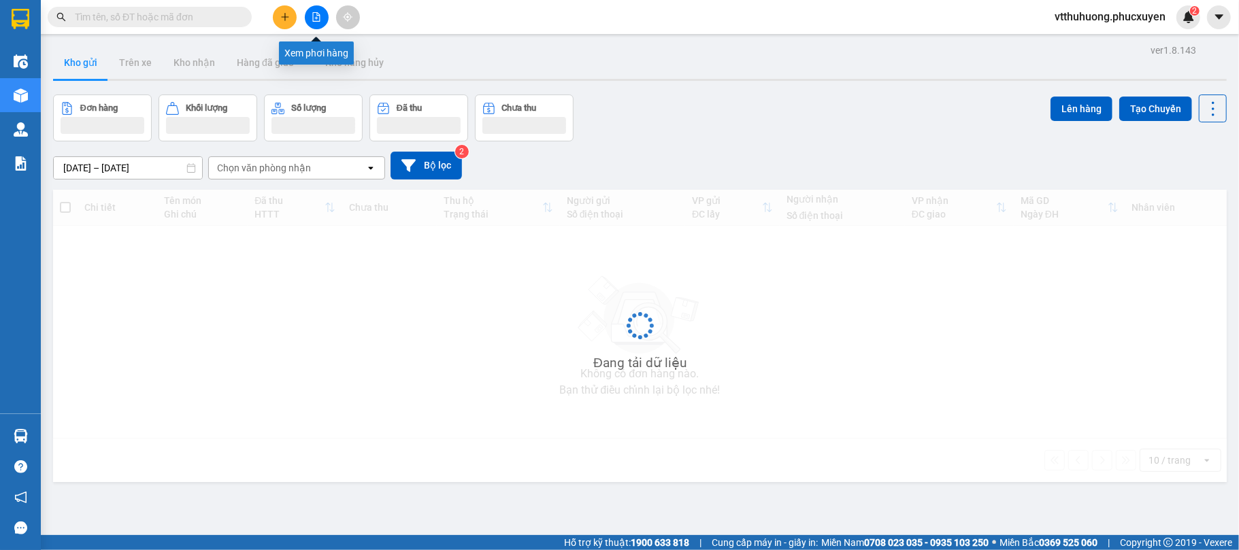
click at [320, 22] on button at bounding box center [317, 17] width 24 height 24
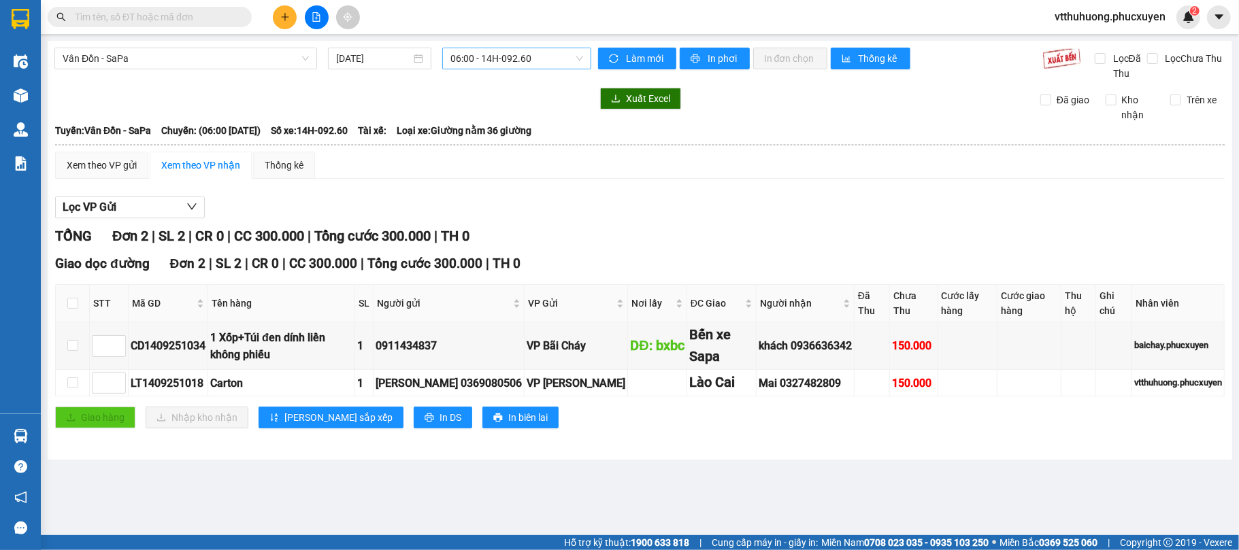
click at [537, 61] on span "06:00 - 14H-092.60" at bounding box center [516, 58] width 133 height 20
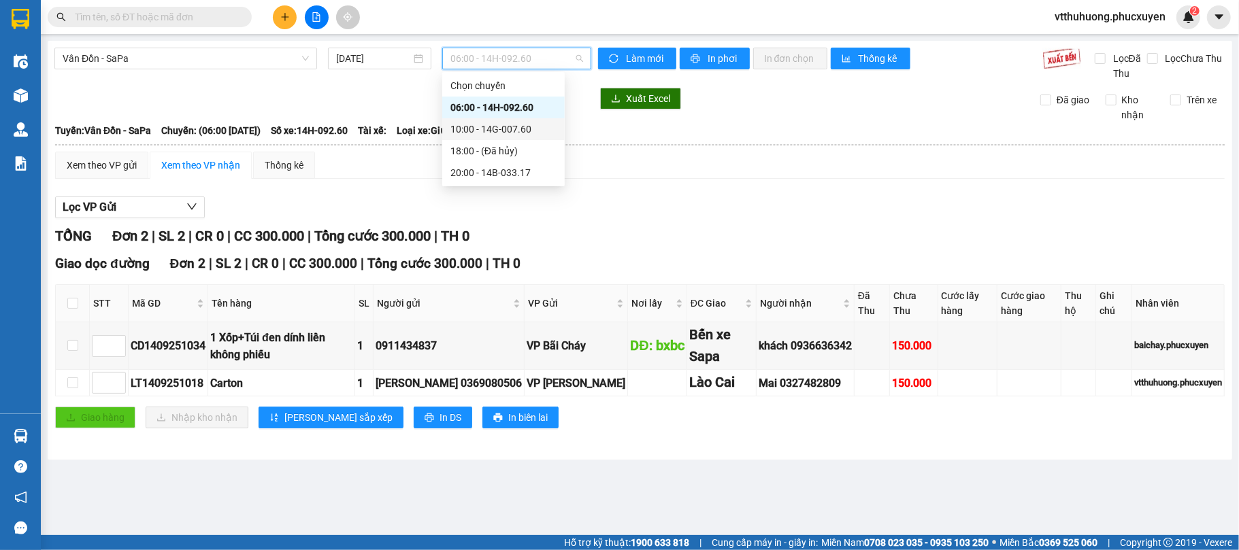
drag, startPoint x: 517, startPoint y: 125, endPoint x: 535, endPoint y: 112, distance: 21.9
click at [518, 125] on div "10:00 - 14G-007.60" at bounding box center [503, 129] width 106 height 15
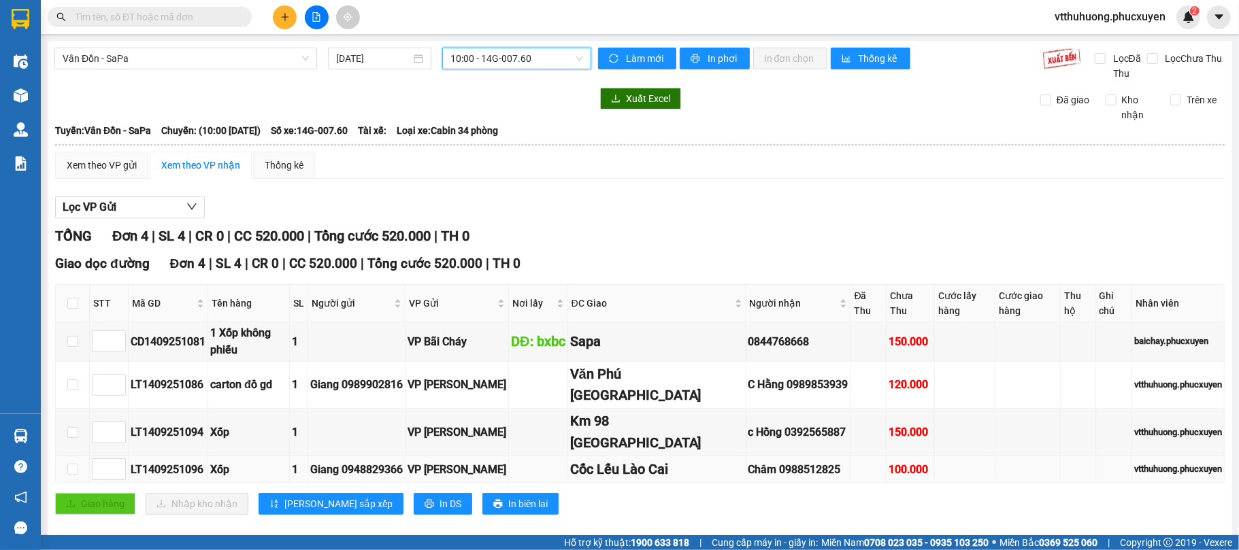
click at [174, 461] on div "LT1409251096" at bounding box center [168, 469] width 75 height 17
copy div "LT1409251096"
click at [83, 20] on input "text" at bounding box center [155, 17] width 161 height 15
paste input "LT1409251096"
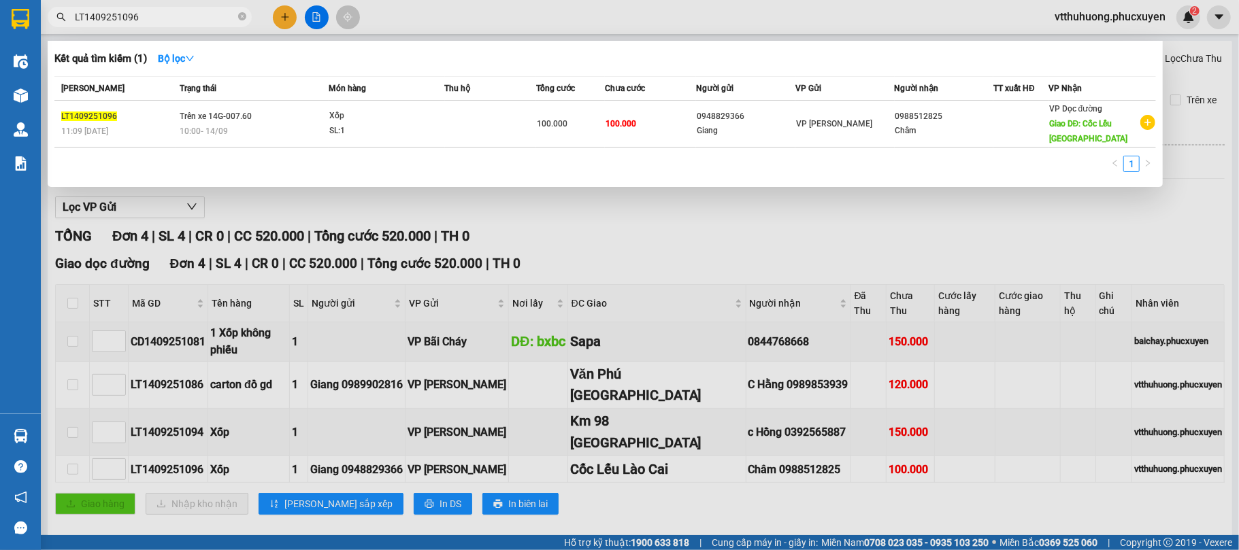
type input "LT1409251096"
click at [265, 113] on td "Trên xe 14G-007.60 10:00 - 14/09" at bounding box center [252, 124] width 152 height 47
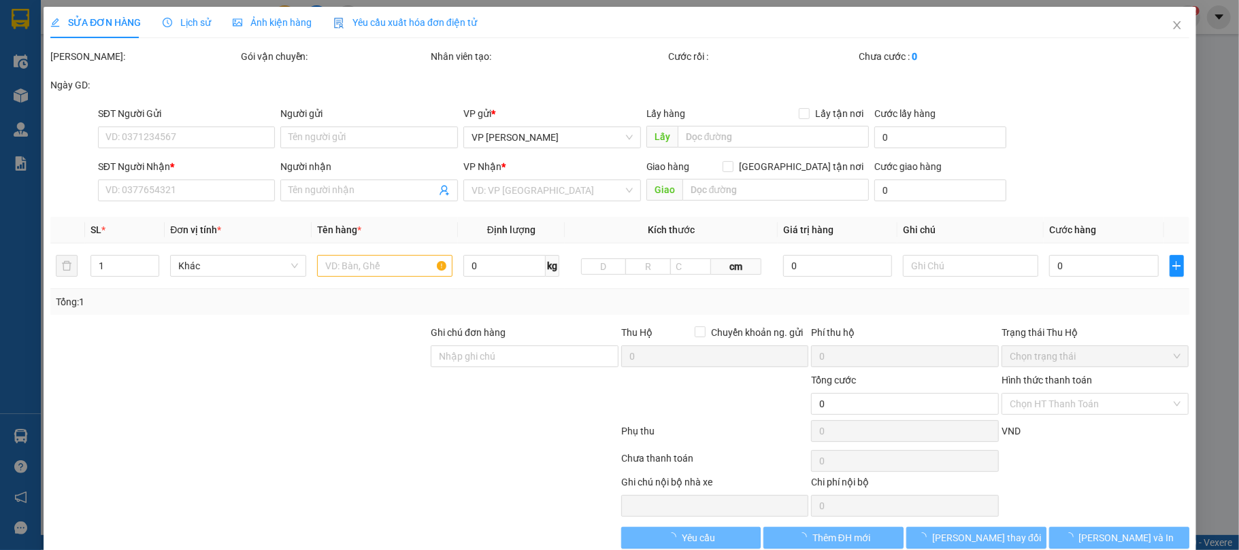
type input "0948829366"
type input "Giang"
type input "0988512825"
type input "Châm"
type input "Cốc Lếu Lào Cai"
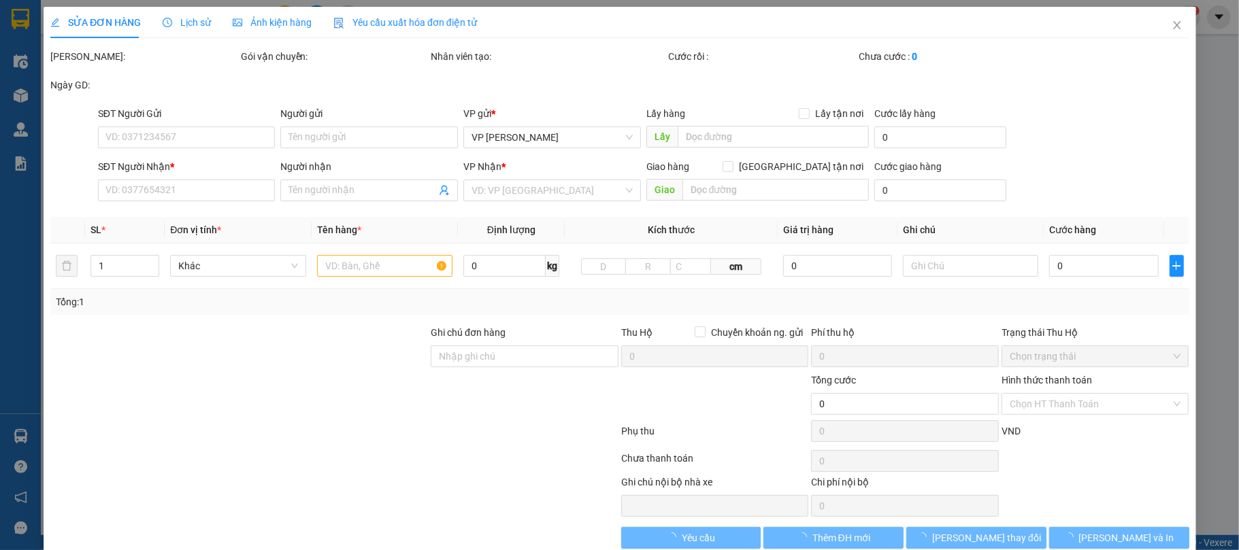
type input "100.000"
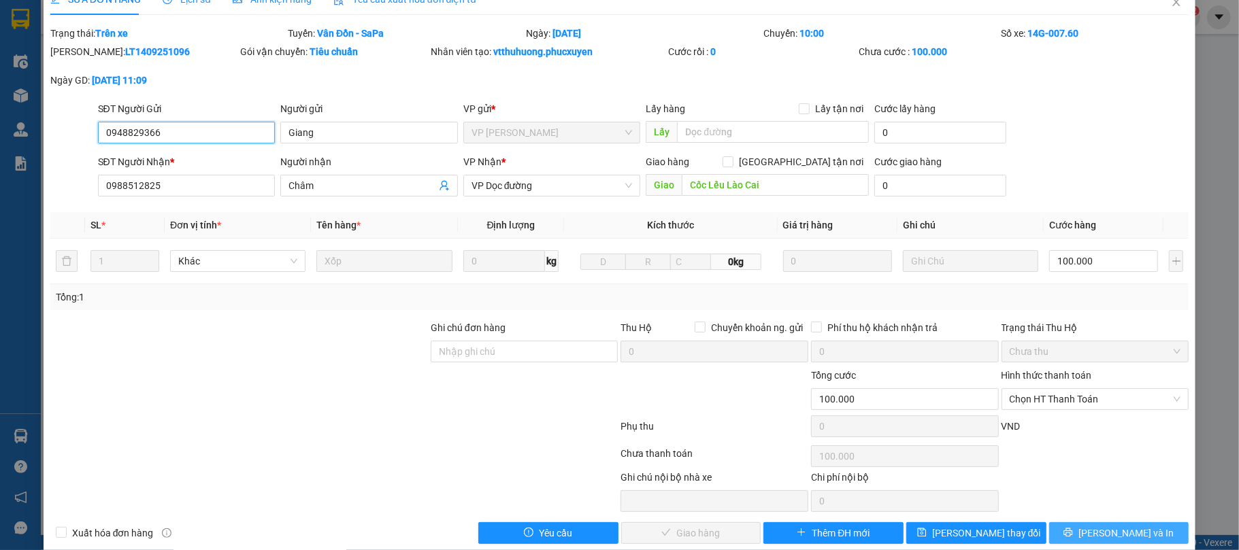
scroll to position [46, 0]
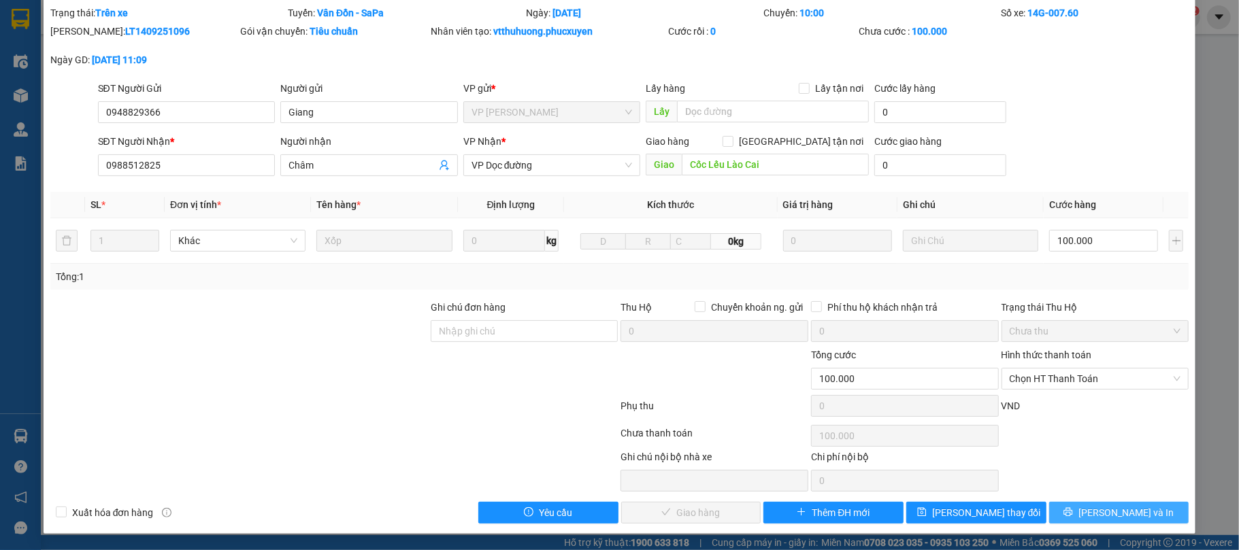
click at [1115, 517] on span "[PERSON_NAME] và In" at bounding box center [1125, 512] width 95 height 15
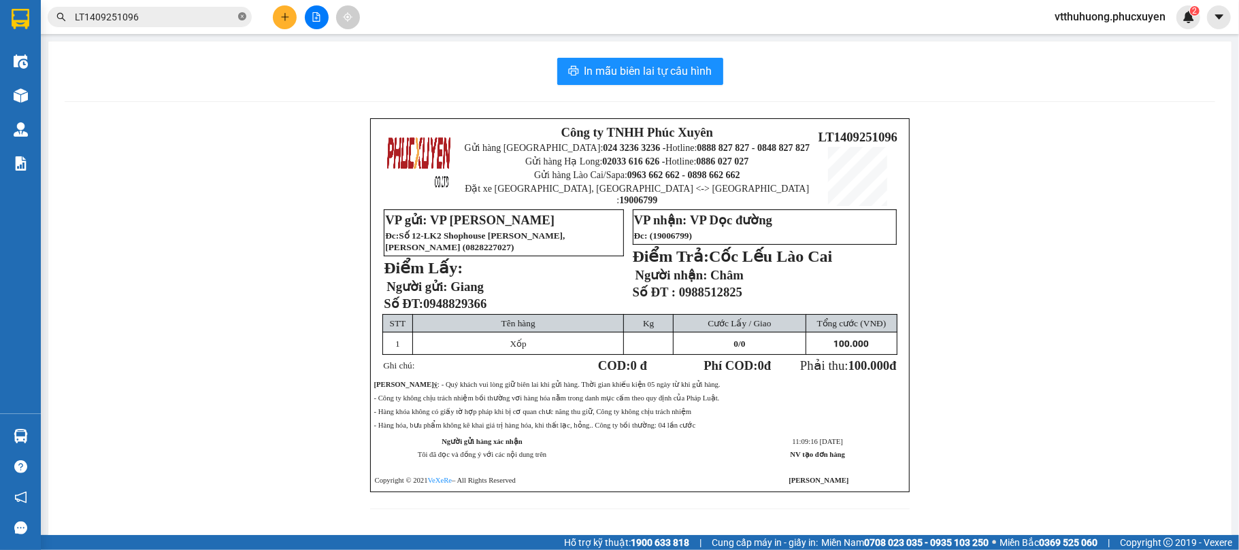
click at [240, 17] on icon "close-circle" at bounding box center [242, 16] width 8 height 8
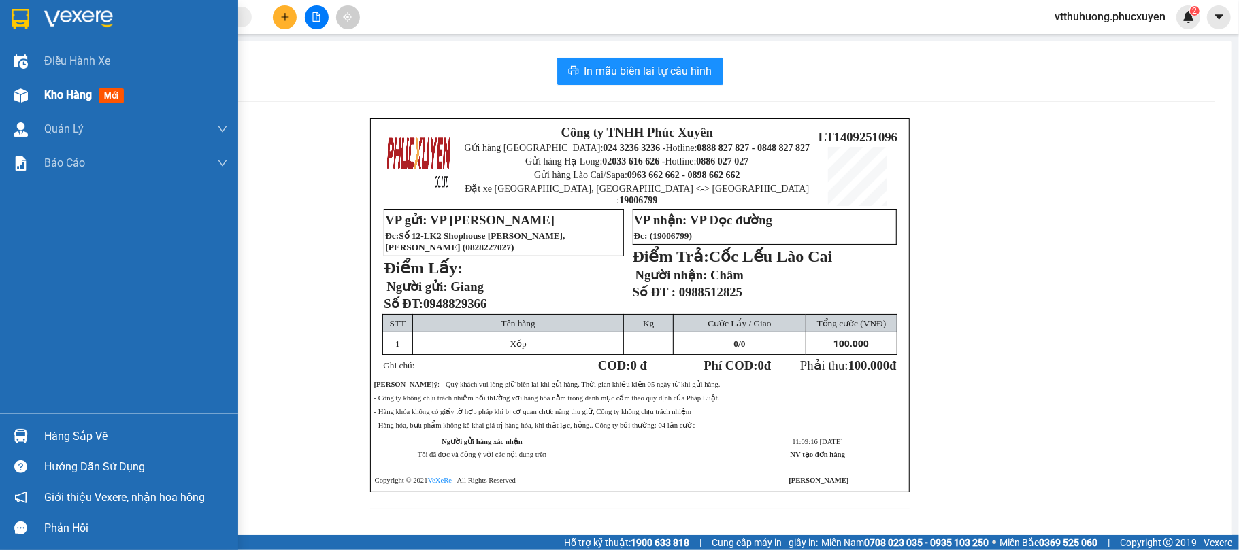
click at [38, 99] on div "Kho hàng mới" at bounding box center [119, 95] width 238 height 34
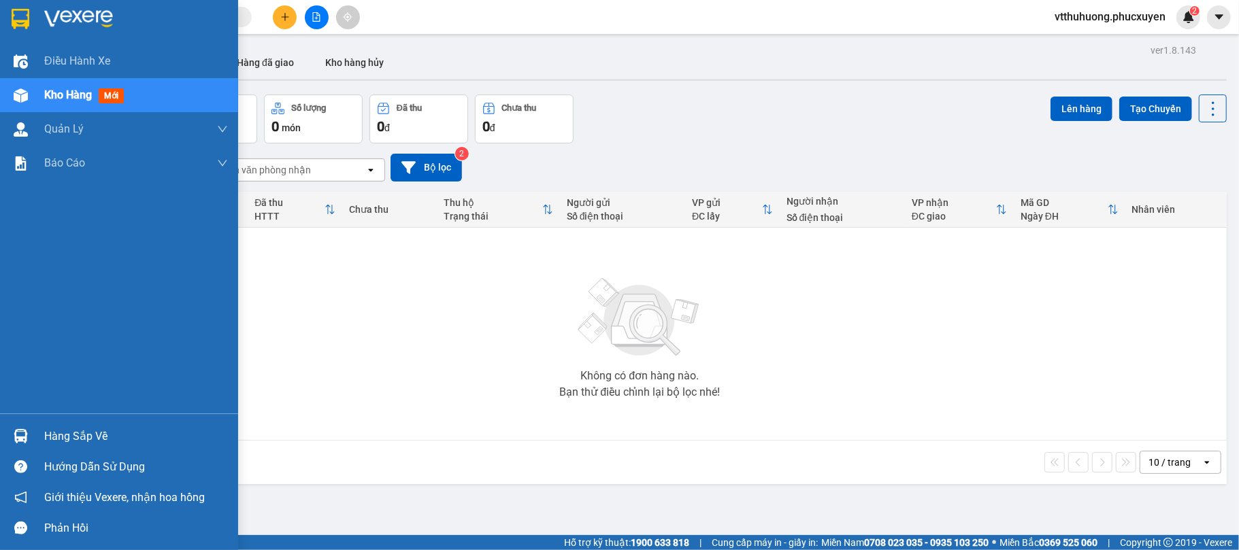
drag, startPoint x: 72, startPoint y: 438, endPoint x: 420, endPoint y: 422, distance: 348.6
click at [83, 436] on div "Hàng sắp về" at bounding box center [136, 436] width 184 height 20
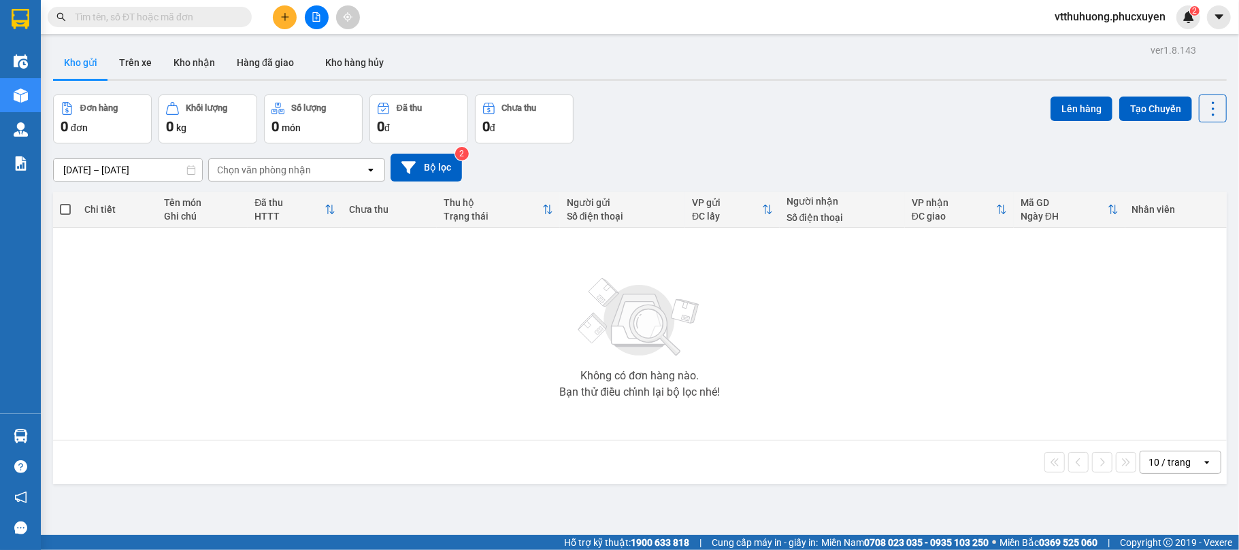
click at [695, 485] on section "Kết quả tìm kiếm ( 1 ) Bộ lọc Mã ĐH Trạng thái Món hàng Thu hộ Tổng cước Chưa c…" at bounding box center [619, 275] width 1239 height 550
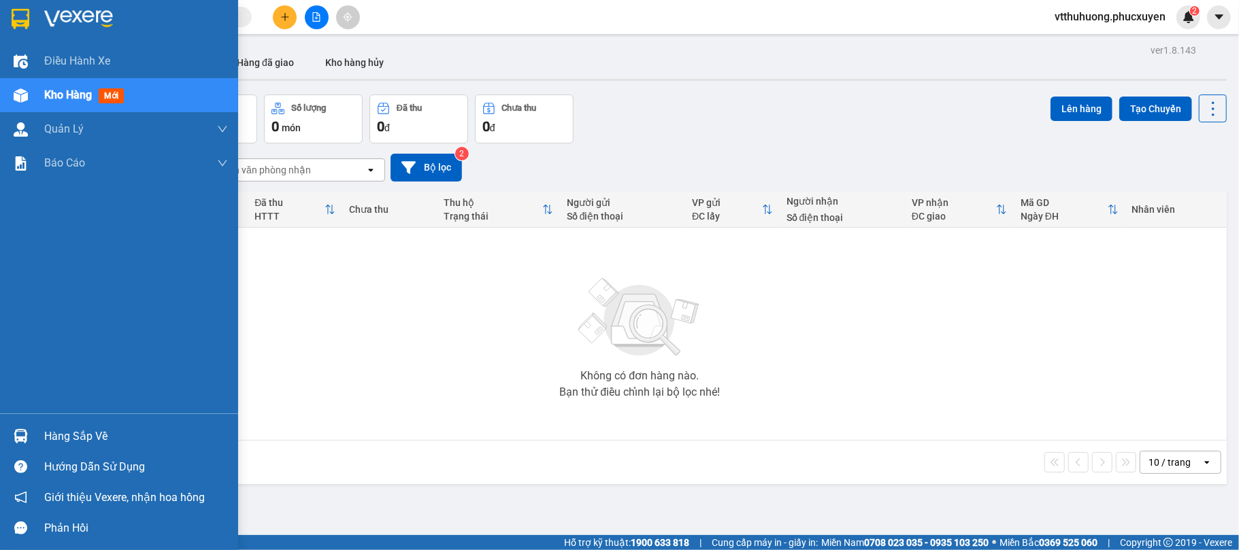
drag, startPoint x: 58, startPoint y: 437, endPoint x: 639, endPoint y: 446, distance: 581.6
click at [74, 438] on div "Hàng sắp về" at bounding box center [136, 436] width 184 height 20
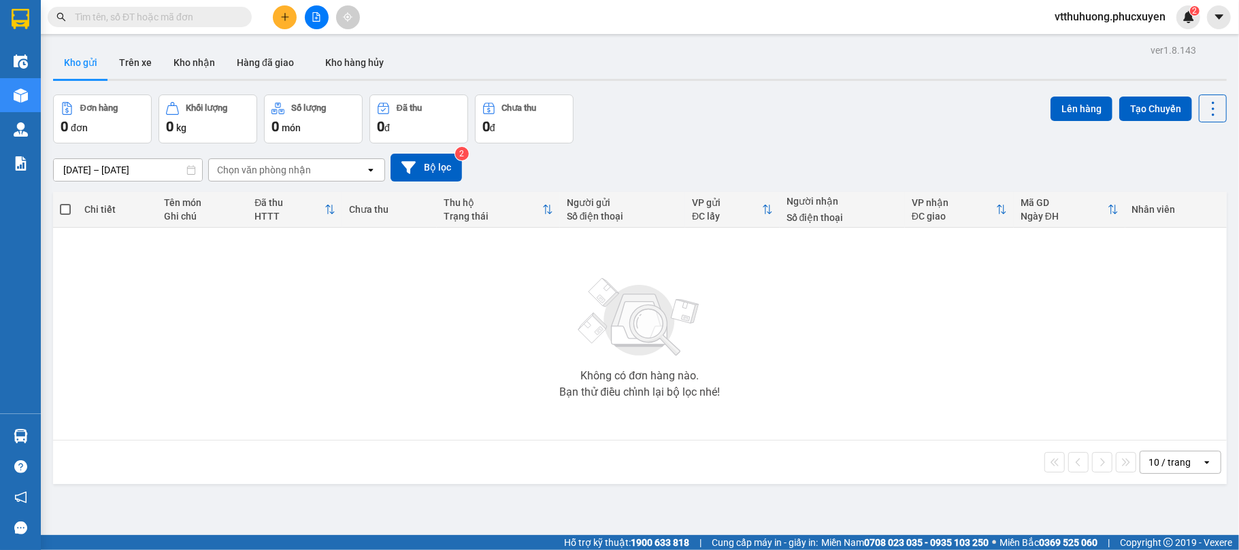
click at [673, 501] on section "Kết quả tìm kiếm ( 1 ) Bộ lọc Mã ĐH Trạng thái Món hàng Thu hộ Tổng cước Chưa c…" at bounding box center [619, 275] width 1239 height 550
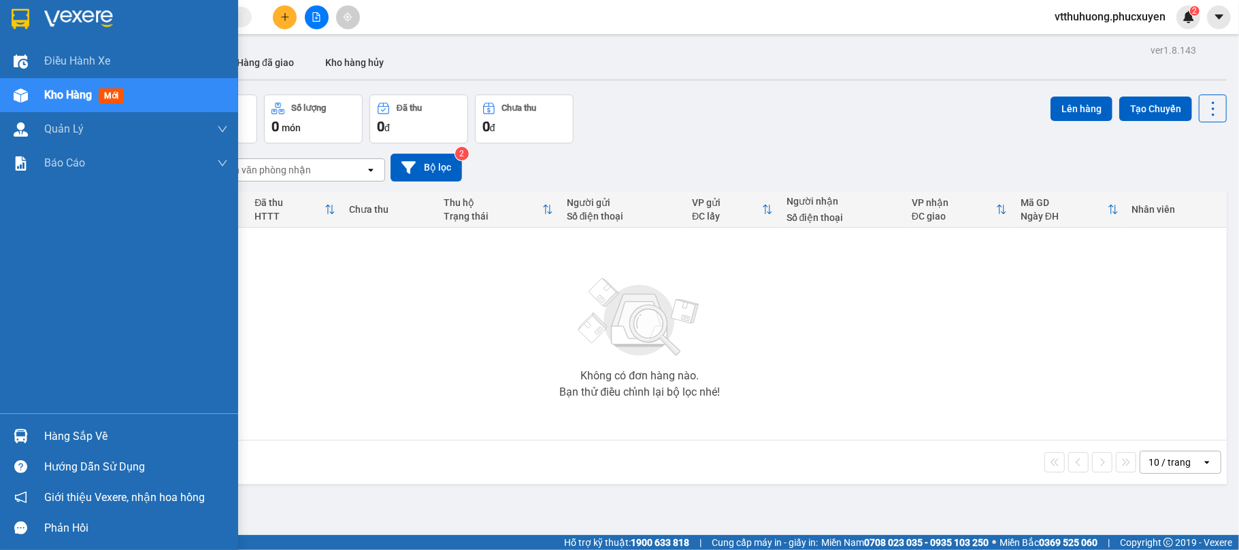
click at [80, 431] on div "Hàng sắp về" at bounding box center [136, 436] width 184 height 20
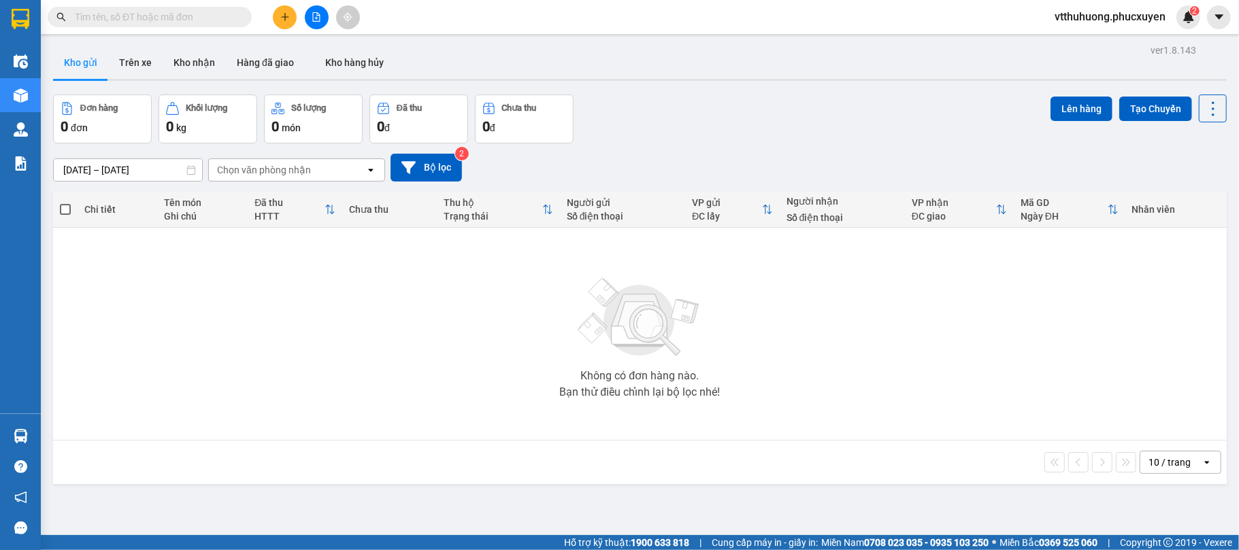
click at [658, 491] on section "Kết quả tìm kiếm ( 1 ) Bộ lọc Mã ĐH Trạng thái Món hàng Thu hộ Tổng cước Chưa c…" at bounding box center [619, 275] width 1239 height 550
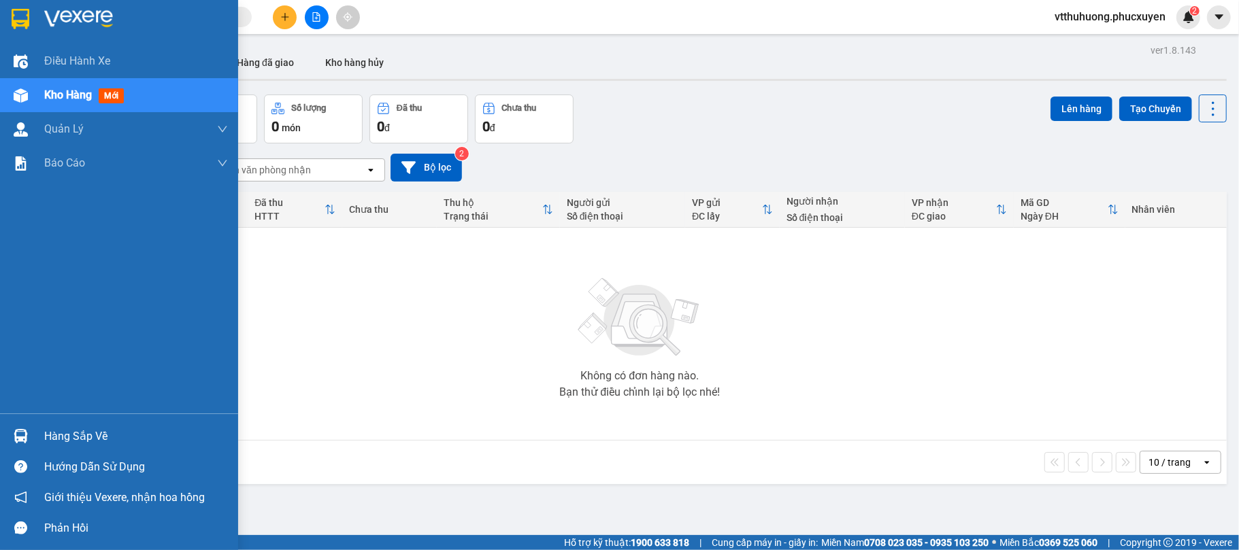
click at [71, 426] on div "Hàng sắp về" at bounding box center [136, 436] width 184 height 20
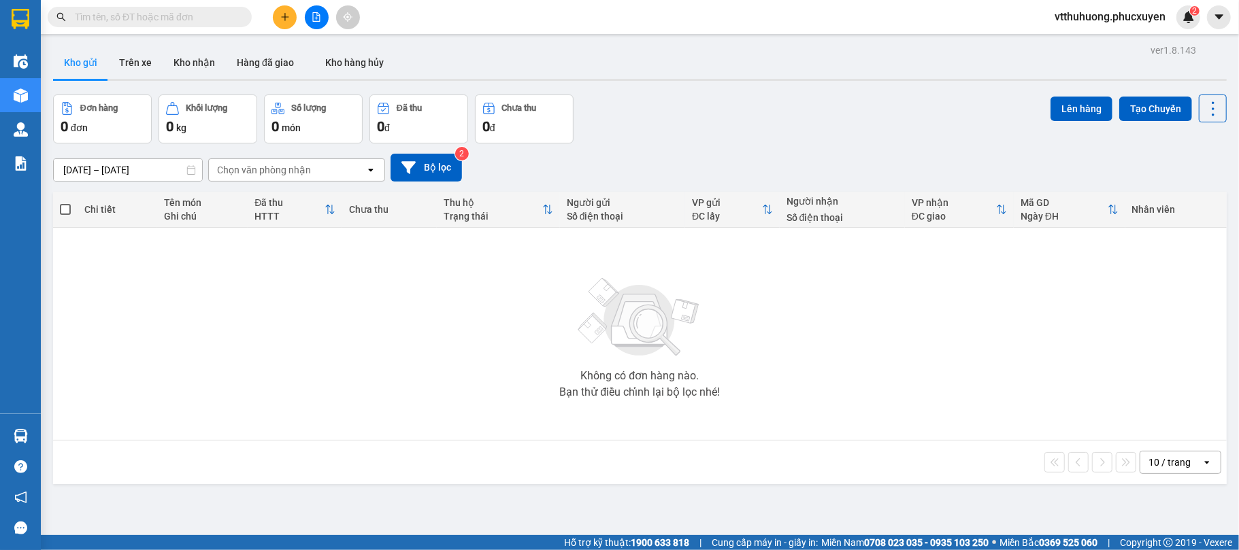
click at [750, 469] on section "Kết quả tìm kiếm ( 1 ) Bộ lọc Mã ĐH Trạng thái Món hàng Thu hộ Tổng cước Chưa c…" at bounding box center [619, 275] width 1239 height 550
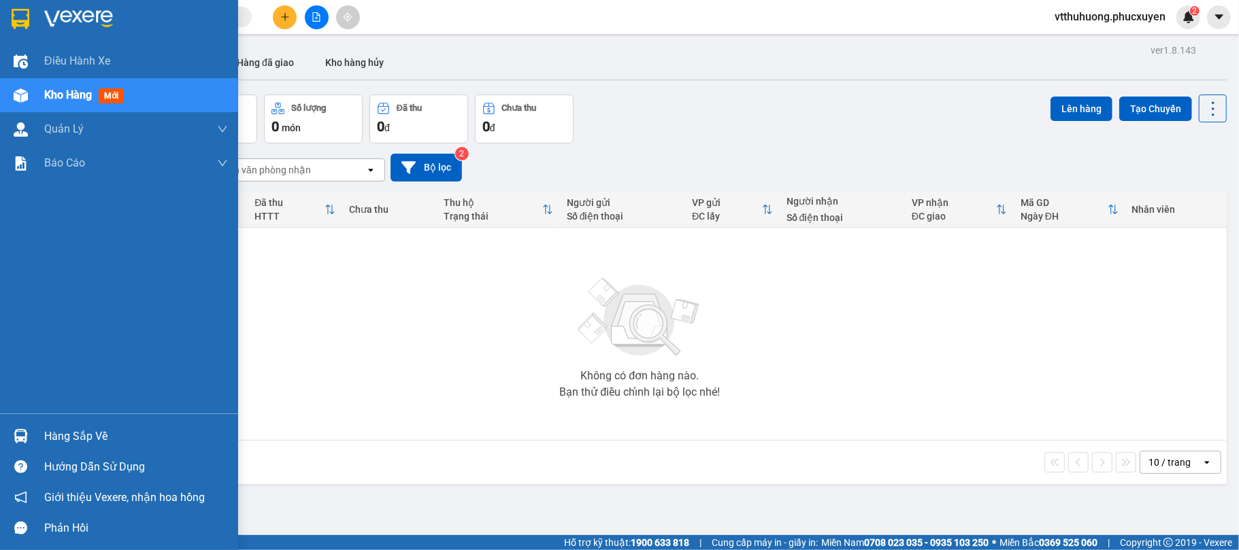
click at [63, 439] on div "Hàng sắp về" at bounding box center [136, 436] width 184 height 20
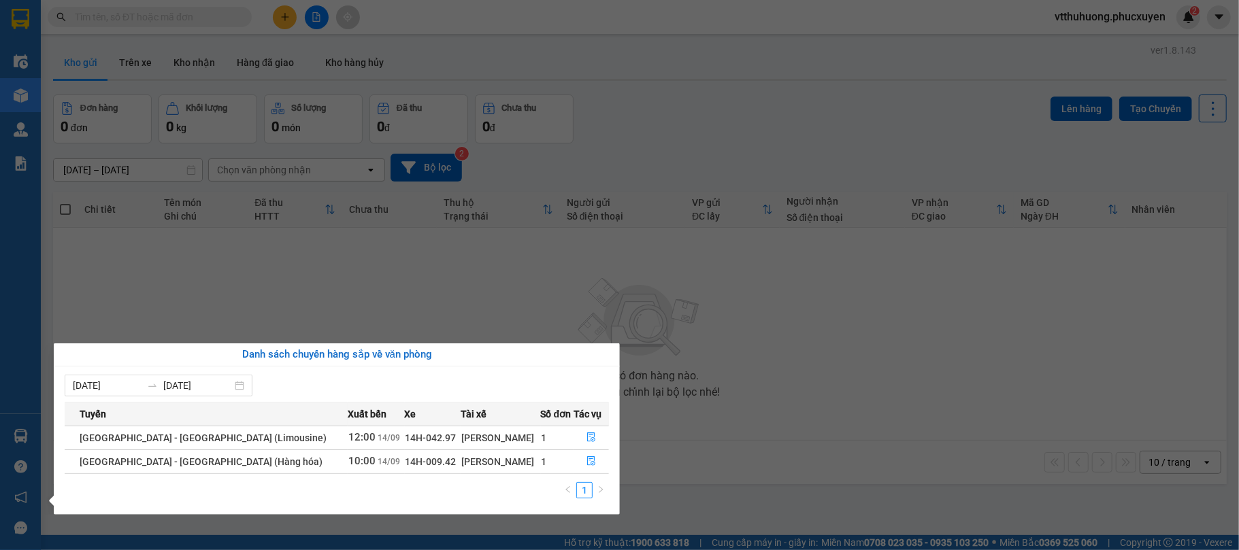
click at [790, 379] on section "Kết quả tìm kiếm ( 1 ) Bộ lọc Mã ĐH Trạng thái Món hàng Thu hộ Tổng cước Chưa c…" at bounding box center [619, 275] width 1239 height 550
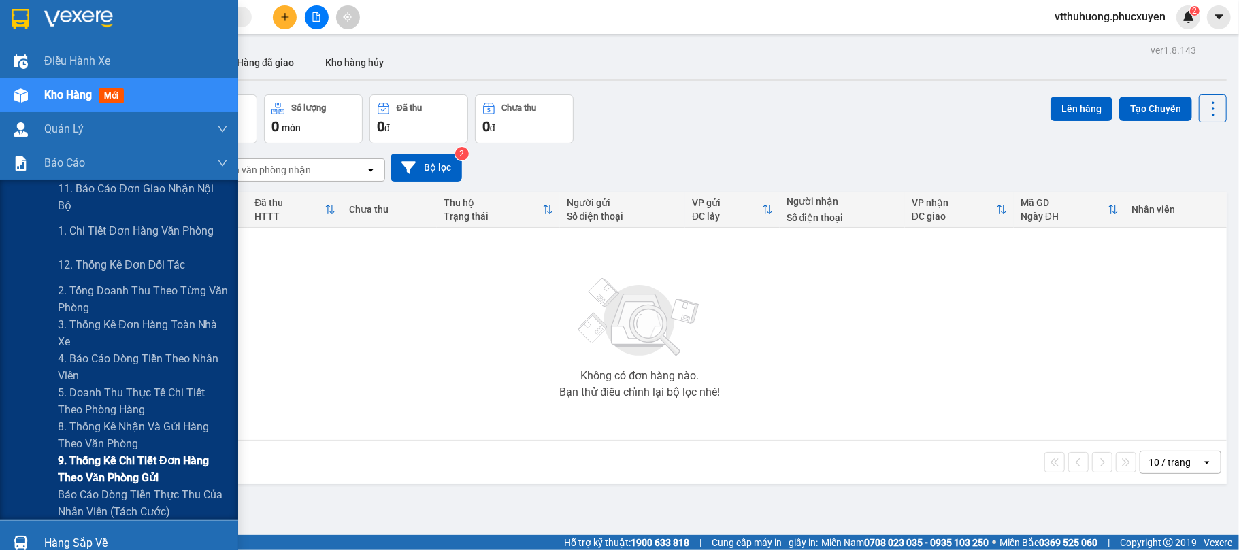
drag, startPoint x: 143, startPoint y: 463, endPoint x: 208, endPoint y: 427, distance: 74.3
click at [143, 461] on span "9. Thống kê chi tiết đơn hàng theo văn phòng gửi" at bounding box center [143, 469] width 170 height 34
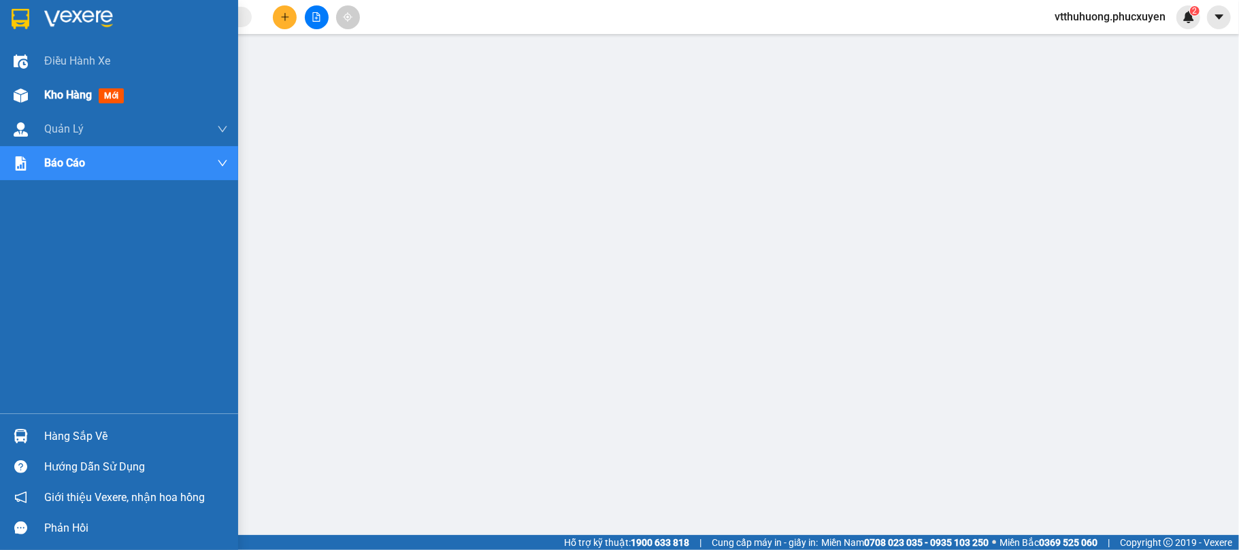
click at [61, 90] on span "Kho hàng" at bounding box center [68, 94] width 48 height 13
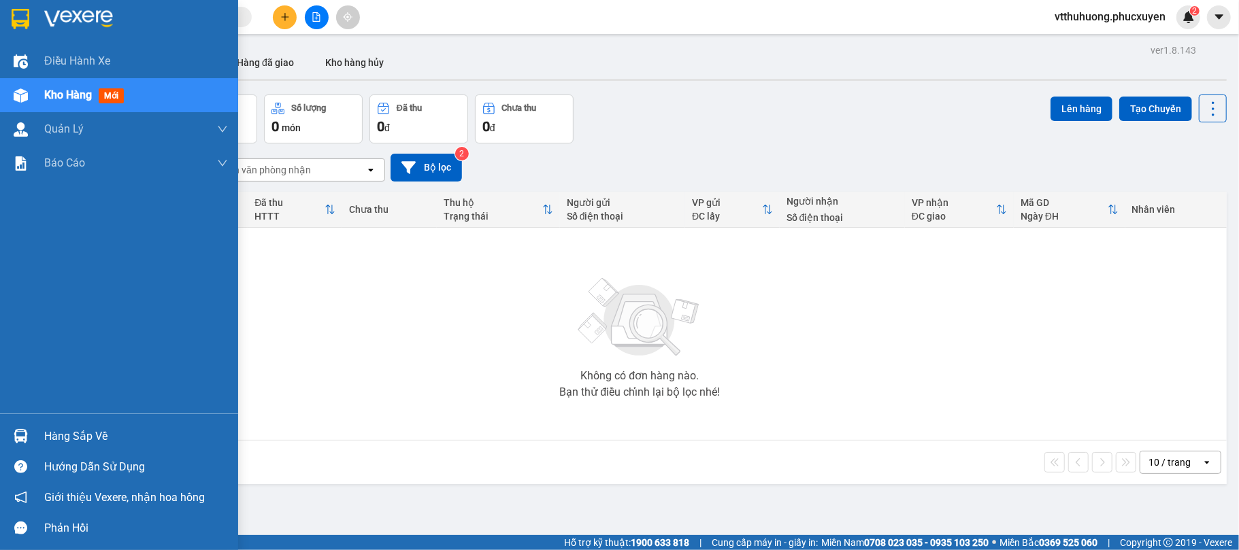
drag, startPoint x: 80, startPoint y: 436, endPoint x: 856, endPoint y: 526, distance: 780.6
click at [90, 436] on div "Hàng sắp về" at bounding box center [136, 436] width 184 height 20
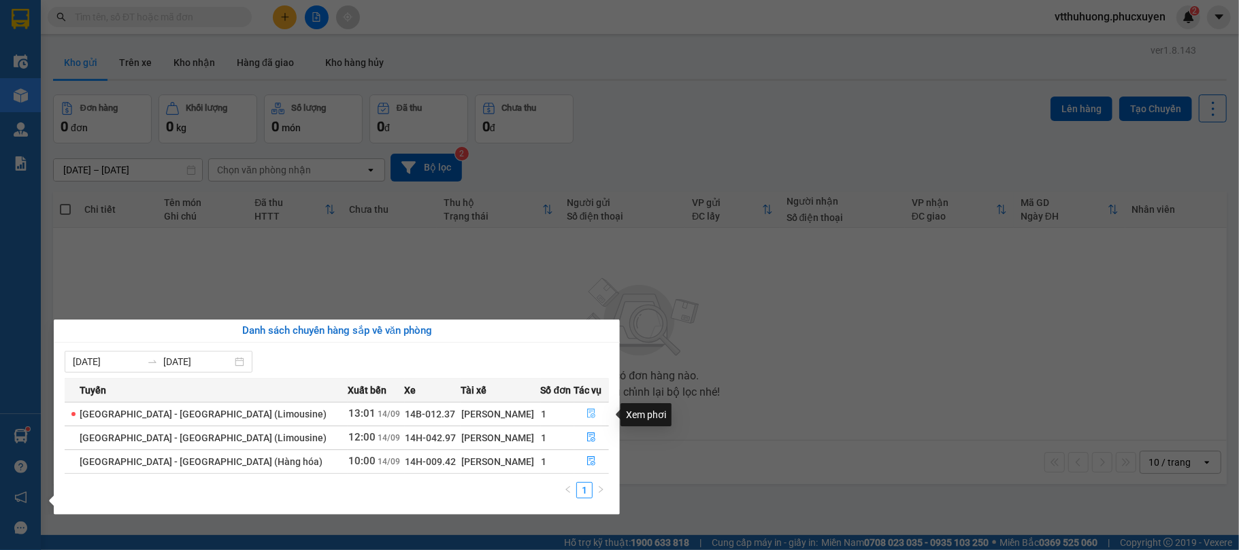
click at [588, 416] on icon "file-done" at bounding box center [592, 414] width 8 height 10
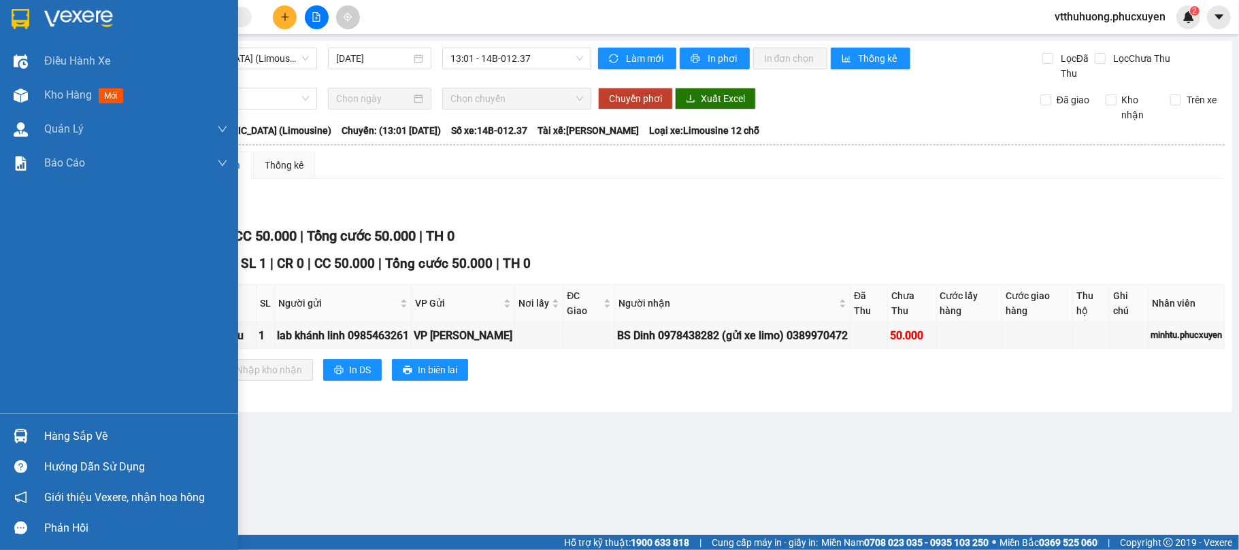
click at [96, 437] on div "Hàng sắp về" at bounding box center [136, 436] width 184 height 20
